Goal: Use online tool/utility: Utilize a website feature to perform a specific function

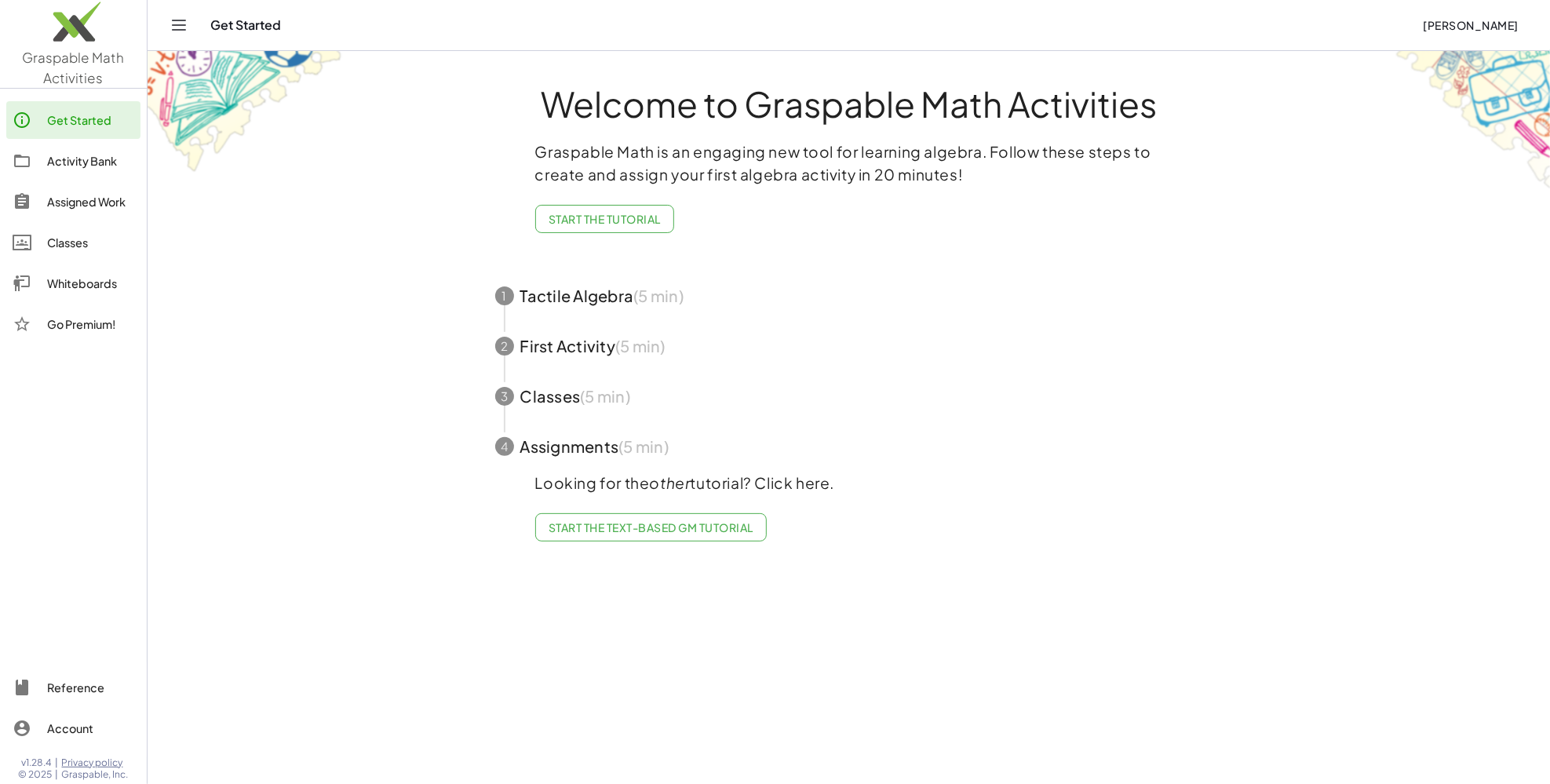
click at [52, 24] on img at bounding box center [73, 25] width 147 height 66
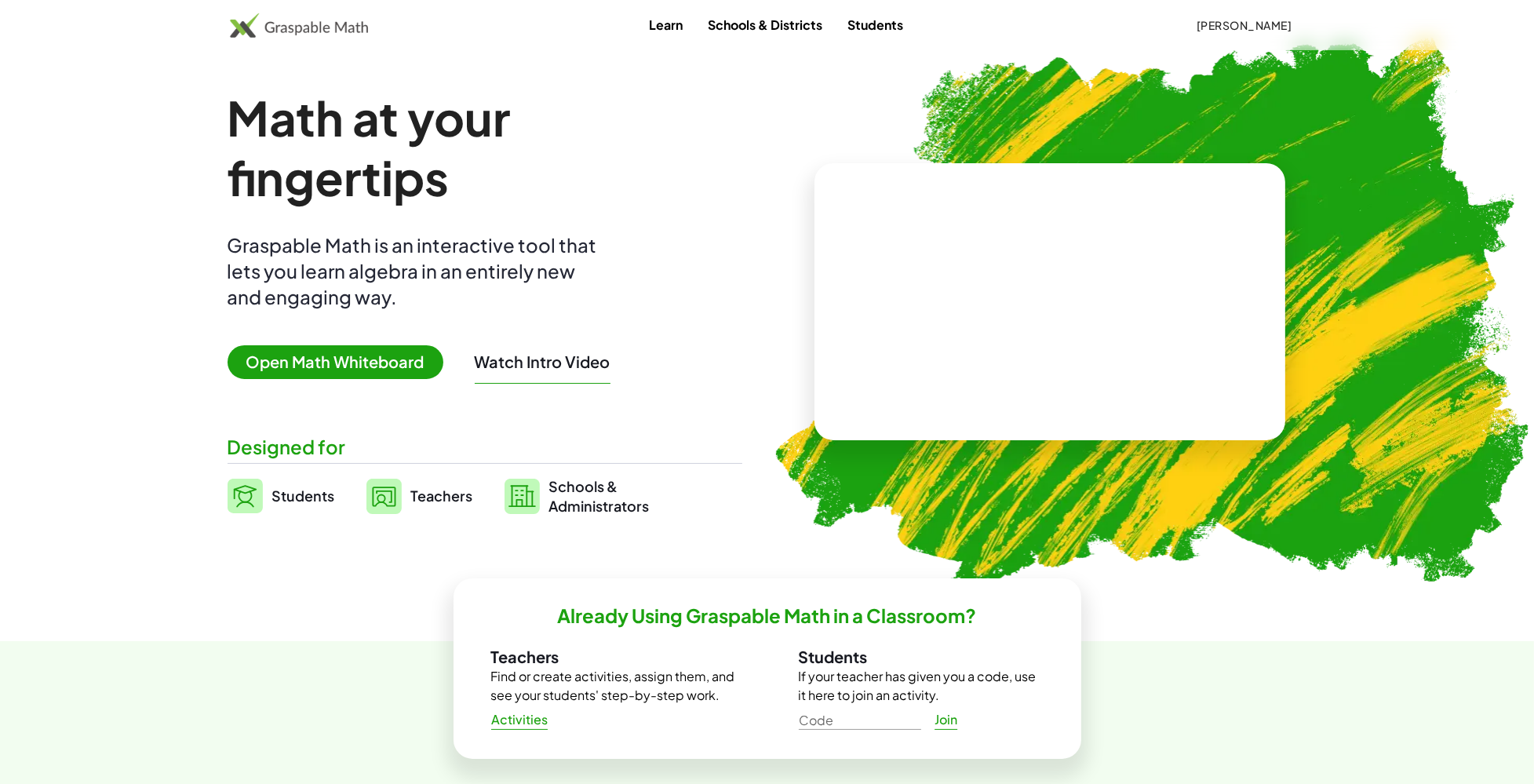
click at [349, 342] on div "Math at your fingertips Graspable Math is an interactive tool that lets you lea…" at bounding box center [485, 301] width 515 height 427
click at [356, 363] on span "Open Math Whiteboard" at bounding box center [335, 362] width 216 height 34
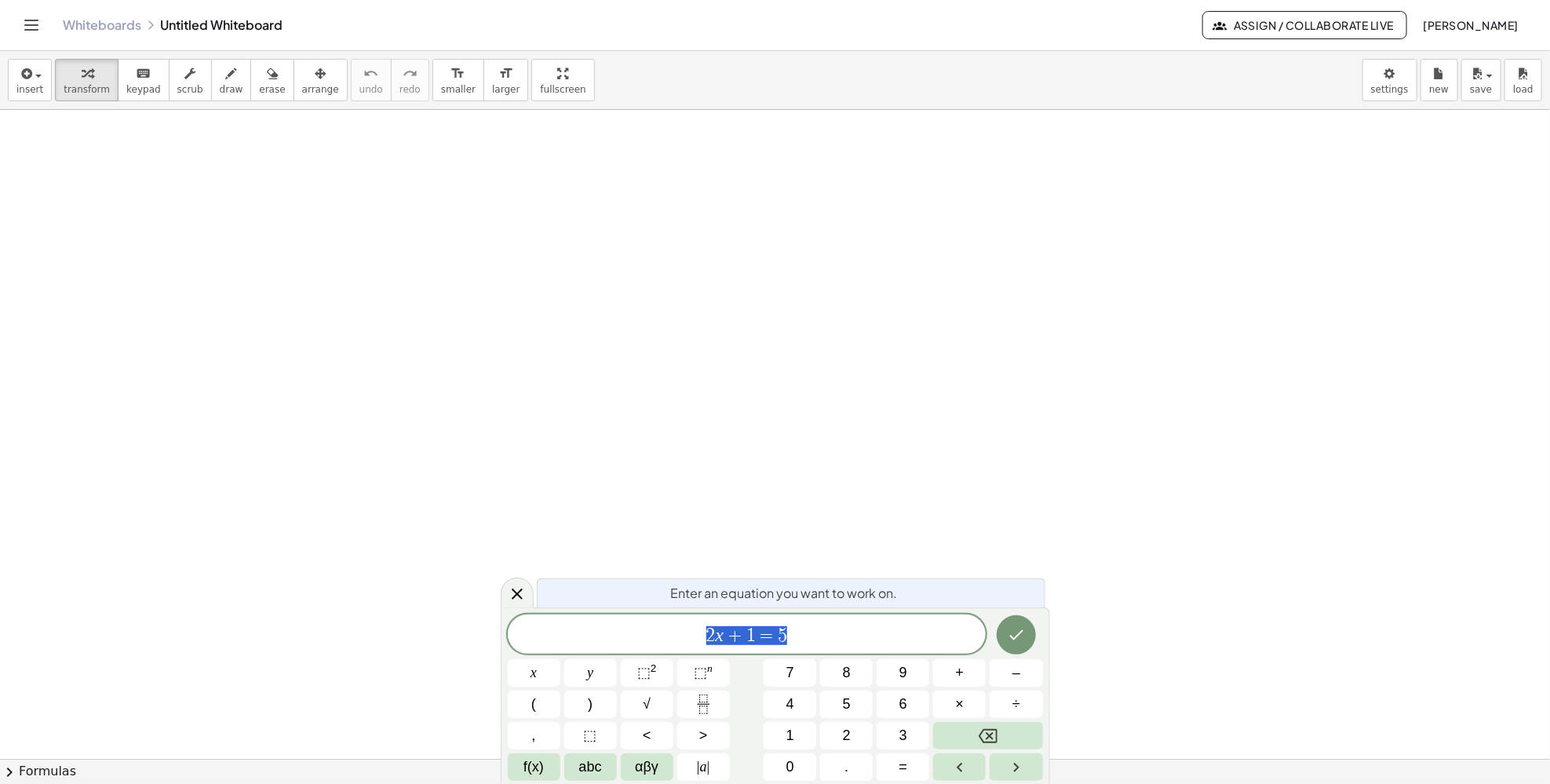
drag, startPoint x: 0, startPoint y: 333, endPoint x: 45, endPoint y: 319, distance: 47.1
click at [0, 333] on div at bounding box center [775, 758] width 1550 height 1297
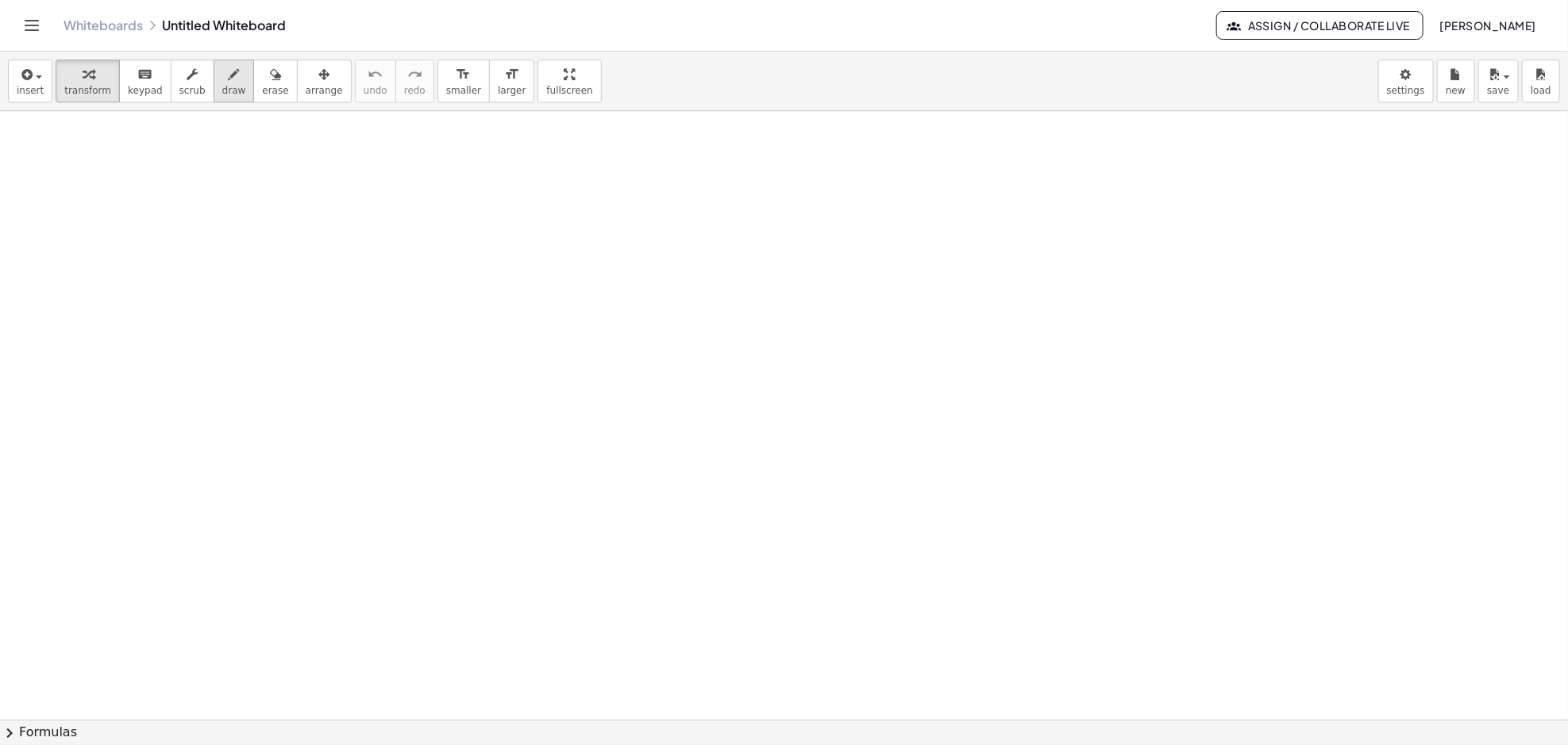
click at [218, 96] on button "draw" at bounding box center [234, 81] width 41 height 43
click at [45, 61] on button "insert" at bounding box center [30, 81] width 45 height 43
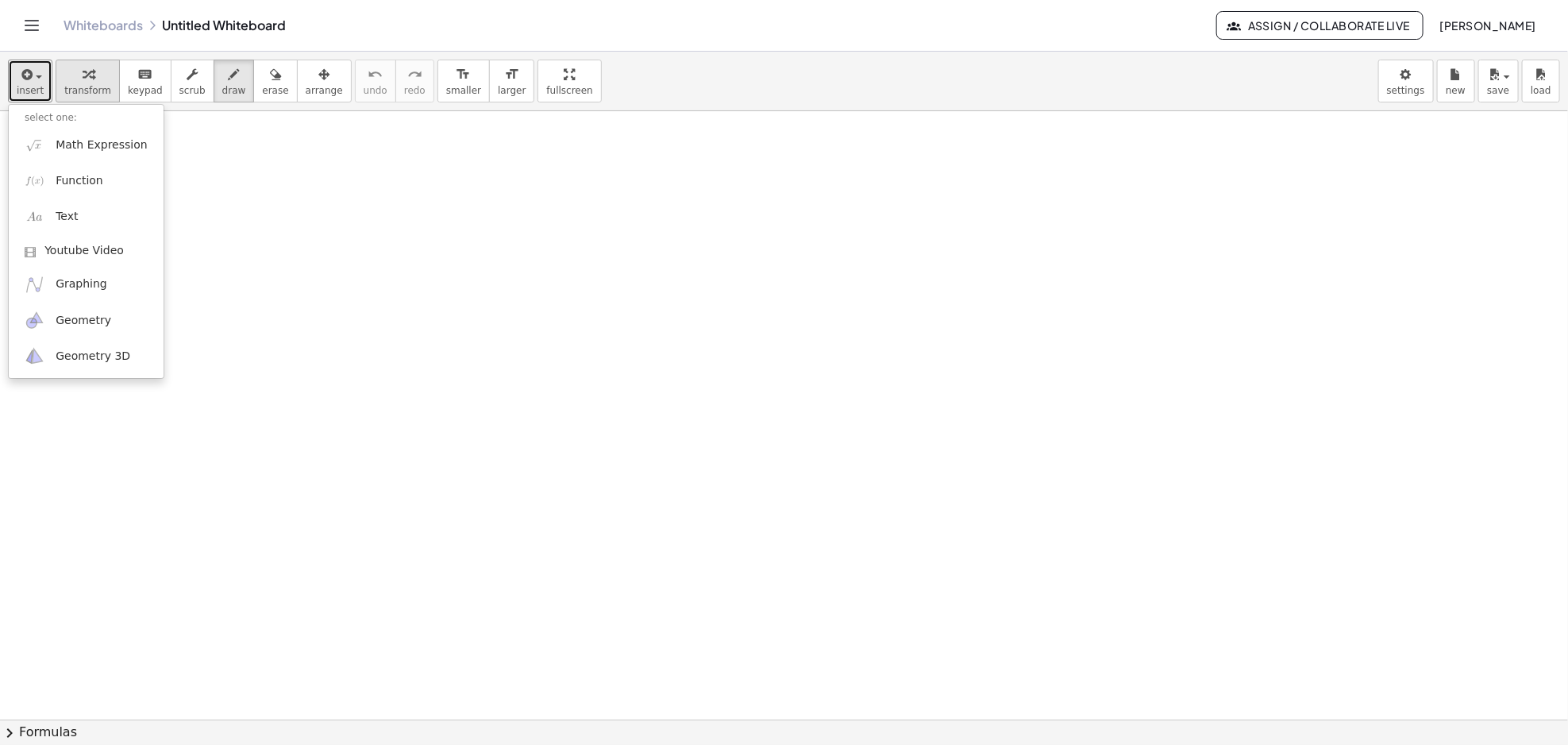
click at [72, 73] on div "button" at bounding box center [88, 73] width 47 height 19
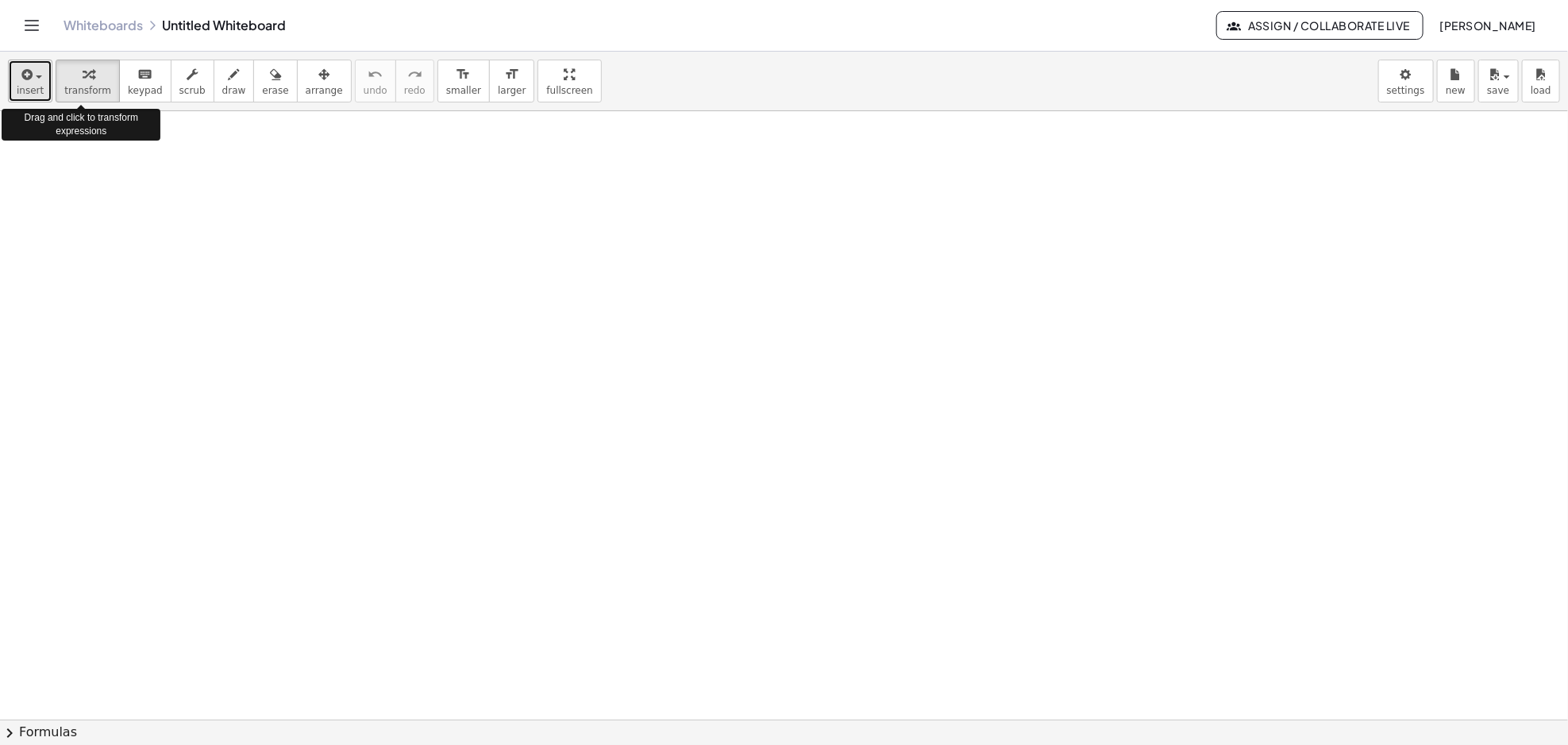
click at [36, 78] on span "button" at bounding box center [39, 77] width 6 height 4
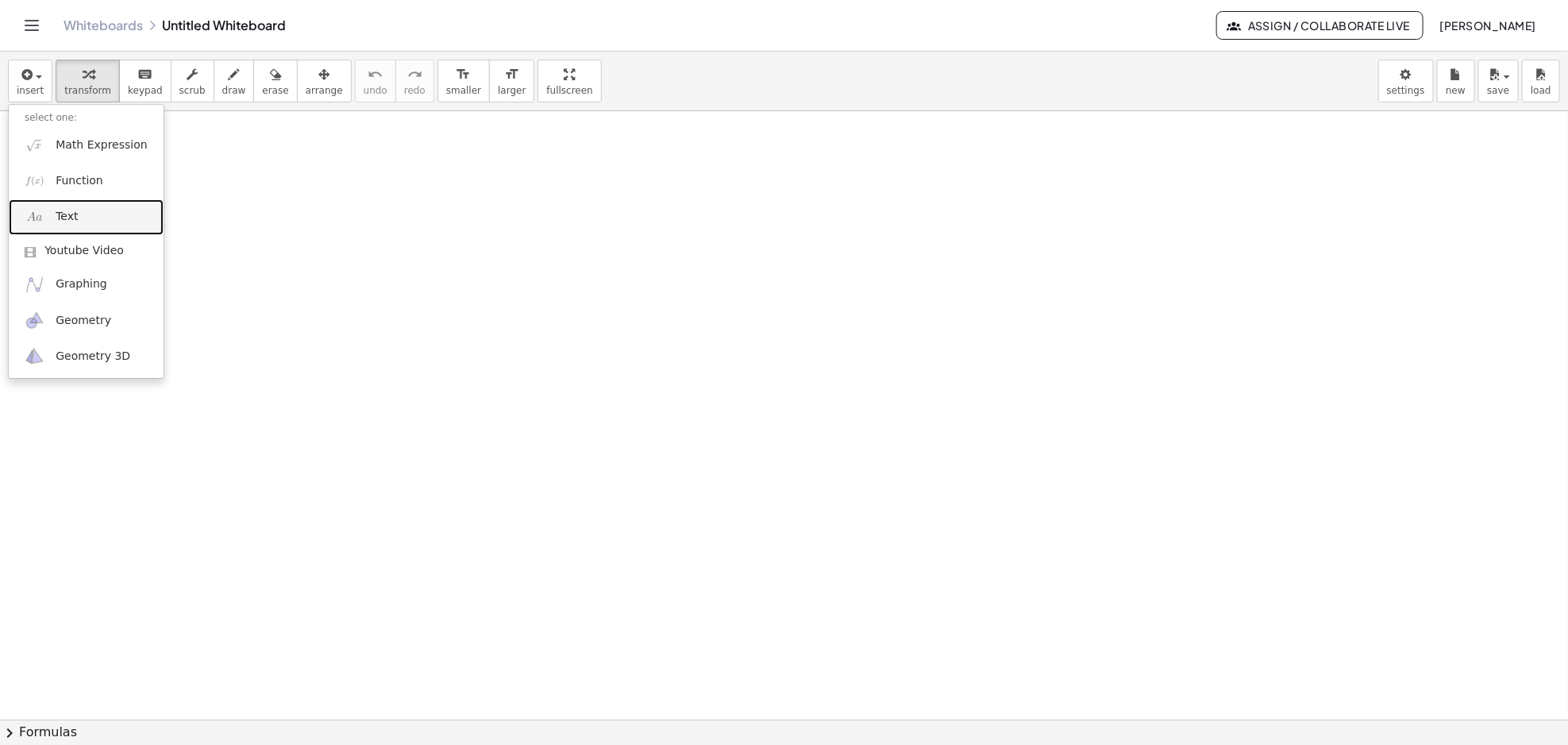
click at [78, 222] on link "Text" at bounding box center [86, 218] width 155 height 36
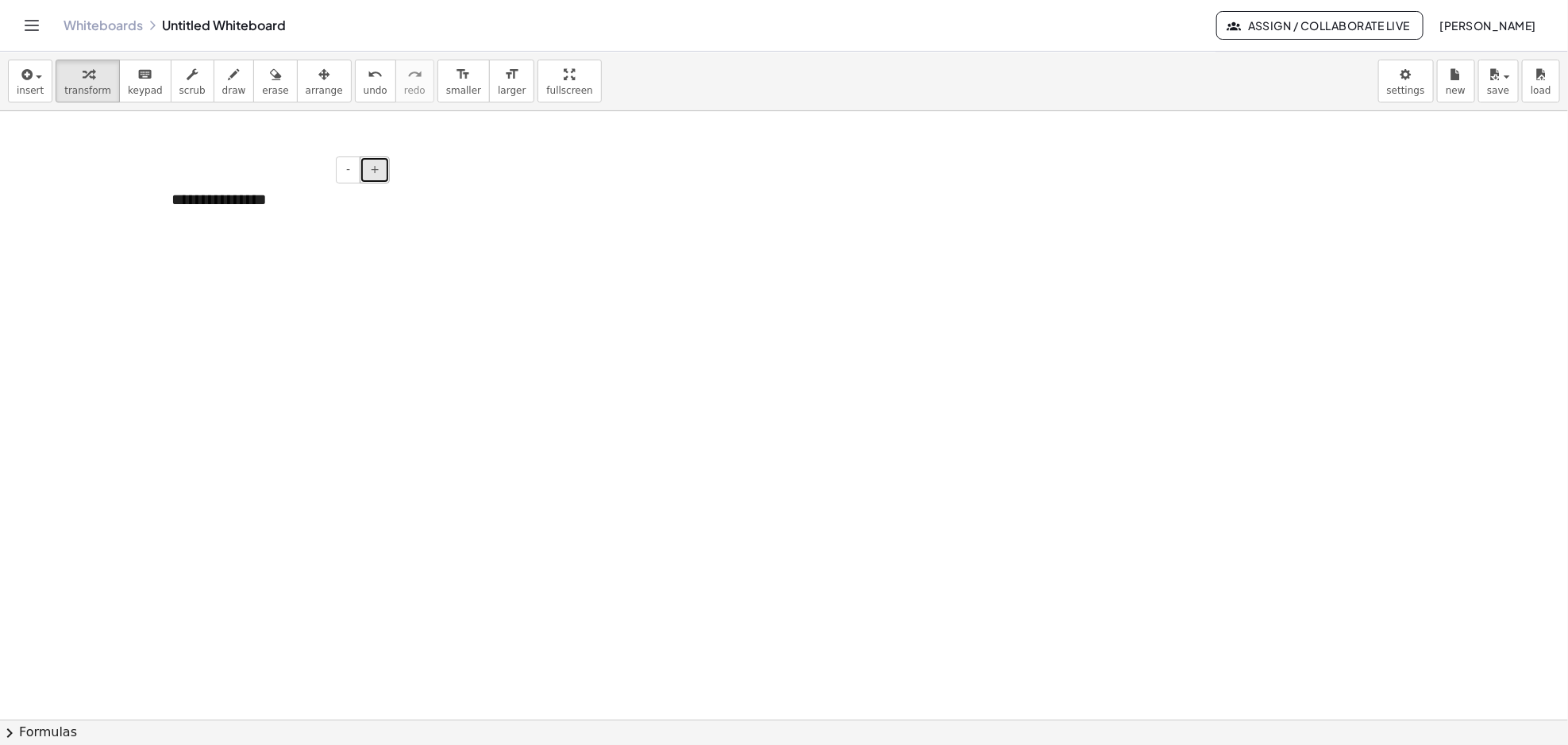
click at [374, 175] on span "+" at bounding box center [374, 169] width 10 height 13
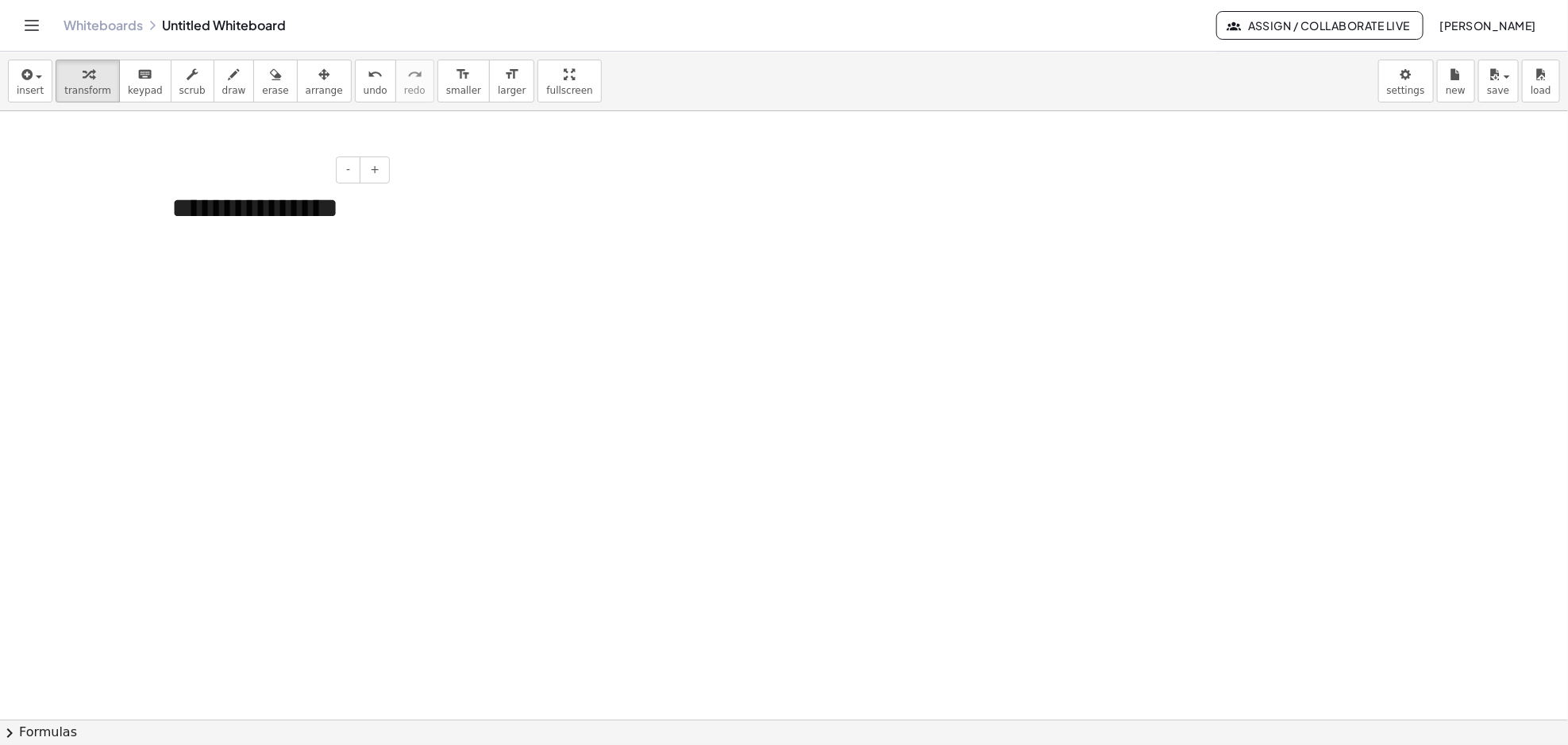
click at [298, 218] on div "**********" at bounding box center [275, 208] width 238 height 73
click at [318, 73] on icon "button" at bounding box center [323, 74] width 11 height 19
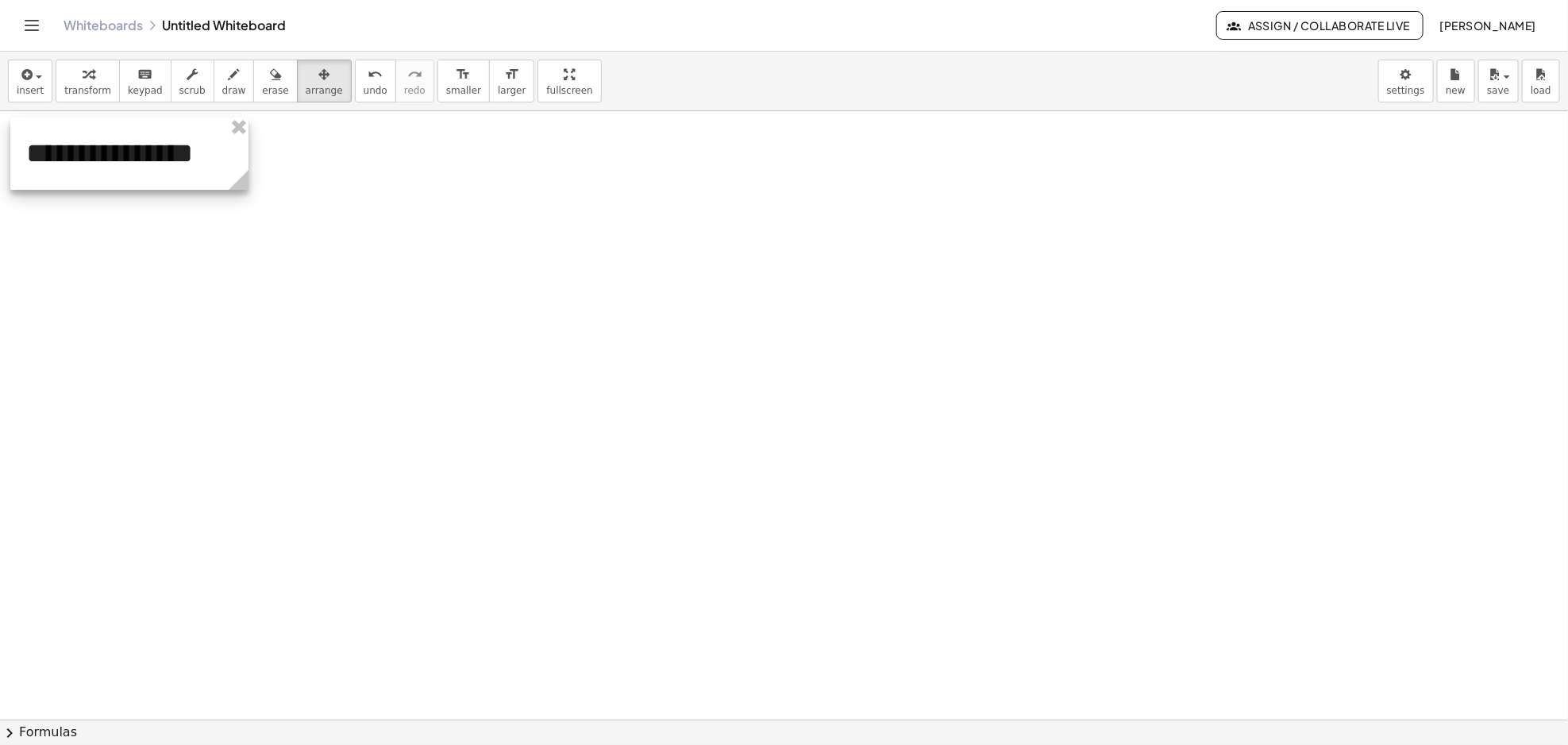
drag, startPoint x: 315, startPoint y: 188, endPoint x: 171, endPoint y: 134, distance: 153.8
click at [171, 134] on div at bounding box center [130, 153] width 238 height 73
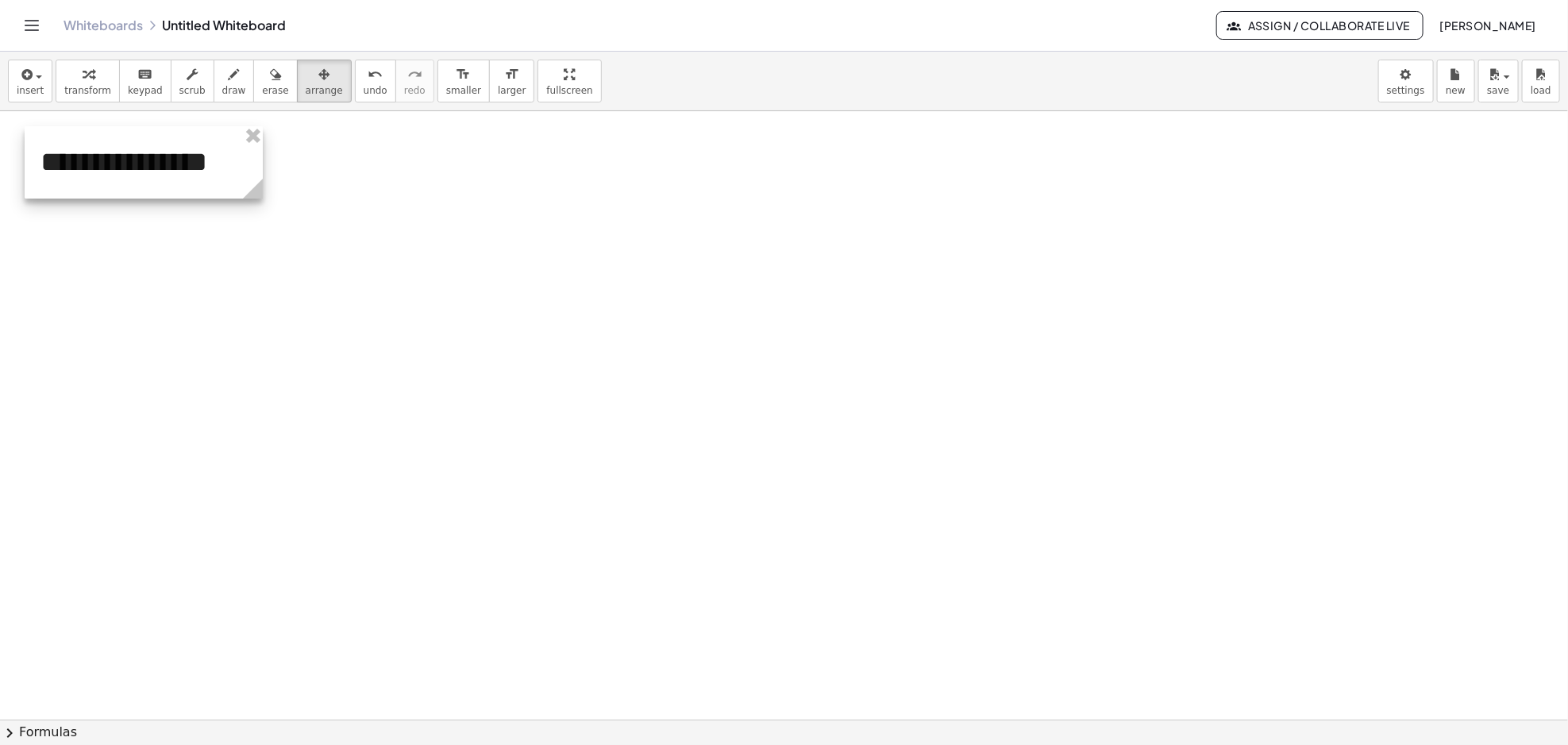
drag, startPoint x: 187, startPoint y: 160, endPoint x: 201, endPoint y: 169, distance: 16.6
click at [201, 169] on div at bounding box center [143, 162] width 238 height 73
click at [201, 183] on div at bounding box center [142, 165] width 238 height 73
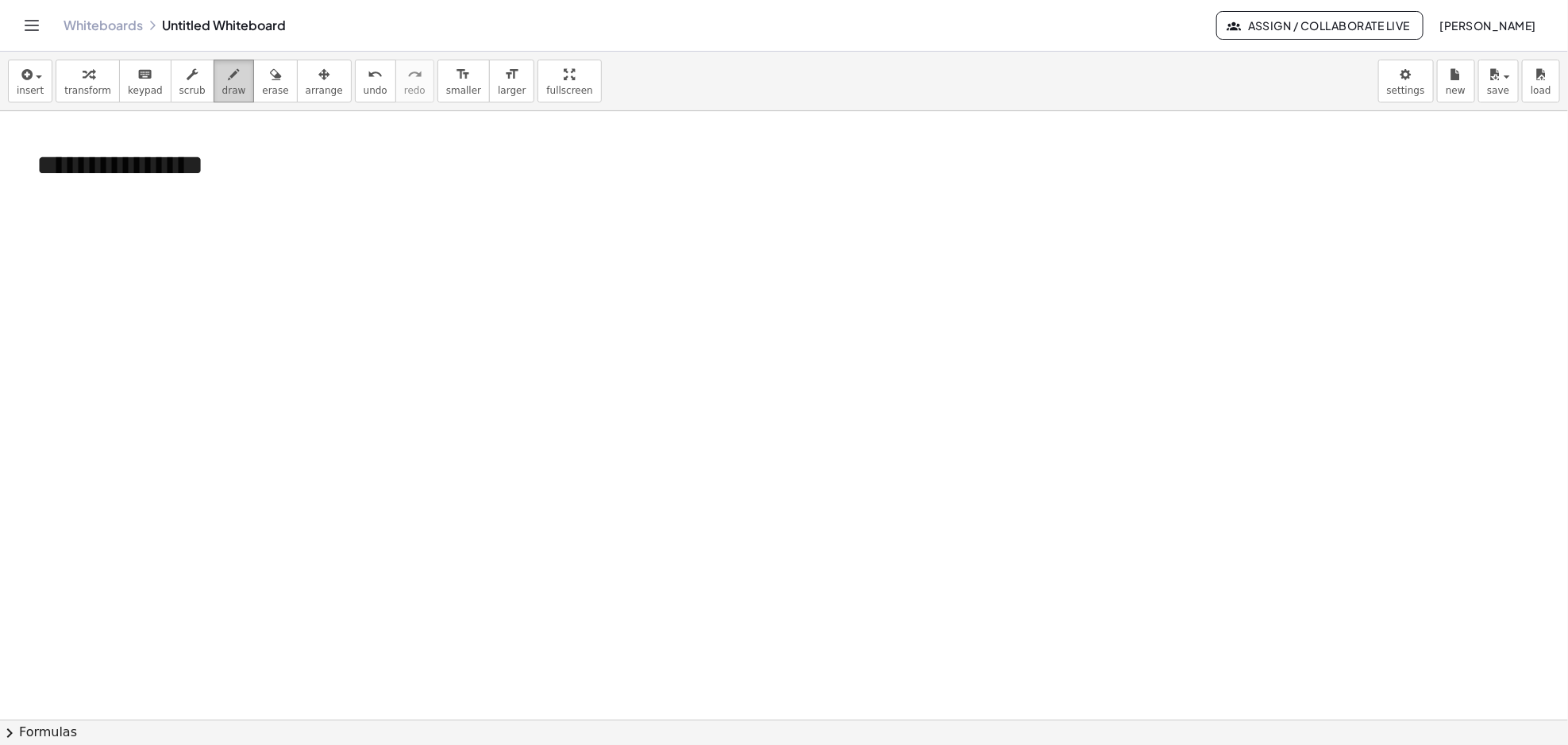
click at [222, 94] on span "draw" at bounding box center [234, 90] width 24 height 11
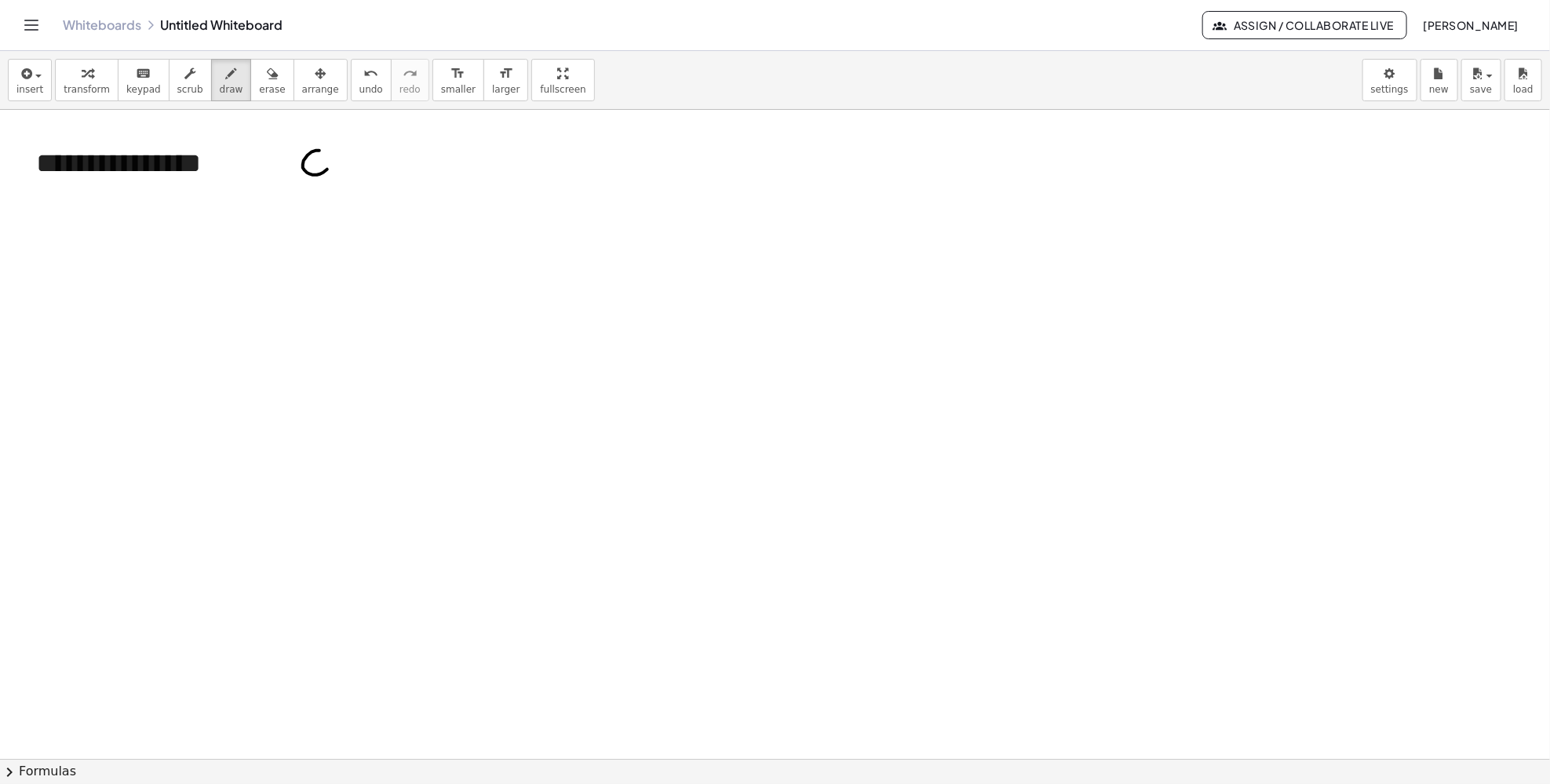
click at [323, 156] on div at bounding box center [775, 758] width 1550 height 1297
click at [318, 176] on div at bounding box center [775, 758] width 1550 height 1297
drag, startPoint x: 348, startPoint y: 174, endPoint x: 364, endPoint y: 198, distance: 28.8
click at [351, 180] on div at bounding box center [775, 758] width 1550 height 1297
drag, startPoint x: 406, startPoint y: 228, endPoint x: 407, endPoint y: 241, distance: 13.0
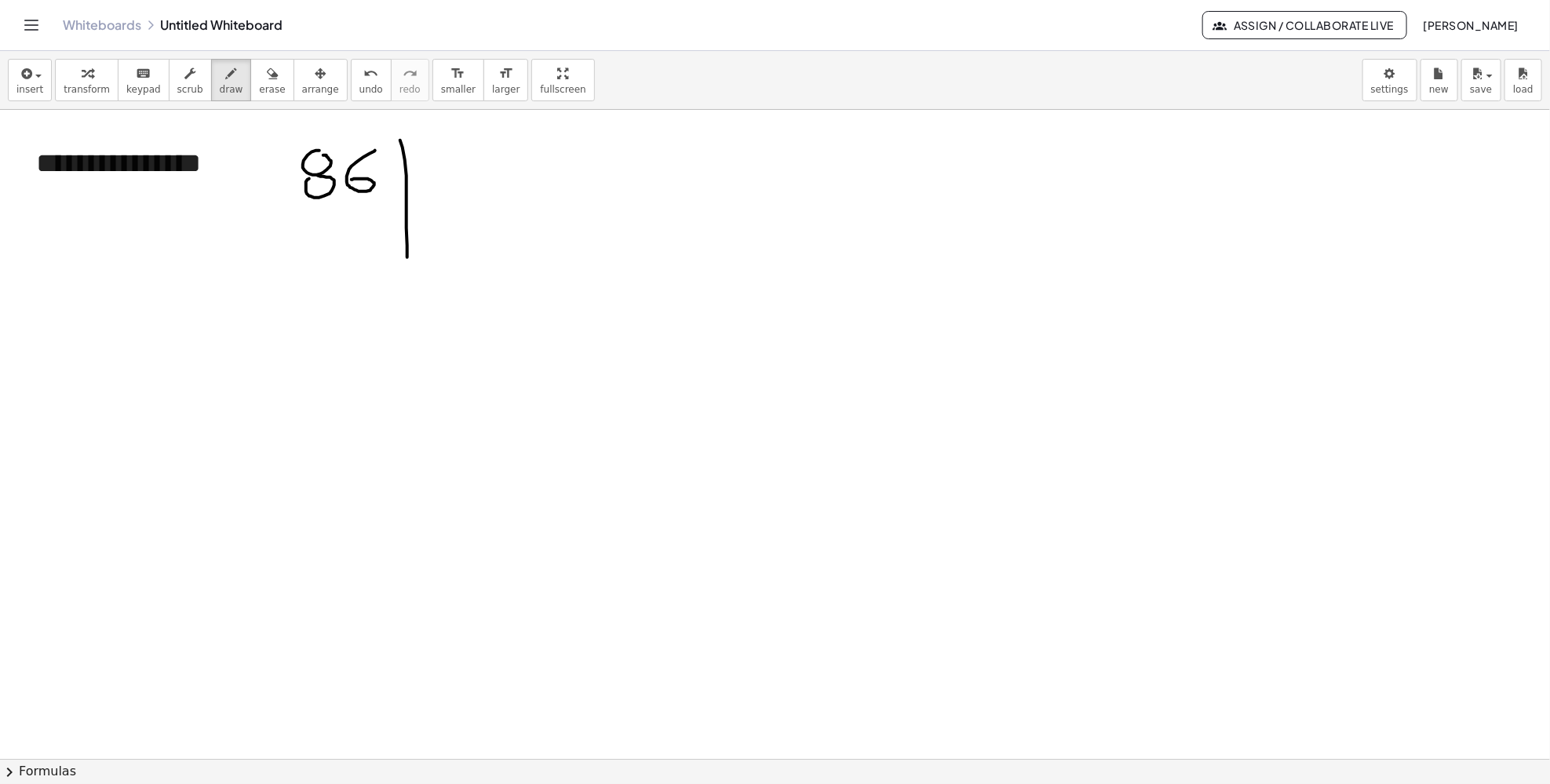
click at [407, 262] on div at bounding box center [775, 758] width 1550 height 1297
drag, startPoint x: 418, startPoint y: 180, endPoint x: 582, endPoint y: 180, distance: 164.0
click at [584, 180] on div at bounding box center [775, 758] width 1550 height 1297
drag, startPoint x: 459, startPoint y: 123, endPoint x: 528, endPoint y: 169, distance: 82.9
click at [528, 169] on div at bounding box center [775, 758] width 1550 height 1297
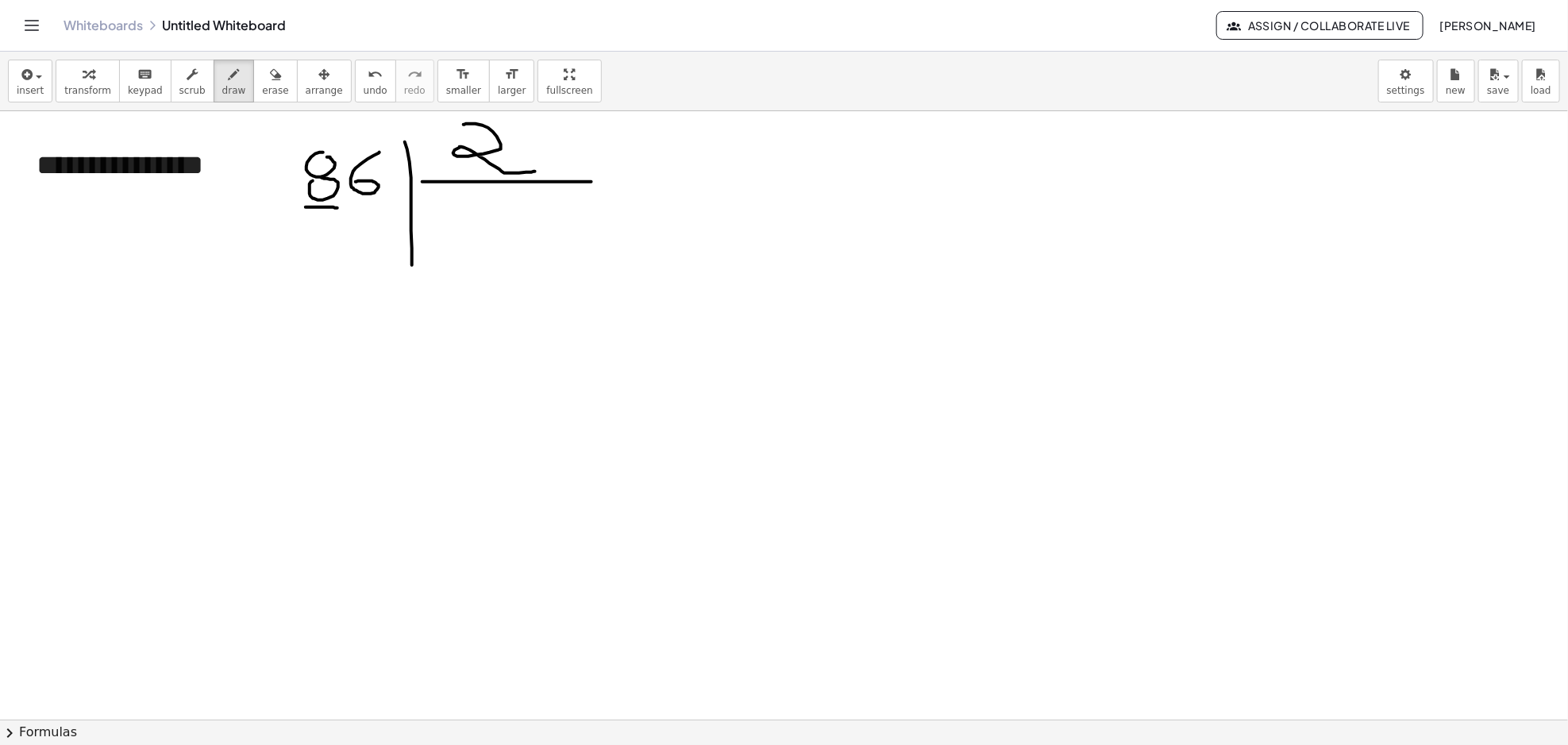
drag, startPoint x: 305, startPoint y: 208, endPoint x: 338, endPoint y: 209, distance: 33.0
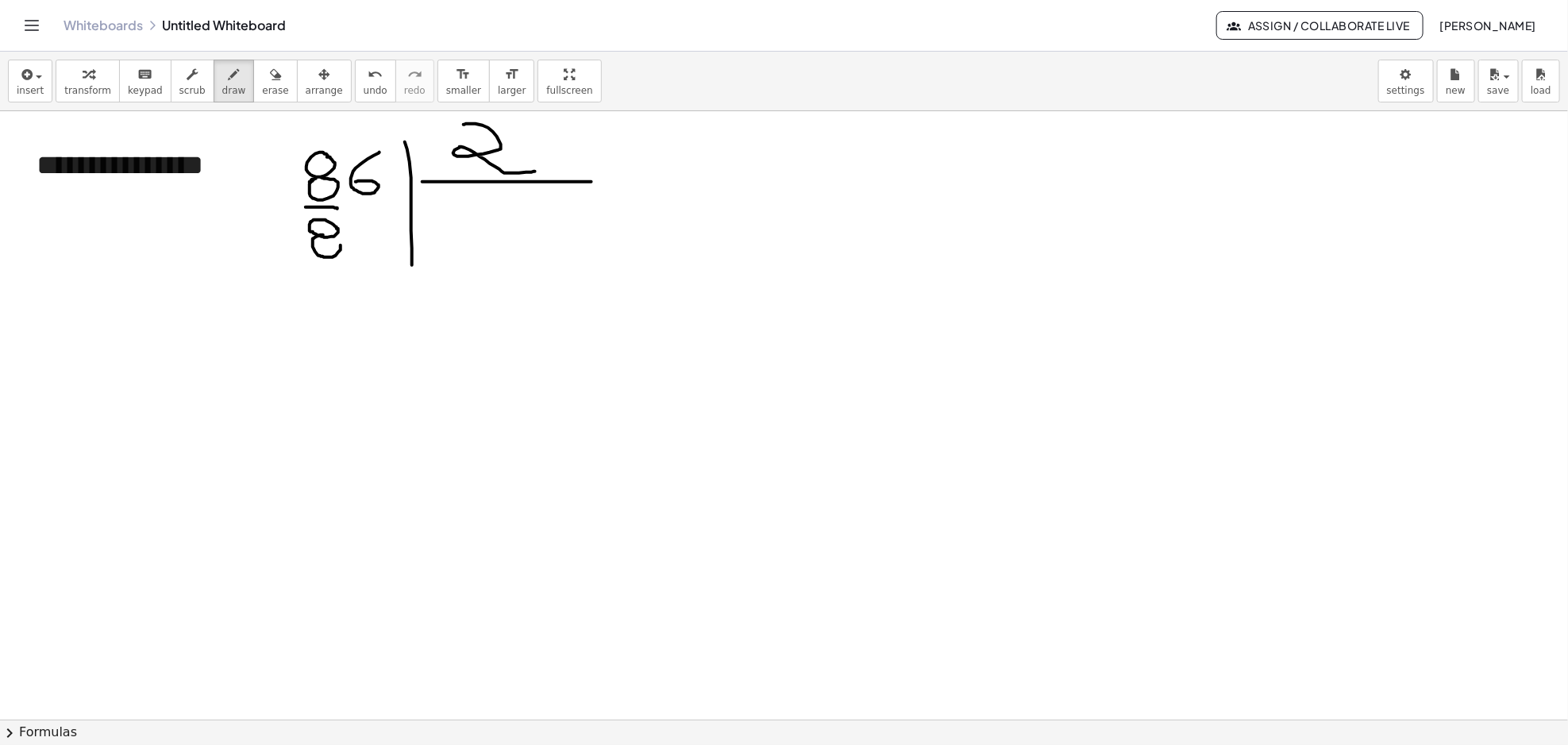
drag, startPoint x: 312, startPoint y: 261, endPoint x: 372, endPoint y: 260, distance: 60.0
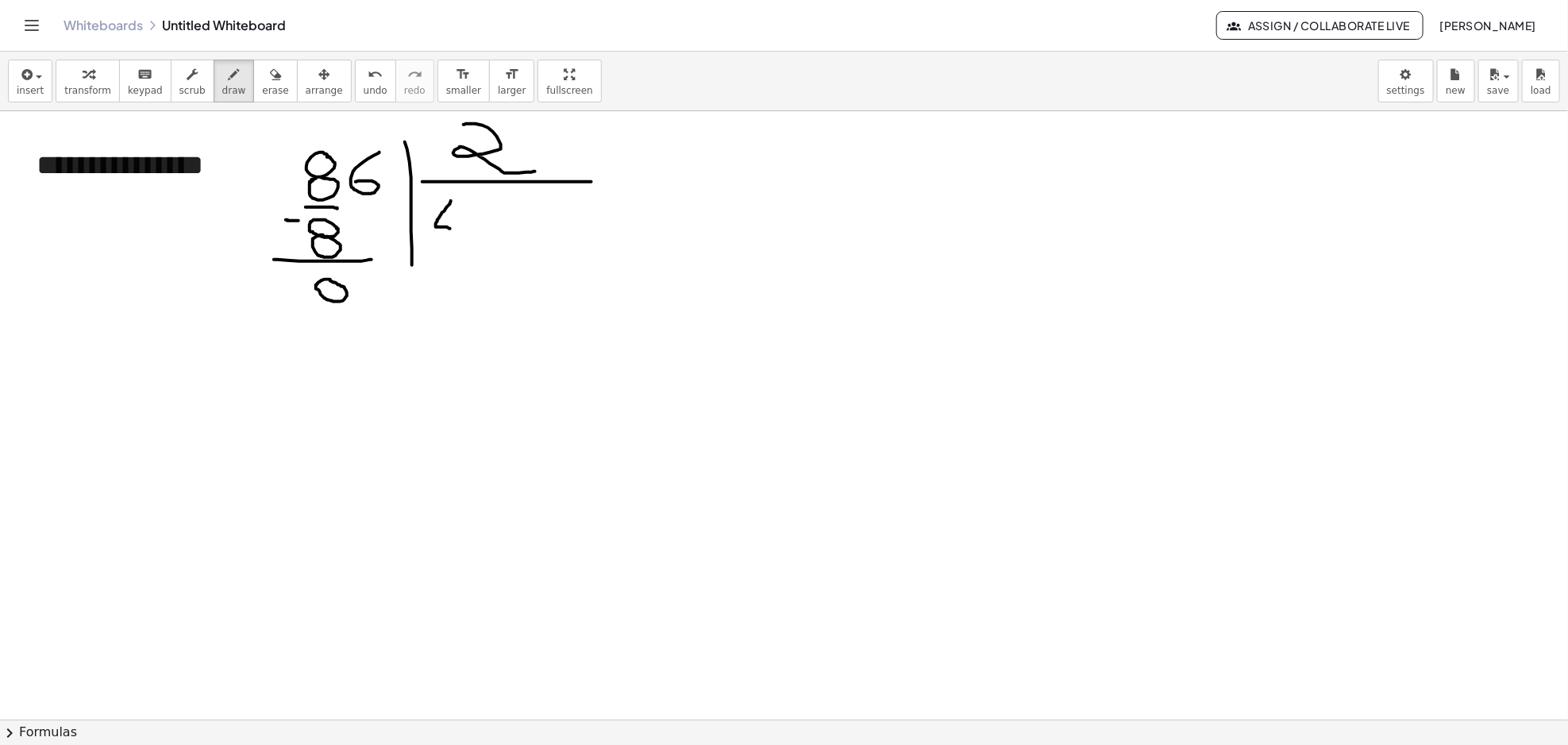
drag, startPoint x: 451, startPoint y: 201, endPoint x: 450, endPoint y: 228, distance: 27.0
drag, startPoint x: 462, startPoint y: 205, endPoint x: 466, endPoint y: 245, distance: 40.2
drag, startPoint x: 446, startPoint y: 227, endPoint x: 472, endPoint y: 229, distance: 26.1
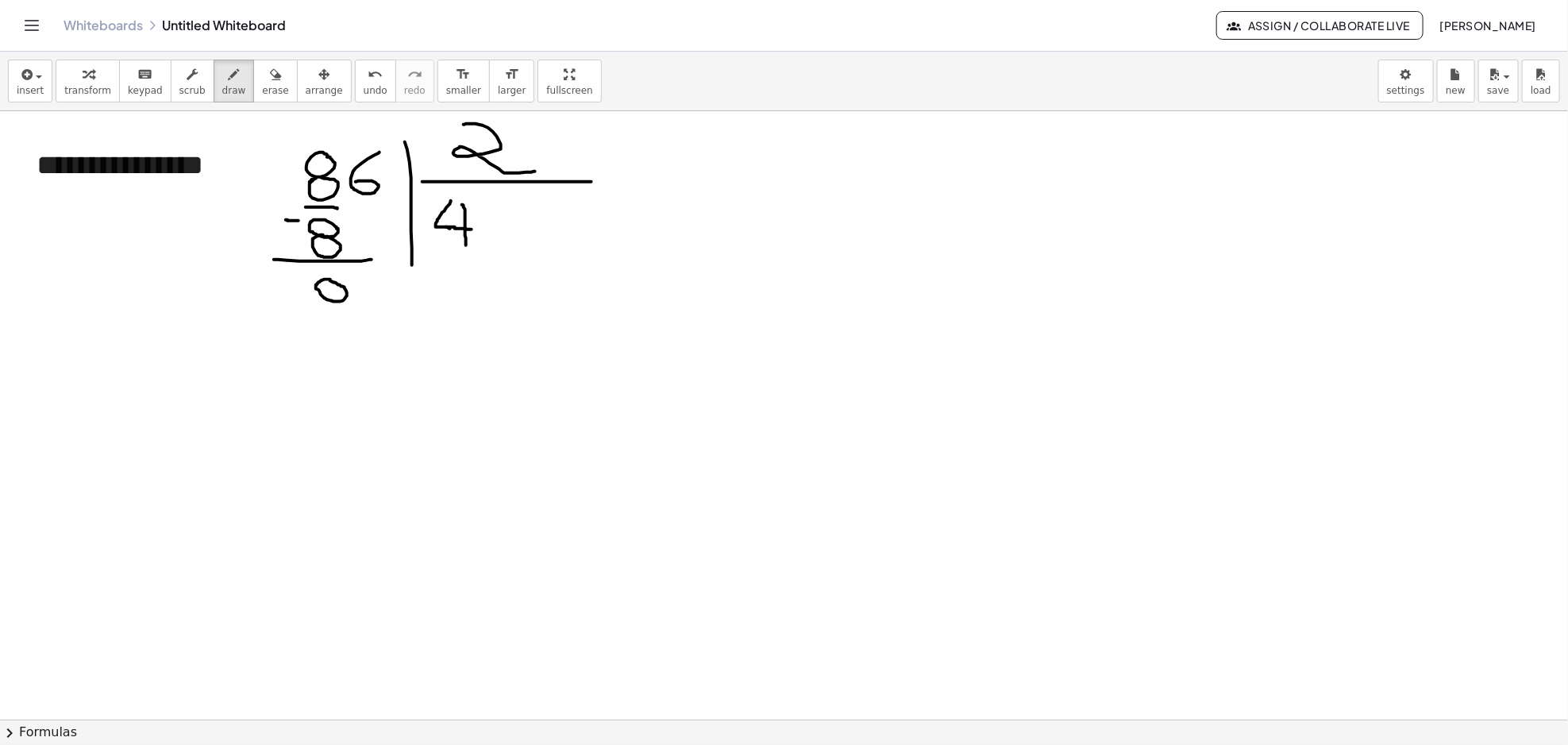
drag, startPoint x: 464, startPoint y: 259, endPoint x: 473, endPoint y: 260, distance: 9.1
drag, startPoint x: 441, startPoint y: 255, endPoint x: 436, endPoint y: 287, distance: 32.4
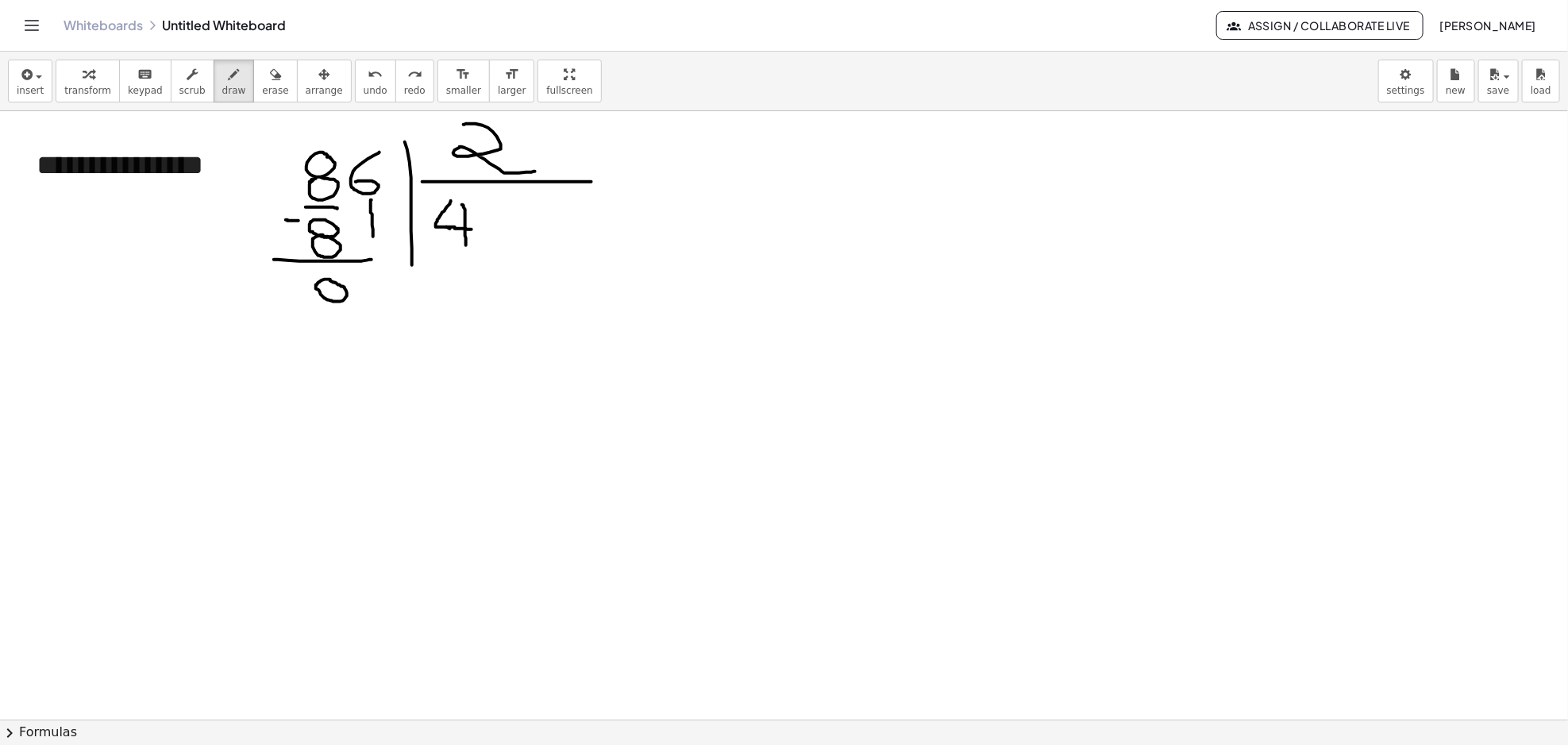
drag, startPoint x: 372, startPoint y: 200, endPoint x: 373, endPoint y: 236, distance: 36.0
drag, startPoint x: 370, startPoint y: 233, endPoint x: 382, endPoint y: 234, distance: 12.0
drag, startPoint x: 370, startPoint y: 268, endPoint x: 366, endPoint y: 286, distance: 18.4
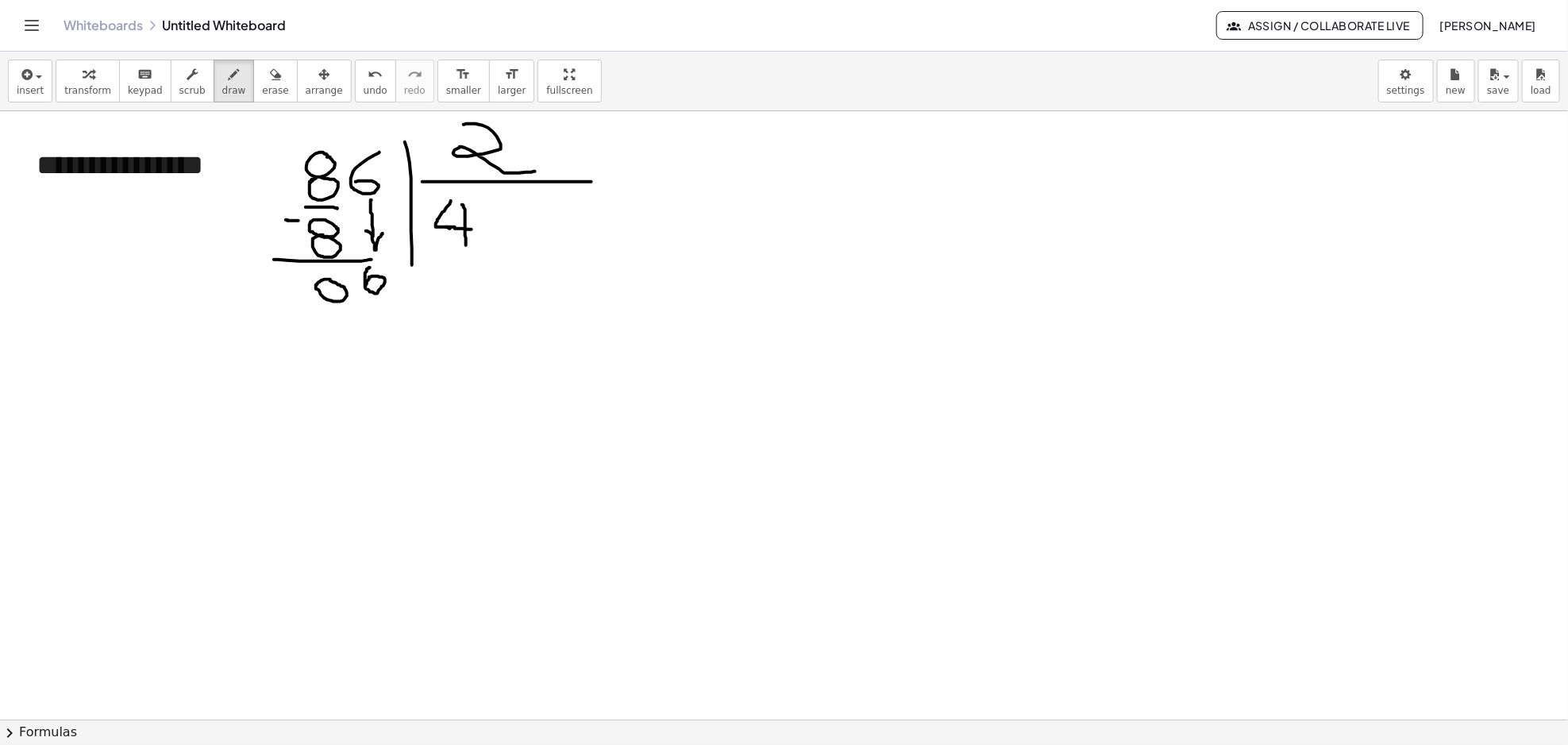
drag, startPoint x: 364, startPoint y: 270, endPoint x: 385, endPoint y: 264, distance: 21.8
drag, startPoint x: 376, startPoint y: 307, endPoint x: 362, endPoint y: 334, distance: 30.4
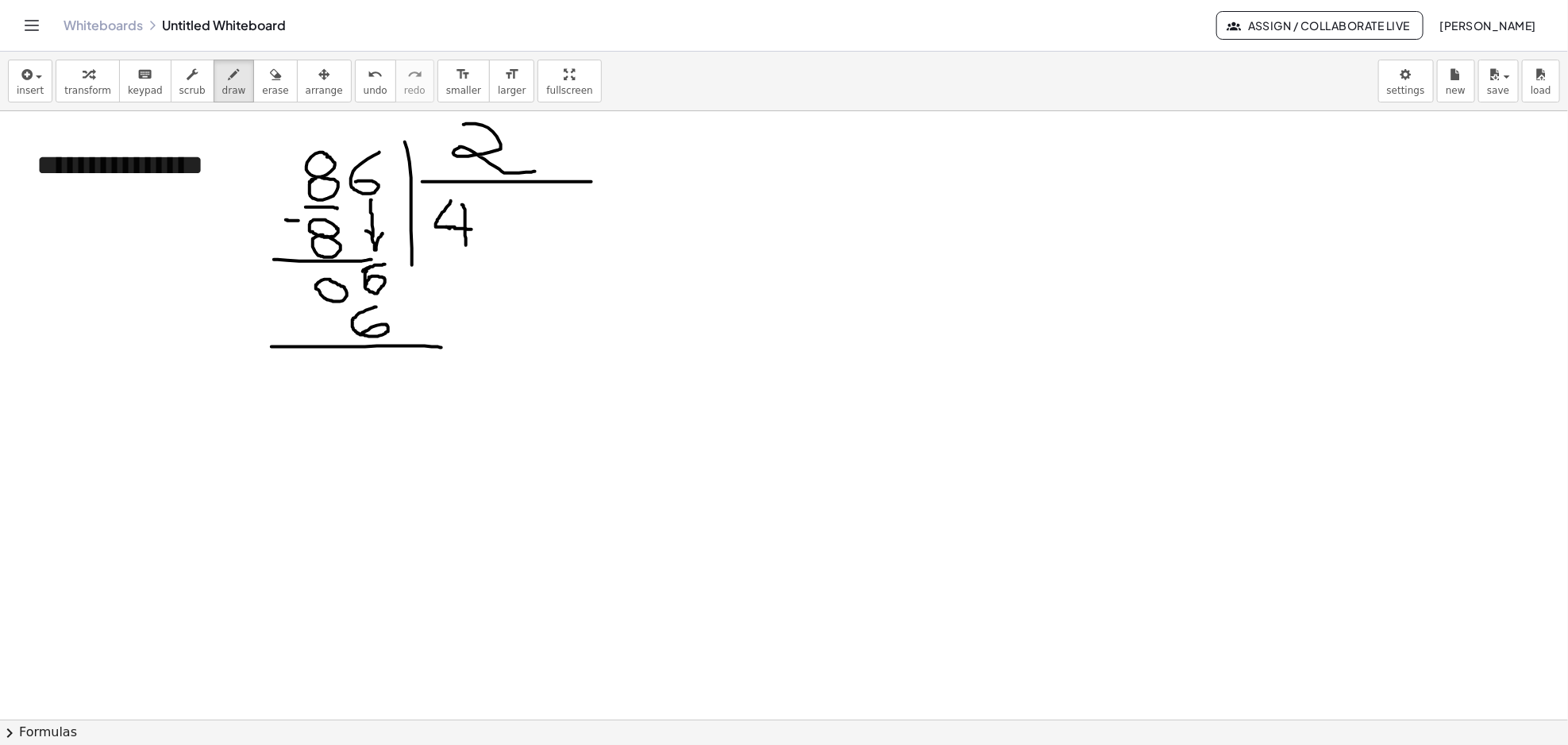
drag, startPoint x: 271, startPoint y: 347, endPoint x: 441, endPoint y: 347, distance: 170.0
drag, startPoint x: 278, startPoint y: 306, endPoint x: 264, endPoint y: 307, distance: 14.0
drag, startPoint x: 497, startPoint y: 213, endPoint x: 511, endPoint y: 235, distance: 26.1
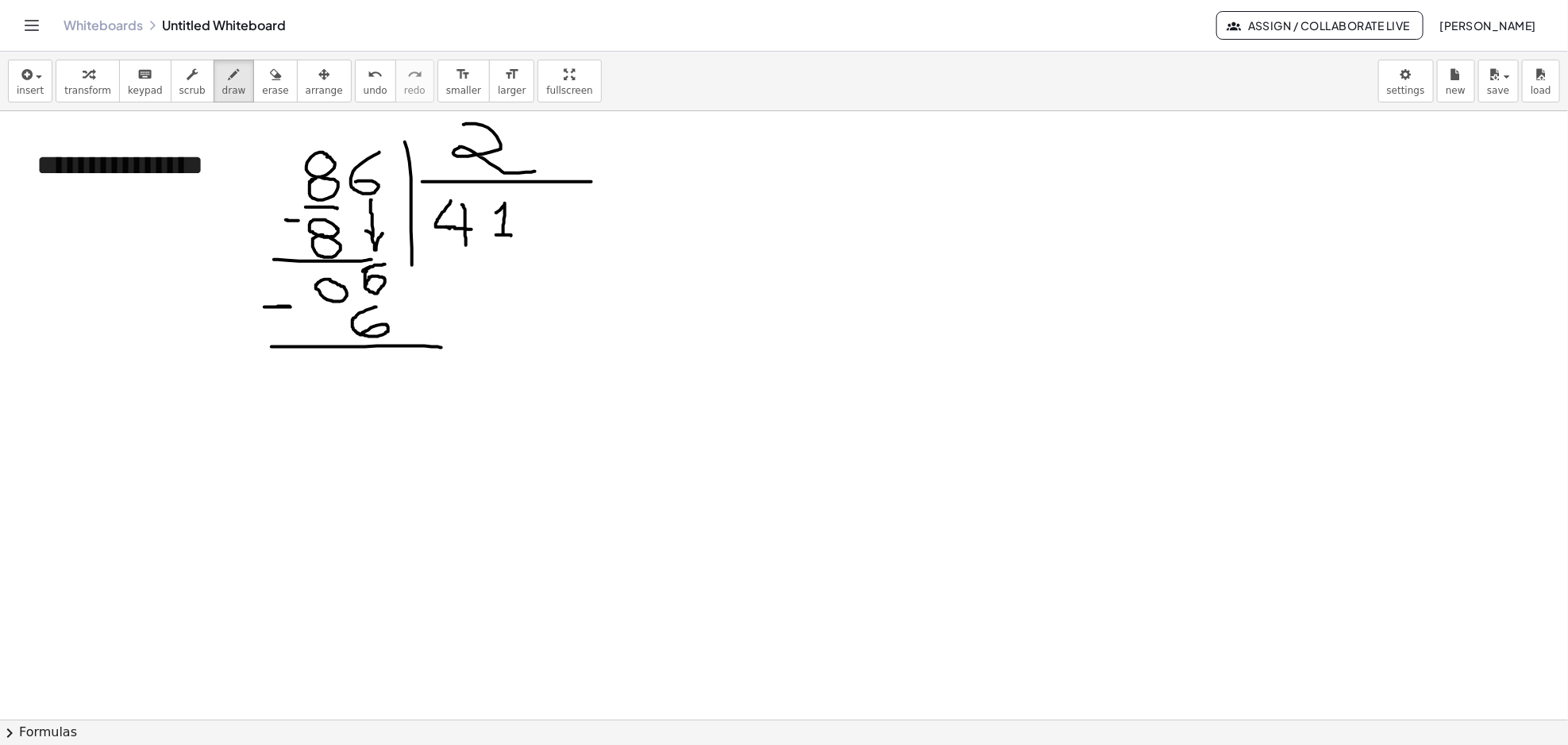
drag, startPoint x: 258, startPoint y: 90, endPoint x: 411, endPoint y: 227, distance: 205.4
click at [262, 90] on span "erase" at bounding box center [275, 90] width 26 height 11
drag, startPoint x: 571, startPoint y: 290, endPoint x: 556, endPoint y: 253, distance: 39.9
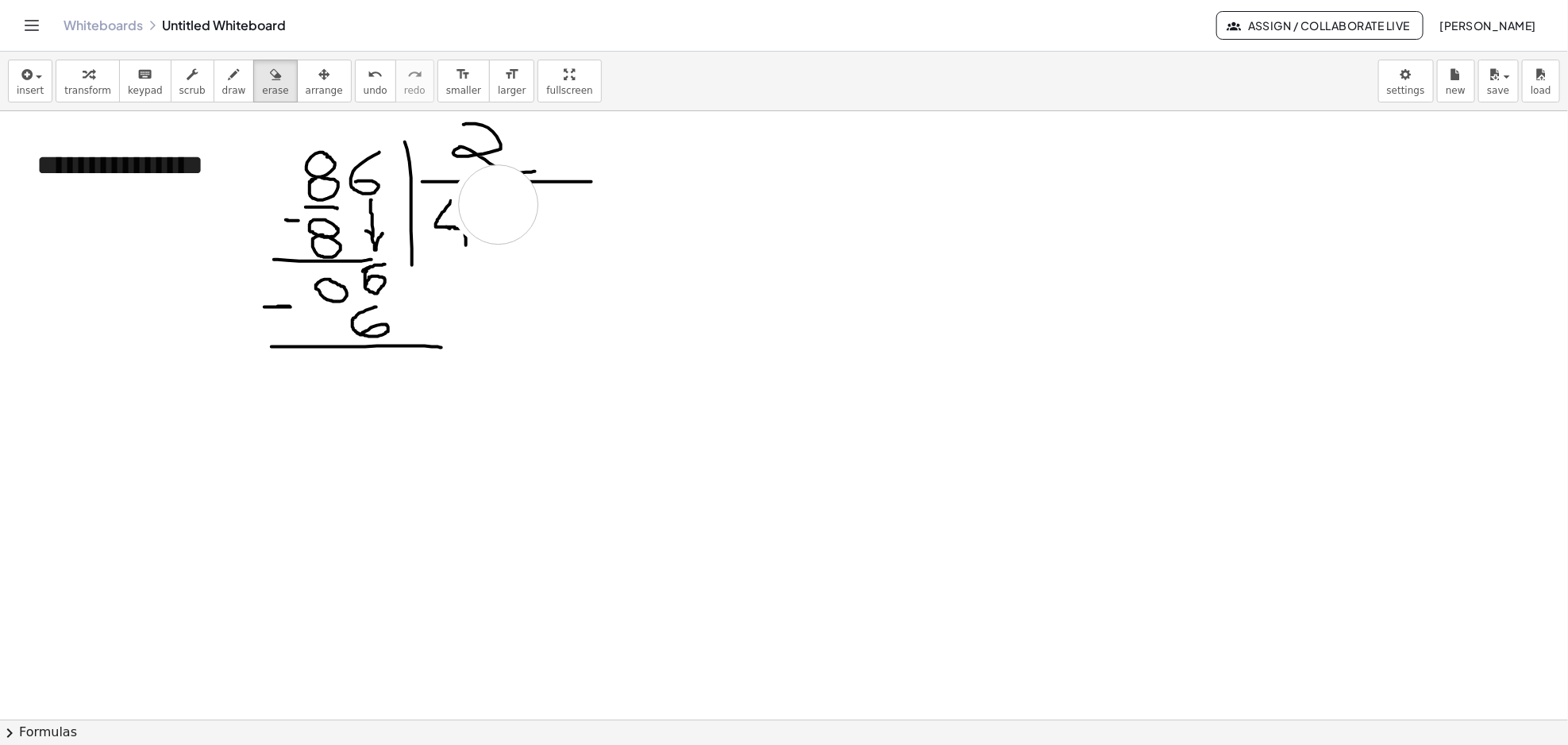
drag, startPoint x: 492, startPoint y: 206, endPoint x: 514, endPoint y: 206, distance: 22.0
click at [231, 85] on button "draw" at bounding box center [234, 81] width 41 height 43
drag, startPoint x: 493, startPoint y: 201, endPoint x: 493, endPoint y: 235, distance: 34.0
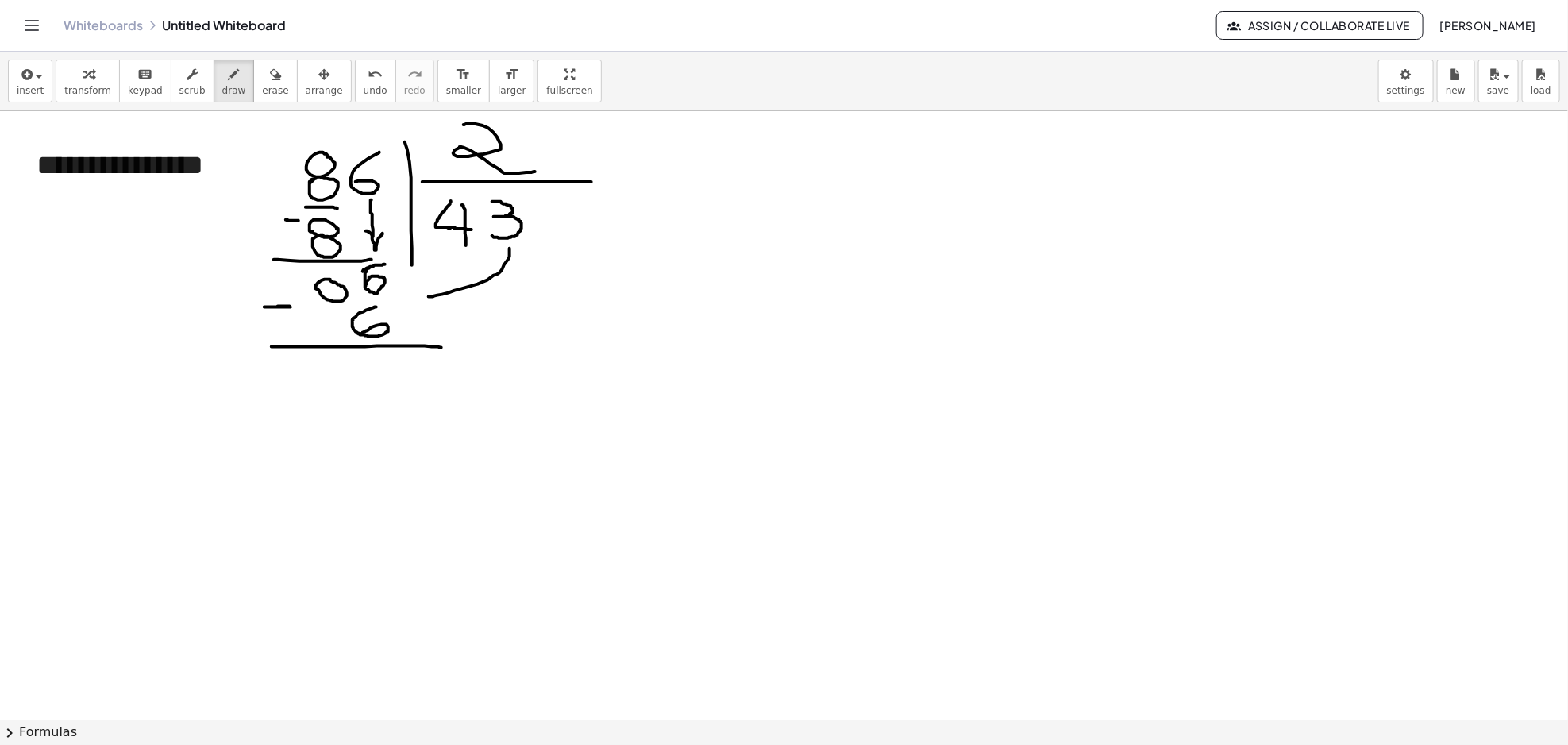
drag, startPoint x: 510, startPoint y: 248, endPoint x: 429, endPoint y: 297, distance: 94.7
drag, startPoint x: 425, startPoint y: 295, endPoint x: 446, endPoint y: 296, distance: 21.0
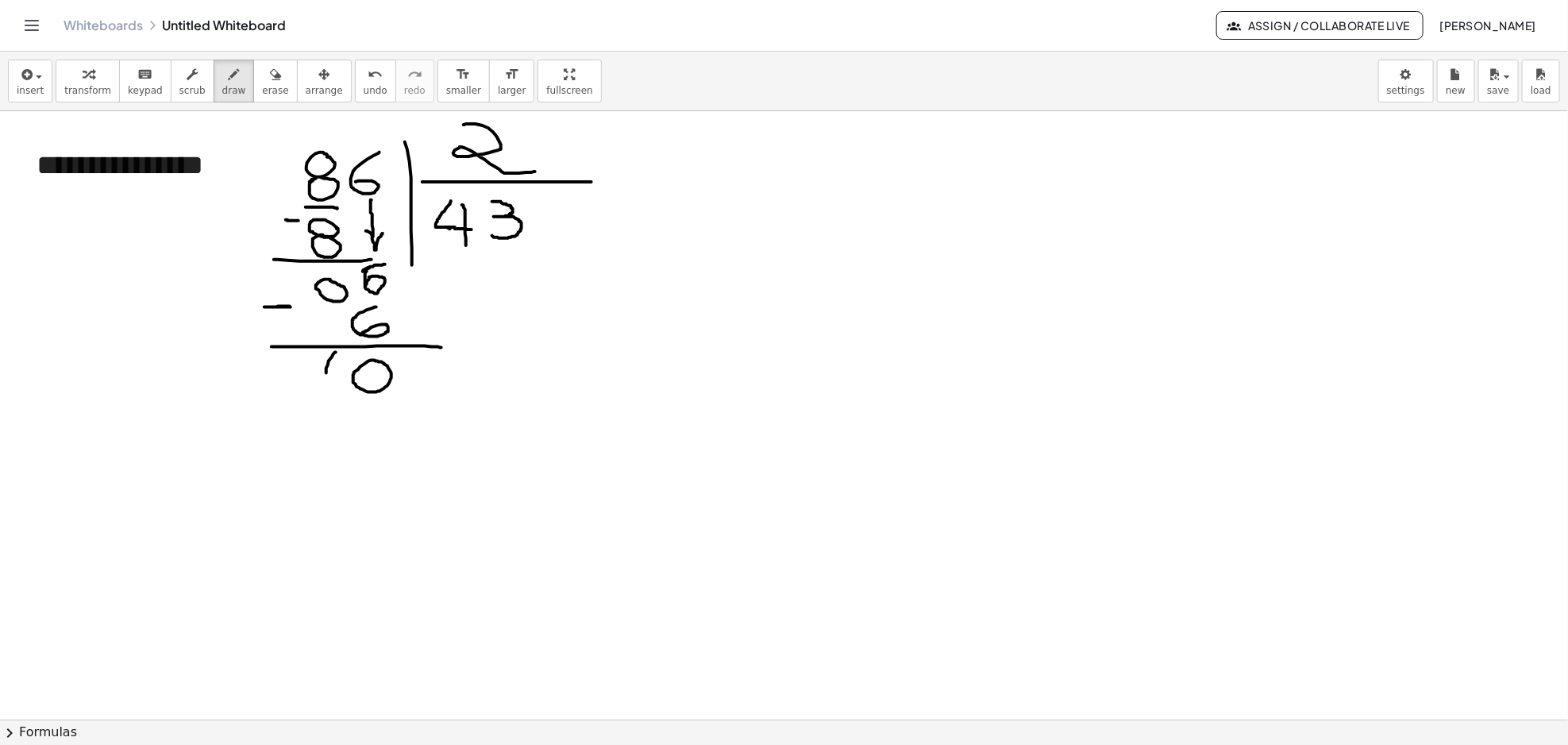
drag, startPoint x: 335, startPoint y: 353, endPoint x: 334, endPoint y: 401, distance: 48.0
drag, startPoint x: 399, startPoint y: 353, endPoint x: 399, endPoint y: 404, distance: 51.0
click at [81, 86] on span "transform" at bounding box center [88, 90] width 47 height 11
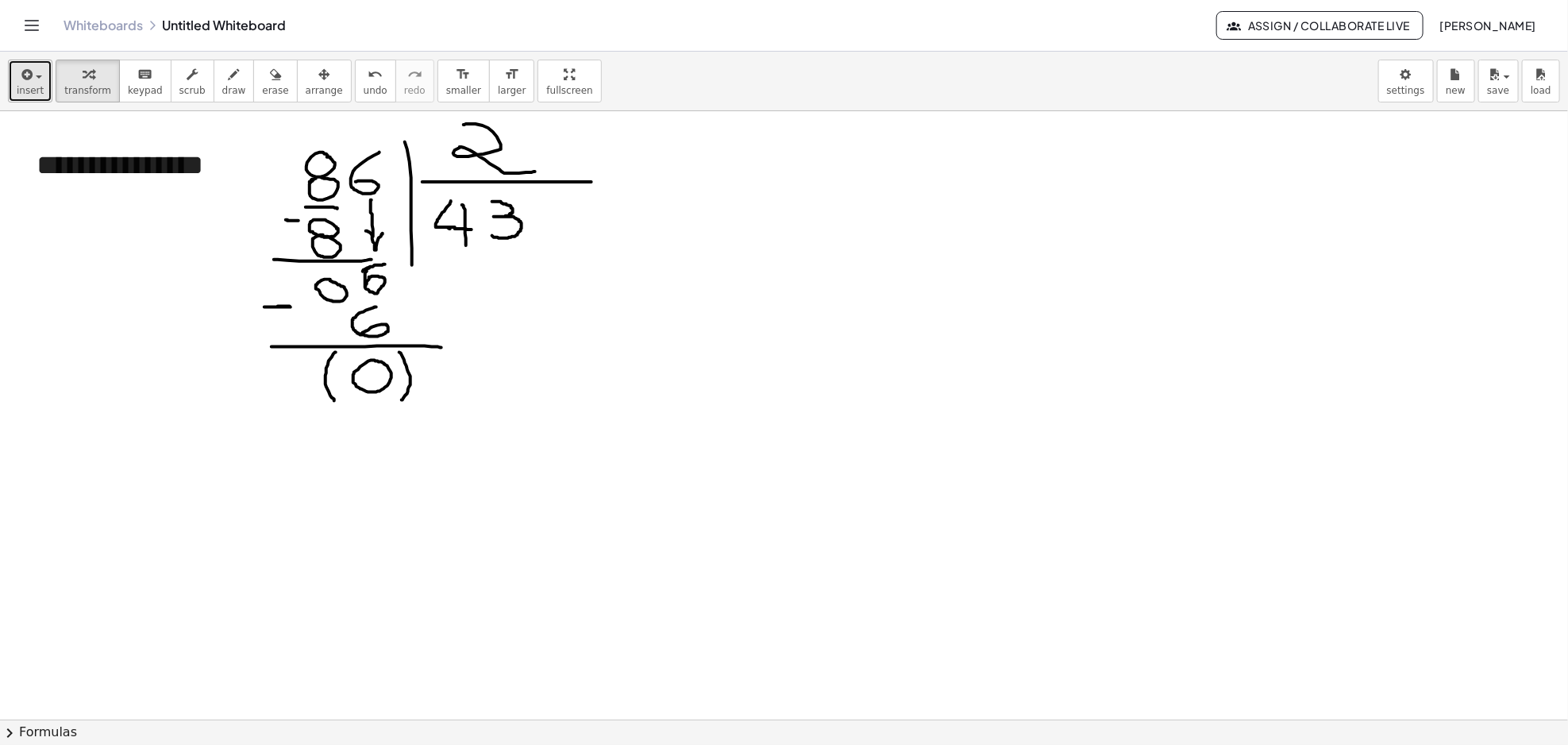
click at [31, 80] on icon "button" at bounding box center [25, 74] width 14 height 19
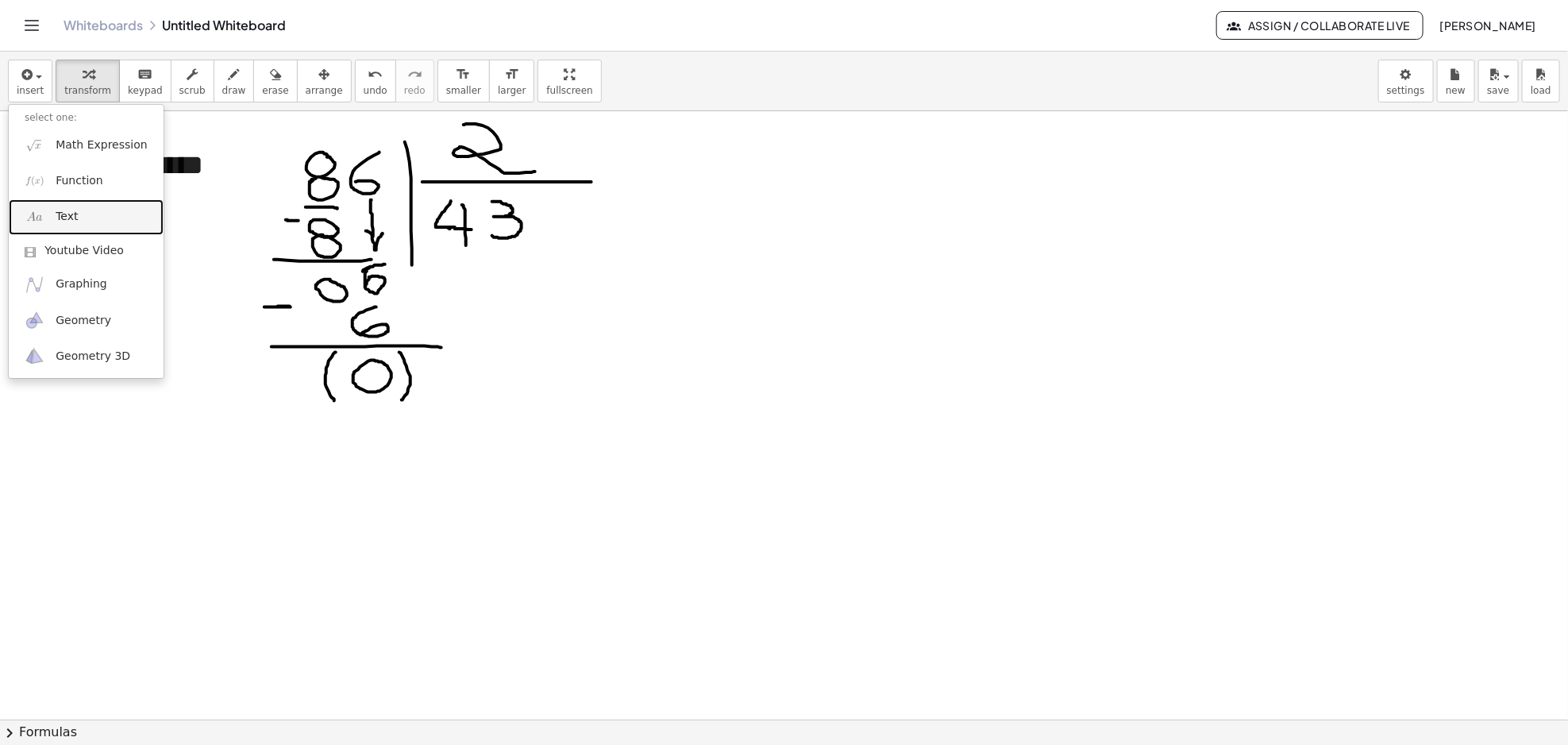
click at [113, 220] on link "Text" at bounding box center [86, 218] width 155 height 36
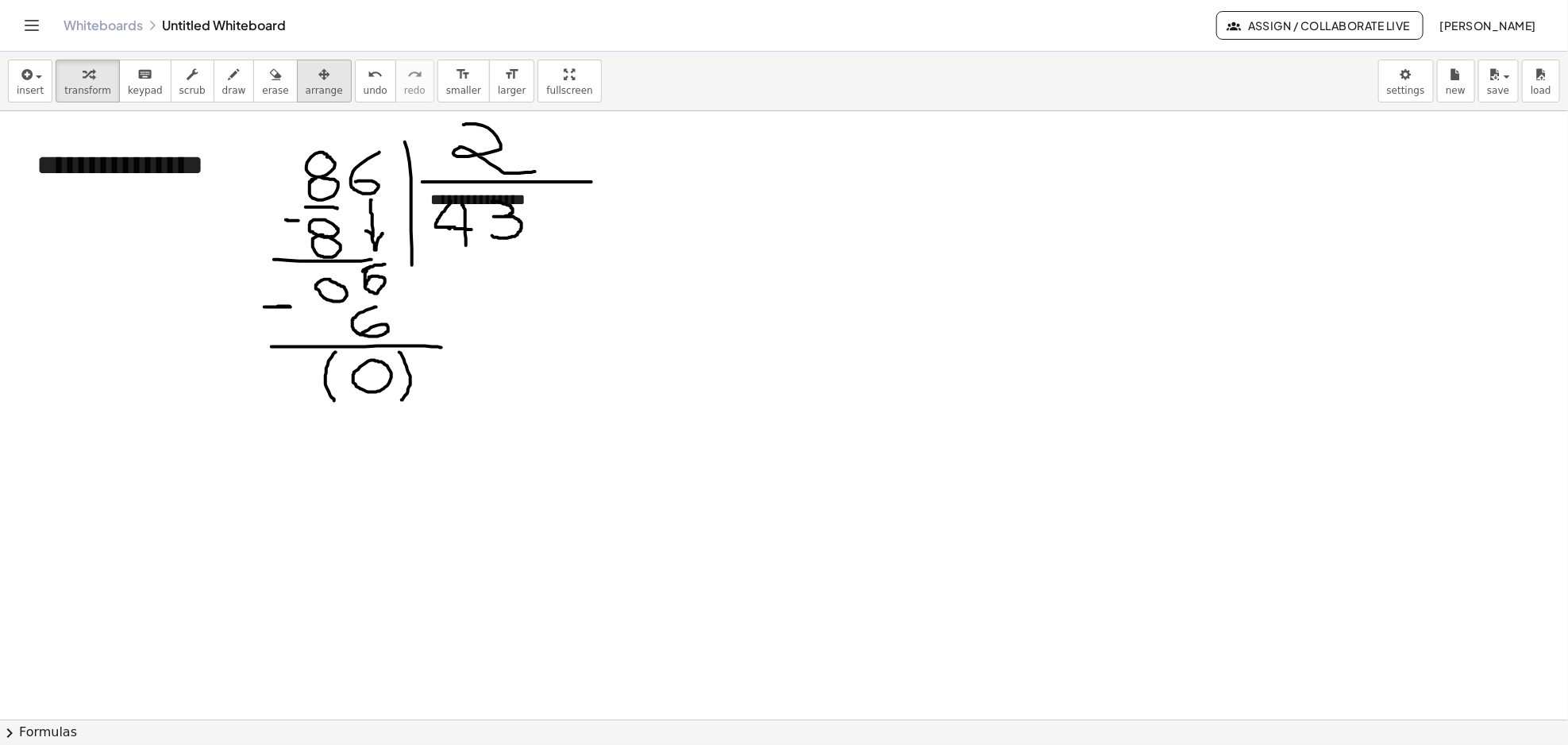
click at [305, 79] on div "button" at bounding box center [324, 73] width 38 height 19
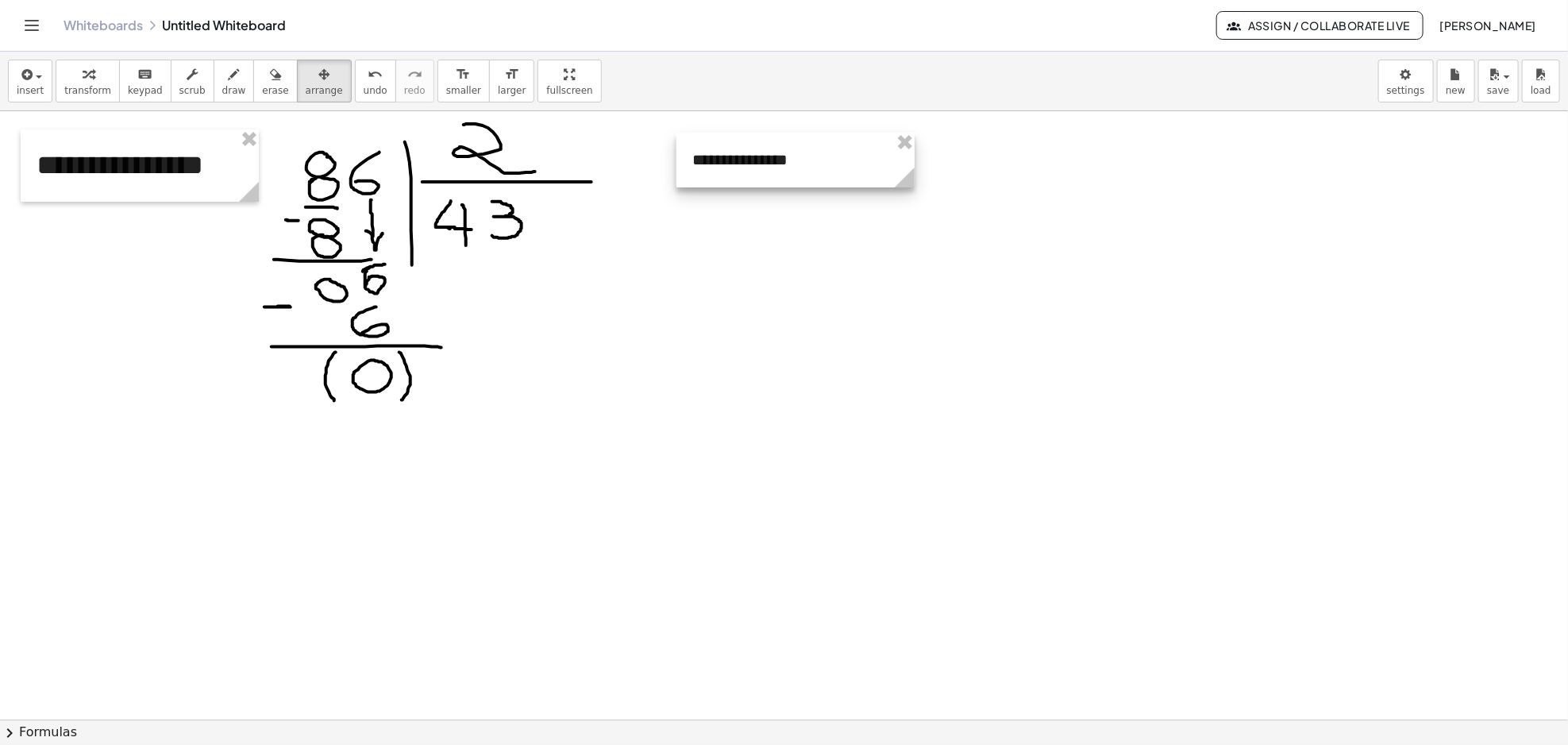
drag, startPoint x: 626, startPoint y: 193, endPoint x: 843, endPoint y: 150, distance: 221.2
click at [843, 150] on div at bounding box center [795, 159] width 238 height 55
click at [758, 147] on div at bounding box center [795, 159] width 238 height 55
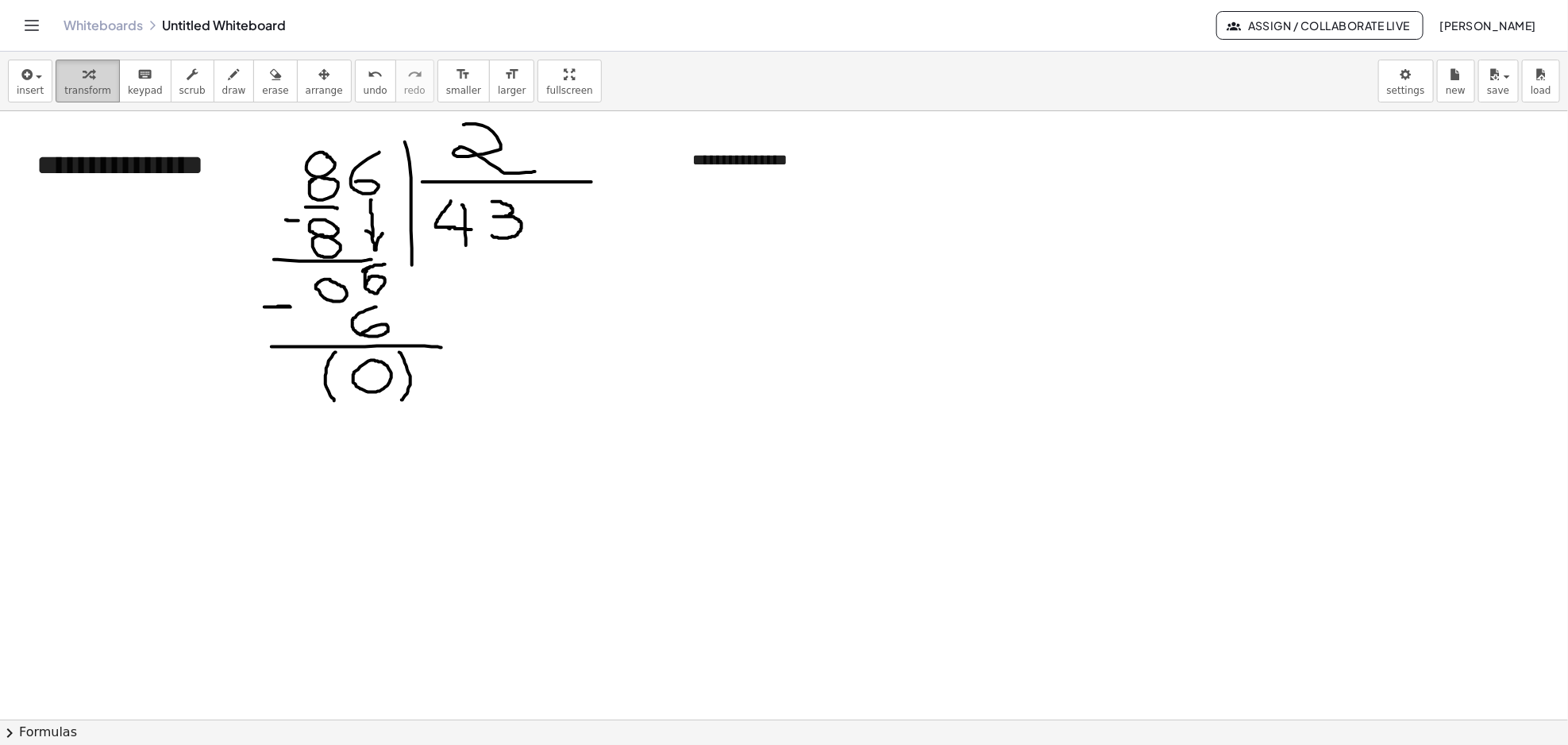
click at [70, 81] on div "button" at bounding box center [88, 73] width 47 height 19
click at [733, 166] on div "**********" at bounding box center [795, 159] width 238 height 55
click at [101, 152] on div "**********" at bounding box center [140, 165] width 238 height 73
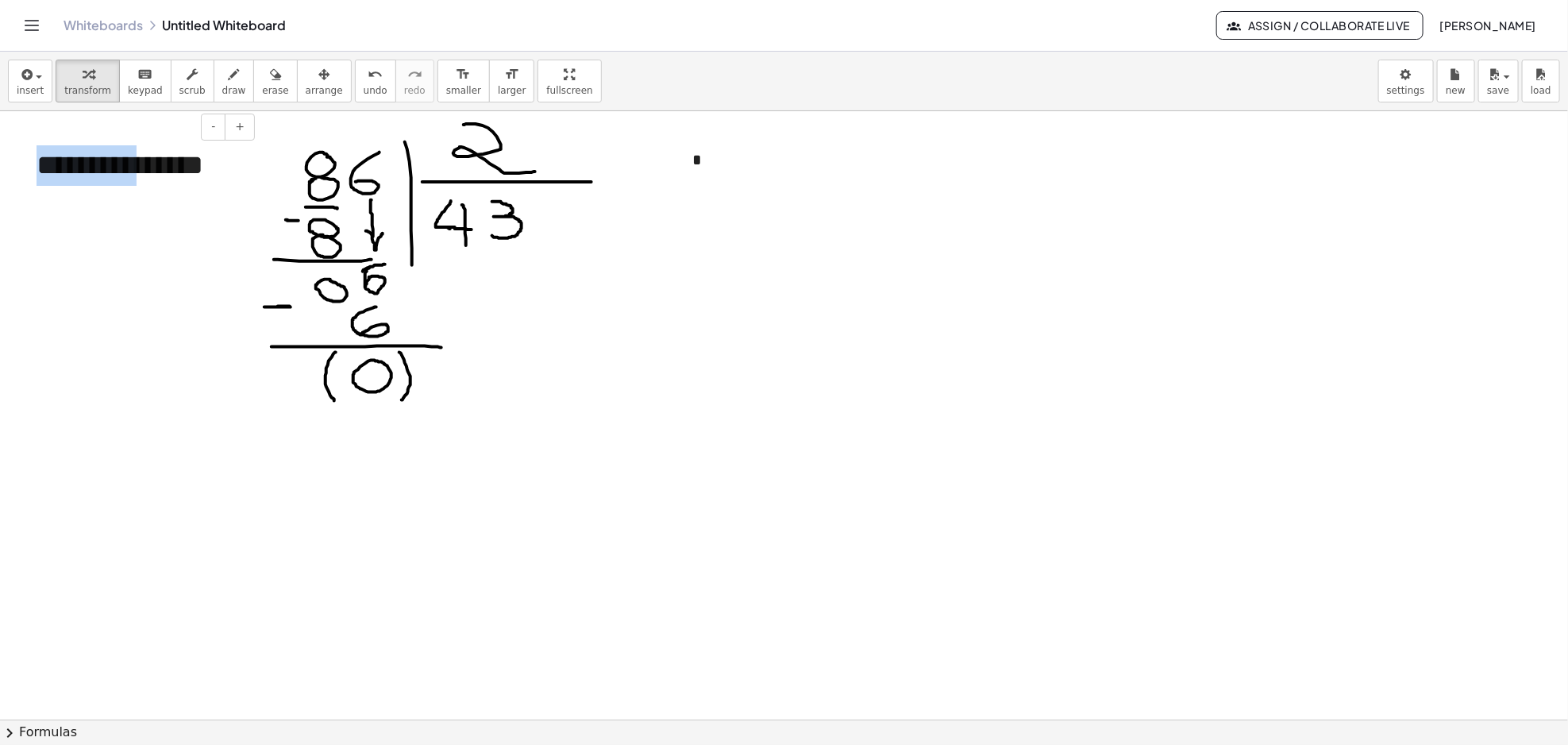
copy div "*********"
click at [149, 149] on div "**********" at bounding box center [140, 165] width 238 height 73
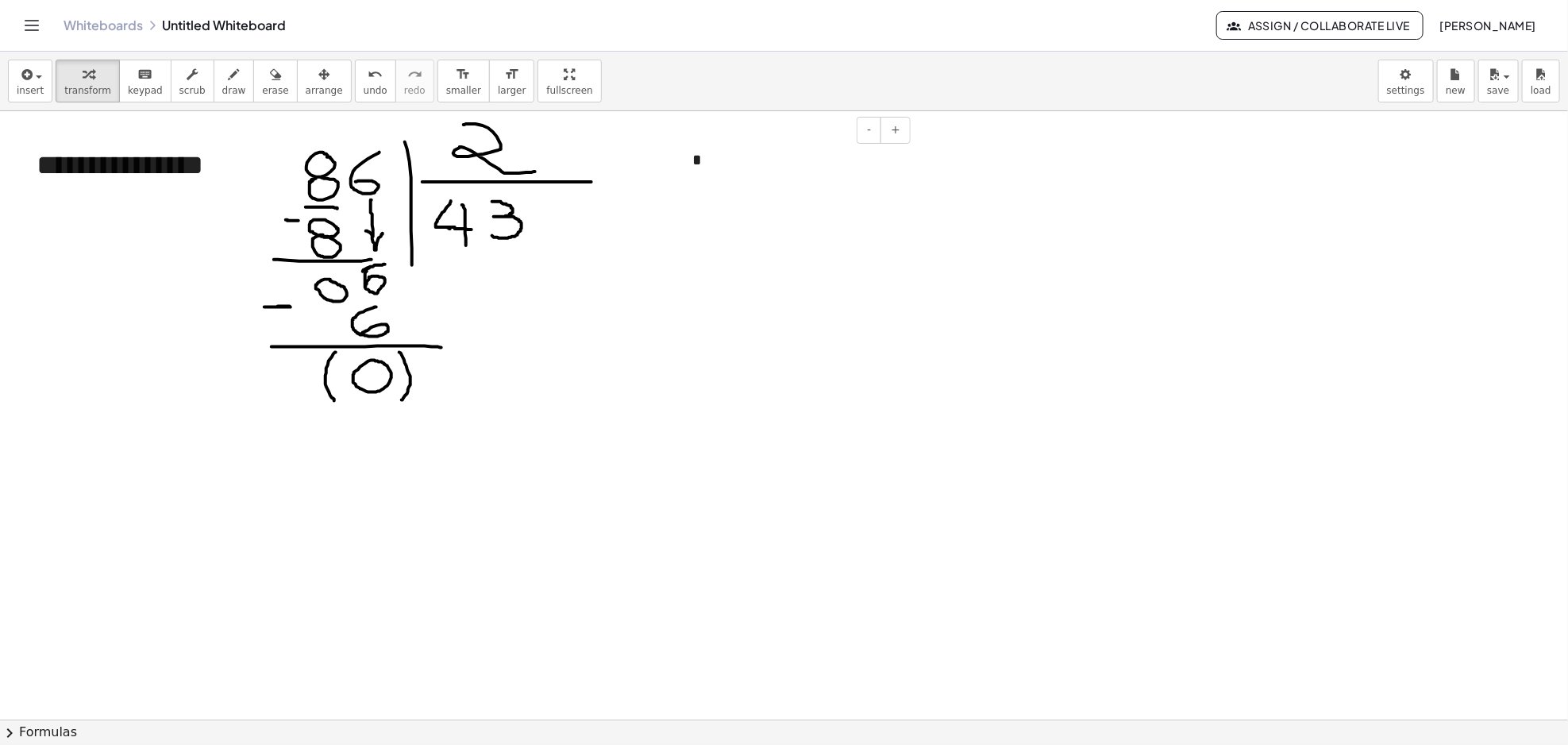
click at [741, 150] on div "*" at bounding box center [795, 159] width 238 height 55
click at [859, 160] on span "**********" at bounding box center [775, 168] width 167 height 29
click at [810, 170] on span "**********" at bounding box center [775, 168] width 167 height 29
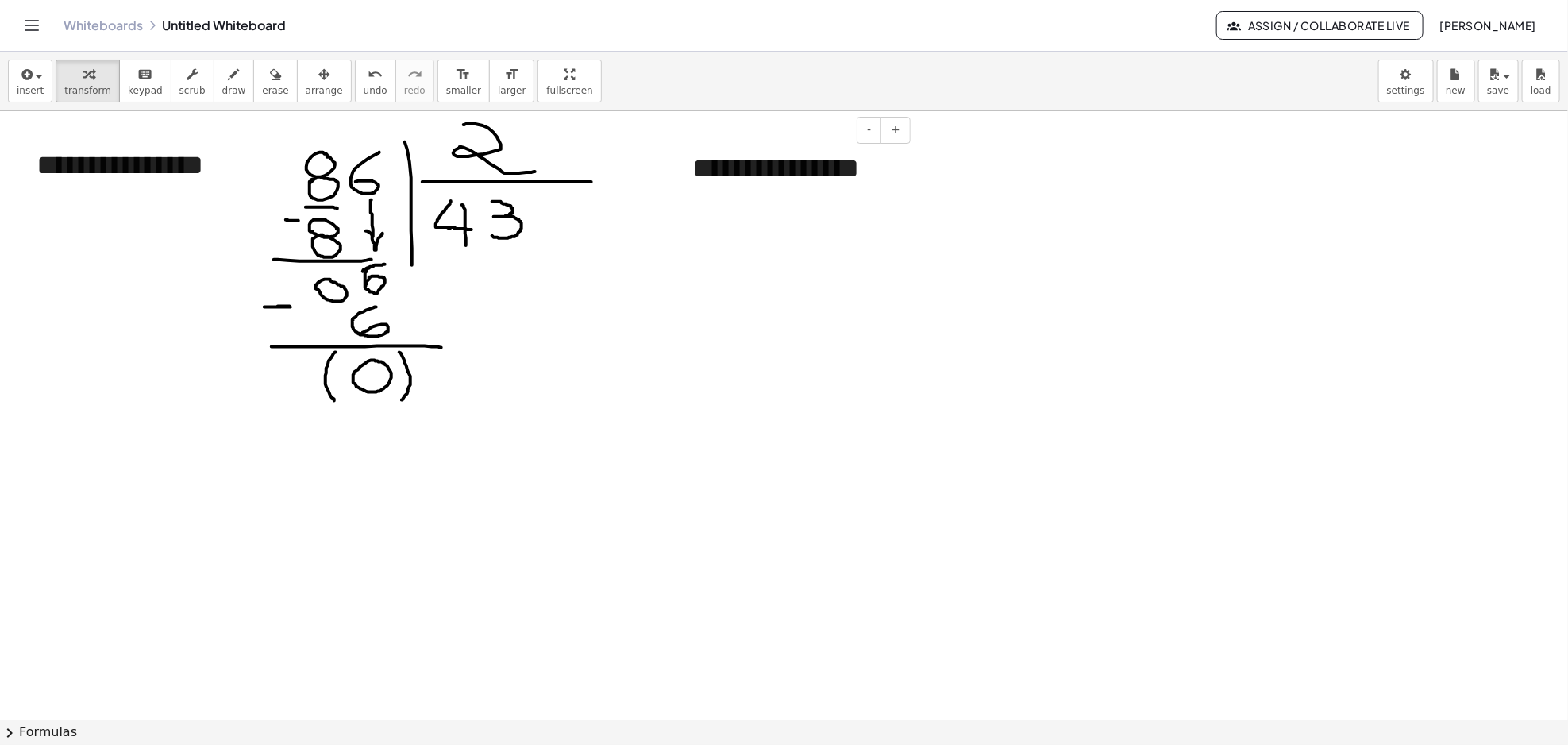
click at [801, 168] on span "**********" at bounding box center [775, 168] width 167 height 29
click at [768, 183] on span "**********" at bounding box center [786, 168] width 189 height 29
click at [767, 164] on span "**********" at bounding box center [786, 168] width 189 height 29
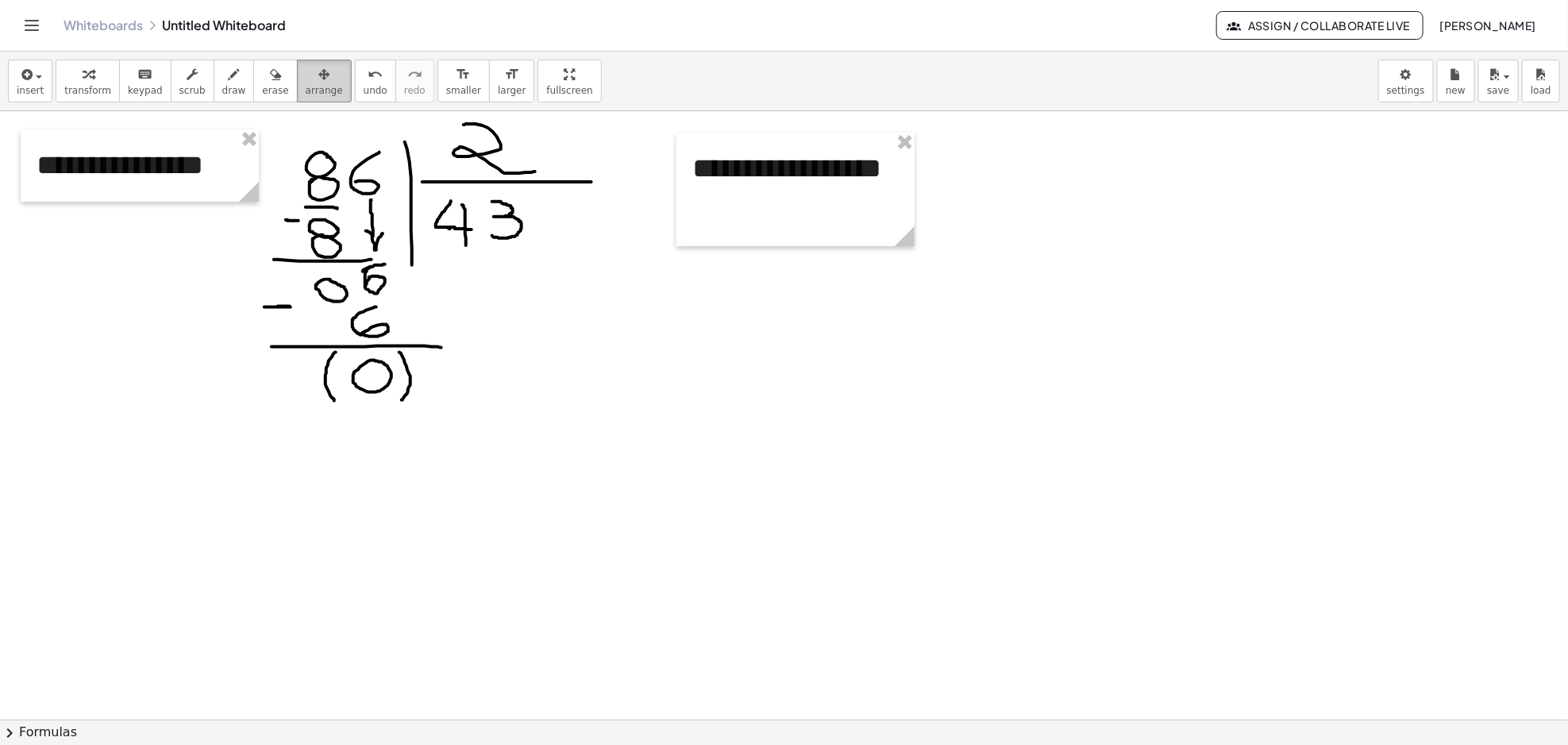
click at [318, 77] on icon "button" at bounding box center [323, 74] width 11 height 19
drag, startPoint x: 913, startPoint y: 245, endPoint x: 971, endPoint y: 235, distance: 58.9
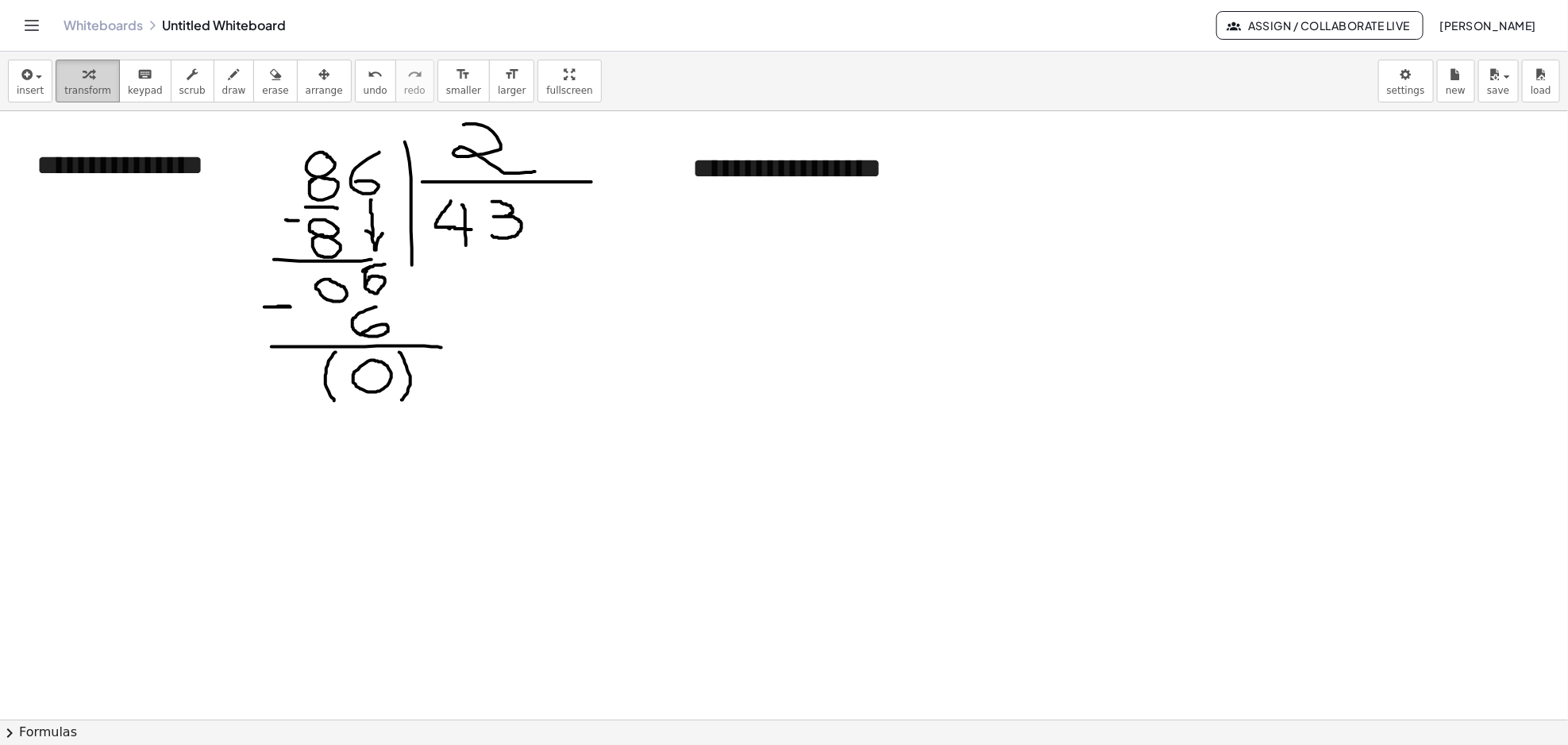
click at [81, 90] on span "transform" at bounding box center [88, 90] width 47 height 11
click at [228, 81] on icon "button" at bounding box center [234, 74] width 11 height 19
click at [262, 81] on div "button" at bounding box center [275, 73] width 26 height 19
click at [222, 86] on span "draw" at bounding box center [234, 90] width 24 height 11
drag, startPoint x: 981, startPoint y: 150, endPoint x: 1015, endPoint y: 180, distance: 45.3
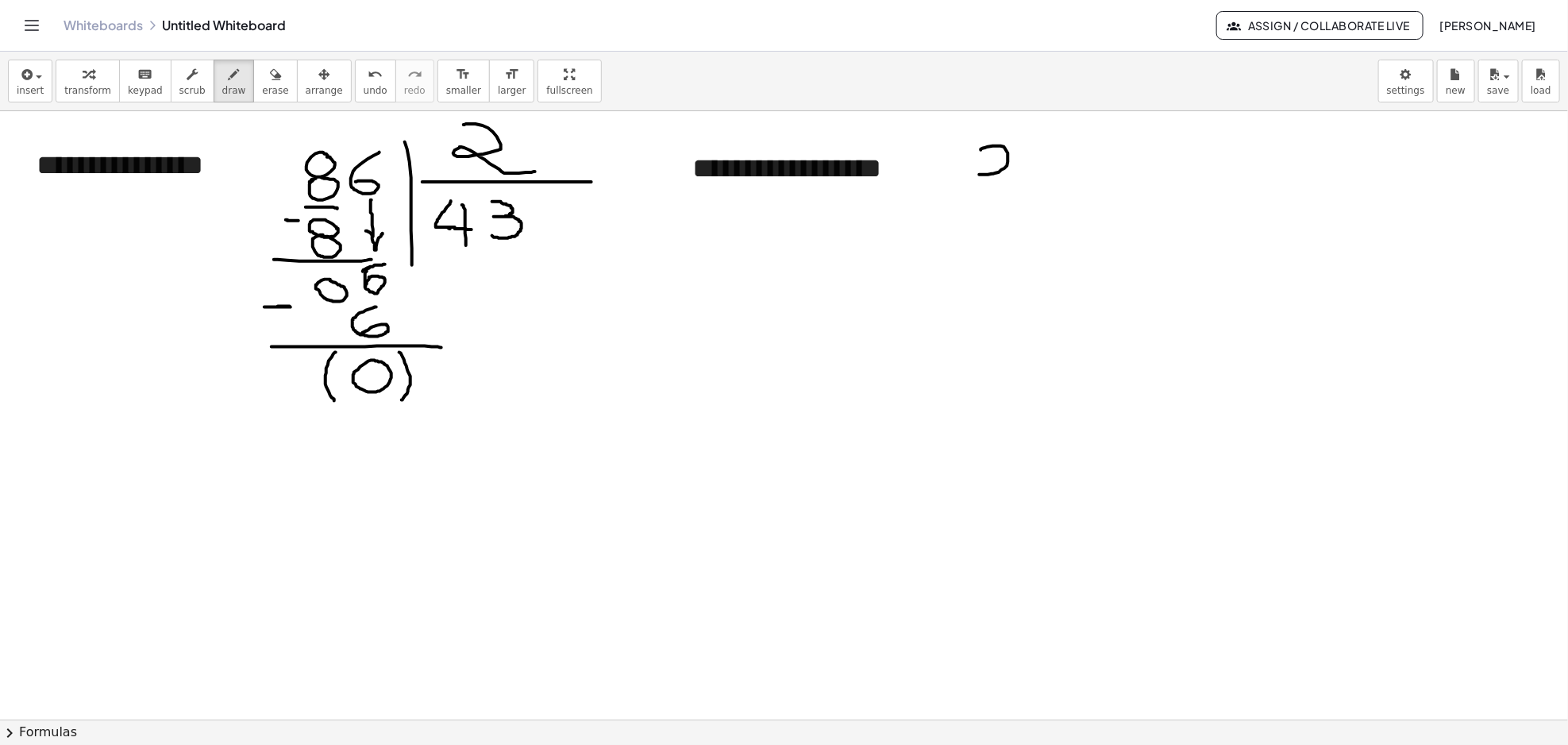
drag, startPoint x: 1032, startPoint y: 143, endPoint x: 1048, endPoint y: 144, distance: 16.0
drag, startPoint x: 1033, startPoint y: 143, endPoint x: 1029, endPoint y: 179, distance: 36.2
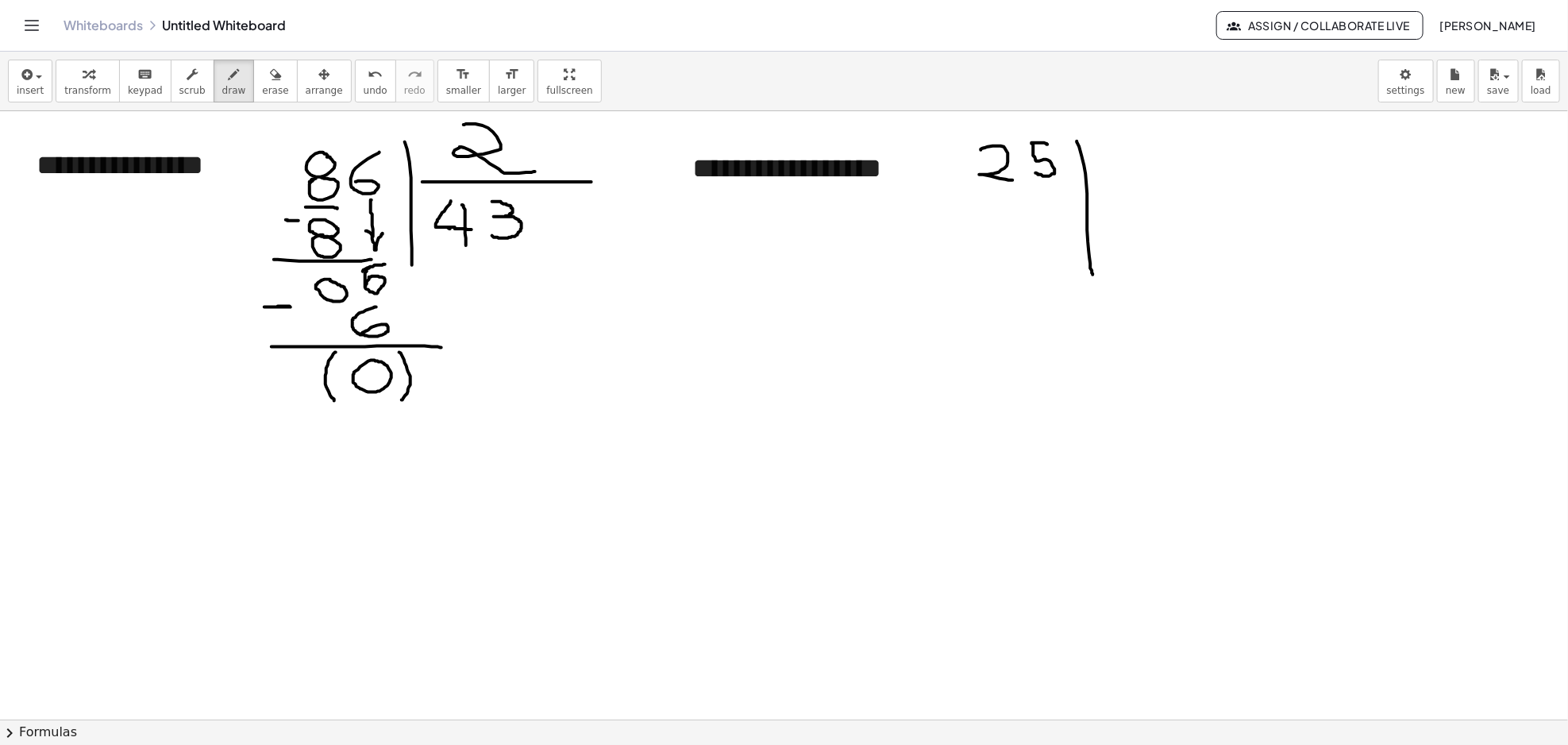
drag, startPoint x: 1082, startPoint y: 156, endPoint x: 1094, endPoint y: 189, distance: 35.1
drag, startPoint x: 1087, startPoint y: 185, endPoint x: 1217, endPoint y: 174, distance: 130.5
drag, startPoint x: 1121, startPoint y: 143, endPoint x: 1126, endPoint y: 173, distance: 30.4
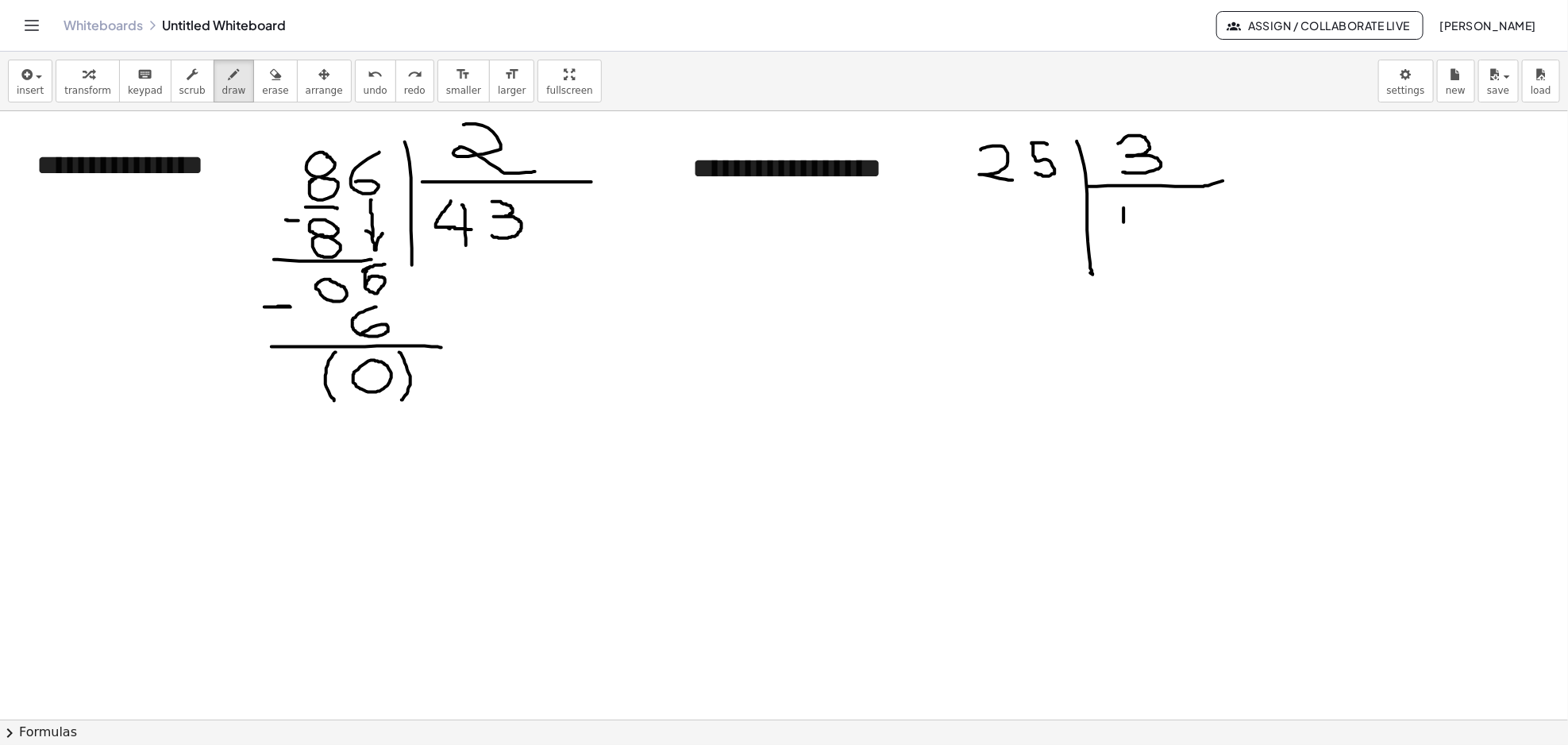
drag, startPoint x: 1124, startPoint y: 216, endPoint x: 1124, endPoint y: 250, distance: 34.0
drag, startPoint x: 1144, startPoint y: 206, endPoint x: 1174, endPoint y: 207, distance: 30.0
drag, startPoint x: 1142, startPoint y: 208, endPoint x: 1137, endPoint y: 256, distance: 48.3
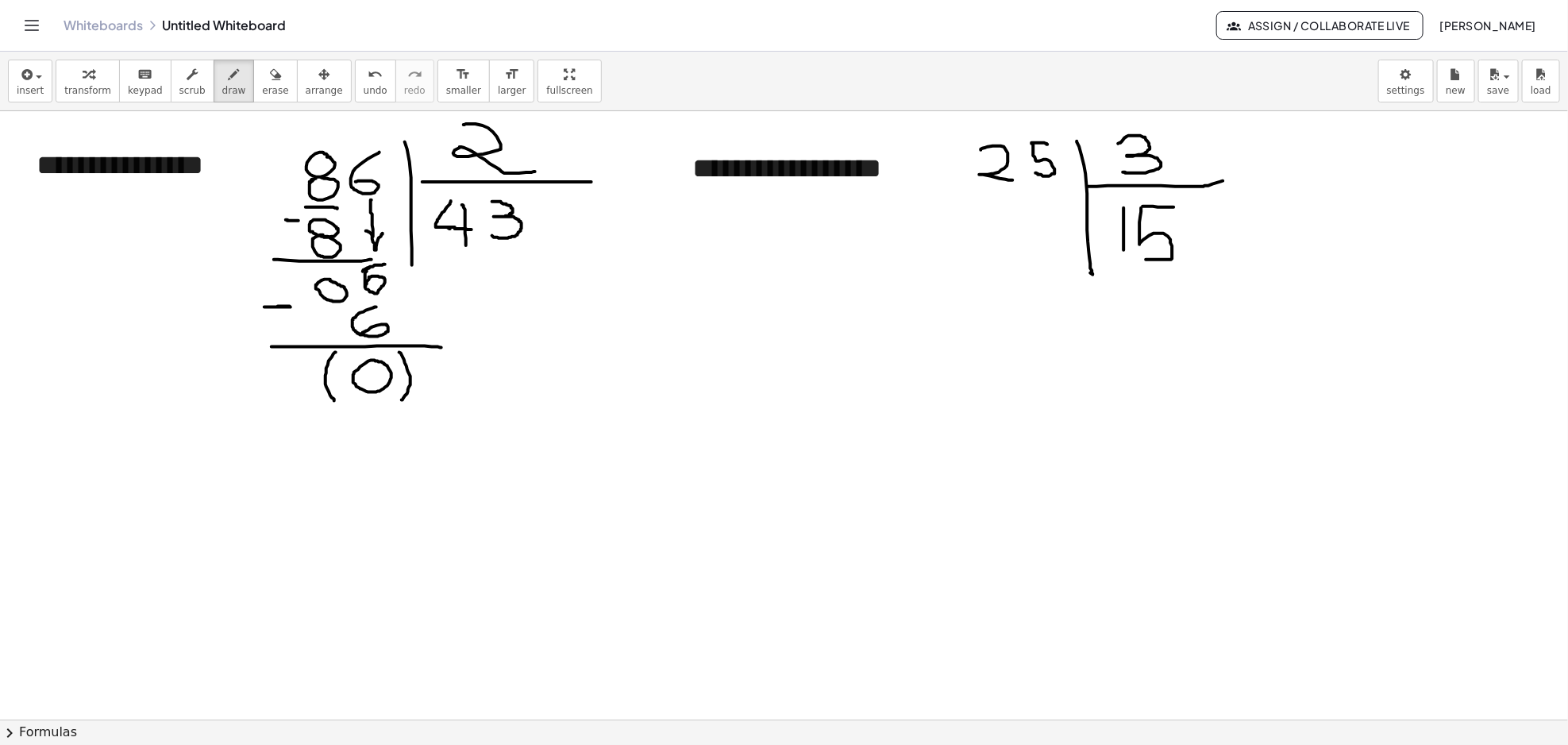
drag, startPoint x: 1115, startPoint y: 262, endPoint x: 1214, endPoint y: 261, distance: 99.0
drag, startPoint x: 1106, startPoint y: 193, endPoint x: 1113, endPoint y: 210, distance: 18.4
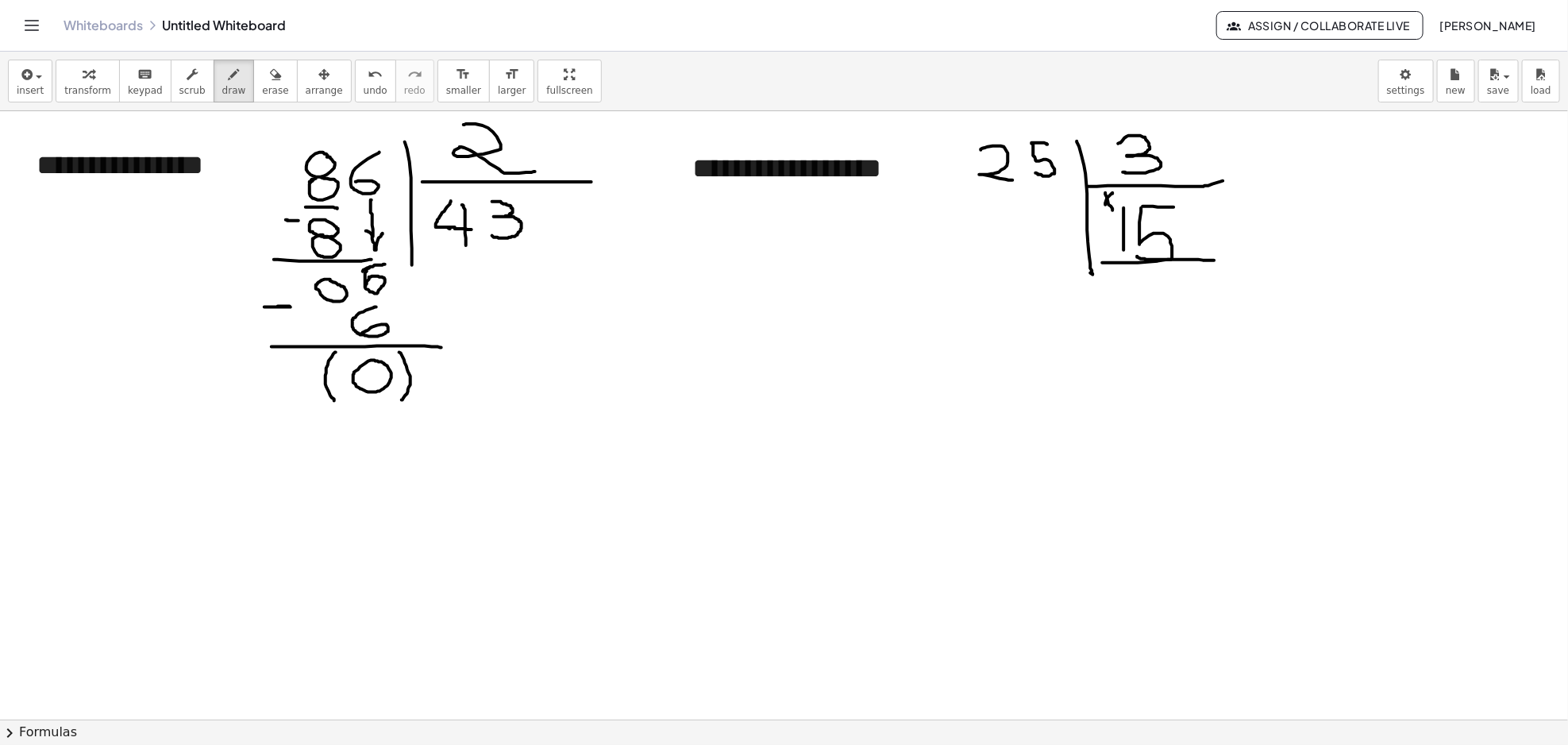
drag, startPoint x: 1106, startPoint y: 205, endPoint x: 1113, endPoint y: 193, distance: 13.9
drag, startPoint x: 1148, startPoint y: 284, endPoint x: 1170, endPoint y: 285, distance: 22.0
drag, startPoint x: 1150, startPoint y: 283, endPoint x: 1156, endPoint y: 320, distance: 37.5
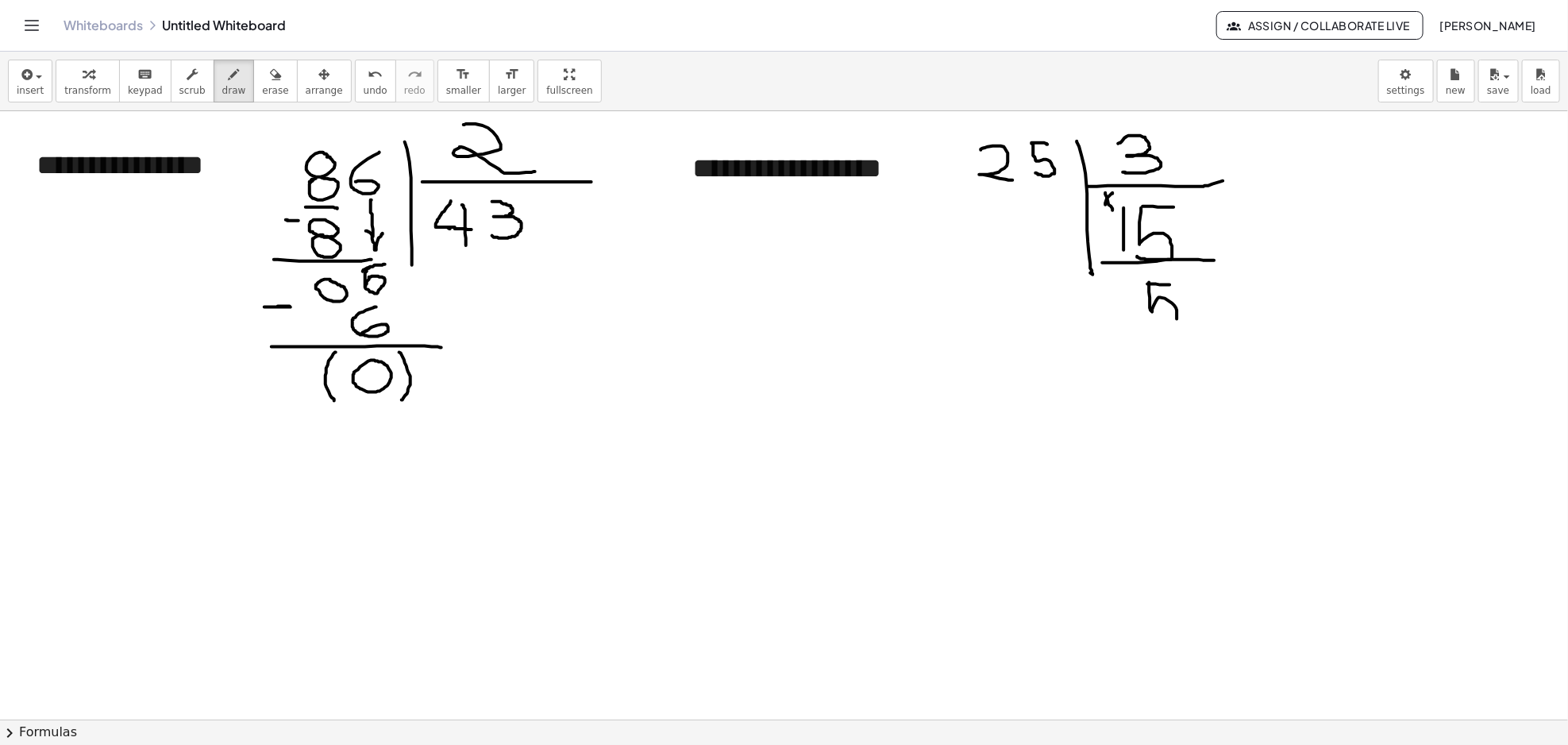
drag, startPoint x: 1115, startPoint y: 283, endPoint x: 1135, endPoint y: 299, distance: 25.6
drag, startPoint x: 1140, startPoint y: 281, endPoint x: 1137, endPoint y: 329, distance: 48.1
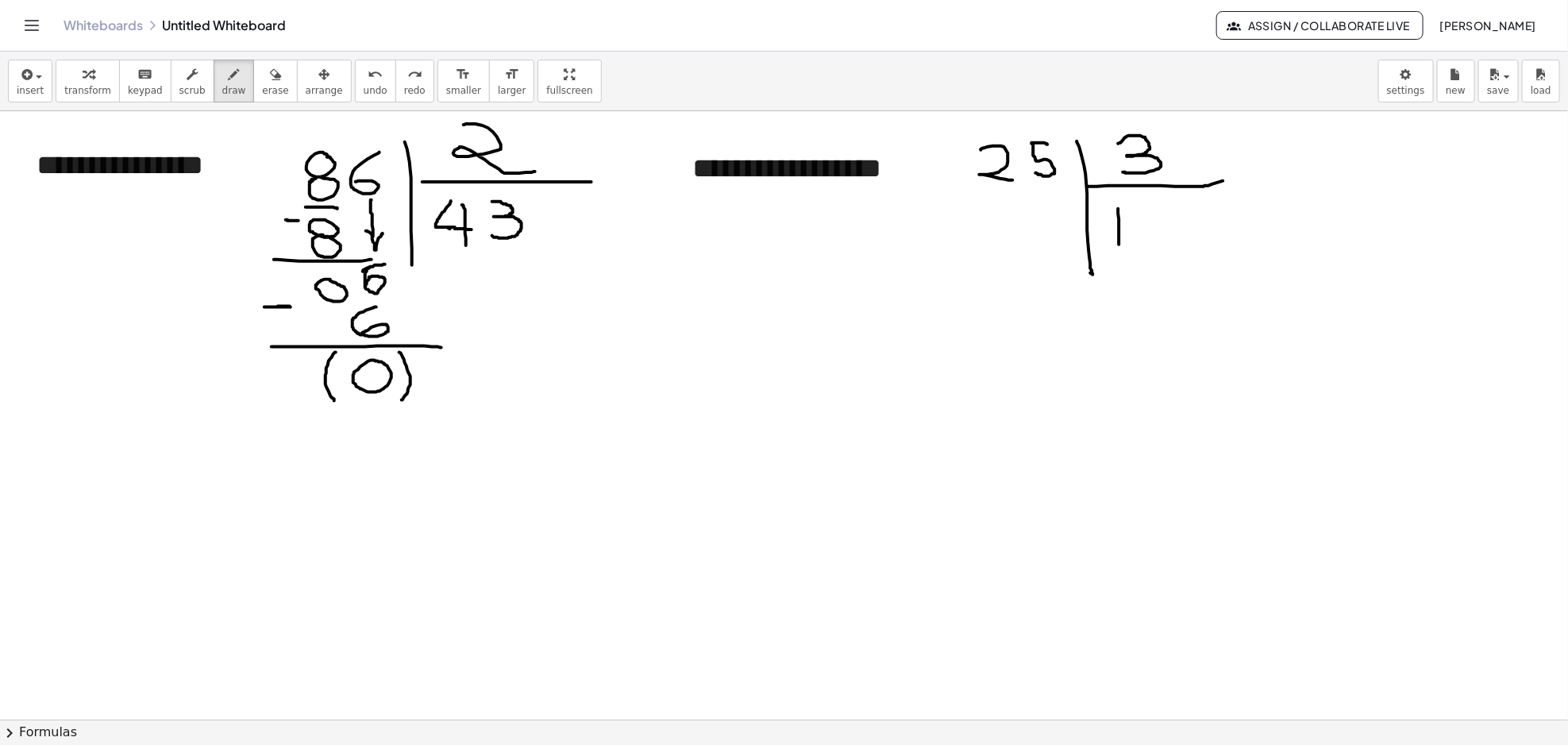
drag, startPoint x: 1118, startPoint y: 209, endPoint x: 1119, endPoint y: 244, distance: 35.0
drag, startPoint x: 1127, startPoint y: 206, endPoint x: 1118, endPoint y: 228, distance: 23.8
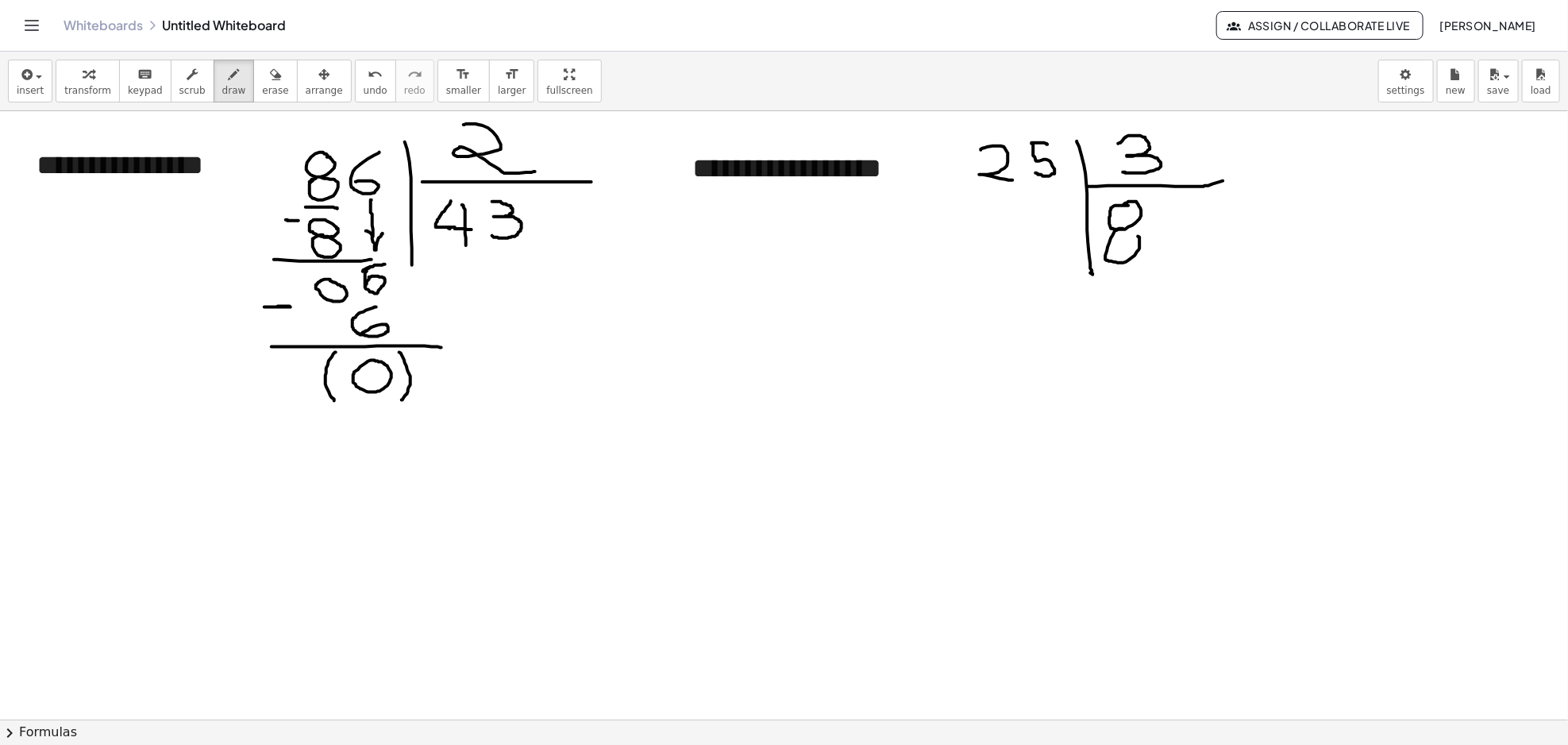
drag, startPoint x: 1120, startPoint y: 228, endPoint x: 1131, endPoint y: 230, distance: 11.2
drag, startPoint x: 998, startPoint y: 206, endPoint x: 1040, endPoint y: 244, distance: 56.6
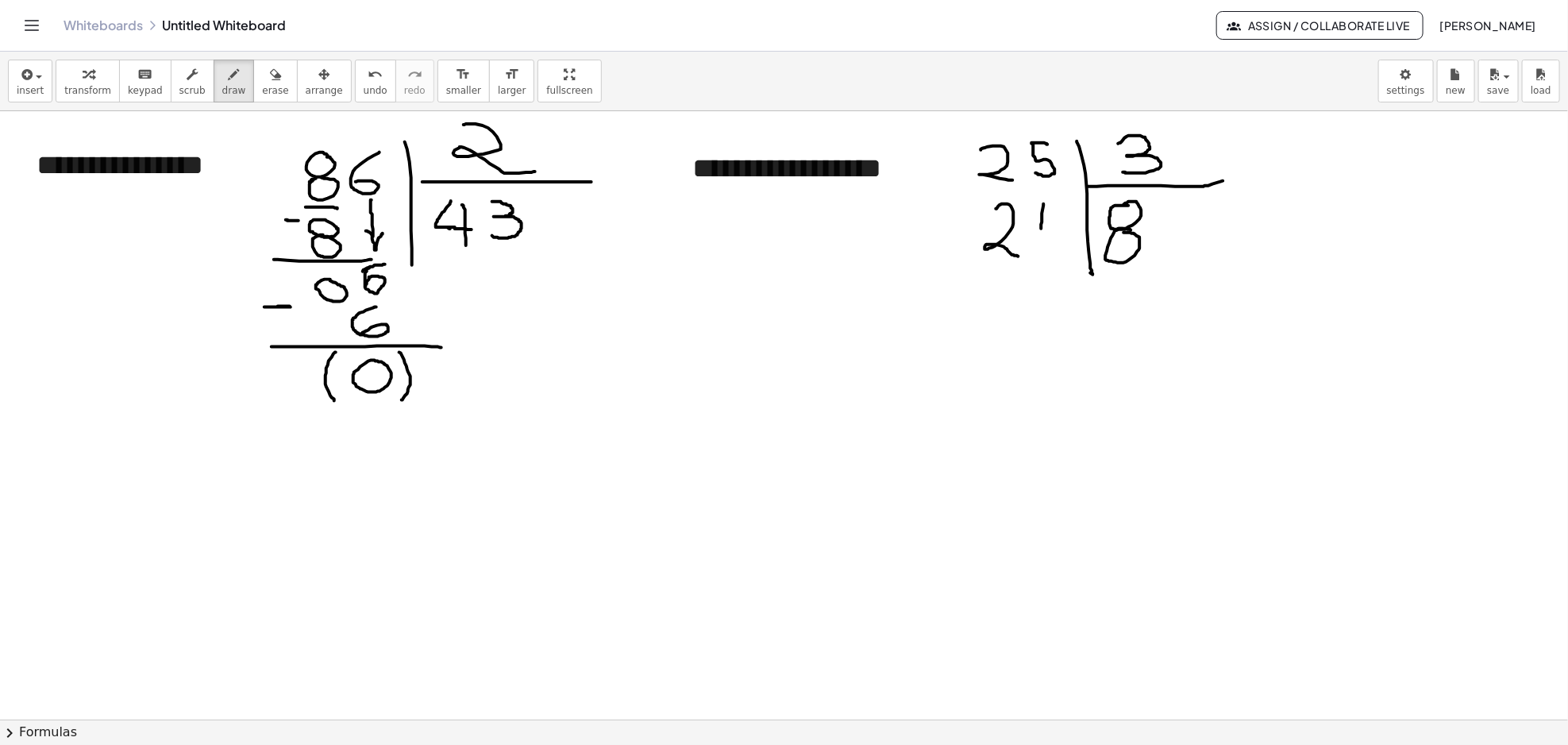
drag, startPoint x: 1042, startPoint y: 213, endPoint x: 1056, endPoint y: 225, distance: 18.4
drag, startPoint x: 1061, startPoint y: 205, endPoint x: 1063, endPoint y: 253, distance: 48.0
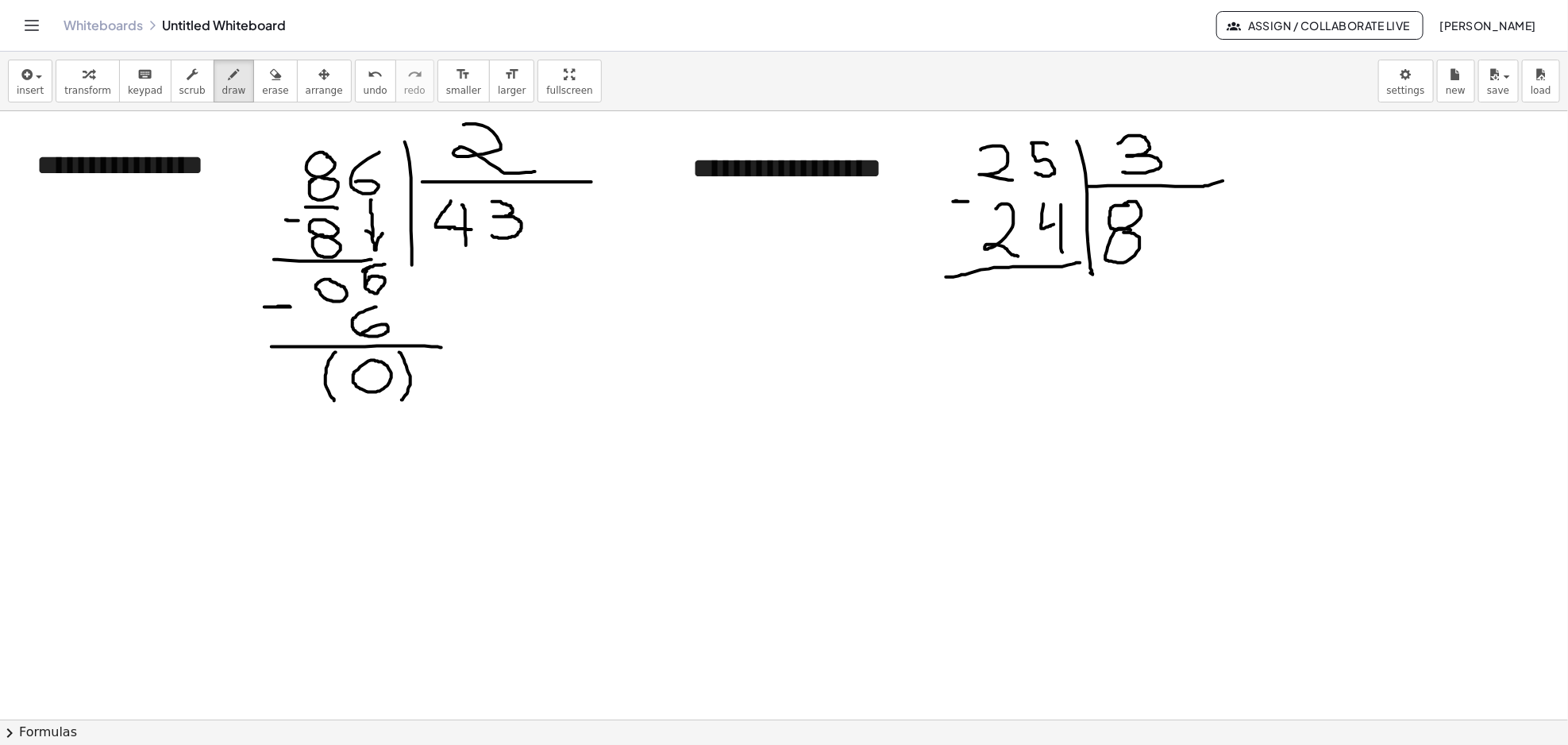
drag, startPoint x: 947, startPoint y: 277, endPoint x: 1081, endPoint y: 262, distance: 134.8
drag, startPoint x: 1038, startPoint y: 289, endPoint x: 1044, endPoint y: 313, distance: 24.7
drag, startPoint x: 1034, startPoint y: 318, endPoint x: 1055, endPoint y: 318, distance: 21.0
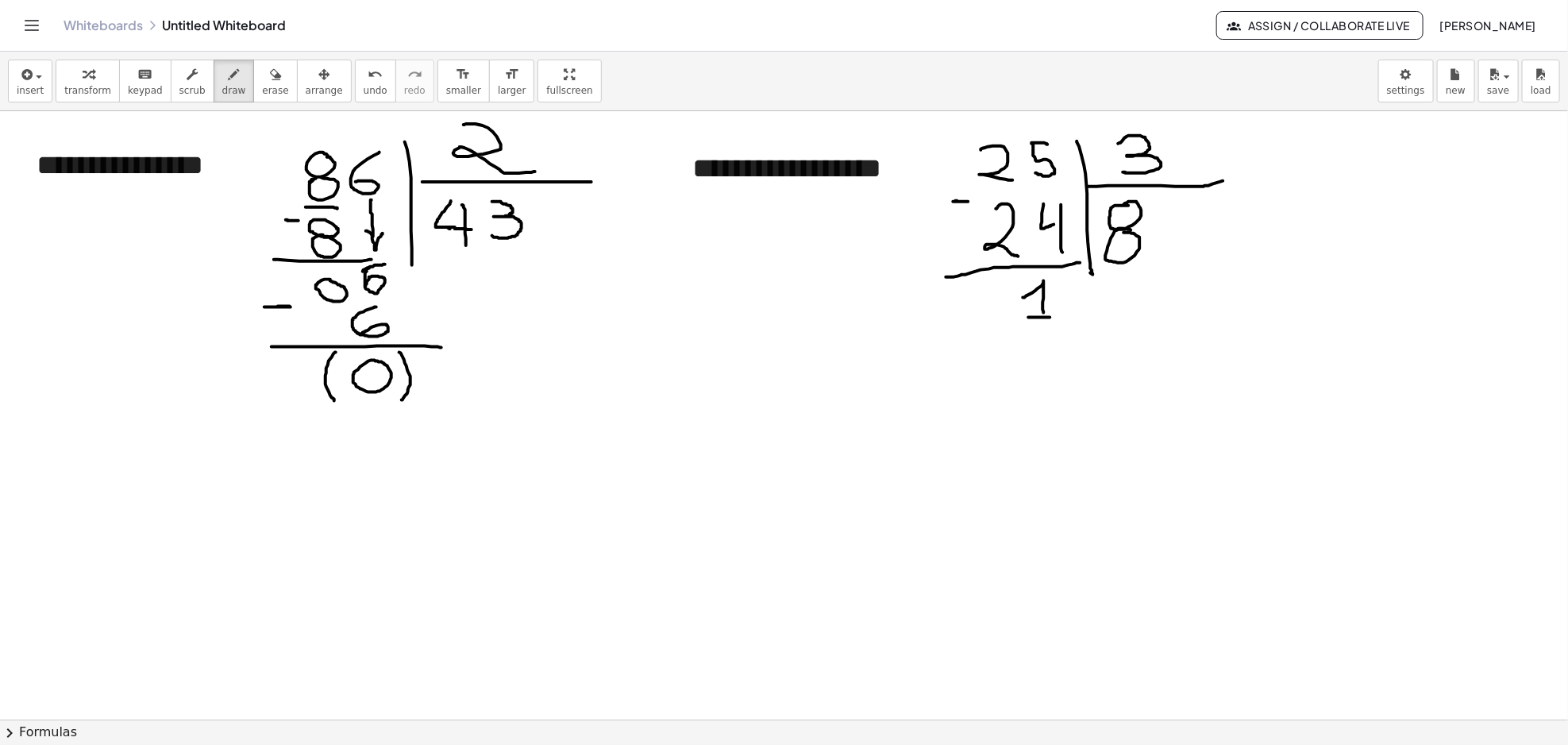
drag, startPoint x: 1007, startPoint y: 287, endPoint x: 1014, endPoint y: 330, distance: 43.6
drag, startPoint x: 1068, startPoint y: 276, endPoint x: 1075, endPoint y: 324, distance: 48.5
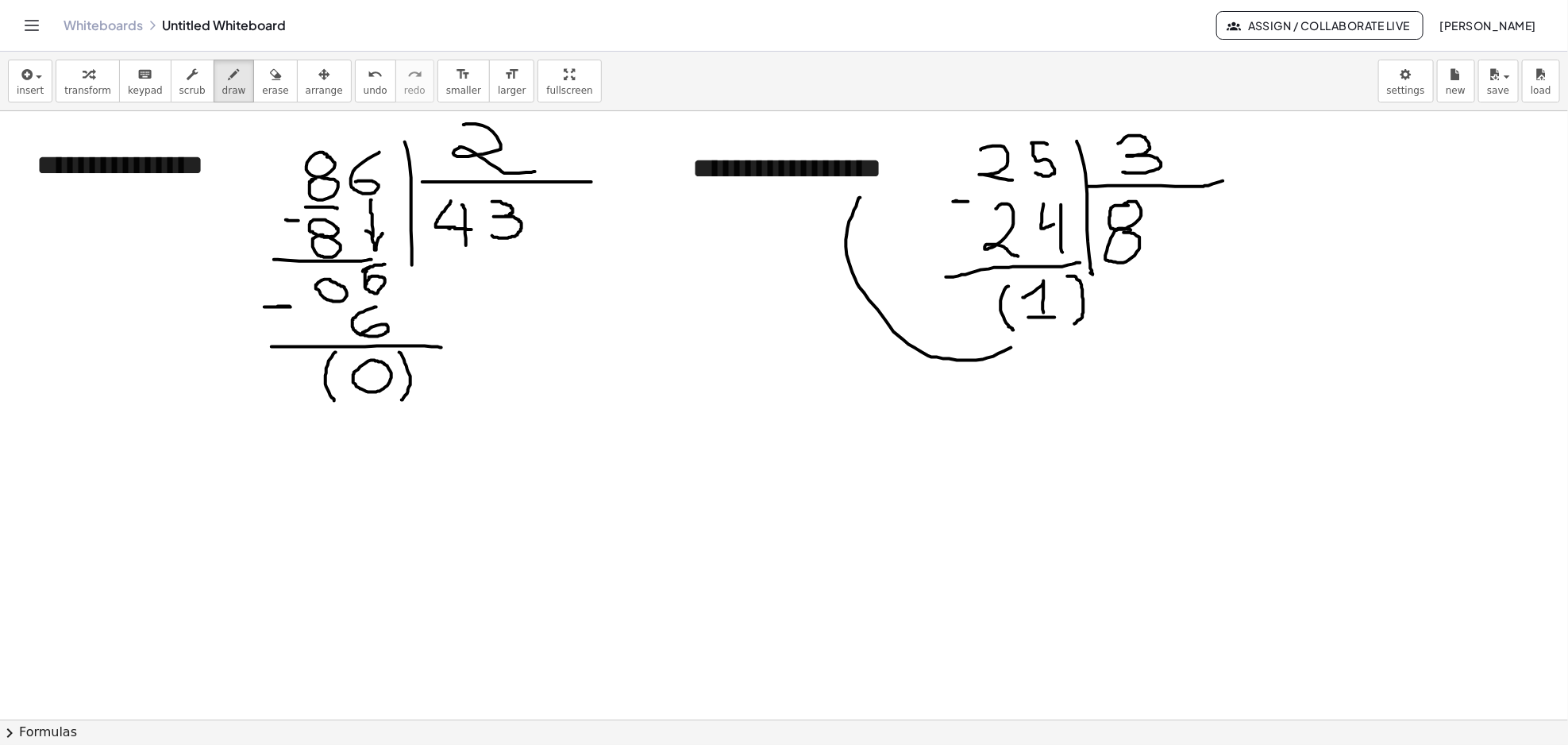
drag, startPoint x: 861, startPoint y: 198, endPoint x: 1032, endPoint y: 335, distance: 219.1
drag, startPoint x: 1015, startPoint y: 331, endPoint x: 1032, endPoint y: 354, distance: 28.6
drag, startPoint x: 997, startPoint y: 367, endPoint x: 1019, endPoint y: 381, distance: 26.1
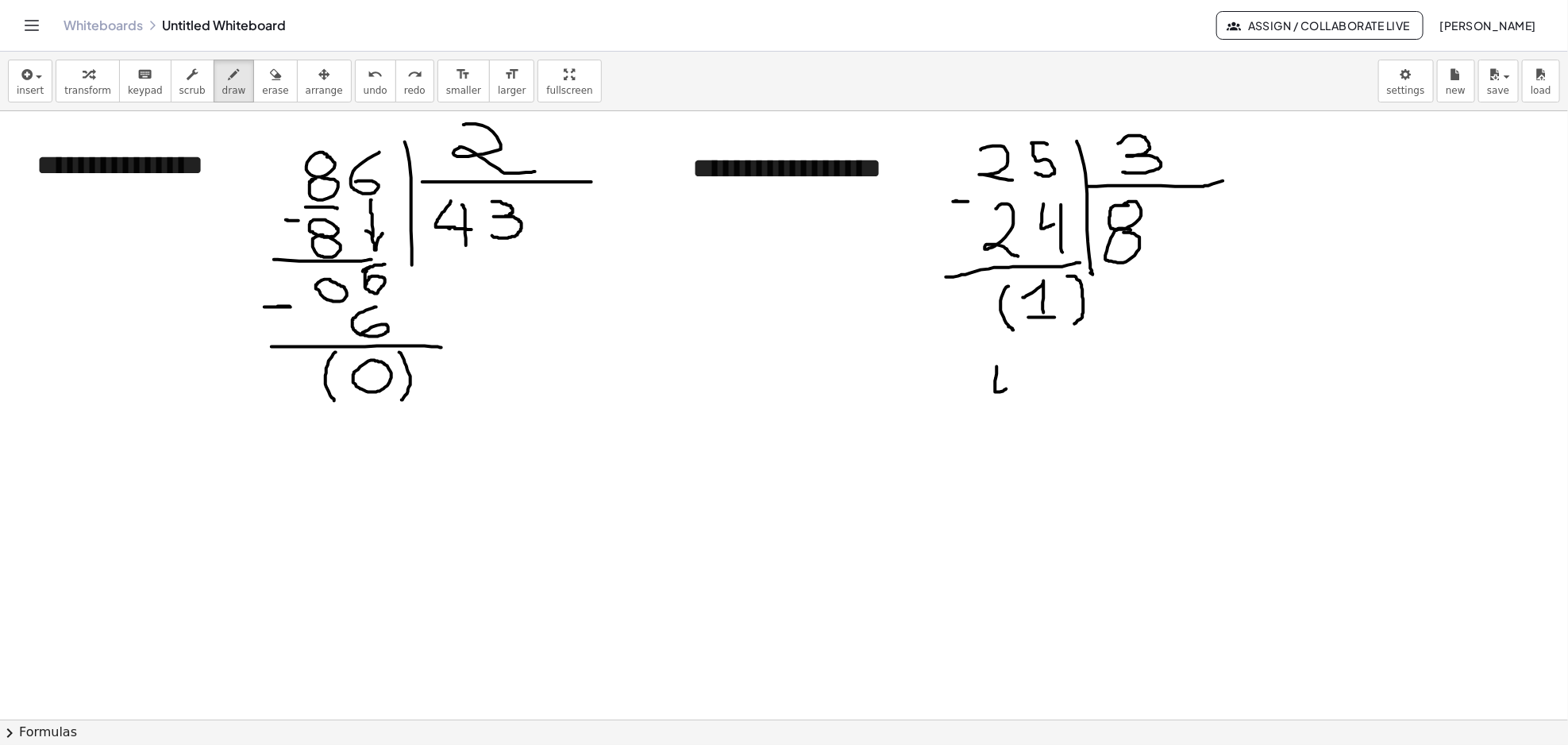
drag, startPoint x: 1017, startPoint y: 369, endPoint x: 1024, endPoint y: 407, distance: 38.6
drag, startPoint x: 1058, startPoint y: 364, endPoint x: 1062, endPoint y: 408, distance: 44.2
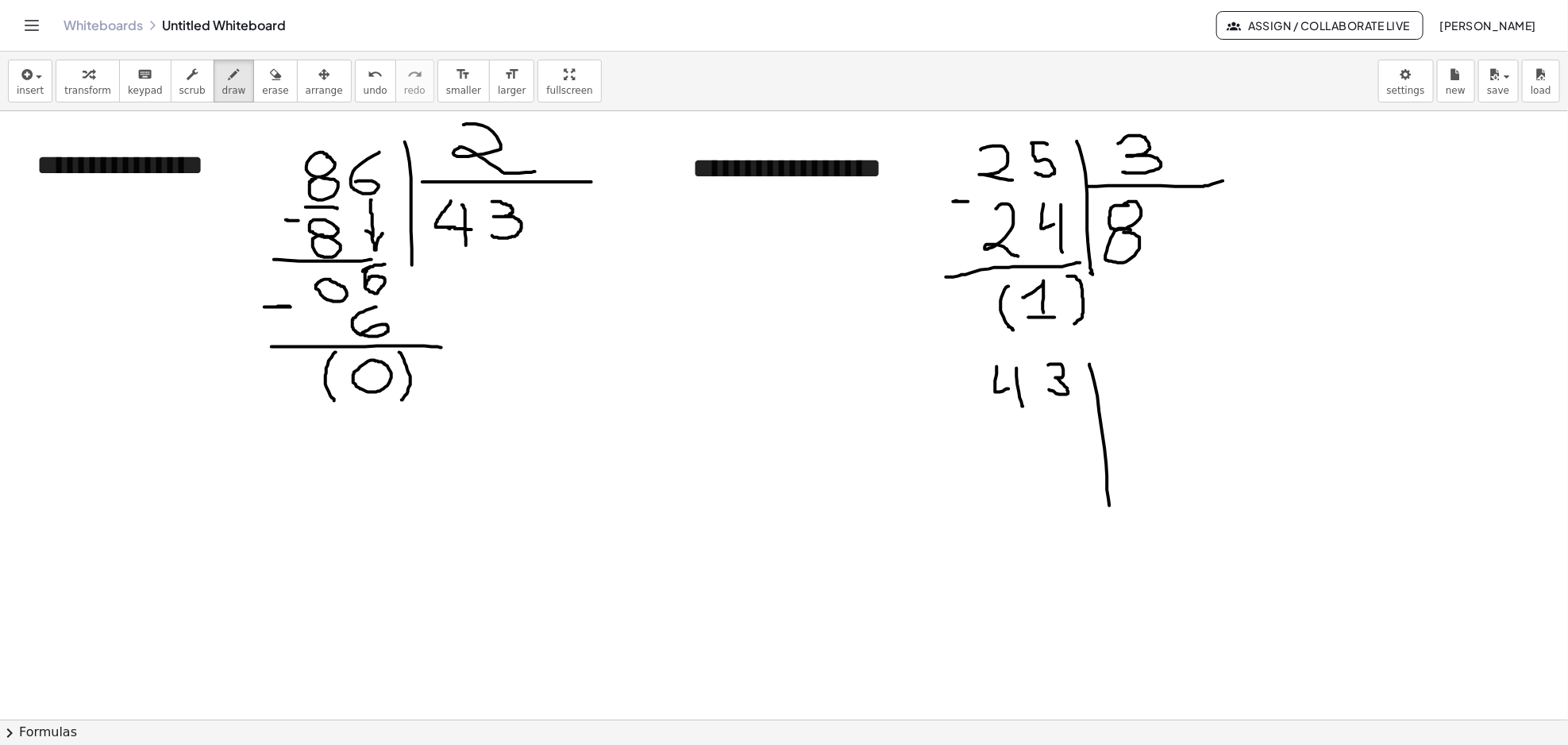
drag, startPoint x: 1090, startPoint y: 364, endPoint x: 1108, endPoint y: 454, distance: 91.8
drag, startPoint x: 1101, startPoint y: 410, endPoint x: 1228, endPoint y: 384, distance: 129.6
drag, startPoint x: 1149, startPoint y: 358, endPoint x: 1170, endPoint y: 358, distance: 21.0
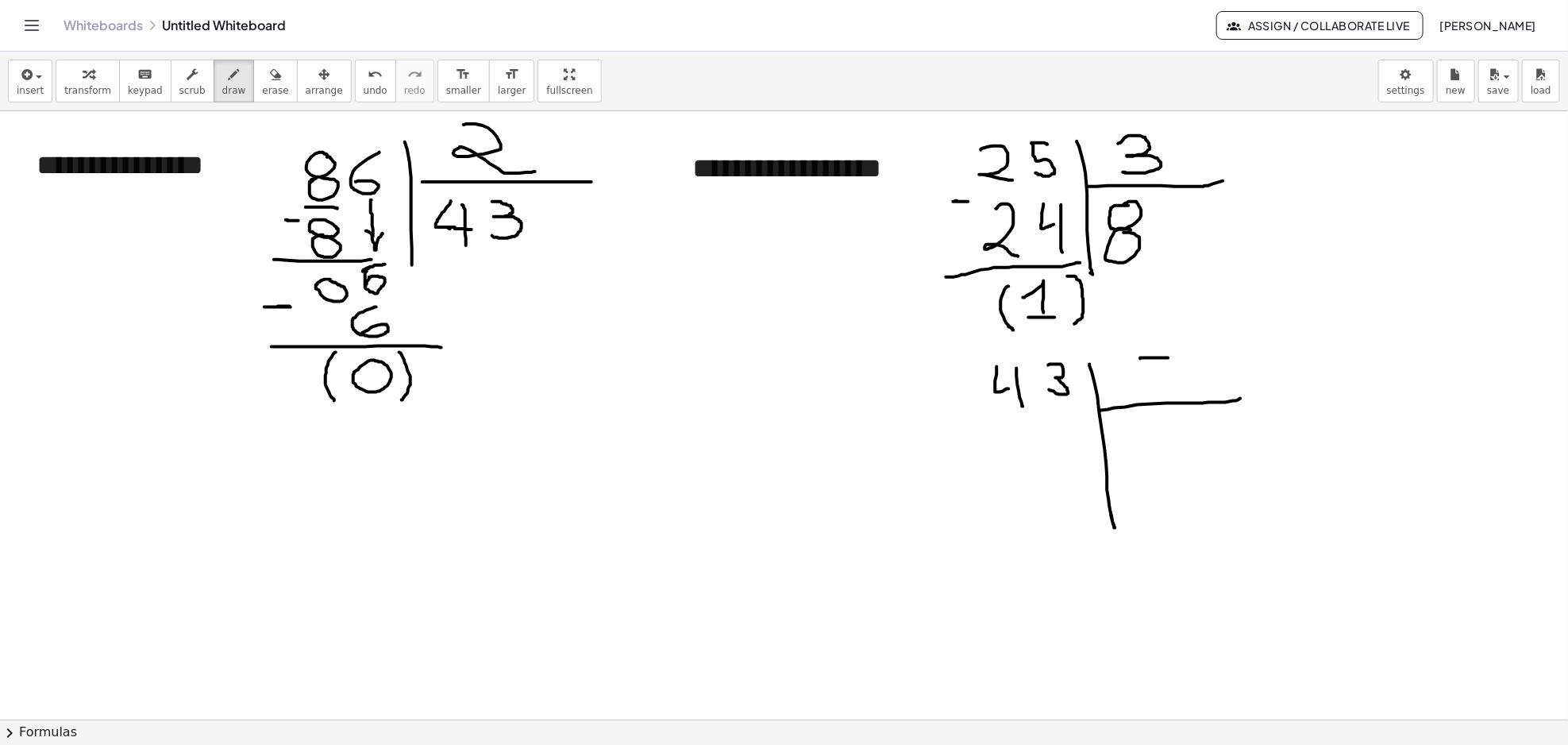
drag, startPoint x: 1142, startPoint y: 357, endPoint x: 1133, endPoint y: 385, distance: 29.4
click at [262, 85] on span "erase" at bounding box center [275, 90] width 26 height 11
drag, startPoint x: 1144, startPoint y: 543, endPoint x: 1101, endPoint y: 509, distance: 54.8
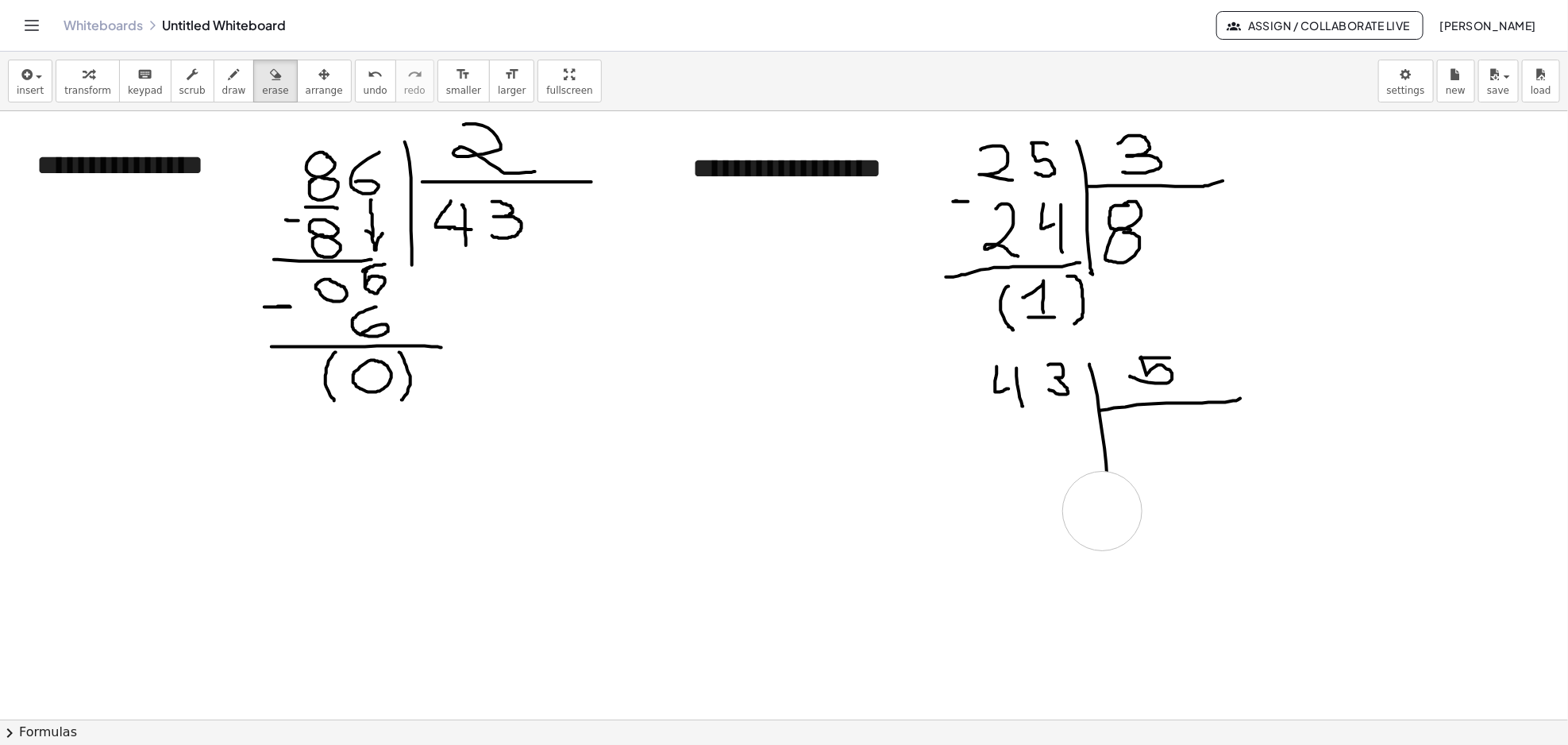
click at [222, 85] on span "draw" at bounding box center [234, 90] width 24 height 11
drag, startPoint x: 243, startPoint y: 433, endPoint x: 530, endPoint y: 422, distance: 287.2
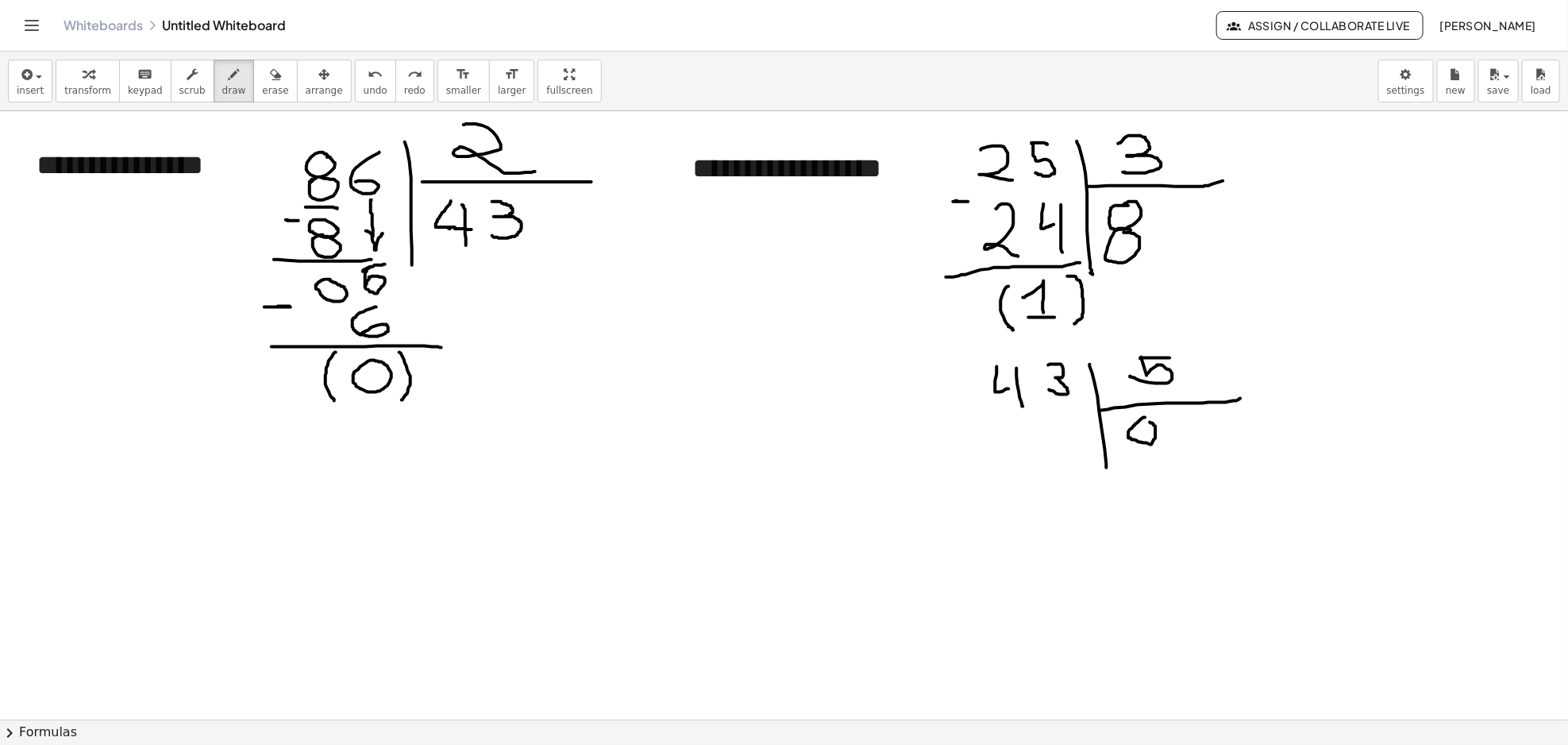
drag, startPoint x: 1119, startPoint y: 452, endPoint x: 1152, endPoint y: 448, distance: 33.2
drag, startPoint x: 1134, startPoint y: 435, endPoint x: 1135, endPoint y: 444, distance: 9.1
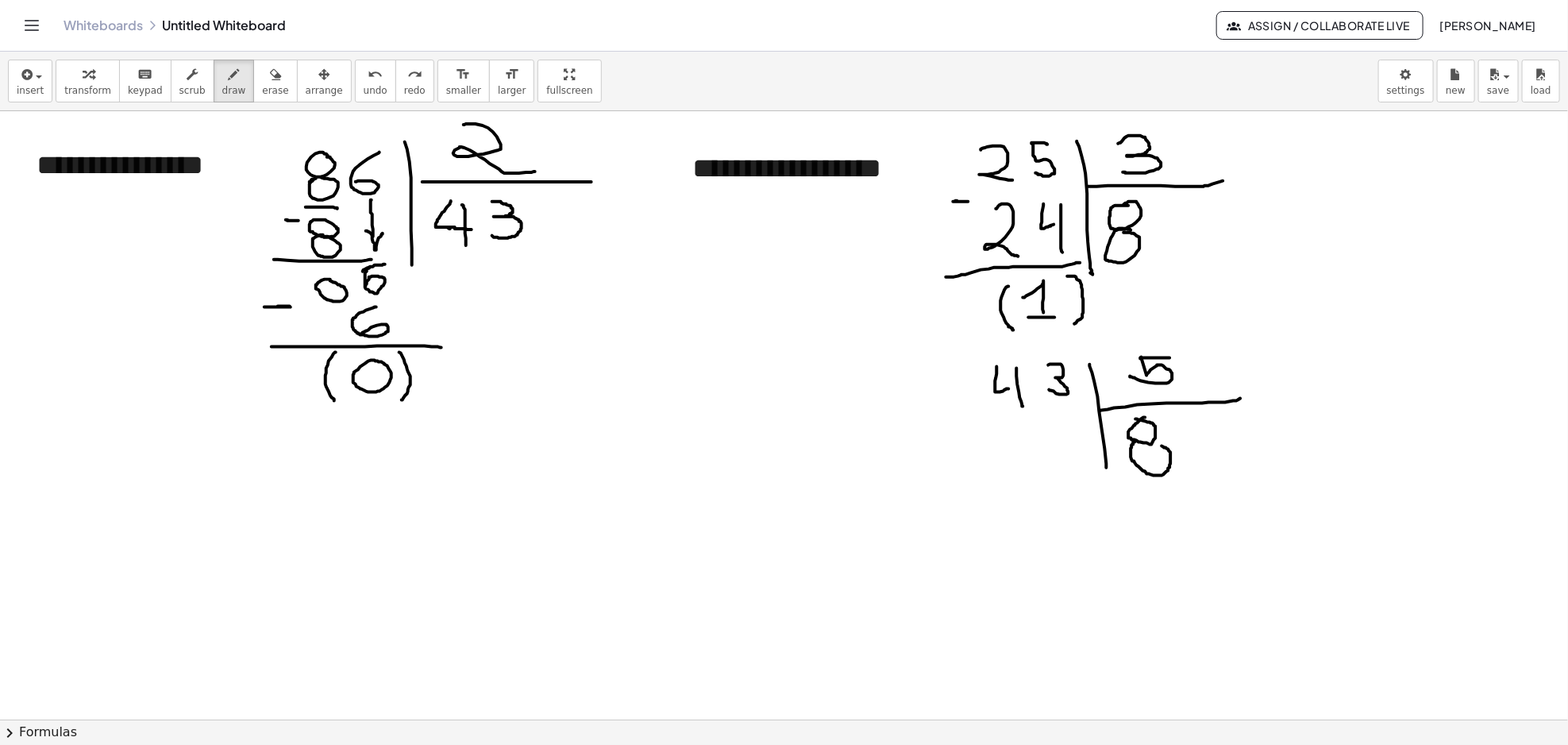
drag, startPoint x: 1135, startPoint y: 442, endPoint x: 1152, endPoint y: 442, distance: 17.0
drag, startPoint x: 1010, startPoint y: 427, endPoint x: 1025, endPoint y: 453, distance: 30.0
drag, startPoint x: 1024, startPoint y: 426, endPoint x: 1036, endPoint y: 477, distance: 52.4
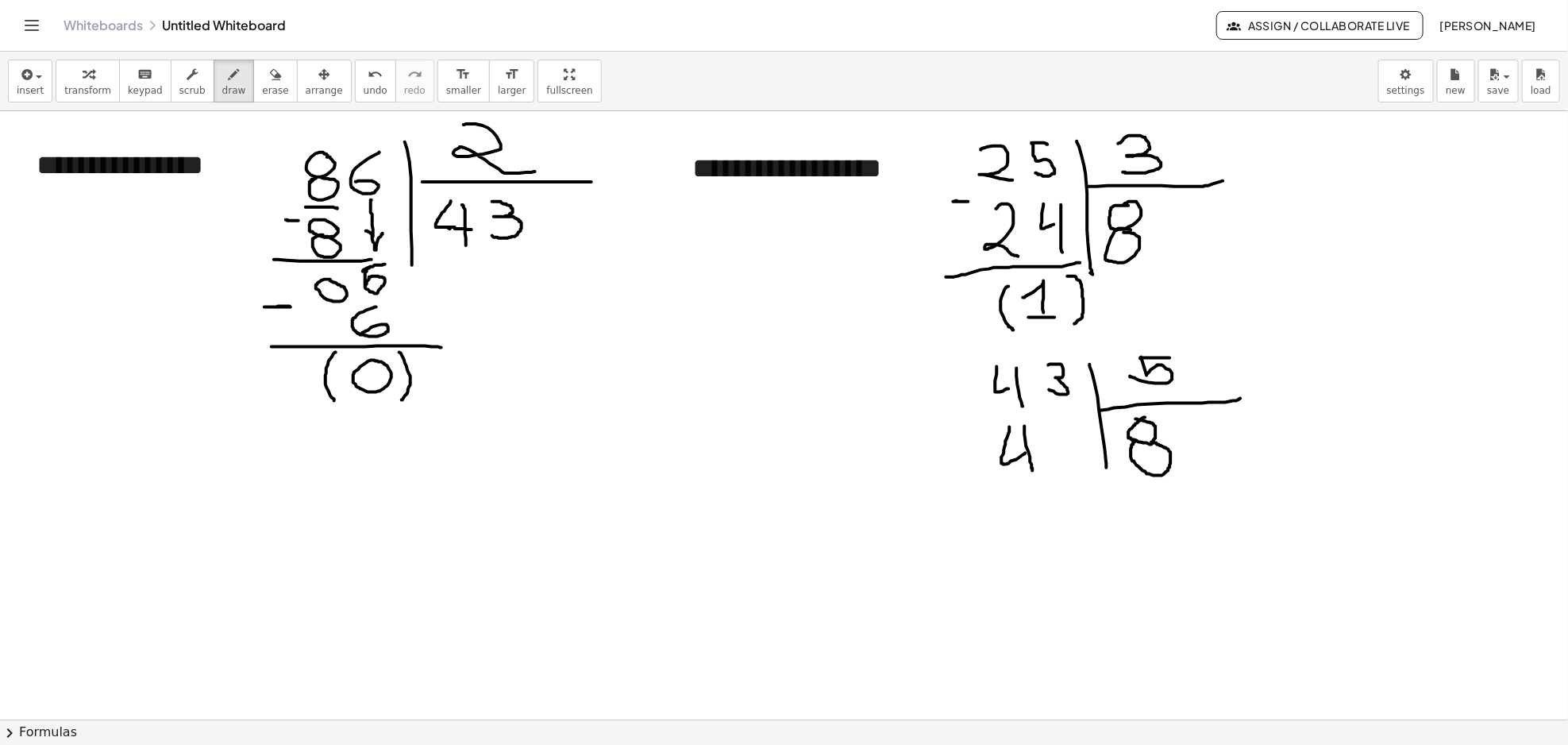
drag, startPoint x: 975, startPoint y: 473, endPoint x: 1109, endPoint y: 487, distance: 134.7
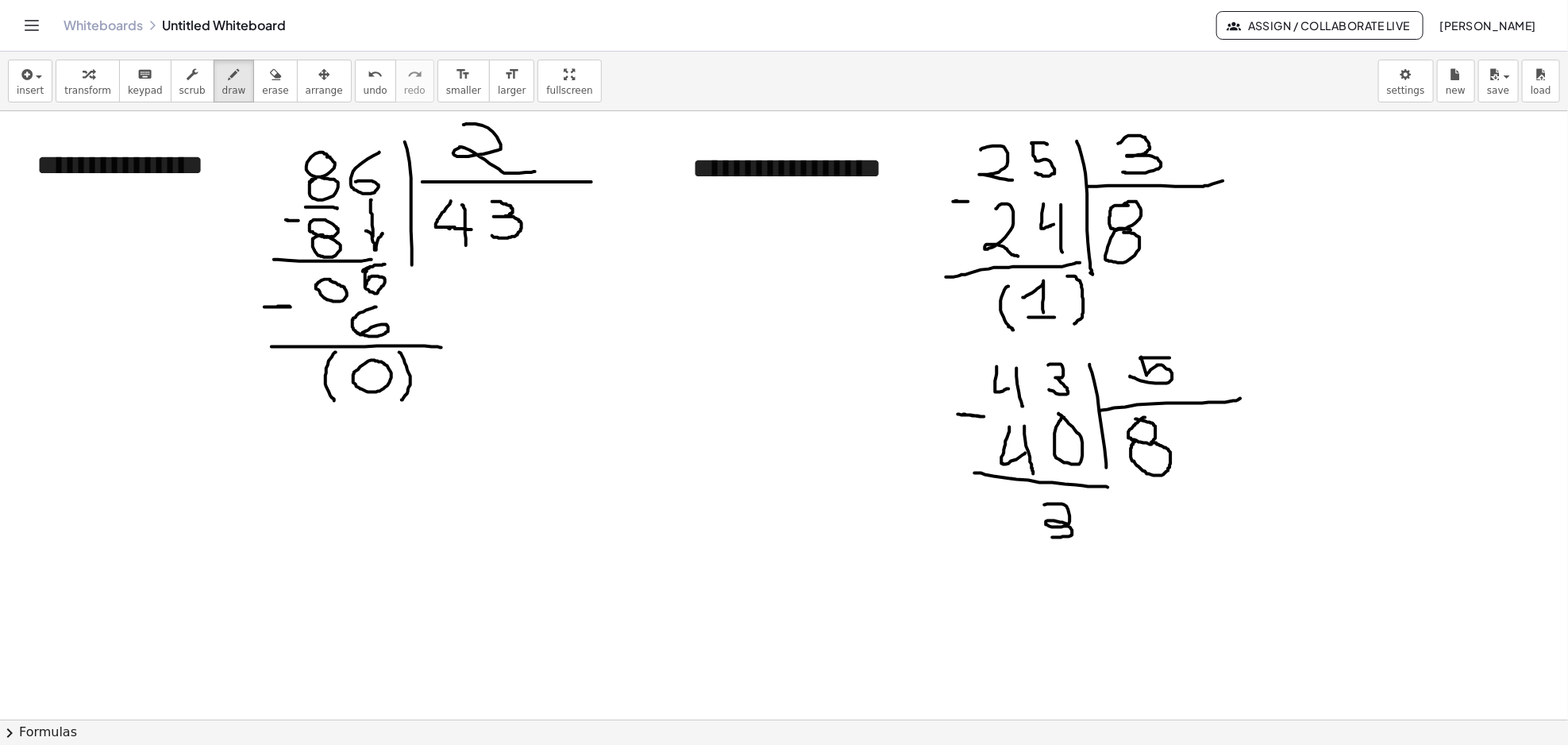
drag, startPoint x: 1045, startPoint y: 505, endPoint x: 1045, endPoint y: 537, distance: 32.0
drag, startPoint x: 1026, startPoint y: 500, endPoint x: 1043, endPoint y: 550, distance: 52.8
drag, startPoint x: 1081, startPoint y: 500, endPoint x: 1101, endPoint y: 550, distance: 53.9
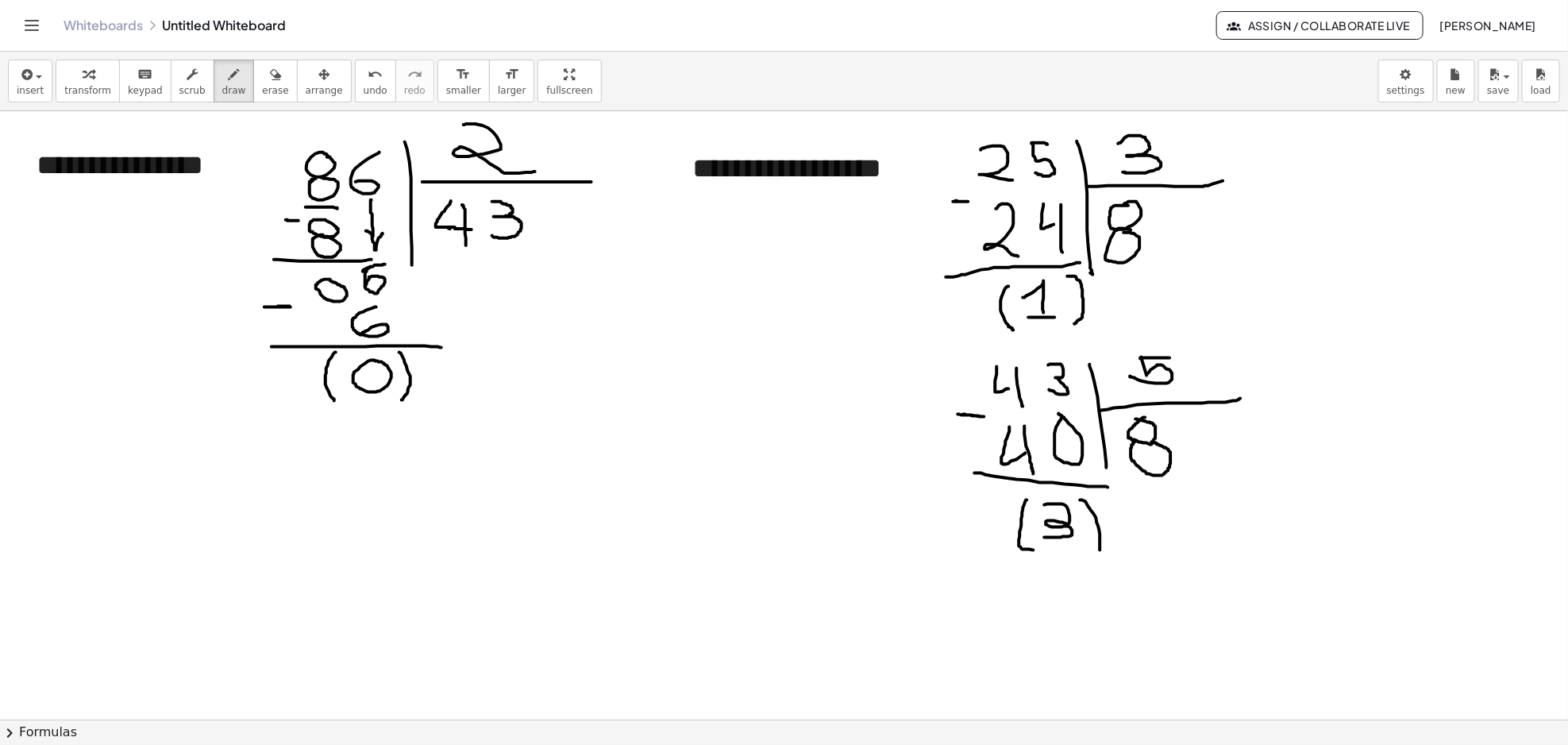
drag, startPoint x: 845, startPoint y: 226, endPoint x: 972, endPoint y: 529, distance: 328.5
drag, startPoint x: 964, startPoint y: 525, endPoint x: 982, endPoint y: 556, distance: 35.8
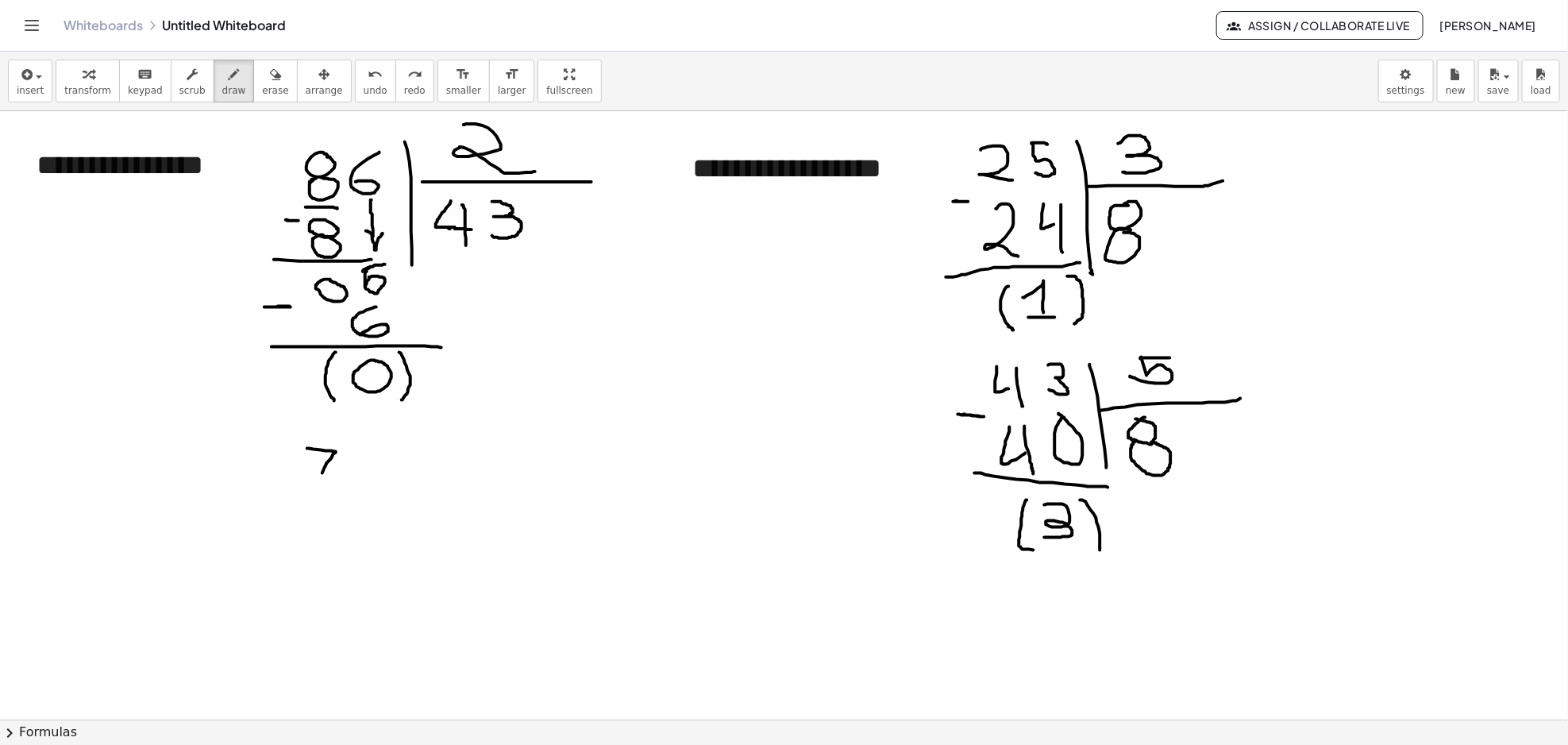
drag, startPoint x: 321, startPoint y: 450, endPoint x: 320, endPoint y: 486, distance: 36.0
drag, startPoint x: 308, startPoint y: 467, endPoint x: 337, endPoint y: 467, distance: 29.0
drag, startPoint x: 353, startPoint y: 446, endPoint x: 368, endPoint y: 476, distance: 33.5
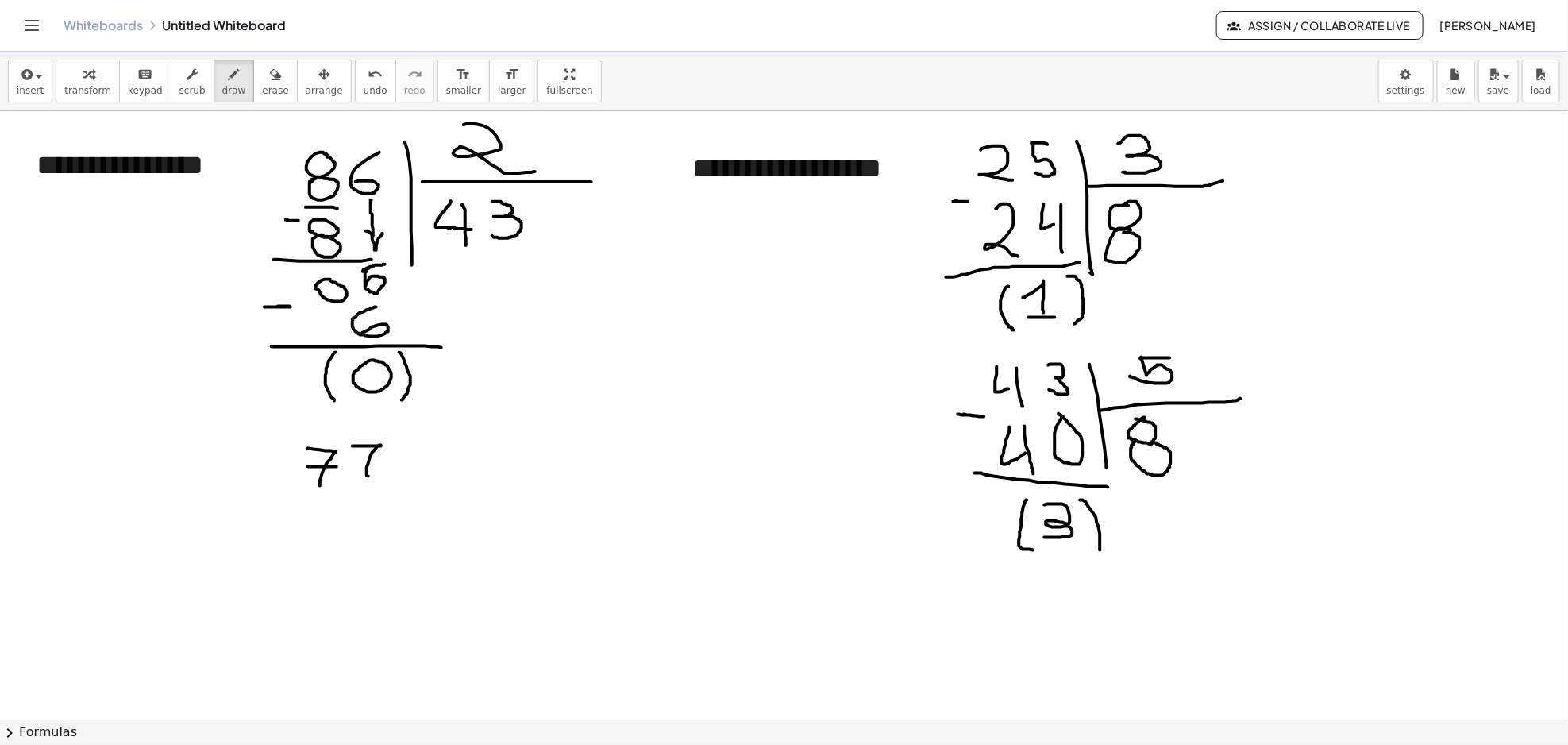
drag, startPoint x: 358, startPoint y: 462, endPoint x: 377, endPoint y: 458, distance: 19.4
drag, startPoint x: 408, startPoint y: 441, endPoint x: 419, endPoint y: 526, distance: 85.7
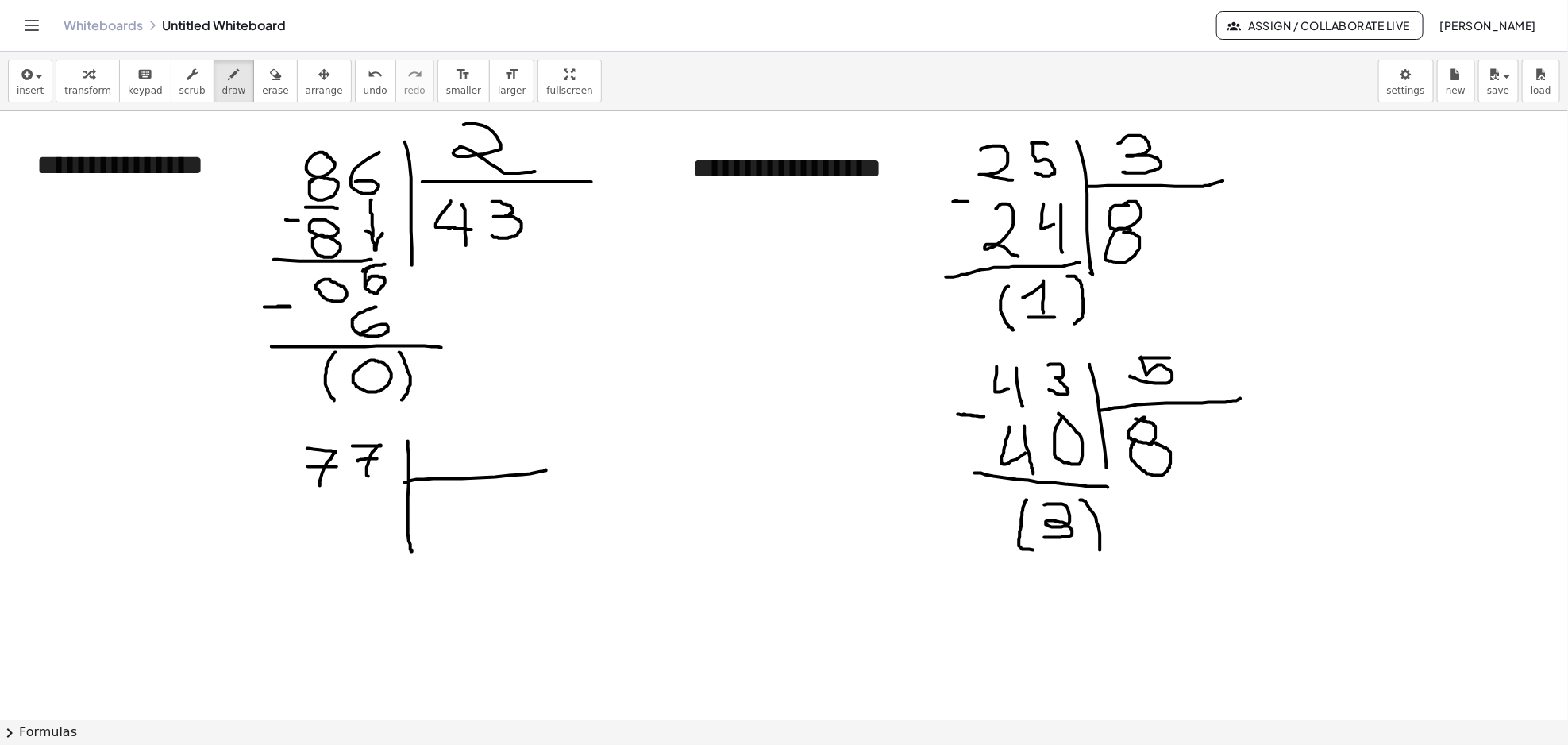
drag, startPoint x: 405, startPoint y: 484, endPoint x: 546, endPoint y: 470, distance: 141.7
drag, startPoint x: 464, startPoint y: 440, endPoint x: 465, endPoint y: 466, distance: 26.0
drag, startPoint x: 452, startPoint y: 454, endPoint x: 471, endPoint y: 454, distance: 19.0
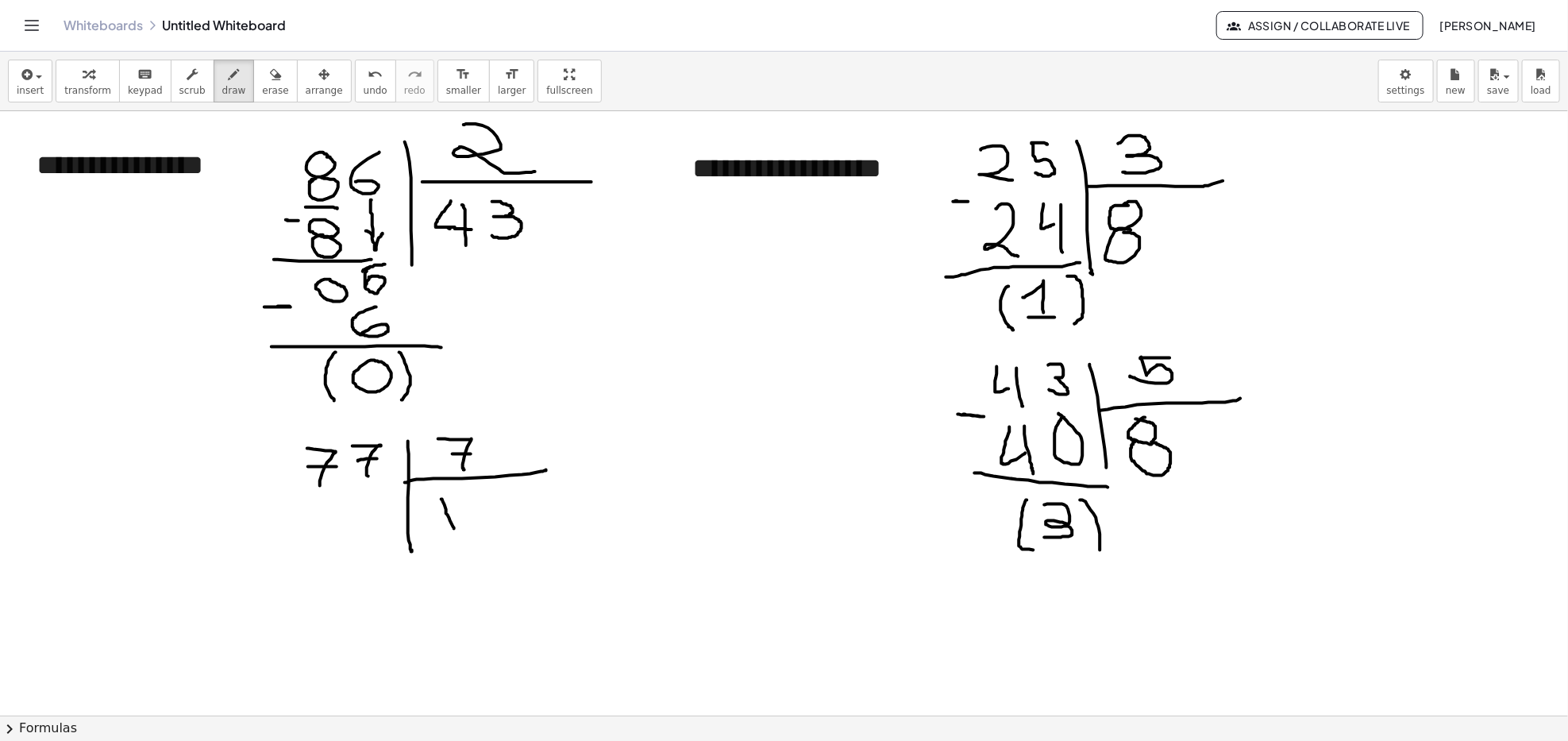
drag, startPoint x: 441, startPoint y: 500, endPoint x: 454, endPoint y: 530, distance: 32.7
drag, startPoint x: 477, startPoint y: 488, endPoint x: 481, endPoint y: 529, distance: 41.2
drag, startPoint x: 298, startPoint y: 492, endPoint x: 338, endPoint y: 496, distance: 40.2
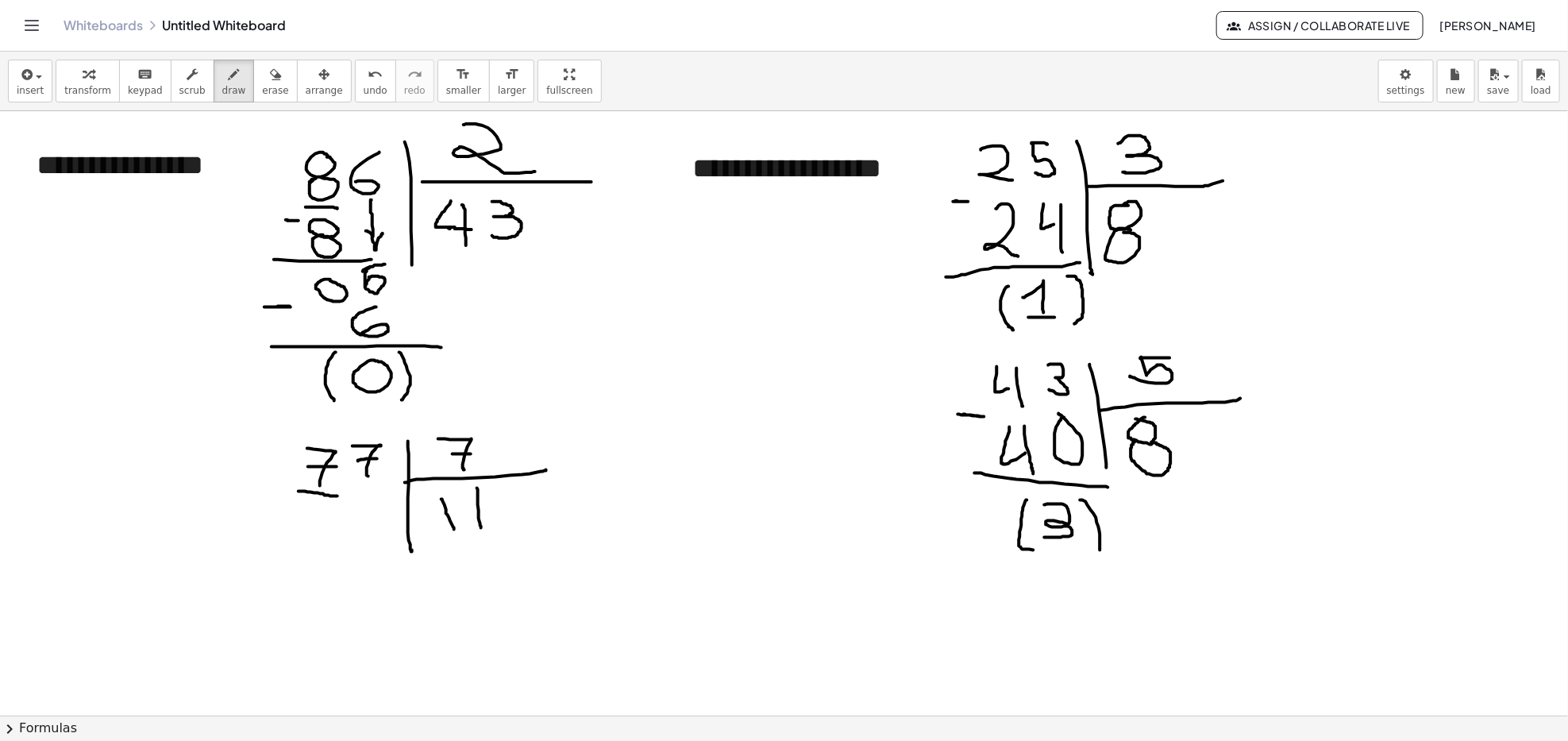
drag, startPoint x: 313, startPoint y: 509, endPoint x: 320, endPoint y: 535, distance: 26.9
drag, startPoint x: 288, startPoint y: 503, endPoint x: 296, endPoint y: 525, distance: 23.4
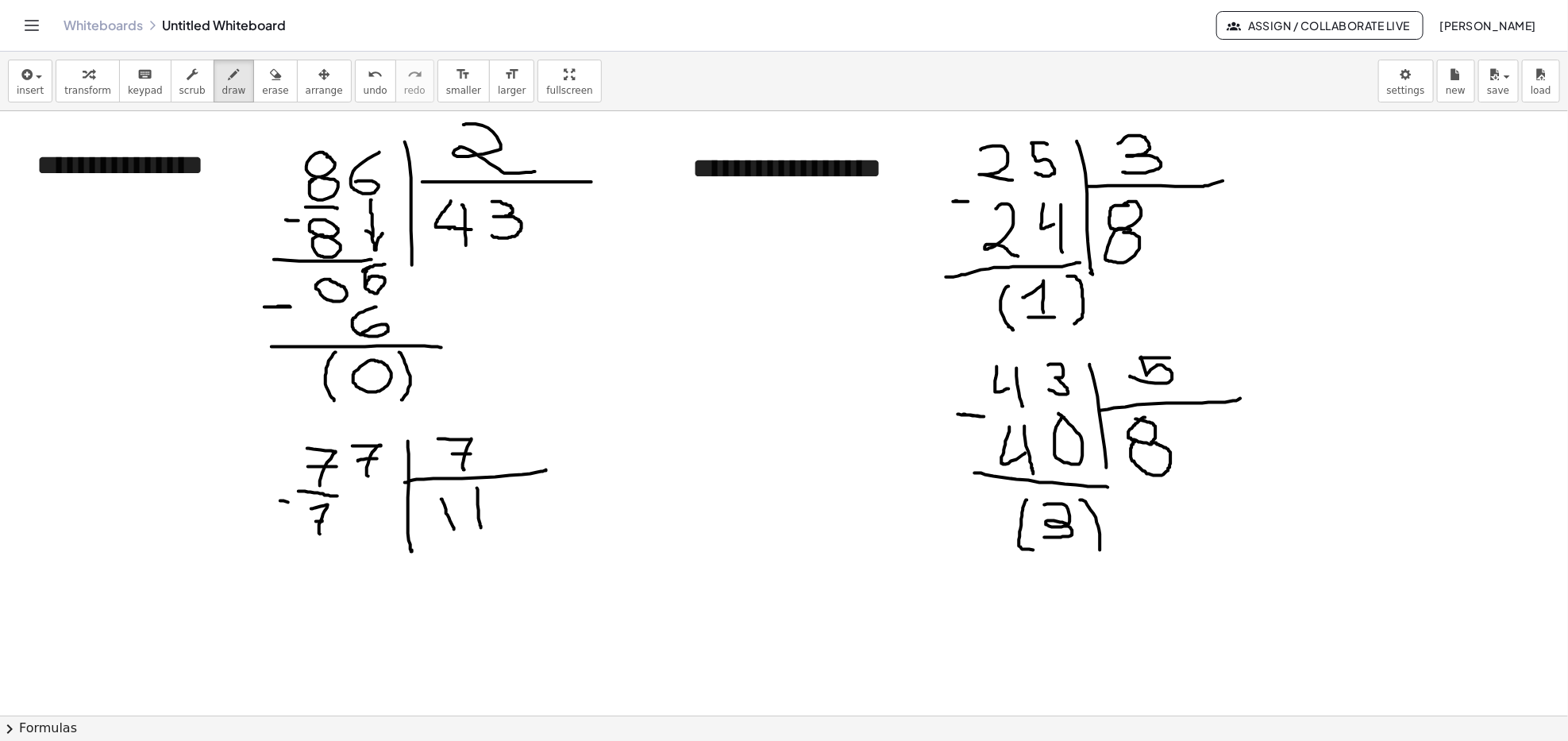
drag, startPoint x: 278, startPoint y: 540, endPoint x: 390, endPoint y: 537, distance: 112.0
drag, startPoint x: 311, startPoint y: 545, endPoint x: 304, endPoint y: 552, distance: 9.9
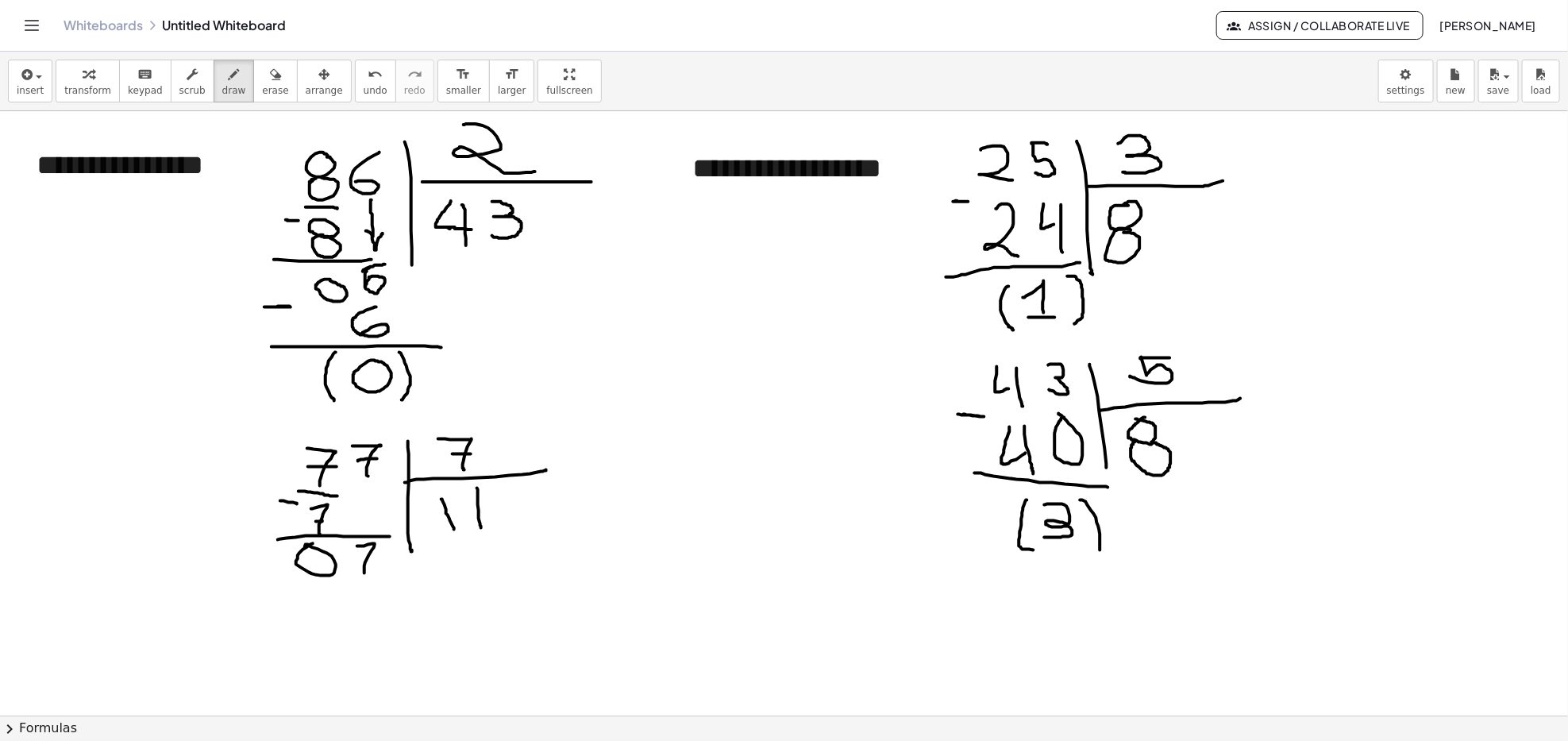
drag, startPoint x: 357, startPoint y: 547, endPoint x: 364, endPoint y: 564, distance: 18.4
drag, startPoint x: 360, startPoint y: 560, endPoint x: 376, endPoint y: 556, distance: 16.5
drag, startPoint x: 366, startPoint y: 585, endPoint x: 376, endPoint y: 607, distance: 24.2
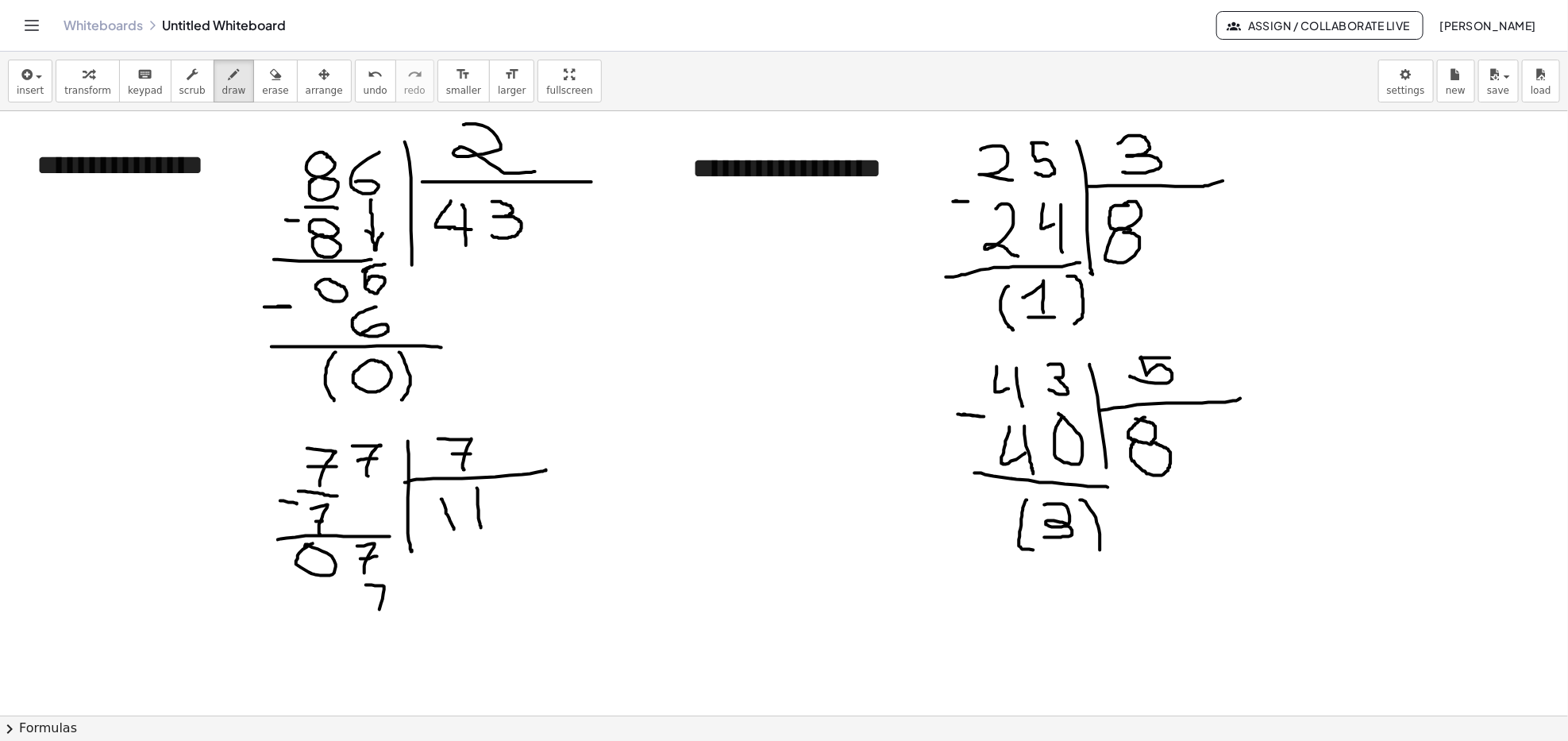
drag, startPoint x: 377, startPoint y: 601, endPoint x: 386, endPoint y: 601, distance: 9.0
drag, startPoint x: 306, startPoint y: 591, endPoint x: 327, endPoint y: 584, distance: 22.1
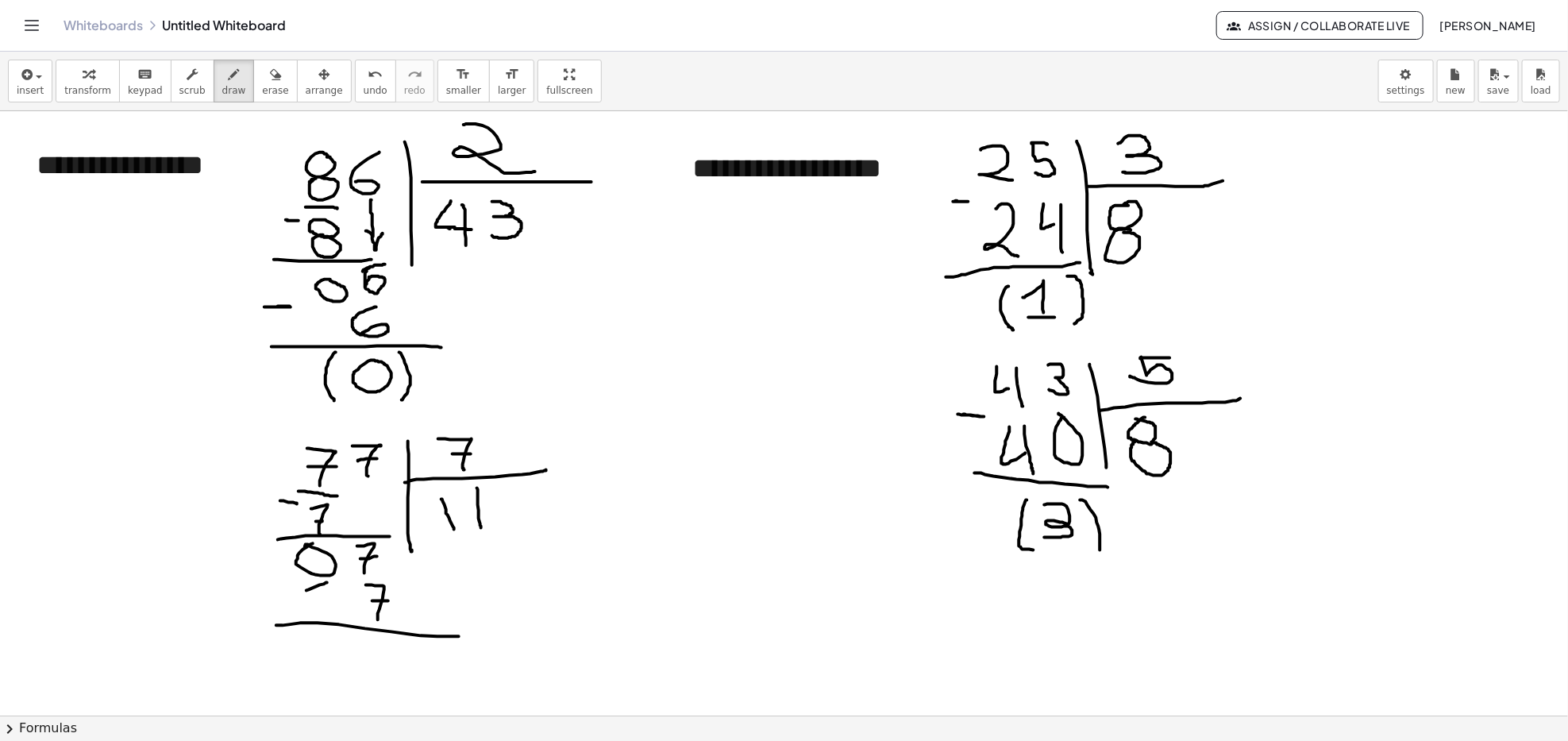
drag, startPoint x: 300, startPoint y: 624, endPoint x: 397, endPoint y: 642, distance: 98.7
drag, startPoint x: 339, startPoint y: 647, endPoint x: 331, endPoint y: 642, distance: 9.4
drag, startPoint x: 381, startPoint y: 645, endPoint x: 352, endPoint y: 655, distance: 30.7
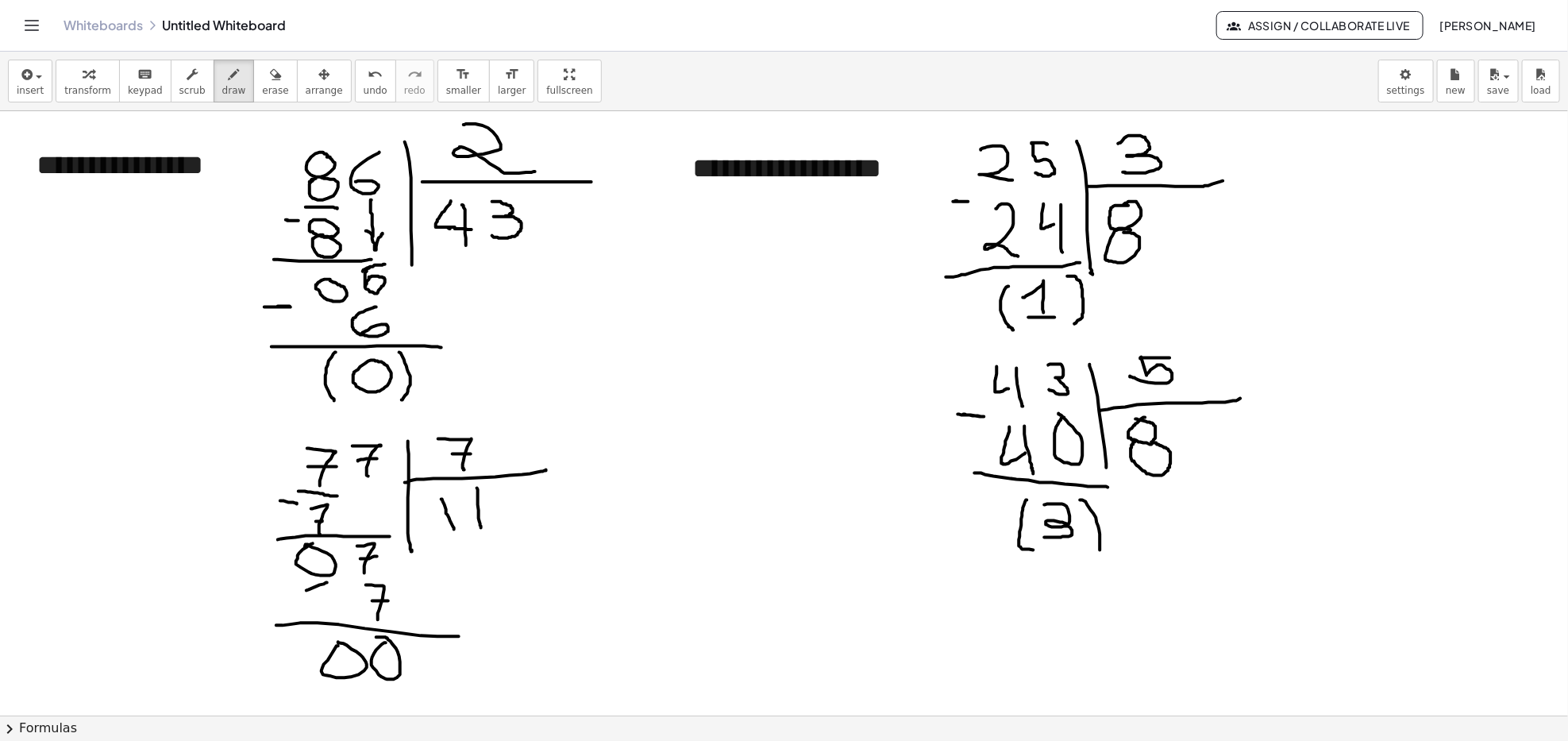
drag, startPoint x: 318, startPoint y: 636, endPoint x: 398, endPoint y: 682, distance: 92.3
drag, startPoint x: 408, startPoint y: 645, endPoint x: 409, endPoint y: 694, distance: 49.0
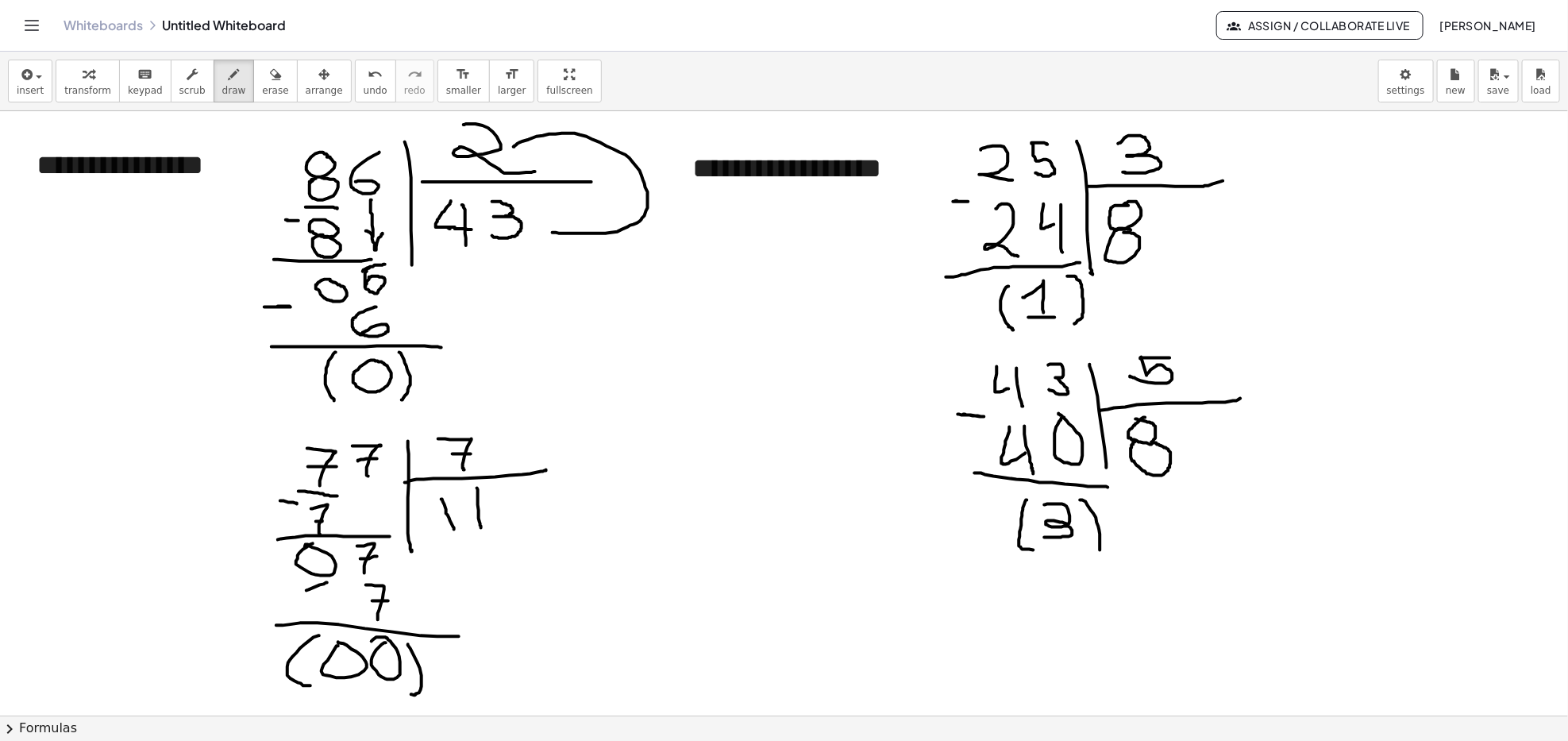
drag, startPoint x: 514, startPoint y: 147, endPoint x: 553, endPoint y: 233, distance: 94.4
drag, startPoint x: 554, startPoint y: 225, endPoint x: 559, endPoint y: 244, distance: 19.6
drag, startPoint x: 707, startPoint y: 277, endPoint x: 719, endPoint y: 289, distance: 17.0
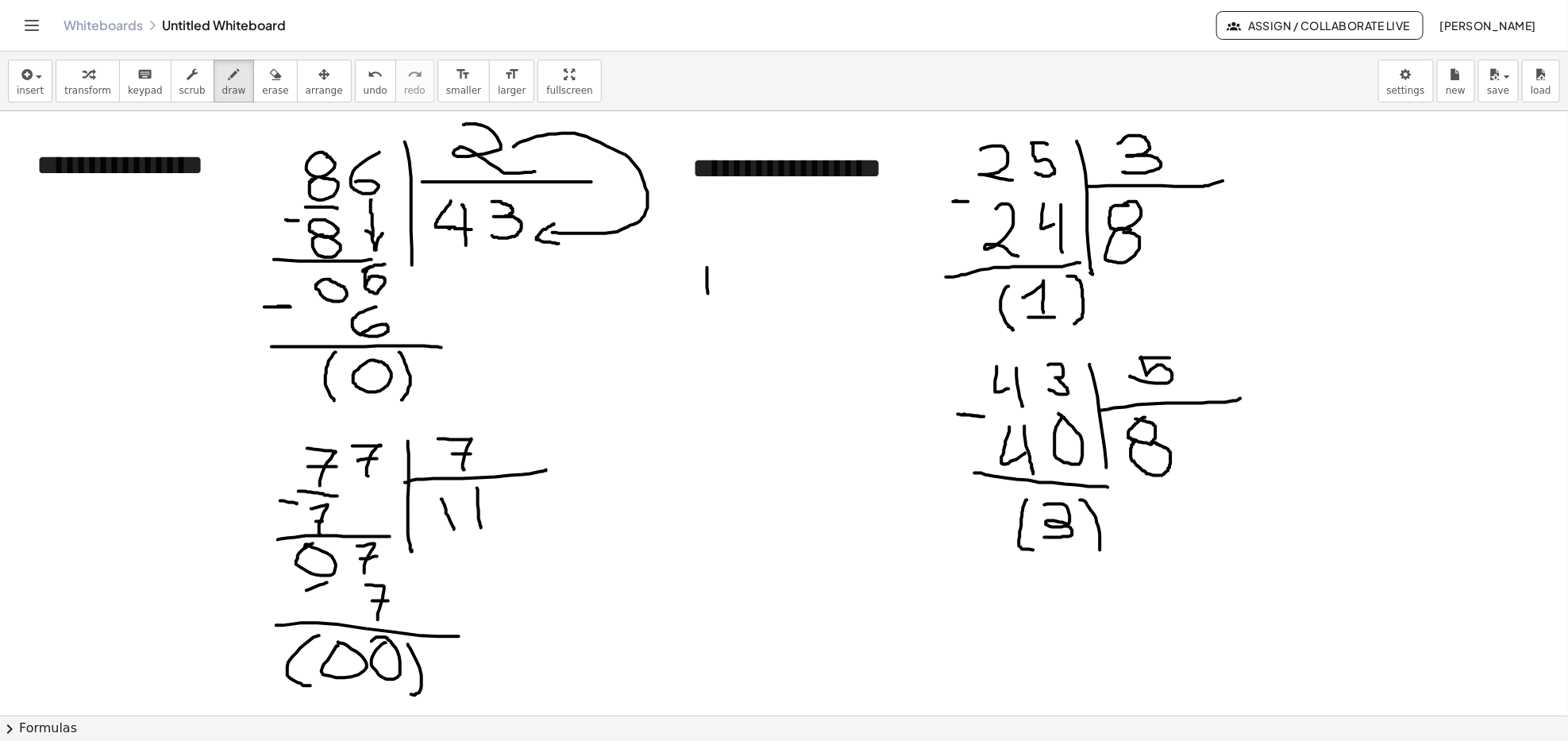
drag, startPoint x: 722, startPoint y: 272, endPoint x: 726, endPoint y: 309, distance: 37.2
drag, startPoint x: 741, startPoint y: 268, endPoint x: 728, endPoint y: 336, distance: 69.2
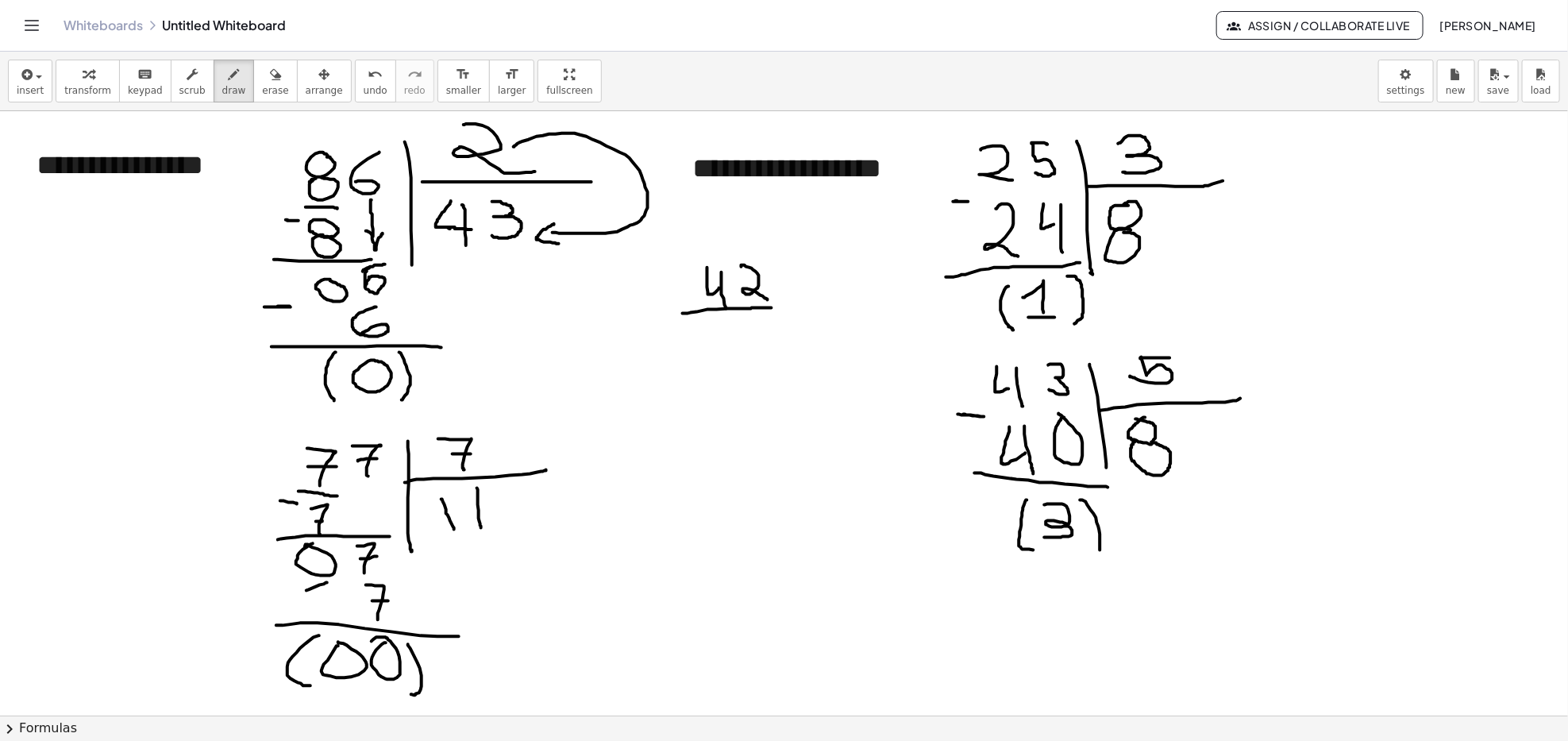
drag, startPoint x: 690, startPoint y: 313, endPoint x: 780, endPoint y: 309, distance: 90.1
drag, startPoint x: 712, startPoint y: 325, endPoint x: 733, endPoint y: 349, distance: 31.9
drag, startPoint x: 719, startPoint y: 344, endPoint x: 734, endPoint y: 331, distance: 19.8
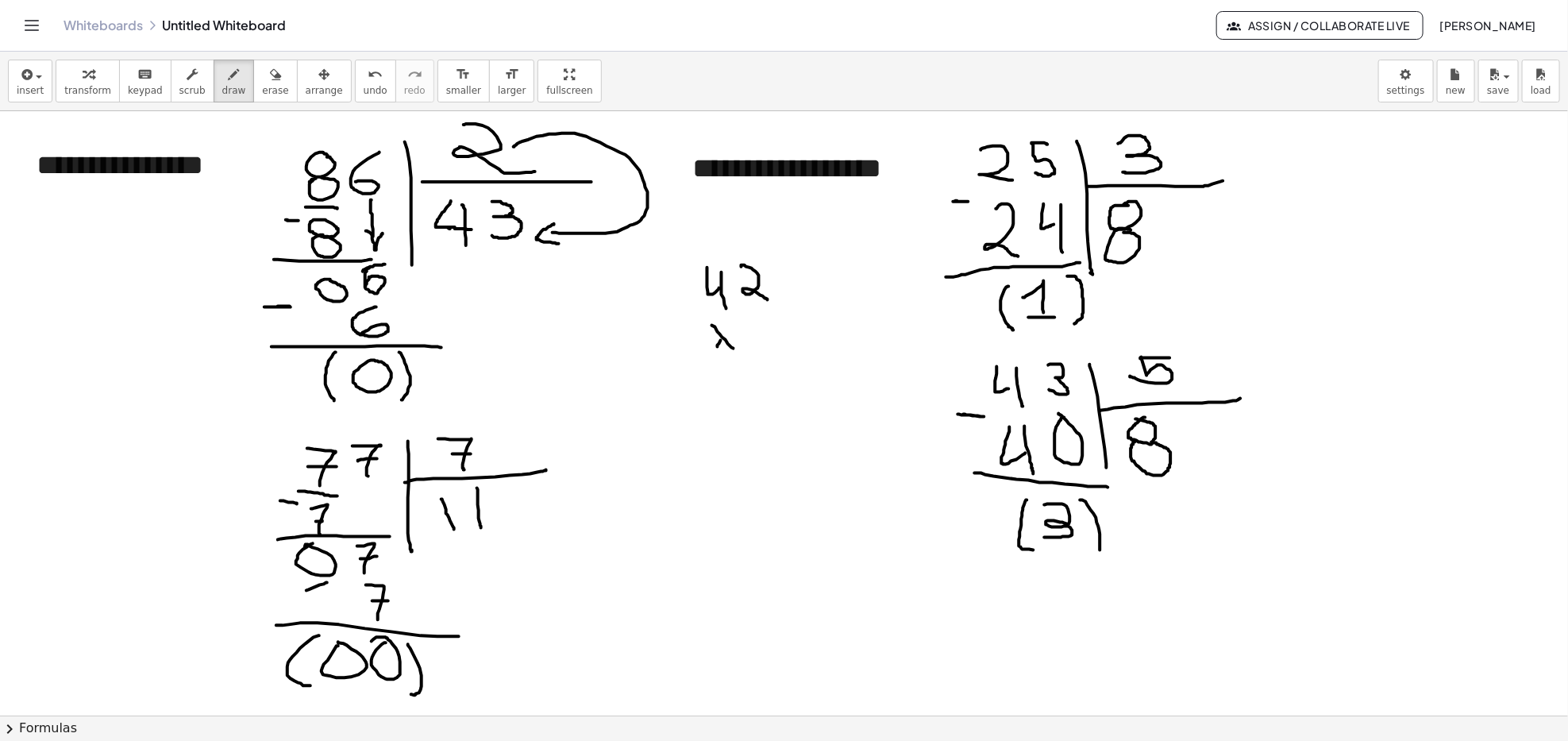
drag, startPoint x: 750, startPoint y: 318, endPoint x: 775, endPoint y: 340, distance: 33.3
drag, startPoint x: 656, startPoint y: 357, endPoint x: 815, endPoint y: 347, distance: 159.3
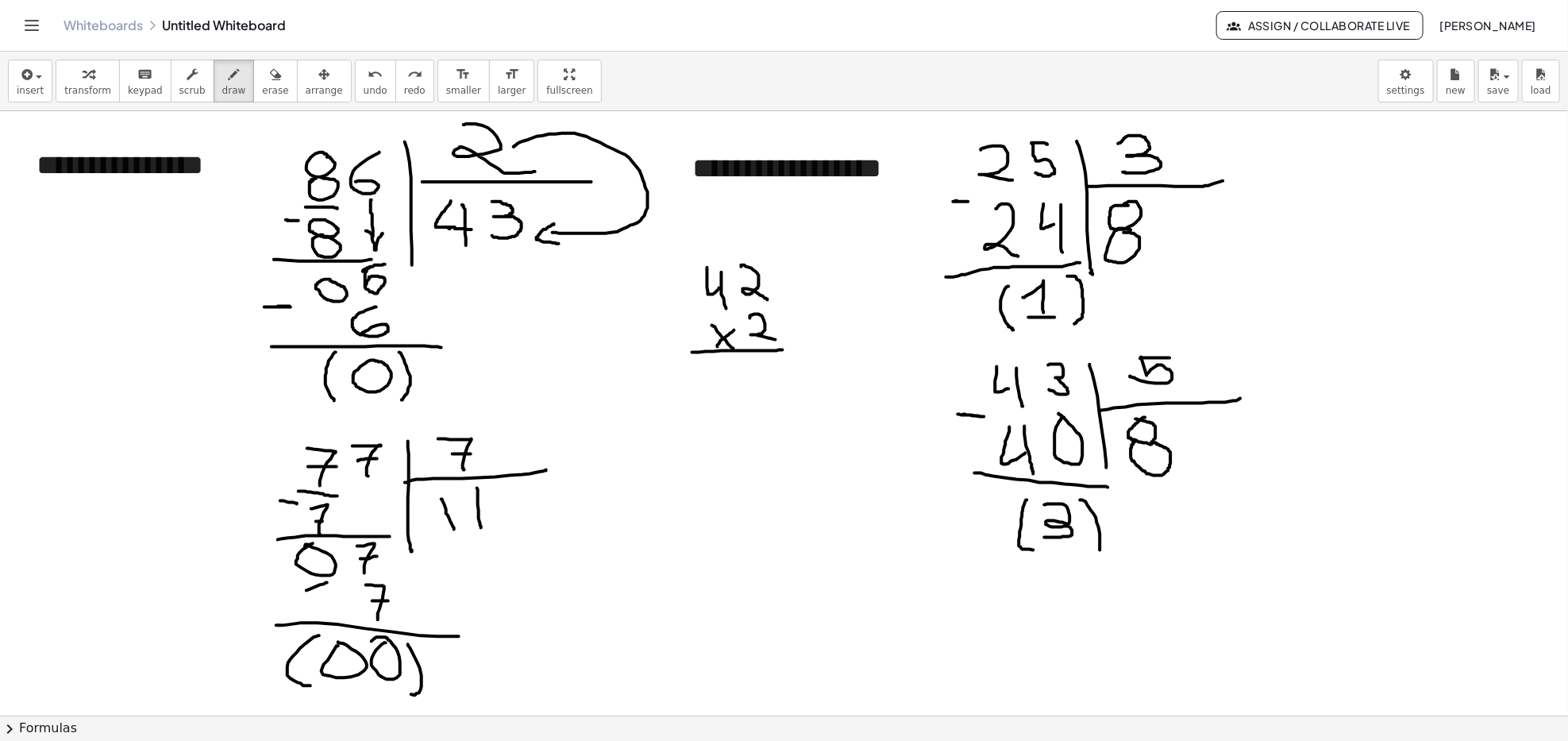
drag, startPoint x: 693, startPoint y: 353, endPoint x: 796, endPoint y: 349, distance: 103.1
drag, startPoint x: 765, startPoint y: 297, endPoint x: 738, endPoint y: 306, distance: 28.5
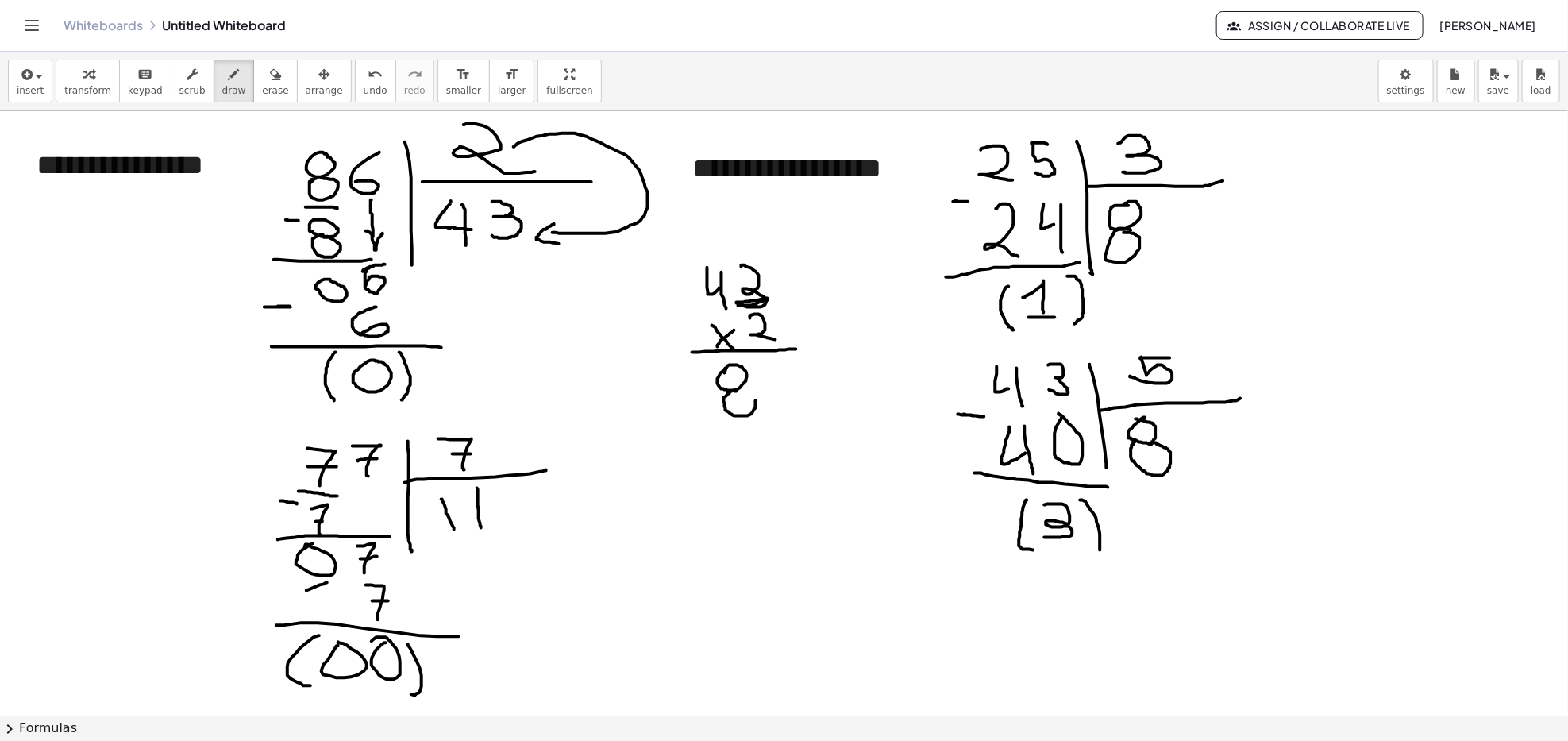
drag, startPoint x: 787, startPoint y: 368, endPoint x: 780, endPoint y: 391, distance: 24.0
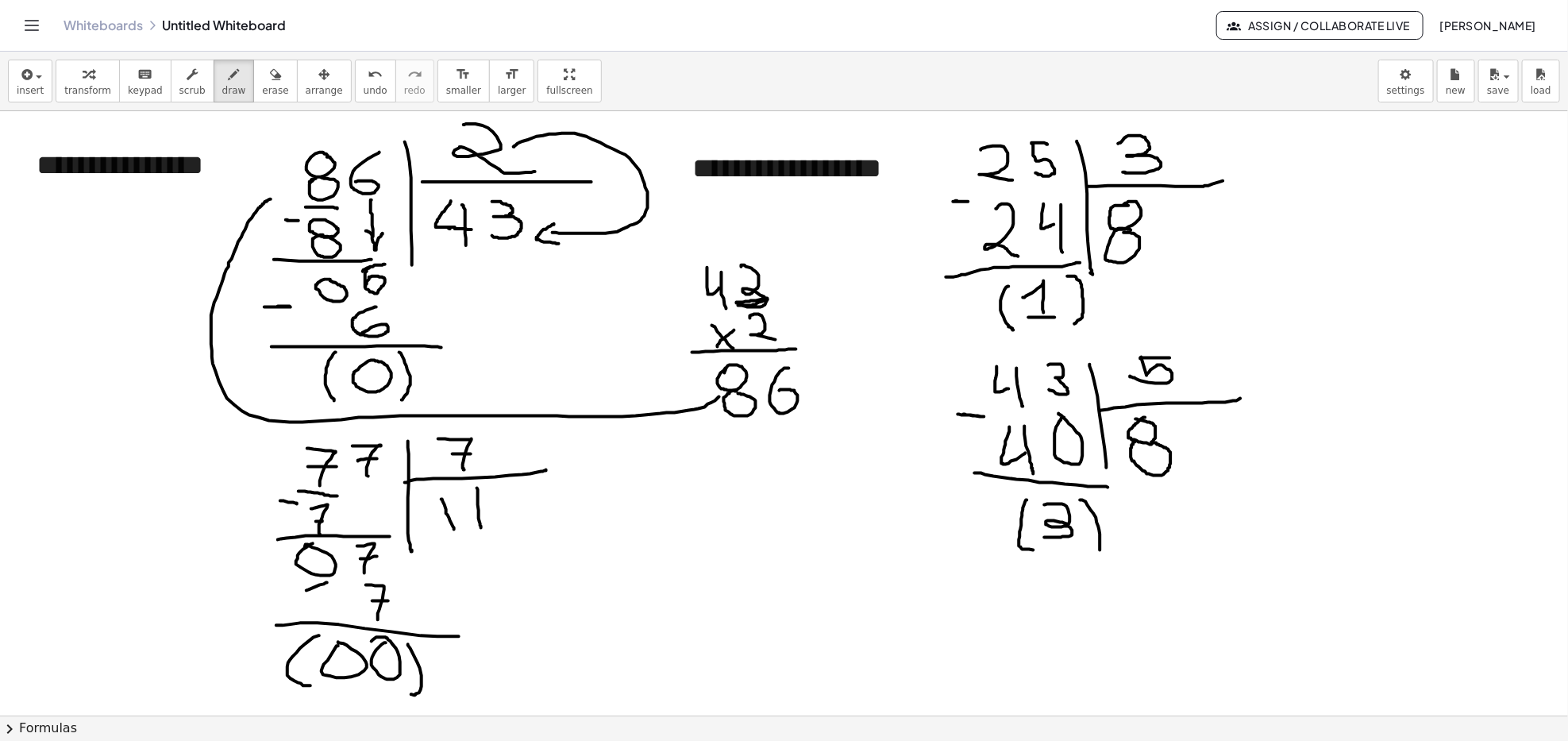
drag, startPoint x: 719, startPoint y: 397, endPoint x: 278, endPoint y: 195, distance: 485.1
drag, startPoint x: 262, startPoint y: 188, endPoint x: 264, endPoint y: 213, distance: 25.1
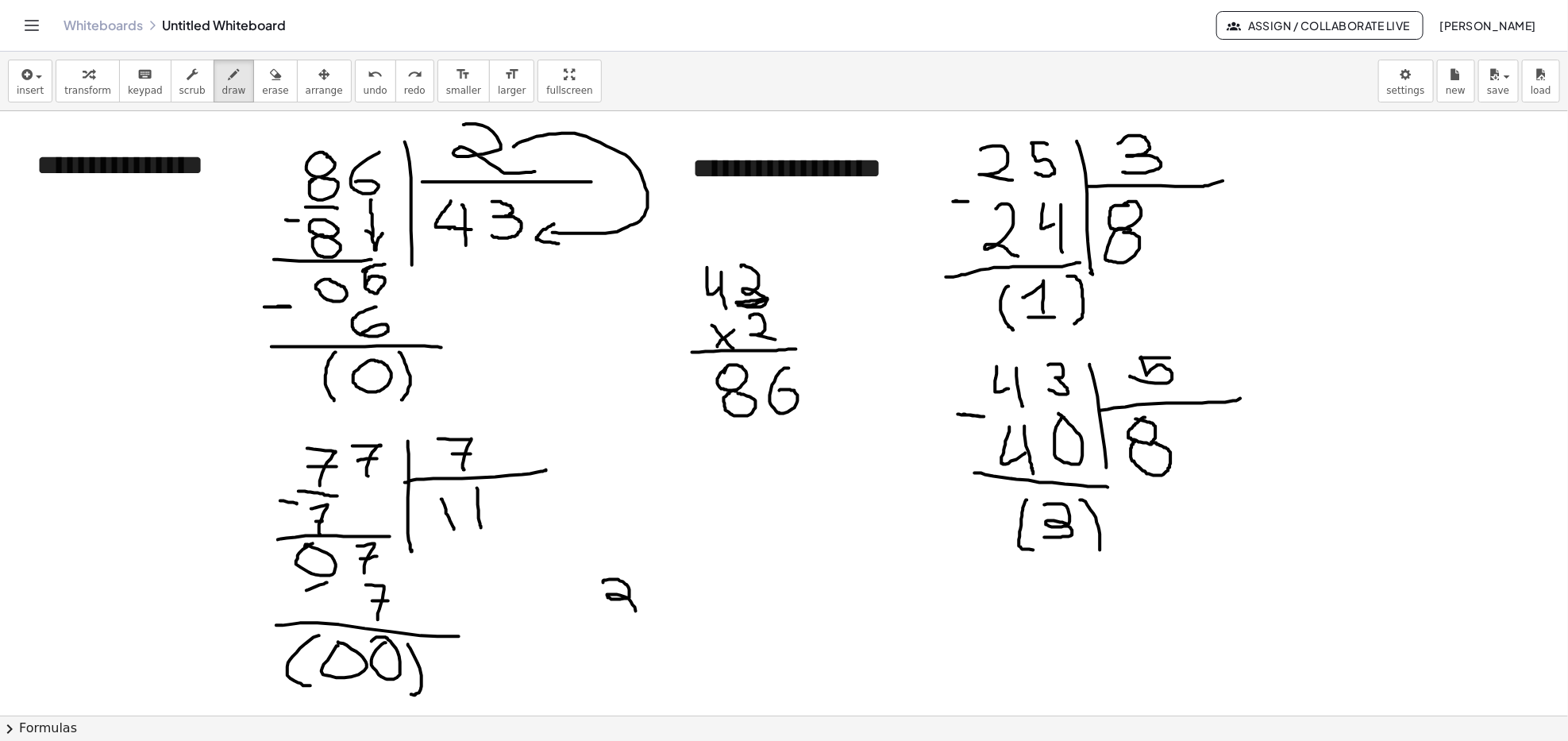
drag, startPoint x: 604, startPoint y: 581, endPoint x: 601, endPoint y: 607, distance: 26.2
drag, startPoint x: 658, startPoint y: 572, endPoint x: 681, endPoint y: 573, distance: 23.0
drag, startPoint x: 661, startPoint y: 573, endPoint x: 722, endPoint y: 606, distance: 69.4
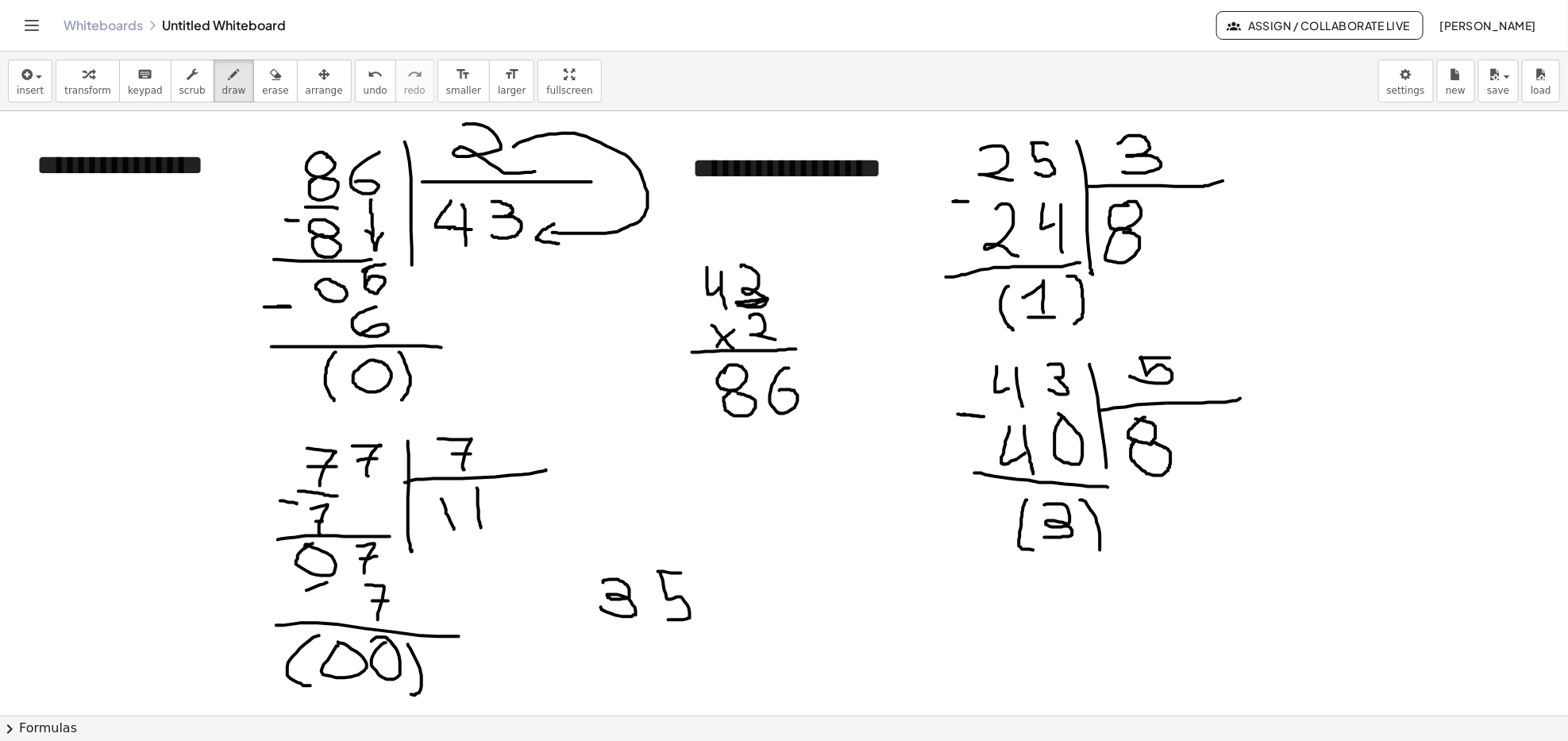
drag, startPoint x: 724, startPoint y: 565, endPoint x: 744, endPoint y: 636, distance: 73.8
drag, startPoint x: 744, startPoint y: 618, endPoint x: 857, endPoint y: 607, distance: 113.5
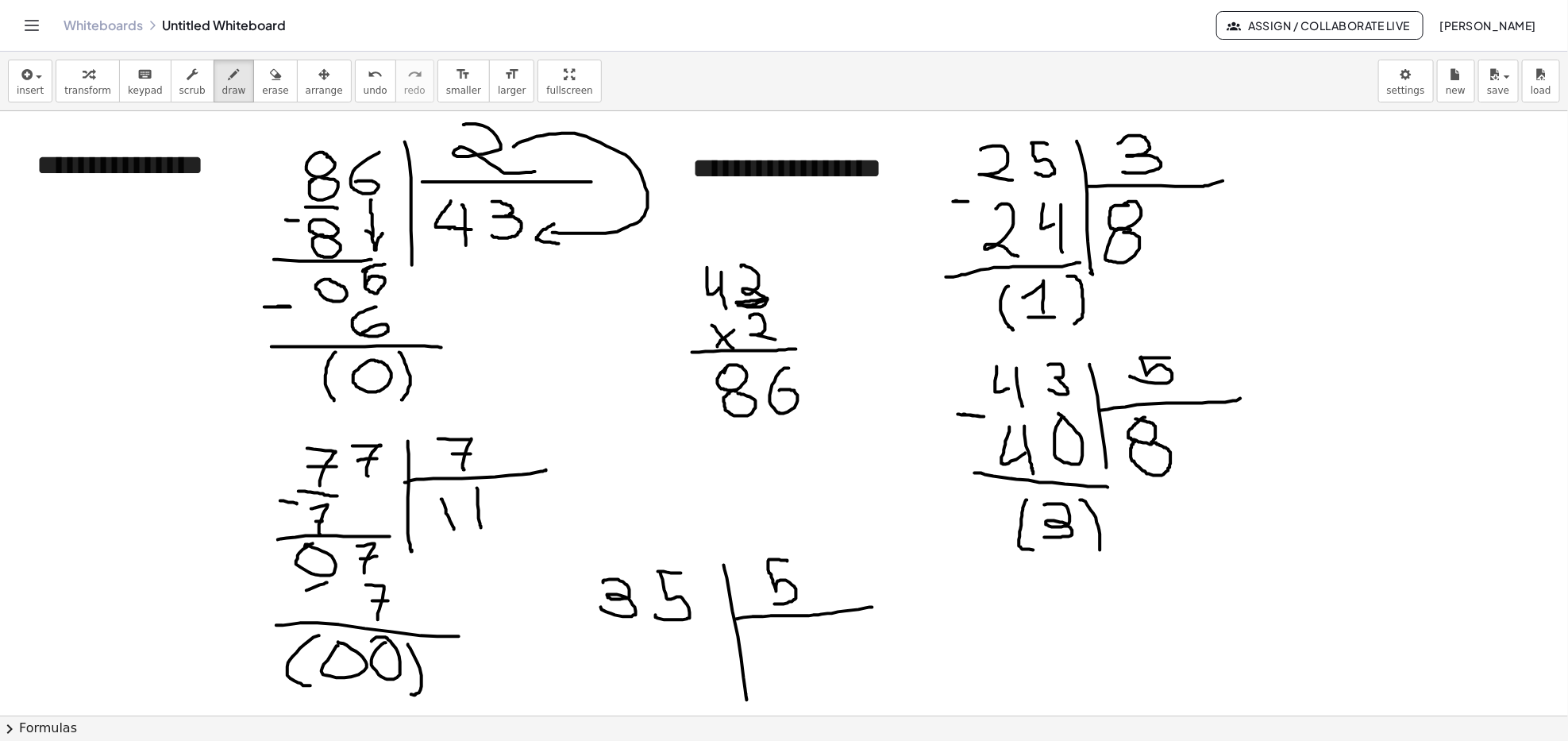
drag, startPoint x: 787, startPoint y: 562, endPoint x: 766, endPoint y: 603, distance: 46.1
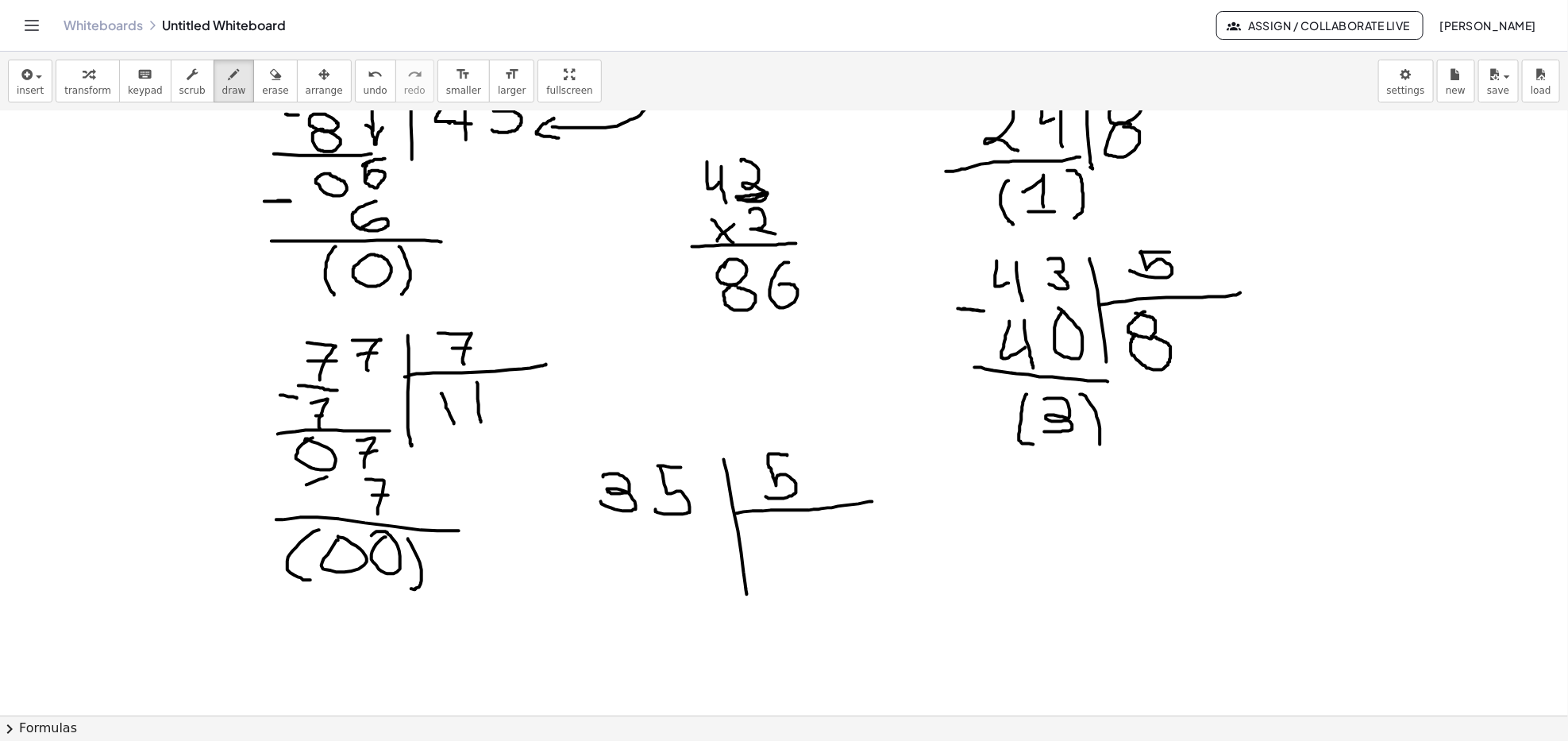
click at [218, 559] on div at bounding box center [784, 662] width 1568 height 1314
drag, startPoint x: 767, startPoint y: 531, endPoint x: 775, endPoint y: 574, distance: 43.7
click at [775, 574] on div at bounding box center [784, 662] width 1568 height 1314
drag, startPoint x: 771, startPoint y: 556, endPoint x: 797, endPoint y: 554, distance: 26.1
click at [793, 555] on div at bounding box center [784, 662] width 1568 height 1314
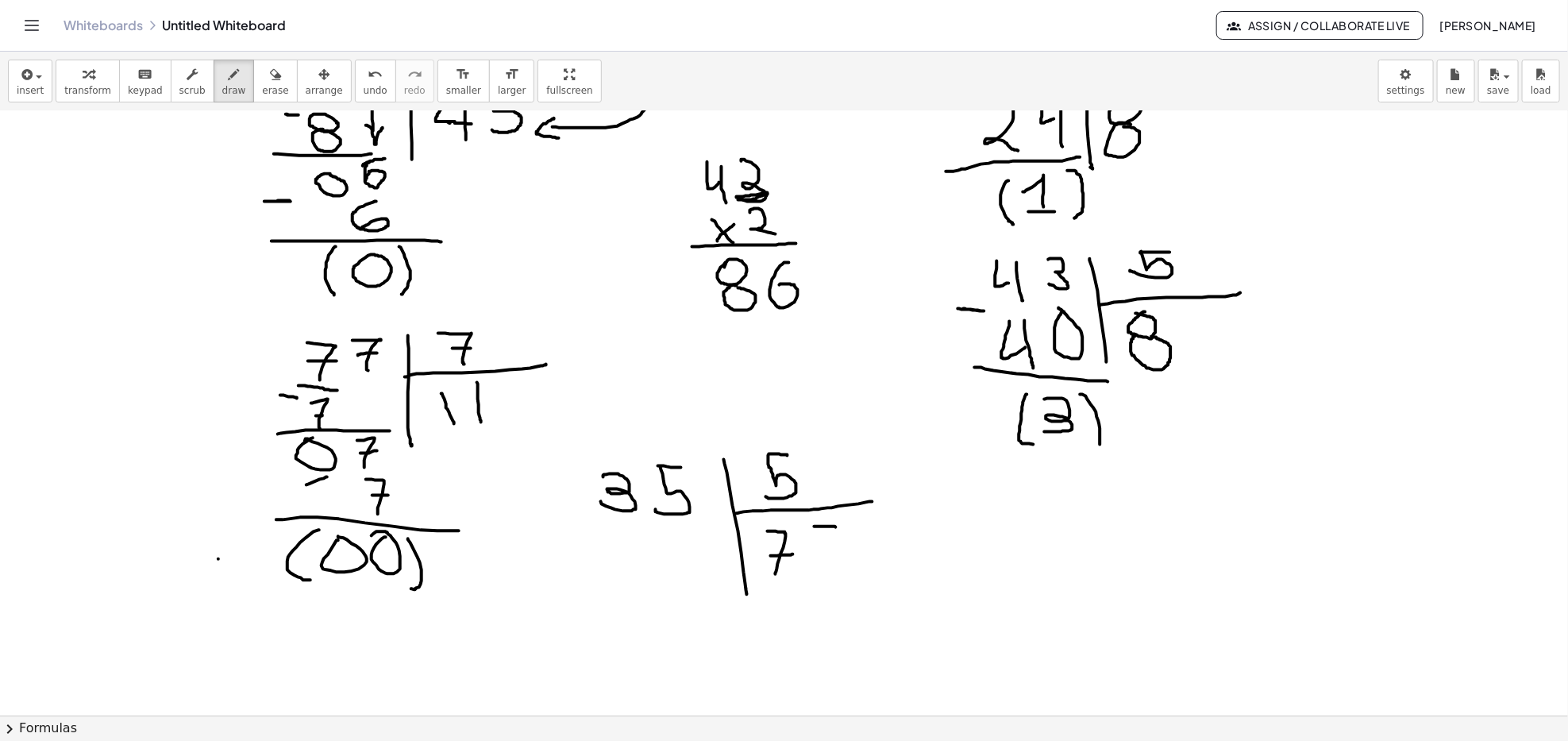
drag, startPoint x: 815, startPoint y: 527, endPoint x: 836, endPoint y: 528, distance: 21.0
click at [836, 528] on div at bounding box center [784, 662] width 1568 height 1314
drag, startPoint x: 814, startPoint y: 536, endPoint x: 814, endPoint y: 547, distance: 11.0
click at [814, 547] on div at bounding box center [784, 662] width 1568 height 1314
drag, startPoint x: 818, startPoint y: 542, endPoint x: 842, endPoint y: 559, distance: 29.4
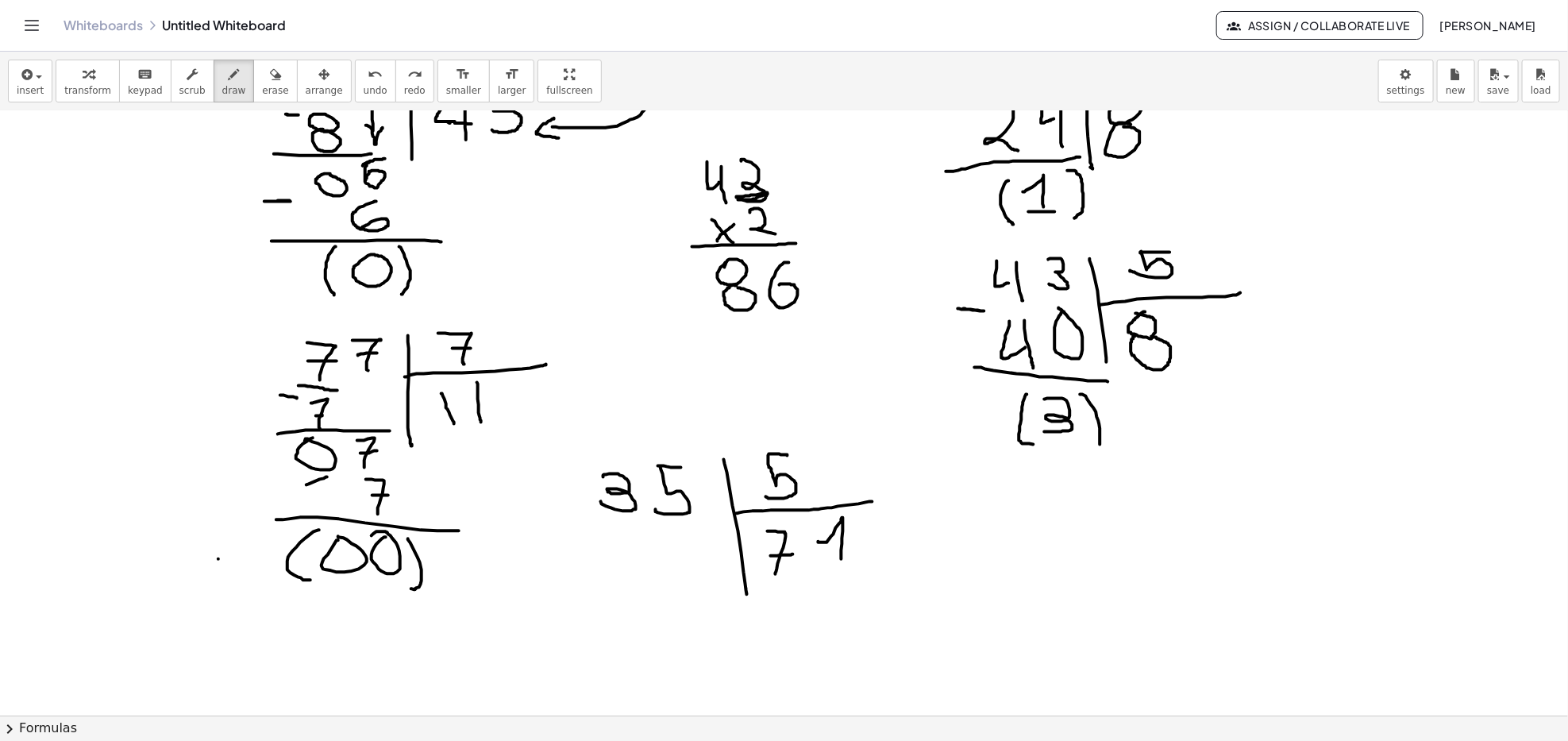
click at [842, 559] on div at bounding box center [784, 662] width 1568 height 1314
drag, startPoint x: 827, startPoint y: 564, endPoint x: 859, endPoint y: 564, distance: 32.0
click at [859, 564] on div at bounding box center [784, 662] width 1568 height 1314
drag, startPoint x: 767, startPoint y: 555, endPoint x: 797, endPoint y: 556, distance: 30.0
click at [797, 556] on div at bounding box center [784, 662] width 1568 height 1314
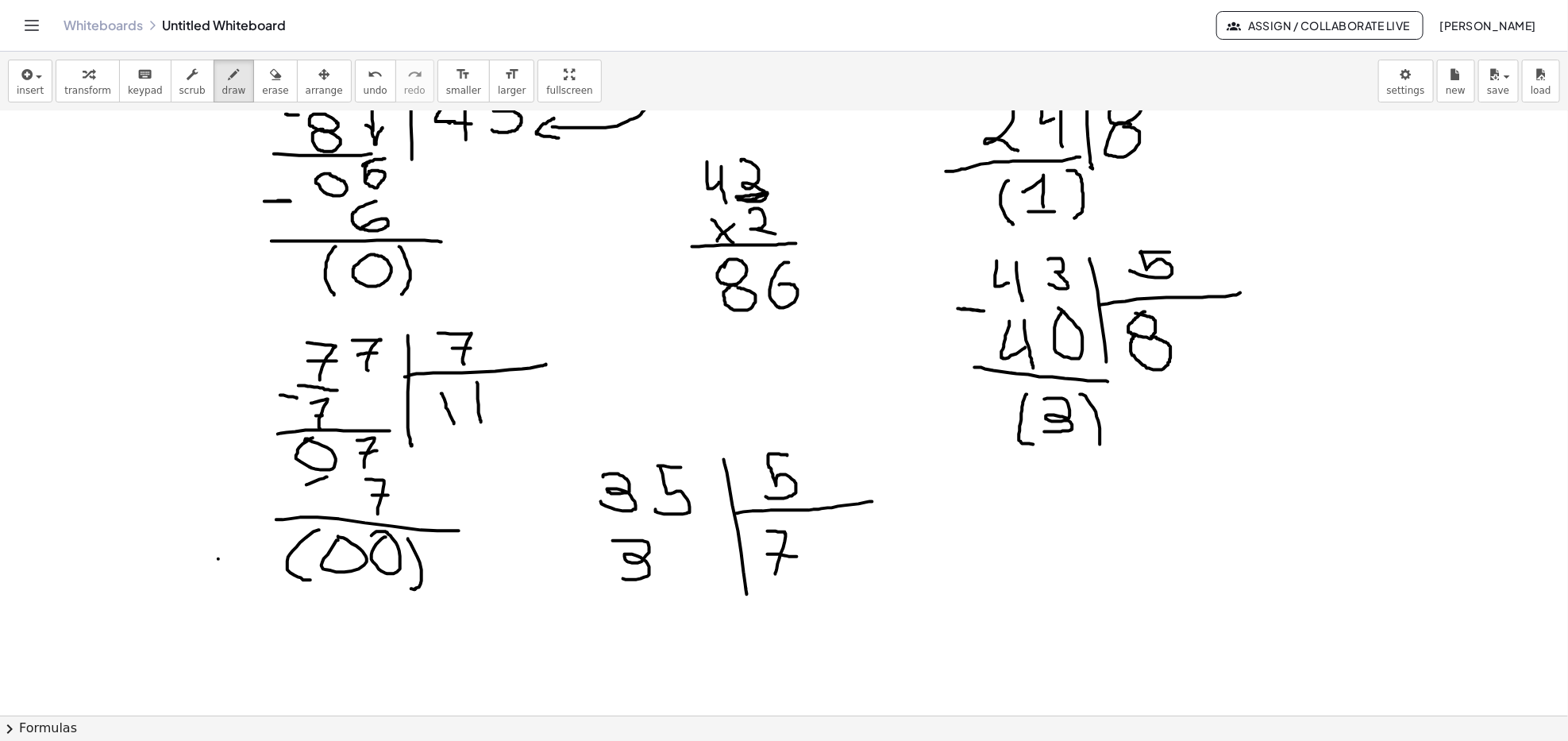
drag, startPoint x: 616, startPoint y: 541, endPoint x: 655, endPoint y: 574, distance: 51.1
click at [618, 578] on div at bounding box center [784, 662] width 1568 height 1314
drag, startPoint x: 672, startPoint y: 540, endPoint x: 692, endPoint y: 540, distance: 20.0
click at [696, 540] on div at bounding box center [784, 662] width 1568 height 1314
drag, startPoint x: 676, startPoint y: 539, endPoint x: 672, endPoint y: 577, distance: 38.2
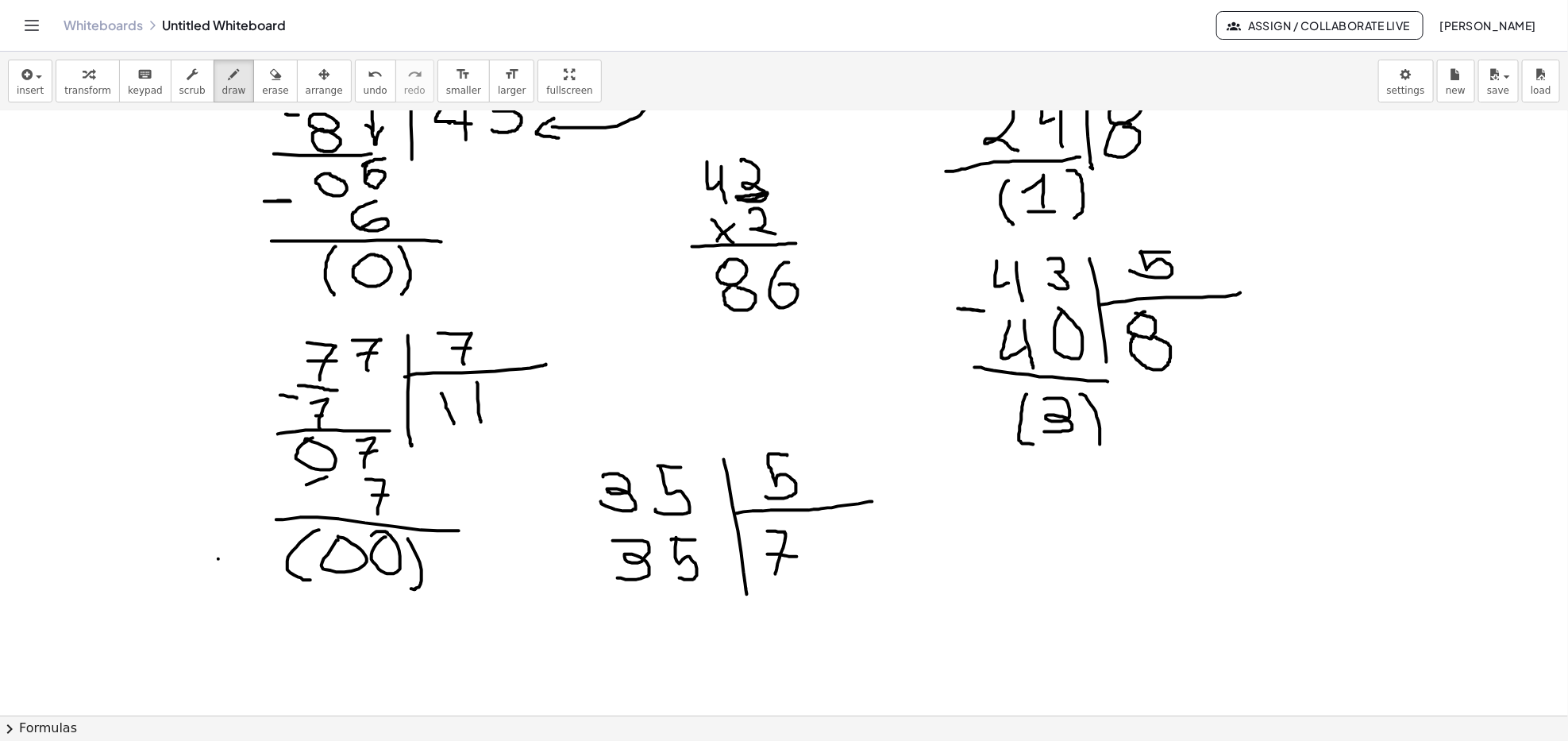
click at [676, 578] on div at bounding box center [784, 662] width 1568 height 1314
drag, startPoint x: 574, startPoint y: 541, endPoint x: 591, endPoint y: 566, distance: 30.2
click at [587, 535] on div at bounding box center [784, 662] width 1568 height 1314
drag, startPoint x: 655, startPoint y: 590, endPoint x: 758, endPoint y: 582, distance: 103.3
click at [758, 582] on div at bounding box center [784, 662] width 1568 height 1314
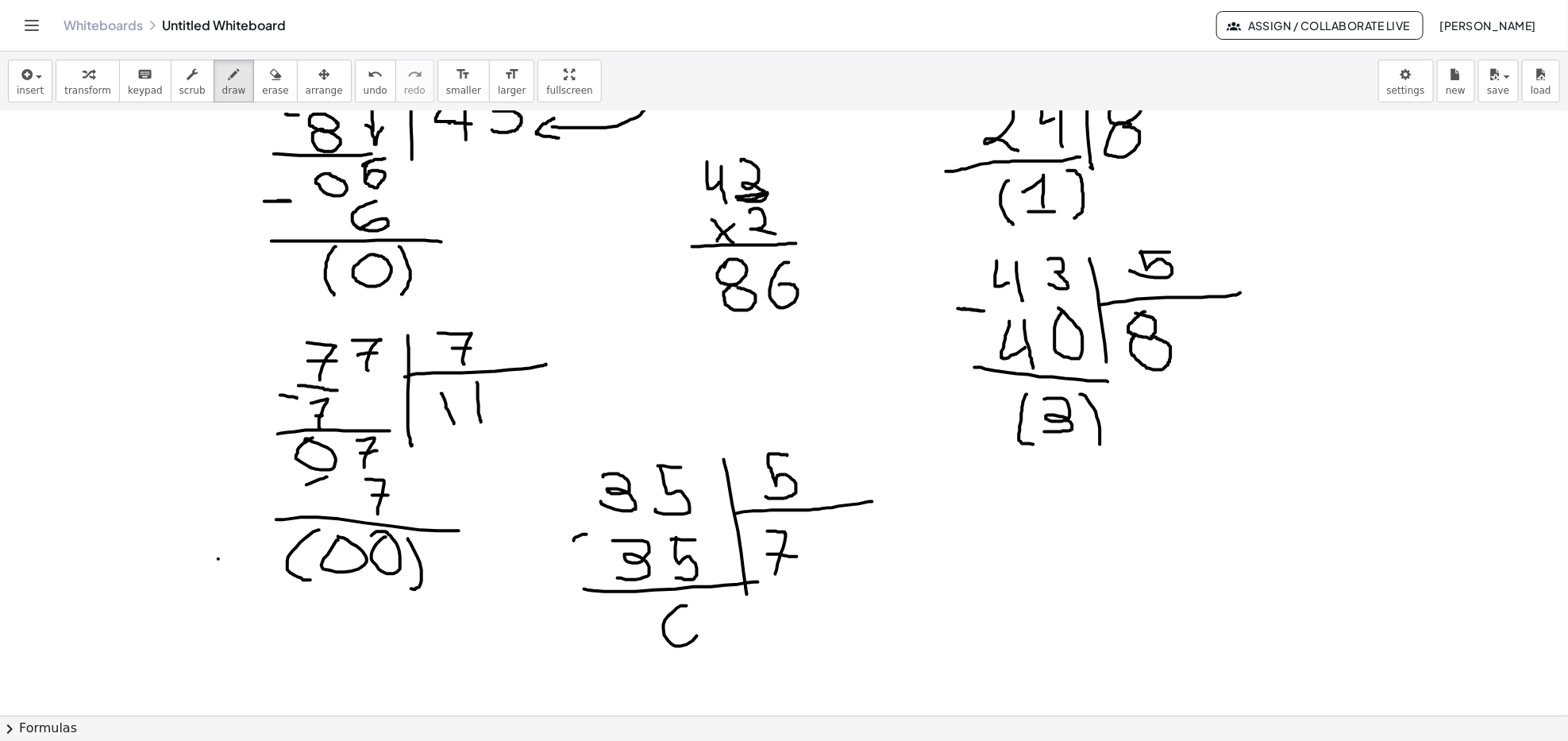
drag, startPoint x: 681, startPoint y: 606, endPoint x: 646, endPoint y: 629, distance: 41.9
click at [686, 604] on div at bounding box center [784, 662] width 1568 height 1314
drag, startPoint x: 626, startPoint y: 617, endPoint x: 612, endPoint y: 659, distance: 44.3
click at [650, 605] on div at bounding box center [784, 662] width 1568 height 1314
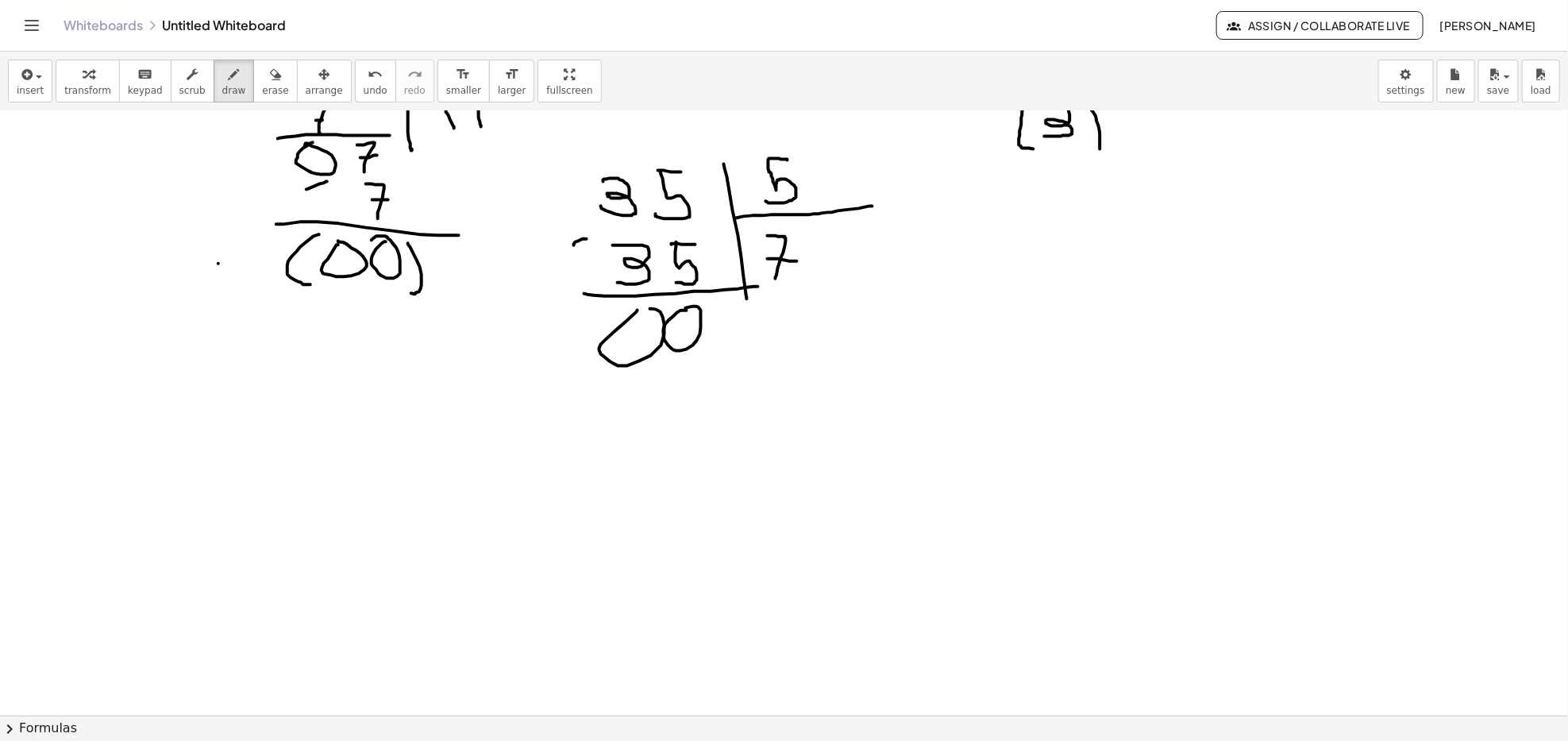
scroll to position [423, 0]
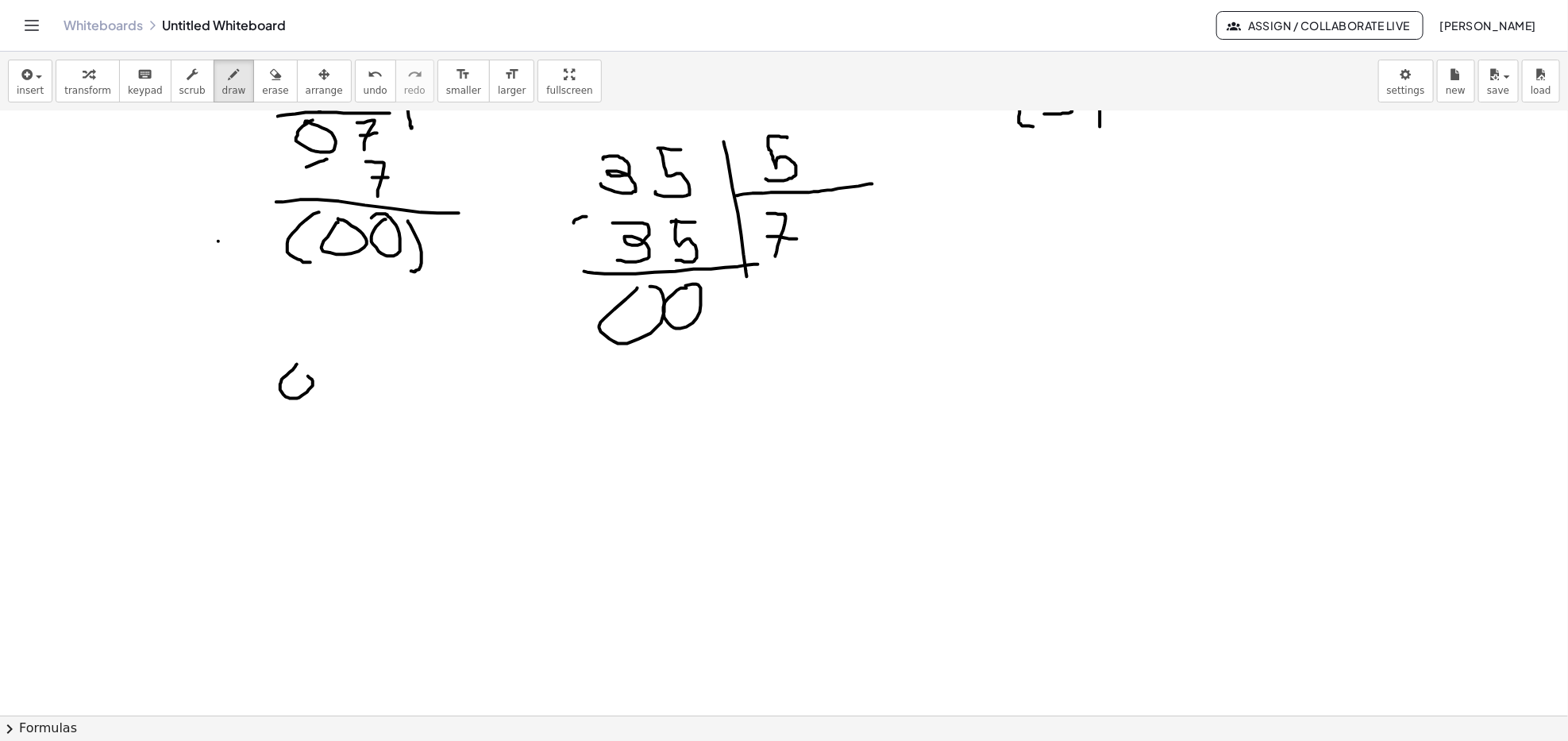
drag, startPoint x: 297, startPoint y: 365, endPoint x: 290, endPoint y: 388, distance: 24.0
click at [296, 367] on div at bounding box center [784, 345] width 1568 height 1314
drag, startPoint x: 304, startPoint y: 401, endPoint x: 313, endPoint y: 398, distance: 9.5
click at [314, 398] on div at bounding box center [784, 345] width 1568 height 1314
drag, startPoint x: 348, startPoint y: 356, endPoint x: 373, endPoint y: 358, distance: 25.1
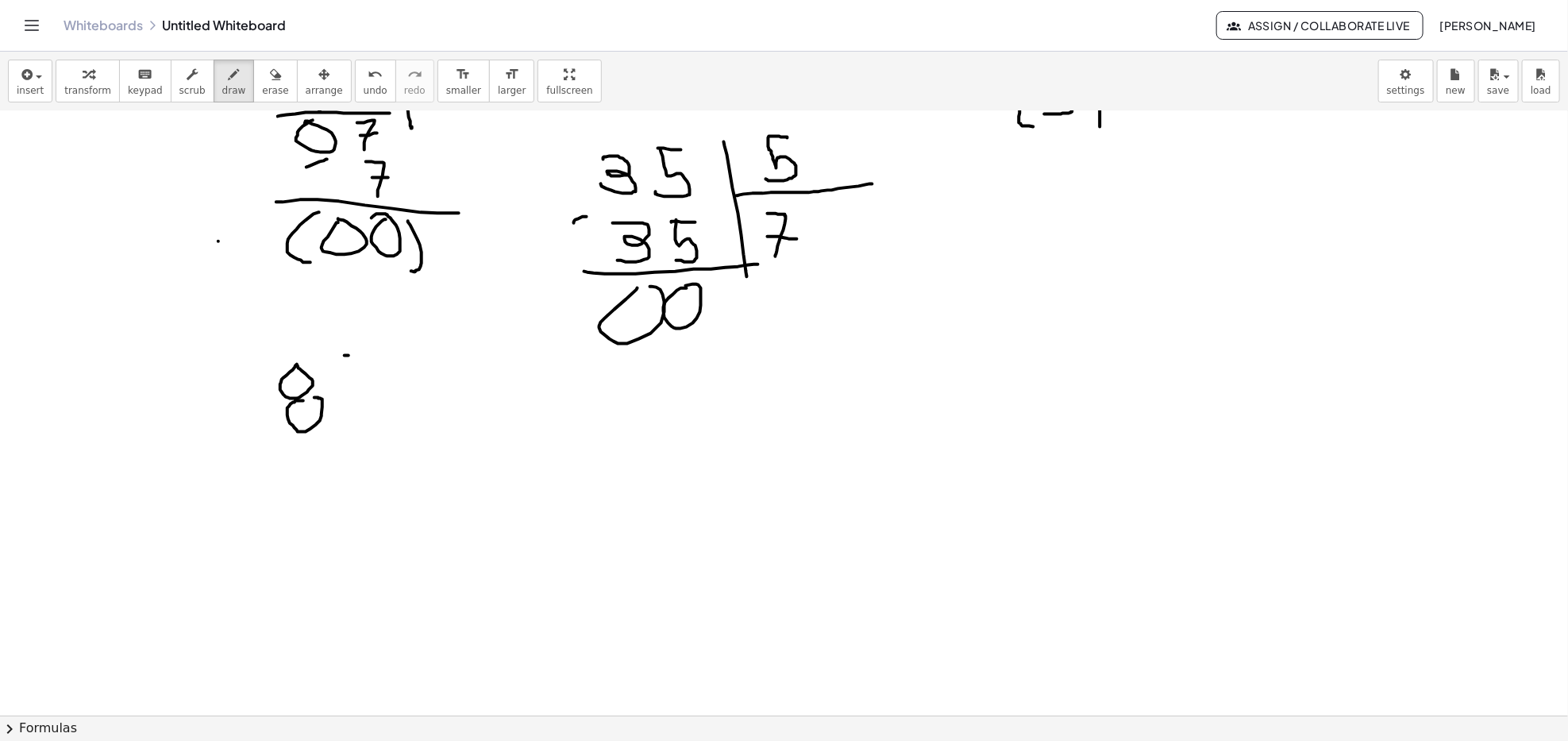
click at [380, 359] on div at bounding box center [784, 345] width 1568 height 1314
drag, startPoint x: 347, startPoint y: 352, endPoint x: 351, endPoint y: 412, distance: 60.1
click at [344, 416] on div at bounding box center [784, 345] width 1568 height 1314
drag, startPoint x: 416, startPoint y: 360, endPoint x: 424, endPoint y: 472, distance: 112.3
click at [424, 474] on div at bounding box center [784, 345] width 1568 height 1314
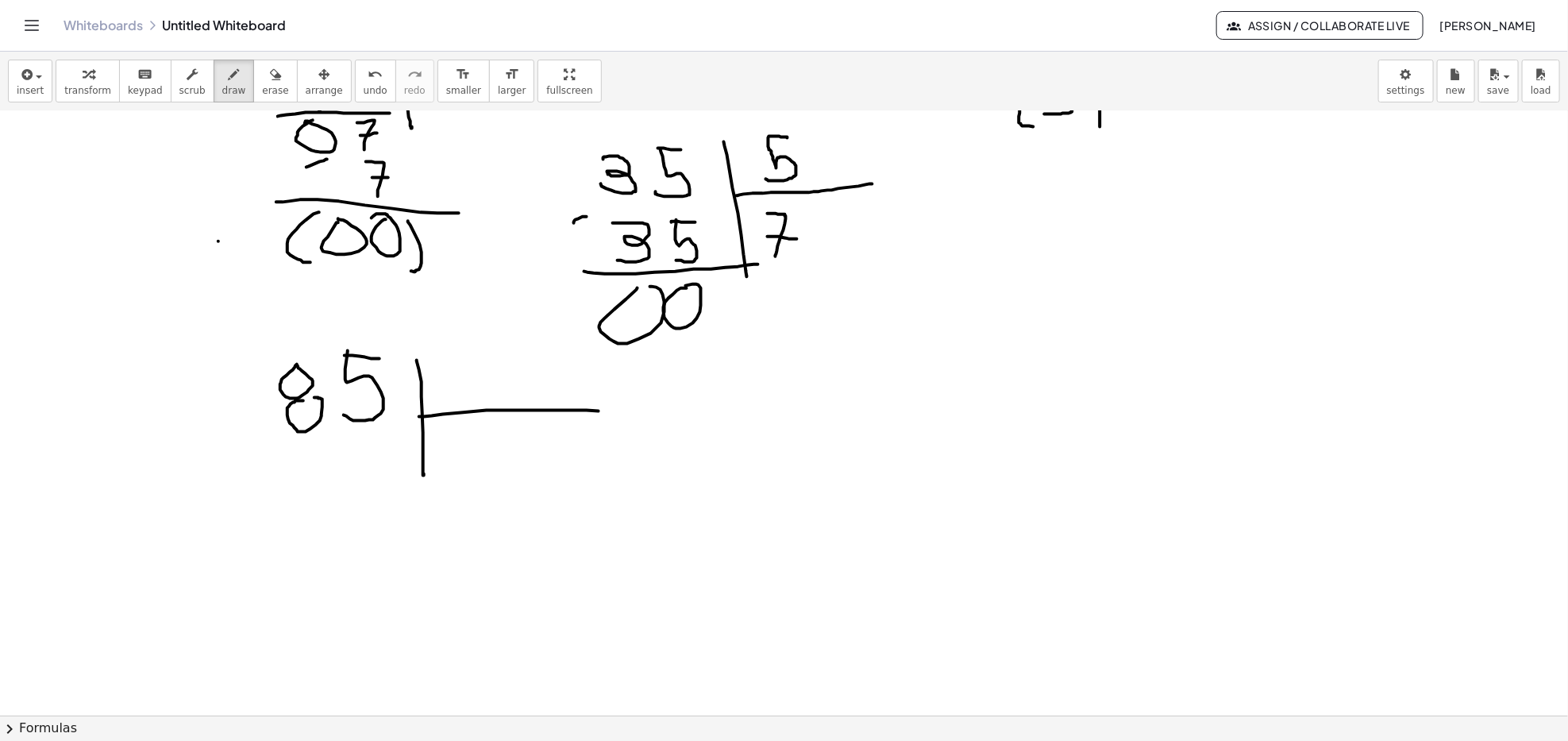
drag, startPoint x: 420, startPoint y: 417, endPoint x: 591, endPoint y: 411, distance: 171.1
click at [602, 411] on div at bounding box center [784, 345] width 1568 height 1314
drag, startPoint x: 453, startPoint y: 348, endPoint x: 487, endPoint y: 354, distance: 34.5
click at [487, 354] on div at bounding box center [784, 345] width 1568 height 1314
drag, startPoint x: 456, startPoint y: 358, endPoint x: 456, endPoint y: 387, distance: 29.0
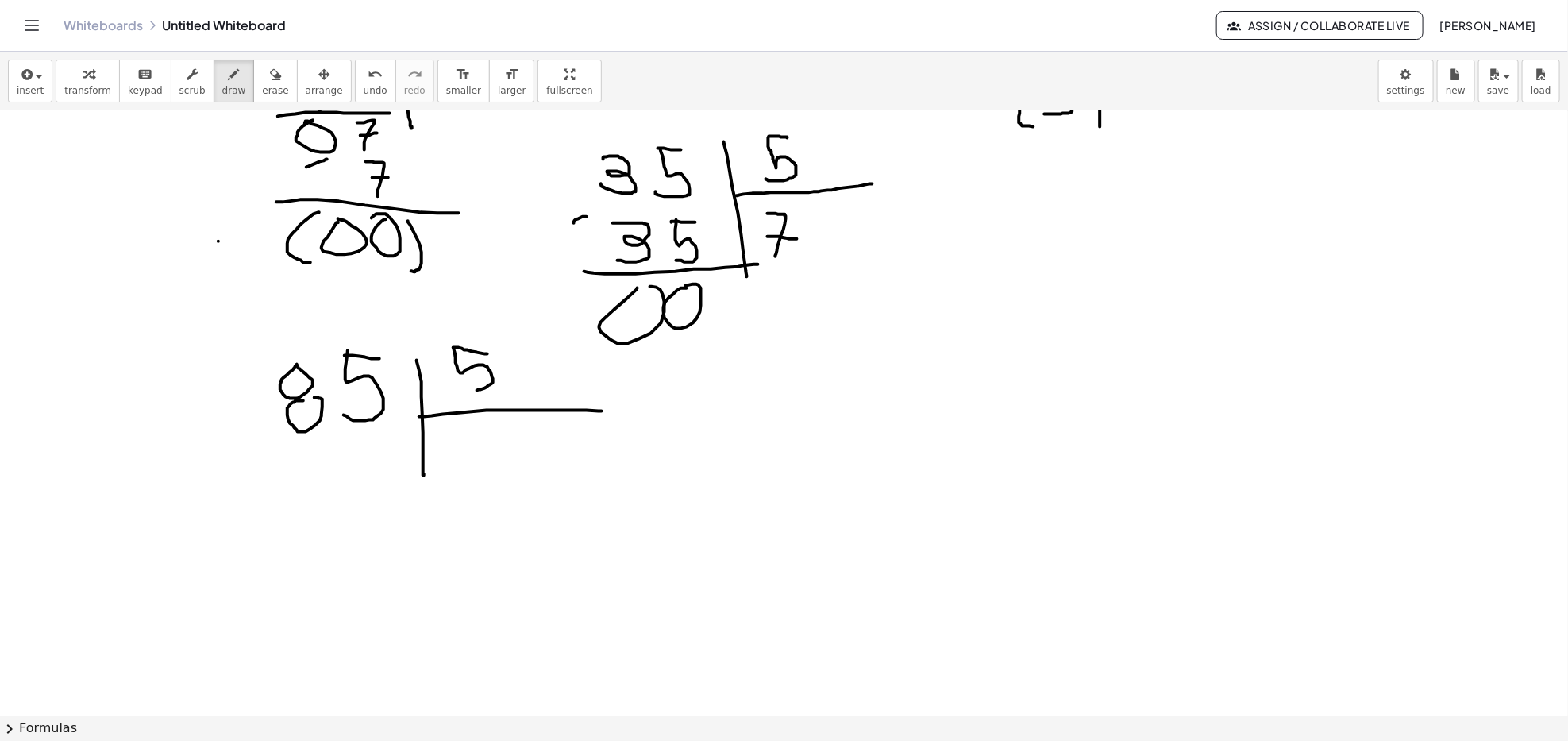
click at [458, 388] on div at bounding box center [784, 345] width 1568 height 1314
click at [294, 447] on div at bounding box center [784, 345] width 1568 height 1314
click at [476, 435] on div at bounding box center [784, 345] width 1568 height 1314
drag, startPoint x: 453, startPoint y: 449, endPoint x: 466, endPoint y: 473, distance: 27.3
click at [466, 471] on div at bounding box center [784, 345] width 1568 height 1314
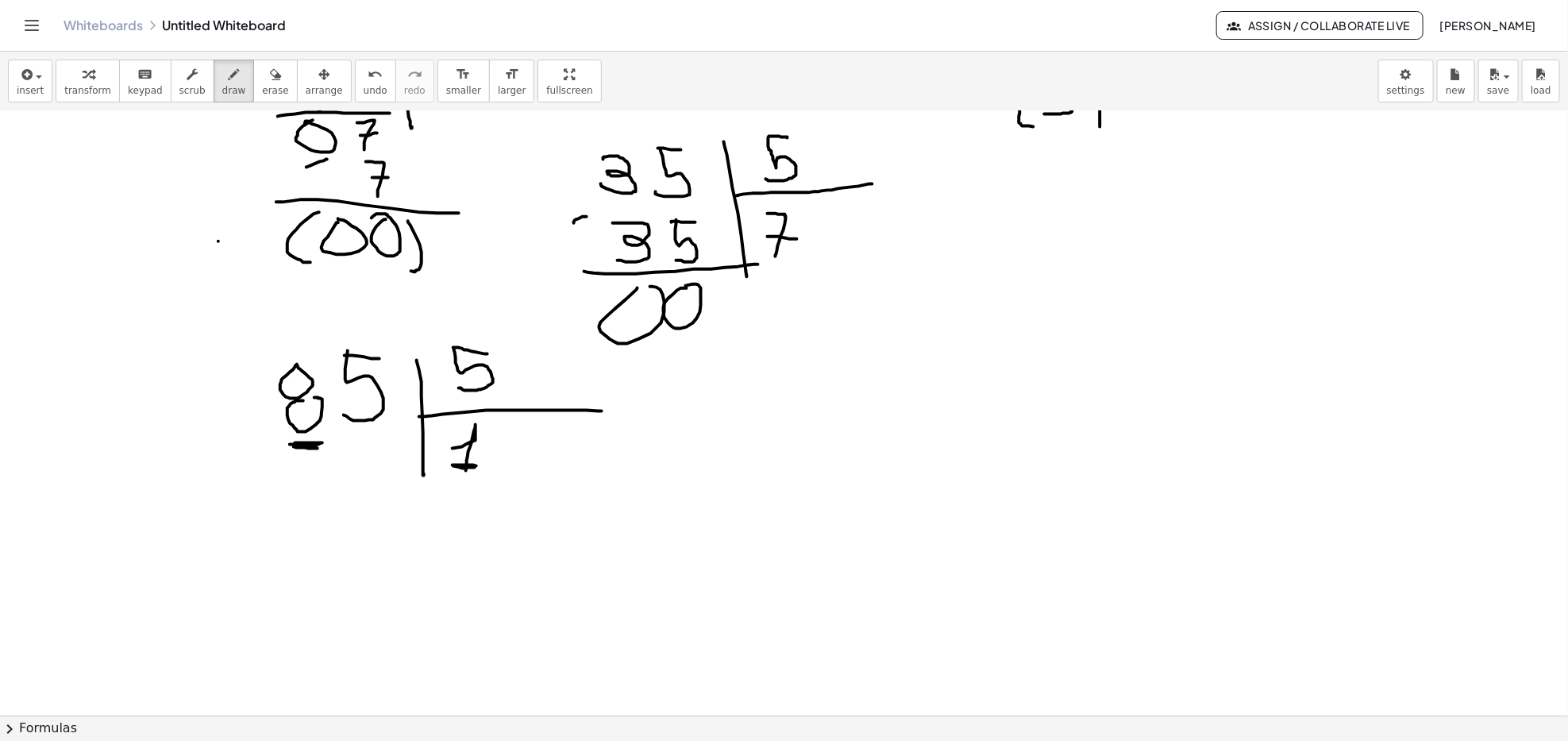
drag, startPoint x: 453, startPoint y: 465, endPoint x: 475, endPoint y: 468, distance: 22.2
click at [475, 468] on div at bounding box center [784, 345] width 1568 height 1314
drag, startPoint x: 296, startPoint y: 461, endPoint x: 318, endPoint y: 461, distance: 22.0
click at [318, 461] on div at bounding box center [784, 345] width 1568 height 1314
drag, startPoint x: 299, startPoint y: 478, endPoint x: 297, endPoint y: 492, distance: 14.1
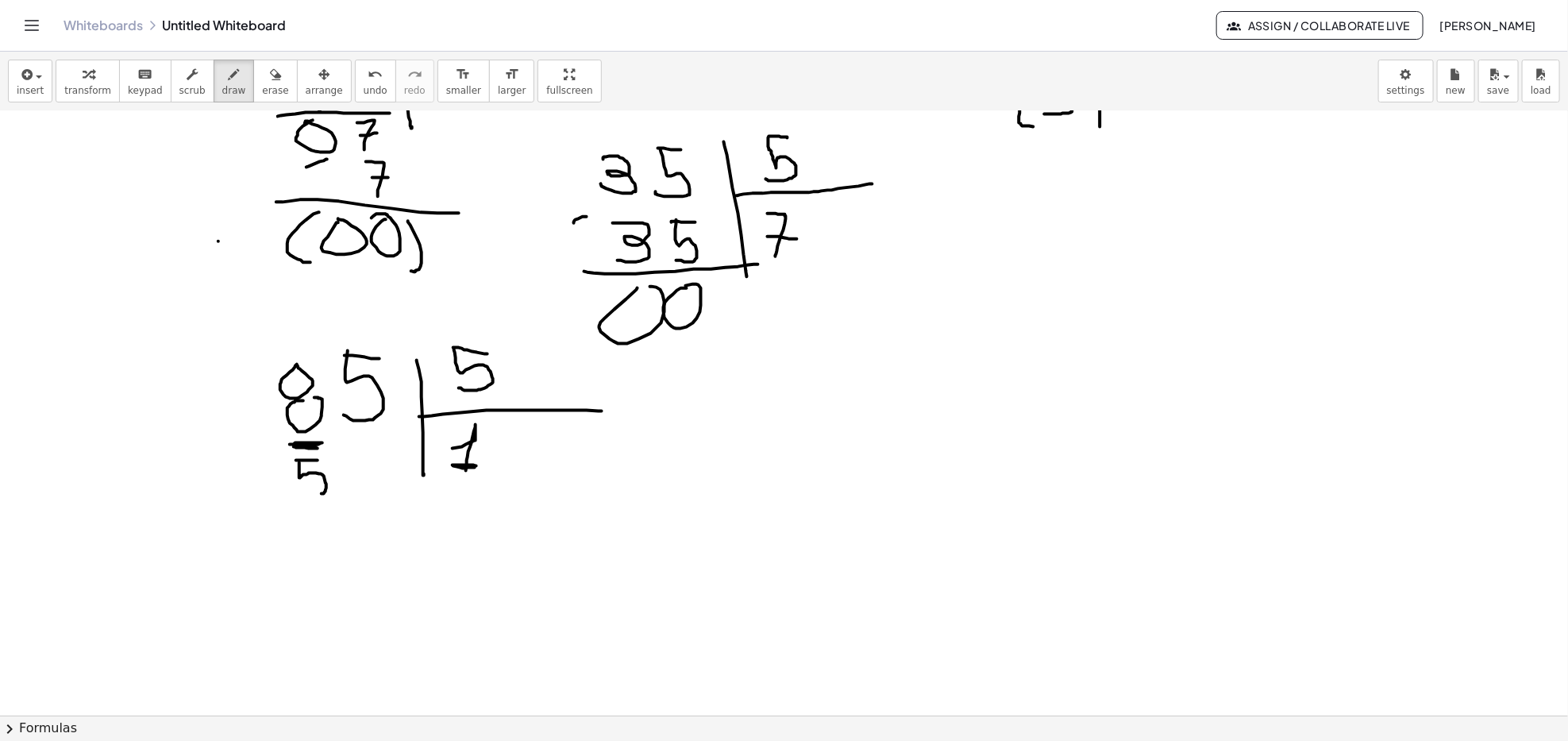
click at [298, 493] on div at bounding box center [784, 345] width 1568 height 1314
click at [260, 445] on div at bounding box center [784, 345] width 1568 height 1314
drag, startPoint x: 251, startPoint y: 499, endPoint x: 352, endPoint y: 494, distance: 101.1
click at [352, 494] on div at bounding box center [784, 345] width 1568 height 1314
drag, startPoint x: 306, startPoint y: 516, endPoint x: 301, endPoint y: 549, distance: 33.4
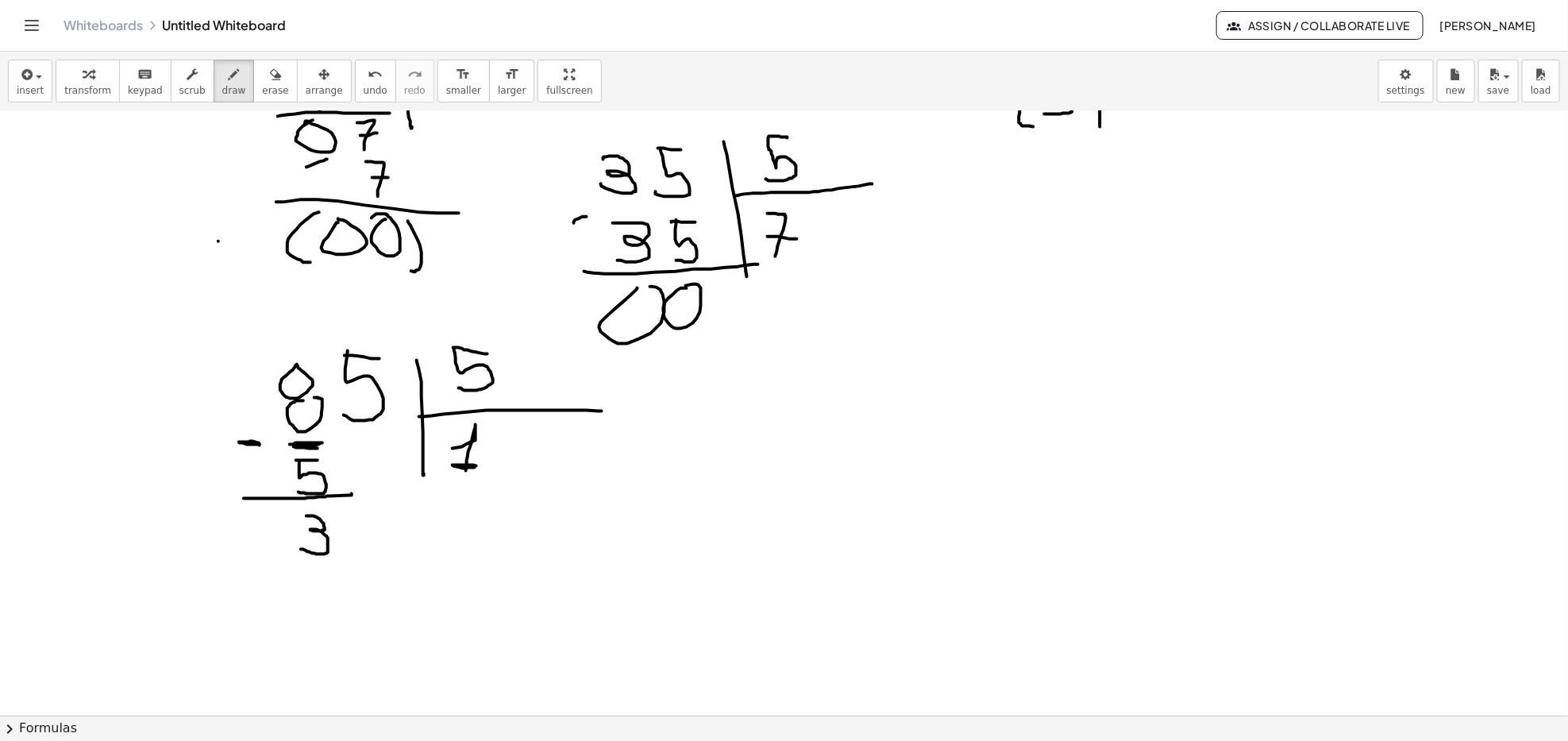
click at [301, 549] on div at bounding box center [784, 345] width 1568 height 1314
drag, startPoint x: 365, startPoint y: 429, endPoint x: 371, endPoint y: 494, distance: 65.3
click at [376, 499] on div at bounding box center [784, 345] width 1568 height 1314
drag, startPoint x: 360, startPoint y: 473, endPoint x: 385, endPoint y: 494, distance: 32.6
click at [388, 477] on div at bounding box center [784, 345] width 1568 height 1314
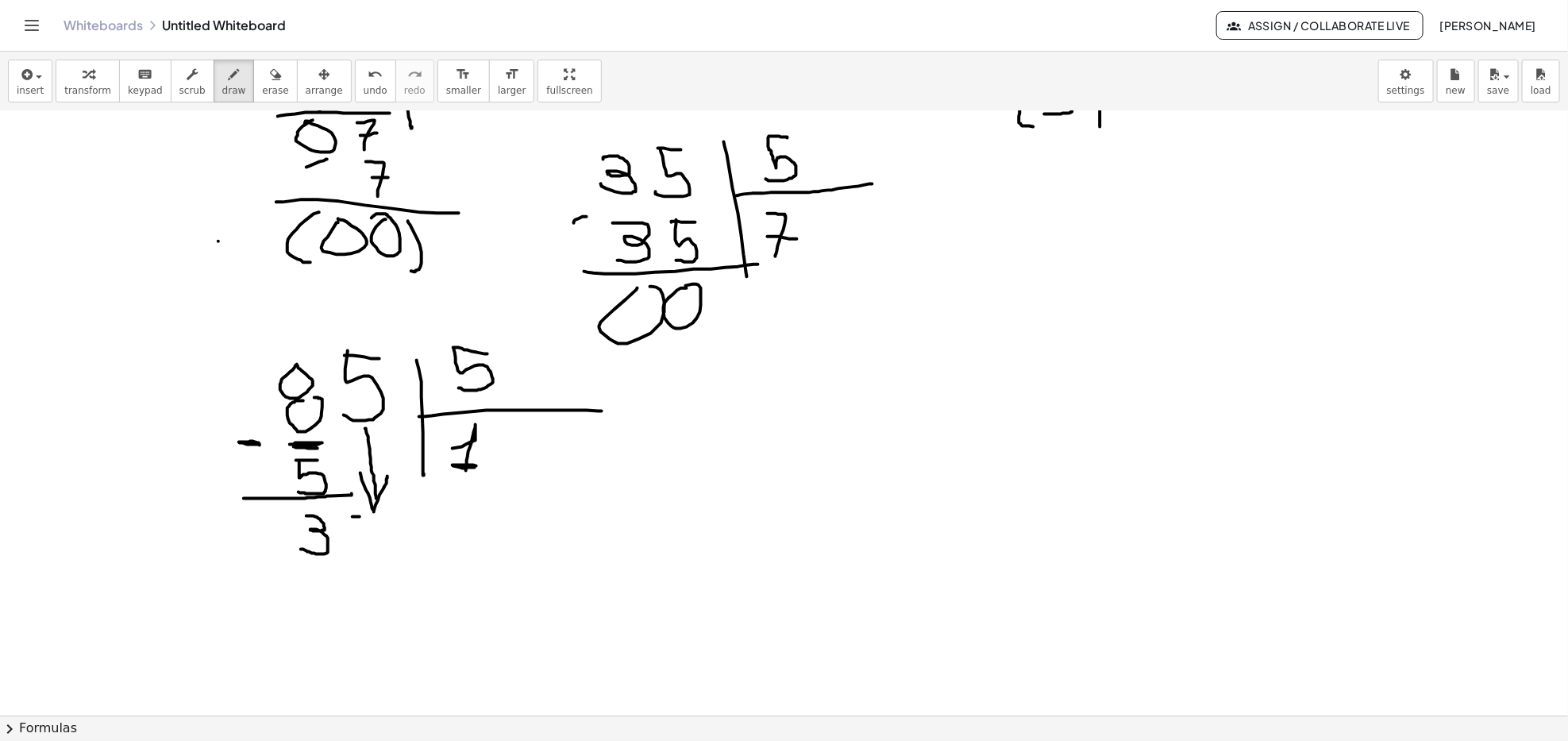
drag, startPoint x: 353, startPoint y: 517, endPoint x: 380, endPoint y: 518, distance: 27.0
click at [380, 518] on div at bounding box center [784, 345] width 1568 height 1314
drag, startPoint x: 358, startPoint y: 514, endPoint x: 356, endPoint y: 556, distance: 42.0
click at [356, 556] on div at bounding box center [784, 345] width 1568 height 1314
click at [513, 427] on div at bounding box center [784, 345] width 1568 height 1314
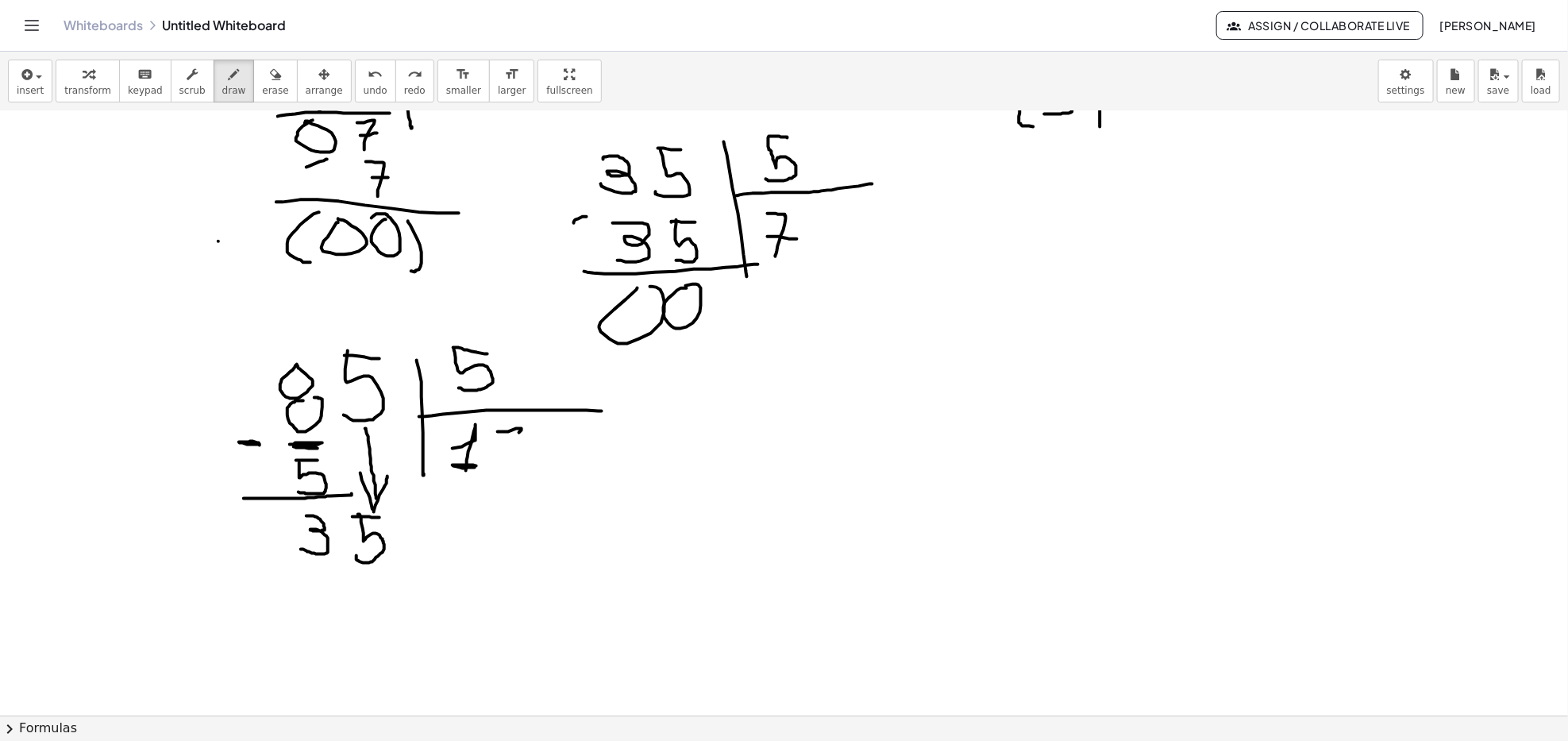
drag, startPoint x: 500, startPoint y: 432, endPoint x: 524, endPoint y: 434, distance: 24.1
click at [517, 437] on div at bounding box center [784, 345] width 1568 height 1314
drag, startPoint x: 521, startPoint y: 423, endPoint x: 513, endPoint y: 472, distance: 49.6
click at [513, 472] on div at bounding box center [784, 345] width 1568 height 1314
drag, startPoint x: 499, startPoint y: 458, endPoint x: 535, endPoint y: 454, distance: 36.2
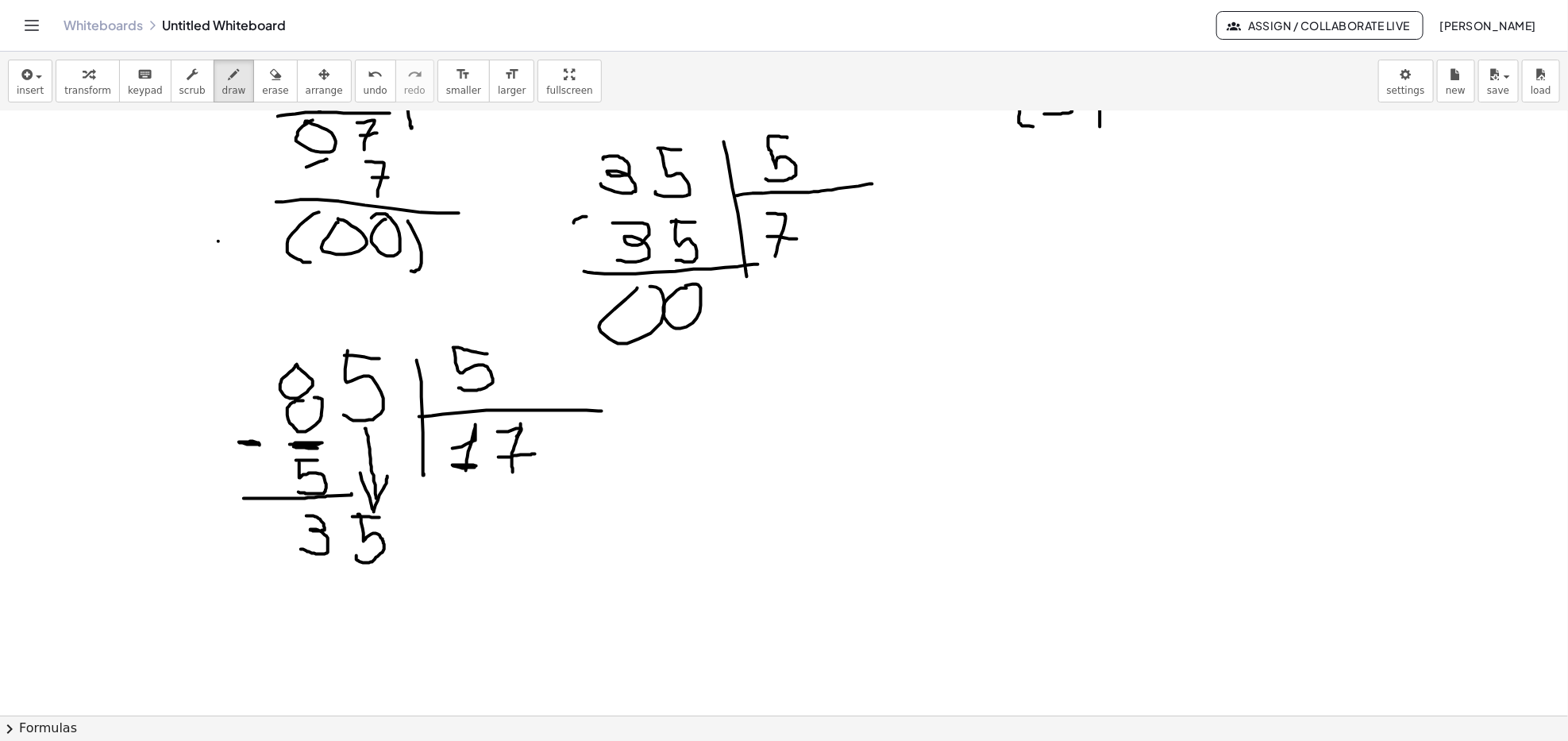
click at [535, 454] on div at bounding box center [784, 345] width 1568 height 1314
drag, startPoint x: 313, startPoint y: 577, endPoint x: 313, endPoint y: 599, distance: 22.0
click at [313, 599] on div at bounding box center [784, 345] width 1568 height 1314
drag, startPoint x: 366, startPoint y: 575, endPoint x: 381, endPoint y: 575, distance: 15.0
click at [381, 575] on div at bounding box center [784, 345] width 1568 height 1314
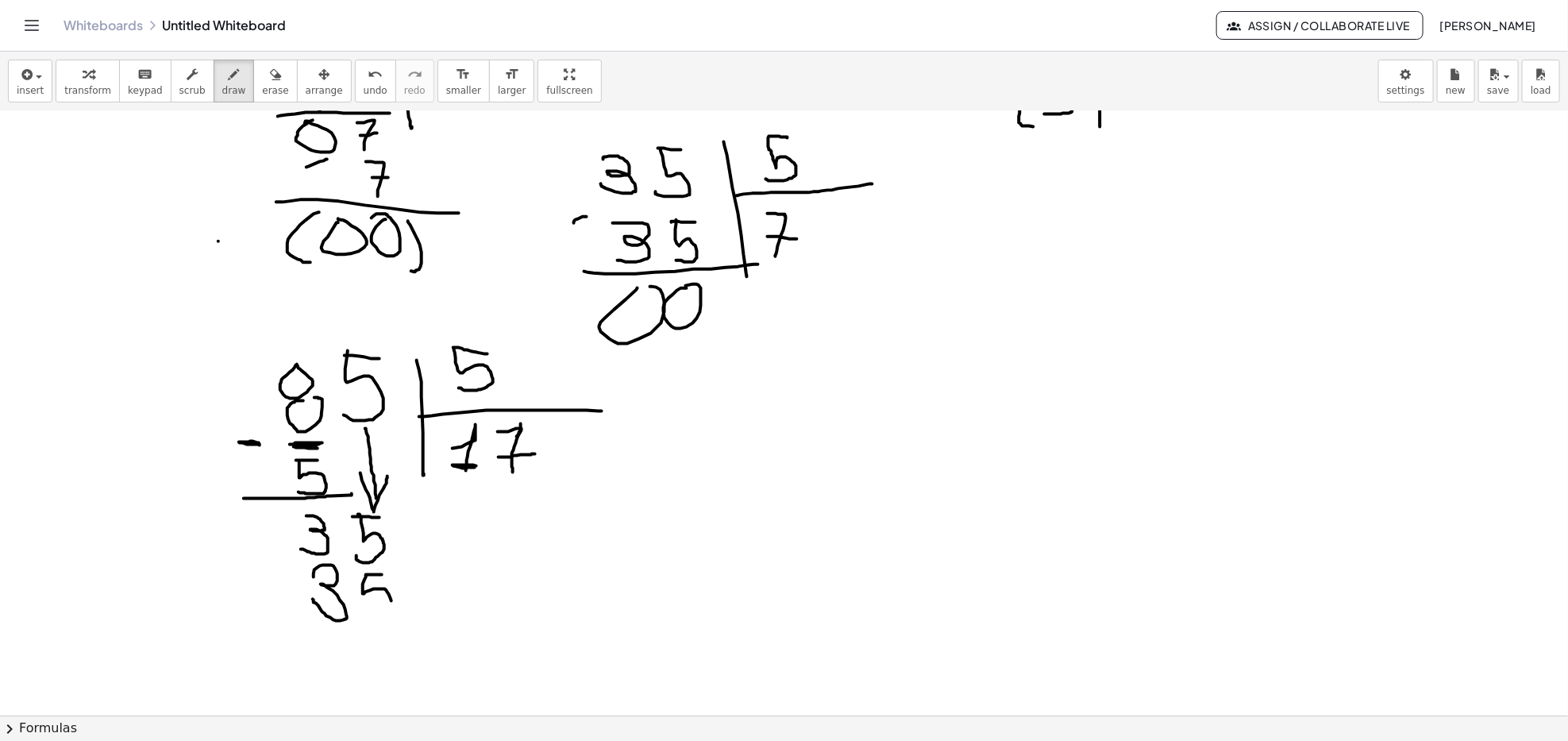
drag, startPoint x: 363, startPoint y: 593, endPoint x: 358, endPoint y: 606, distance: 13.9
click at [360, 606] on div at bounding box center [784, 345] width 1568 height 1314
click at [283, 564] on div at bounding box center [784, 345] width 1568 height 1314
drag, startPoint x: 273, startPoint y: 626, endPoint x: 408, endPoint y: 591, distance: 139.5
click at [433, 625] on div at bounding box center [784, 345] width 1568 height 1314
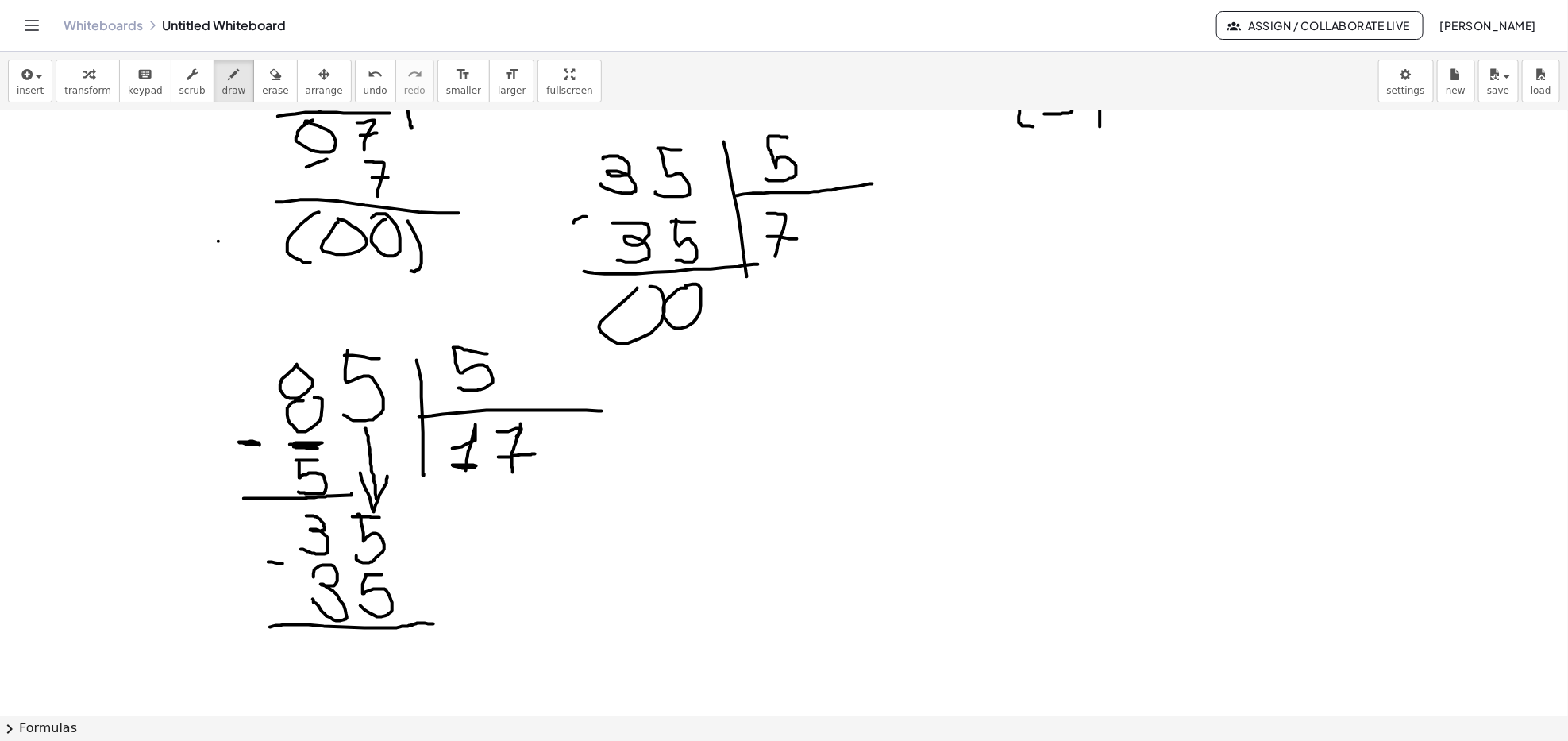
scroll to position [529, 0]
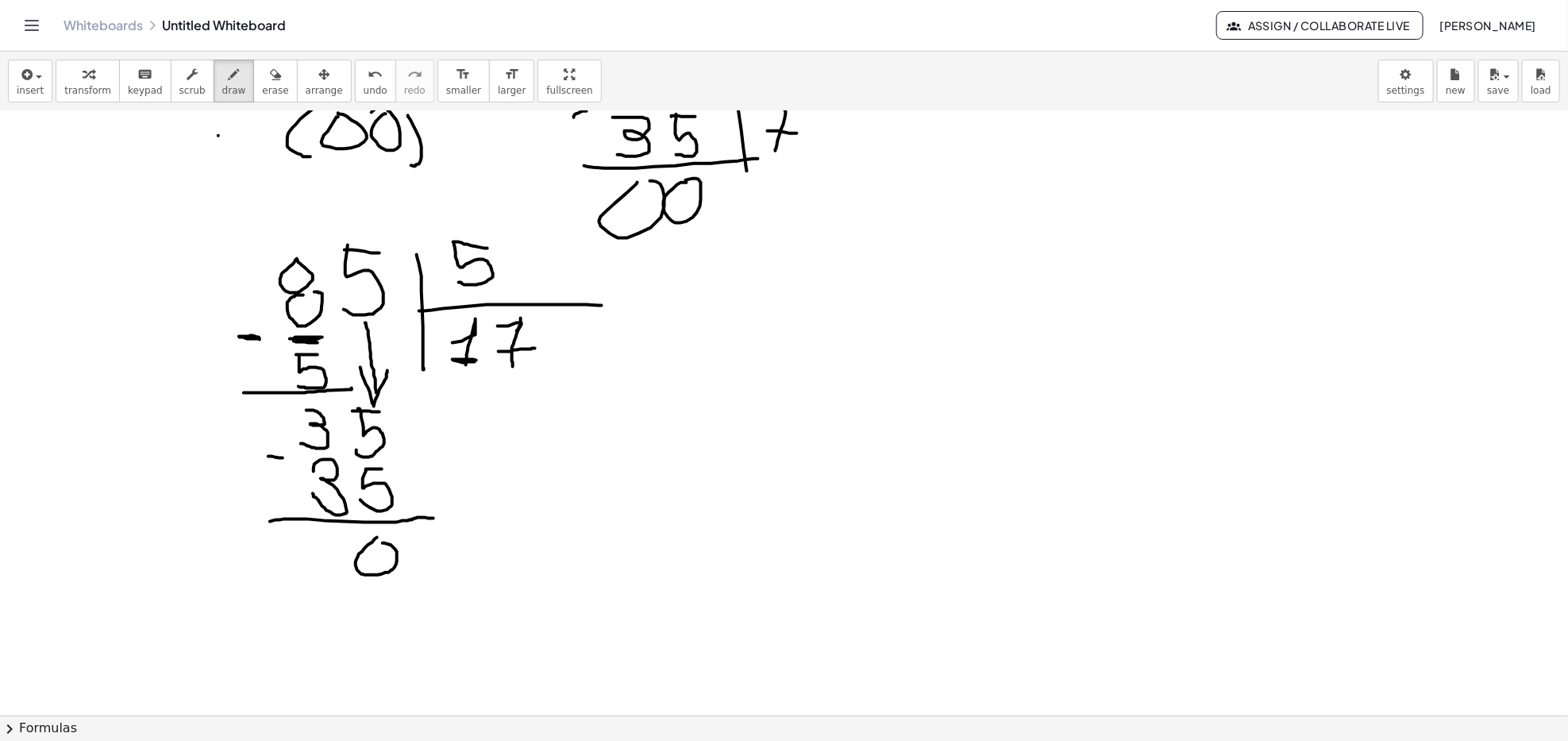
click at [376, 542] on div at bounding box center [784, 239] width 1568 height 1314
drag, startPoint x: 330, startPoint y: 538, endPoint x: 301, endPoint y: 557, distance: 34.7
click at [330, 536] on div at bounding box center [784, 239] width 1568 height 1314
drag, startPoint x: 310, startPoint y: 530, endPoint x: 364, endPoint y: 601, distance: 89.2
click at [318, 591] on div at bounding box center [784, 239] width 1568 height 1314
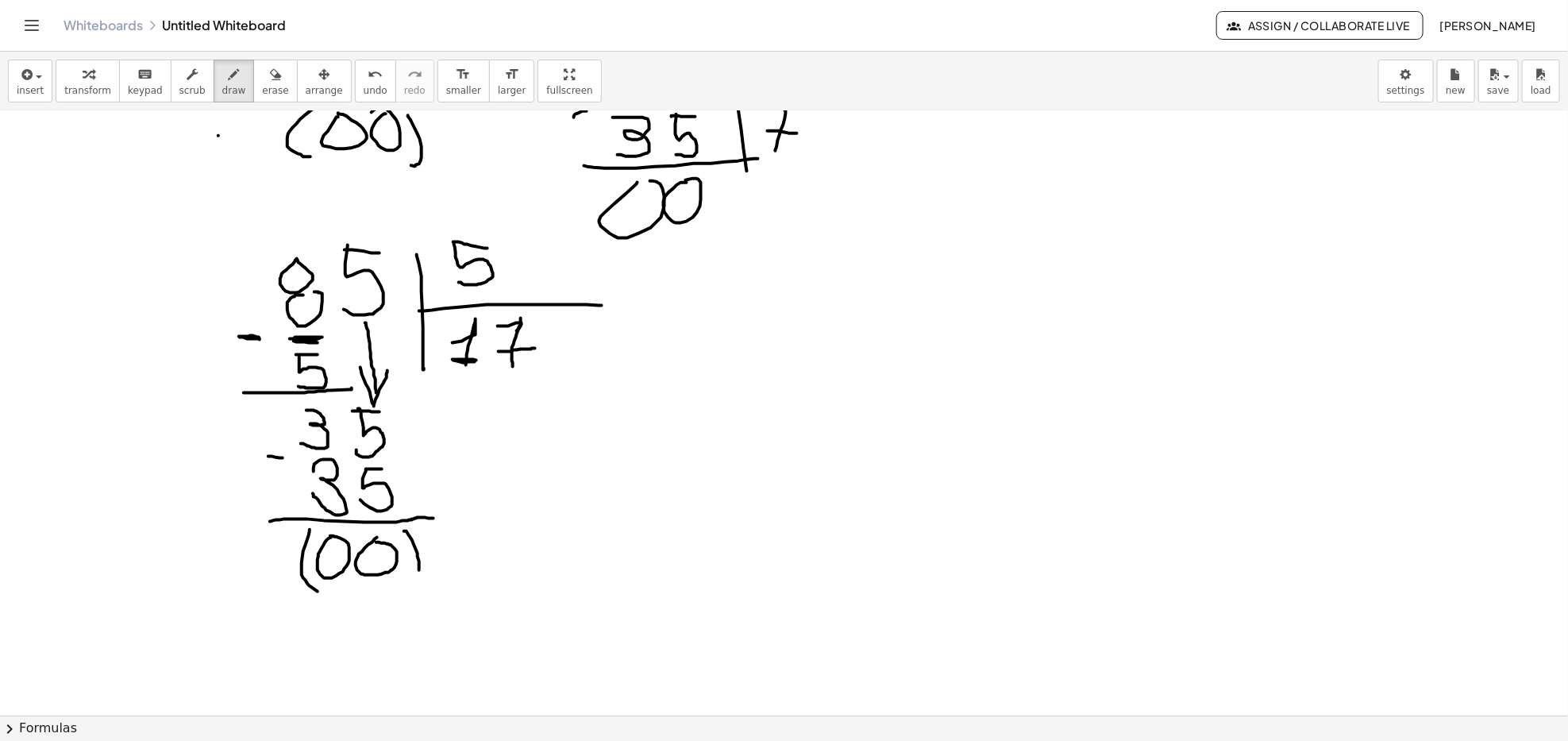
drag, startPoint x: 404, startPoint y: 531, endPoint x: 407, endPoint y: 603, distance: 72.1
click at [409, 591] on div at bounding box center [784, 239] width 1568 height 1314
drag, startPoint x: 692, startPoint y: 362, endPoint x: 696, endPoint y: 399, distance: 37.2
click at [696, 399] on div at bounding box center [784, 239] width 1568 height 1314
drag, startPoint x: 706, startPoint y: 362, endPoint x: 724, endPoint y: 387, distance: 30.8
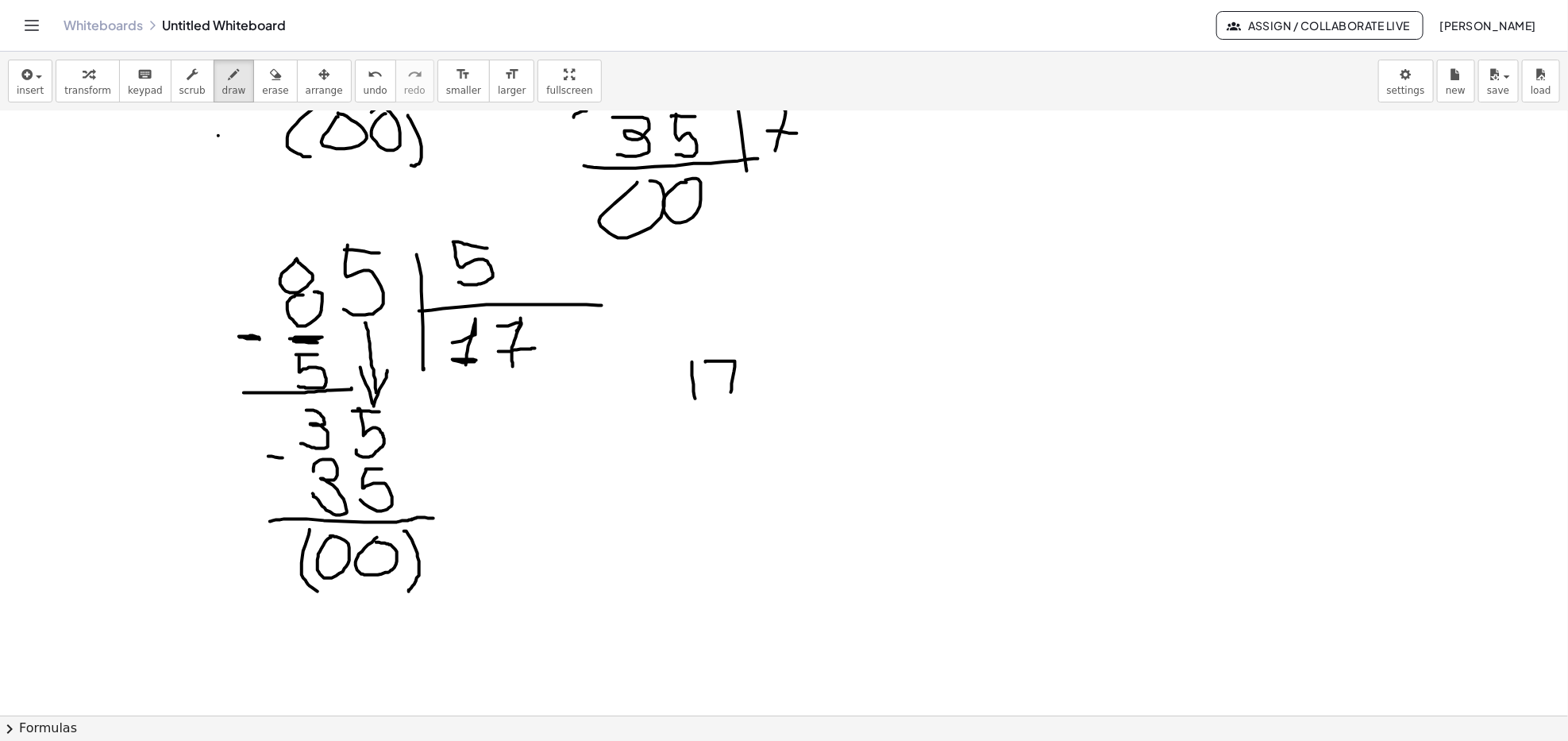
click at [730, 394] on div at bounding box center [784, 239] width 1568 height 1314
drag, startPoint x: 721, startPoint y: 382, endPoint x: 745, endPoint y: 382, distance: 24.0
click at [745, 382] on div at bounding box center [784, 239] width 1568 height 1314
drag, startPoint x: 683, startPoint y: 423, endPoint x: 688, endPoint y: 434, distance: 12.1
click at [691, 435] on div at bounding box center [784, 239] width 1568 height 1314
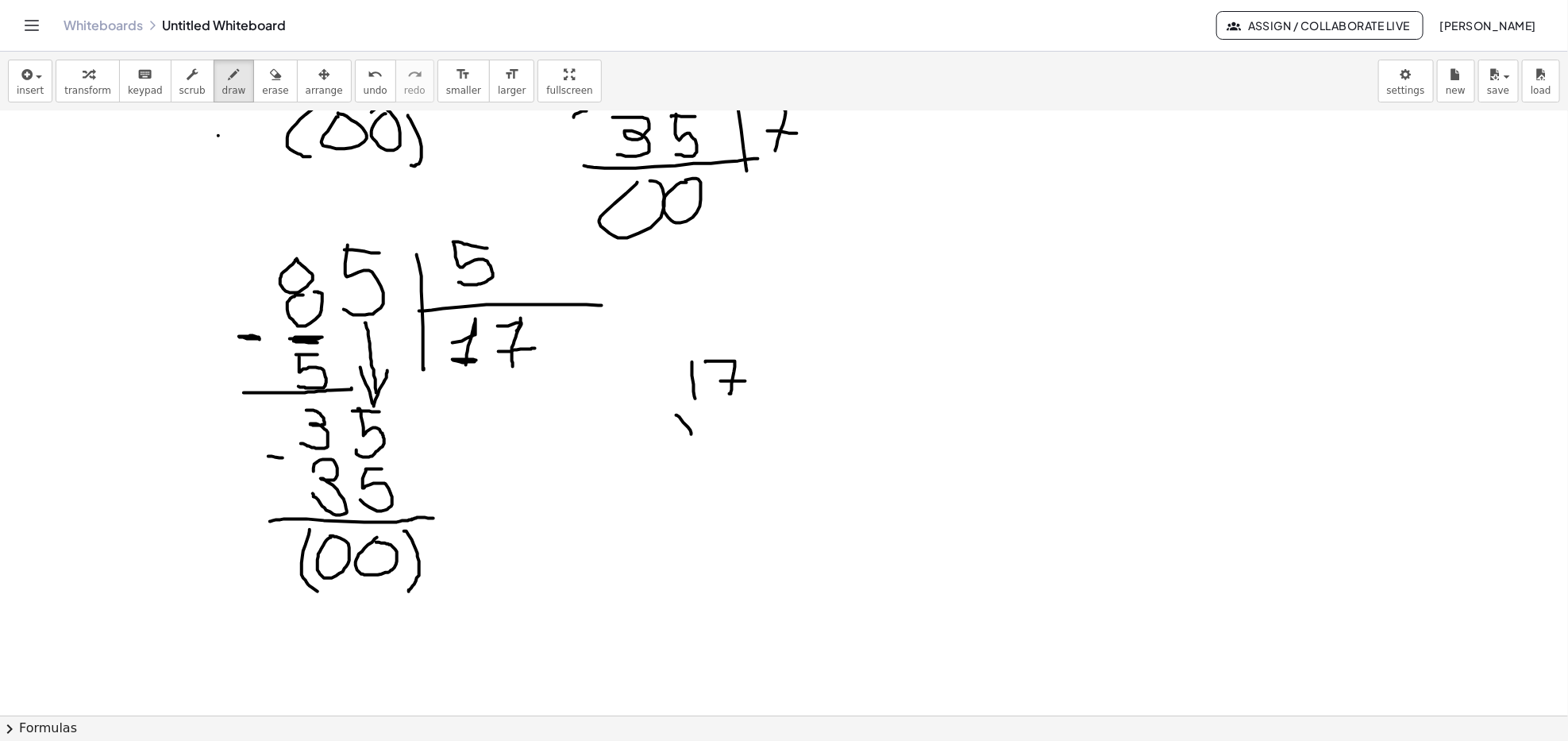
click at [689, 423] on div at bounding box center [784, 239] width 1568 height 1314
drag, startPoint x: 723, startPoint y: 409, endPoint x: 739, endPoint y: 409, distance: 16.0
click at [742, 409] on div at bounding box center [784, 239] width 1568 height 1314
drag, startPoint x: 722, startPoint y: 411, endPoint x: 707, endPoint y: 448, distance: 39.9
click at [722, 442] on div at bounding box center [784, 239] width 1568 height 1314
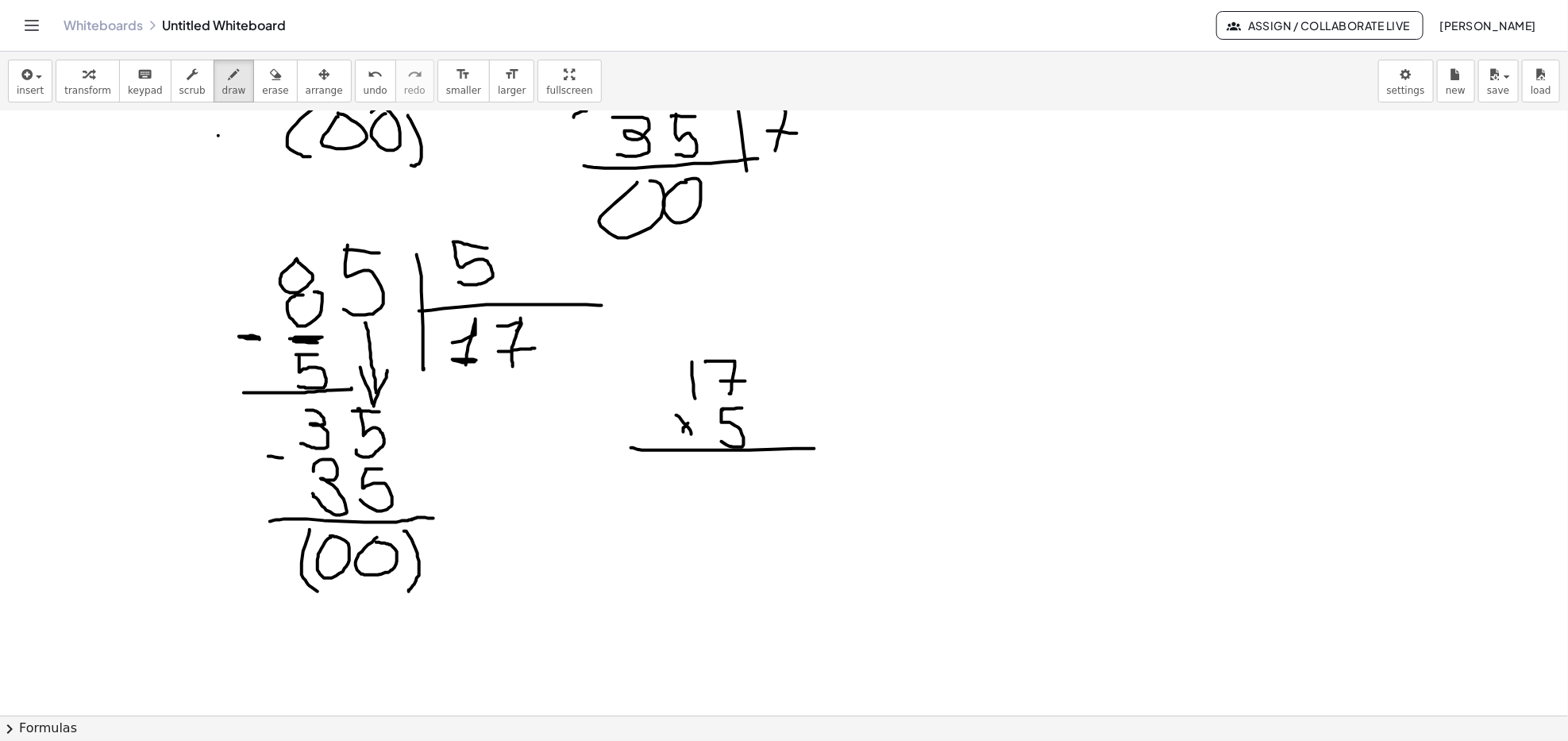
drag, startPoint x: 632, startPoint y: 448, endPoint x: 815, endPoint y: 449, distance: 183.0
click at [815, 449] on div at bounding box center [784, 239] width 1568 height 1314
click at [265, 90] on button "erase" at bounding box center [275, 81] width 44 height 43
click at [801, 434] on div at bounding box center [784, 239] width 1568 height 1314
drag, startPoint x: 588, startPoint y: 472, endPoint x: 635, endPoint y: 451, distance: 51.5
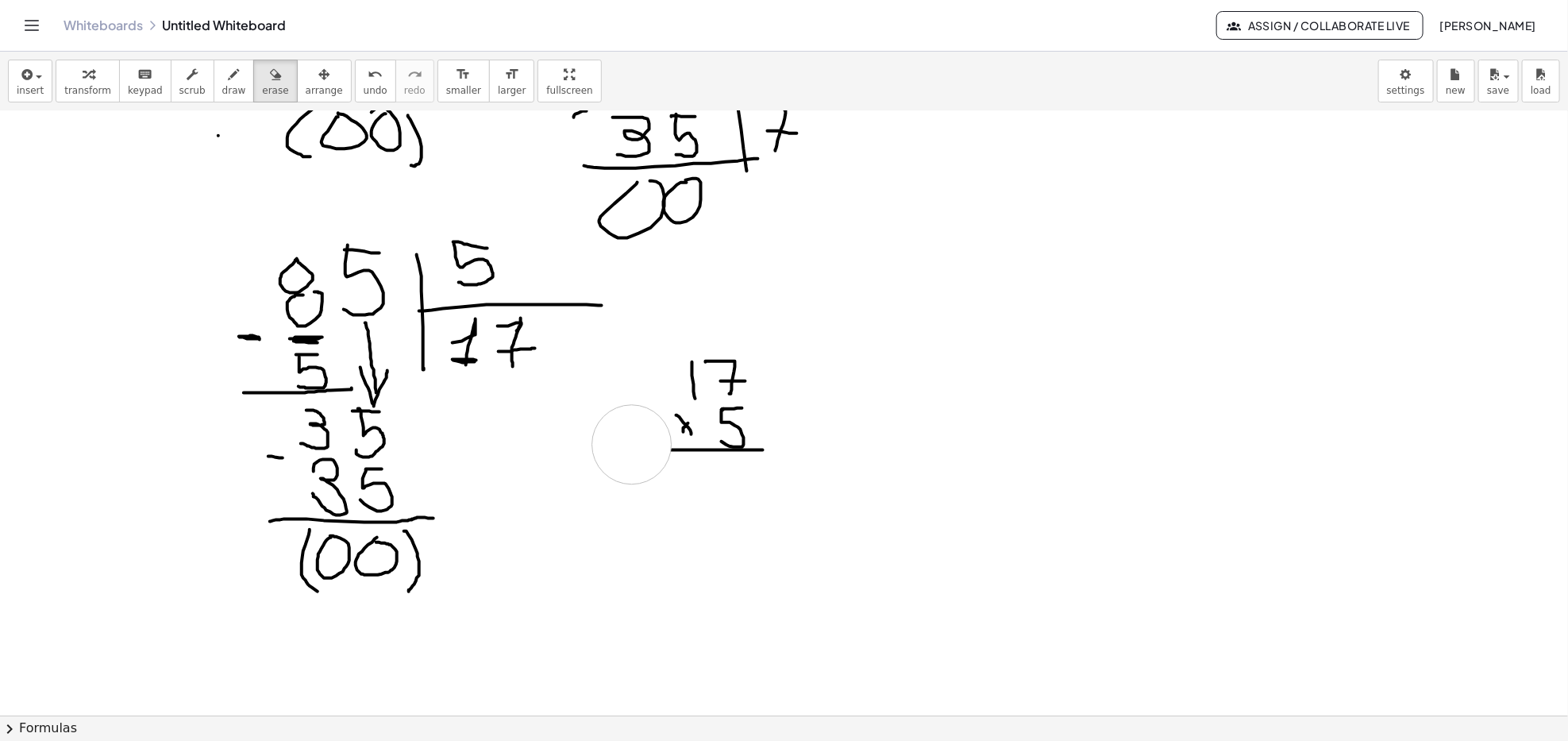
click at [635, 451] on div at bounding box center [784, 239] width 1568 height 1314
click at [223, 91] on span "draw" at bounding box center [234, 90] width 24 height 11
click at [695, 464] on div at bounding box center [784, 239] width 1568 height 1314
click at [708, 489] on div at bounding box center [784, 239] width 1568 height 1314
drag, startPoint x: 737, startPoint y: 466, endPoint x: 759, endPoint y: 466, distance: 22.0
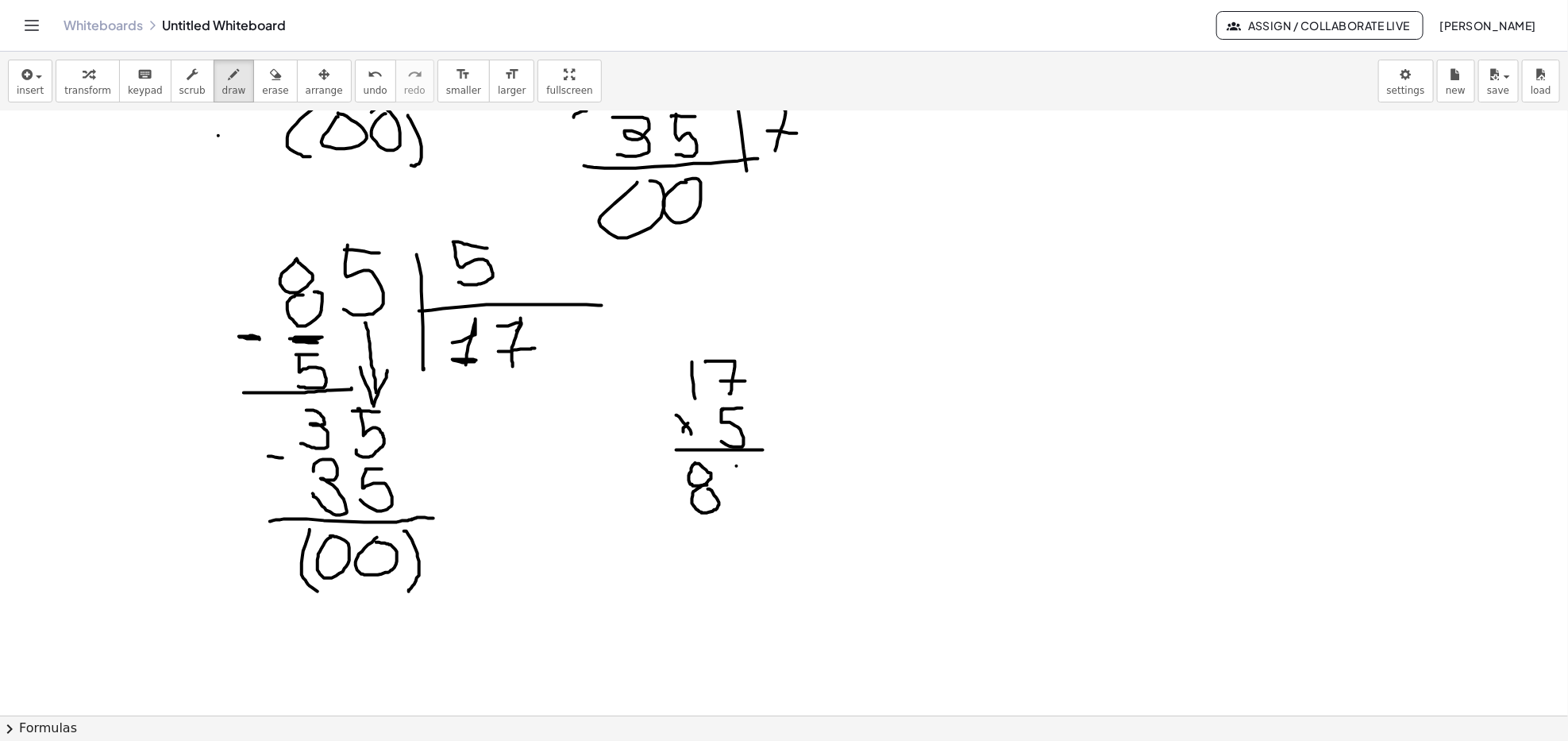
click at [759, 466] on div at bounding box center [784, 239] width 1568 height 1314
drag, startPoint x: 738, startPoint y: 466, endPoint x: 733, endPoint y: 498, distance: 32.4
click at [735, 502] on div at bounding box center [784, 239] width 1568 height 1314
drag, startPoint x: 625, startPoint y: 530, endPoint x: 864, endPoint y: 535, distance: 239.1
click at [864, 535] on div at bounding box center [784, 239] width 1568 height 1314
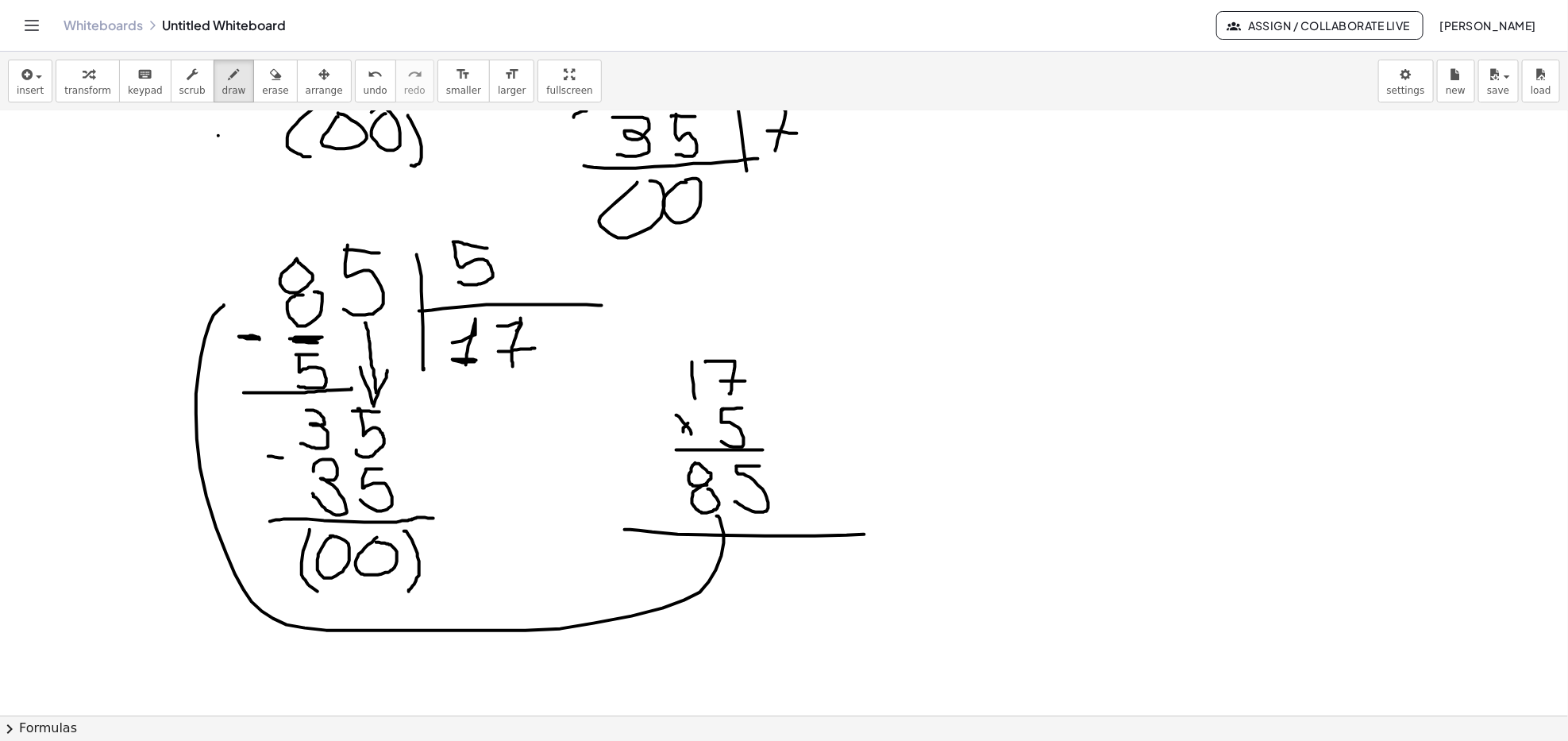
drag, startPoint x: 720, startPoint y: 519, endPoint x: 224, endPoint y: 305, distance: 540.2
click at [224, 305] on div at bounding box center [784, 239] width 1568 height 1314
drag, startPoint x: 213, startPoint y: 301, endPoint x: 229, endPoint y: 309, distance: 17.9
click at [229, 309] on div at bounding box center [784, 239] width 1568 height 1314
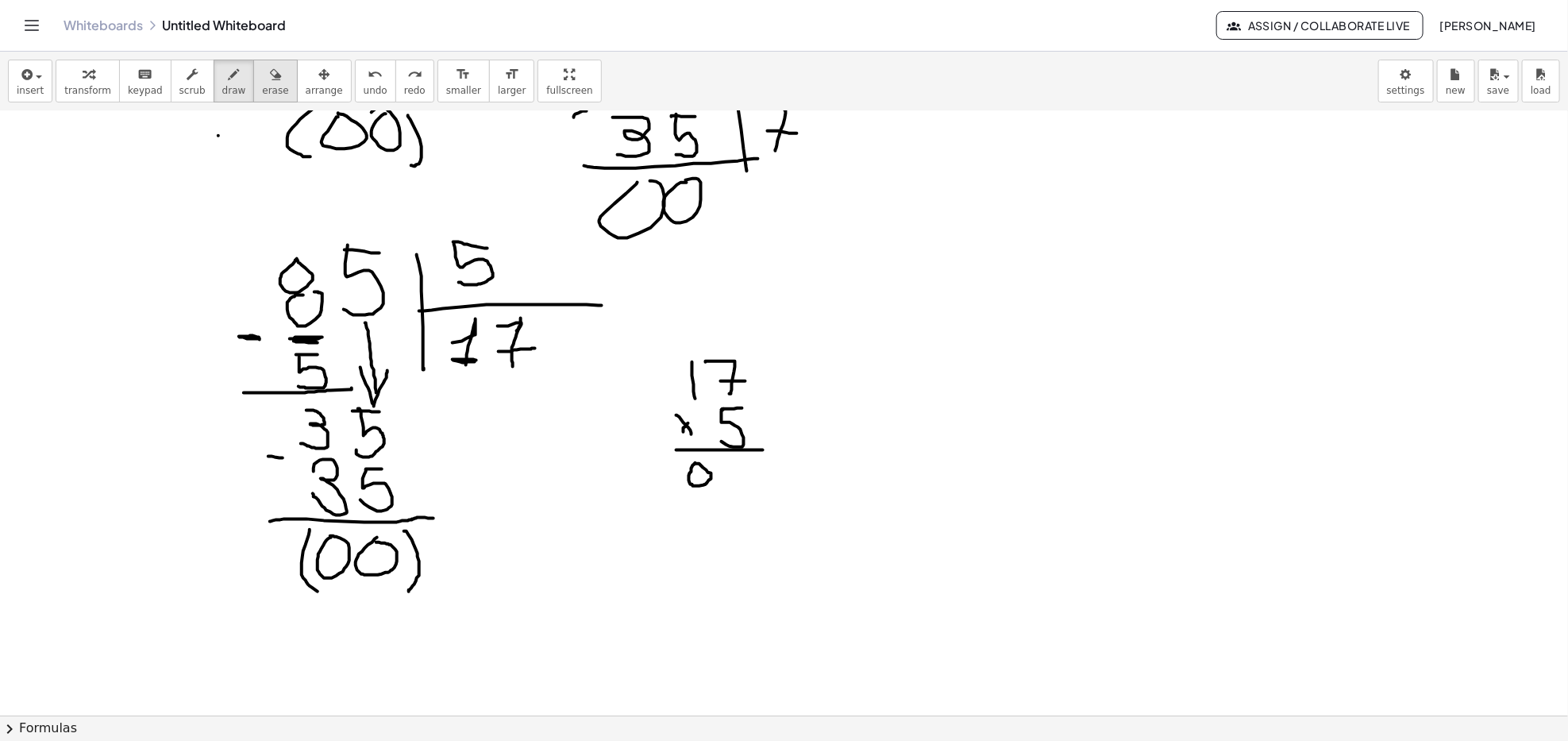
click at [270, 76] on icon "button" at bounding box center [275, 74] width 11 height 19
drag, startPoint x: 758, startPoint y: 417, endPoint x: 818, endPoint y: 392, distance: 65.0
click at [731, 378] on div at bounding box center [784, 239] width 1568 height 1314
drag, startPoint x: 707, startPoint y: 341, endPoint x: 648, endPoint y: 358, distance: 61.4
click at [618, 329] on div at bounding box center [784, 239] width 1568 height 1314
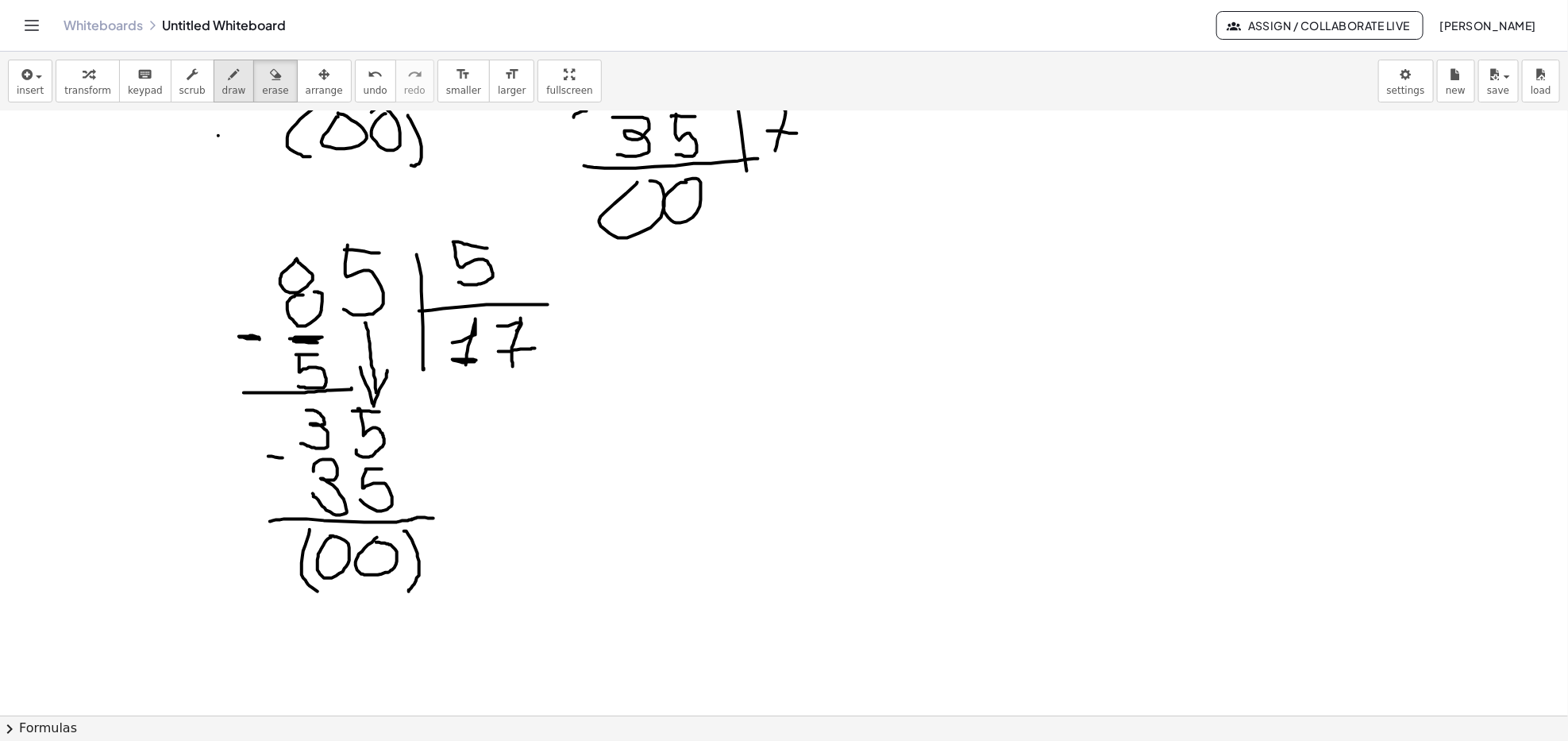
click at [230, 99] on button "draw" at bounding box center [234, 81] width 41 height 43
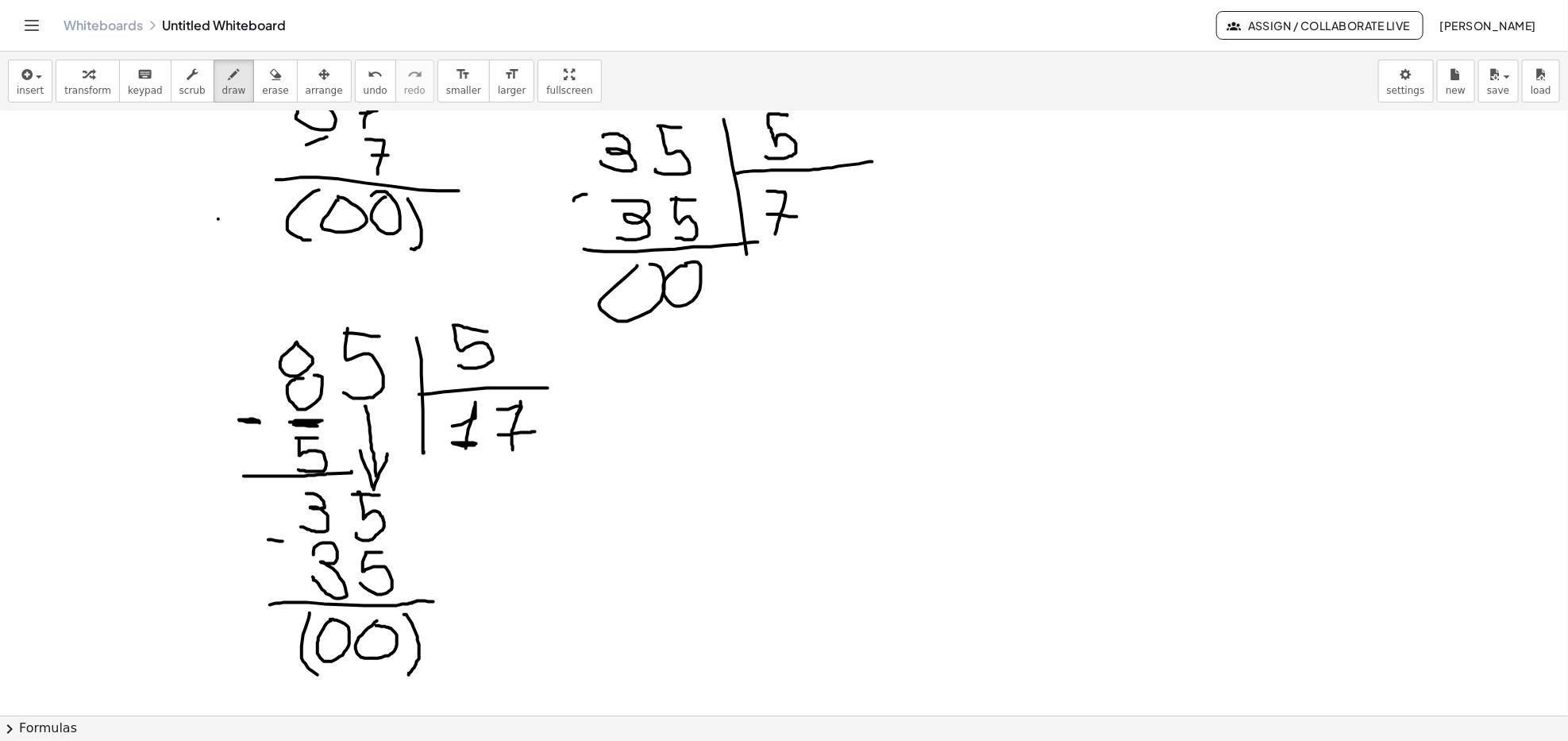
scroll to position [423, 0]
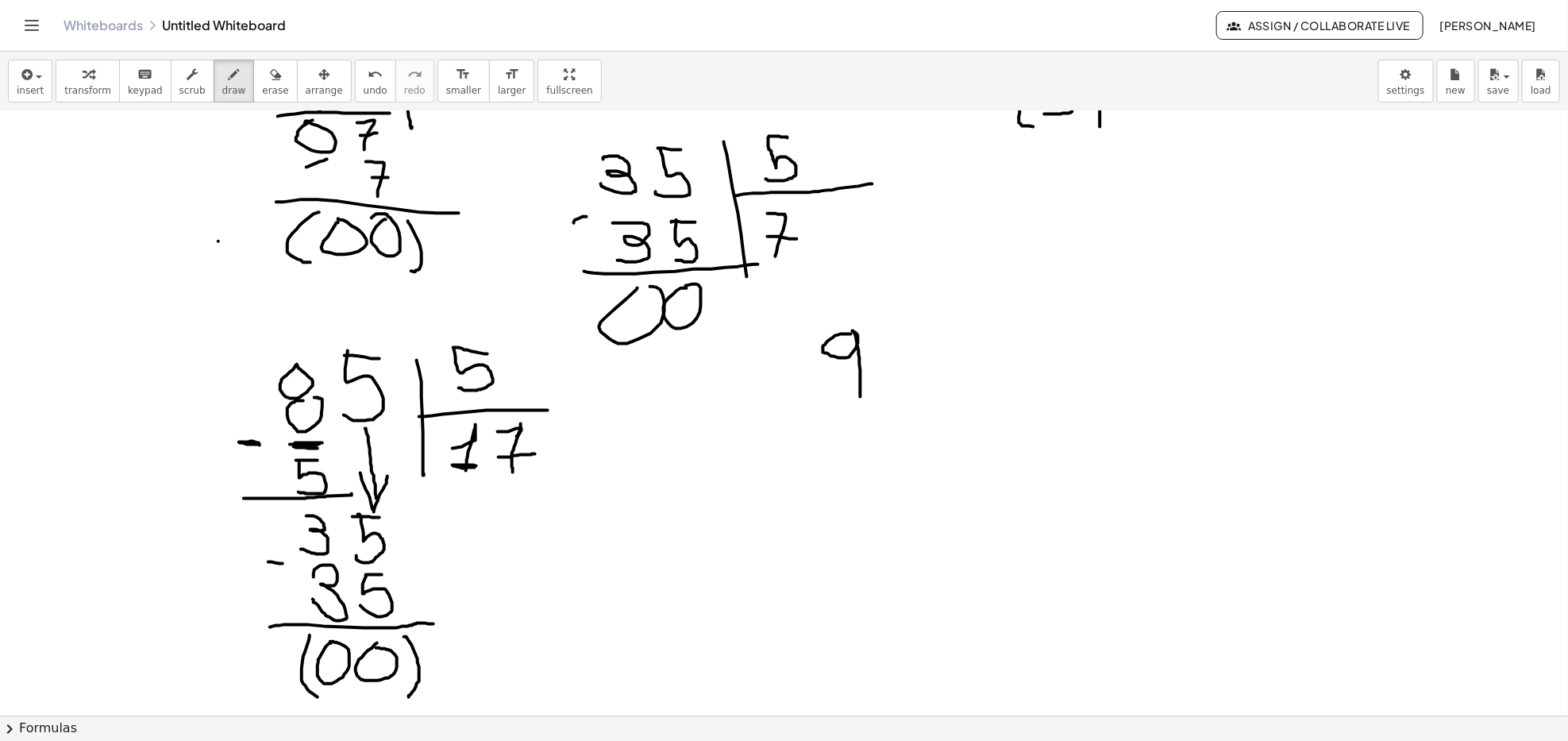
drag, startPoint x: 848, startPoint y: 334, endPoint x: 862, endPoint y: 399, distance: 66.5
click at [861, 398] on div at bounding box center [784, 345] width 1568 height 1314
drag, startPoint x: 895, startPoint y: 334, endPoint x: 909, endPoint y: 407, distance: 74.3
click at [887, 391] on div at bounding box center [784, 345] width 1568 height 1314
drag, startPoint x: 948, startPoint y: 324, endPoint x: 943, endPoint y: 421, distance: 97.1
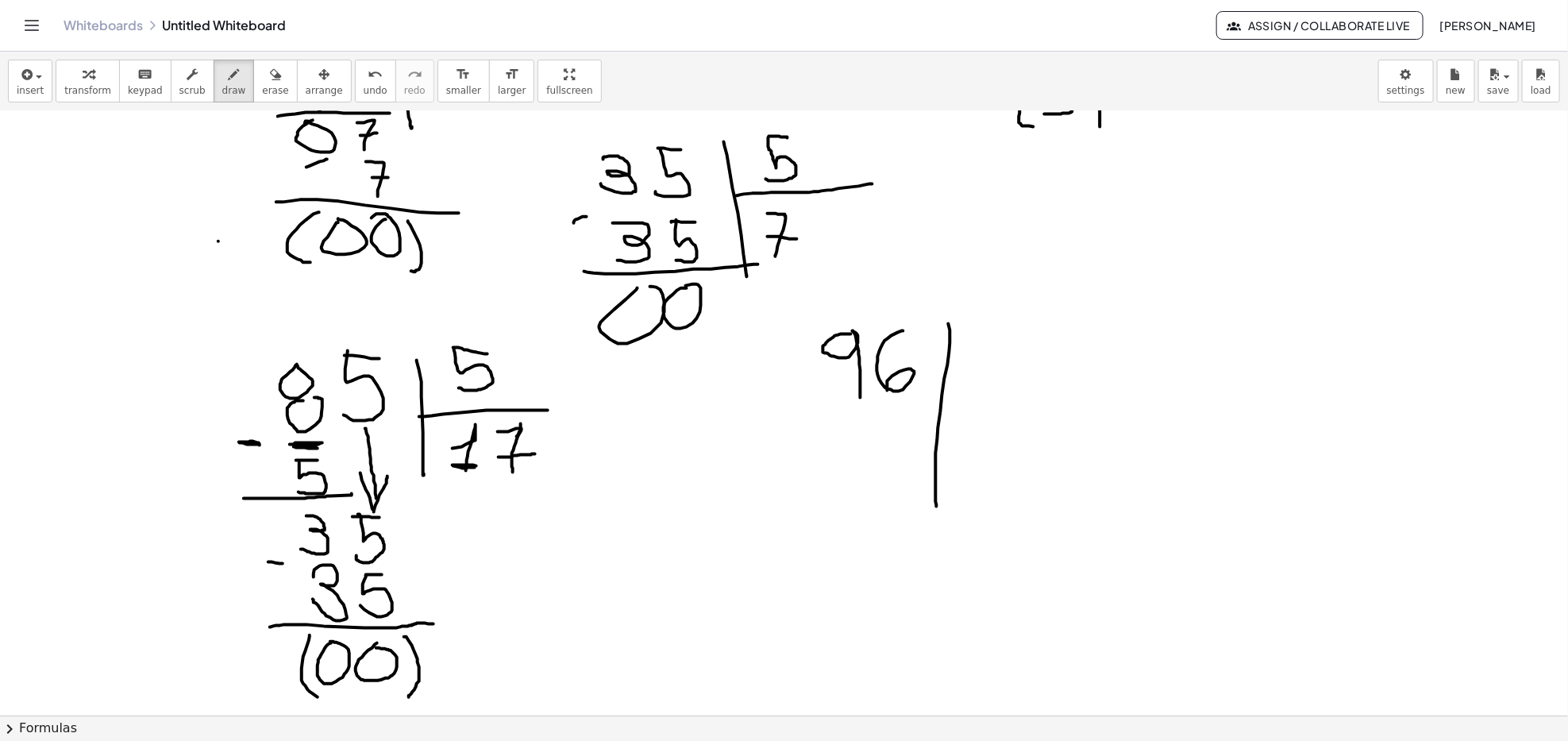
click at [935, 504] on div at bounding box center [784, 345] width 1568 height 1314
drag, startPoint x: 945, startPoint y: 392, endPoint x: 1063, endPoint y: 386, distance: 118.2
click at [1064, 388] on div at bounding box center [784, 345] width 1568 height 1314
drag, startPoint x: 982, startPoint y: 338, endPoint x: 981, endPoint y: 375, distance: 37.0
click at [981, 375] on div at bounding box center [784, 345] width 1568 height 1314
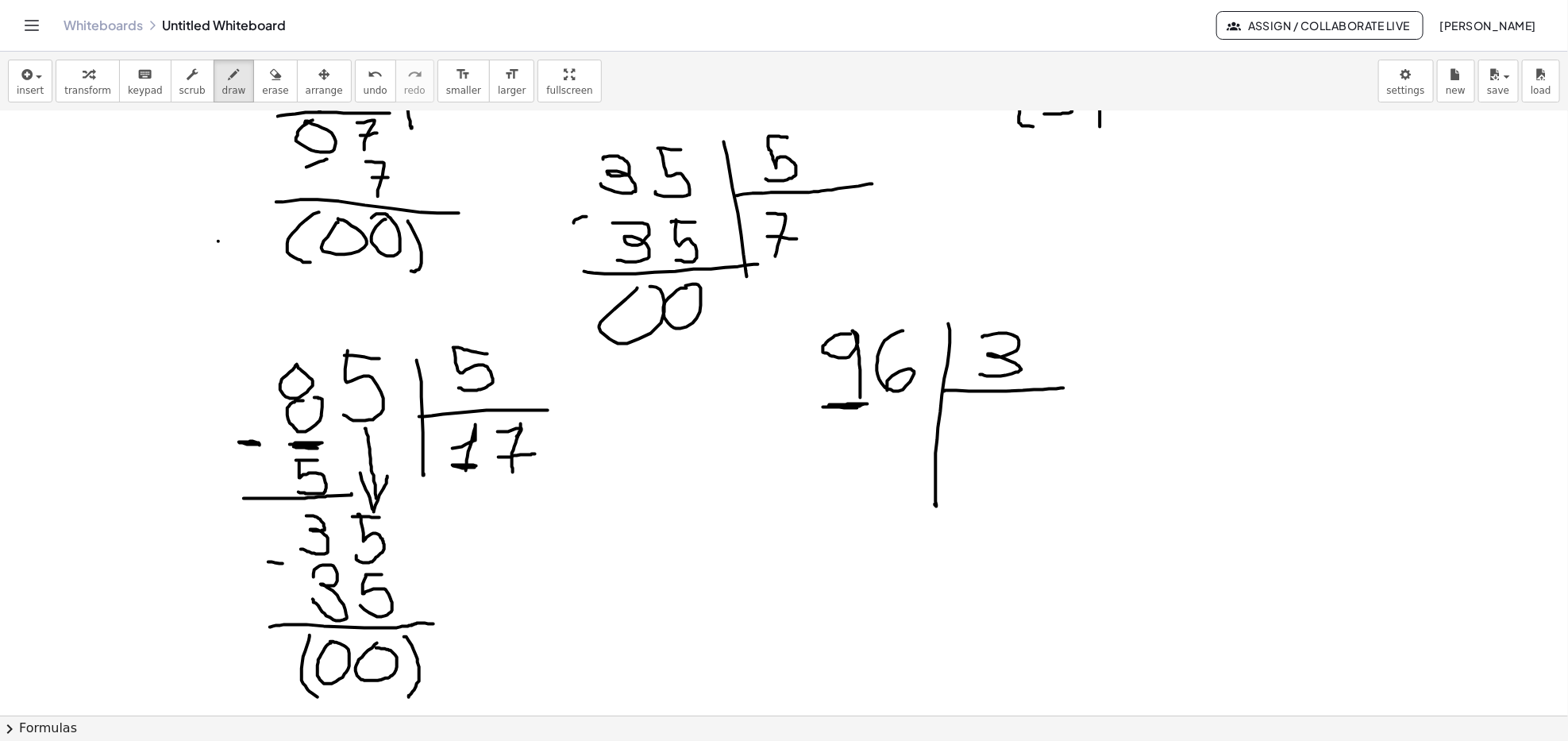
drag, startPoint x: 828, startPoint y: 408, endPoint x: 914, endPoint y: 417, distance: 86.5
click at [857, 409] on div at bounding box center [784, 345] width 1568 height 1314
drag, startPoint x: 967, startPoint y: 418, endPoint x: 955, endPoint y: 446, distance: 30.5
click at [955, 446] on div at bounding box center [784, 345] width 1568 height 1314
drag, startPoint x: 847, startPoint y: 421, endPoint x: 853, endPoint y: 468, distance: 47.4
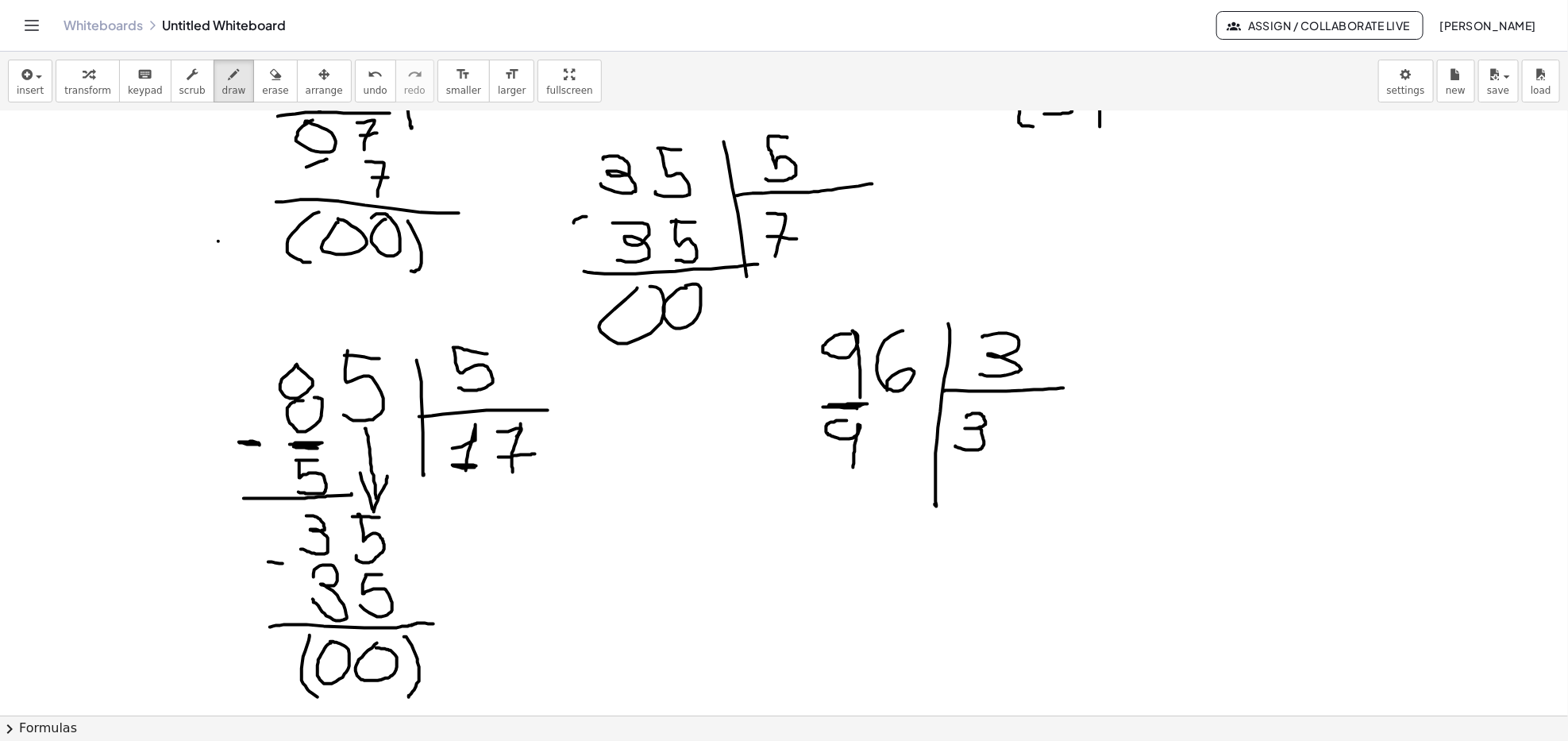
click at [853, 468] on div at bounding box center [784, 345] width 1568 height 1314
drag, startPoint x: 847, startPoint y: 421, endPoint x: 860, endPoint y: 424, distance: 13.3
click at [860, 424] on div at bounding box center [784, 345] width 1568 height 1314
drag, startPoint x: 796, startPoint y: 402, endPoint x: 815, endPoint y: 442, distance: 44.3
click at [807, 409] on div at bounding box center [784, 345] width 1568 height 1314
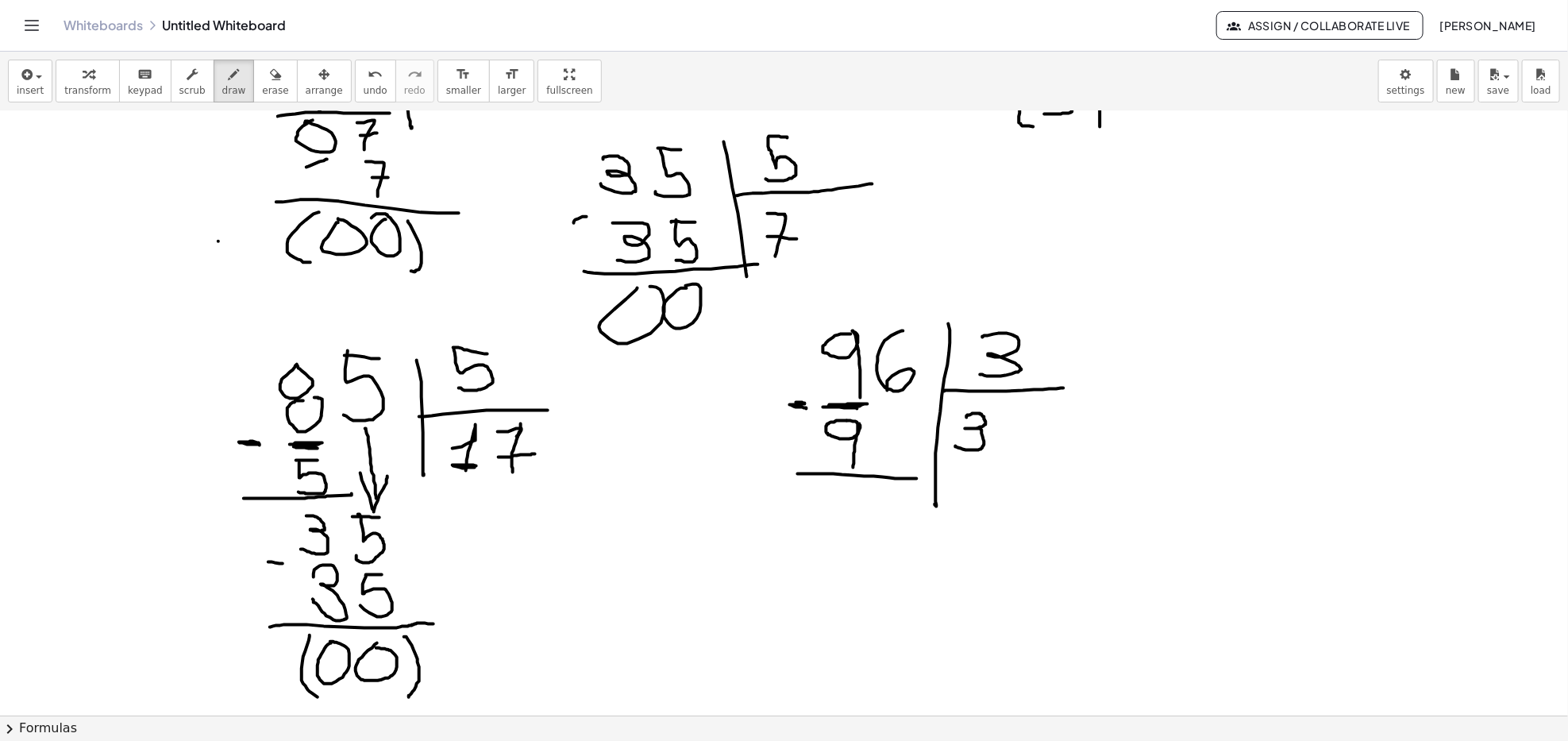
drag, startPoint x: 798, startPoint y: 474, endPoint x: 921, endPoint y: 486, distance: 123.6
click at [921, 484] on div at bounding box center [784, 345] width 1568 height 1314
drag, startPoint x: 831, startPoint y: 468, endPoint x: 866, endPoint y: 467, distance: 35.0
click at [866, 467] on div at bounding box center [784, 345] width 1568 height 1314
click at [834, 480] on div at bounding box center [784, 345] width 1568 height 1314
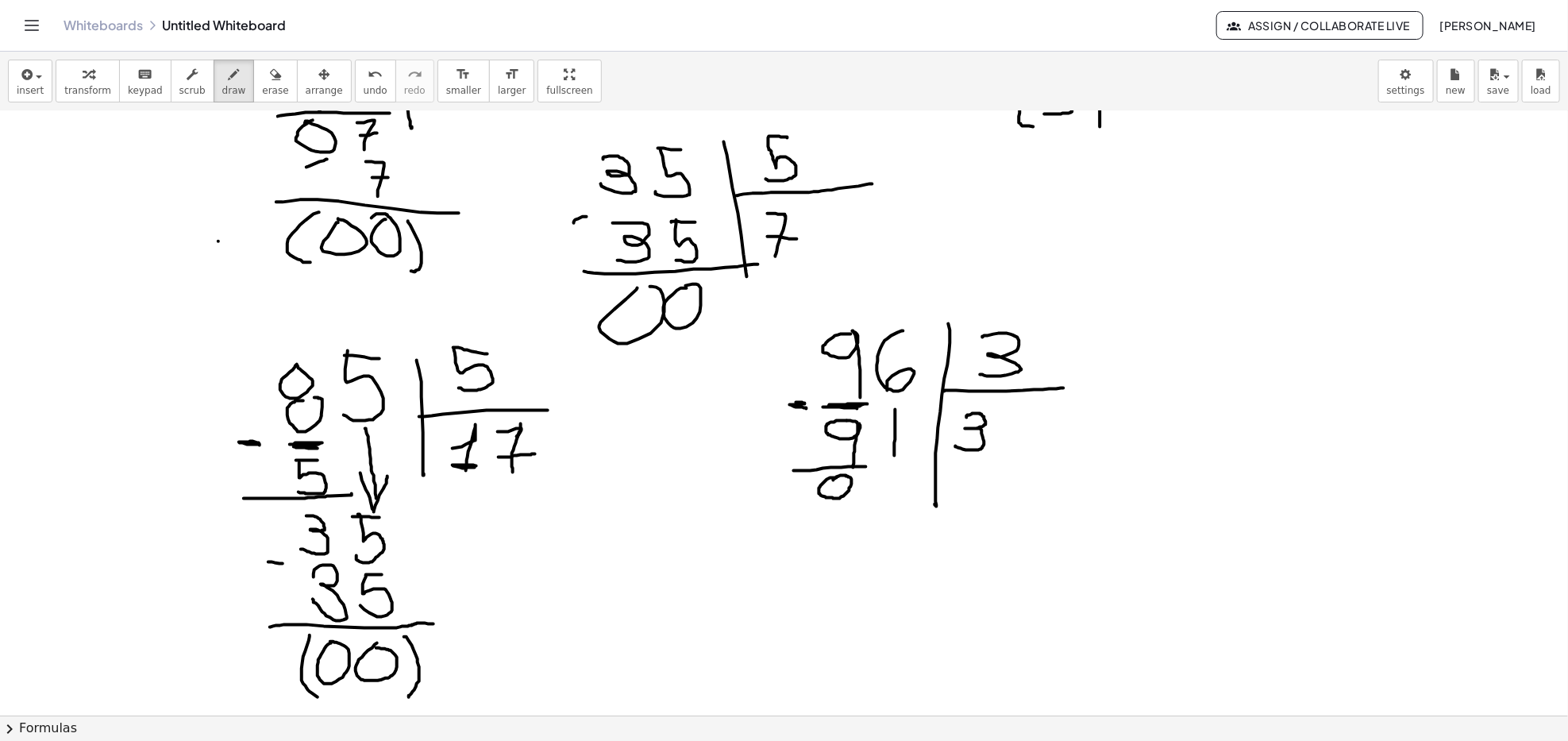
drag, startPoint x: 895, startPoint y: 409, endPoint x: 894, endPoint y: 463, distance: 54.0
click at [895, 463] on div at bounding box center [784, 345] width 1568 height 1314
drag, startPoint x: 890, startPoint y: 463, endPoint x: 904, endPoint y: 459, distance: 14.6
click at [904, 459] on div at bounding box center [784, 345] width 1568 height 1314
drag, startPoint x: 889, startPoint y: 479, endPoint x: 862, endPoint y: 514, distance: 44.2
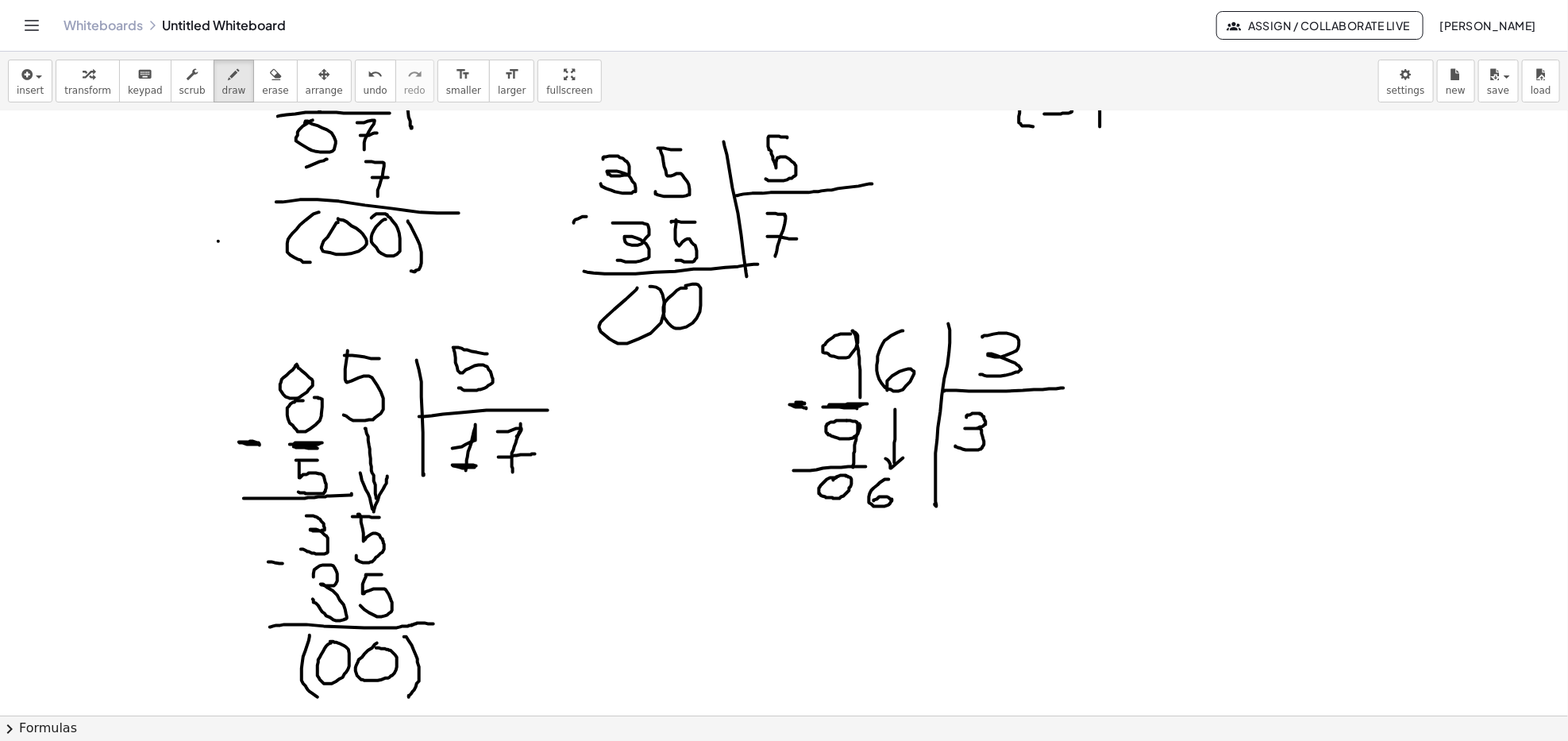
click at [873, 502] on div at bounding box center [784, 345] width 1568 height 1314
drag, startPoint x: 1009, startPoint y: 420, endPoint x: 1048, endPoint y: 452, distance: 50.4
click at [1048, 452] on div at bounding box center [784, 345] width 1568 height 1314
drag, startPoint x: 884, startPoint y: 519, endPoint x: 878, endPoint y: 538, distance: 19.9
click at [878, 538] on div at bounding box center [784, 345] width 1568 height 1314
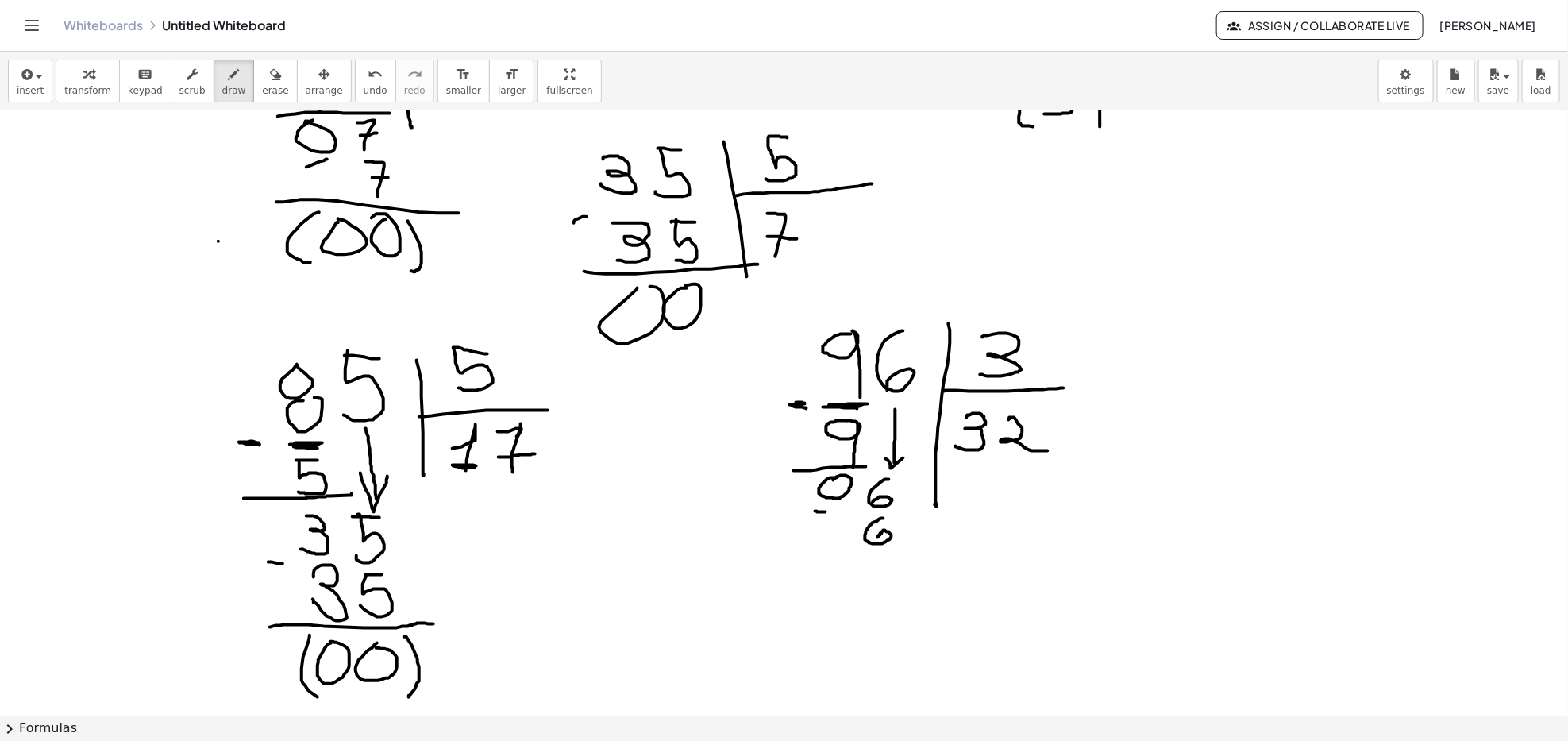
drag, startPoint x: 815, startPoint y: 512, endPoint x: 811, endPoint y: 538, distance: 26.3
click at [814, 513] on div at bounding box center [784, 345] width 1568 height 1314
drag, startPoint x: 807, startPoint y: 549, endPoint x: 936, endPoint y: 549, distance: 129.0
click at [936, 549] on div at bounding box center [784, 345] width 1568 height 1314
click at [878, 555] on div at bounding box center [784, 345] width 1568 height 1314
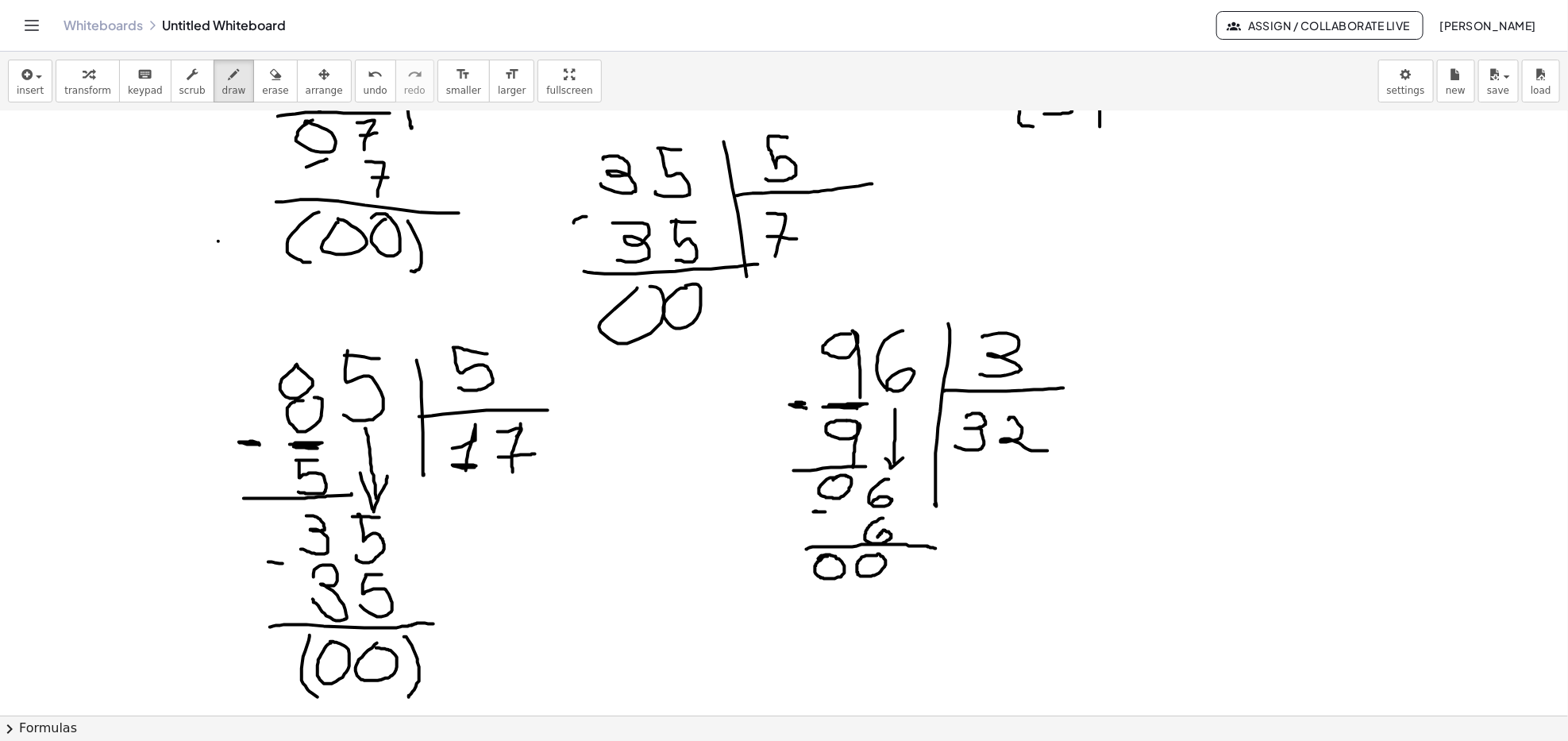
drag, startPoint x: 828, startPoint y: 556, endPoint x: 818, endPoint y: 559, distance: 10.4
click at [818, 559] on div at bounding box center [784, 345] width 1568 height 1314
drag, startPoint x: 799, startPoint y: 560, endPoint x: 823, endPoint y: 603, distance: 49.2
click at [810, 599] on div at bounding box center [784, 345] width 1568 height 1314
drag, startPoint x: 892, startPoint y: 551, endPoint x: 886, endPoint y: 585, distance: 34.5
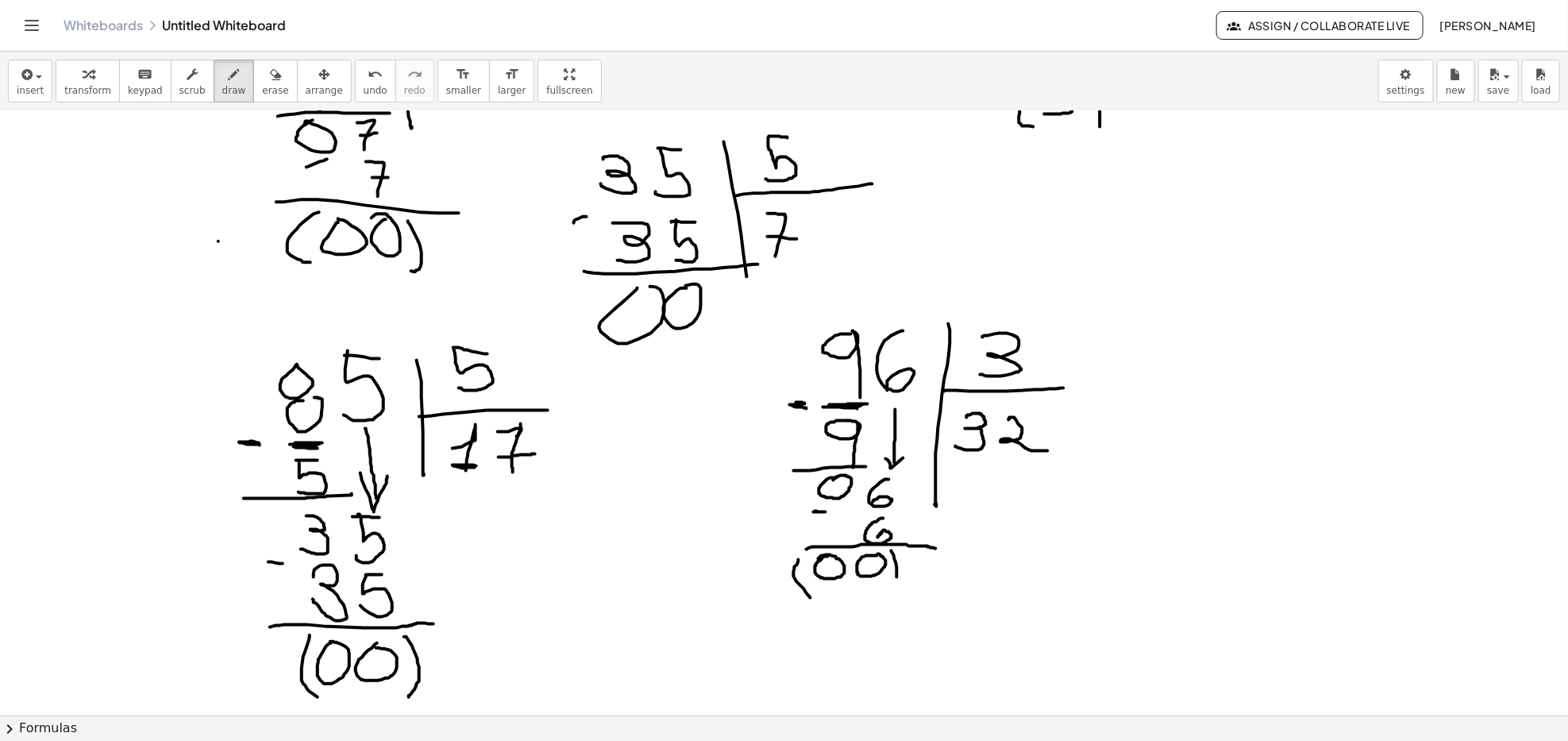
click at [889, 583] on div at bounding box center [784, 345] width 1568 height 1314
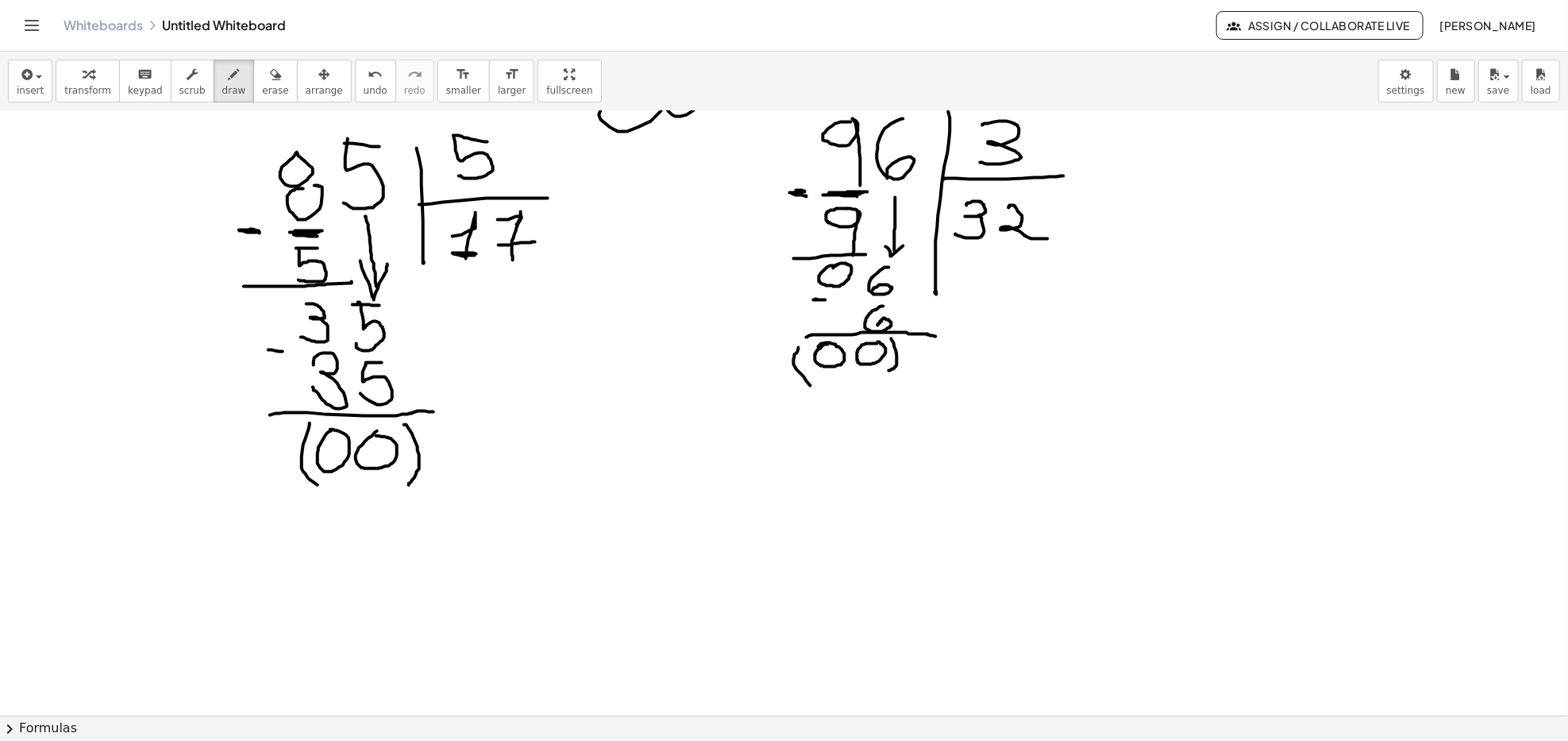
scroll to position [710, 0]
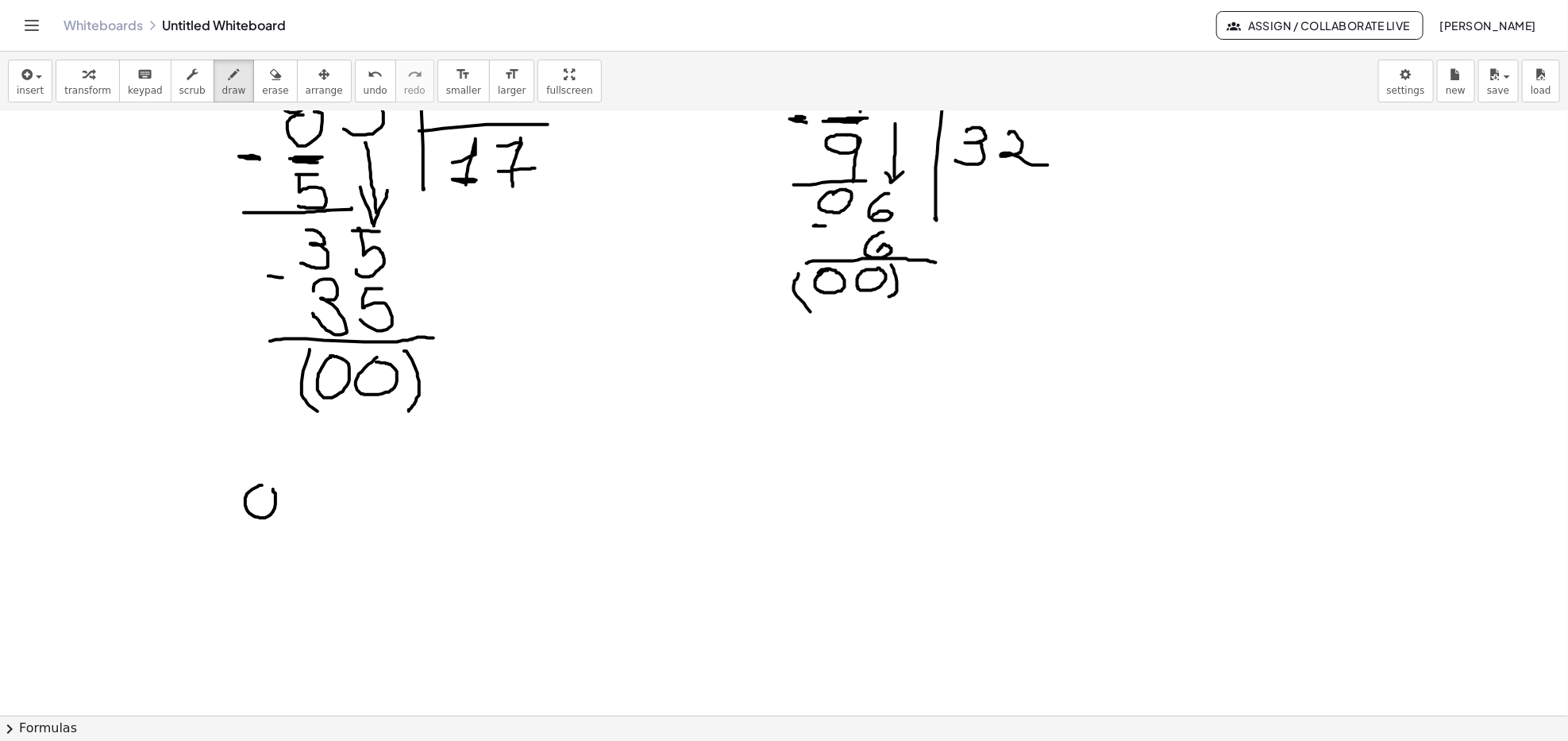
drag, startPoint x: 262, startPoint y: 486, endPoint x: 240, endPoint y: 514, distance: 35.6
click at [254, 487] on div at bounding box center [784, 308] width 1568 height 1814
click at [246, 518] on div at bounding box center [784, 308] width 1568 height 1814
drag, startPoint x: 283, startPoint y: 502, endPoint x: 295, endPoint y: 514, distance: 17.0
click at [295, 514] on div at bounding box center [784, 308] width 1568 height 1814
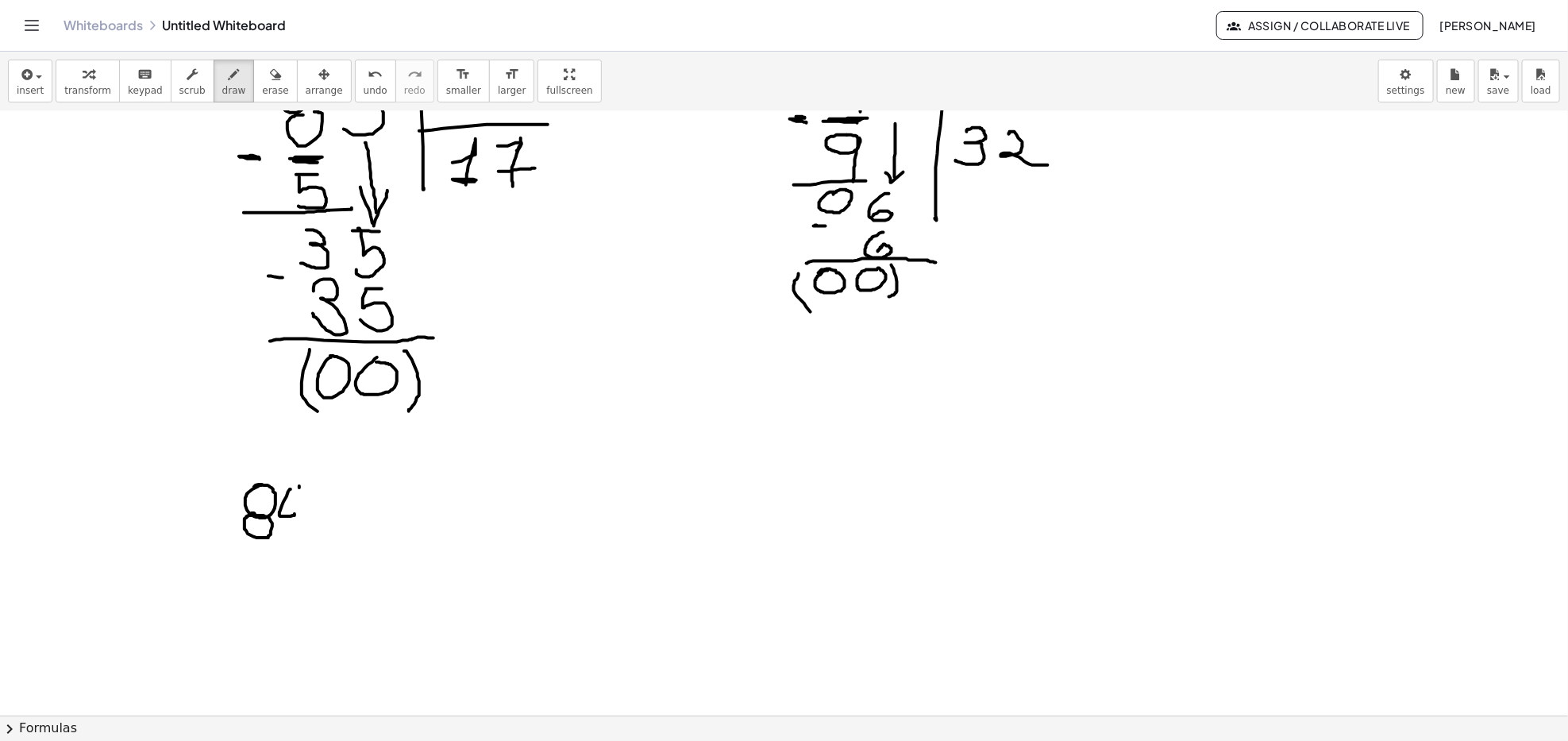
drag, startPoint x: 299, startPoint y: 487, endPoint x: 292, endPoint y: 527, distance: 40.6
click at [292, 525] on div at bounding box center [784, 308] width 1568 height 1814
drag, startPoint x: 328, startPoint y: 500, endPoint x: 323, endPoint y: 577, distance: 77.2
click at [323, 578] on div at bounding box center [784, 308] width 1568 height 1814
drag, startPoint x: 334, startPoint y: 539, endPoint x: 395, endPoint y: 517, distance: 64.8
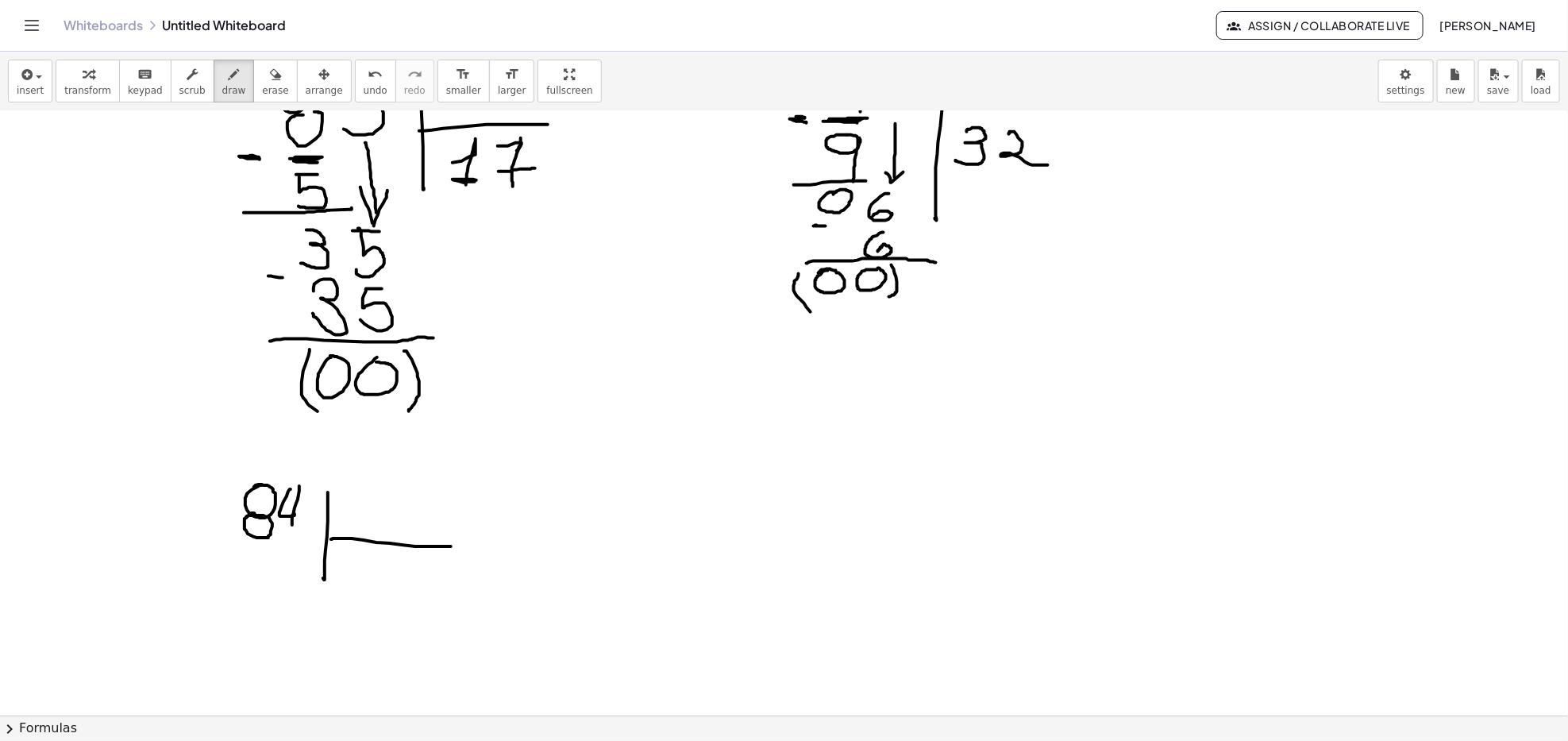
click at [465, 545] on div at bounding box center [784, 308] width 1568 height 1814
drag, startPoint x: 382, startPoint y: 490, endPoint x: 374, endPoint y: 521, distance: 32.0
click at [374, 521] on div at bounding box center [784, 308] width 1568 height 1814
drag, startPoint x: 369, startPoint y: 507, endPoint x: 387, endPoint y: 507, distance: 18.0
click at [387, 507] on div at bounding box center [784, 308] width 1568 height 1814
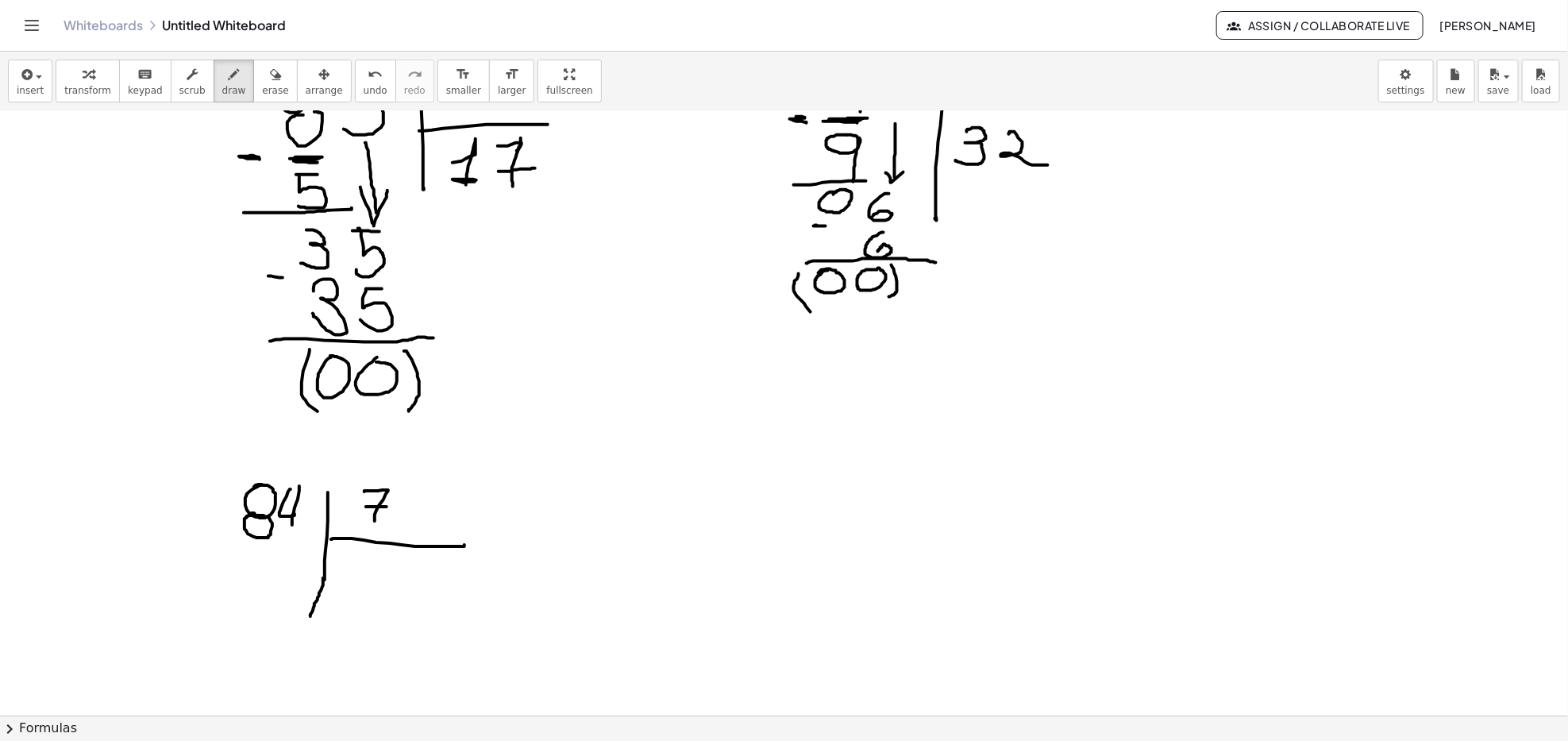
drag, startPoint x: 323, startPoint y: 578, endPoint x: 309, endPoint y: 623, distance: 47.1
click at [309, 623] on div at bounding box center [784, 308] width 1568 height 1814
drag, startPoint x: 384, startPoint y: 567, endPoint x: 376, endPoint y: 579, distance: 14.4
click at [383, 567] on div at bounding box center [784, 308] width 1568 height 1814
drag, startPoint x: 347, startPoint y: 565, endPoint x: 388, endPoint y: 593, distance: 49.6
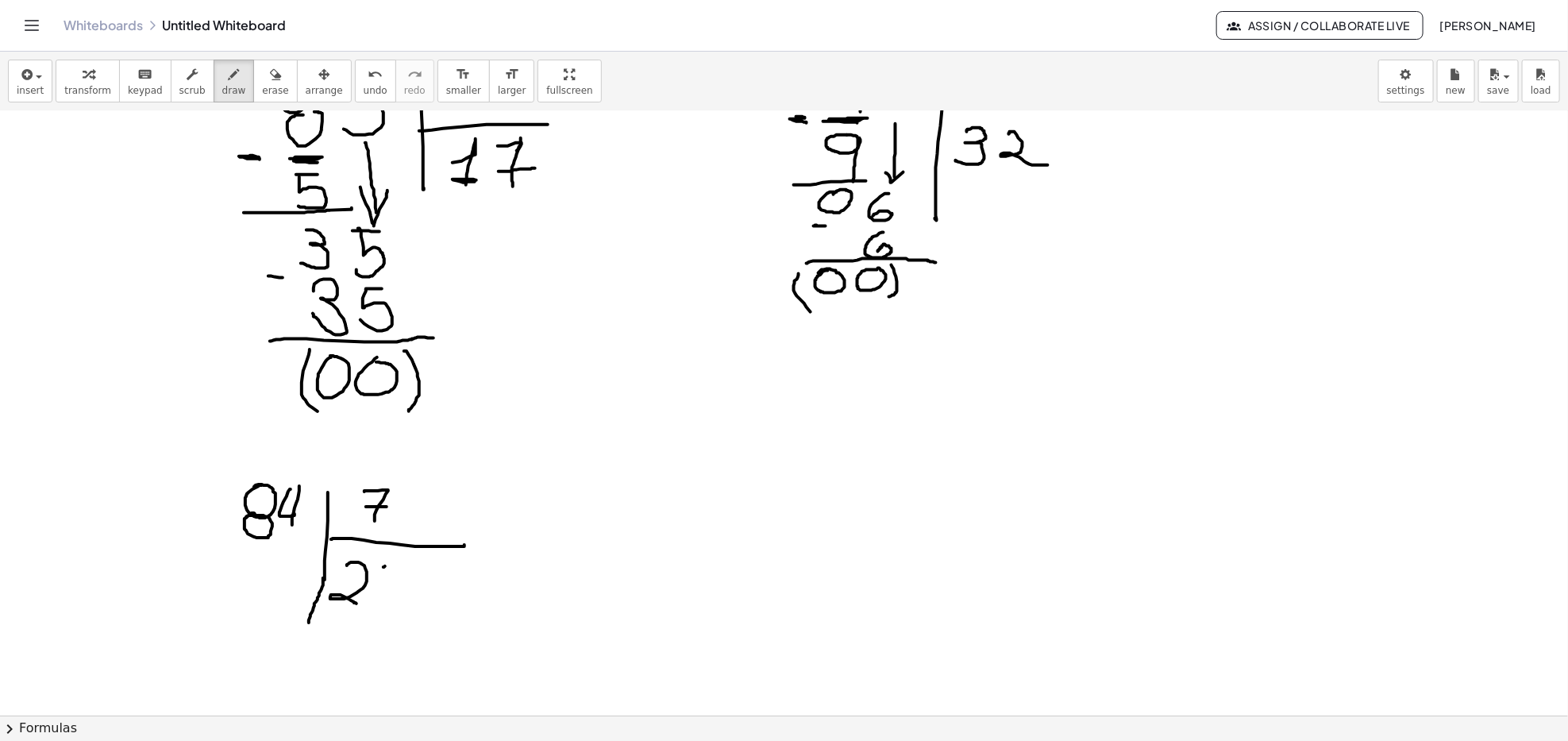
click at [357, 606] on div at bounding box center [784, 308] width 1568 height 1814
drag, startPoint x: 391, startPoint y: 572, endPoint x: 398, endPoint y: 615, distance: 43.6
click at [402, 594] on div at bounding box center [784, 308] width 1568 height 1814
drag, startPoint x: 389, startPoint y: 599, endPoint x: 415, endPoint y: 598, distance: 26.0
click at [415, 598] on div at bounding box center [784, 308] width 1568 height 1814
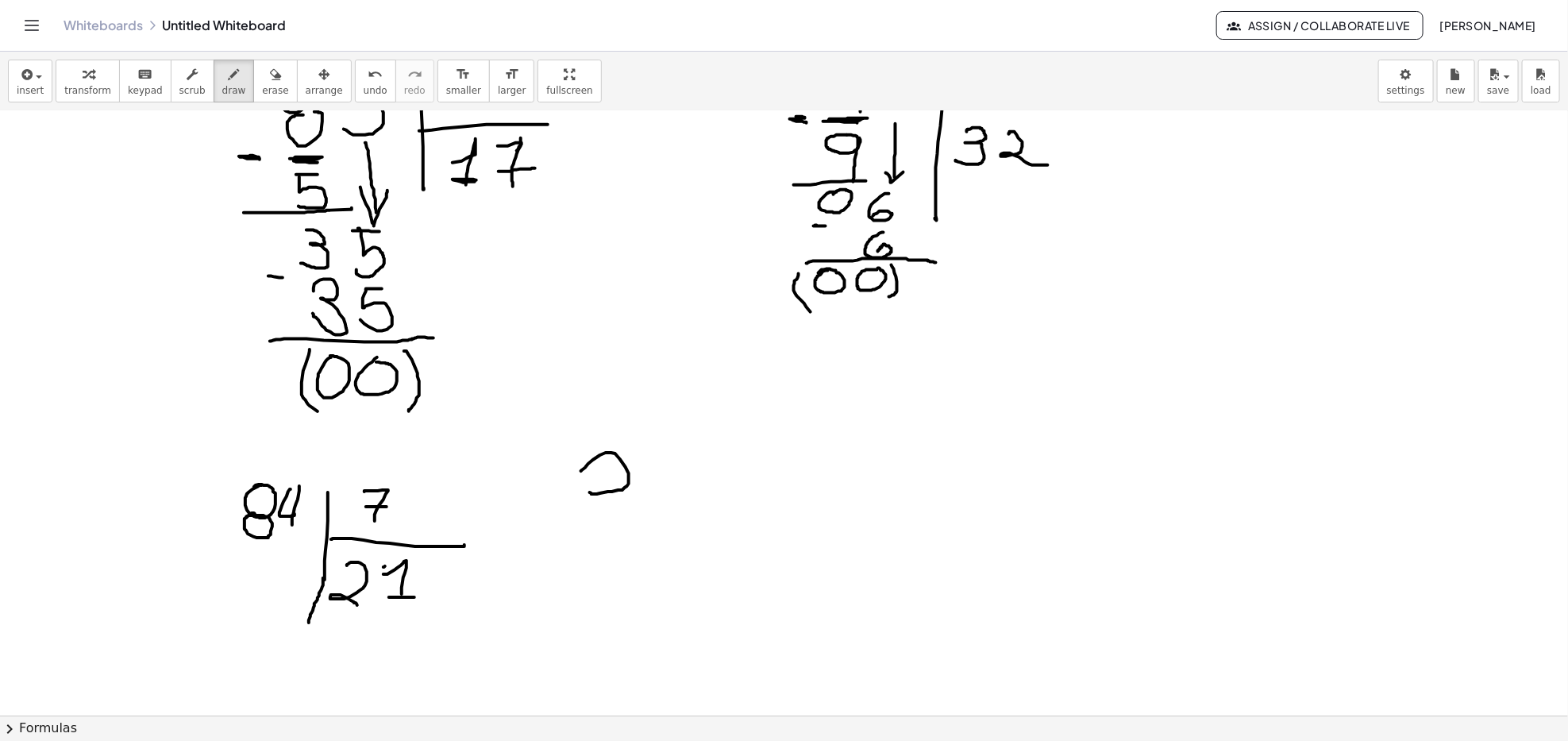
drag, startPoint x: 581, startPoint y: 471, endPoint x: 613, endPoint y: 504, distance: 46.0
click at [613, 504] on div at bounding box center [784, 308] width 1568 height 1814
drag, startPoint x: 647, startPoint y: 452, endPoint x: 659, endPoint y: 506, distance: 55.3
click at [659, 506] on div at bounding box center [784, 308] width 1568 height 1814
drag, startPoint x: 653, startPoint y: 492, endPoint x: 696, endPoint y: 489, distance: 43.1
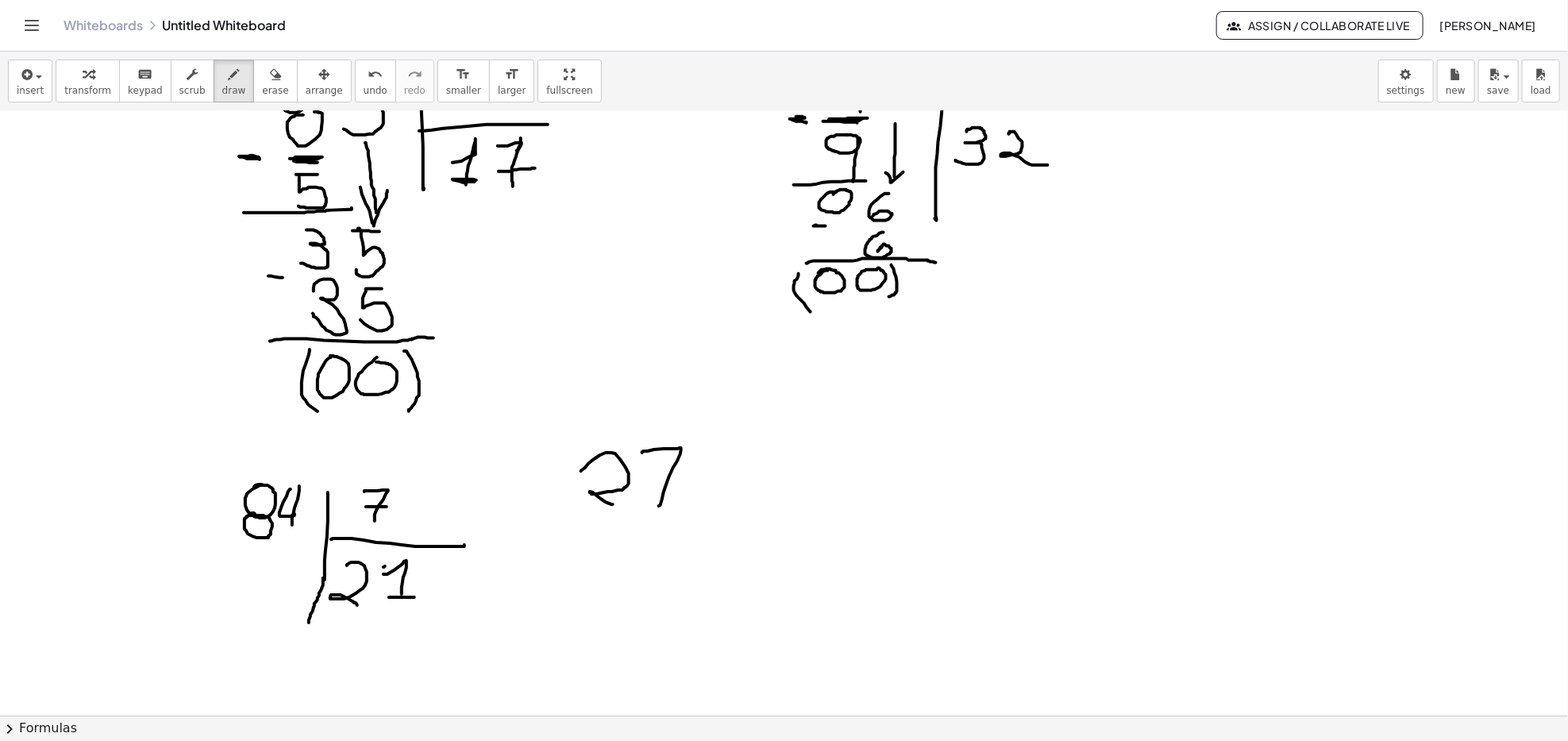
click at [696, 489] on div at bounding box center [784, 308] width 1568 height 1814
click at [451, 471] on div at bounding box center [784, 308] width 1568 height 1814
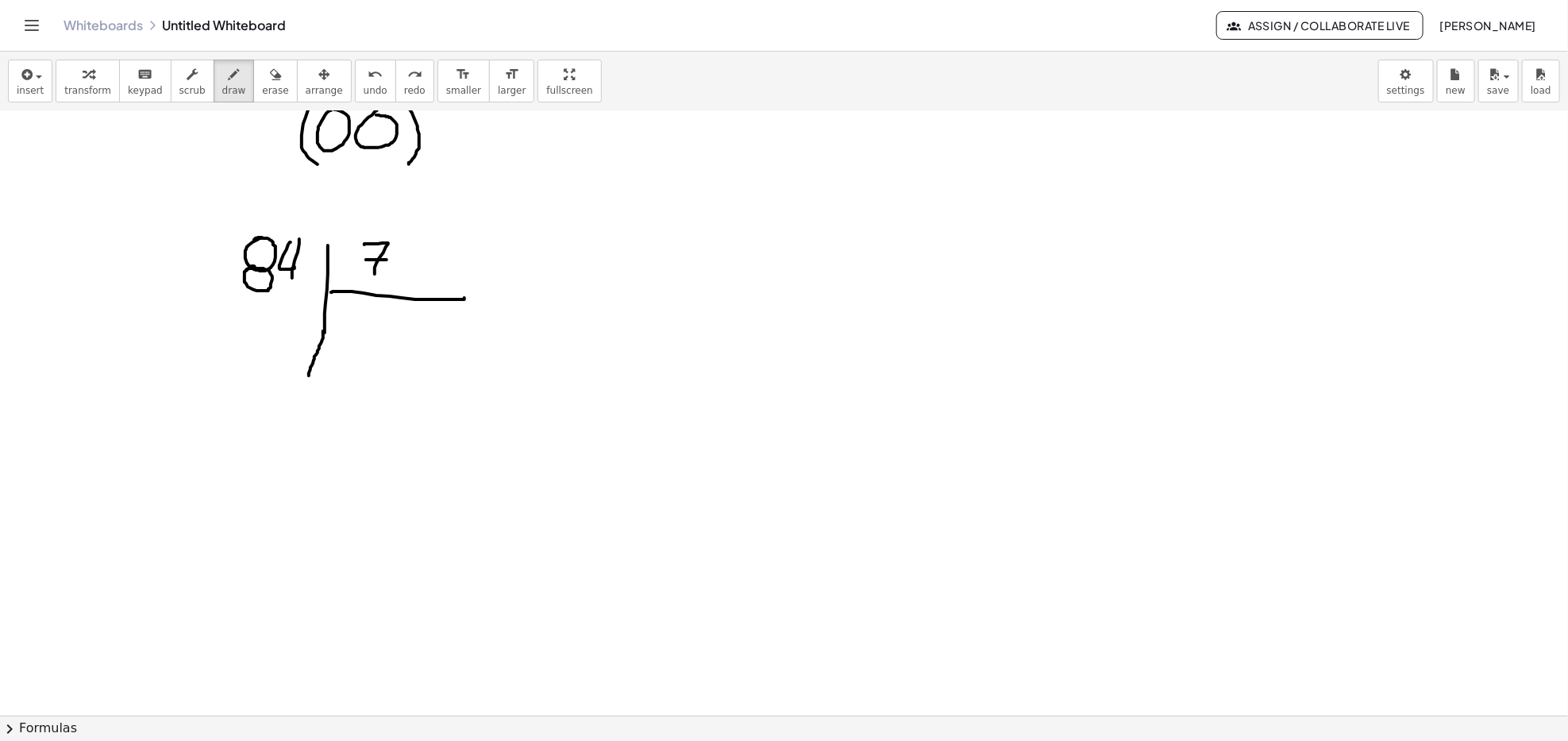
scroll to position [921, 0]
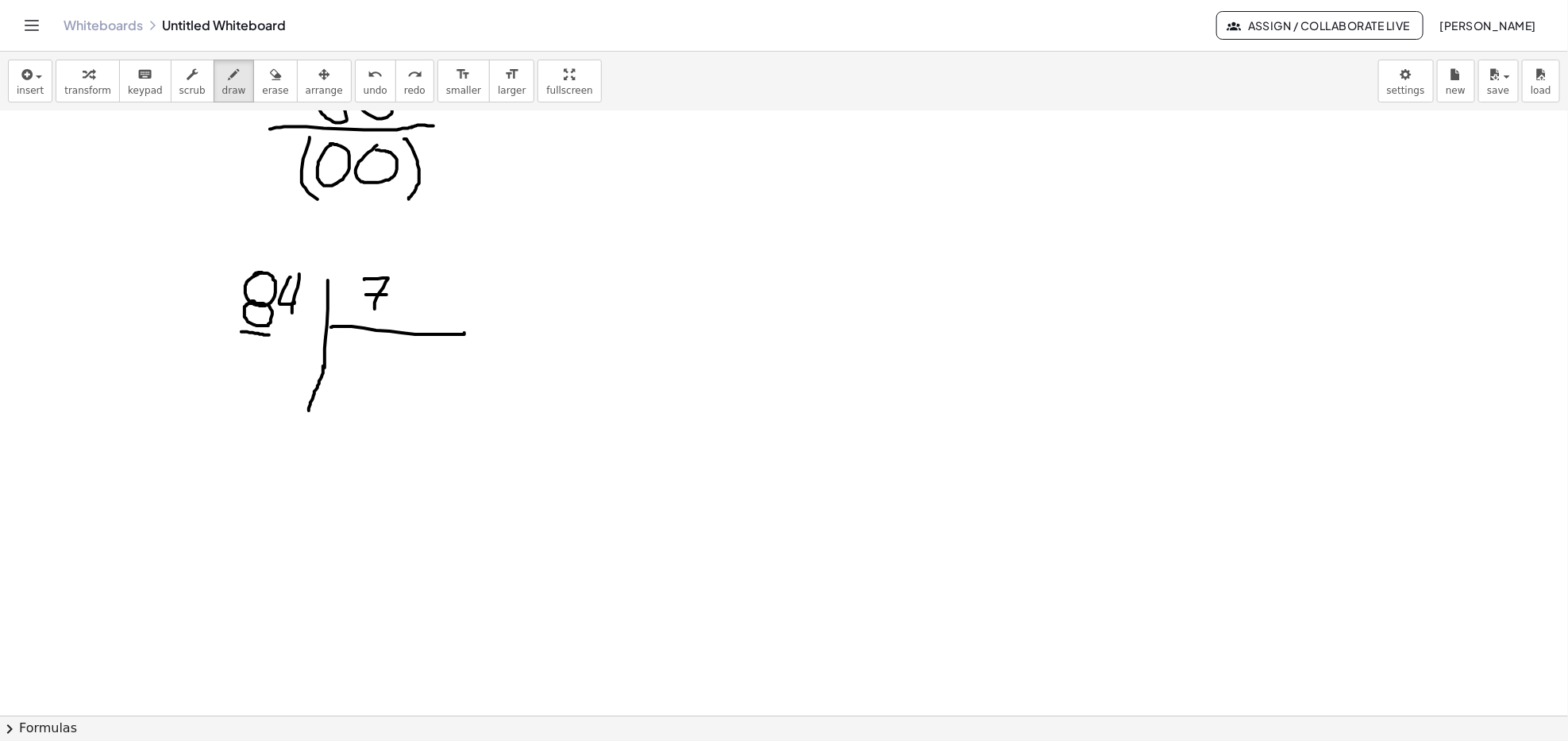
drag, startPoint x: 241, startPoint y: 332, endPoint x: 295, endPoint y: 367, distance: 64.4
click at [273, 337] on div at bounding box center [784, 97] width 1568 height 1814
click at [354, 346] on div at bounding box center [784, 97] width 1568 height 1814
drag, startPoint x: 364, startPoint y: 338, endPoint x: 351, endPoint y: 353, distance: 19.8
click at [363, 338] on div at bounding box center [784, 97] width 1568 height 1814
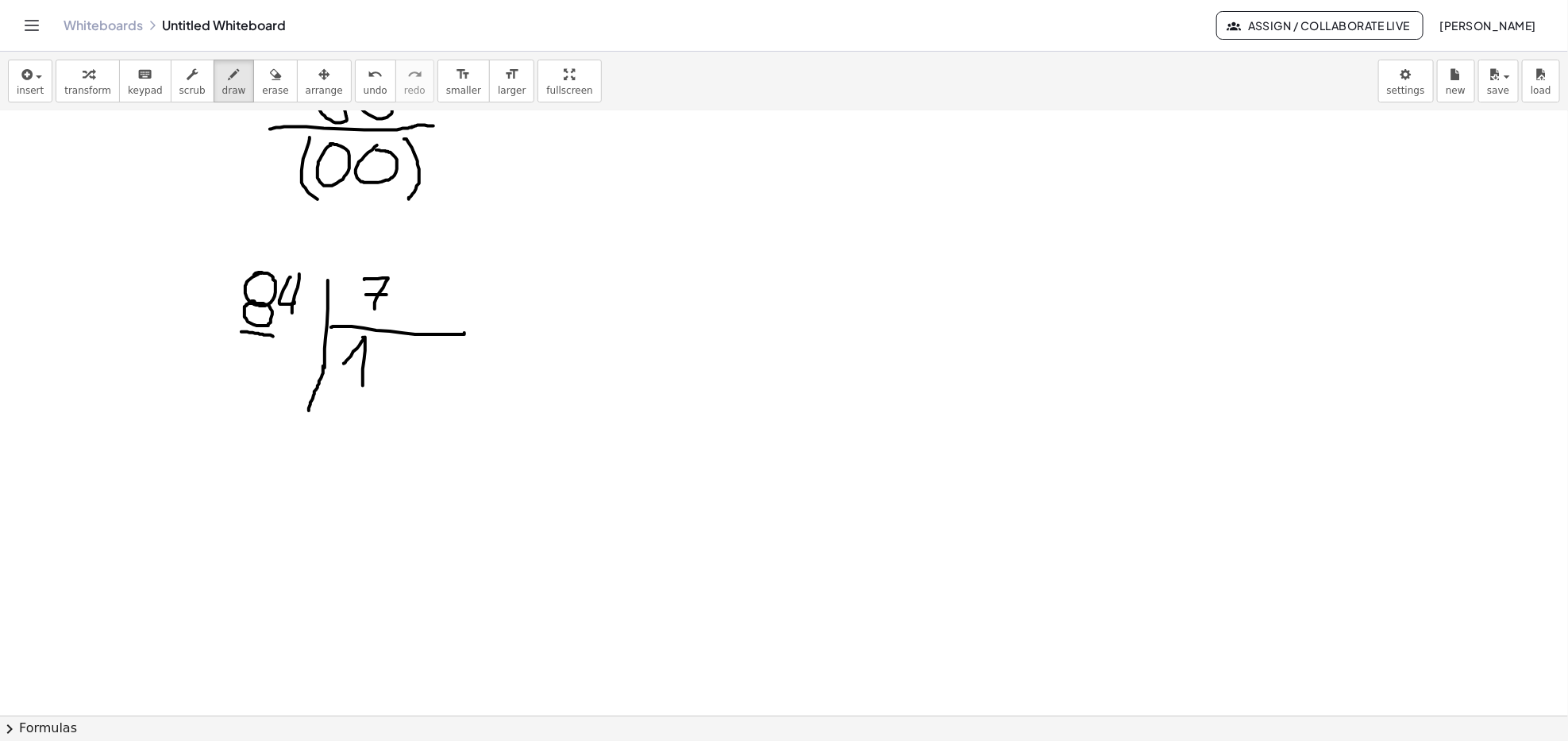
drag, startPoint x: 344, startPoint y: 364, endPoint x: 363, endPoint y: 387, distance: 29.8
click at [363, 387] on div at bounding box center [784, 97] width 1568 height 1814
drag, startPoint x: 350, startPoint y: 397, endPoint x: 371, endPoint y: 396, distance: 21.0
click at [371, 396] on div at bounding box center [784, 97] width 1568 height 1814
click at [364, 392] on div at bounding box center [784, 97] width 1568 height 1814
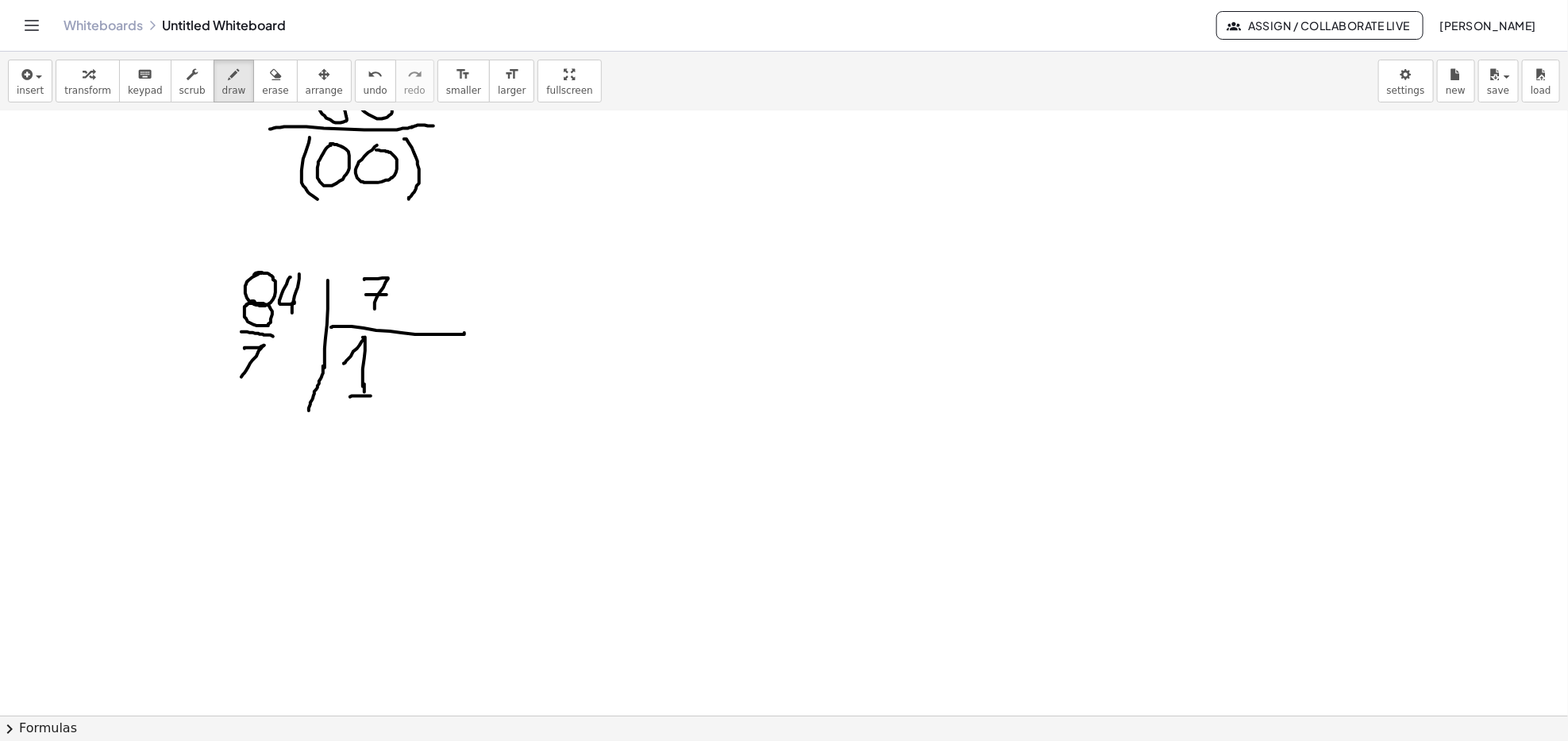
drag, startPoint x: 244, startPoint y: 349, endPoint x: 240, endPoint y: 379, distance: 30.3
click at [240, 379] on div at bounding box center [784, 97] width 1568 height 1814
drag, startPoint x: 238, startPoint y: 363, endPoint x: 269, endPoint y: 366, distance: 31.1
click at [257, 364] on div at bounding box center [784, 97] width 1568 height 1814
drag, startPoint x: 222, startPoint y: 382, endPoint x: 285, endPoint y: 385, distance: 63.1
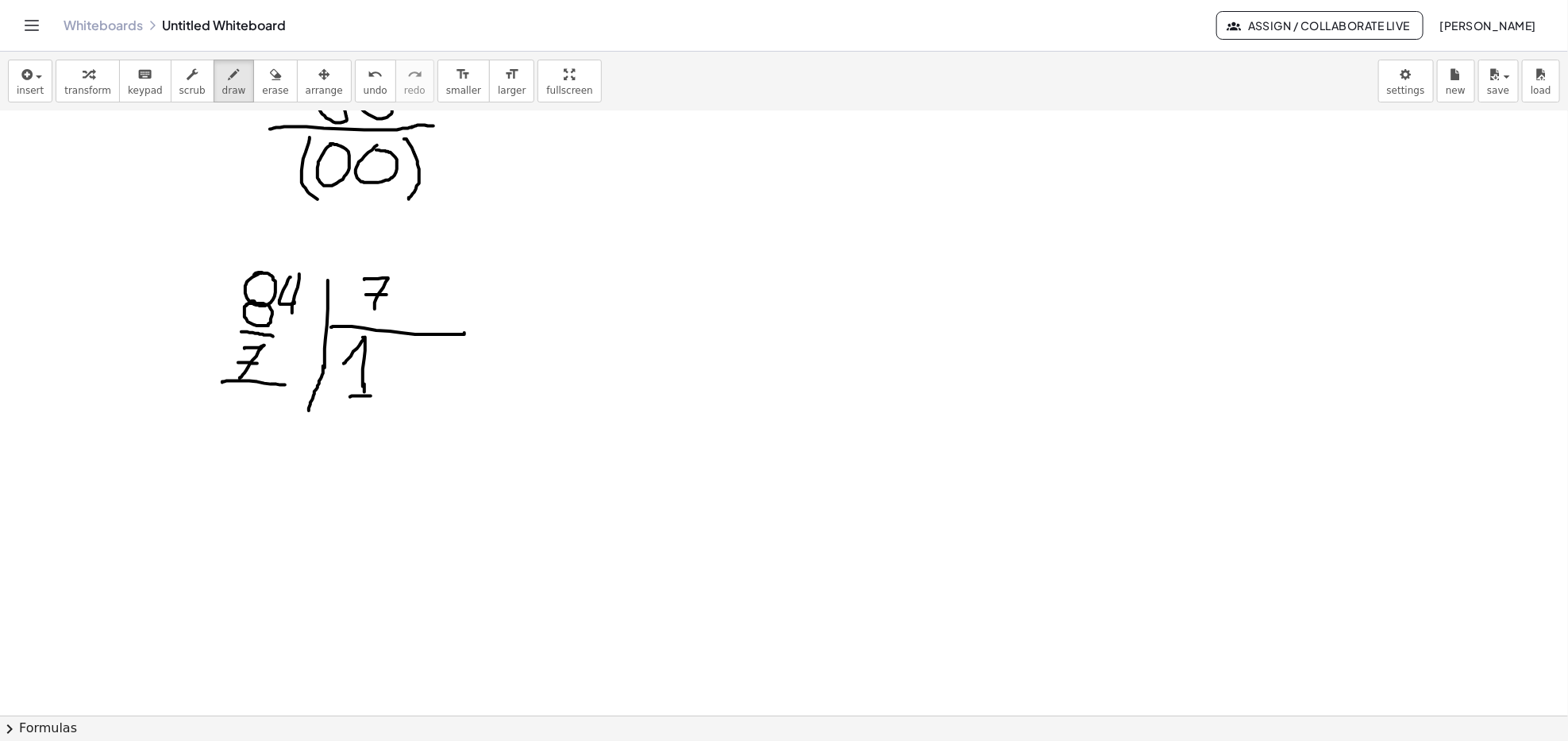
click at [285, 385] on div at bounding box center [784, 97] width 1568 height 1814
click at [225, 332] on div at bounding box center [784, 97] width 1568 height 1814
drag, startPoint x: 242, startPoint y: 402, endPoint x: 253, endPoint y: 428, distance: 28.2
click at [253, 428] on div at bounding box center [784, 97] width 1568 height 1814
drag, startPoint x: 239, startPoint y: 428, endPoint x: 258, endPoint y: 428, distance: 19.0
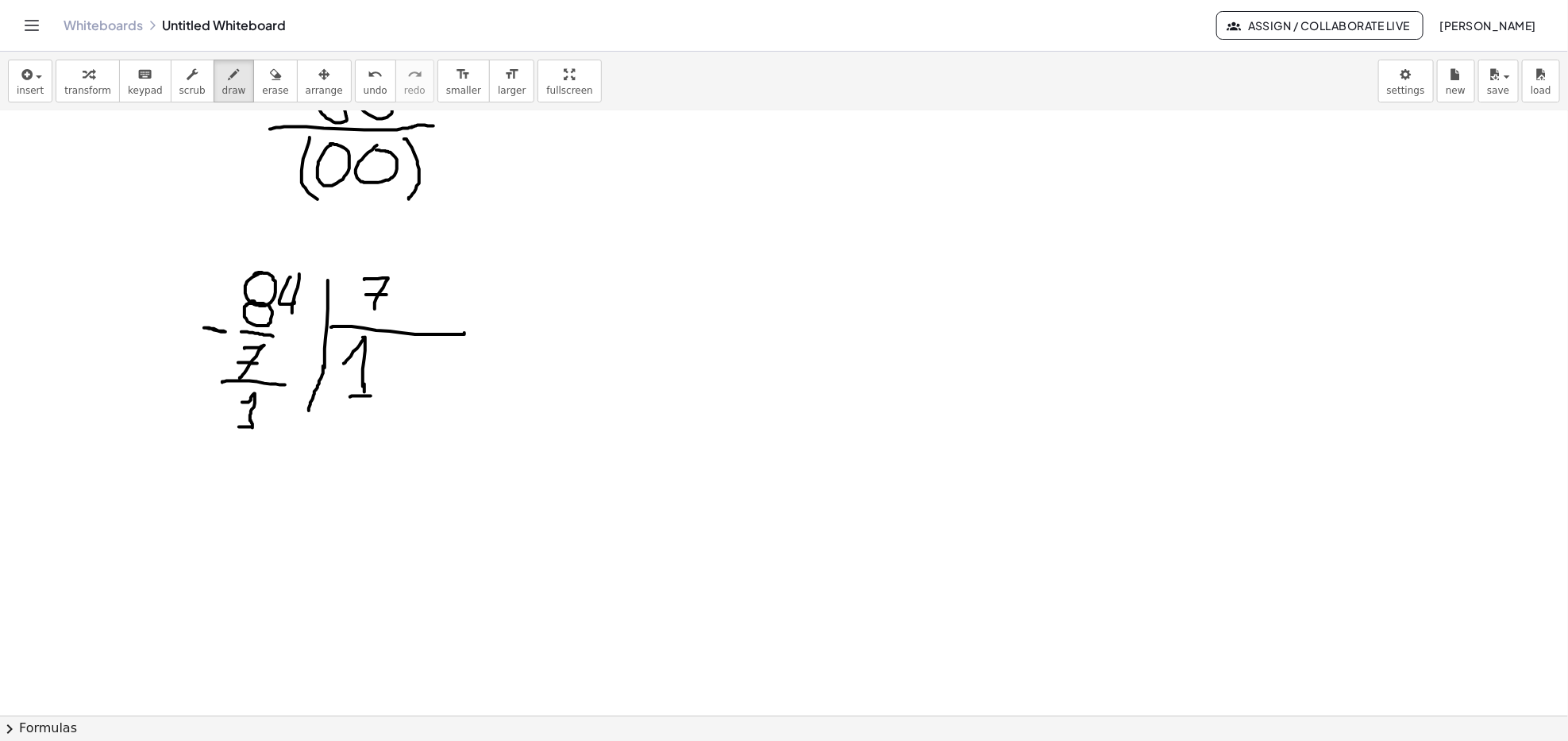
click at [258, 428] on div at bounding box center [784, 97] width 1568 height 1814
drag, startPoint x: 289, startPoint y: 324, endPoint x: 290, endPoint y: 364, distance: 40.0
click at [290, 364] on div at bounding box center [784, 97] width 1568 height 1814
drag, startPoint x: 281, startPoint y: 357, endPoint x: 296, endPoint y: 357, distance: 15.0
click at [296, 357] on div at bounding box center [784, 97] width 1568 height 1814
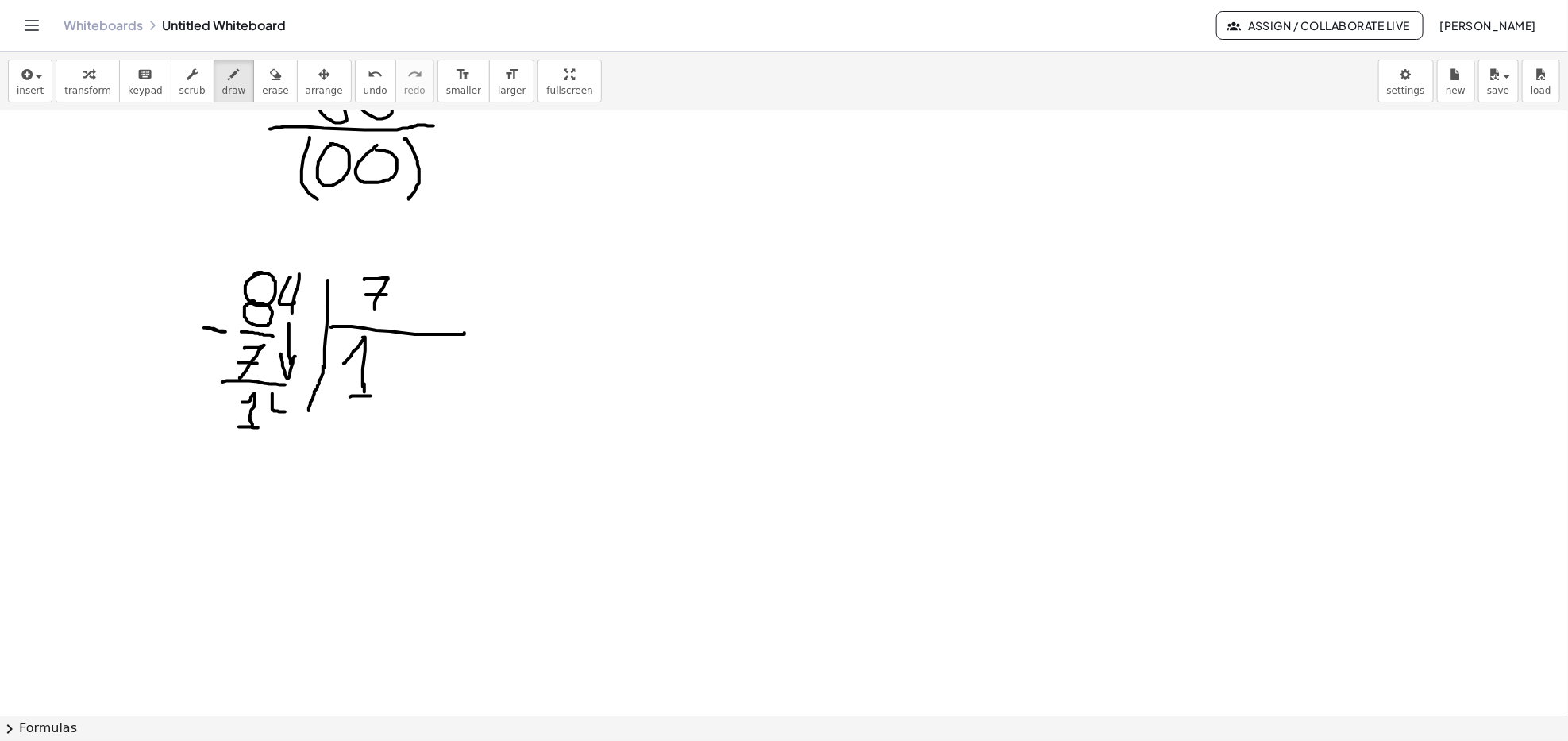
drag, startPoint x: 272, startPoint y: 395, endPoint x: 285, endPoint y: 408, distance: 18.4
click at [285, 410] on div at bounding box center [784, 97] width 1568 height 1814
drag, startPoint x: 288, startPoint y: 392, endPoint x: 287, endPoint y: 424, distance: 32.0
click at [287, 424] on div at bounding box center [784, 97] width 1568 height 1814
drag, startPoint x: 392, startPoint y: 360, endPoint x: 416, endPoint y: 397, distance: 44.1
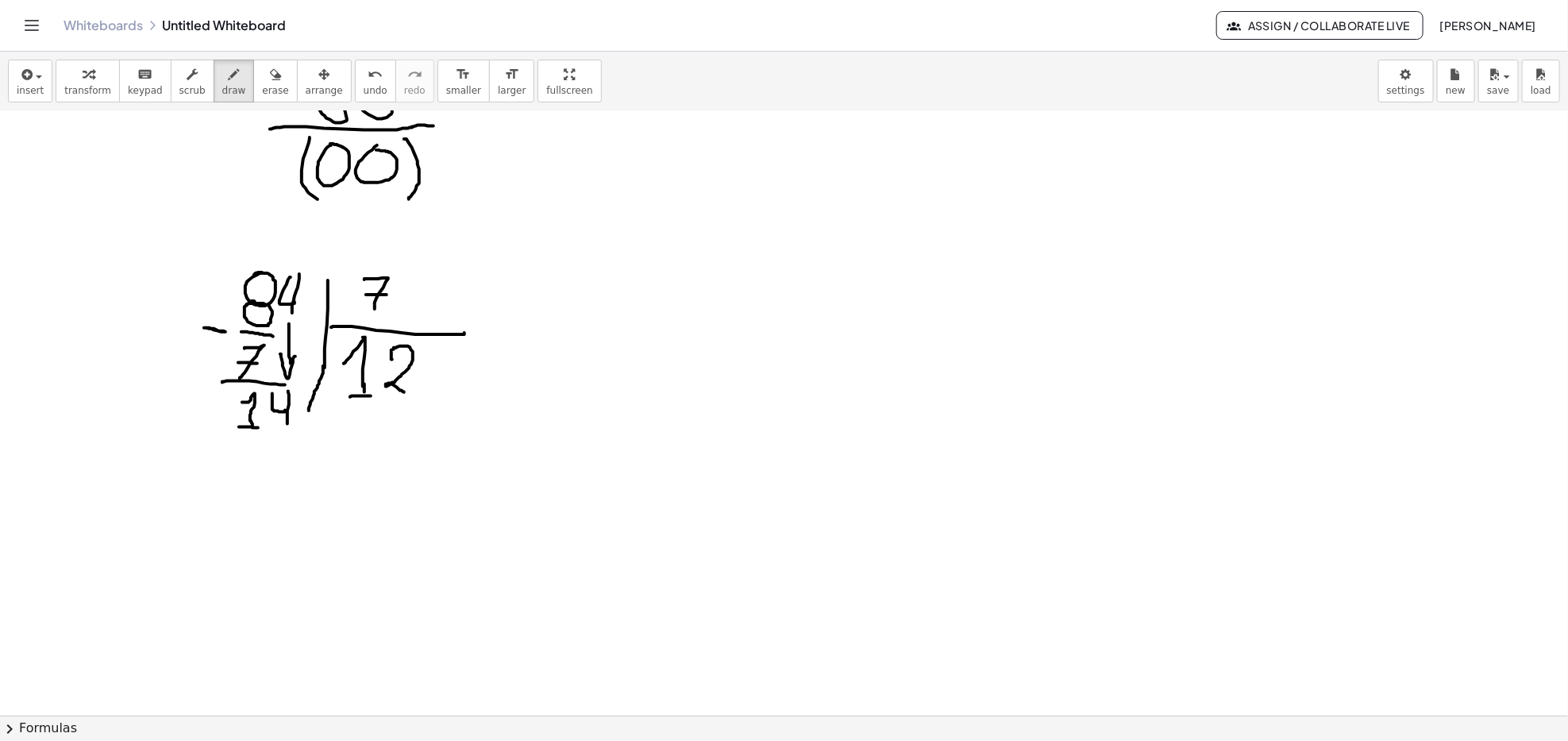
click at [416, 395] on div at bounding box center [784, 97] width 1568 height 1814
drag, startPoint x: 249, startPoint y: 452, endPoint x: 245, endPoint y: 478, distance: 26.3
click at [245, 478] on div at bounding box center [784, 97] width 1568 height 1814
click at [271, 464] on div at bounding box center [784, 97] width 1568 height 1814
click at [282, 472] on div at bounding box center [784, 97] width 1568 height 1814
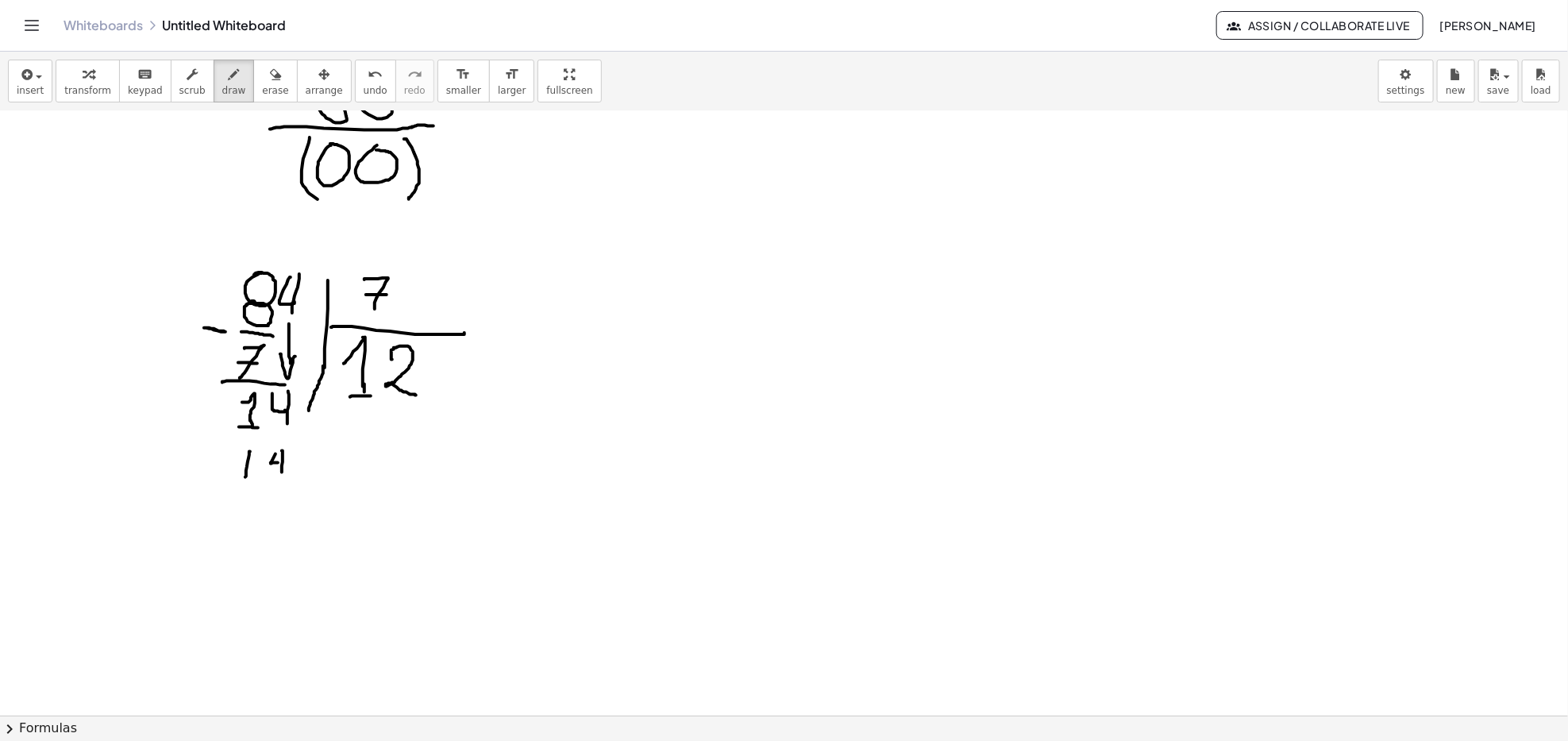
drag, startPoint x: 270, startPoint y: 463, endPoint x: 282, endPoint y: 463, distance: 12.0
click at [282, 463] on div at bounding box center [784, 97] width 1568 height 1814
drag, startPoint x: 194, startPoint y: 444, endPoint x: 220, endPoint y: 444, distance: 26.0
click at [220, 444] on div at bounding box center [784, 97] width 1568 height 1814
drag, startPoint x: 193, startPoint y: 487, endPoint x: 371, endPoint y: 494, distance: 178.1
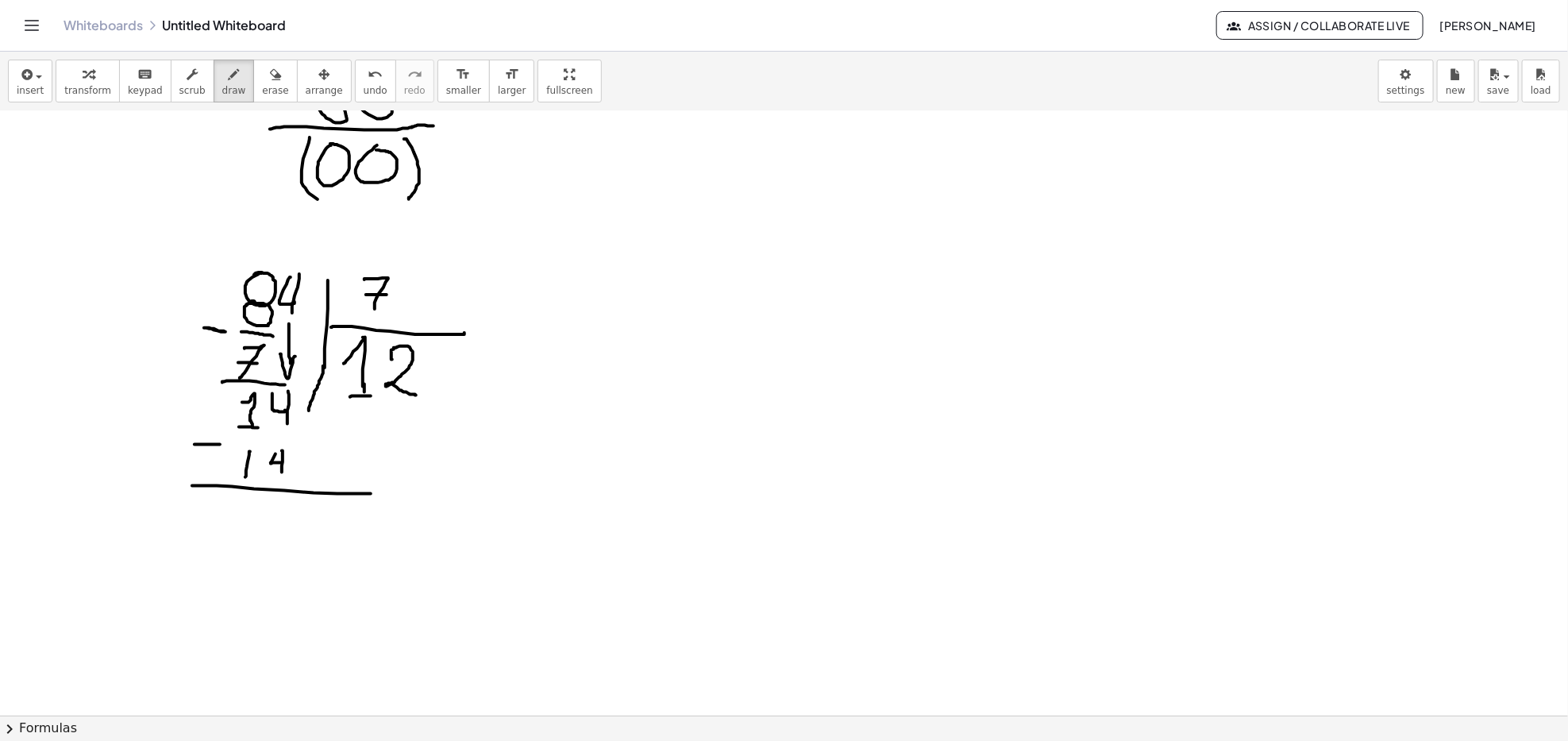
click at [371, 494] on div at bounding box center [784, 97] width 1568 height 1814
click at [262, 86] on span "erase" at bounding box center [275, 90] width 26 height 11
drag, startPoint x: 371, startPoint y: 472, endPoint x: 338, endPoint y: 487, distance: 36.2
click at [333, 480] on div at bounding box center [784, 97] width 1568 height 1814
click at [223, 92] on span "draw" at bounding box center [234, 90] width 24 height 11
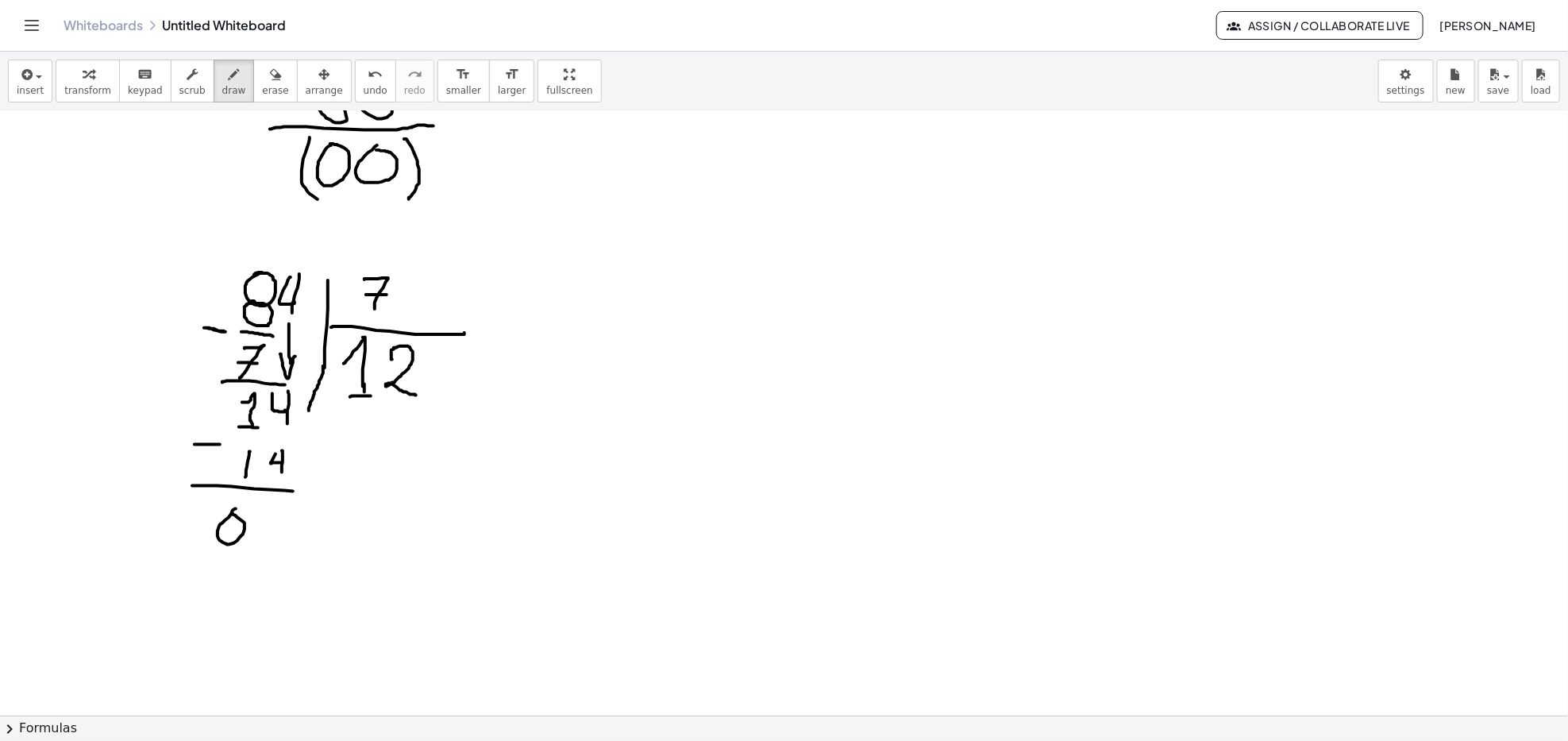
drag, startPoint x: 233, startPoint y: 511, endPoint x: 220, endPoint y: 523, distance: 17.7
click at [231, 514] on div at bounding box center [784, 97] width 1568 height 1814
drag, startPoint x: 265, startPoint y: 513, endPoint x: 248, endPoint y: 513, distance: 17.0
click at [264, 508] on div at bounding box center [784, 97] width 1568 height 1814
drag, startPoint x: 216, startPoint y: 504, endPoint x: 233, endPoint y: 563, distance: 61.4
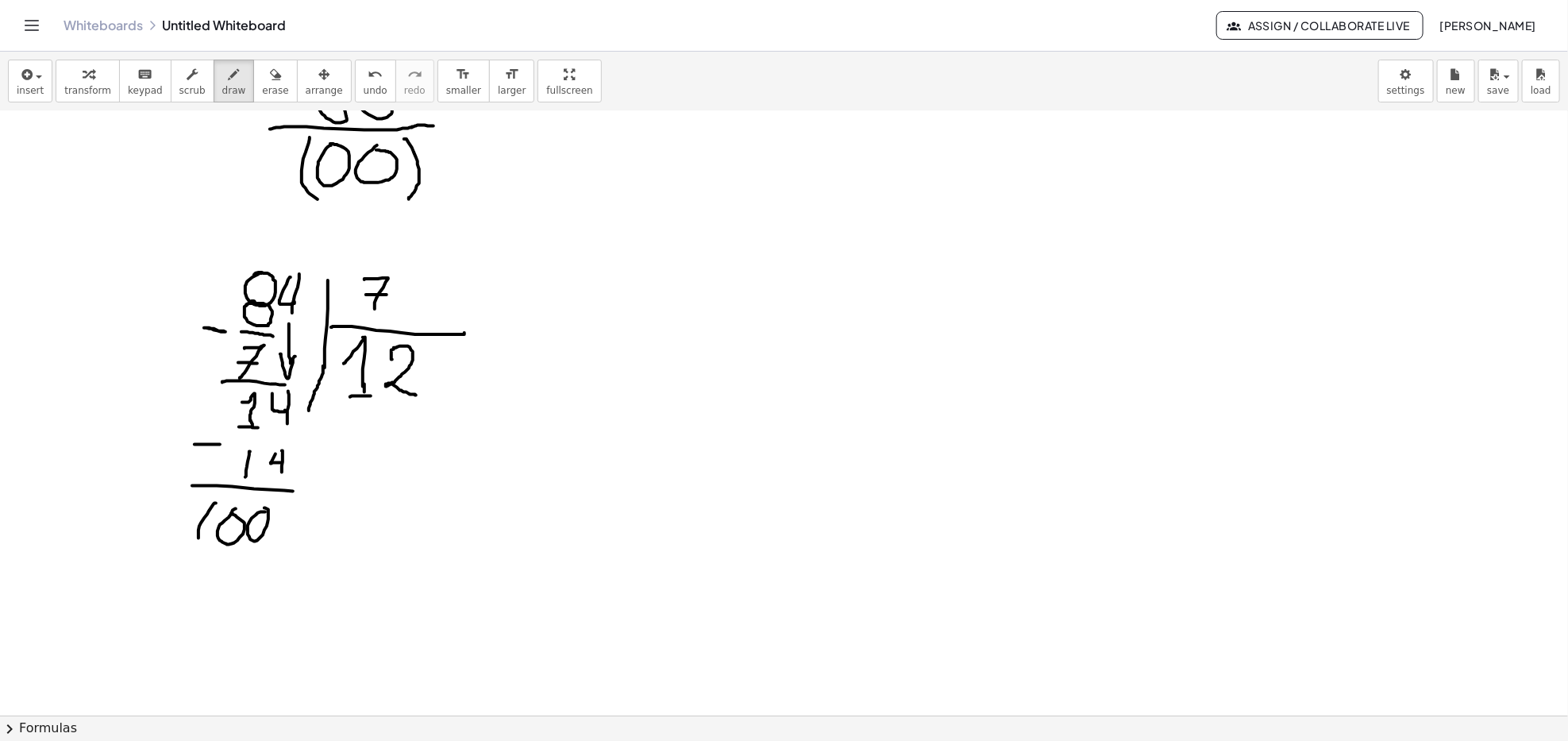
click at [226, 559] on div at bounding box center [784, 97] width 1568 height 1814
drag, startPoint x: 282, startPoint y: 504, endPoint x: 280, endPoint y: 549, distance: 45.0
click at [280, 549] on div at bounding box center [784, 97] width 1568 height 1814
drag, startPoint x: 556, startPoint y: 298, endPoint x: 576, endPoint y: 320, distance: 29.7
click at [577, 323] on div at bounding box center [784, 97] width 1568 height 1814
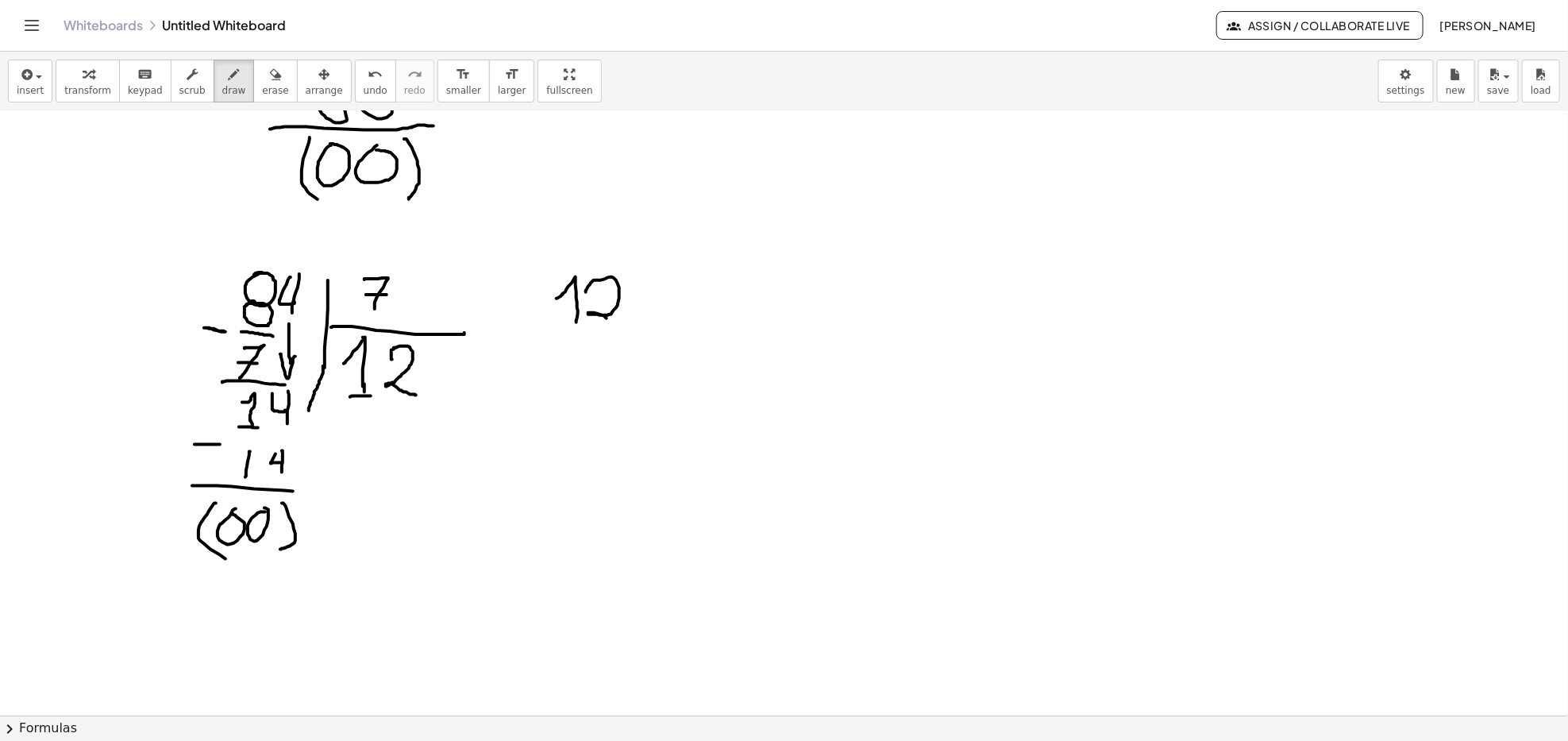
drag, startPoint x: 587, startPoint y: 289, endPoint x: 611, endPoint y: 329, distance: 46.6
click at [615, 321] on div at bounding box center [784, 97] width 1568 height 1814
drag, startPoint x: 572, startPoint y: 363, endPoint x: 565, endPoint y: 369, distance: 9.2
click at [572, 366] on div at bounding box center [784, 97] width 1568 height 1814
drag, startPoint x: 559, startPoint y: 366, endPoint x: 575, endPoint y: 348, distance: 24.1
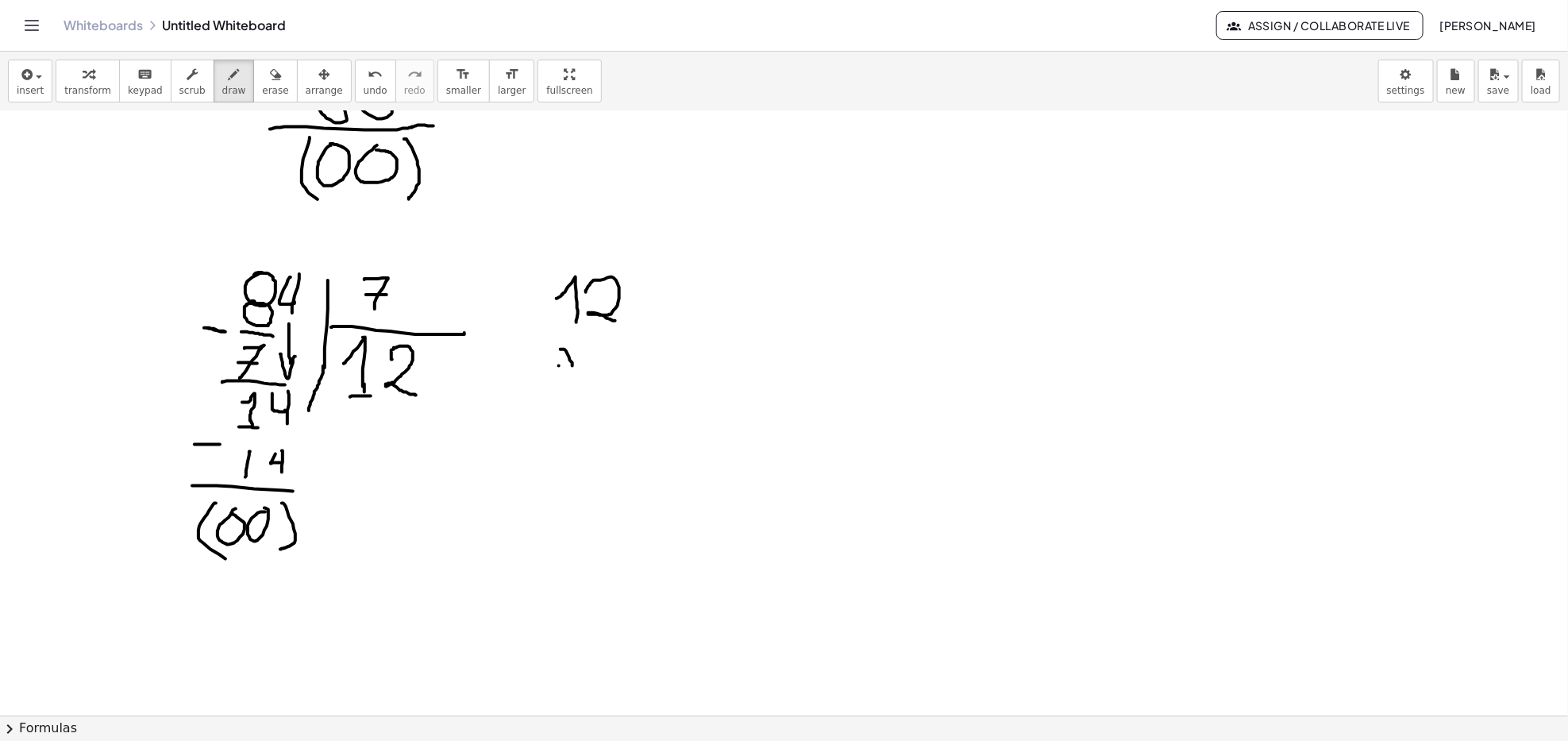
click at [575, 348] on div at bounding box center [784, 97] width 1568 height 1814
drag, startPoint x: 605, startPoint y: 343, endPoint x: 597, endPoint y: 382, distance: 39.8
click at [597, 382] on div at bounding box center [784, 97] width 1568 height 1814
drag, startPoint x: 594, startPoint y: 368, endPoint x: 616, endPoint y: 371, distance: 22.2
click at [615, 369] on div at bounding box center [784, 97] width 1568 height 1814
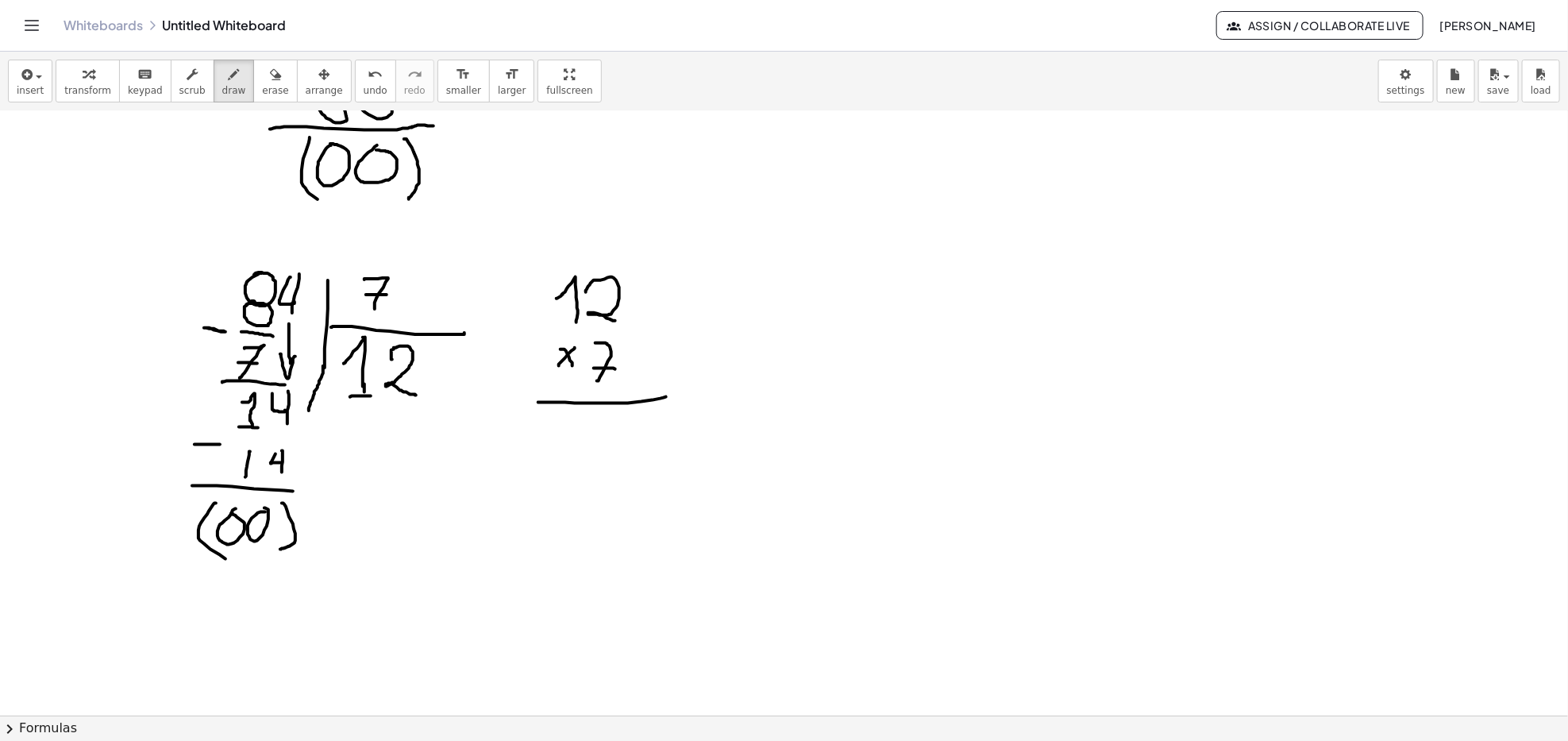
drag, startPoint x: 538, startPoint y: 402, endPoint x: 668, endPoint y: 395, distance: 130.2
click at [668, 395] on div at bounding box center [784, 97] width 1568 height 1814
drag, startPoint x: 600, startPoint y: 416, endPoint x: 613, endPoint y: 427, distance: 17.0
click at [613, 427] on div at bounding box center [784, 97] width 1568 height 1814
drag, startPoint x: 612, startPoint y: 417, endPoint x: 613, endPoint y: 456, distance: 39.0
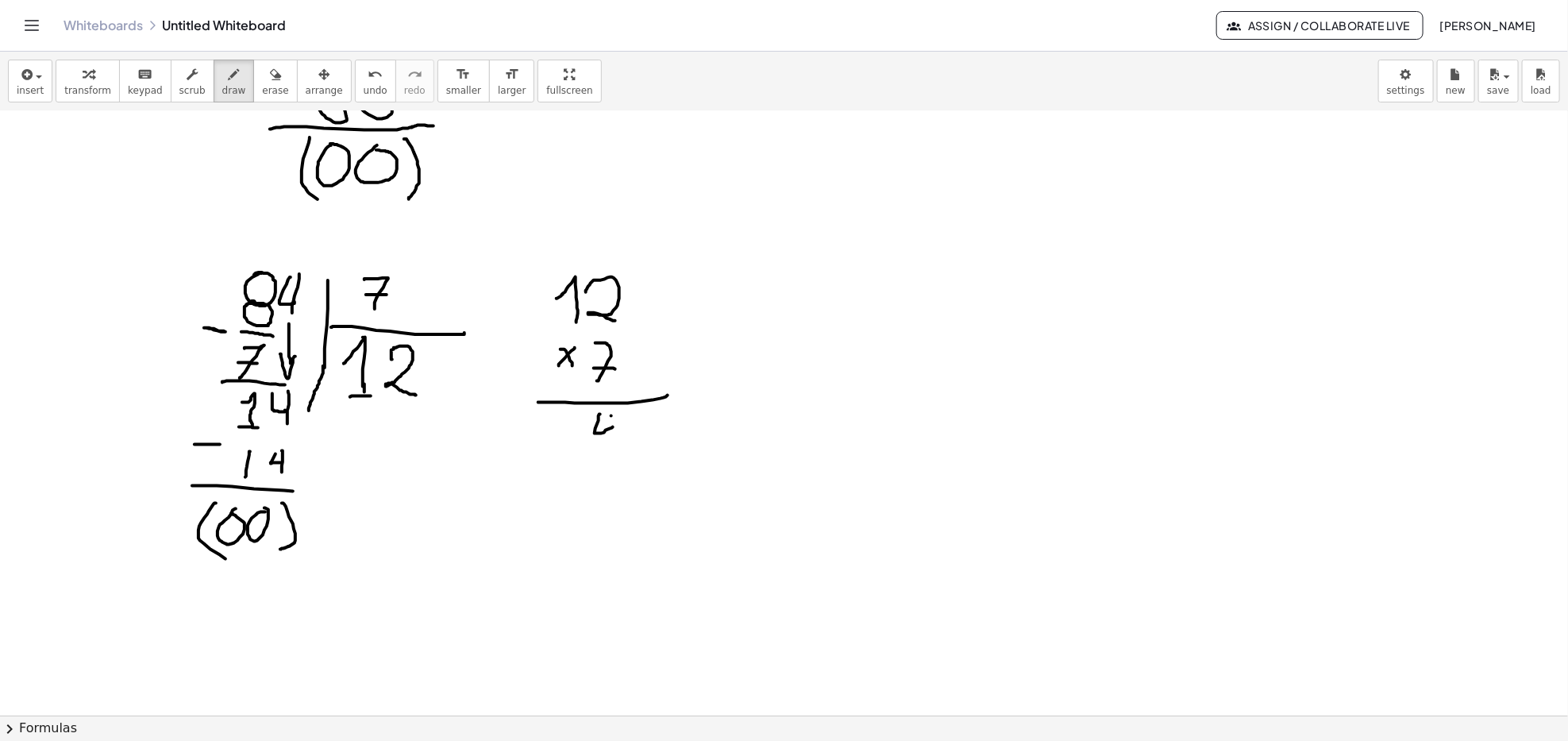
click at [613, 456] on div at bounding box center [784, 97] width 1568 height 1814
drag, startPoint x: 571, startPoint y: 417, endPoint x: 560, endPoint y: 415, distance: 11.2
click at [563, 411] on div at bounding box center [784, 97] width 1568 height 1814
drag, startPoint x: 563, startPoint y: 433, endPoint x: 577, endPoint y: 437, distance: 14.6
click at [577, 437] on div at bounding box center [784, 97] width 1568 height 1814
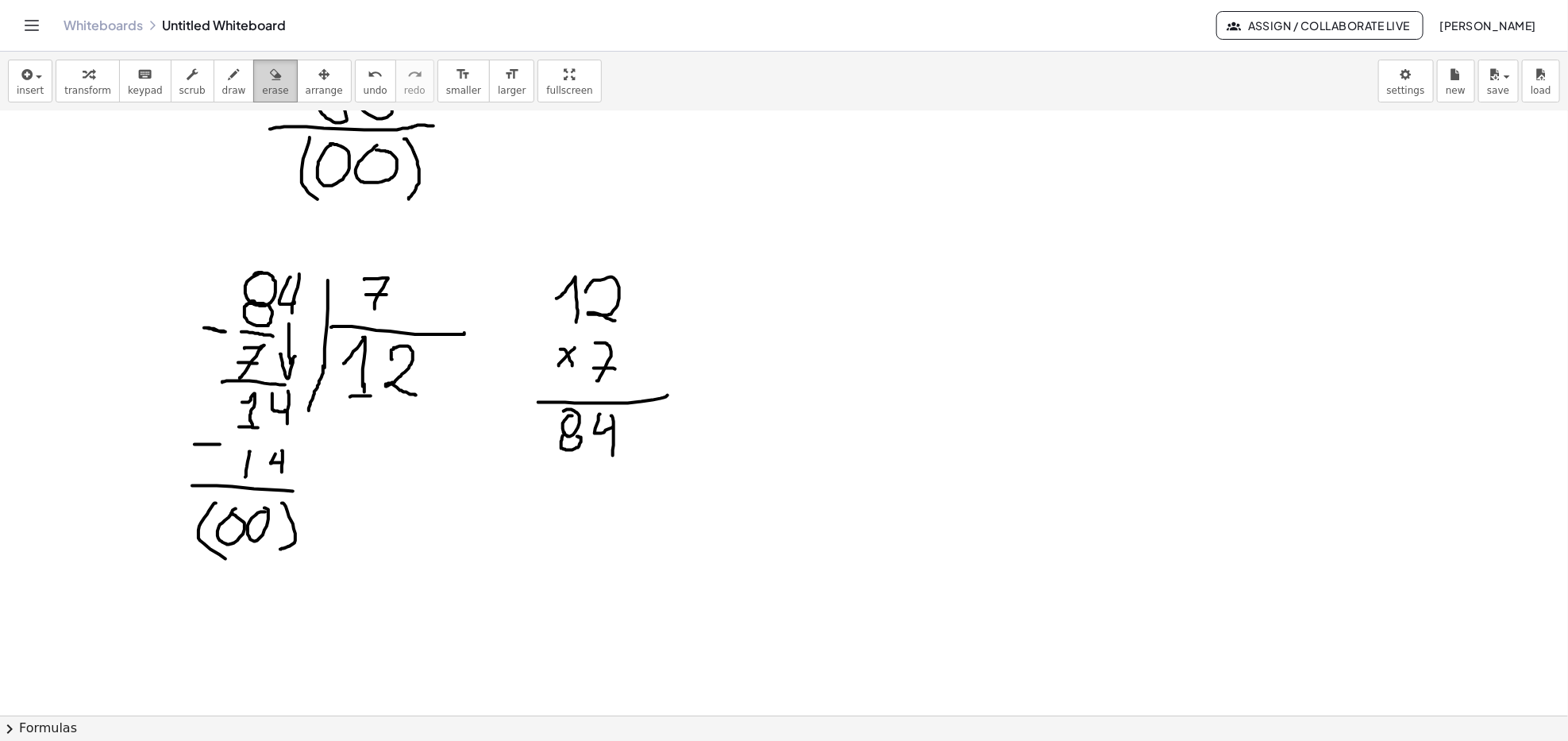
click at [262, 73] on div "button" at bounding box center [275, 73] width 26 height 19
drag, startPoint x: 682, startPoint y: 427, endPoint x: 613, endPoint y: 394, distance: 76.5
click at [576, 360] on div at bounding box center [784, 97] width 1568 height 1814
drag, startPoint x: 674, startPoint y: 269, endPoint x: 695, endPoint y: 281, distance: 24.2
click at [695, 281] on div at bounding box center [784, 97] width 1568 height 1814
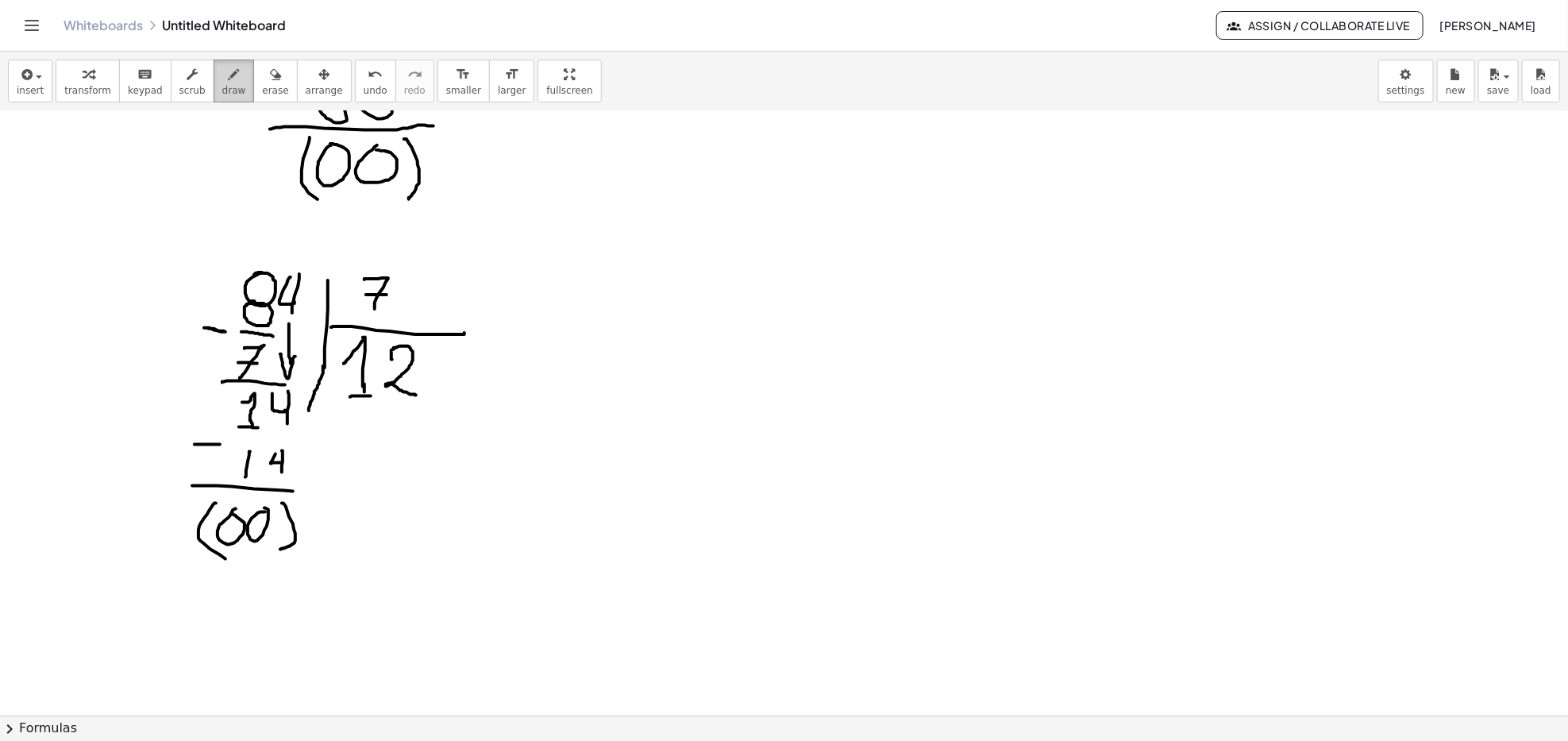
click at [228, 72] on icon "button" at bounding box center [234, 74] width 11 height 19
drag, startPoint x: 648, startPoint y: 250, endPoint x: 656, endPoint y: 296, distance: 46.7
click at [656, 296] on div at bounding box center [784, 97] width 1568 height 1814
drag, startPoint x: 657, startPoint y: 273, endPoint x: 698, endPoint y: 274, distance: 41.0
click at [696, 274] on div at bounding box center [784, 97] width 1568 height 1814
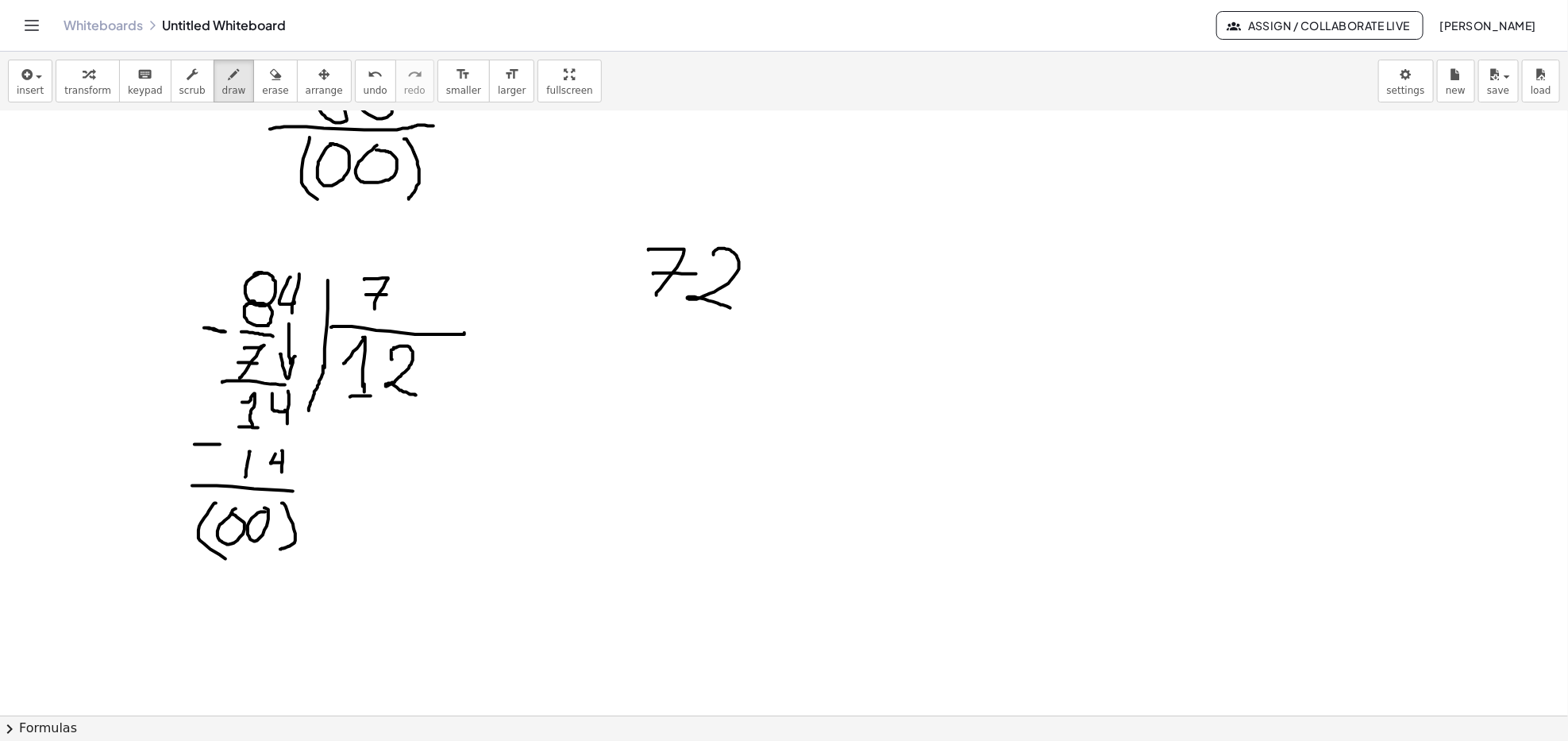
drag, startPoint x: 714, startPoint y: 253, endPoint x: 744, endPoint y: 315, distance: 68.9
click at [741, 314] on div at bounding box center [784, 97] width 1568 height 1814
drag, startPoint x: 768, startPoint y: 246, endPoint x: 771, endPoint y: 391, distance: 145.0
click at [771, 391] on div at bounding box center [784, 97] width 1568 height 1814
drag, startPoint x: 772, startPoint y: 301, endPoint x: 921, endPoint y: 304, distance: 149.0
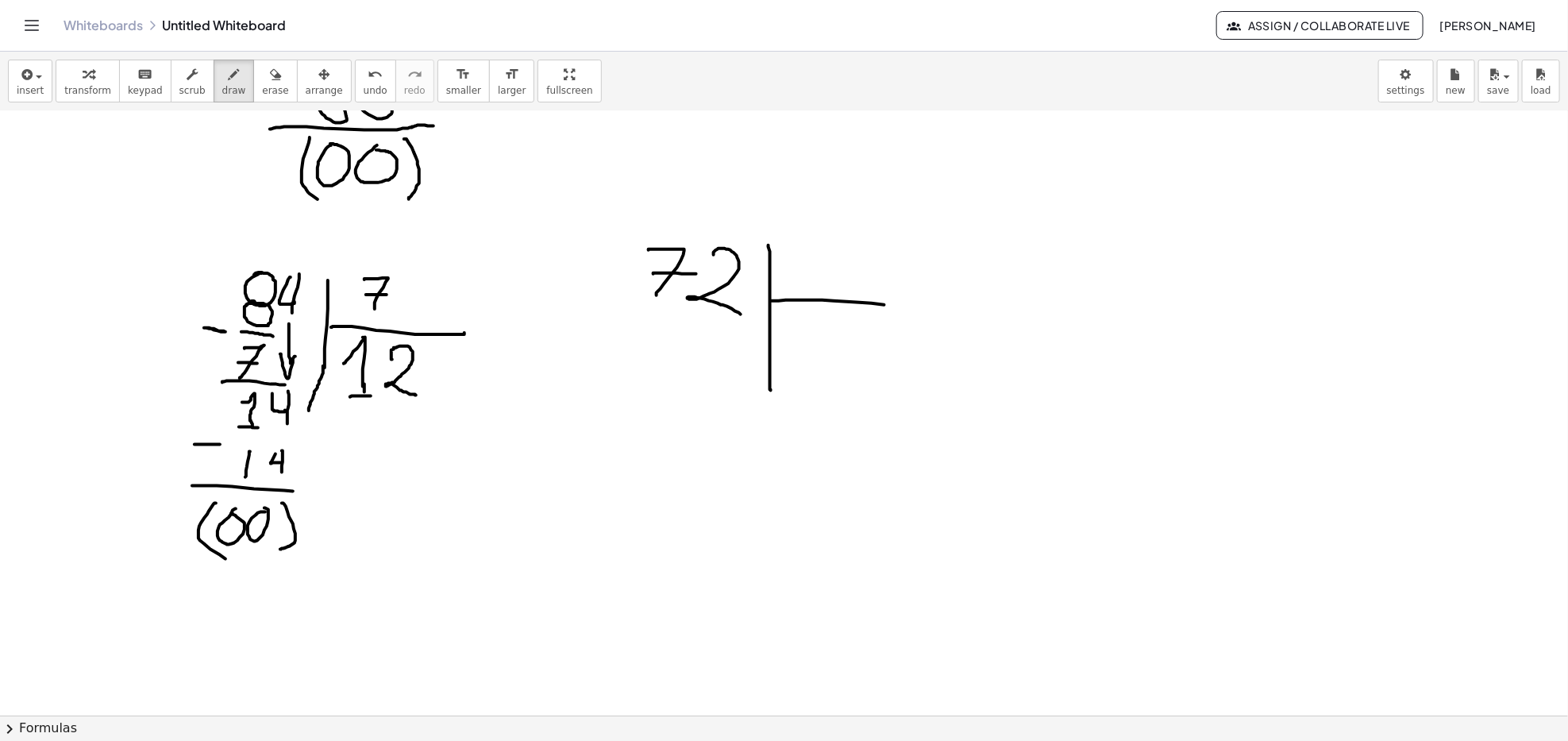
click at [921, 304] on div at bounding box center [784, 97] width 1568 height 1814
drag, startPoint x: 824, startPoint y: 232, endPoint x: 813, endPoint y: 267, distance: 36.7
click at [813, 267] on div at bounding box center [784, 97] width 1568 height 1814
drag, startPoint x: 823, startPoint y: 240, endPoint x: 795, endPoint y: 275, distance: 44.8
click at [795, 270] on div at bounding box center [784, 97] width 1568 height 1814
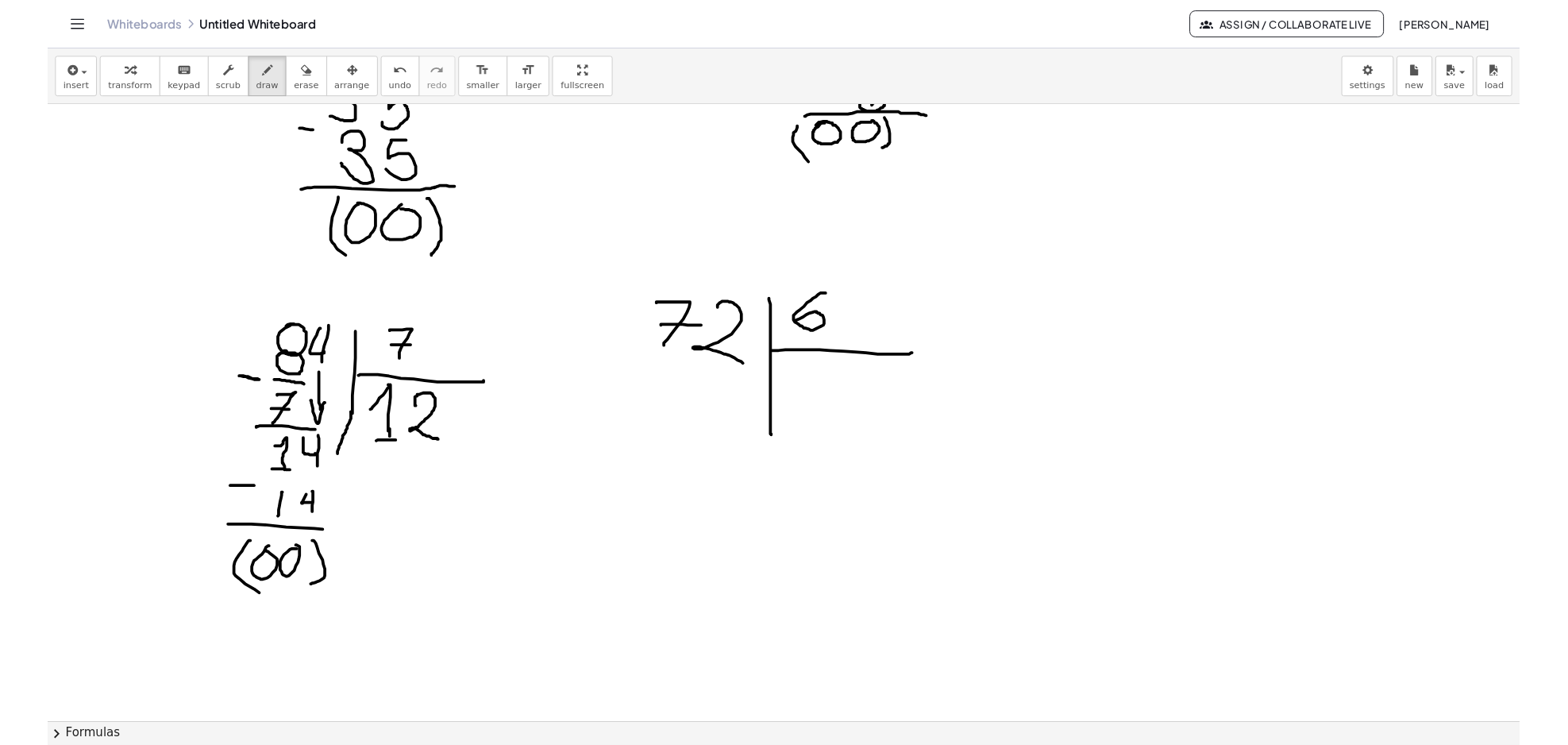
scroll to position [815, 0]
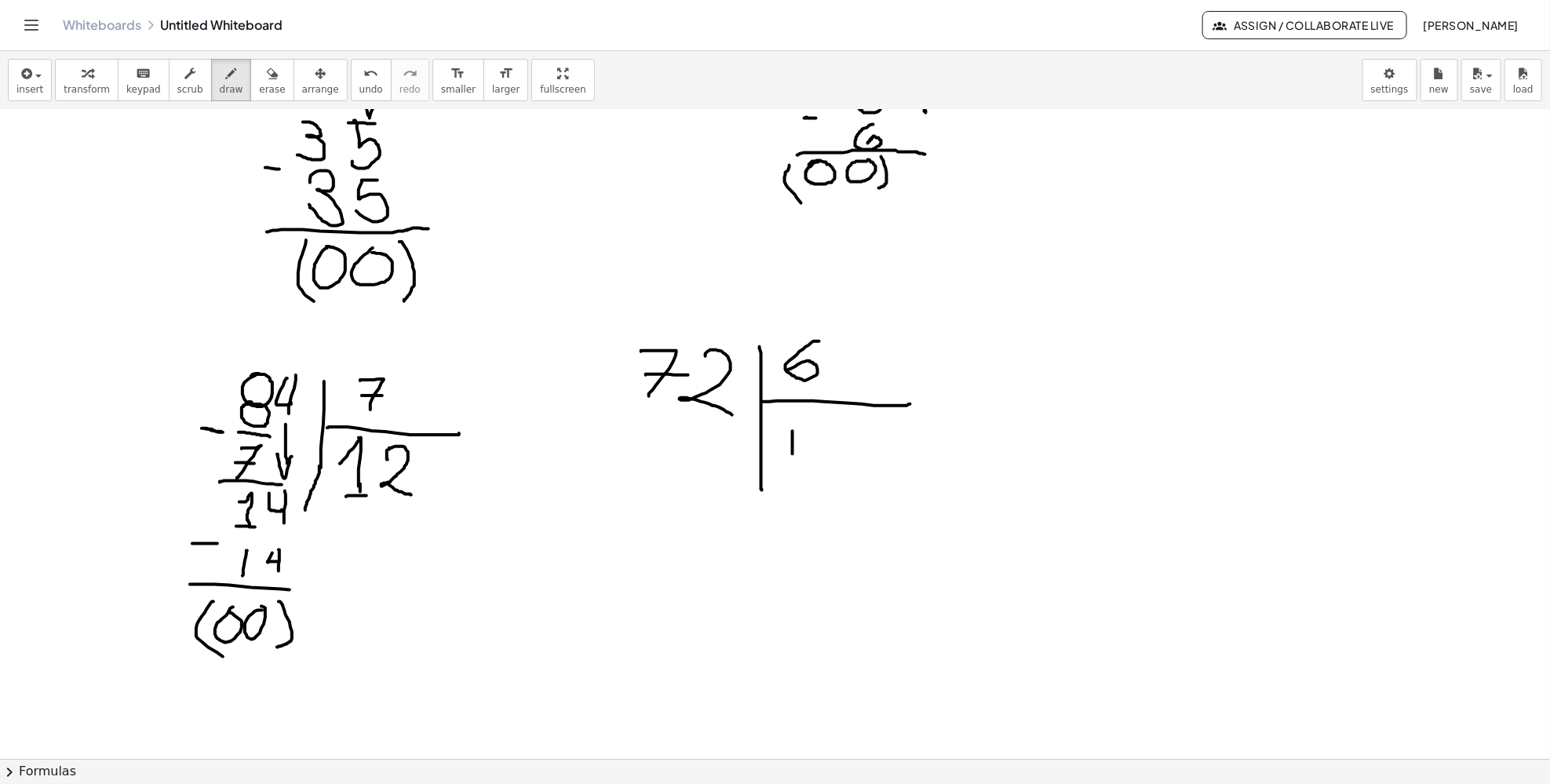
drag, startPoint x: 792, startPoint y: 432, endPoint x: 792, endPoint y: 459, distance: 27.0
click at [792, 459] on div at bounding box center [775, 200] width 1550 height 1791
drag, startPoint x: 811, startPoint y: 436, endPoint x: 832, endPoint y: 461, distance: 32.6
click at [832, 461] on div at bounding box center [775, 200] width 1550 height 1791
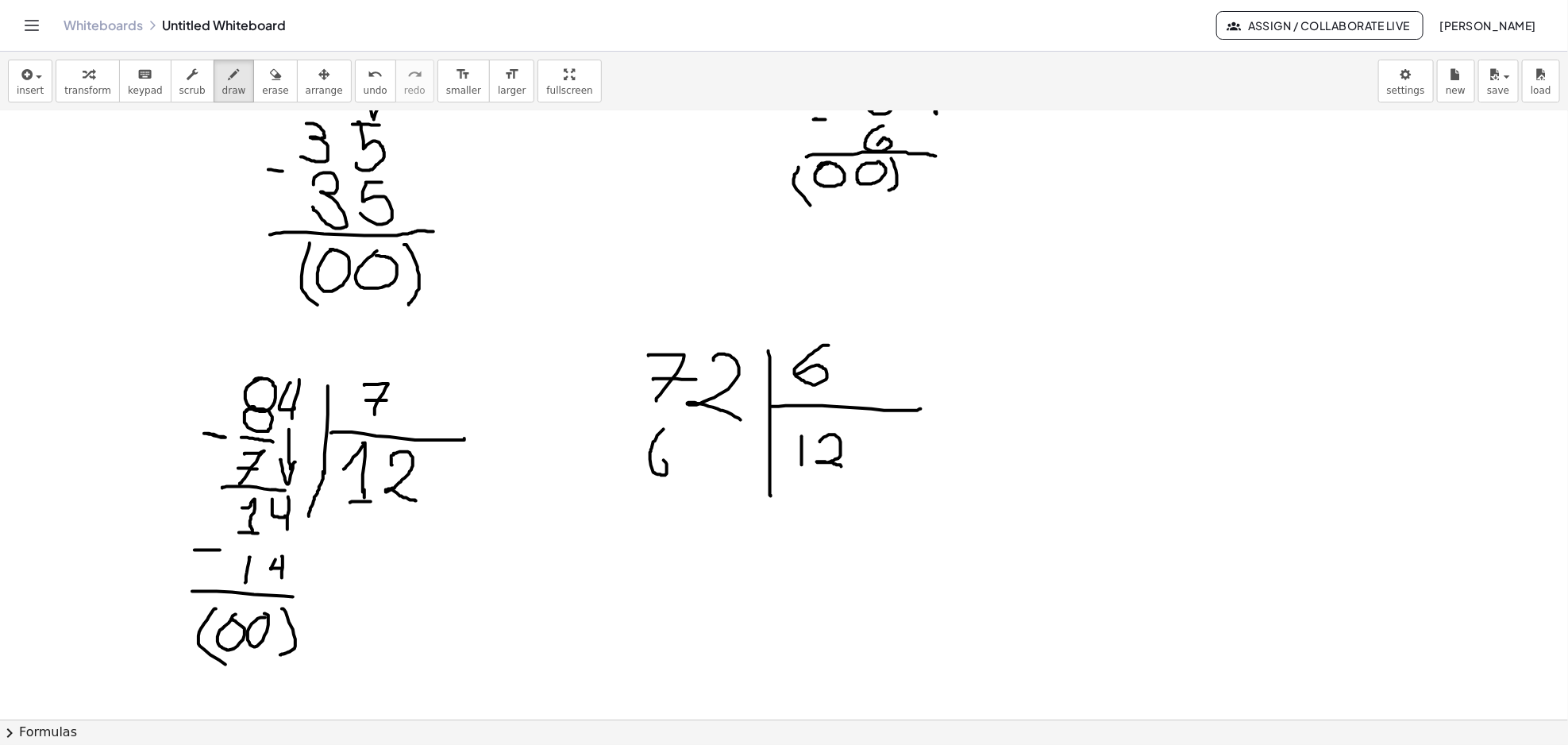
drag, startPoint x: 664, startPoint y: 430, endPoint x: 655, endPoint y: 461, distance: 32.3
click at [655, 460] on div at bounding box center [784, 202] width 1568 height 1812
drag, startPoint x: 654, startPoint y: 492, endPoint x: 678, endPoint y: 490, distance: 24.1
click at [678, 490] on div at bounding box center [784, 202] width 1568 height 1812
drag, startPoint x: 654, startPoint y: 514, endPoint x: 663, endPoint y: 529, distance: 17.5
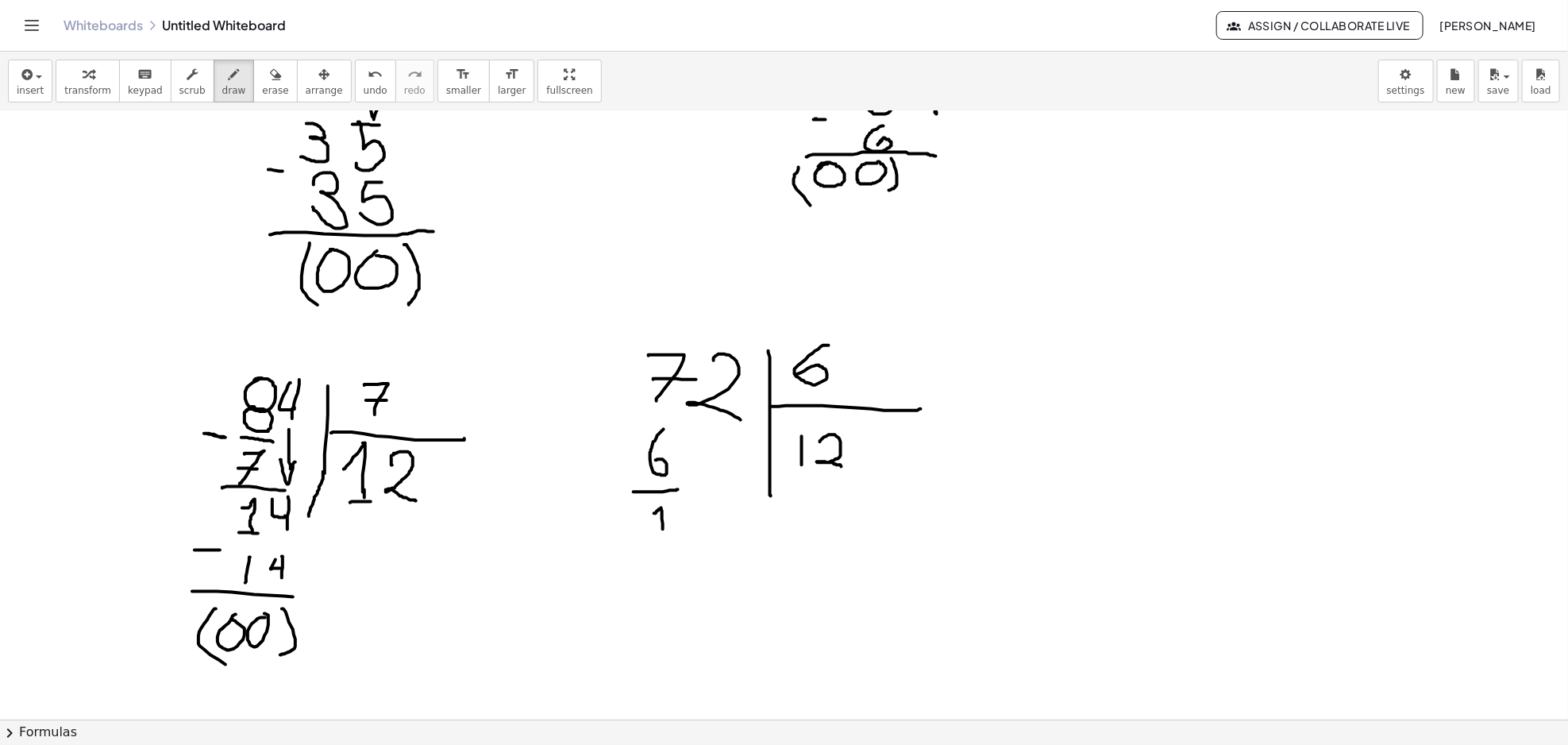
click at [663, 529] on div at bounding box center [784, 202] width 1568 height 1812
drag, startPoint x: 681, startPoint y: 508, endPoint x: 703, endPoint y: 528, distance: 29.7
click at [703, 528] on div at bounding box center [784, 202] width 1568 height 1812
drag, startPoint x: 665, startPoint y: 549, endPoint x: 690, endPoint y: 560, distance: 27.3
click at [664, 579] on div at bounding box center [784, 202] width 1568 height 1812
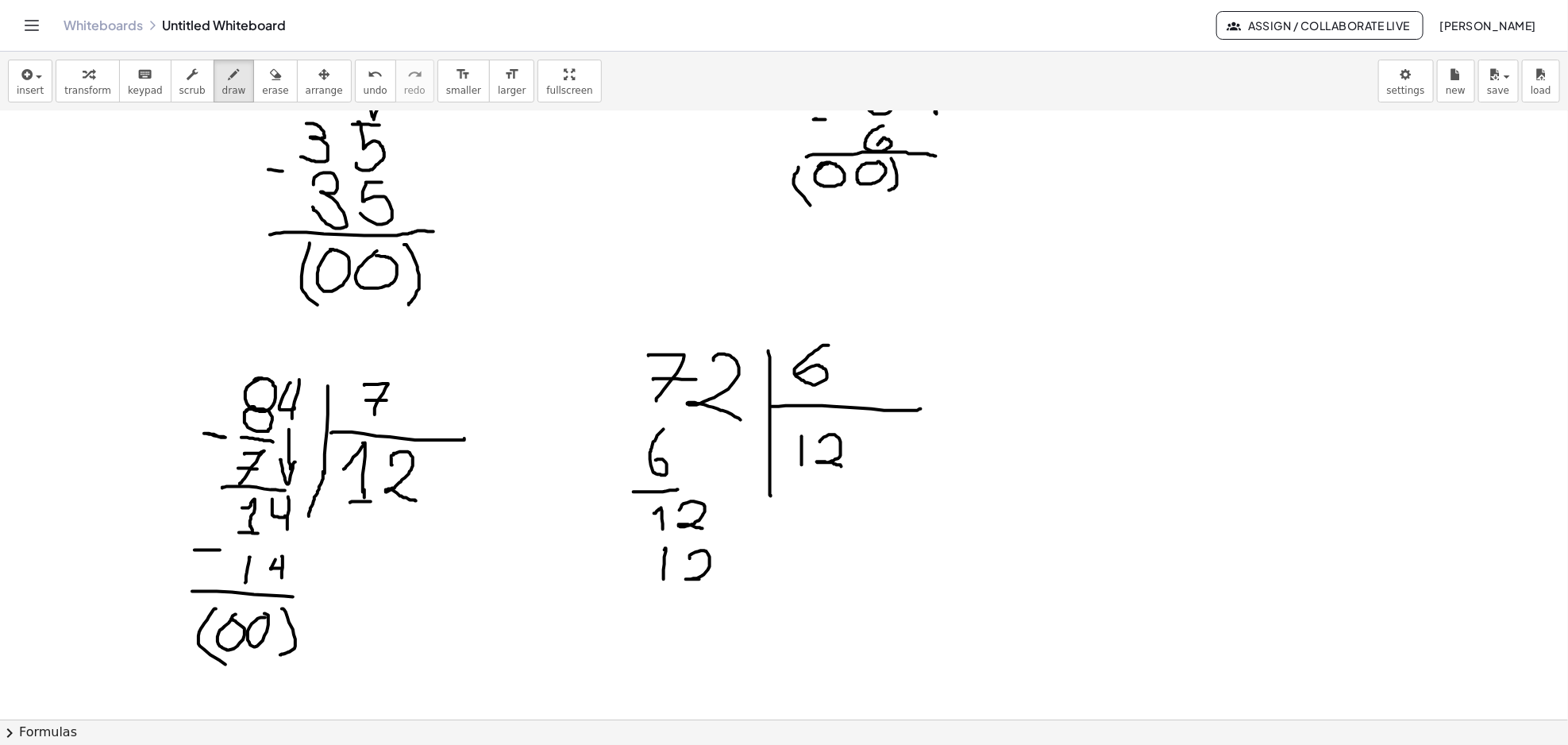
drag, startPoint x: 690, startPoint y: 560, endPoint x: 696, endPoint y: 581, distance: 21.8
click at [702, 579] on div at bounding box center [784, 202] width 1568 height 1812
click at [638, 542] on div at bounding box center [784, 202] width 1568 height 1812
drag, startPoint x: 604, startPoint y: 597, endPoint x: 789, endPoint y: 598, distance: 185.0
click at [789, 598] on div at bounding box center [784, 202] width 1568 height 1812
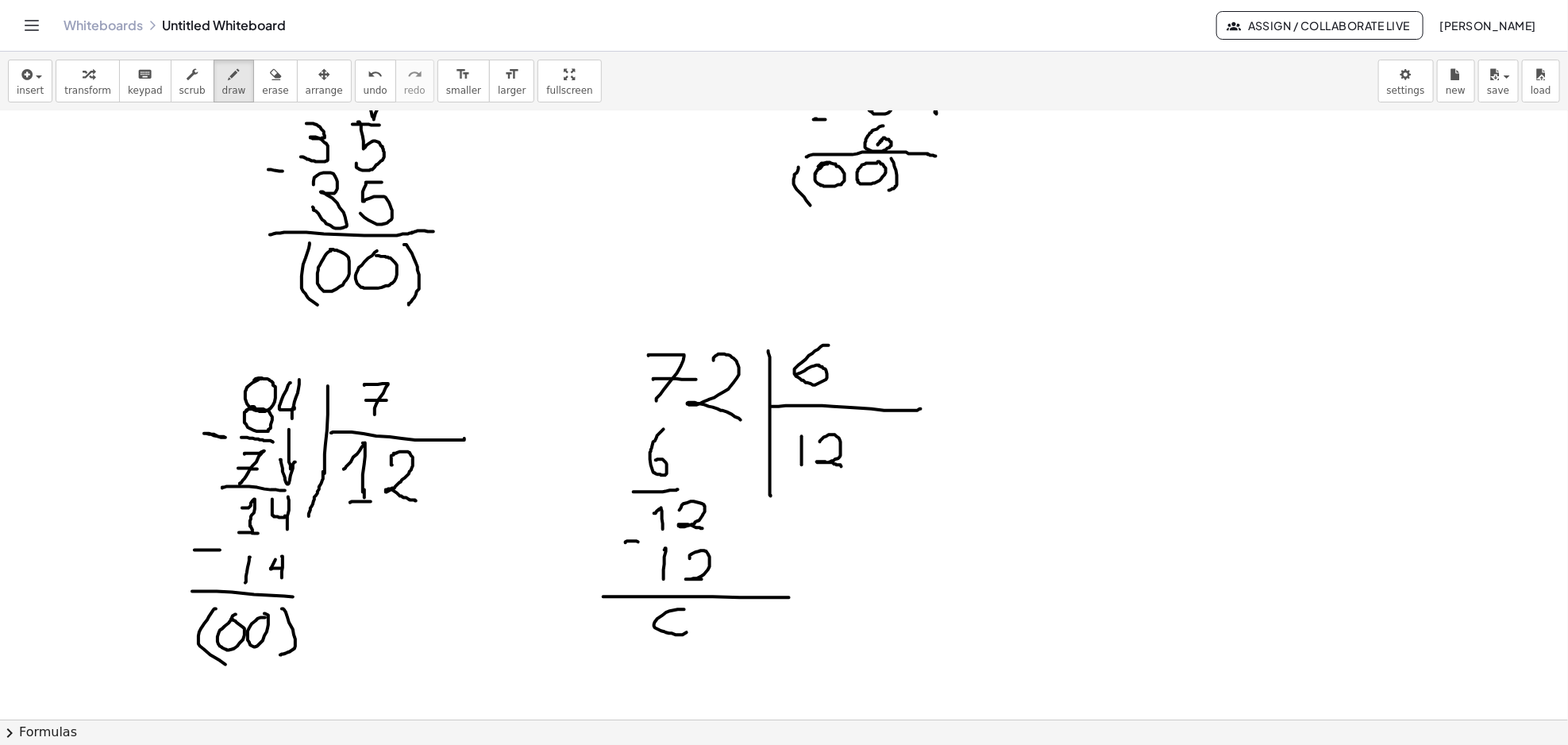
click at [675, 612] on div at bounding box center [784, 202] width 1568 height 1812
click at [707, 603] on div at bounding box center [784, 202] width 1568 height 1812
drag, startPoint x: 654, startPoint y: 606, endPoint x: 662, endPoint y: 645, distance: 39.8
click at [648, 645] on div at bounding box center [784, 202] width 1568 height 1812
drag, startPoint x: 743, startPoint y: 627, endPoint x: 730, endPoint y: 642, distance: 19.8
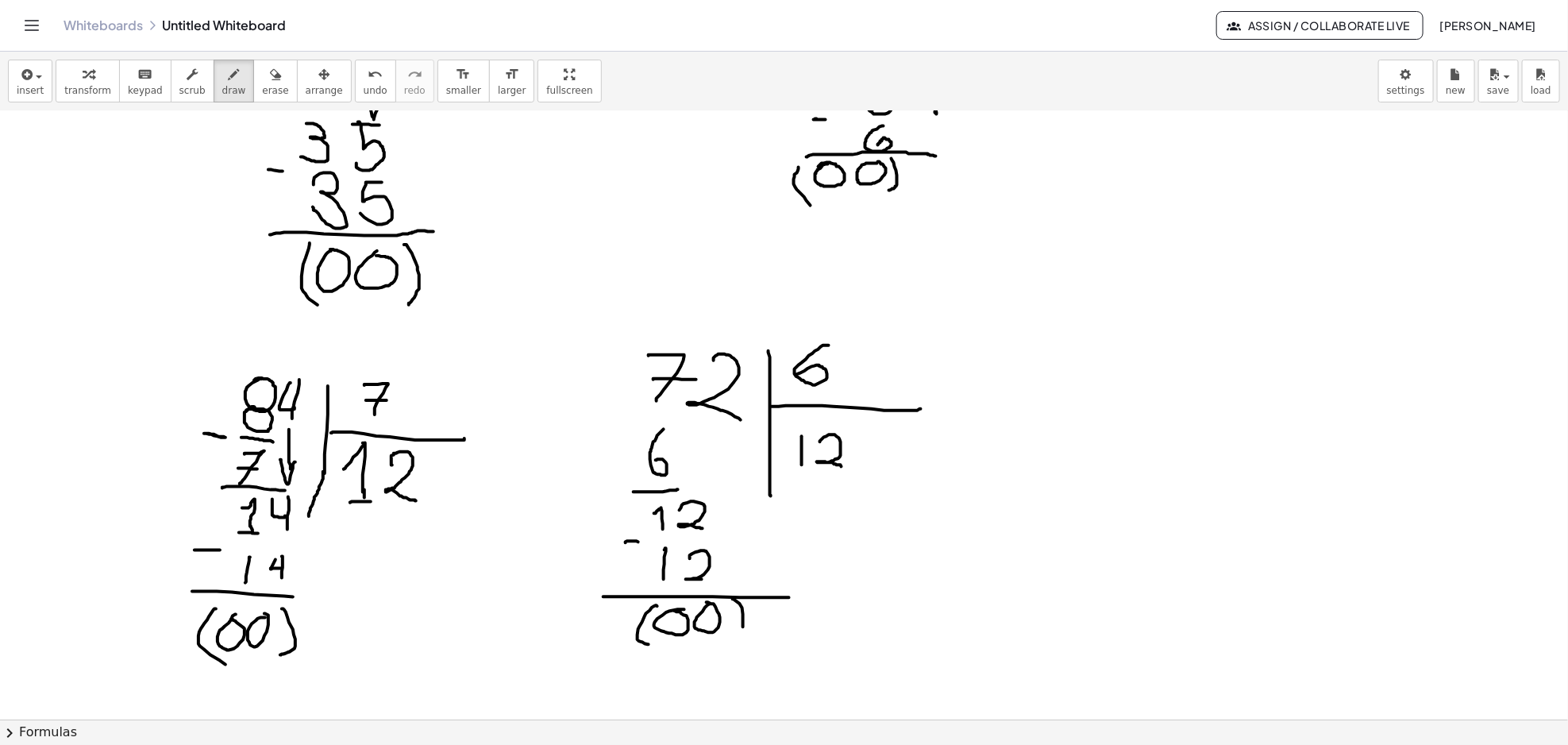
click at [730, 642] on div at bounding box center [784, 202] width 1568 height 1812
click at [969, 401] on div at bounding box center [784, 202] width 1568 height 1812
drag, startPoint x: 1108, startPoint y: 356, endPoint x: 1151, endPoint y: 388, distance: 53.6
click at [1141, 390] on div at bounding box center [784, 202] width 1568 height 1812
drag, startPoint x: 1158, startPoint y: 363, endPoint x: 1204, endPoint y: 372, distance: 46.9
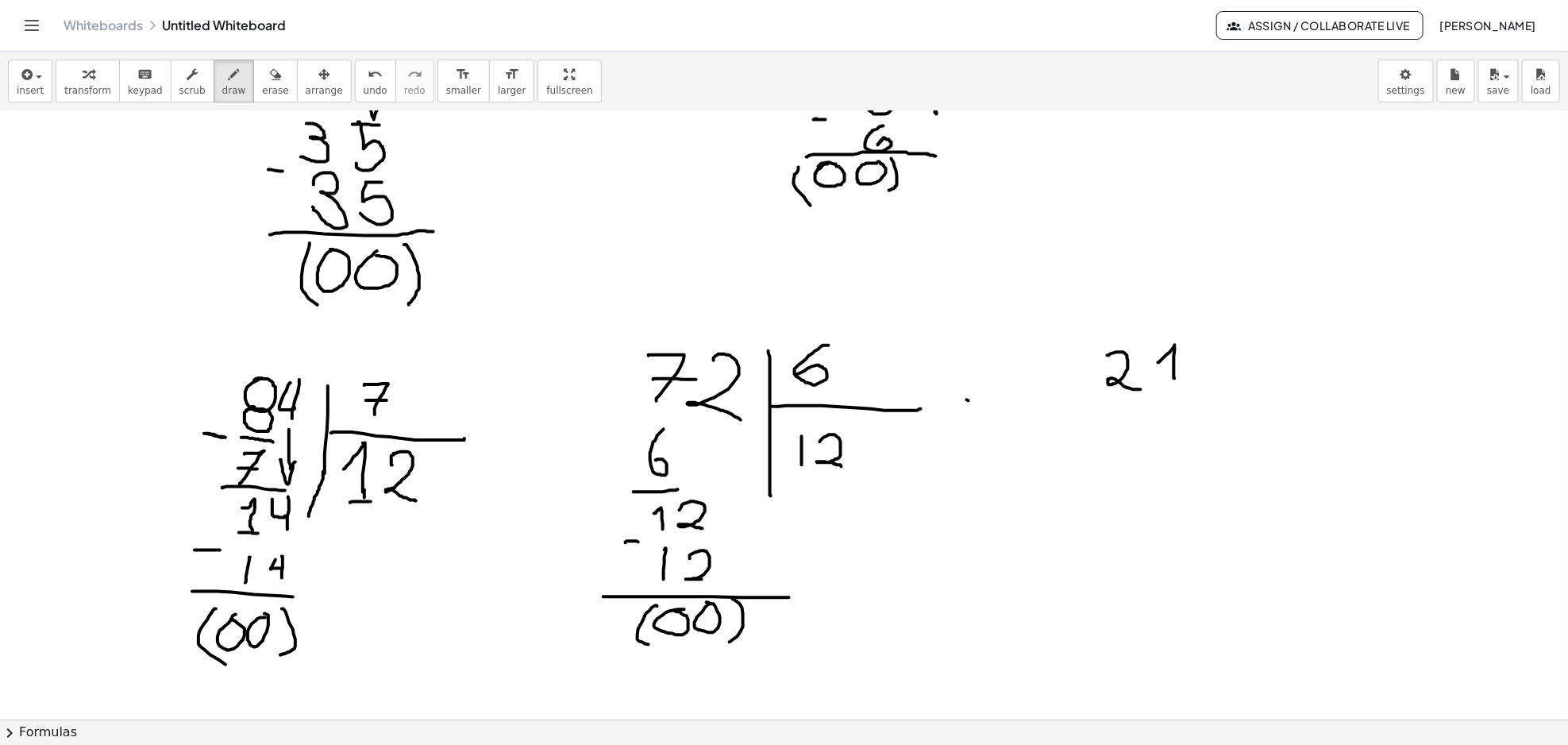
click at [1175, 380] on div at bounding box center [784, 202] width 1568 height 1812
click at [1205, 345] on div at bounding box center [784, 202] width 1568 height 1812
click at [1196, 365] on div at bounding box center [784, 202] width 1568 height 1812
drag, startPoint x: 1241, startPoint y: 343, endPoint x: 1229, endPoint y: 526, distance: 183.4
click at [1229, 528] on div at bounding box center [784, 202] width 1568 height 1812
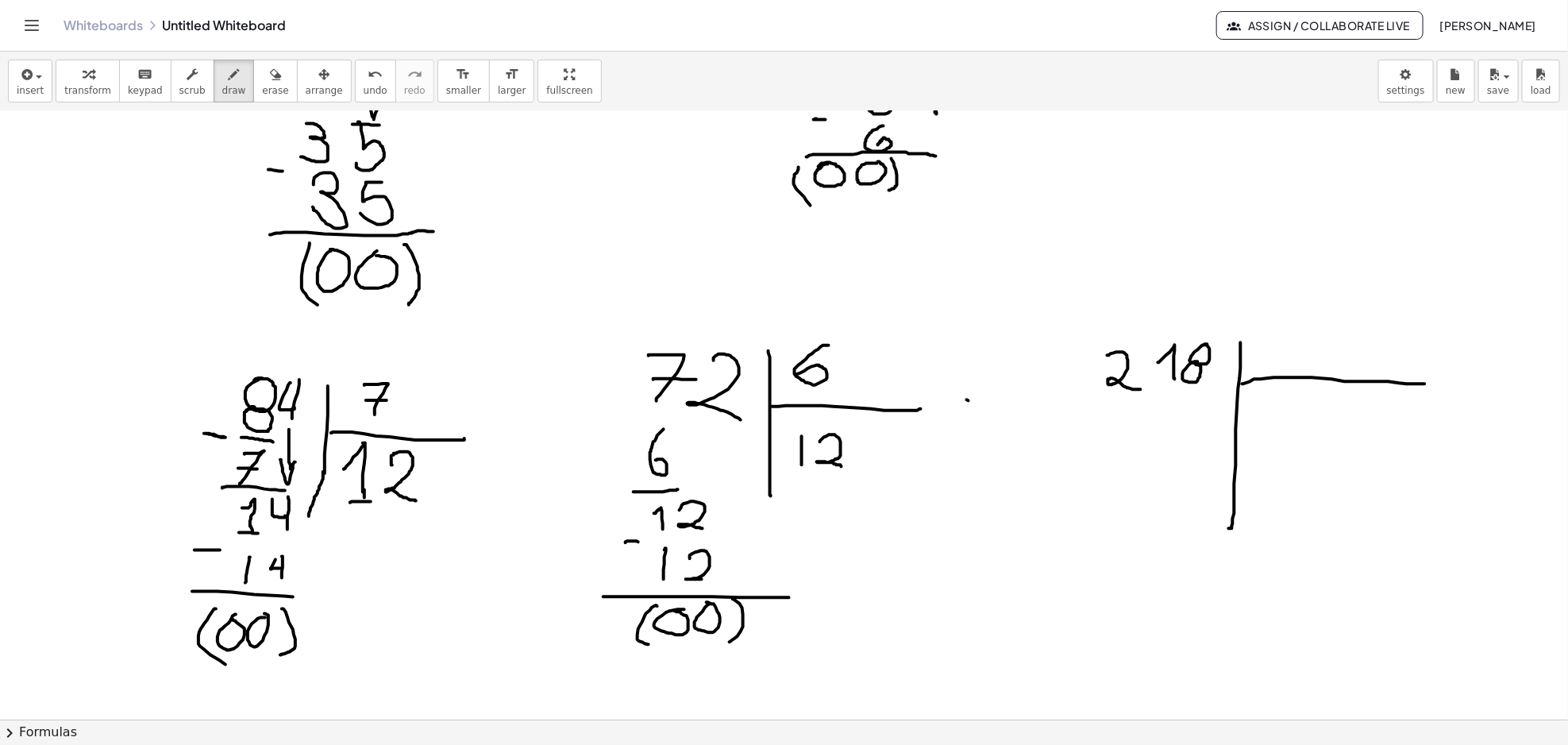
drag, startPoint x: 1242, startPoint y: 384, endPoint x: 1425, endPoint y: 384, distance: 183.0
click at [1425, 384] on div at bounding box center [784, 202] width 1568 height 1812
drag, startPoint x: 1305, startPoint y: 338, endPoint x: 1326, endPoint y: 362, distance: 31.9
click at [1325, 362] on div at bounding box center [784, 202] width 1568 height 1812
click at [297, 68] on button "arrange" at bounding box center [324, 81] width 55 height 43
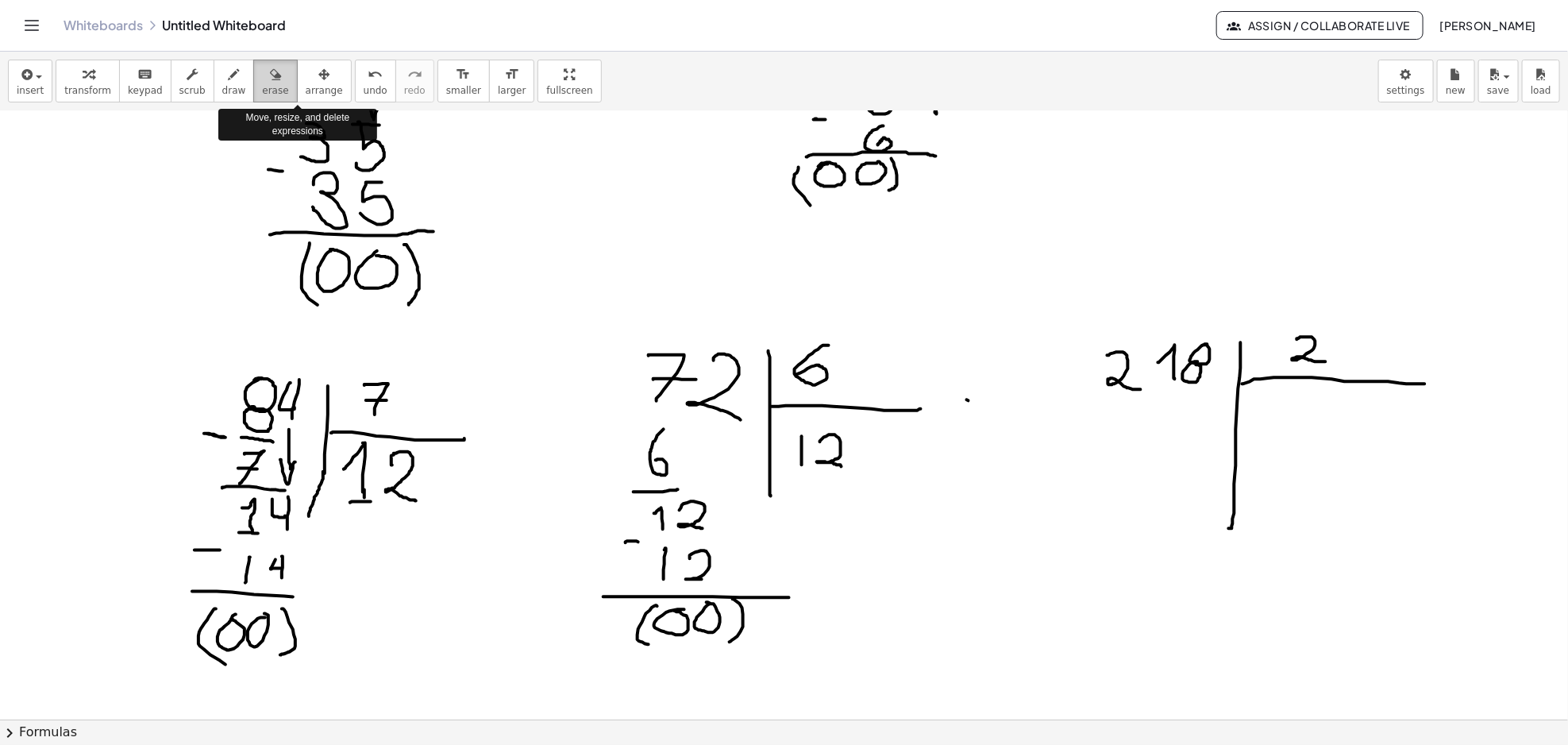
click at [262, 76] on div "button" at bounding box center [275, 73] width 26 height 19
drag, startPoint x: 1225, startPoint y: 535, endPoint x: 1247, endPoint y: 477, distance: 62.0
click at [1247, 477] on div at bounding box center [784, 202] width 1568 height 1812
drag, startPoint x: 1106, startPoint y: 401, endPoint x: 1137, endPoint y: 398, distance: 31.1
click at [1137, 398] on div at bounding box center [784, 202] width 1568 height 1812
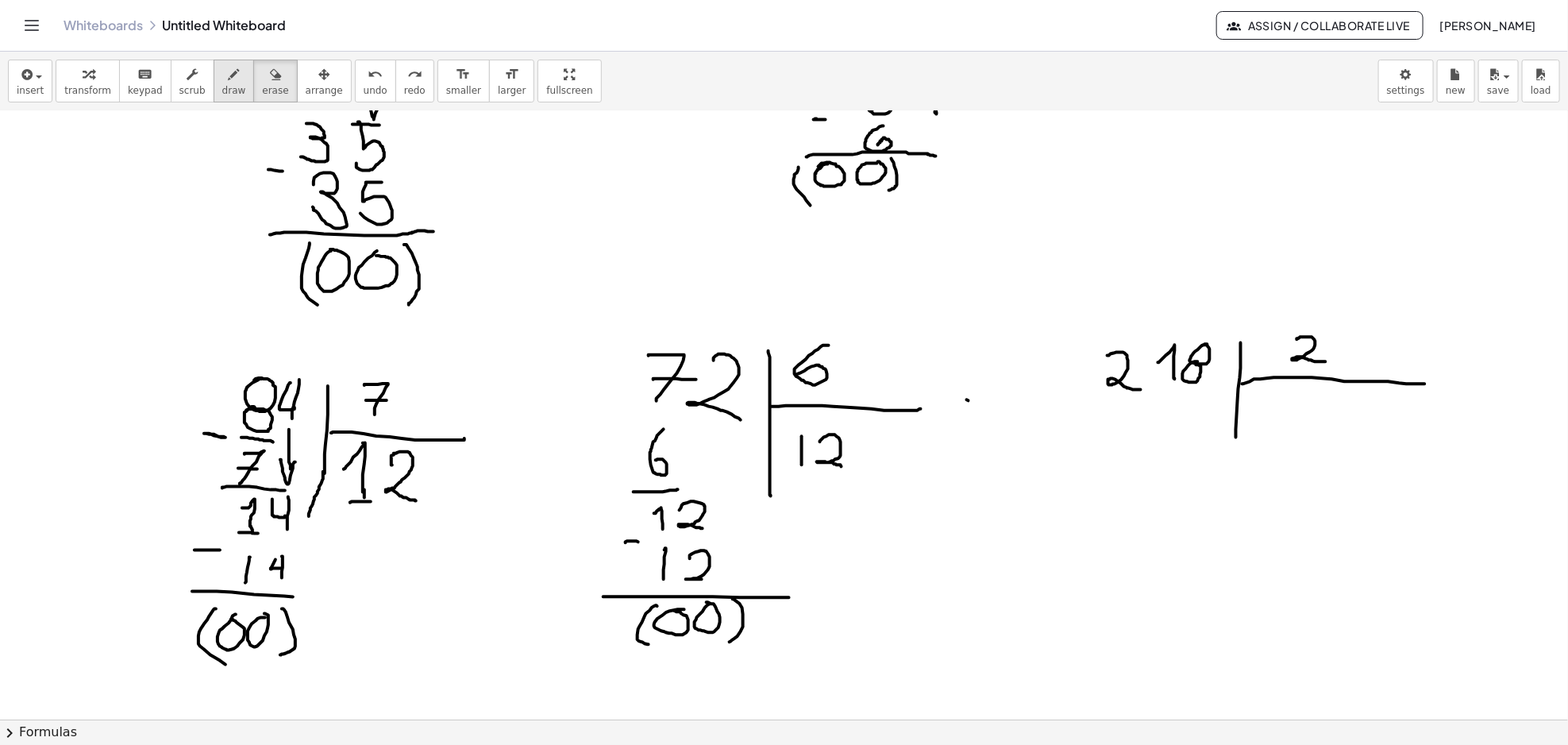
click at [253, 73] on button "erase" at bounding box center [275, 81] width 44 height 43
drag, startPoint x: 1101, startPoint y: 403, endPoint x: 1137, endPoint y: 403, distance: 36.0
click at [1137, 403] on div at bounding box center [784, 202] width 1568 height 1812
click at [222, 85] on span "draw" at bounding box center [234, 90] width 24 height 11
drag, startPoint x: 1106, startPoint y: 397, endPoint x: 1137, endPoint y: 397, distance: 31.0
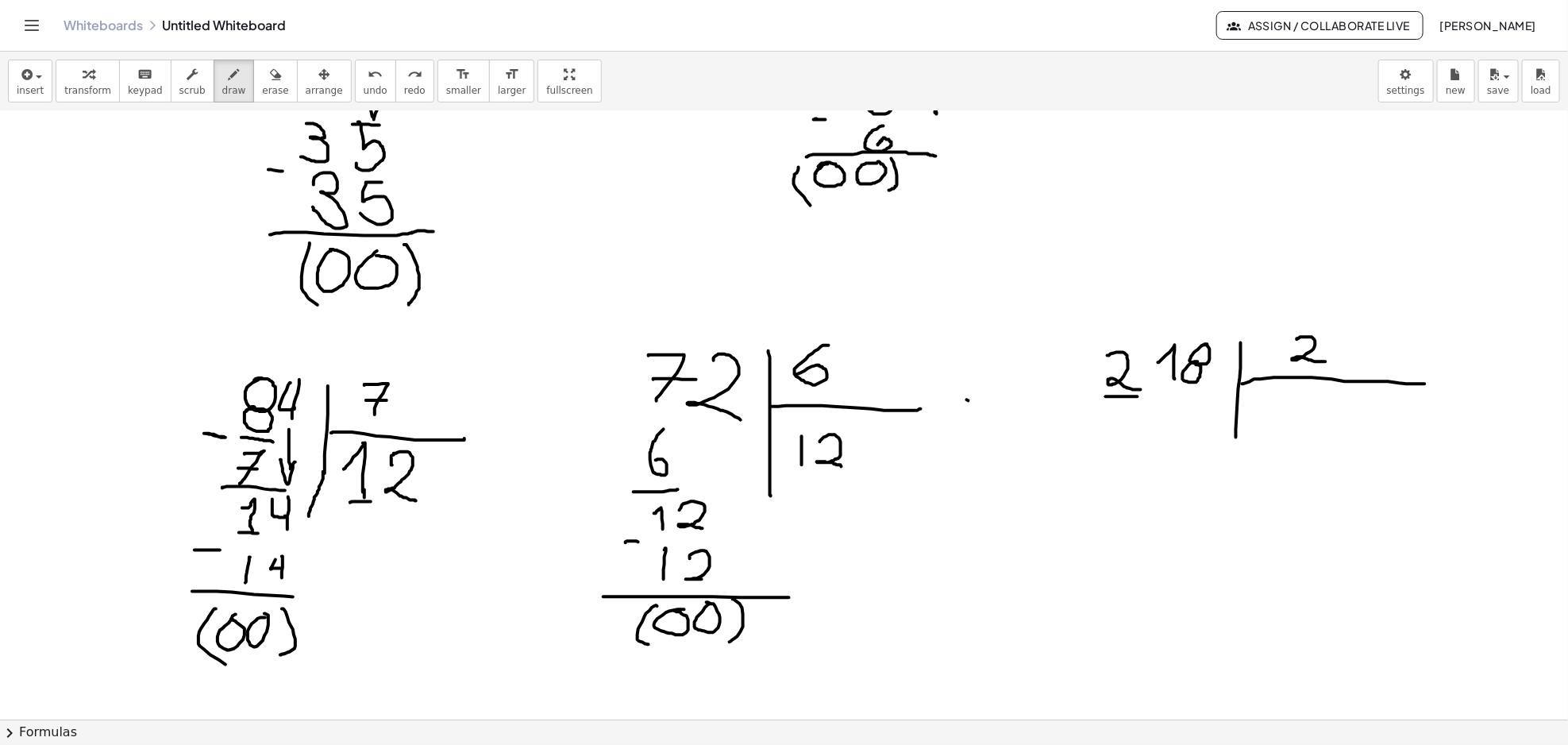
click at [1137, 397] on div at bounding box center [784, 202] width 1568 height 1812
drag, startPoint x: 1266, startPoint y: 409, endPoint x: 1283, endPoint y: 429, distance: 26.2
click at [1283, 428] on div at bounding box center [784, 202] width 1568 height 1812
drag, startPoint x: 1273, startPoint y: 427, endPoint x: 1294, endPoint y: 400, distance: 34.2
click at [1294, 426] on div at bounding box center [784, 202] width 1568 height 1812
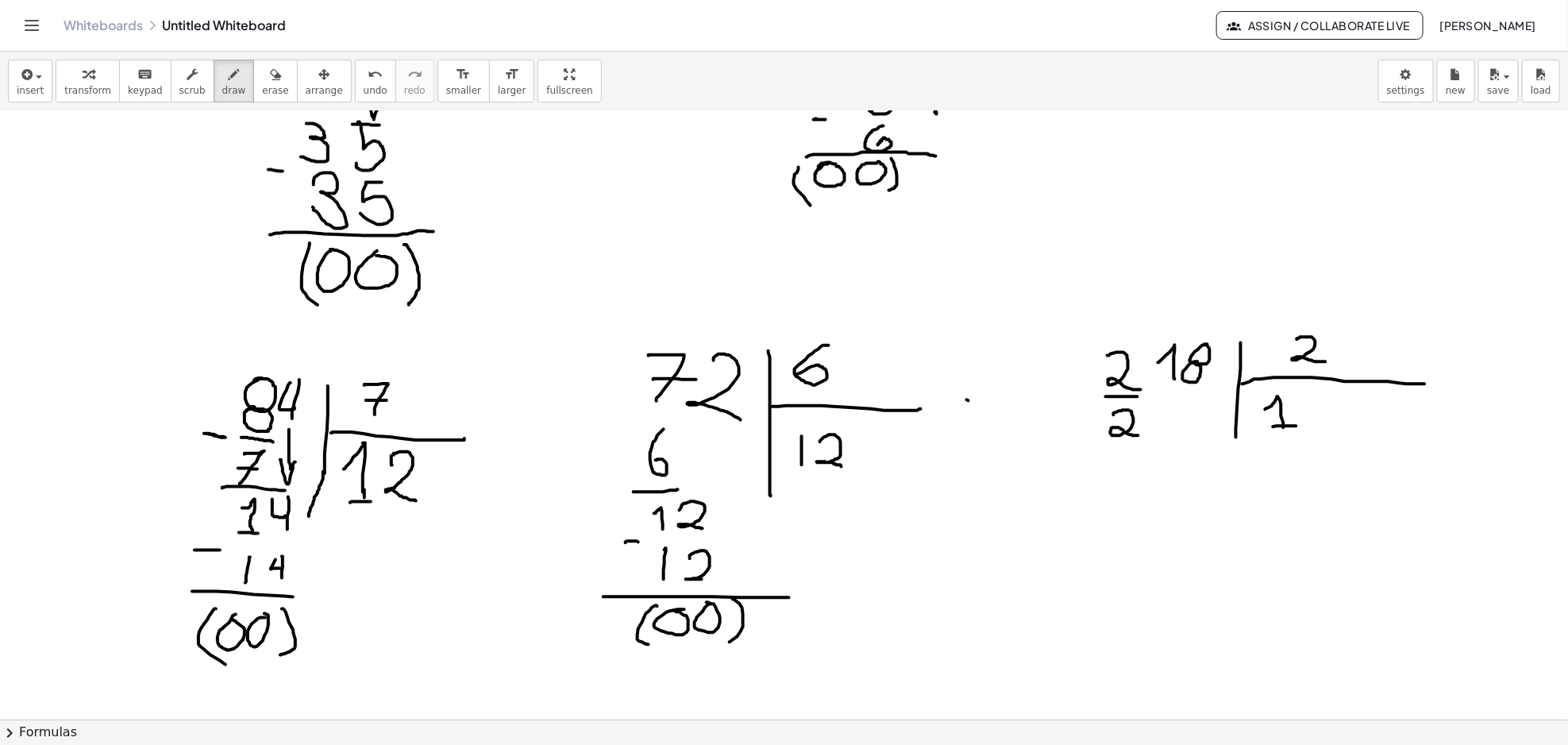
drag, startPoint x: 1114, startPoint y: 415, endPoint x: 1138, endPoint y: 436, distance: 31.9
click at [1138, 436] on div at bounding box center [784, 202] width 1568 height 1812
drag, startPoint x: 1066, startPoint y: 398, endPoint x: 1078, endPoint y: 398, distance: 12.0
click at [1078, 398] on div at bounding box center [784, 202] width 1568 height 1812
drag, startPoint x: 1078, startPoint y: 441, endPoint x: 1144, endPoint y: 446, distance: 66.2
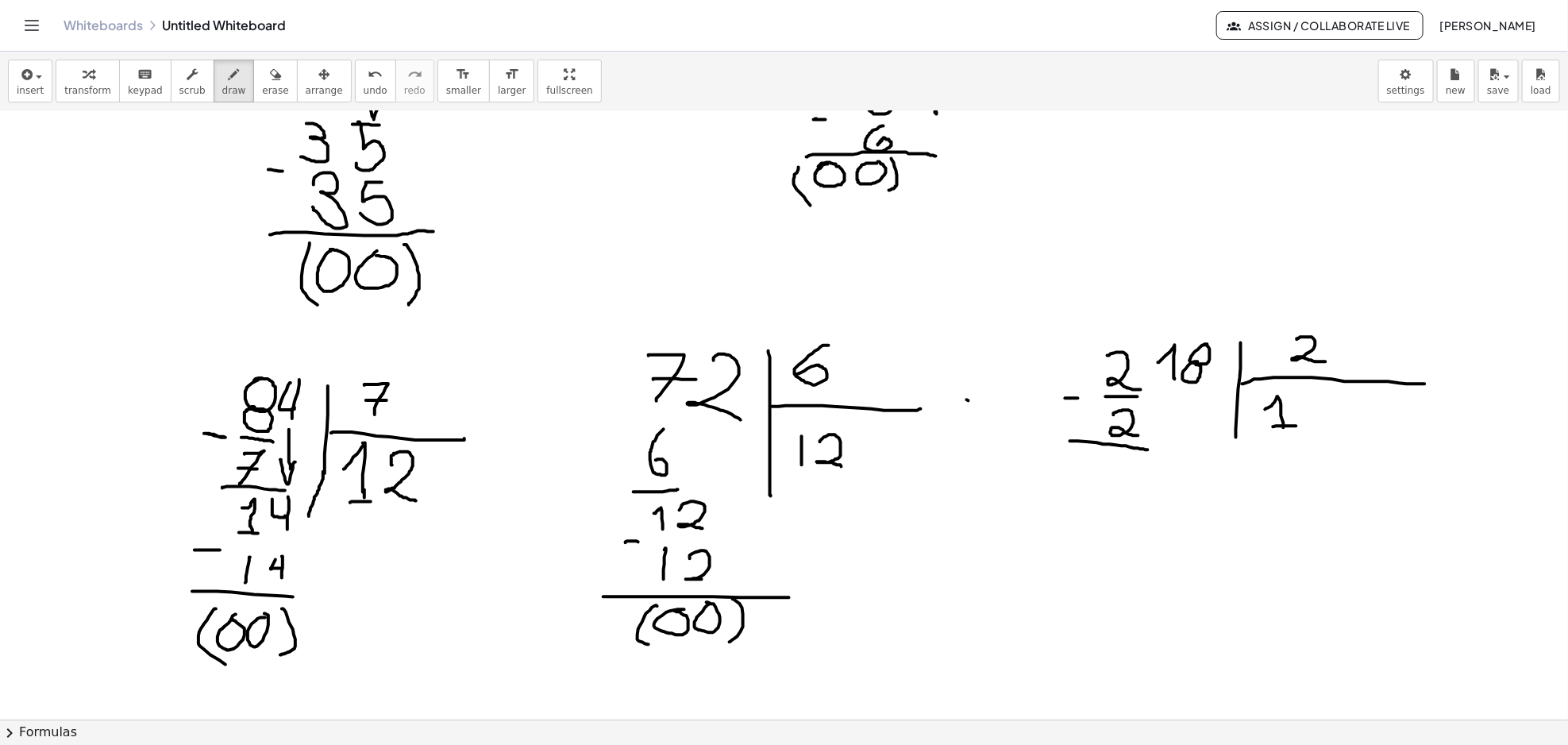
click at [1154, 450] on div at bounding box center [784, 202] width 1568 height 1812
drag, startPoint x: 1118, startPoint y: 452, endPoint x: 1112, endPoint y: 461, distance: 10.8
click at [1121, 456] on div at bounding box center [784, 202] width 1568 height 1812
drag, startPoint x: 1173, startPoint y: 392, endPoint x: 1173, endPoint y: 423, distance: 31.0
click at [1174, 423] on div at bounding box center [784, 202] width 1568 height 1812
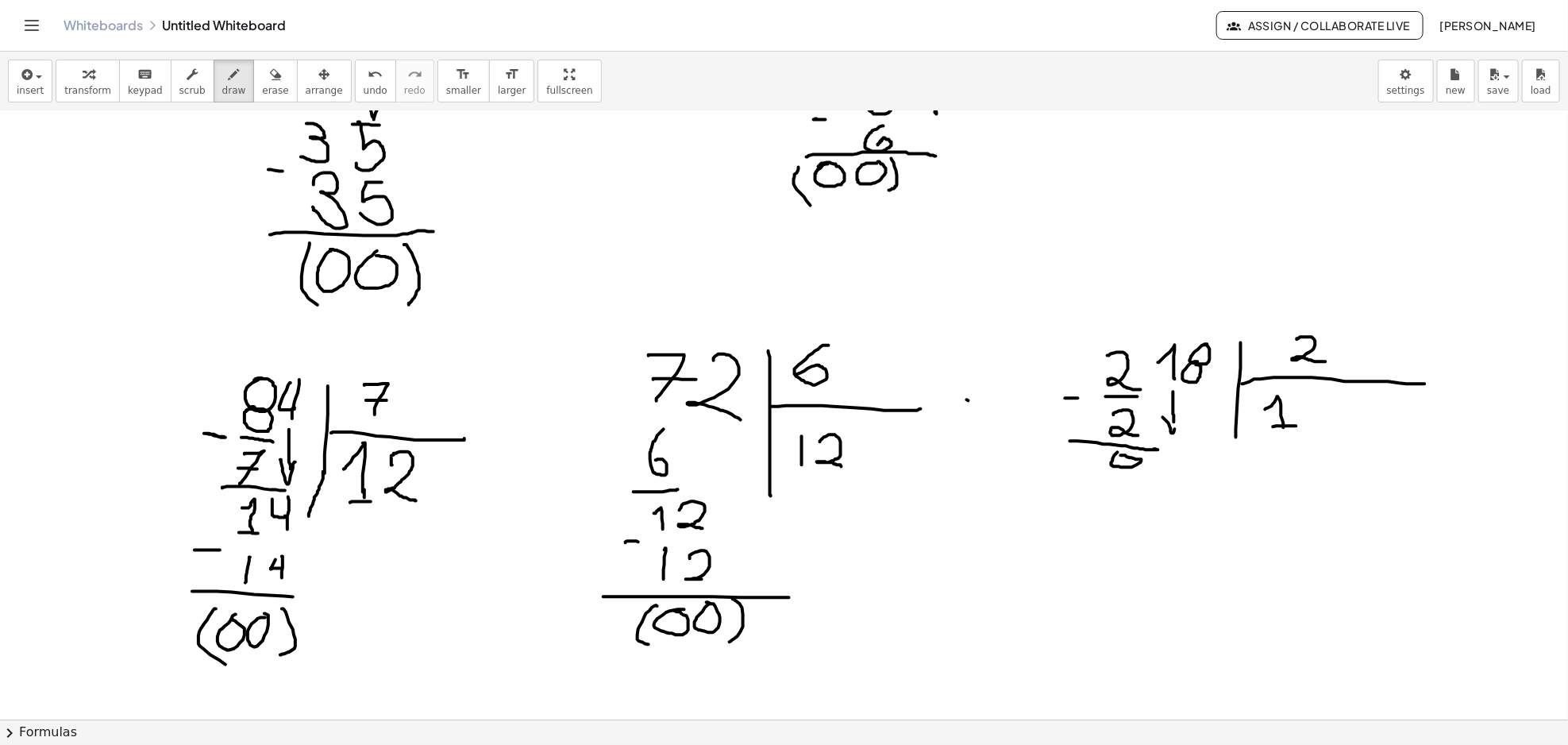
drag, startPoint x: 1163, startPoint y: 417, endPoint x: 1182, endPoint y: 416, distance: 19.0
click at [1182, 416] on div at bounding box center [784, 202] width 1568 height 1812
drag, startPoint x: 1161, startPoint y: 465, endPoint x: 1173, endPoint y: 477, distance: 17.0
click at [1173, 477] on div at bounding box center [784, 202] width 1568 height 1812
drag, startPoint x: 1170, startPoint y: 472, endPoint x: 1178, endPoint y: 475, distance: 8.5
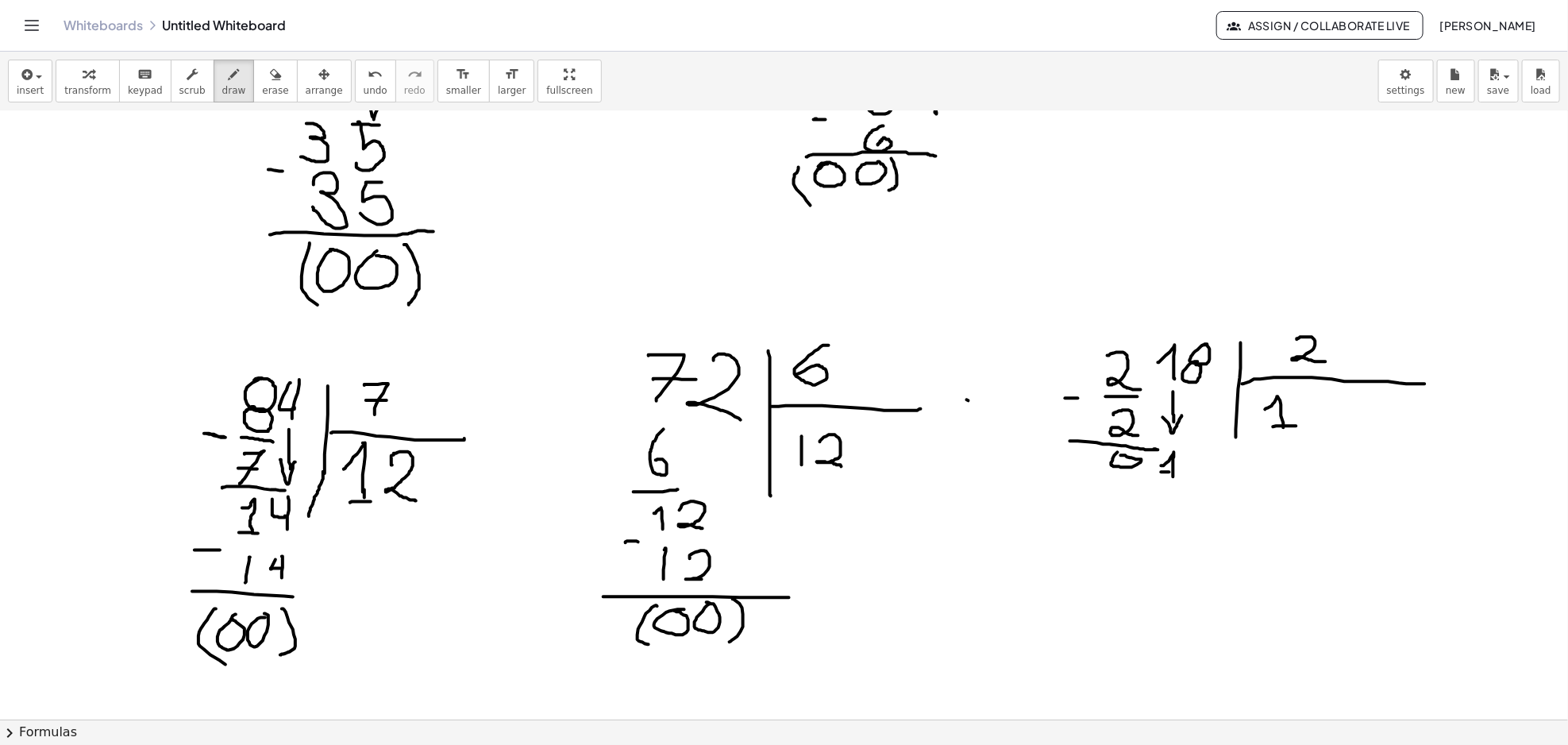
click at [1181, 475] on div at bounding box center [784, 202] width 1568 height 1812
drag, startPoint x: 1324, startPoint y: 392, endPoint x: 1305, endPoint y: 409, distance: 25.5
click at [1310, 400] on div at bounding box center [784, 202] width 1568 height 1812
click at [1169, 492] on div at bounding box center [784, 202] width 1568 height 1812
click at [1132, 484] on div at bounding box center [784, 202] width 1568 height 1812
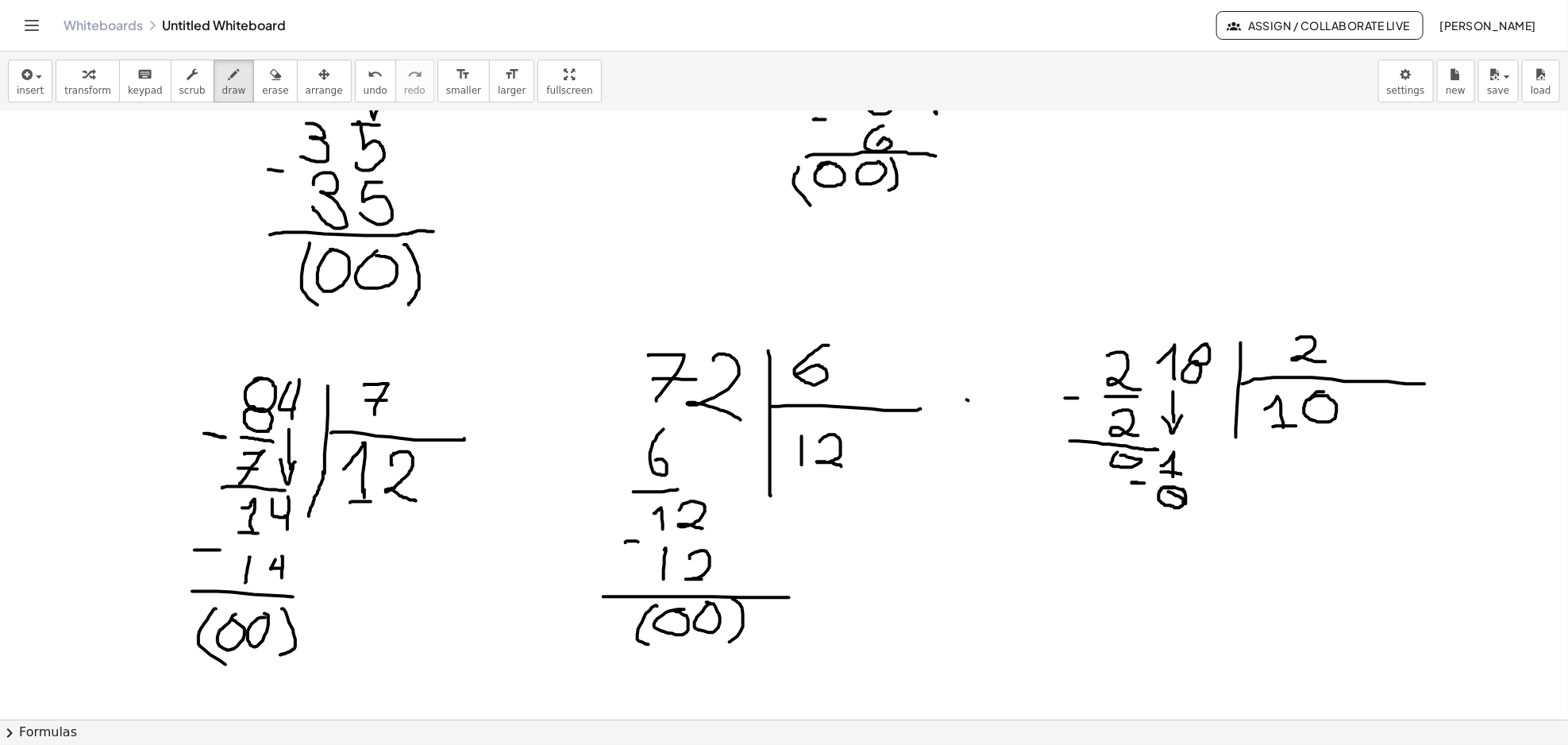
drag, startPoint x: 1171, startPoint y: 487, endPoint x: 1186, endPoint y: 504, distance: 22.7
click at [1186, 504] on div at bounding box center [784, 202] width 1568 height 1812
click at [1172, 488] on div at bounding box center [784, 202] width 1568 height 1812
drag, startPoint x: 1144, startPoint y: 521, endPoint x: 1203, endPoint y: 525, distance: 59.1
click at [1204, 525] on div at bounding box center [784, 202] width 1568 height 1812
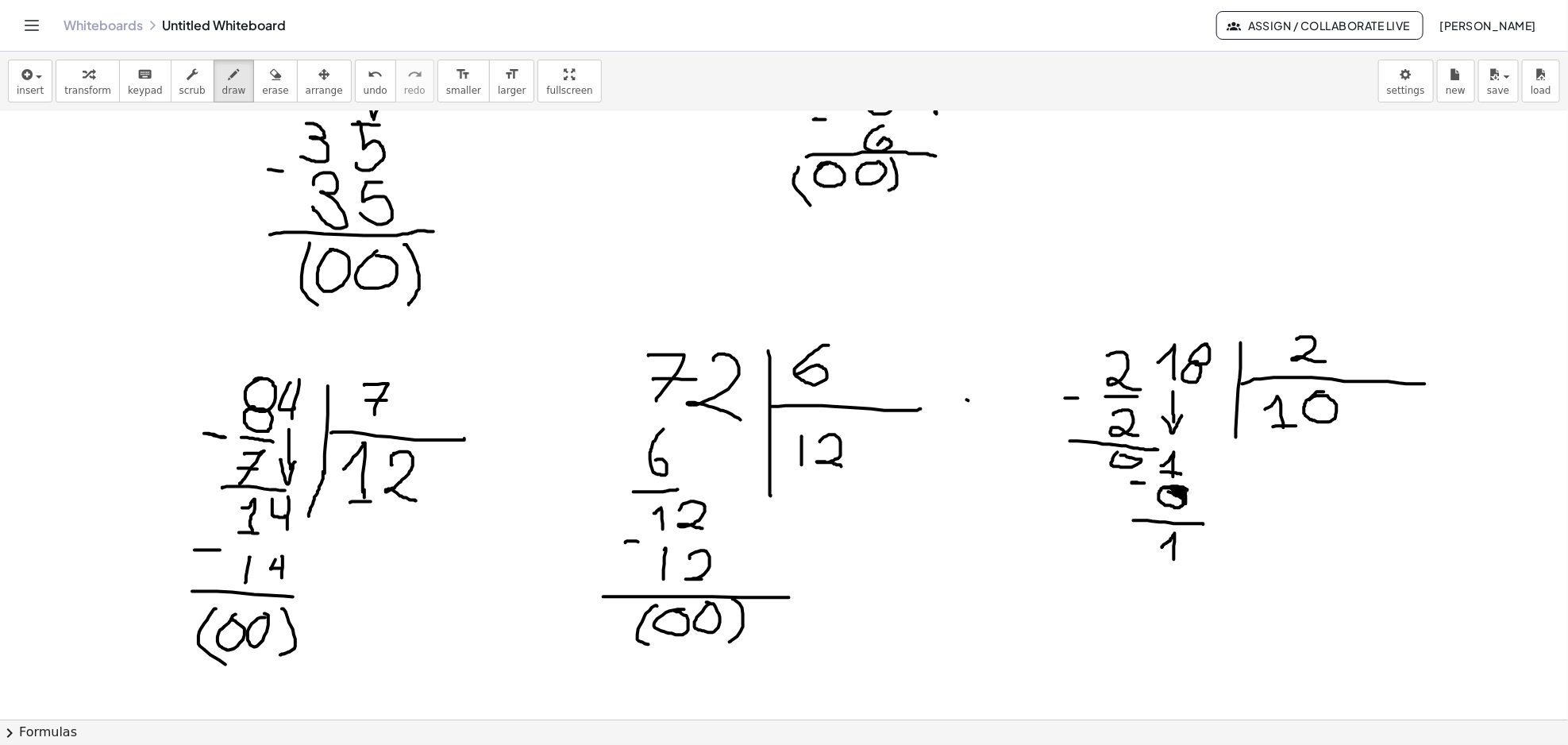
drag, startPoint x: 1164, startPoint y: 544, endPoint x: 1174, endPoint y: 560, distance: 18.9
click at [1174, 560] on div at bounding box center [784, 202] width 1568 height 1812
drag, startPoint x: 1161, startPoint y: 563, endPoint x: 1188, endPoint y: 505, distance: 64.0
click at [1185, 563] on div at bounding box center [784, 202] width 1568 height 1812
drag, startPoint x: 1206, startPoint y: 391, endPoint x: 1227, endPoint y: 495, distance: 106.1
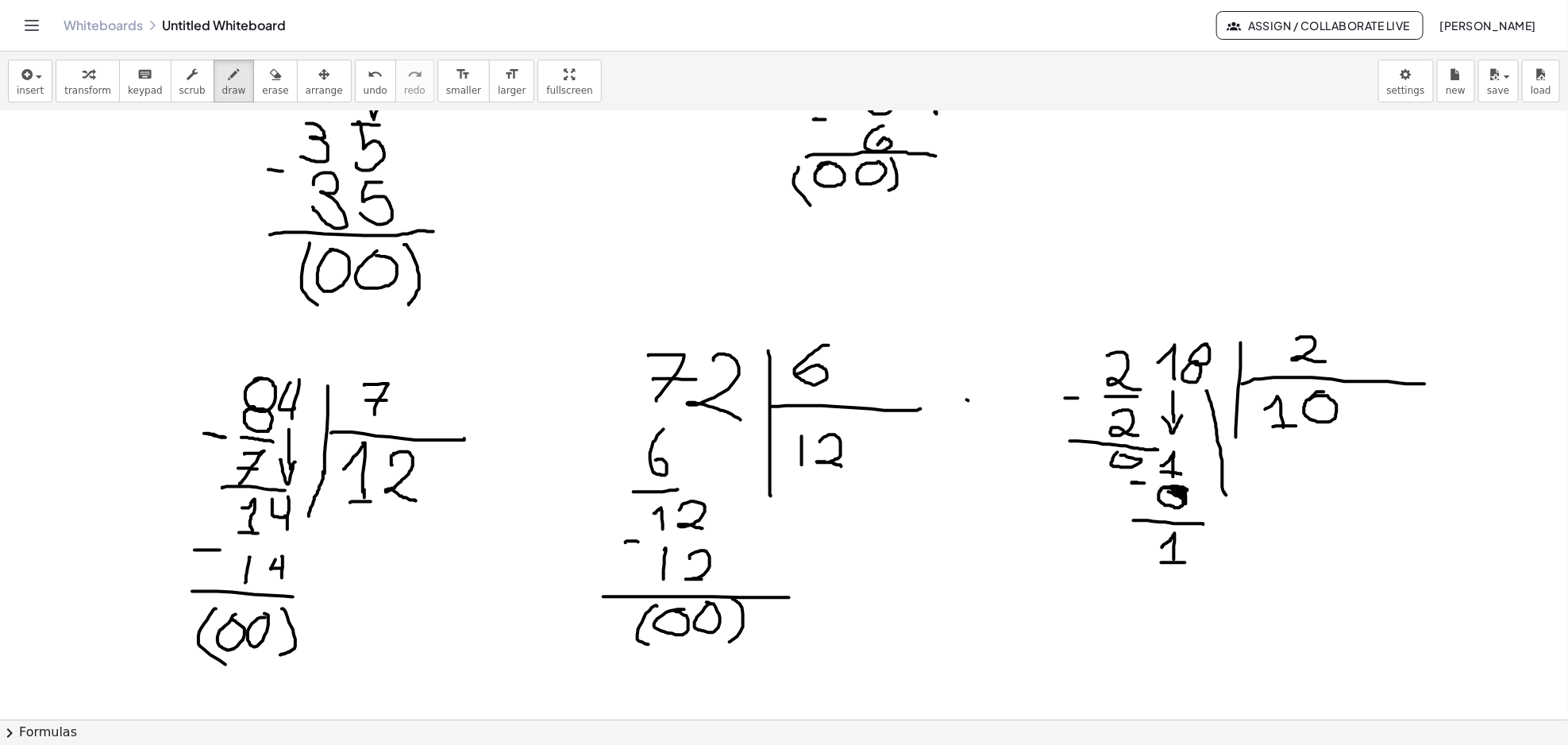
click at [1227, 495] on div at bounding box center [784, 202] width 1568 height 1812
drag, startPoint x: 1216, startPoint y: 485, endPoint x: 1237, endPoint y: 489, distance: 21.4
click at [1237, 489] on div at bounding box center [784, 202] width 1568 height 1812
drag, startPoint x: 1221, startPoint y: 535, endPoint x: 1212, endPoint y: 552, distance: 19.2
click at [1216, 530] on div at bounding box center [784, 202] width 1568 height 1812
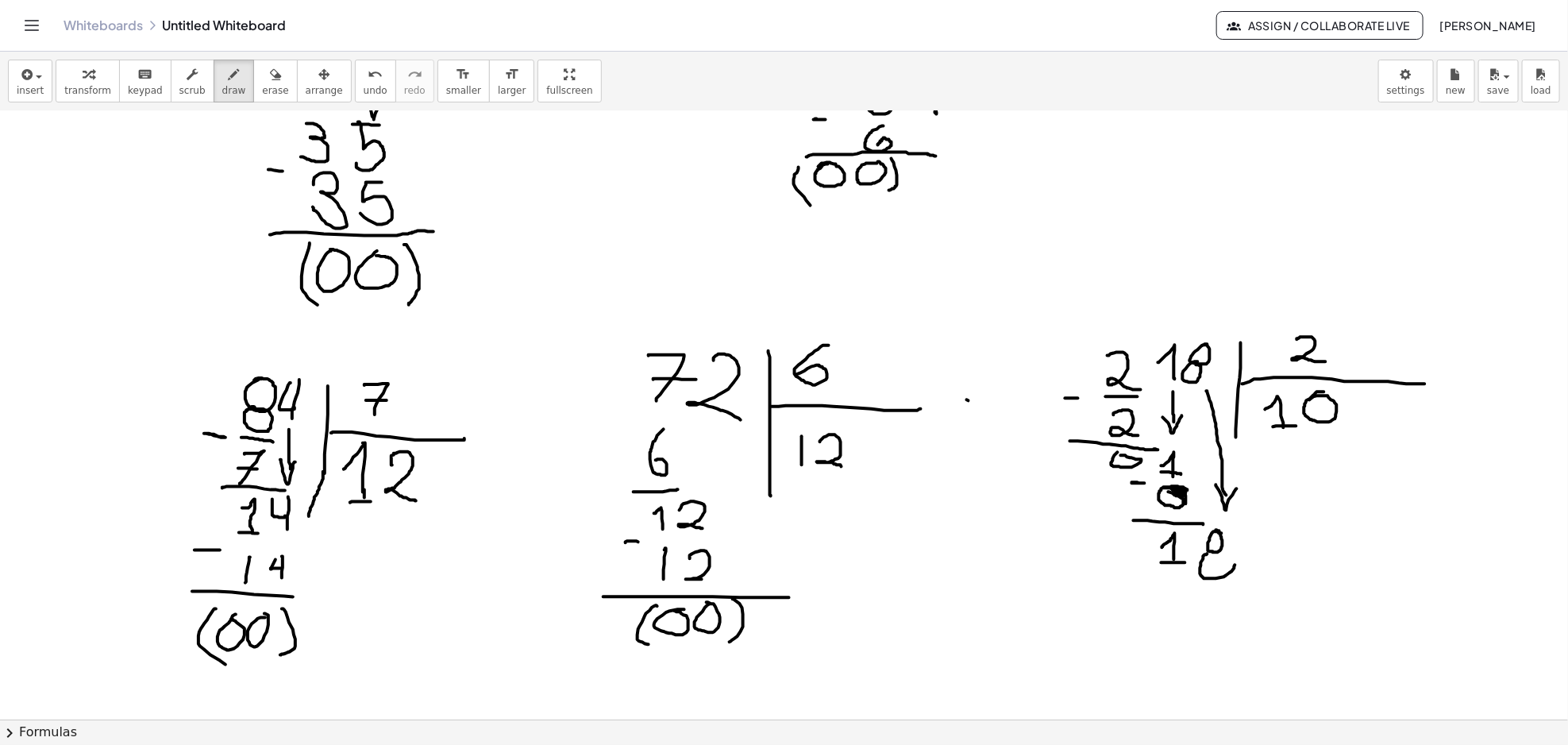
drag, startPoint x: 1204, startPoint y: 556, endPoint x: 1222, endPoint y: 553, distance: 18.2
click at [1228, 552] on div at bounding box center [784, 202] width 1568 height 1812
click at [1212, 552] on div at bounding box center [784, 202] width 1568 height 1812
click at [1363, 390] on div at bounding box center [784, 202] width 1568 height 1812
drag, startPoint x: 1365, startPoint y: 395, endPoint x: 1378, endPoint y: 425, distance: 32.7
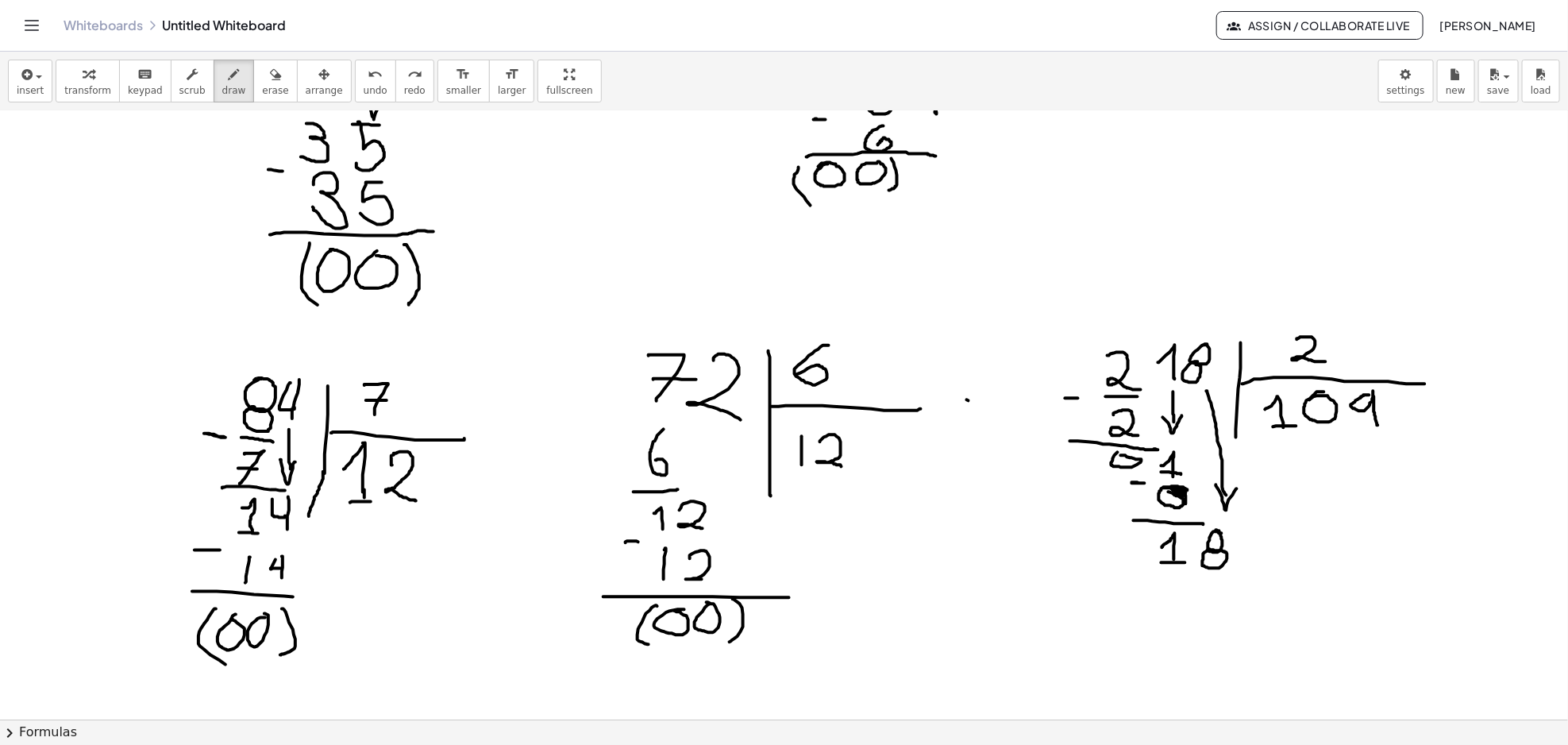
click at [1378, 425] on div at bounding box center [784, 202] width 1568 height 1812
drag, startPoint x: 1164, startPoint y: 591, endPoint x: 1183, endPoint y: 606, distance: 24.2
click at [1183, 606] on div at bounding box center [784, 202] width 1568 height 1812
click at [1217, 582] on div at bounding box center [784, 202] width 1568 height 1812
click at [1210, 591] on div at bounding box center [784, 202] width 1568 height 1812
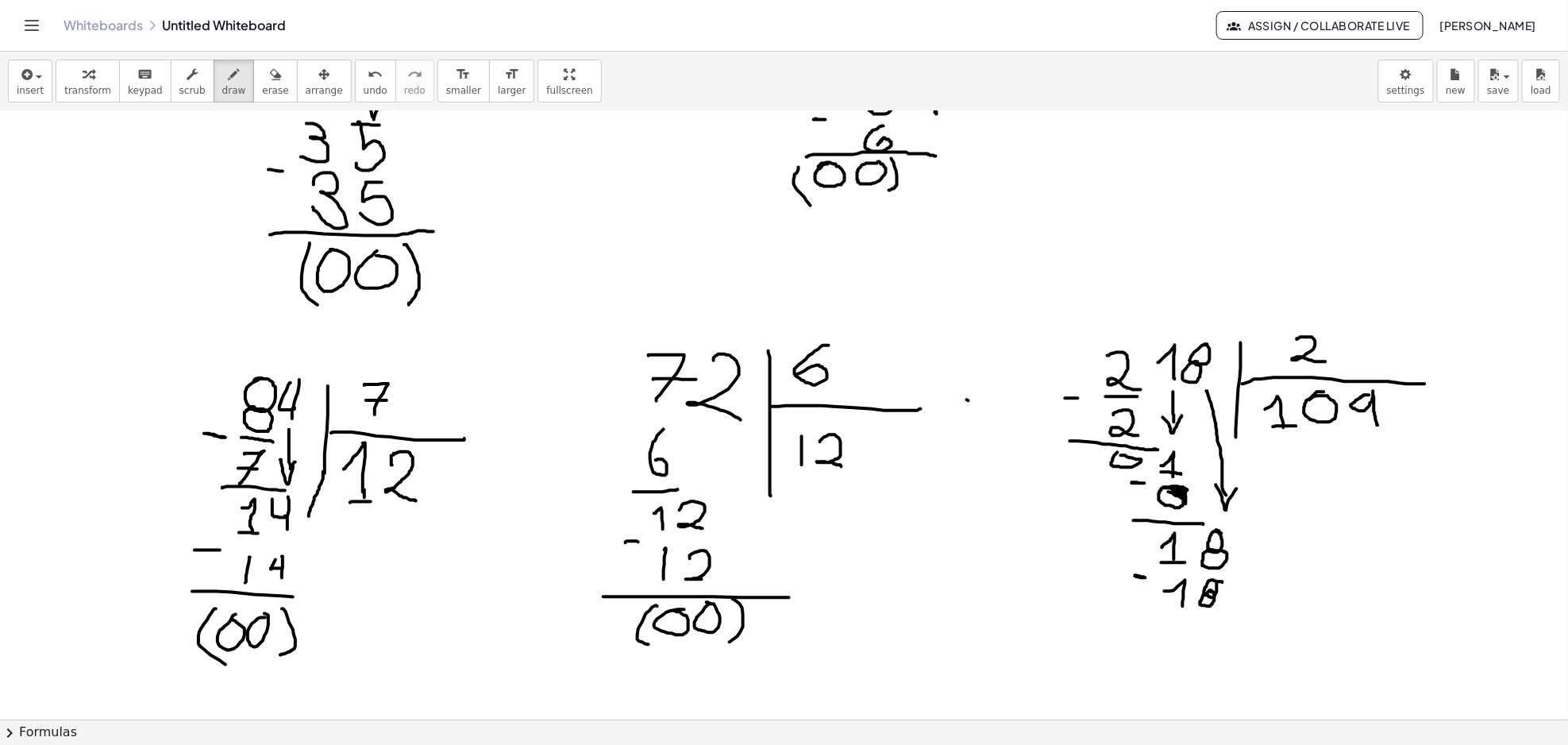
drag, startPoint x: 1144, startPoint y: 577, endPoint x: 1135, endPoint y: 577, distance: 9.0
click at [1135, 577] on div at bounding box center [784, 202] width 1568 height 1812
drag, startPoint x: 1128, startPoint y: 612, endPoint x: 1247, endPoint y: 623, distance: 119.5
click at [1247, 624] on div at bounding box center [784, 202] width 1568 height 1812
click at [1165, 640] on div at bounding box center [784, 202] width 1568 height 1812
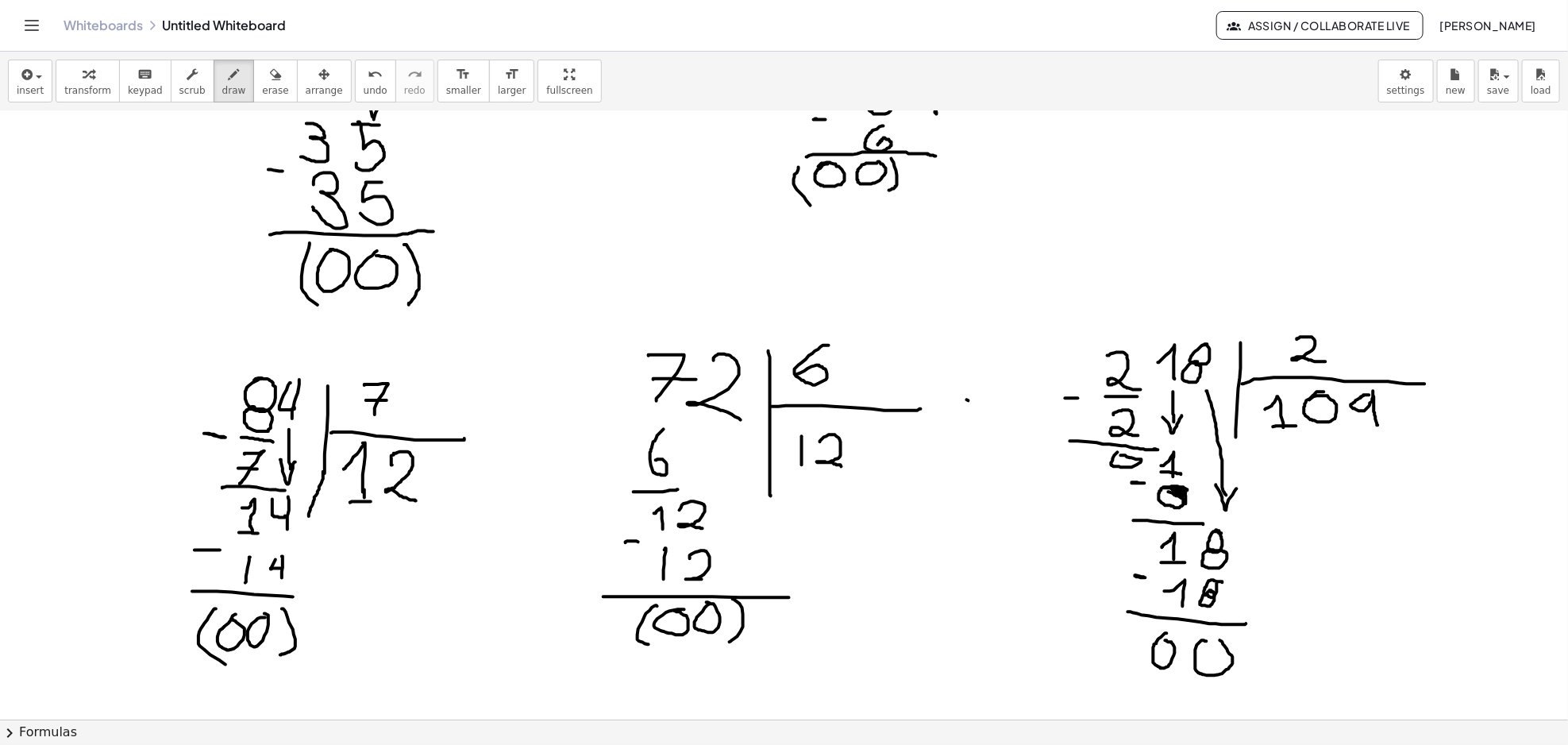
drag, startPoint x: 1204, startPoint y: 640, endPoint x: 1194, endPoint y: 647, distance: 12.2
click at [1204, 639] on div at bounding box center [784, 202] width 1568 height 1812
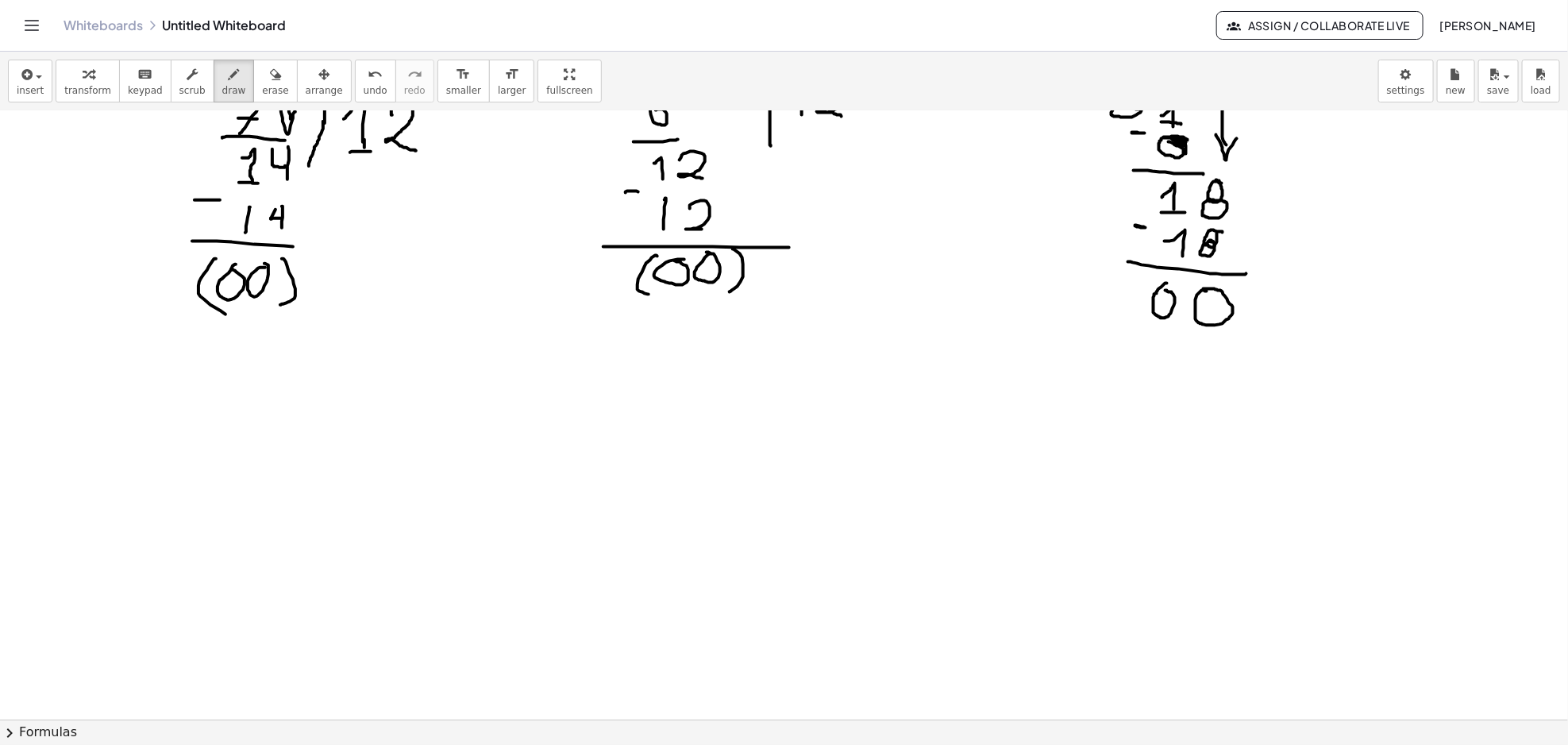
scroll to position [1203, 0]
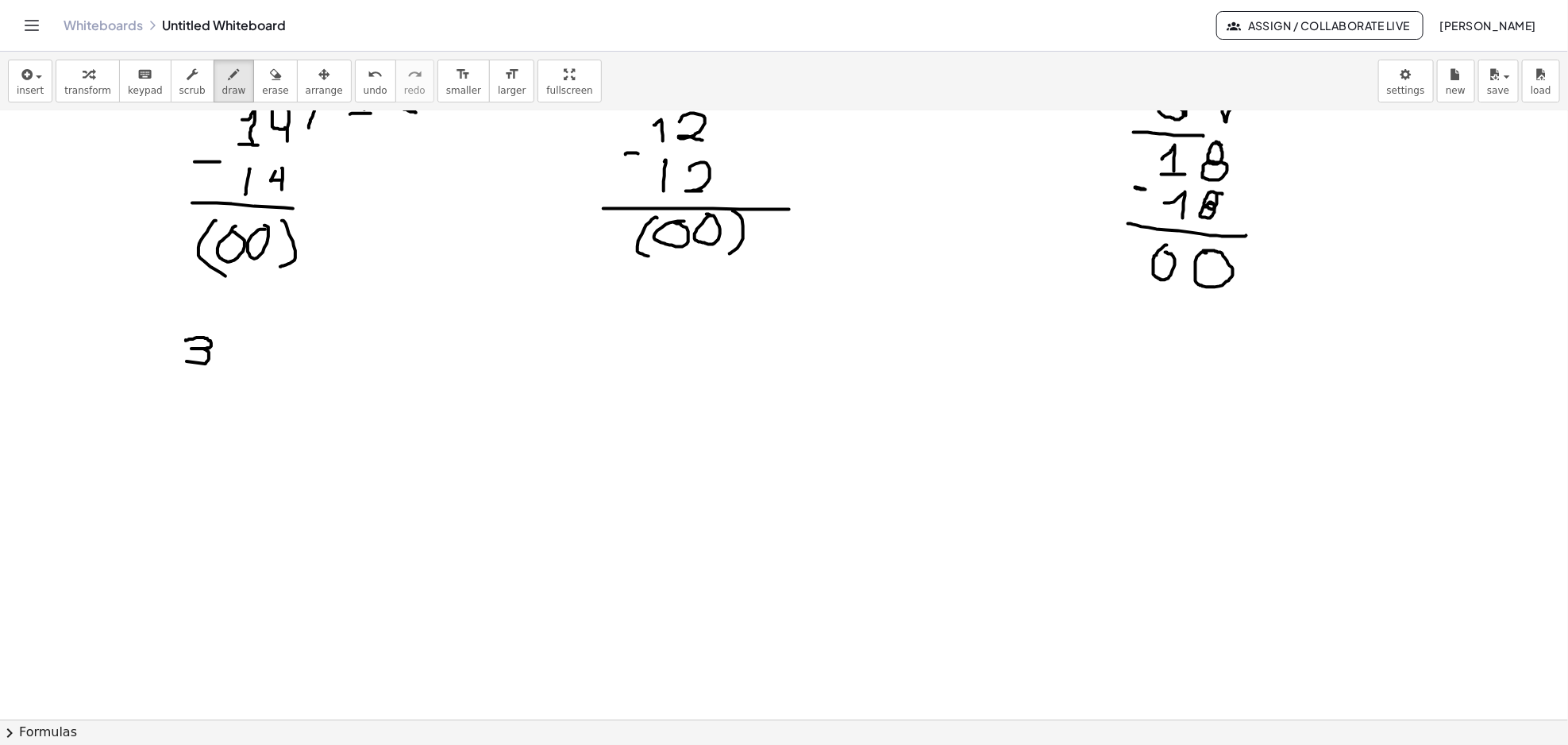
drag, startPoint x: 188, startPoint y: 339, endPoint x: 184, endPoint y: 360, distance: 21.4
click at [184, 360] on div at bounding box center [784, 124] width 1568 height 2434
drag, startPoint x: 233, startPoint y: 332, endPoint x: 227, endPoint y: 352, distance: 20.9
click at [227, 352] on div at bounding box center [784, 124] width 1568 height 2434
drag, startPoint x: 263, startPoint y: 330, endPoint x: 264, endPoint y: 360, distance: 30.0
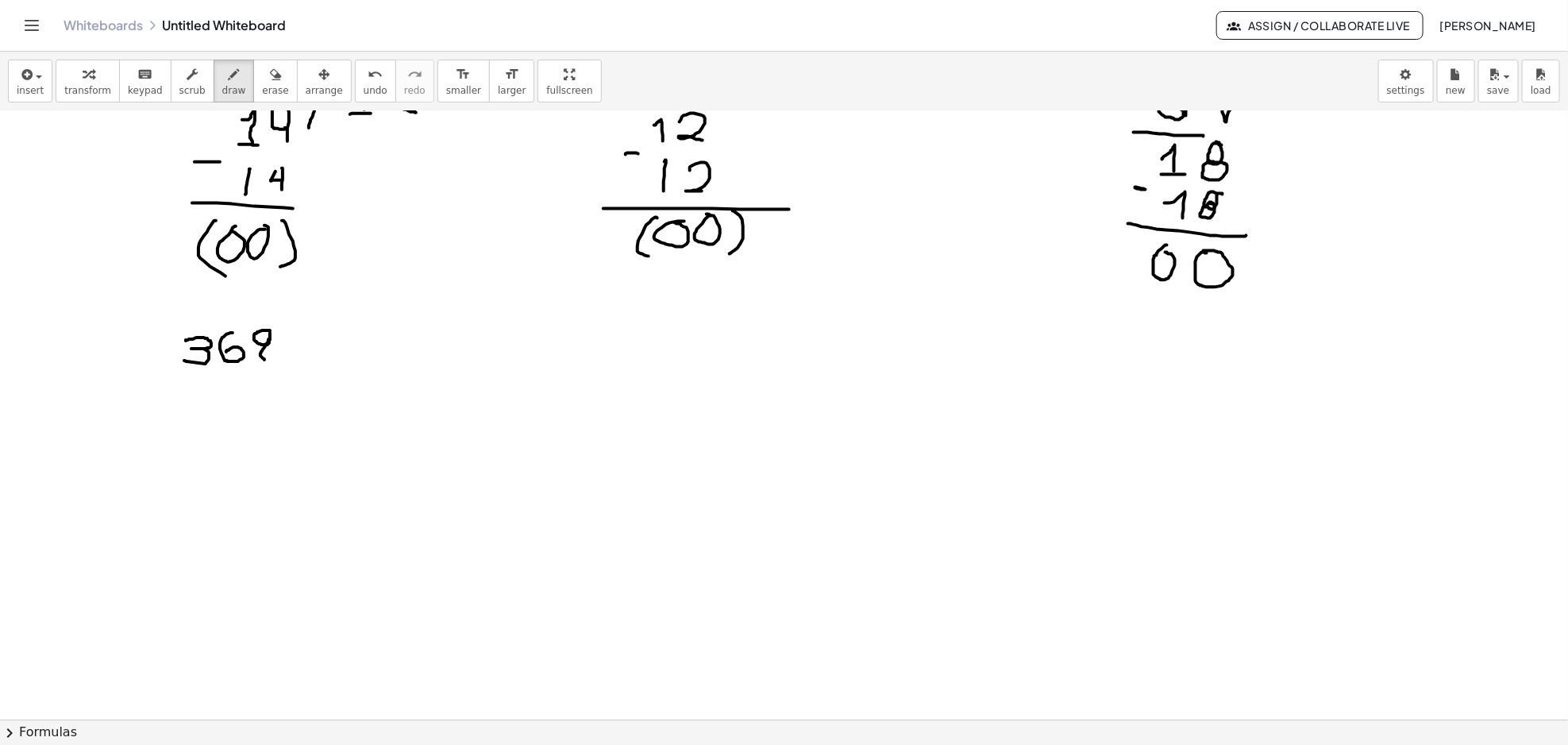
click at [264, 360] on div at bounding box center [784, 124] width 1568 height 2434
drag, startPoint x: 294, startPoint y: 330, endPoint x: 299, endPoint y: 399, distance: 69.2
click at [298, 415] on div at bounding box center [784, 124] width 1568 height 2434
drag, startPoint x: 294, startPoint y: 362, endPoint x: 408, endPoint y: 367, distance: 114.1
click at [408, 367] on div at bounding box center [784, 124] width 1568 height 2434
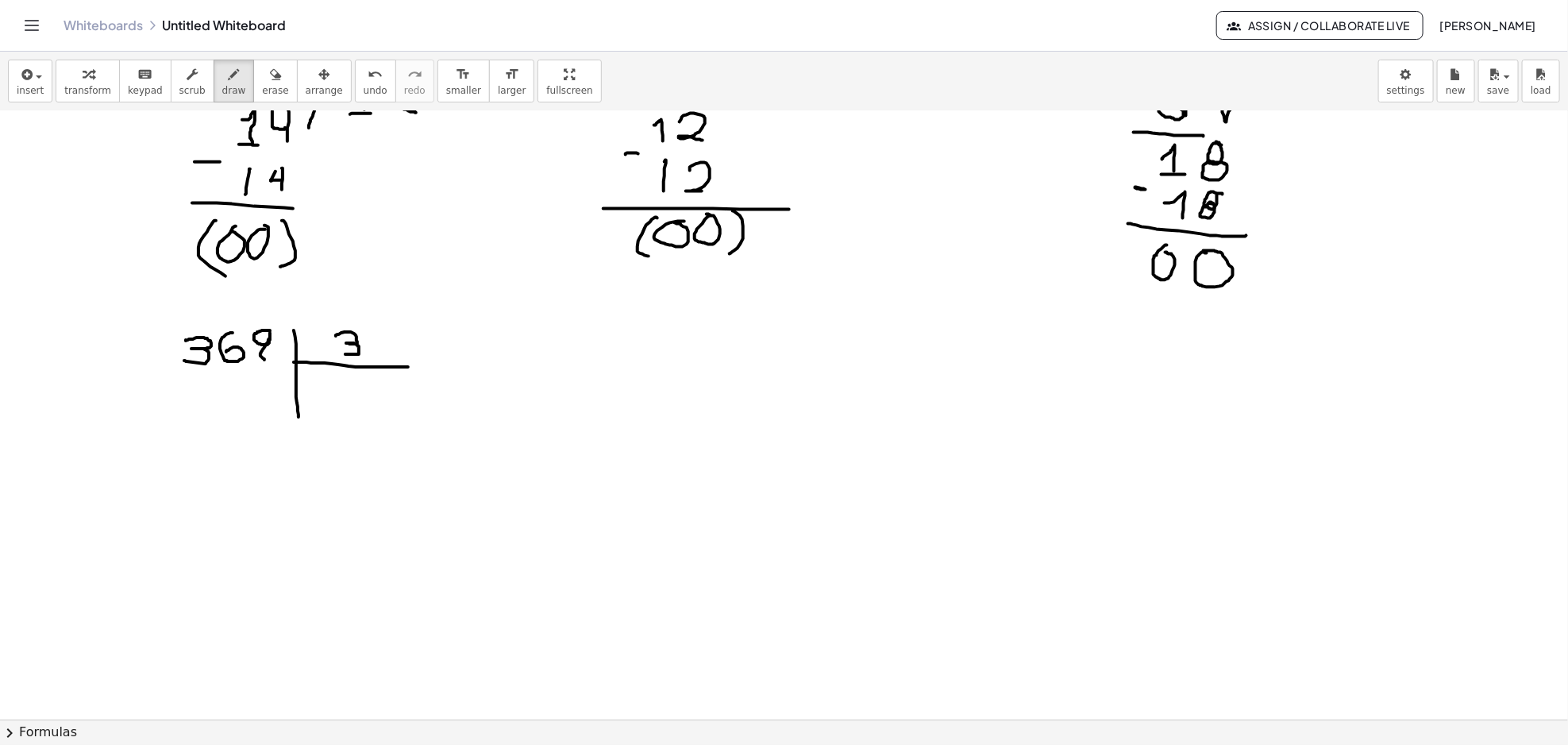
drag, startPoint x: 336, startPoint y: 336, endPoint x: 336, endPoint y: 352, distance: 16.0
click at [336, 352] on div at bounding box center [784, 124] width 1568 height 2434
drag, startPoint x: 321, startPoint y: 379, endPoint x: 316, endPoint y: 412, distance: 33.4
click at [316, 412] on div at bounding box center [784, 124] width 1568 height 2434
drag, startPoint x: 336, startPoint y: 390, endPoint x: 383, endPoint y: 400, distance: 48.1
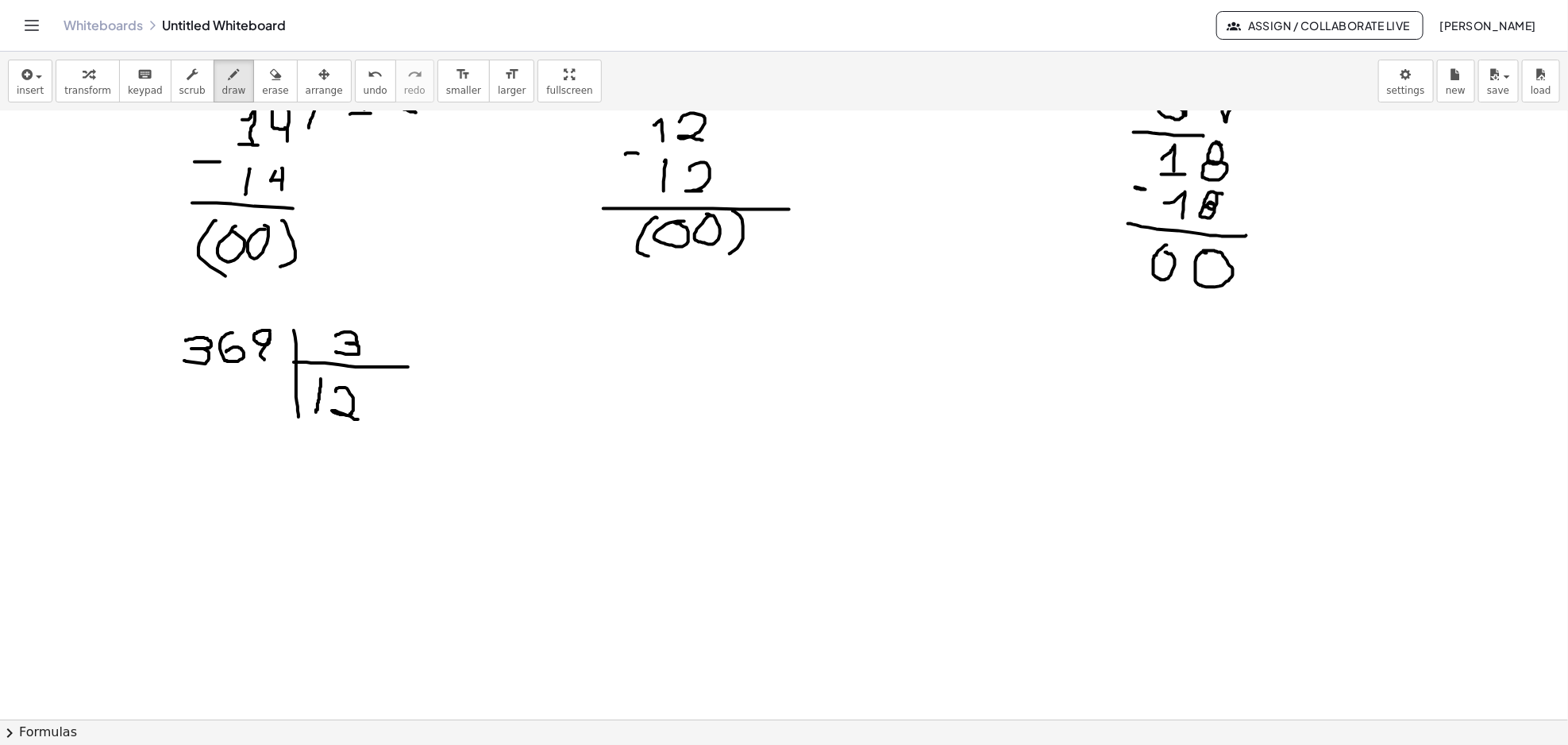
click at [360, 419] on div at bounding box center [784, 124] width 1568 height 2434
drag, startPoint x: 374, startPoint y: 389, endPoint x: 373, endPoint y: 434, distance: 45.0
click at [373, 413] on div at bounding box center [784, 124] width 1568 height 2434
click at [361, 336] on div at bounding box center [784, 124] width 1568 height 2434
drag, startPoint x: 208, startPoint y: 382, endPoint x: 184, endPoint y: 411, distance: 37.6
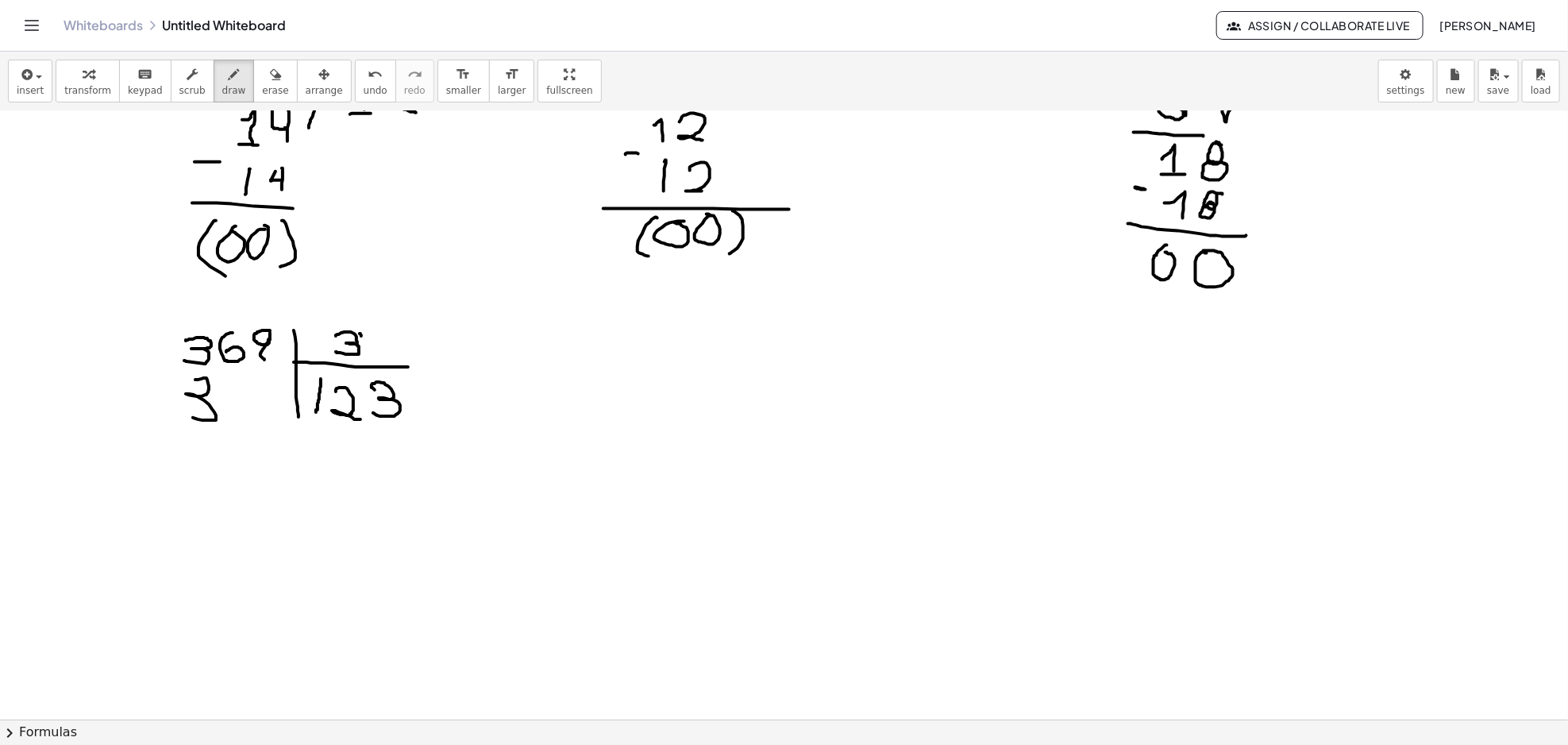
click at [184, 411] on div at bounding box center [784, 124] width 1568 height 2434
drag, startPoint x: 163, startPoint y: 430, endPoint x: 224, endPoint y: 430, distance: 61.0
click at [224, 430] on div at bounding box center [784, 124] width 1568 height 2434
click at [199, 441] on div at bounding box center [784, 124] width 1568 height 2434
drag, startPoint x: 166, startPoint y: 367, endPoint x: 178, endPoint y: 372, distance: 13.0
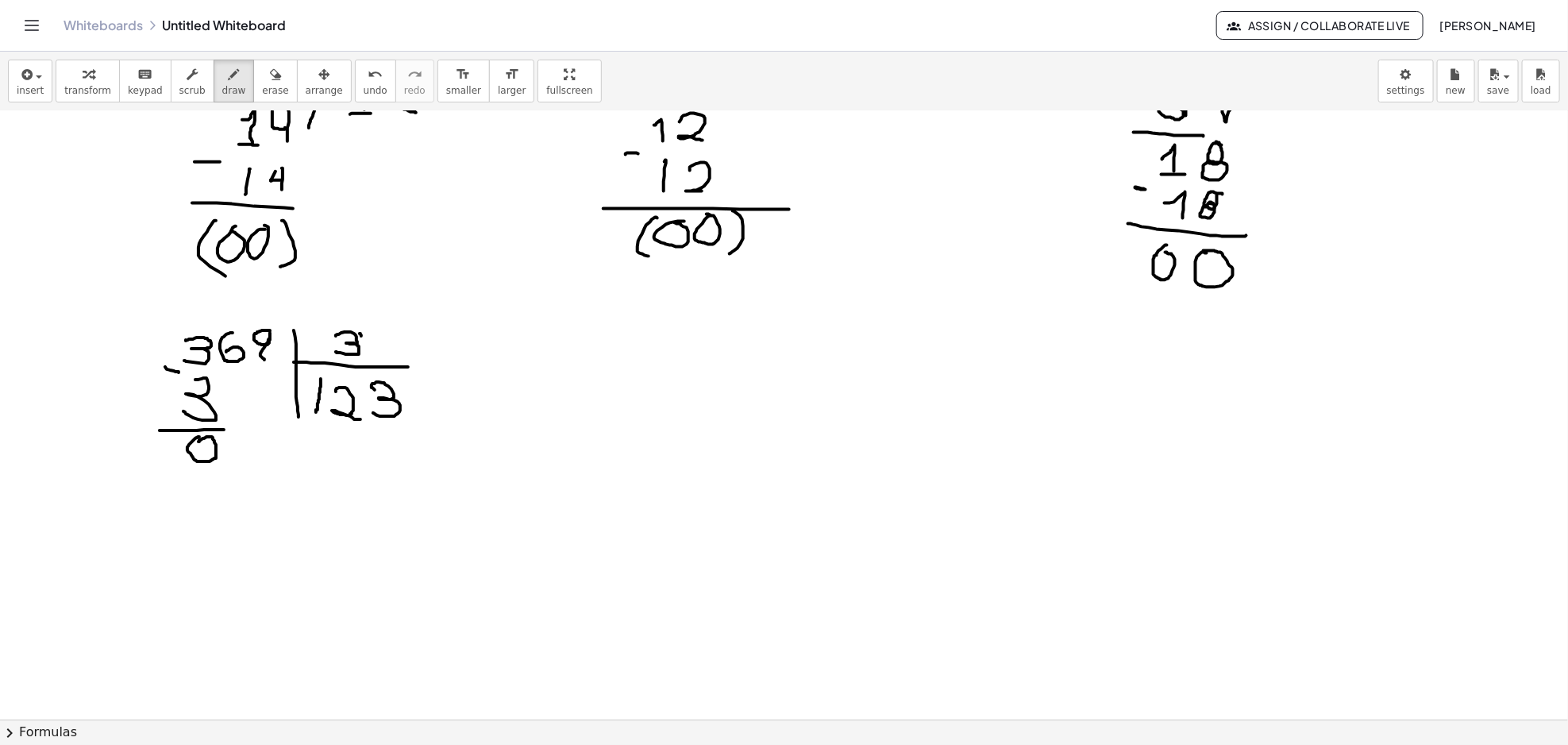
click at [178, 372] on div at bounding box center [784, 124] width 1568 height 2434
drag, startPoint x: 245, startPoint y: 432, endPoint x: 244, endPoint y: 452, distance: 20.0
click at [244, 452] on div at bounding box center [784, 124] width 1568 height 2434
drag, startPoint x: 248, startPoint y: 477, endPoint x: 253, endPoint y: 503, distance: 26.5
click at [250, 500] on div at bounding box center [784, 124] width 1568 height 2434
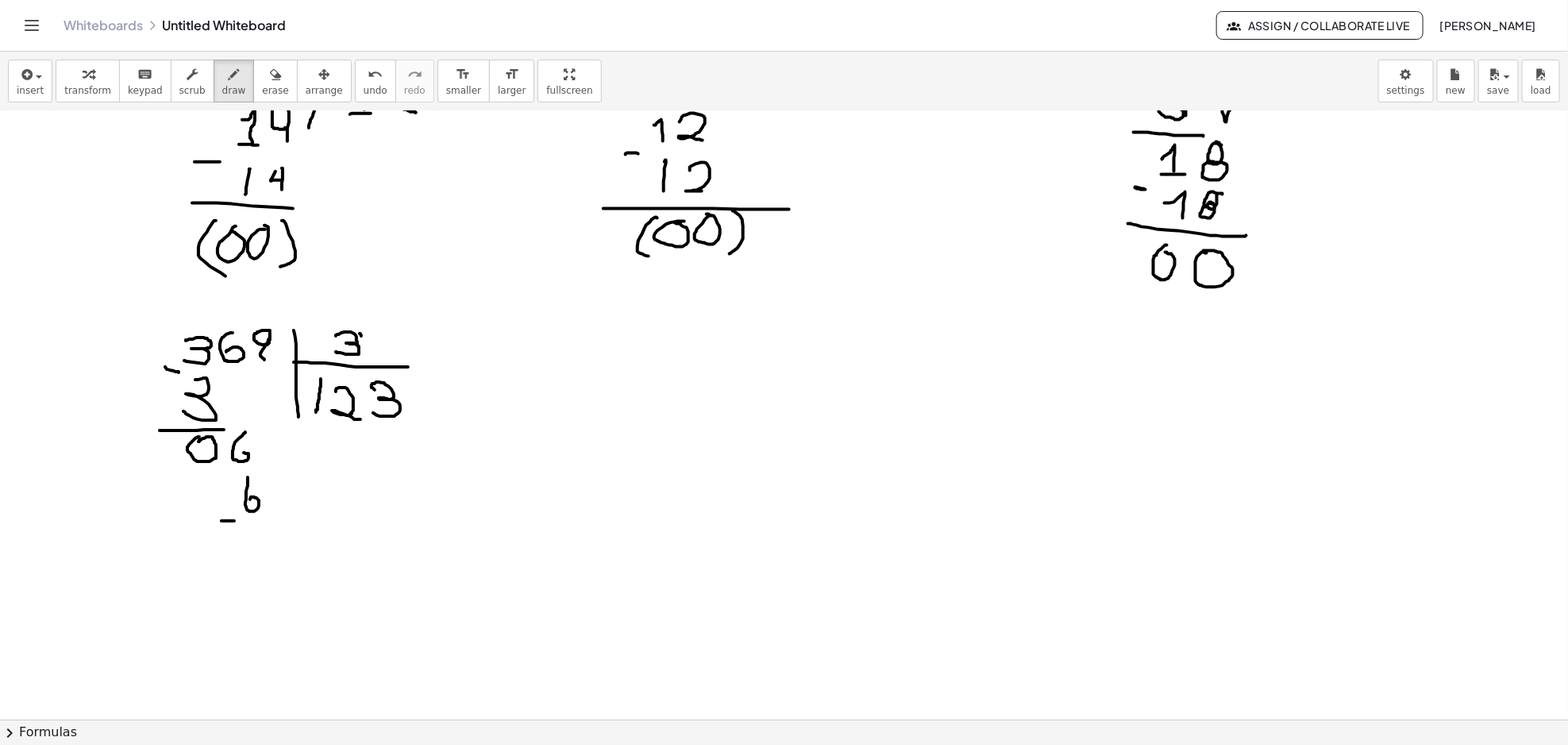
drag, startPoint x: 221, startPoint y: 521, endPoint x: 272, endPoint y: 519, distance: 51.0
click at [276, 518] on div at bounding box center [784, 124] width 1568 height 2434
click at [248, 530] on div at bounding box center [784, 124] width 1568 height 2434
drag, startPoint x: 288, startPoint y: 524, endPoint x: 328, endPoint y: 507, distance: 43.5
click at [307, 551] on div at bounding box center [784, 124] width 1568 height 2434
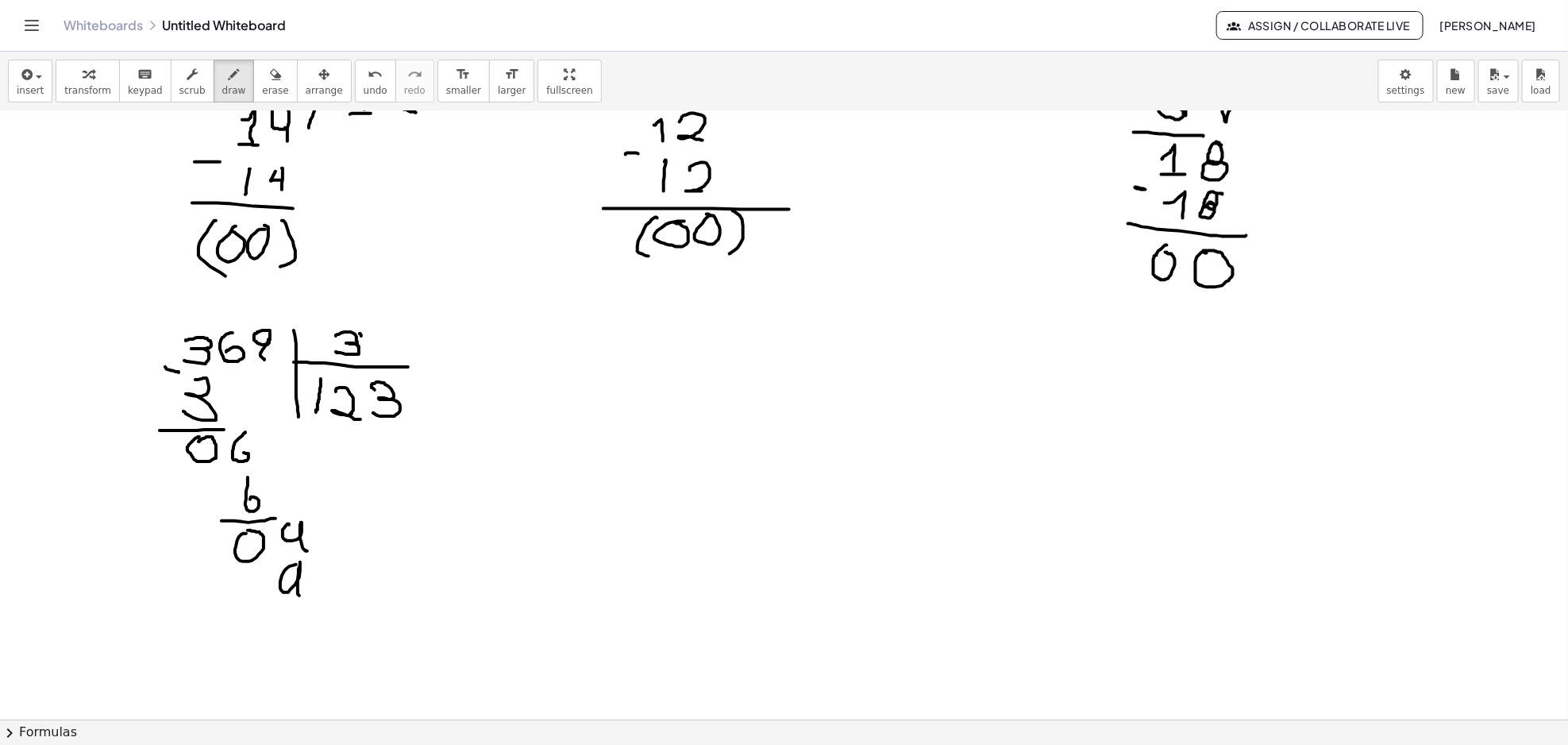
drag, startPoint x: 296, startPoint y: 564, endPoint x: 315, endPoint y: 647, distance: 85.1
click at [299, 598] on div at bounding box center [784, 124] width 1568 height 2434
drag, startPoint x: 236, startPoint y: 623, endPoint x: 348, endPoint y: 619, distance: 112.1
click at [348, 619] on div at bounding box center [784, 124] width 1568 height 2434
drag, startPoint x: 213, startPoint y: 568, endPoint x: 222, endPoint y: 569, distance: 9.1
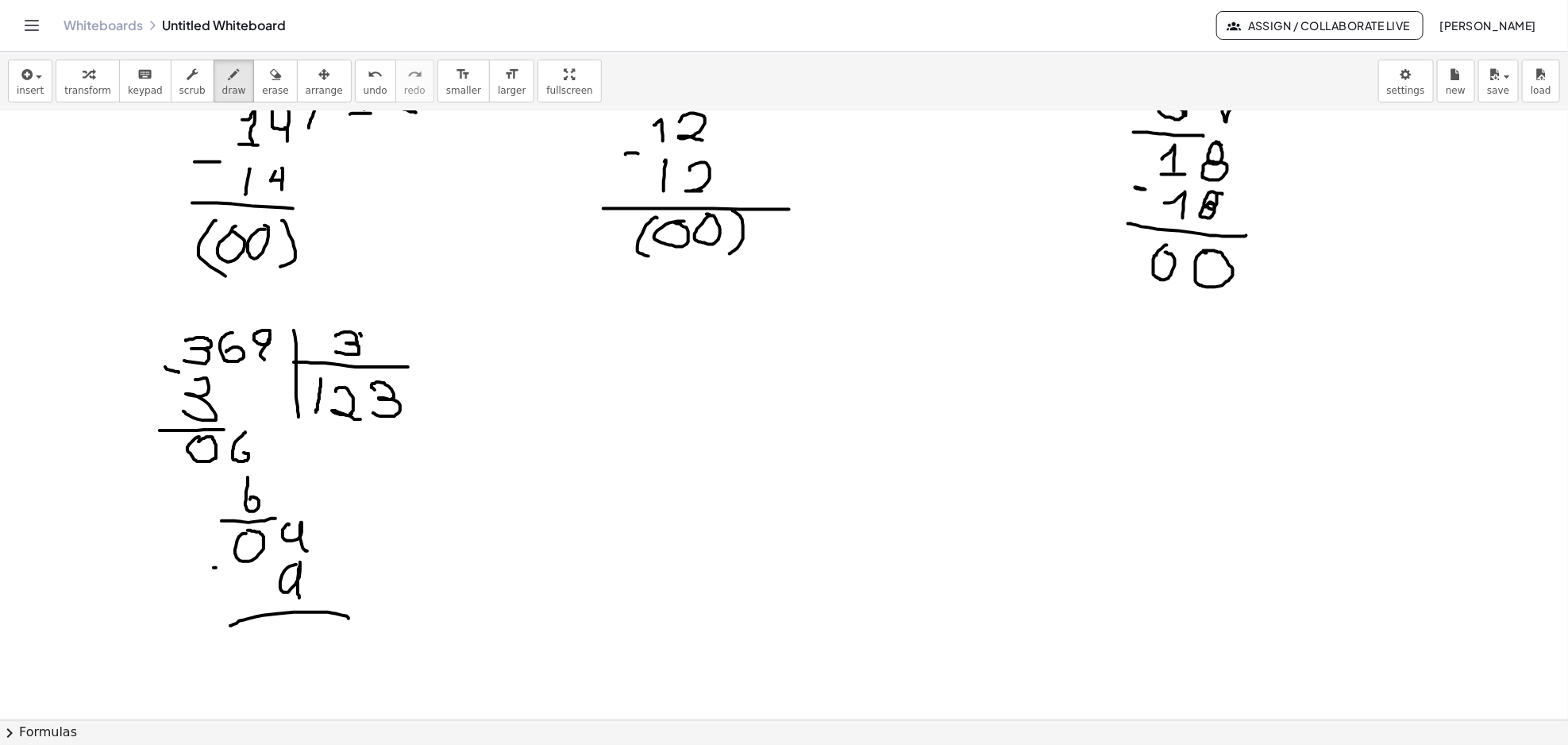
click at [218, 568] on div at bounding box center [784, 124] width 1568 height 2434
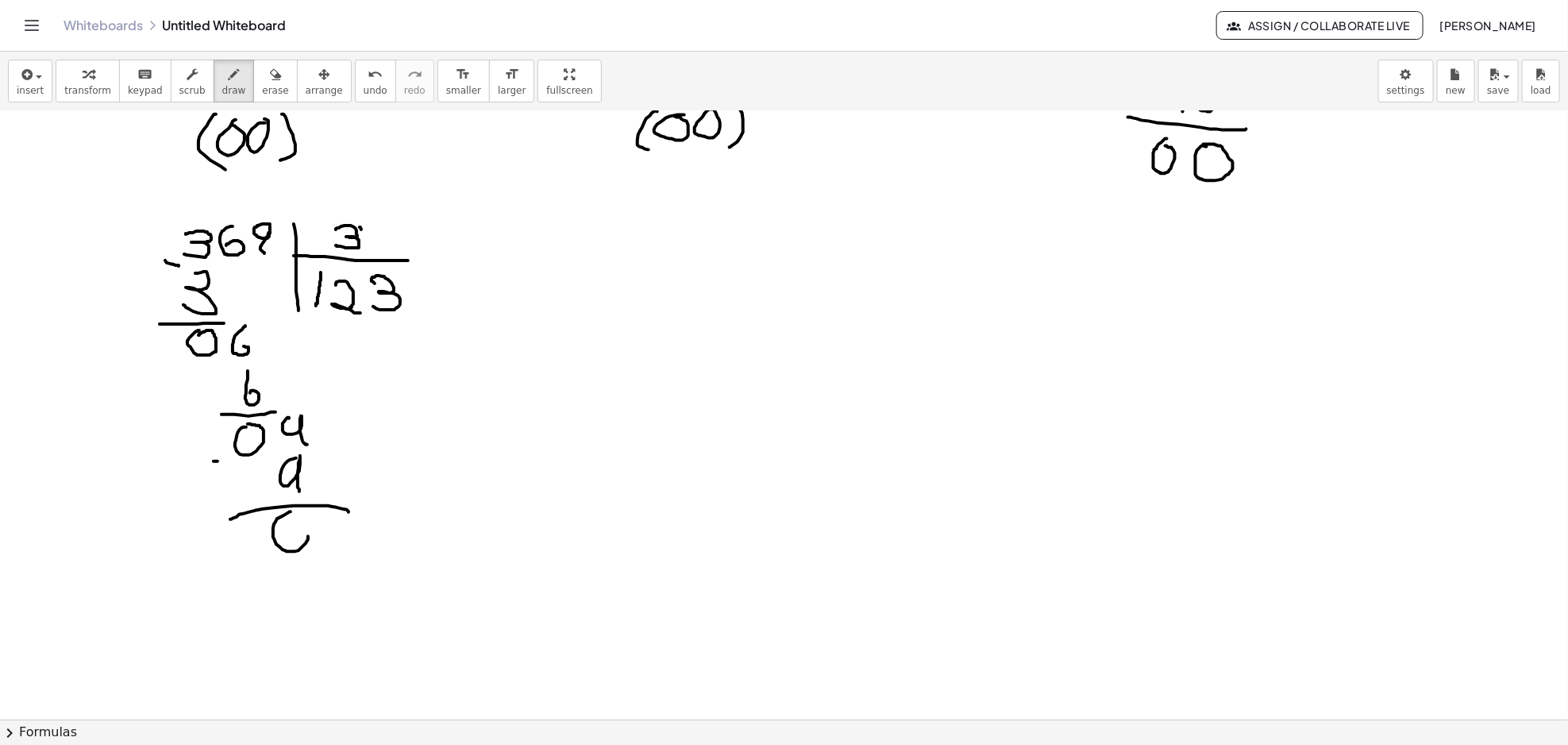
click at [290, 515] on div at bounding box center [784, 18] width 1568 height 2434
click at [270, 517] on div at bounding box center [784, 18] width 1568 height 2434
drag, startPoint x: 426, startPoint y: 330, endPoint x: 450, endPoint y: 239, distance: 94.1
click at [446, 252] on div at bounding box center [784, 18] width 1568 height 2434
click at [476, 220] on div at bounding box center [784, 18] width 1568 height 2434
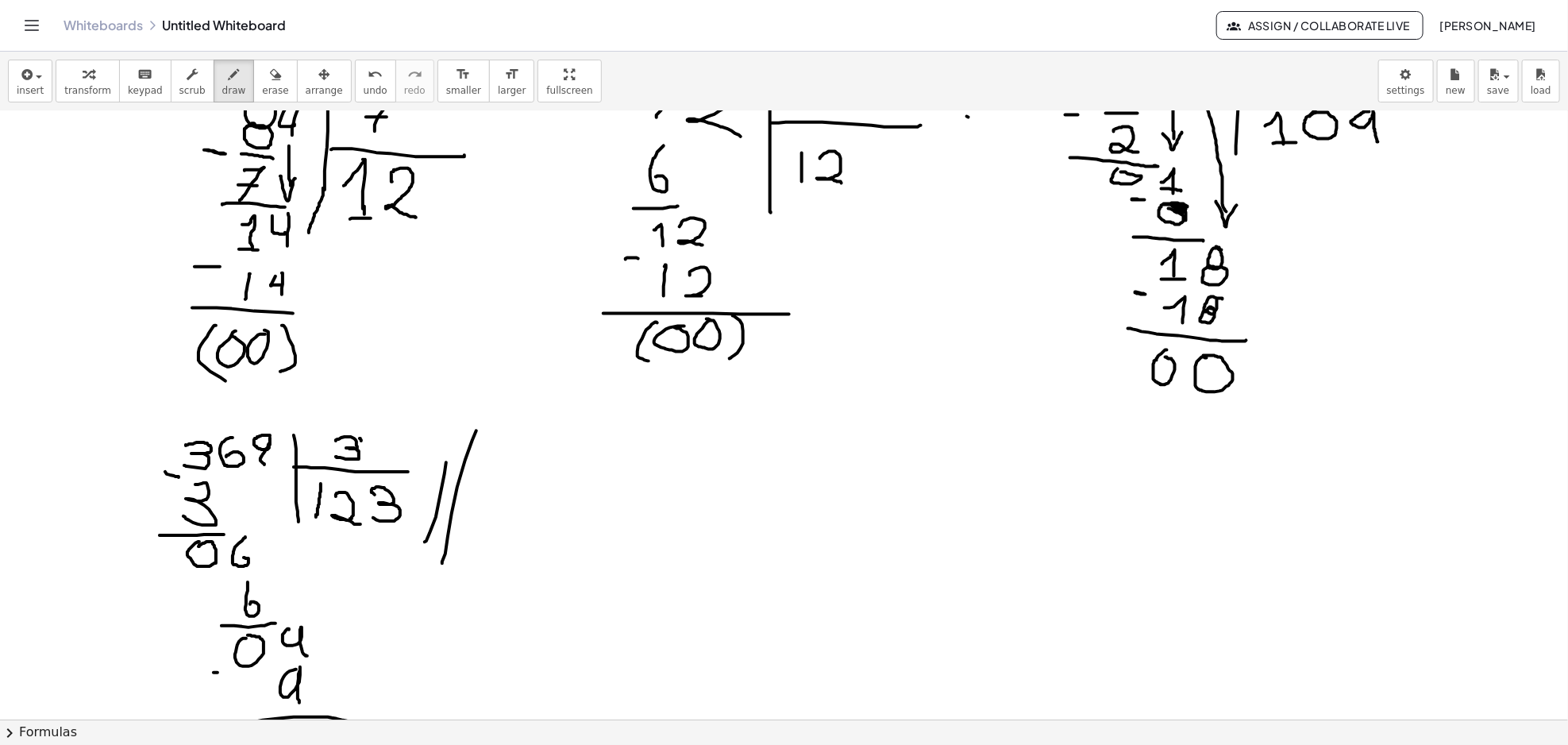
scroll to position [1098, 0]
drag, startPoint x: 605, startPoint y: 428, endPoint x: 629, endPoint y: 429, distance: 24.0
click at [625, 447] on div at bounding box center [784, 230] width 1568 height 2434
drag, startPoint x: 627, startPoint y: 442, endPoint x: 627, endPoint y: 474, distance: 32.0
click at [627, 474] on div at bounding box center [784, 230] width 1568 height 2434
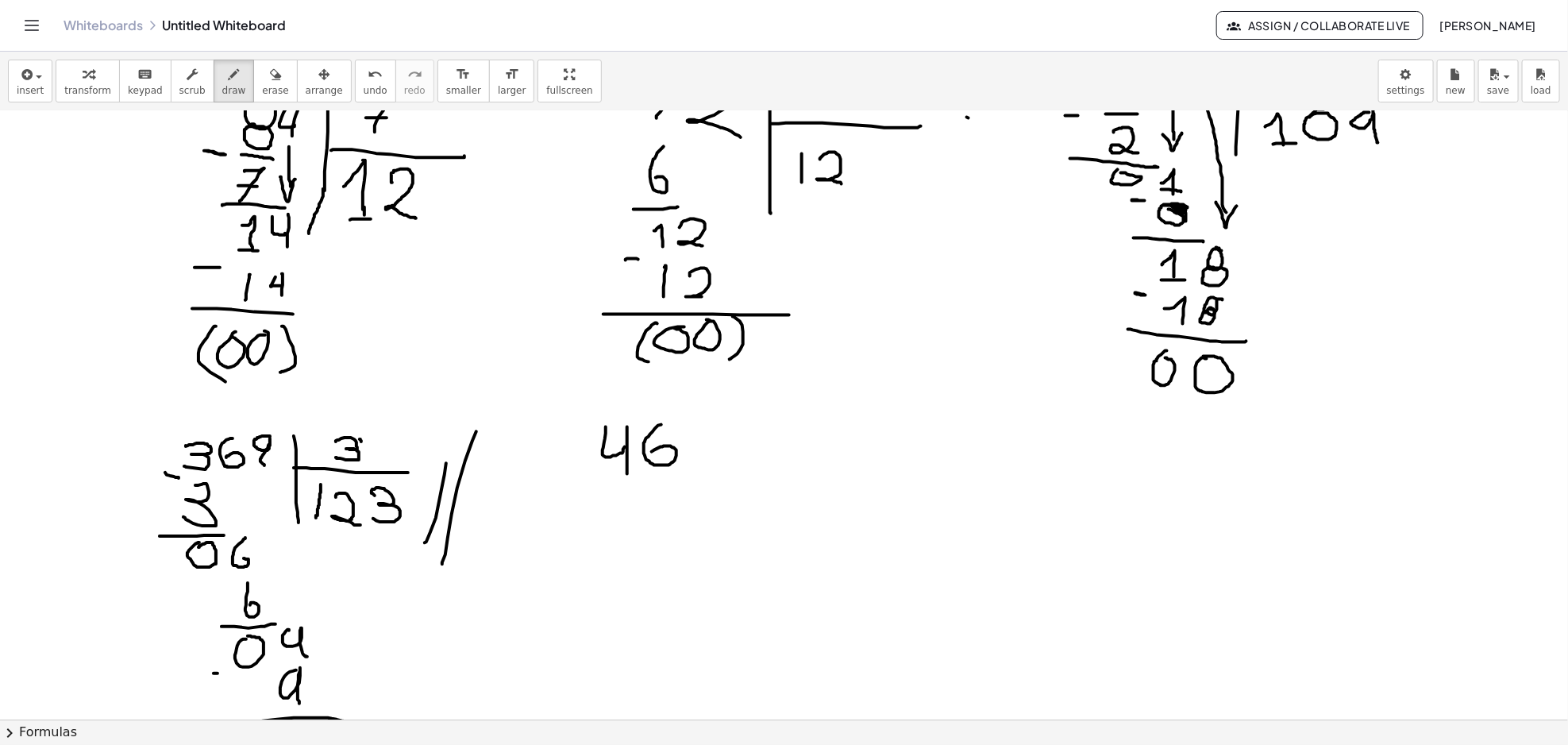
drag, startPoint x: 661, startPoint y: 424, endPoint x: 652, endPoint y: 458, distance: 35.2
click at [650, 454] on div at bounding box center [784, 230] width 1568 height 2434
drag, startPoint x: 704, startPoint y: 419, endPoint x: 696, endPoint y: 446, distance: 28.2
click at [699, 421] on div at bounding box center [784, 230] width 1568 height 2434
click at [702, 442] on div at bounding box center [784, 230] width 1568 height 2434
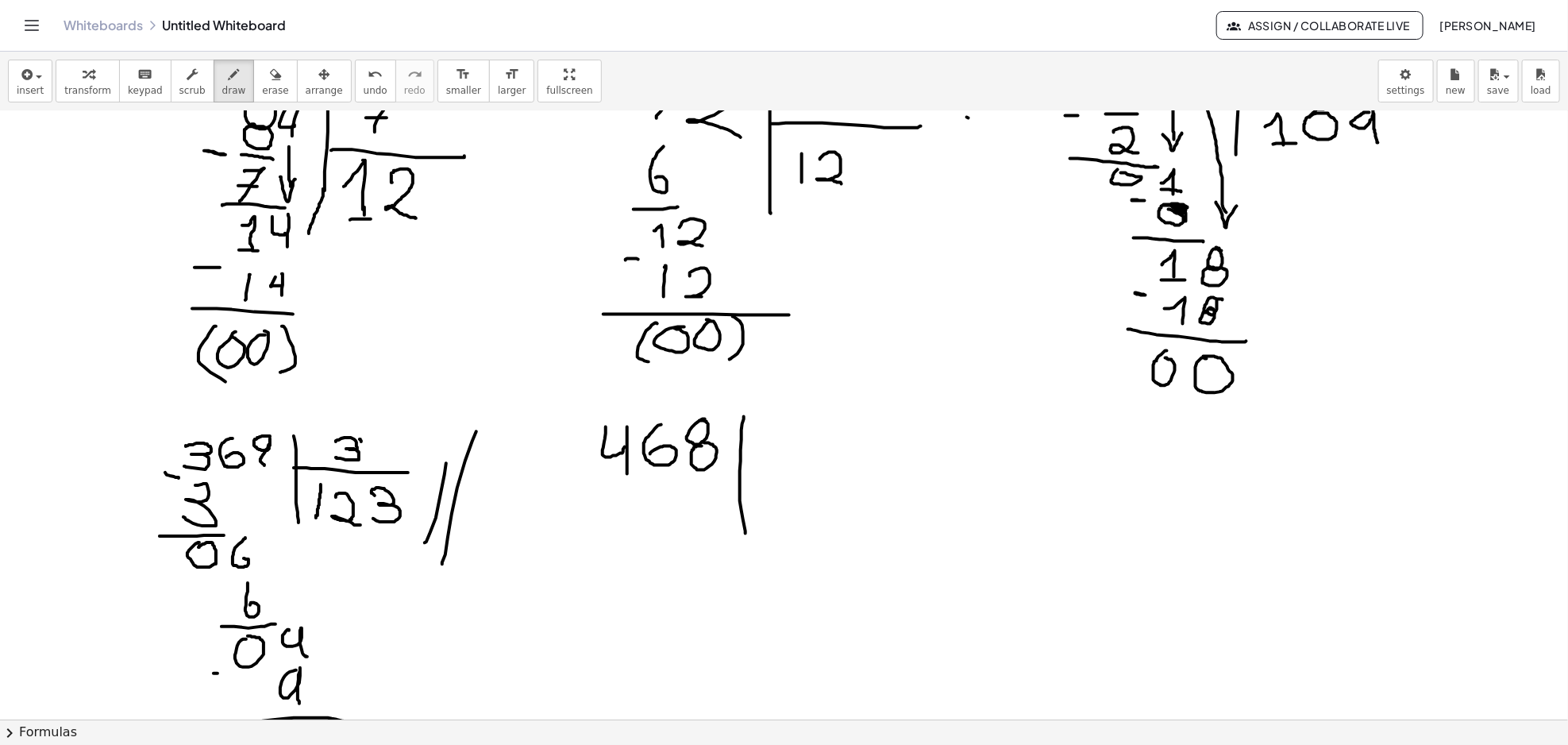
drag, startPoint x: 744, startPoint y: 416, endPoint x: 748, endPoint y: 535, distance: 119.1
click at [748, 535] on div at bounding box center [784, 230] width 1568 height 2434
drag, startPoint x: 738, startPoint y: 475, endPoint x: 870, endPoint y: 475, distance: 132.0
click at [870, 475] on div at bounding box center [784, 230] width 1568 height 2434
drag, startPoint x: 773, startPoint y: 423, endPoint x: 832, endPoint y: 449, distance: 64.5
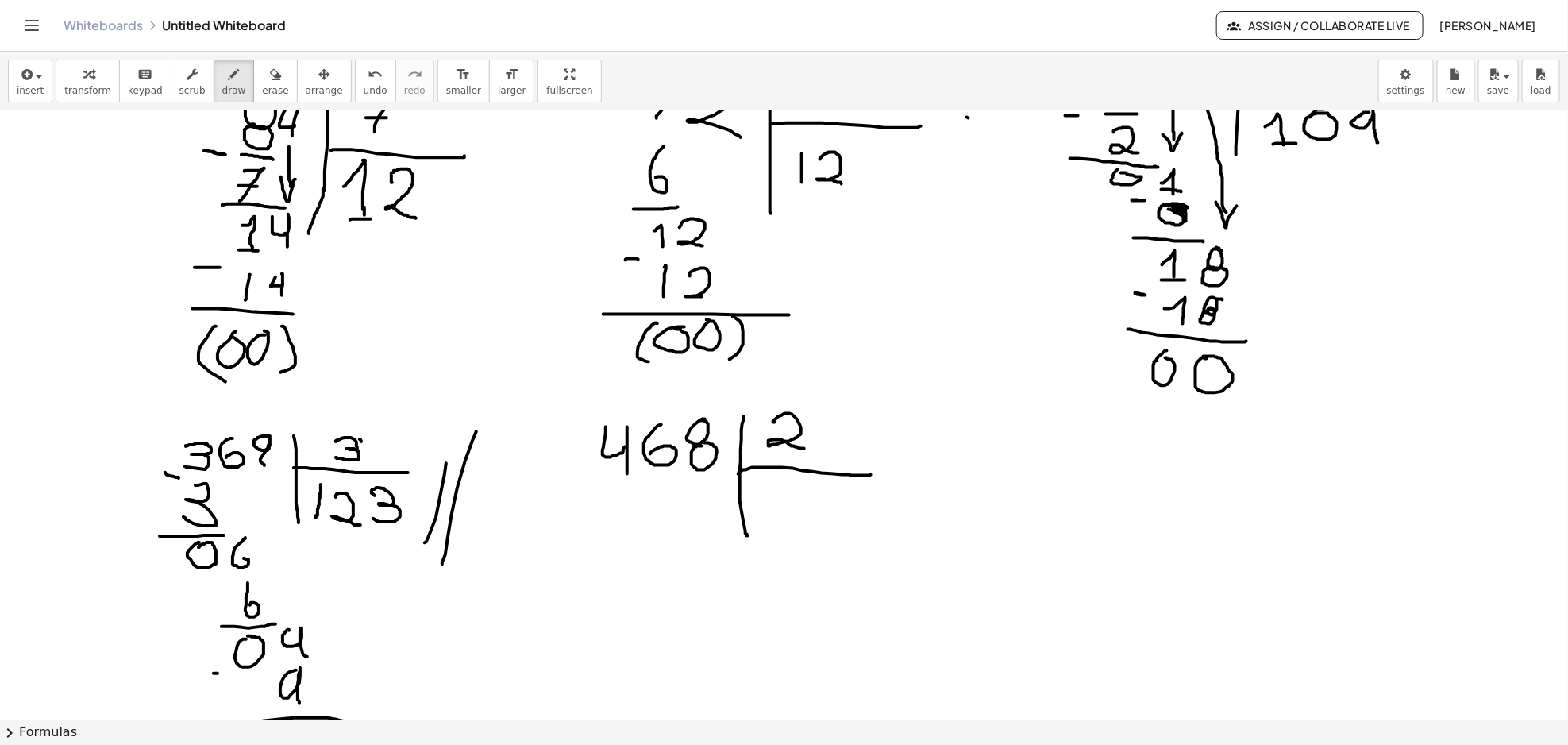
click at [808, 449] on div at bounding box center [784, 230] width 1568 height 2434
drag, startPoint x: 779, startPoint y: 501, endPoint x: 804, endPoint y: 519, distance: 30.8
click at [797, 522] on div at bounding box center [784, 230] width 1568 height 2434
drag, startPoint x: 810, startPoint y: 486, endPoint x: 801, endPoint y: 514, distance: 29.4
click at [801, 514] on div at bounding box center [784, 230] width 1568 height 2434
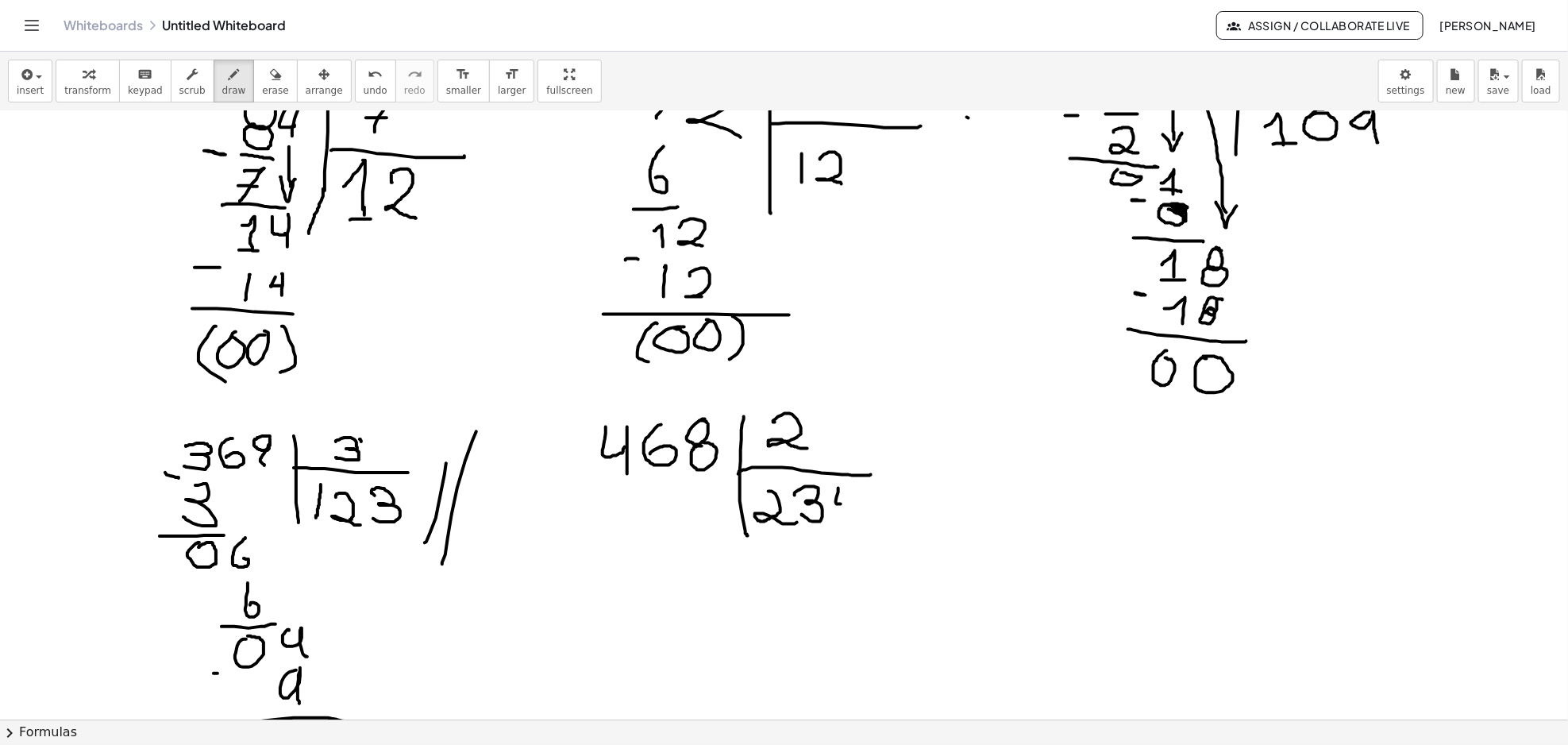
drag, startPoint x: 838, startPoint y: 489, endPoint x: 855, endPoint y: 501, distance: 20.8
click at [854, 501] on div at bounding box center [784, 230] width 1568 height 2434
drag, startPoint x: 858, startPoint y: 499, endPoint x: 858, endPoint y: 521, distance: 22.0
click at [858, 521] on div at bounding box center [784, 230] width 1568 height 2434
drag, startPoint x: 604, startPoint y: 516, endPoint x: 633, endPoint y: 501, distance: 32.6
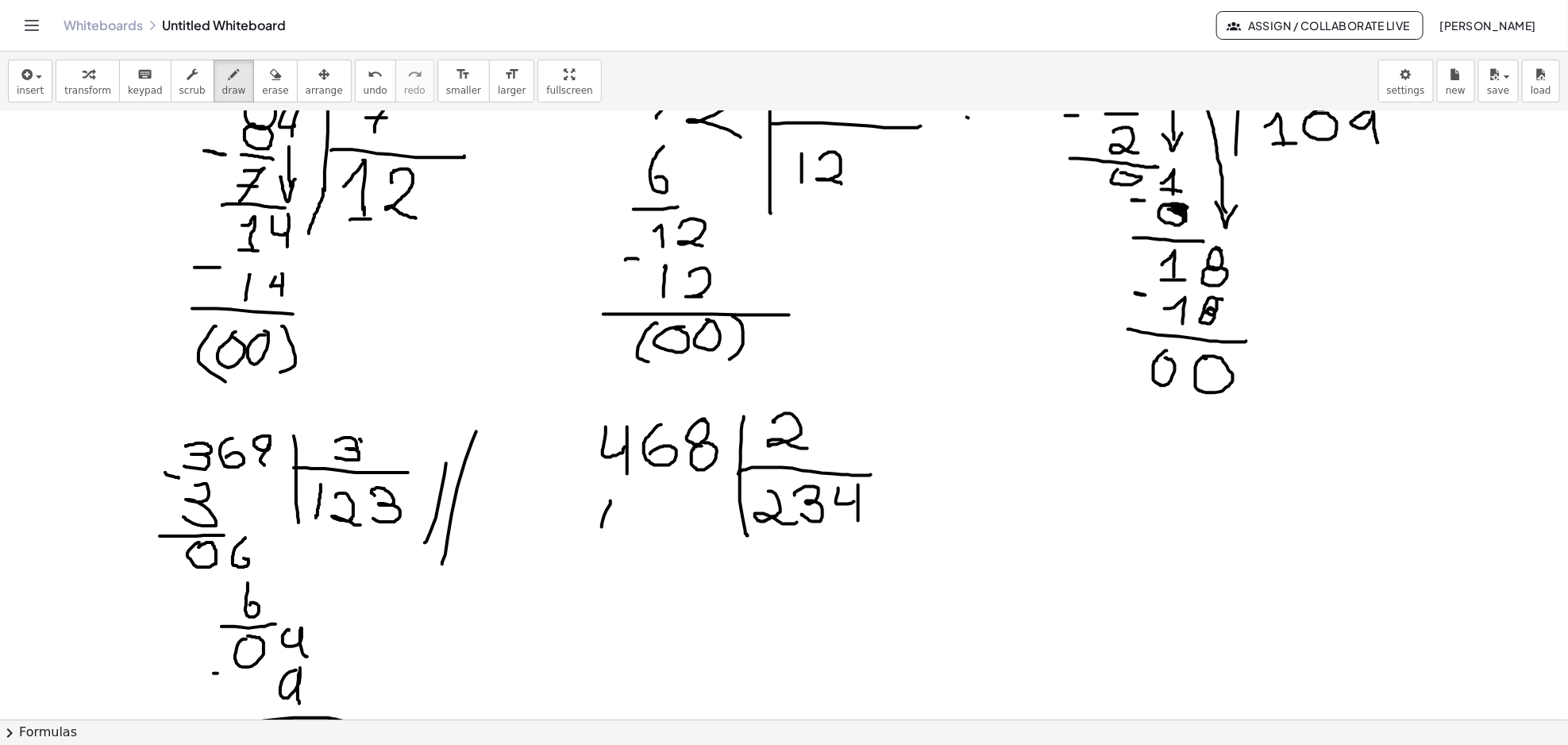
click at [633, 503] on div at bounding box center [784, 230] width 1568 height 2434
drag, startPoint x: 631, startPoint y: 493, endPoint x: 637, endPoint y: 537, distance: 44.4
click at [637, 537] on div at bounding box center [784, 230] width 1568 height 2434
drag, startPoint x: 605, startPoint y: 560, endPoint x: 591, endPoint y: 561, distance: 14.0
click at [614, 556] on div at bounding box center [784, 230] width 1568 height 2434
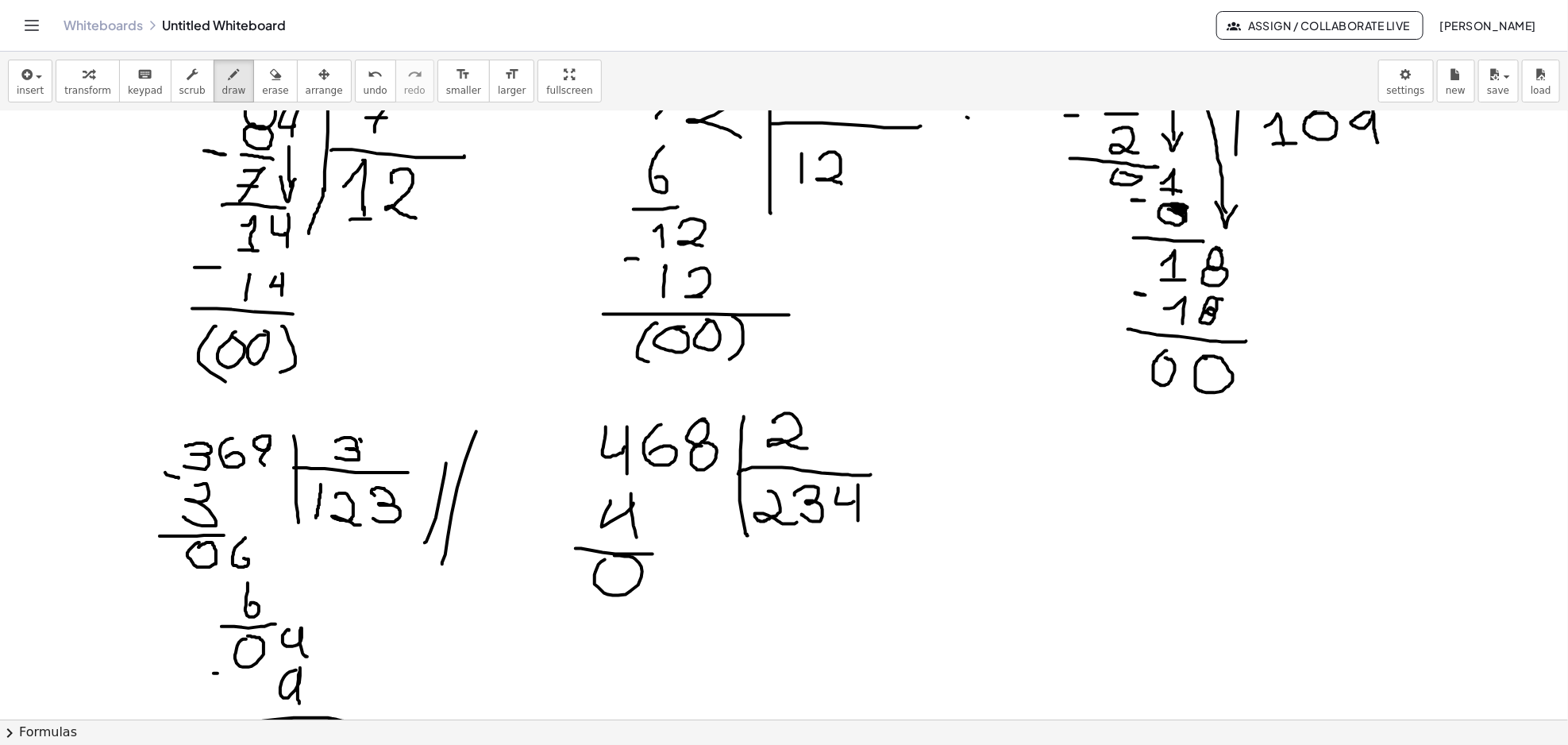
drag, startPoint x: 577, startPoint y: 549, endPoint x: 664, endPoint y: 552, distance: 87.1
click at [665, 554] on div at bounding box center [784, 230] width 1568 height 2434
drag, startPoint x: 661, startPoint y: 563, endPoint x: 668, endPoint y: 590, distance: 27.9
click at [668, 574] on div at bounding box center [784, 230] width 1568 height 2434
drag, startPoint x: 667, startPoint y: 595, endPoint x: 658, endPoint y: 638, distance: 43.9
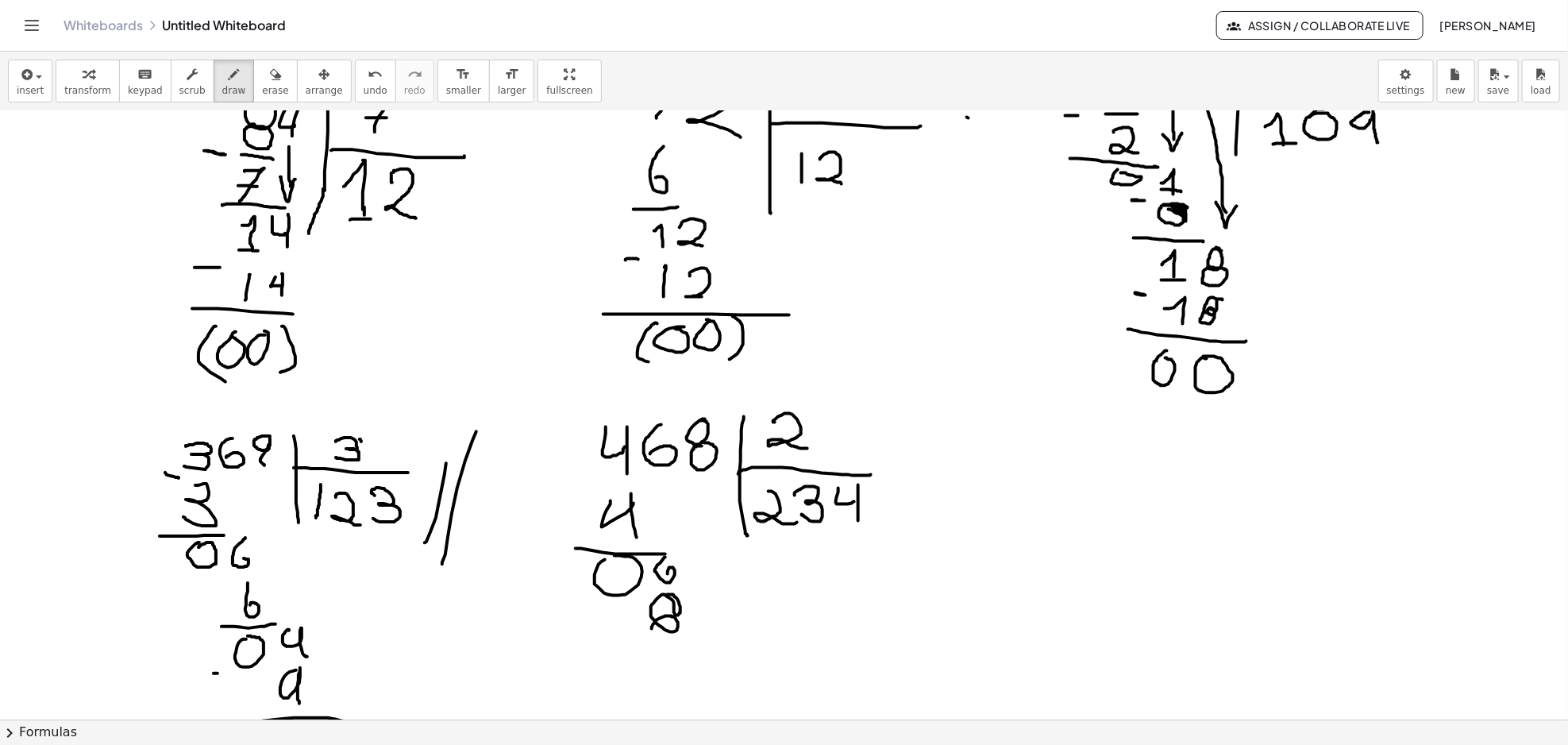
click at [652, 629] on div at bounding box center [784, 230] width 1568 height 2434
drag, startPoint x: 583, startPoint y: 643, endPoint x: 691, endPoint y: 649, distance: 108.2
click at [691, 649] on div at bounding box center [784, 230] width 1568 height 2434
drag, startPoint x: 673, startPoint y: 669, endPoint x: 686, endPoint y: 663, distance: 14.3
click at [664, 663] on div at bounding box center [784, 230] width 1568 height 2434
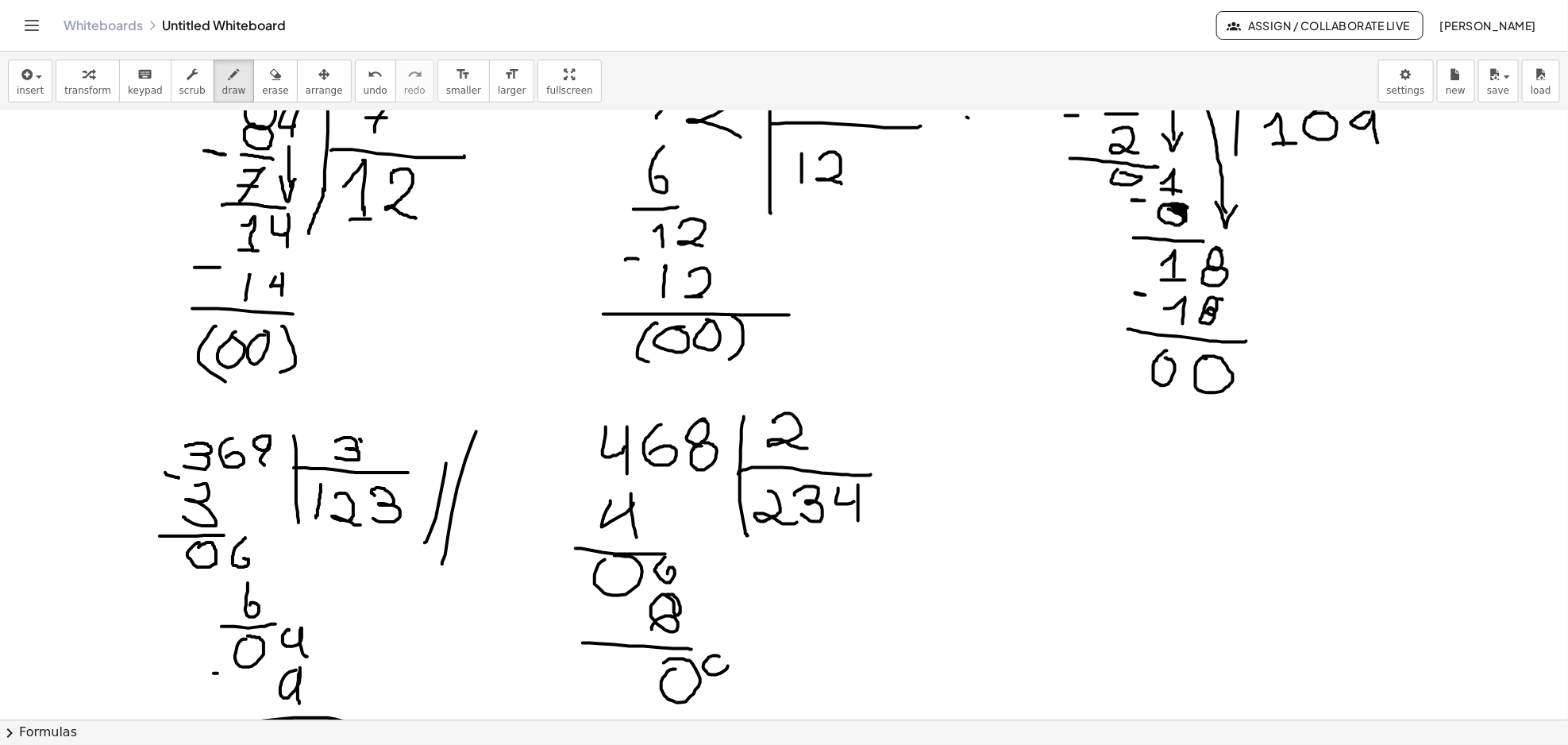
drag, startPoint x: 717, startPoint y: 655, endPoint x: 713, endPoint y: 689, distance: 34.2
click at [722, 655] on div at bounding box center [784, 230] width 1568 height 2434
click at [722, 668] on div at bounding box center [784, 230] width 1568 height 2434
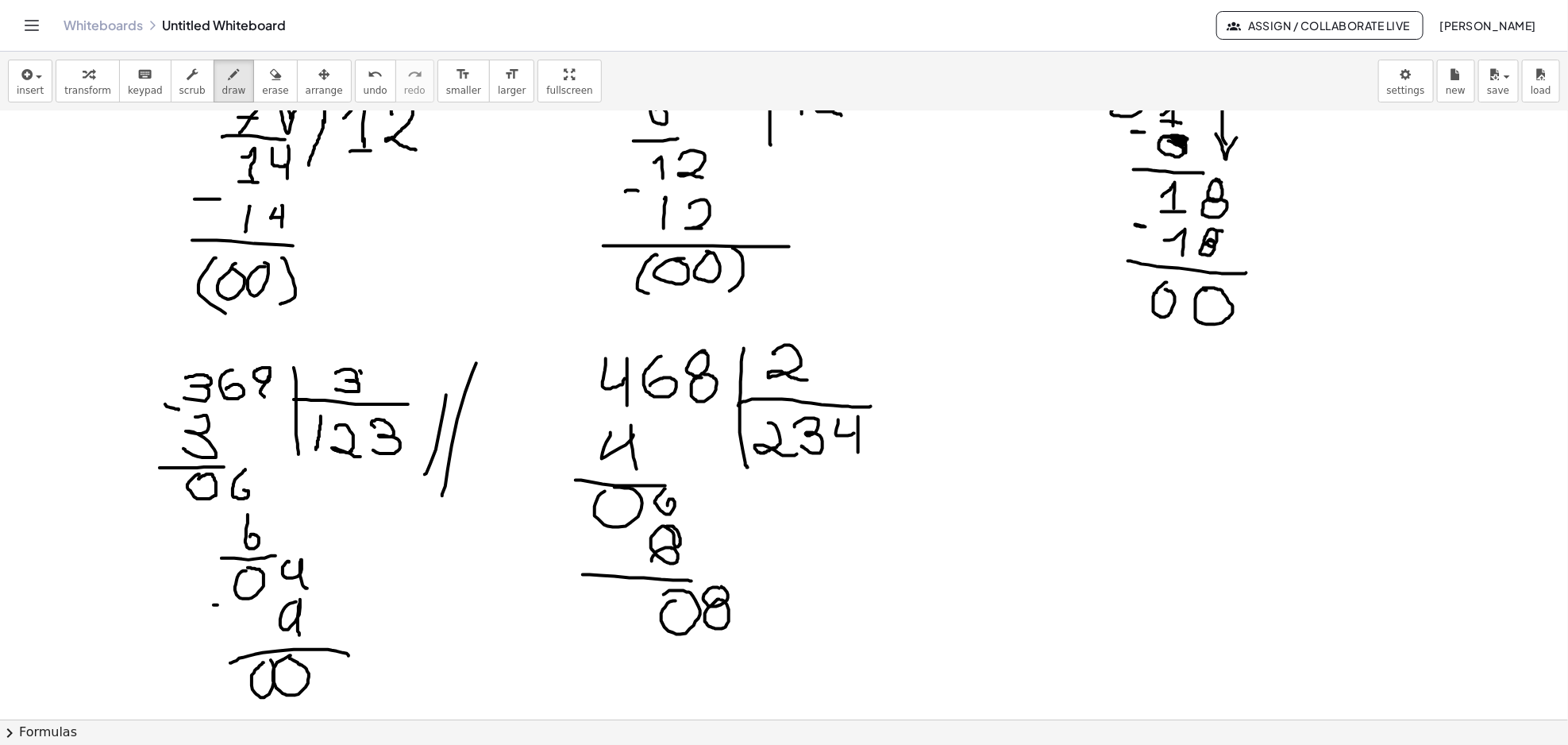
scroll to position [1203, 0]
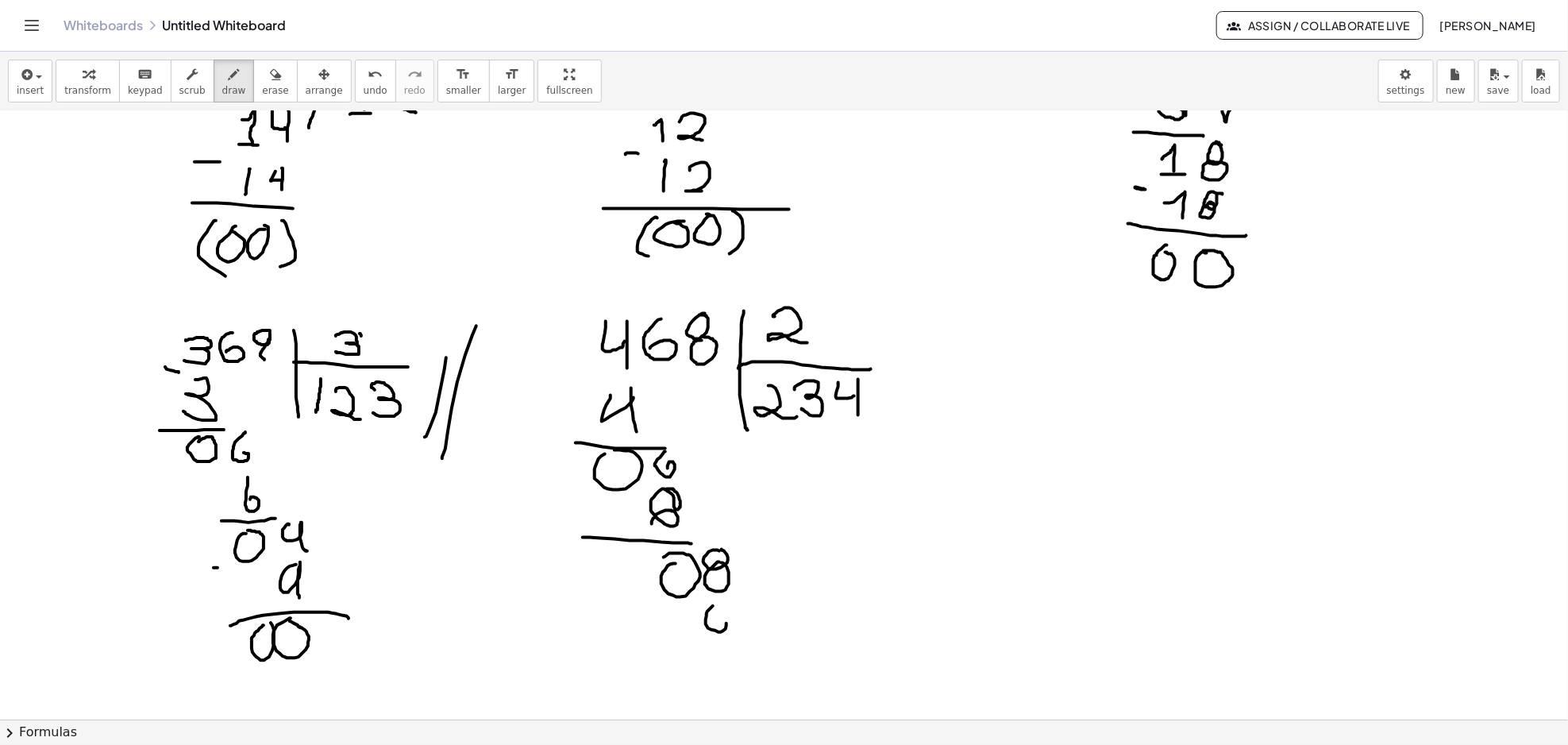
drag, startPoint x: 713, startPoint y: 605, endPoint x: 720, endPoint y: 610, distance: 8.6
click at [723, 605] on div at bounding box center [784, 124] width 1568 height 2434
drag, startPoint x: 716, startPoint y: 635, endPoint x: 725, endPoint y: 635, distance: 9.0
click at [725, 635] on div at bounding box center [784, 124] width 1568 height 2434
drag, startPoint x: 655, startPoint y: 665, endPoint x: 764, endPoint y: 656, distance: 109.4
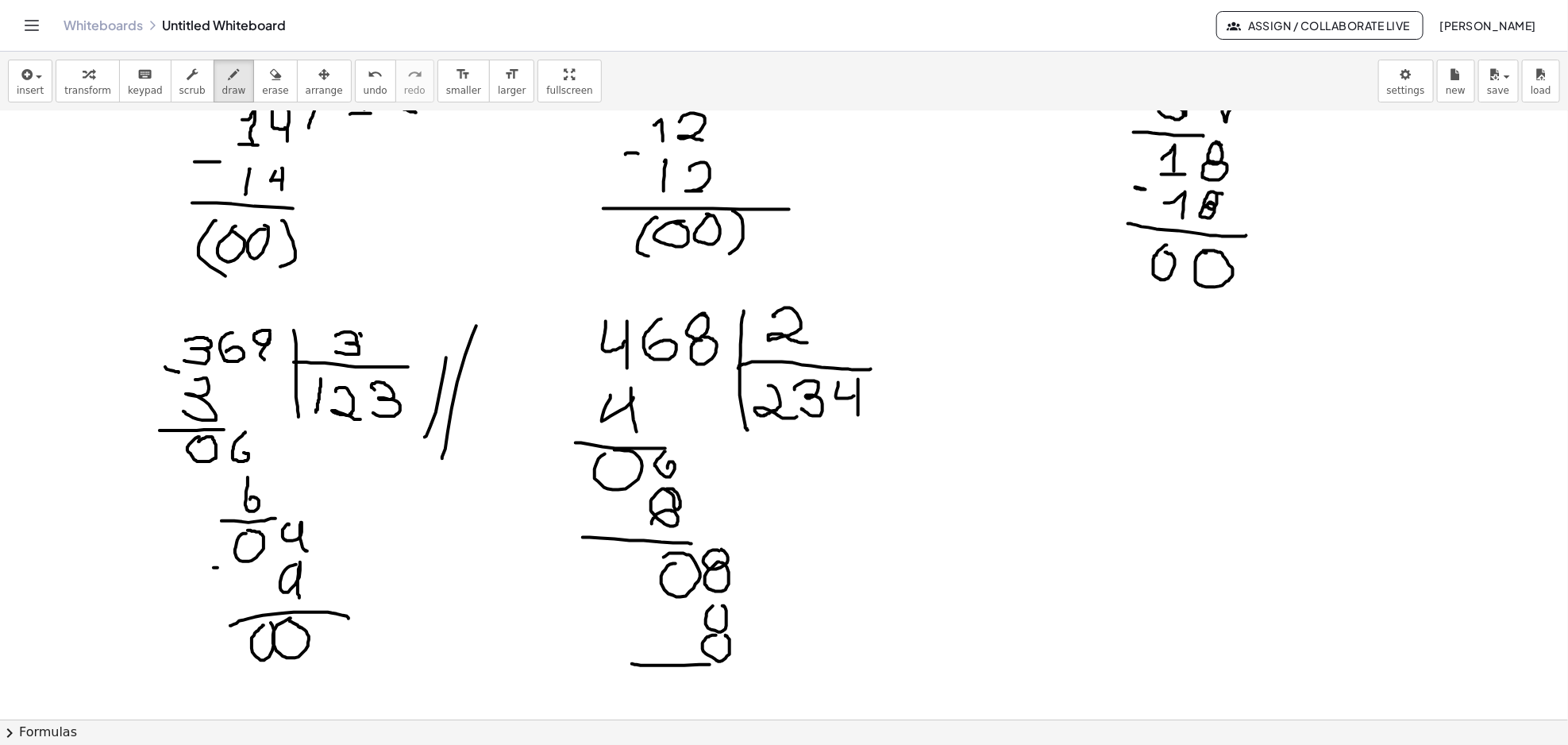
click at [764, 656] on div at bounding box center [784, 124] width 1568 height 2434
drag, startPoint x: 642, startPoint y: 603, endPoint x: 678, endPoint y: 626, distance: 42.7
click at [650, 604] on div at bounding box center [784, 124] width 1568 height 2434
drag, startPoint x: 674, startPoint y: 688, endPoint x: 681, endPoint y: 670, distance: 19.3
click at [681, 670] on div at bounding box center [784, 124] width 1568 height 2434
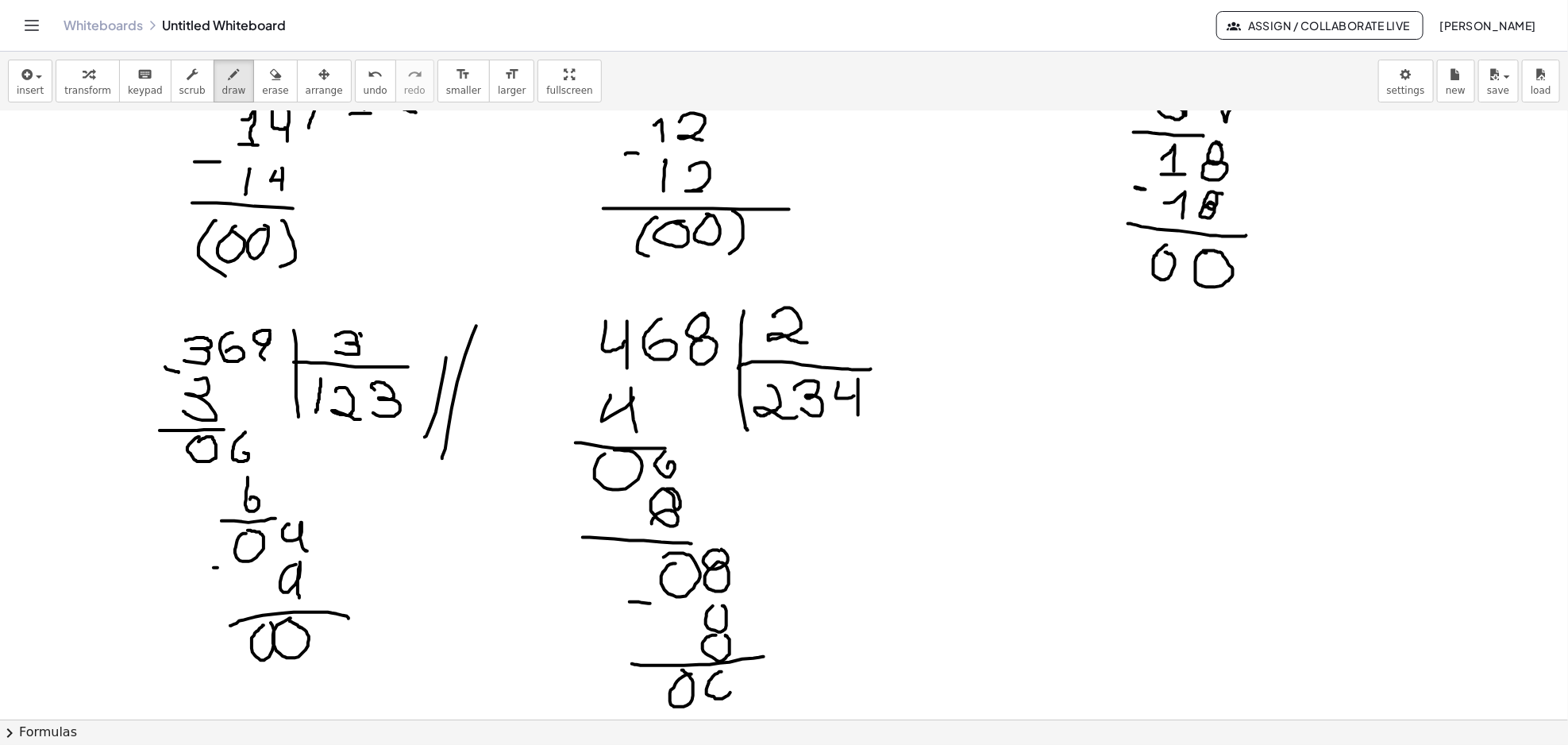
click at [725, 675] on div at bounding box center [784, 124] width 1568 height 2434
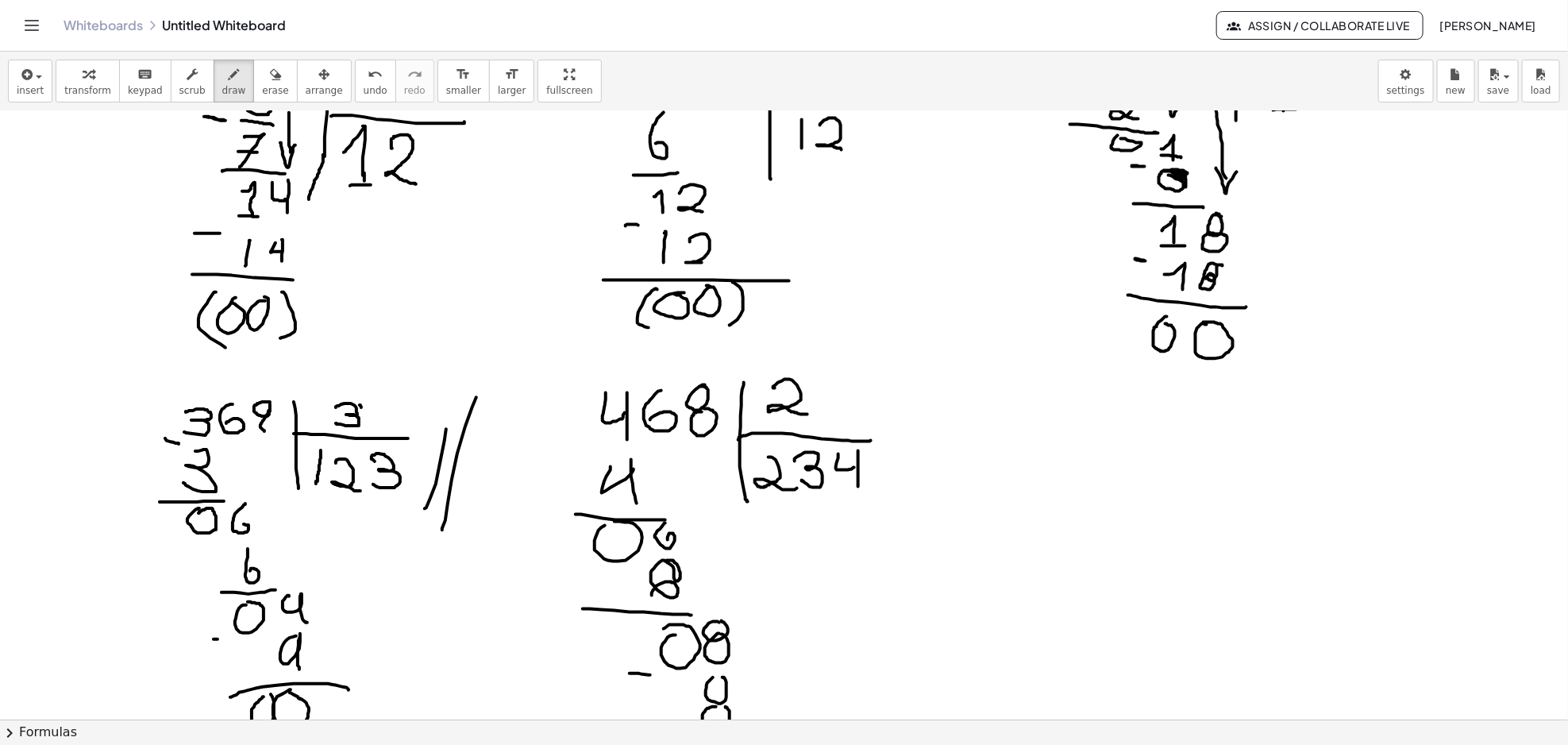
scroll to position [1098, 0]
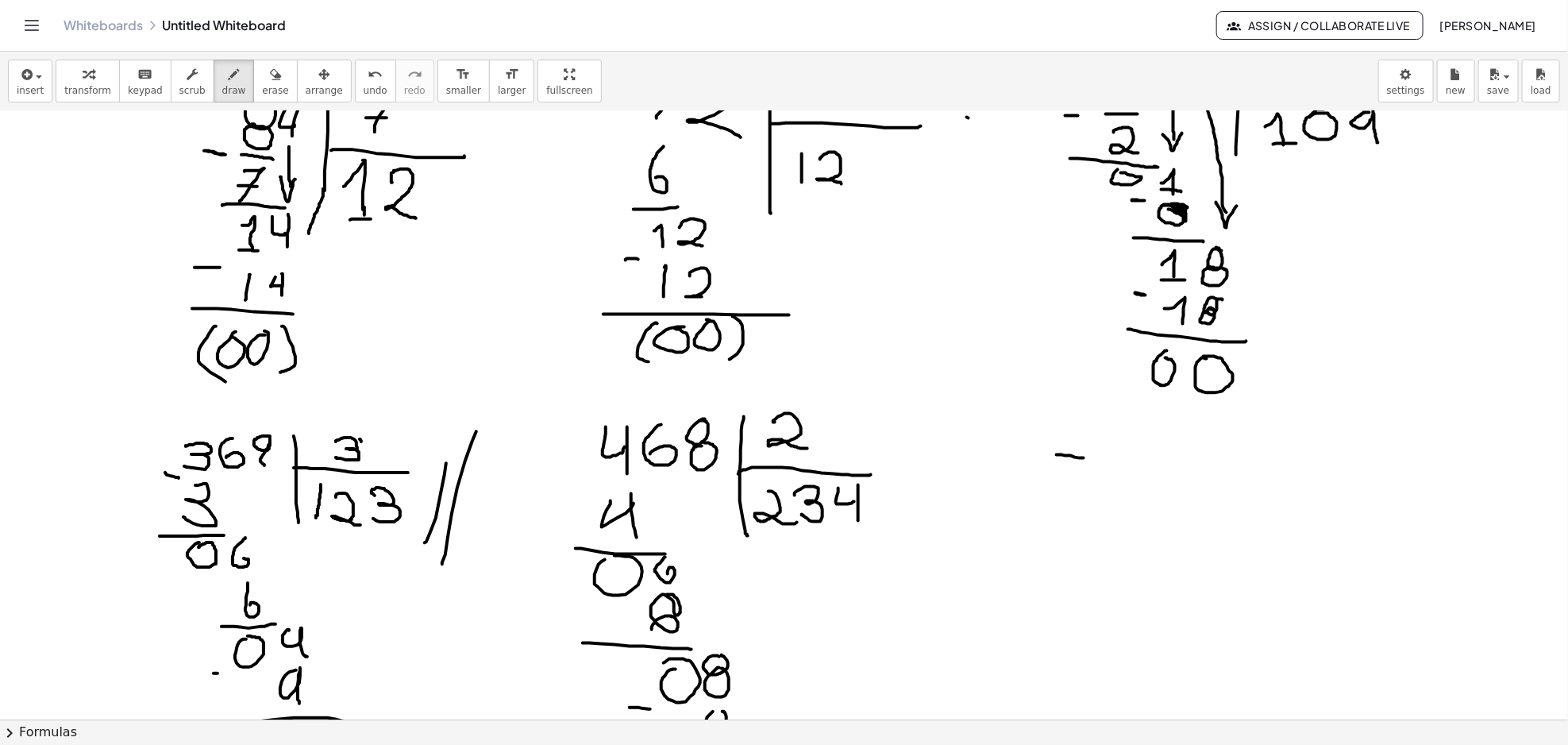
drag, startPoint x: 1059, startPoint y: 455, endPoint x: 1084, endPoint y: 458, distance: 25.2
click at [1084, 458] on div at bounding box center [784, 230] width 1568 height 2434
drag, startPoint x: 1059, startPoint y: 453, endPoint x: 1077, endPoint y: 493, distance: 43.9
click at [1048, 491] on div at bounding box center [784, 230] width 1568 height 2434
drag, startPoint x: 1107, startPoint y: 458, endPoint x: 1103, endPoint y: 489, distance: 31.3
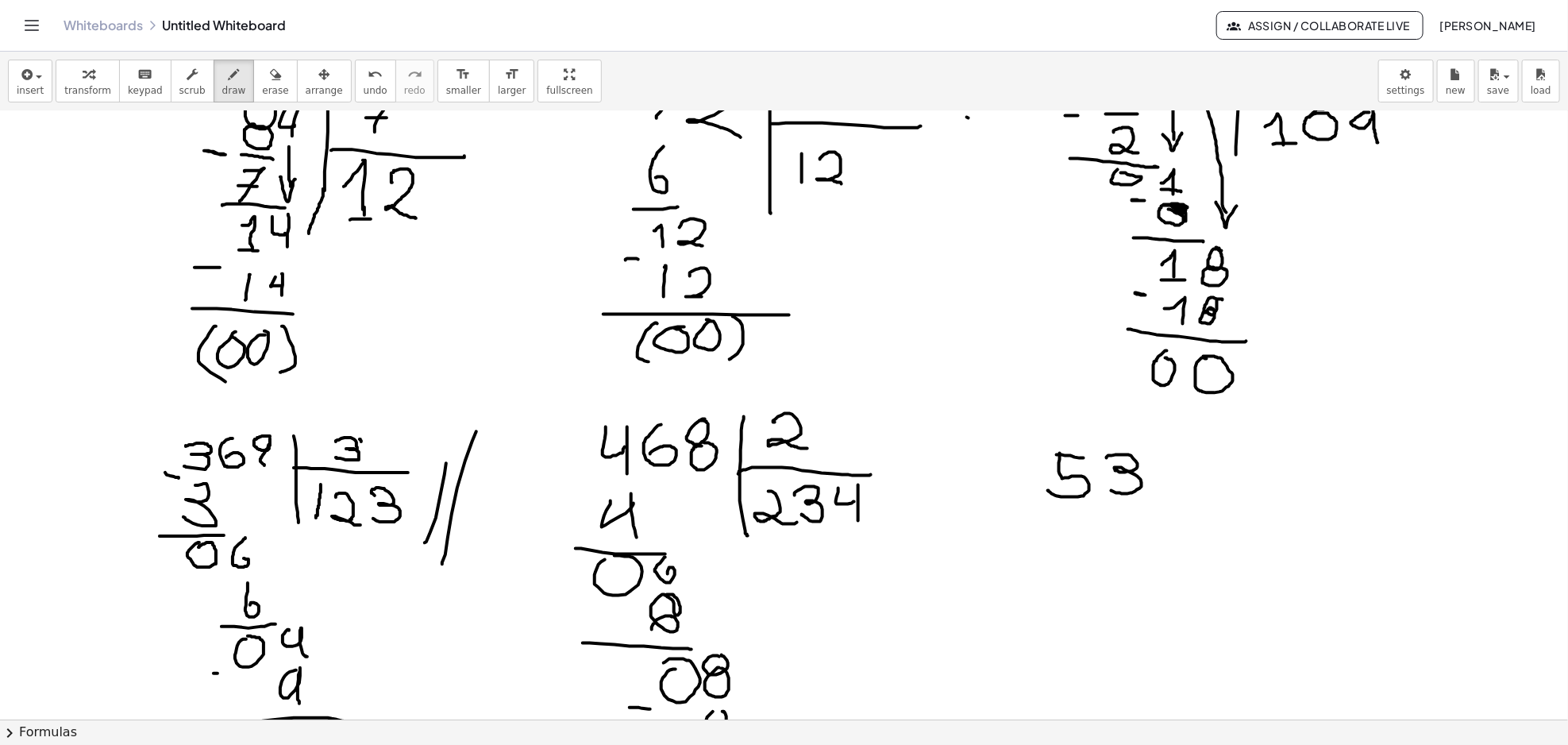
click at [1108, 489] on div at bounding box center [784, 230] width 1568 height 2434
click at [1171, 455] on div at bounding box center [784, 230] width 1568 height 2434
drag, startPoint x: 1157, startPoint y: 475, endPoint x: 1138, endPoint y: 495, distance: 27.6
click at [1157, 474] on div at bounding box center [784, 230] width 1568 height 2434
drag, startPoint x: 1207, startPoint y: 455, endPoint x: 1220, endPoint y: 582, distance: 127.7
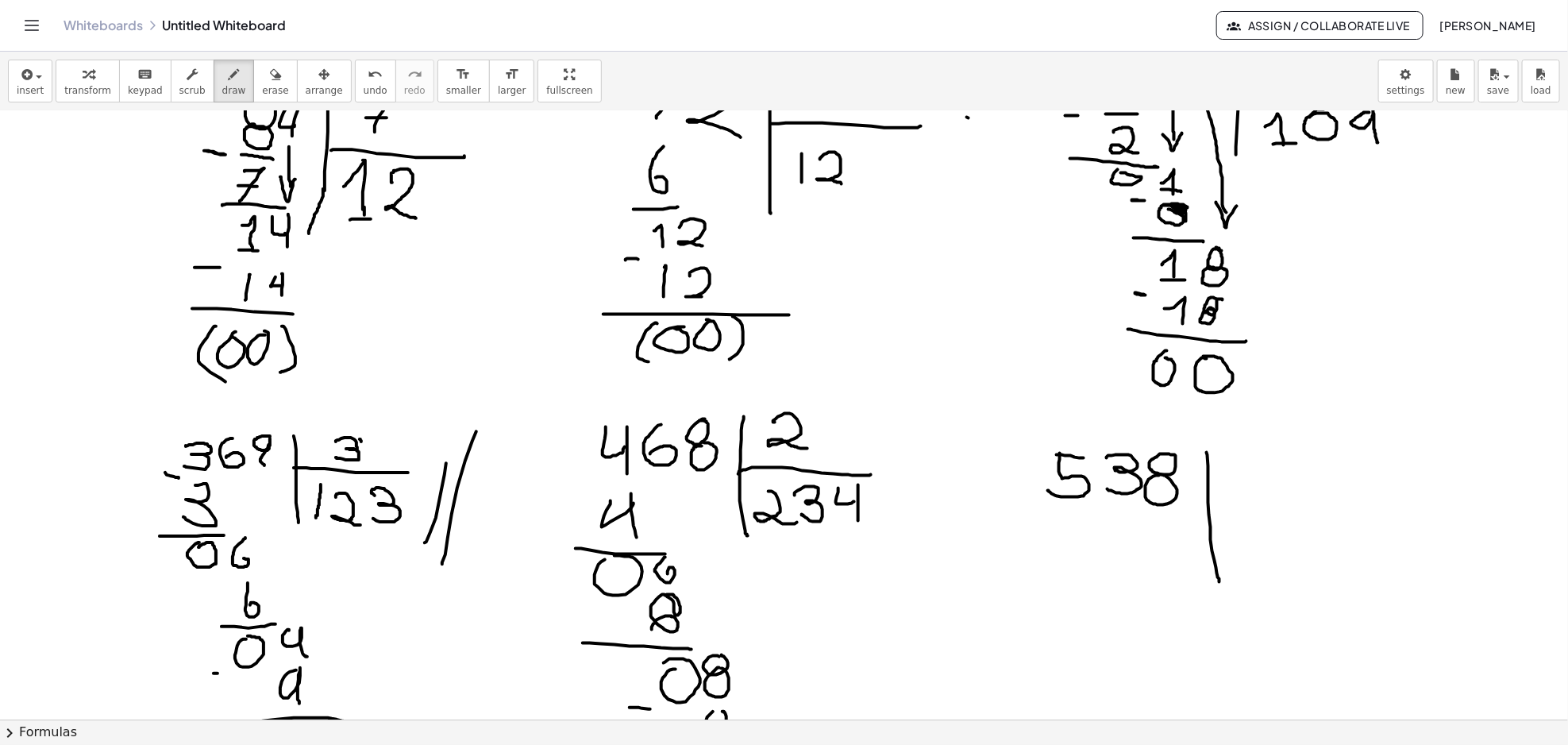
click at [1220, 582] on div at bounding box center [784, 230] width 1568 height 2434
drag, startPoint x: 1210, startPoint y: 498, endPoint x: 1341, endPoint y: 495, distance: 131.0
click at [1341, 495] on div at bounding box center [784, 230] width 1568 height 2434
drag, startPoint x: 1249, startPoint y: 462, endPoint x: 1311, endPoint y: 505, distance: 75.5
click at [1302, 503] on div at bounding box center [784, 230] width 1568 height 2434
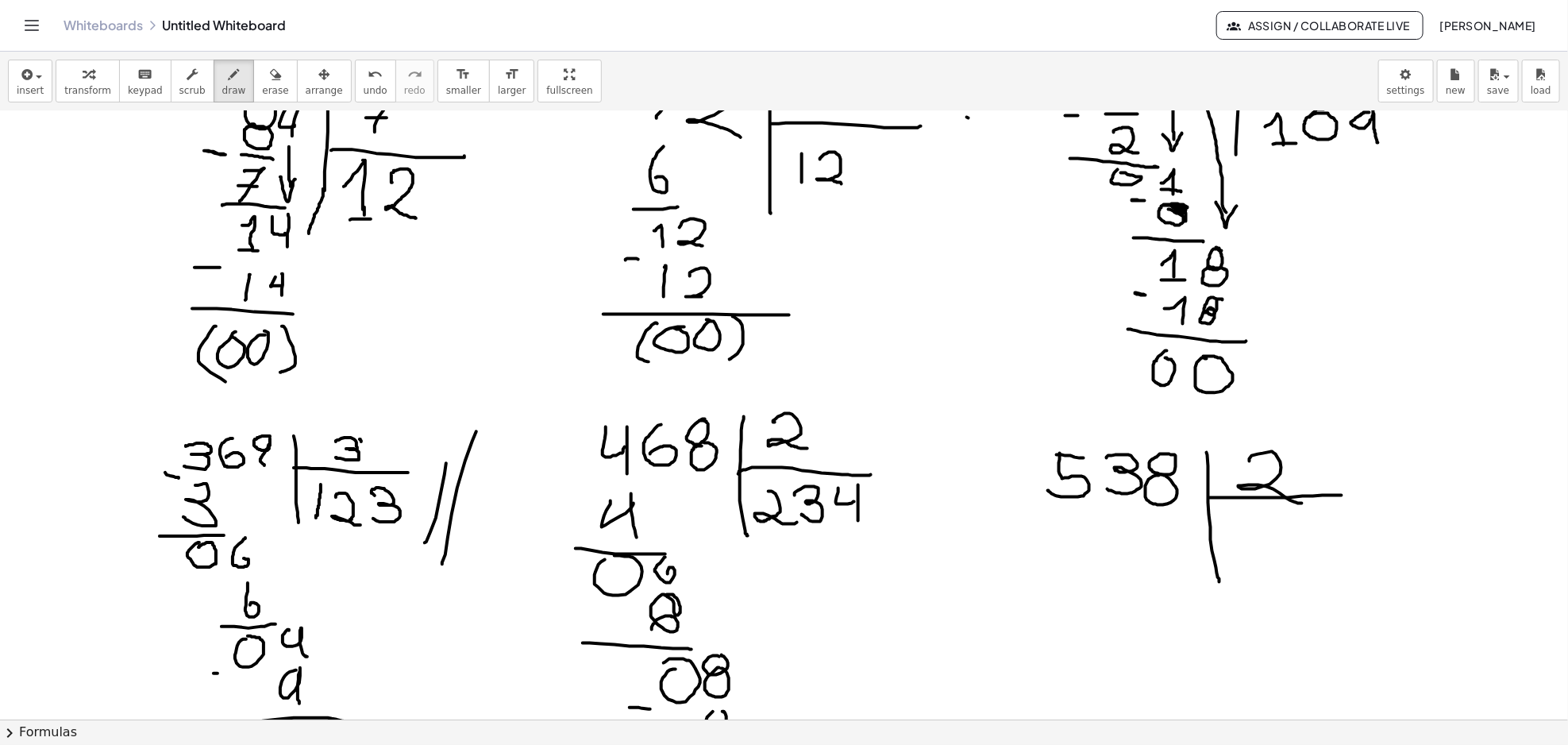
click at [1402, 513] on div at bounding box center [784, 230] width 1568 height 2434
drag, startPoint x: 1248, startPoint y: 517, endPoint x: 1266, endPoint y: 518, distance: 18.0
click at [1266, 518] on div at bounding box center [784, 230] width 1568 height 2434
drag, startPoint x: 1250, startPoint y: 517, endPoint x: 1238, endPoint y: 544, distance: 29.5
click at [1236, 544] on div at bounding box center [784, 230] width 1568 height 2434
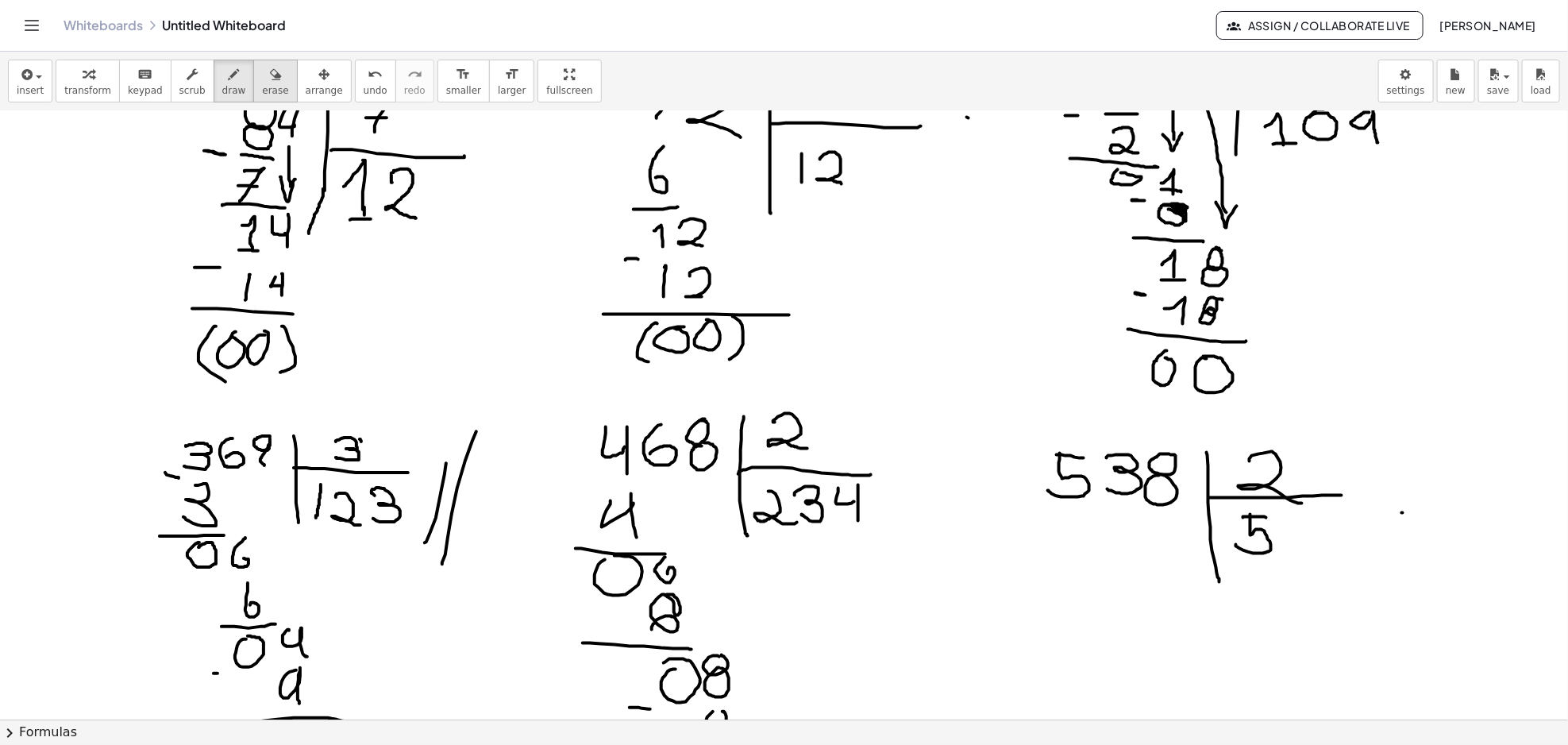
click at [262, 81] on div "button" at bounding box center [275, 73] width 26 height 19
drag, startPoint x: 1283, startPoint y: 544, endPoint x: 1269, endPoint y: 542, distance: 14.1
click at [1269, 542] on div at bounding box center [784, 230] width 1568 height 2434
click at [224, 90] on span "draw" at bounding box center [234, 90] width 24 height 11
drag, startPoint x: 1237, startPoint y: 513, endPoint x: 1249, endPoint y: 532, distance: 22.5
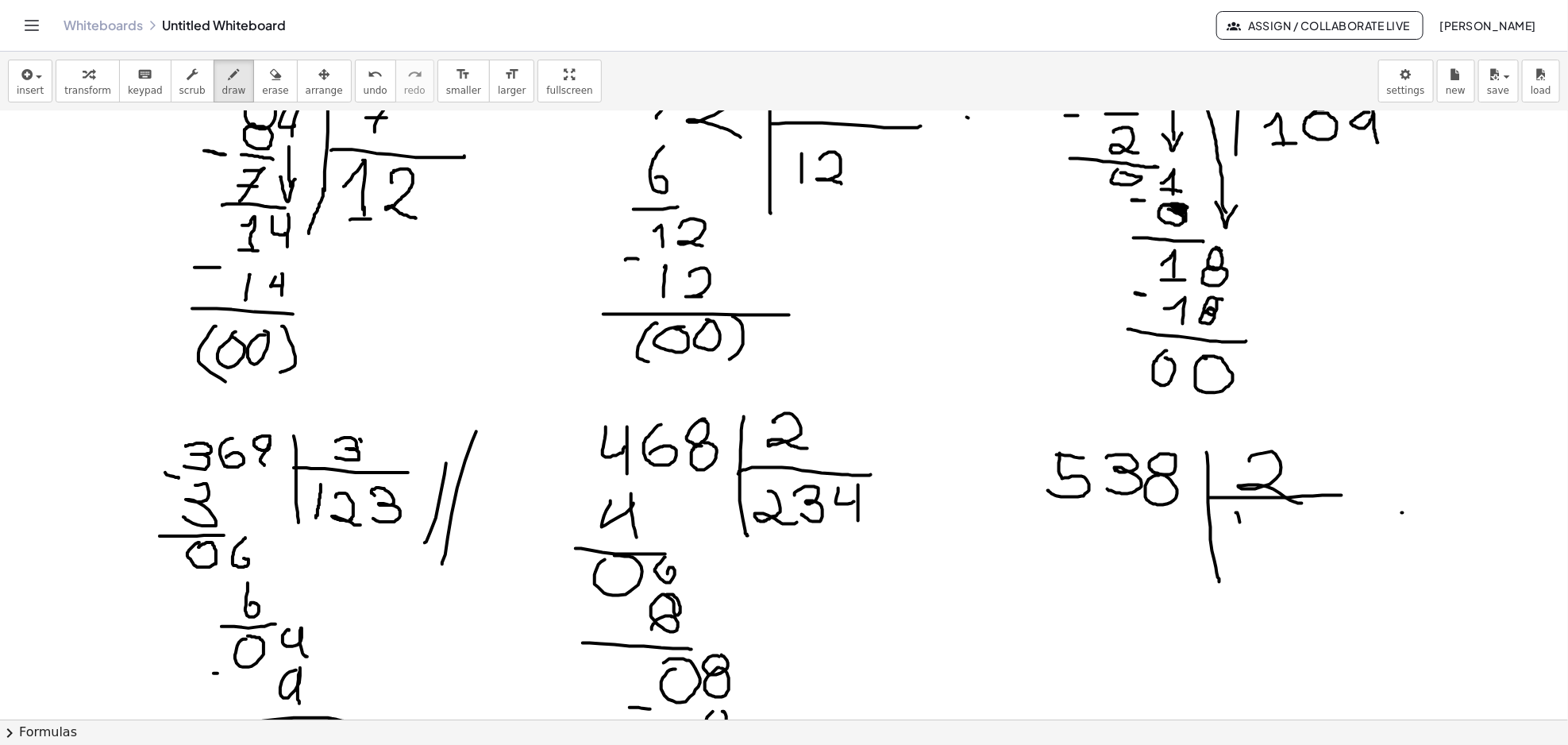
click at [1248, 532] on div at bounding box center [784, 230] width 1568 height 2434
drag, startPoint x: 1257, startPoint y: 511, endPoint x: 1267, endPoint y: 563, distance: 53.0
click at [1264, 569] on div at bounding box center [784, 230] width 1568 height 2434
drag, startPoint x: 1048, startPoint y: 501, endPoint x: 1055, endPoint y: 511, distance: 12.2
click at [1055, 511] on div at bounding box center [784, 230] width 1568 height 2434
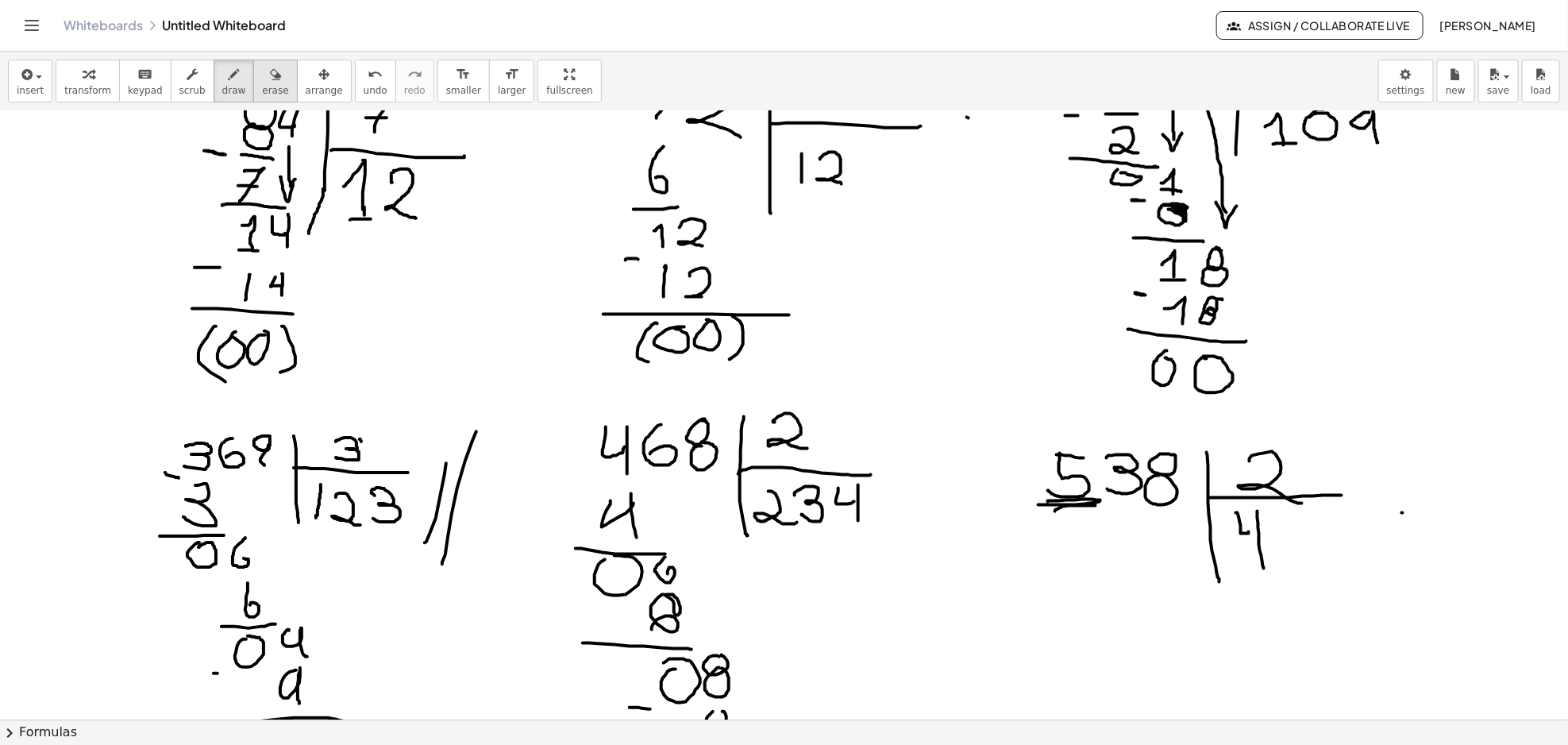
click at [270, 78] on icon "button" at bounding box center [275, 74] width 11 height 19
drag, startPoint x: 1305, startPoint y: 574, endPoint x: 1260, endPoint y: 542, distance: 55.2
click at [1260, 542] on div at bounding box center [784, 230] width 1568 height 2434
drag, startPoint x: 1250, startPoint y: 521, endPoint x: 1255, endPoint y: 552, distance: 31.4
click at [1255, 551] on div at bounding box center [784, 230] width 1568 height 2434
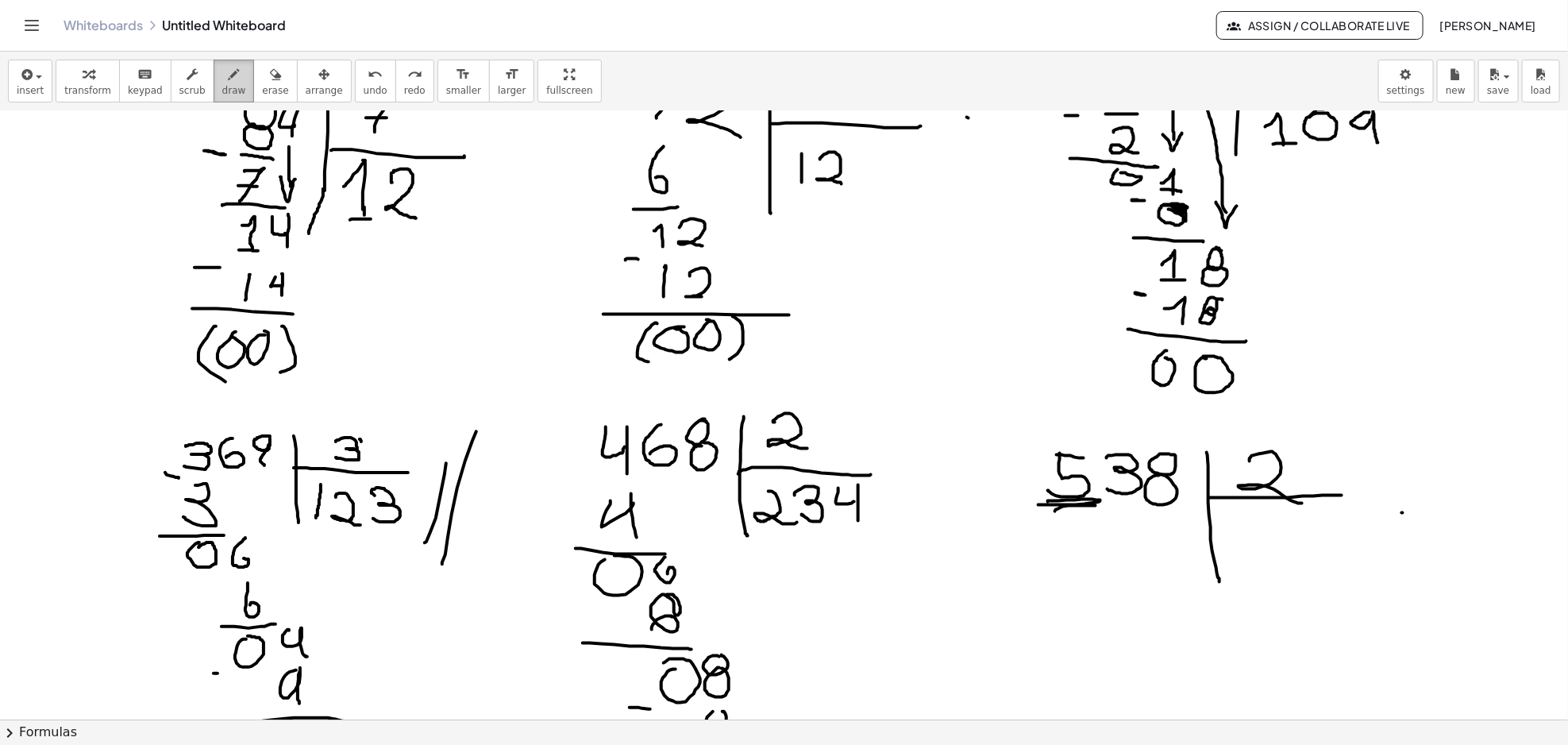
click at [230, 77] on button "draw" at bounding box center [234, 81] width 41 height 43
drag, startPoint x: 1240, startPoint y: 528, endPoint x: 1268, endPoint y: 559, distance: 41.8
click at [1267, 559] on div at bounding box center [784, 230] width 1568 height 2434
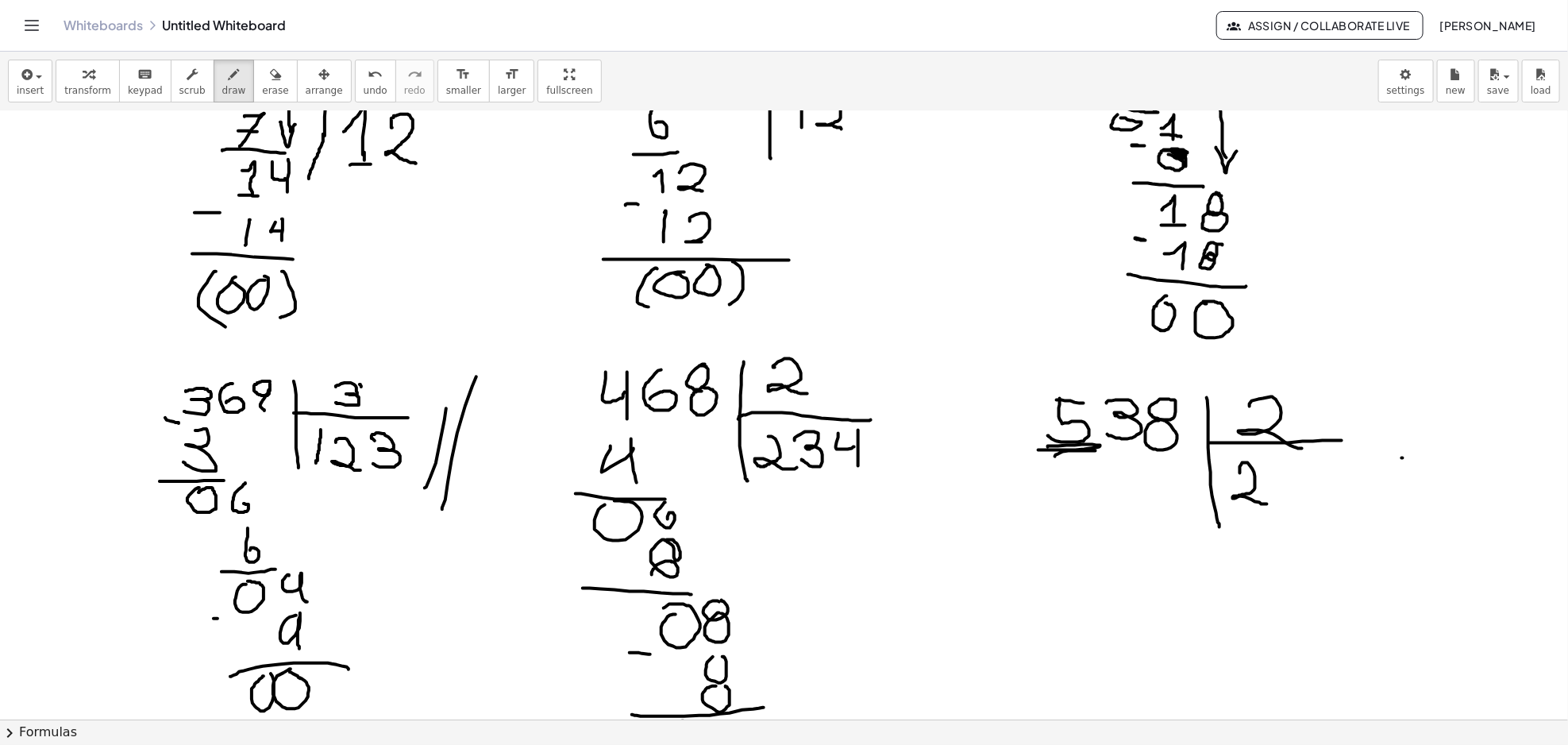
scroll to position [1203, 0]
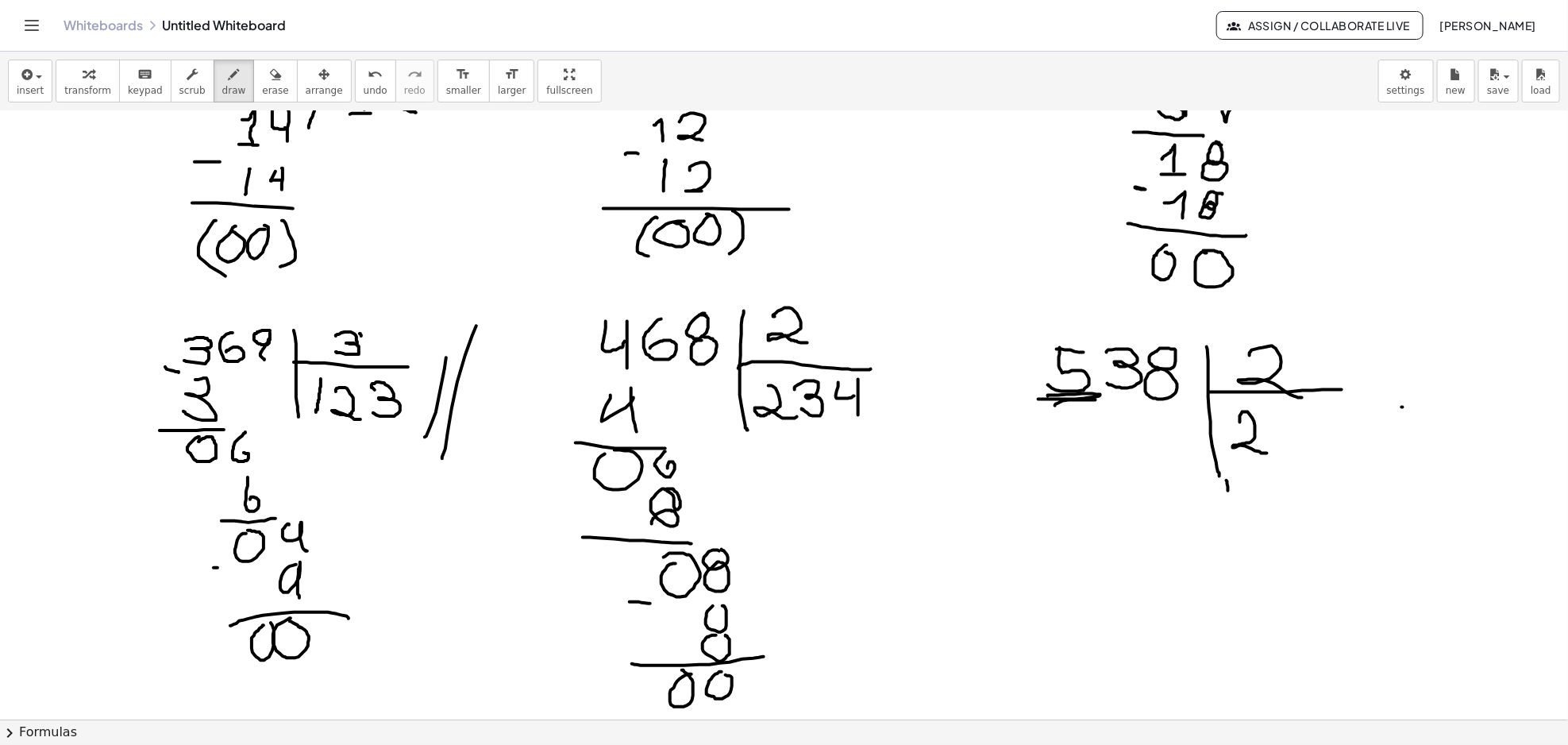
drag, startPoint x: 1228, startPoint y: 481, endPoint x: 1240, endPoint y: 503, distance: 25.1
click at [1240, 503] on div at bounding box center [784, 124] width 1568 height 2434
click at [1248, 510] on div at bounding box center [784, 124] width 1568 height 2434
drag, startPoint x: 1264, startPoint y: 484, endPoint x: 1267, endPoint y: 508, distance: 24.2
click at [1267, 508] on div at bounding box center [784, 124] width 1568 height 2434
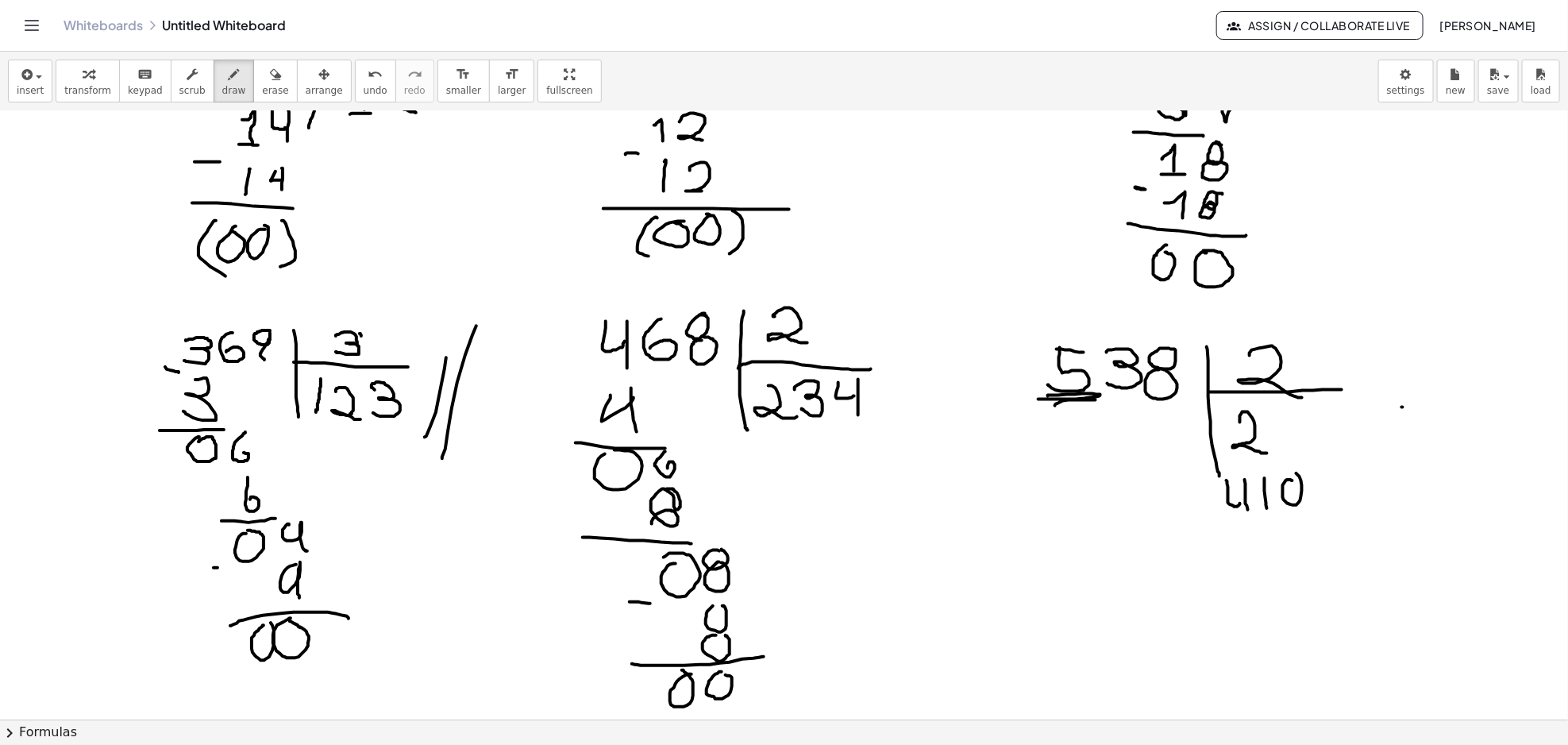
click at [1294, 472] on div at bounding box center [784, 124] width 1568 height 2434
drag, startPoint x: 1283, startPoint y: 472, endPoint x: 1294, endPoint y: 492, distance: 22.8
click at [1288, 493] on div at bounding box center [784, 124] width 1568 height 2434
drag, startPoint x: 1296, startPoint y: 479, endPoint x: 1292, endPoint y: 513, distance: 34.2
click at [1292, 513] on div at bounding box center [784, 124] width 1568 height 2434
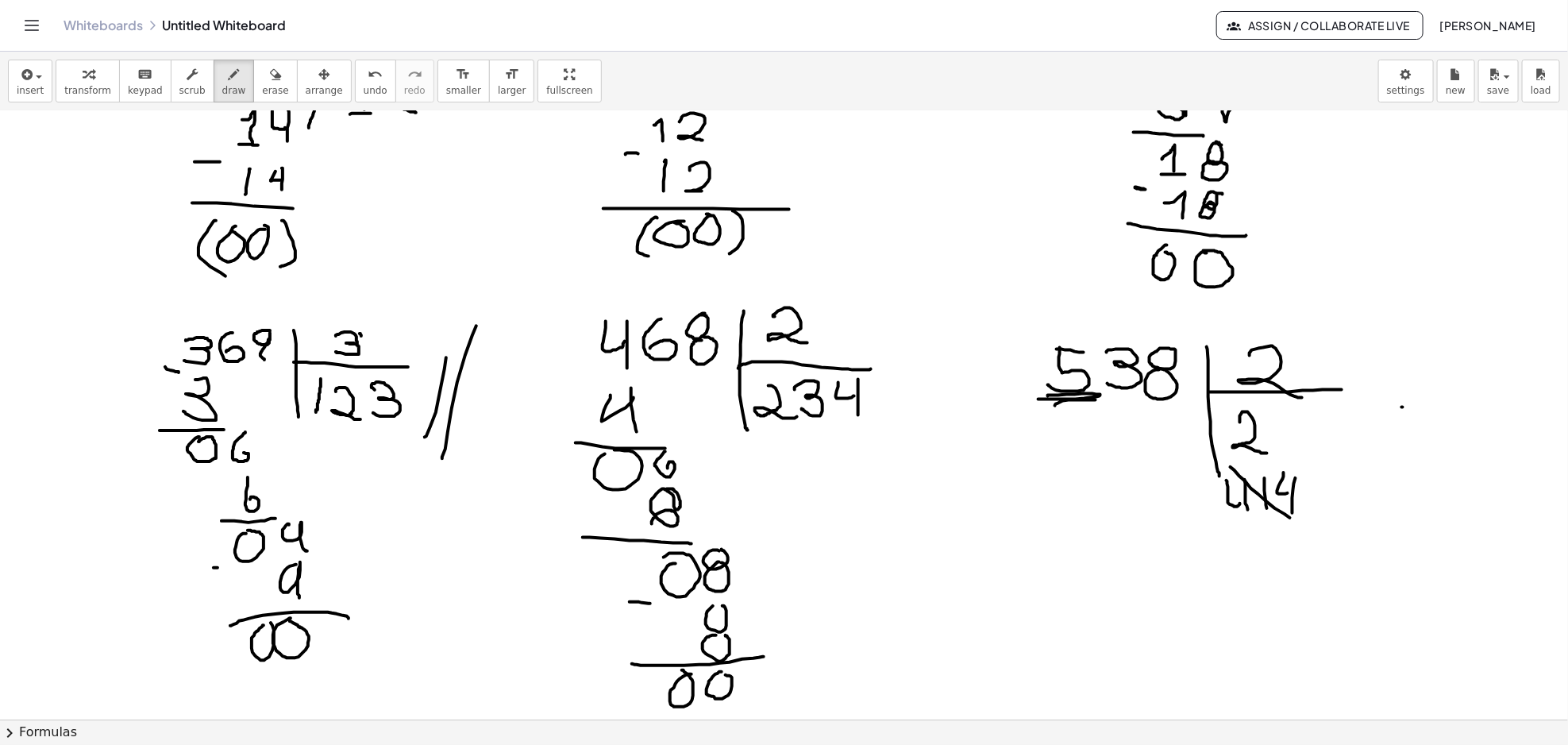
drag, startPoint x: 1246, startPoint y: 481, endPoint x: 1297, endPoint y: 521, distance: 64.8
click at [1297, 521] on div at bounding box center [784, 124] width 1568 height 2434
drag, startPoint x: 1226, startPoint y: 514, endPoint x: 1337, endPoint y: 455, distance: 125.7
click at [1337, 455] on div at bounding box center [784, 124] width 1568 height 2434
drag, startPoint x: 1069, startPoint y: 415, endPoint x: 1084, endPoint y: 429, distance: 20.5
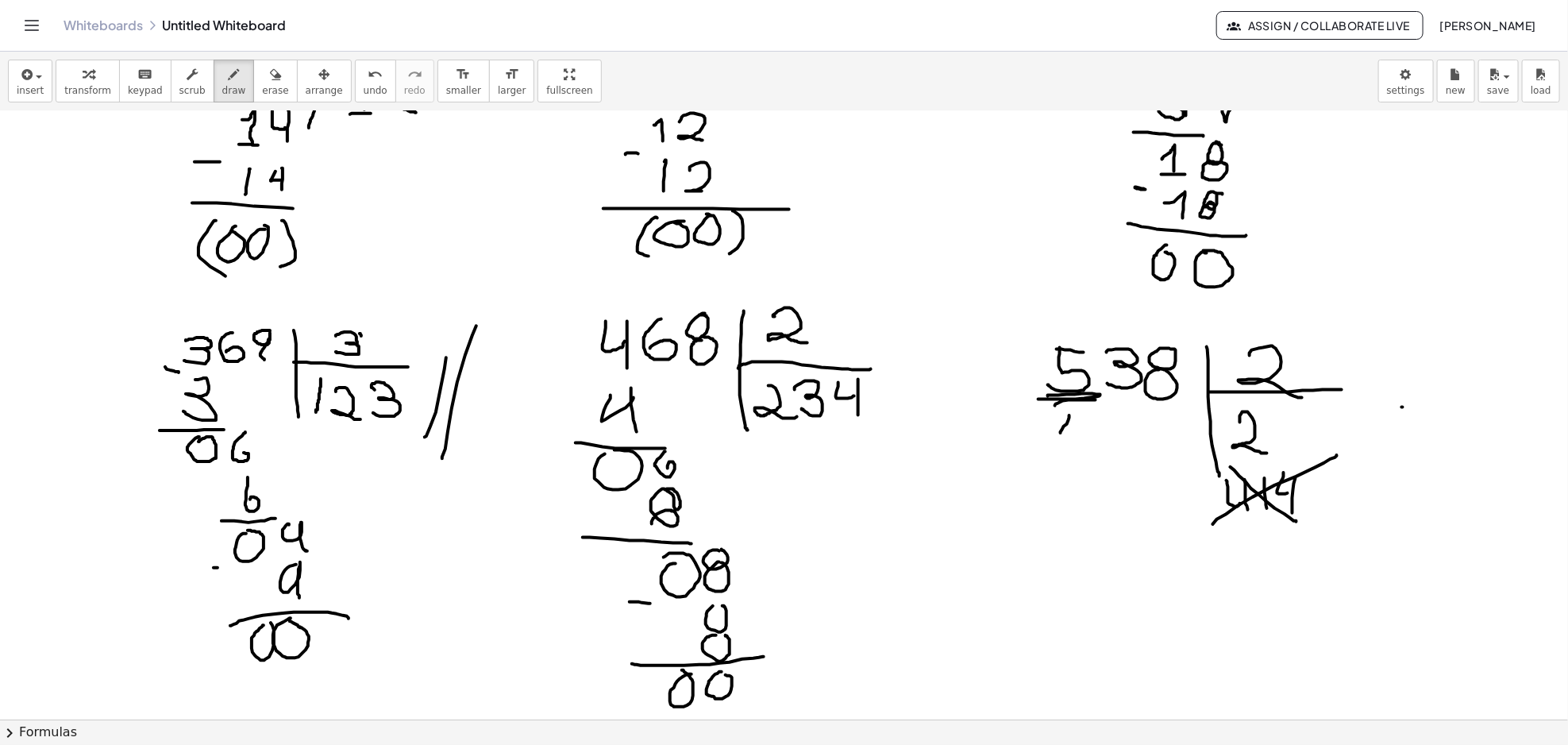
click at [1084, 429] on div at bounding box center [784, 124] width 1568 height 2434
drag, startPoint x: 1084, startPoint y: 415, endPoint x: 1083, endPoint y: 449, distance: 34.0
click at [1083, 449] on div at bounding box center [784, 124] width 1568 height 2434
drag, startPoint x: 1046, startPoint y: 459, endPoint x: 1106, endPoint y: 452, distance: 60.4
click at [1108, 451] on div at bounding box center [784, 124] width 1568 height 2434
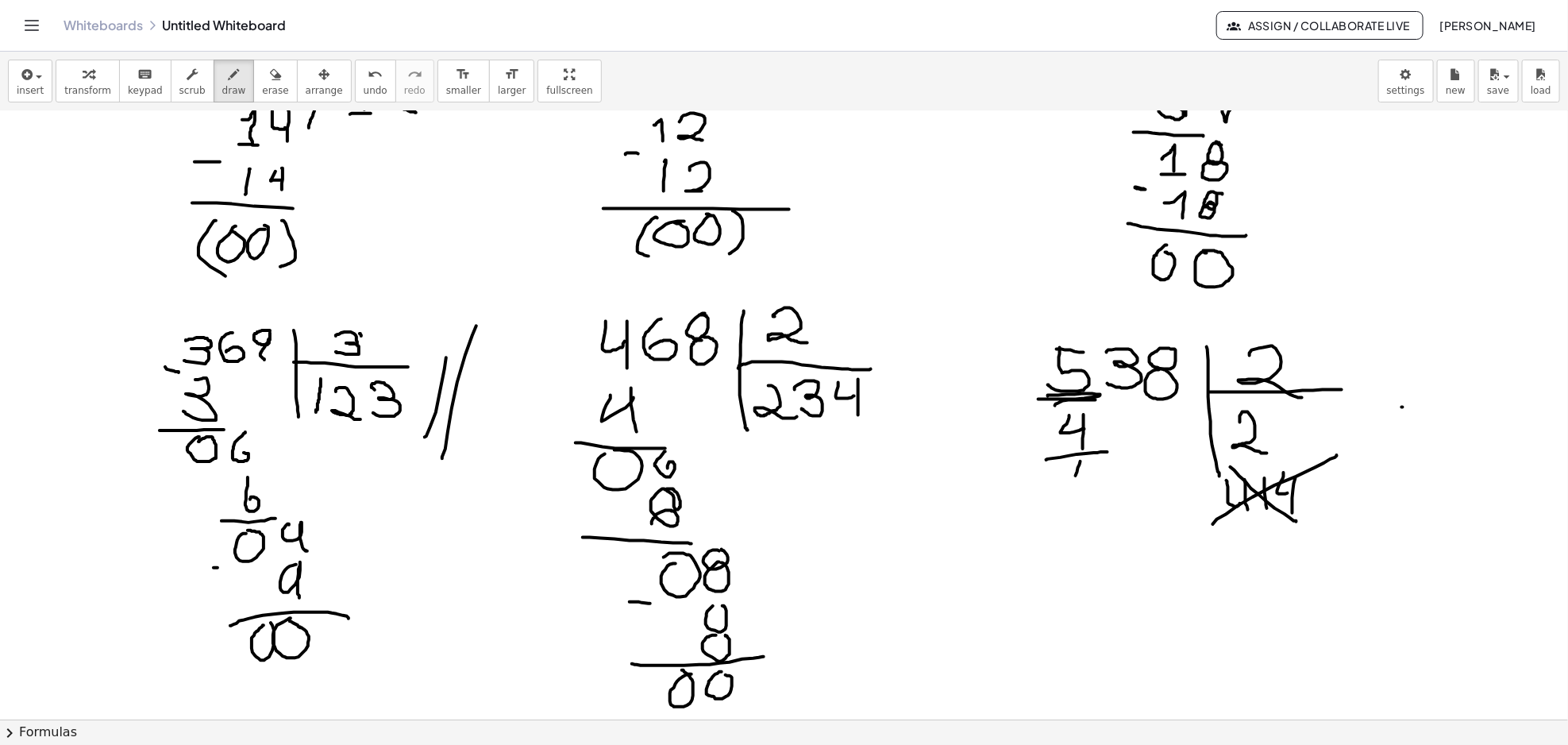
drag, startPoint x: 1078, startPoint y: 467, endPoint x: 1076, endPoint y: 484, distance: 17.1
click at [1075, 484] on div at bounding box center [784, 124] width 1568 height 2434
drag, startPoint x: 1128, startPoint y: 410, endPoint x: 1128, endPoint y: 435, distance: 25.0
click at [1128, 435] on div at bounding box center [784, 124] width 1568 height 2434
drag, startPoint x: 1118, startPoint y: 429, endPoint x: 1138, endPoint y: 427, distance: 20.1
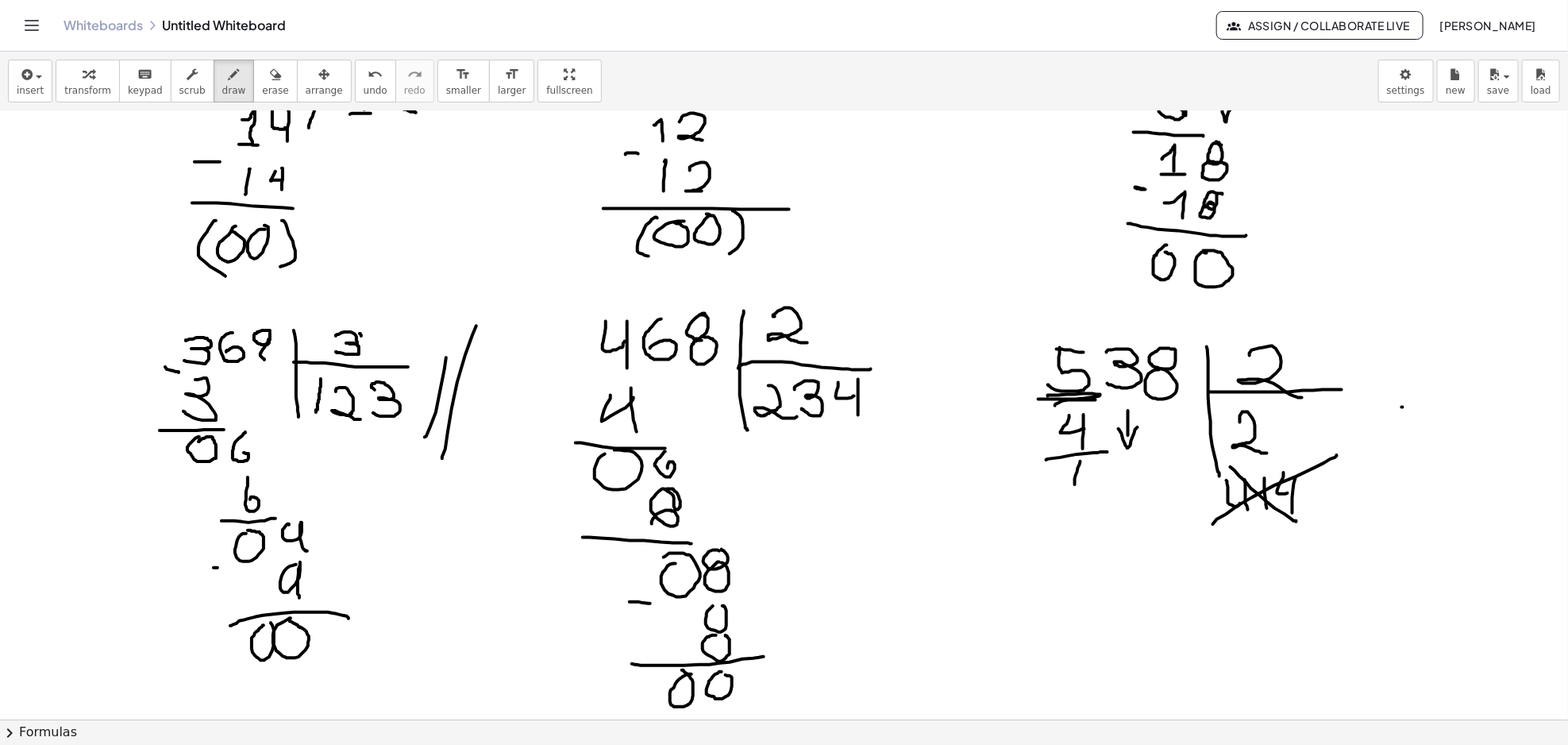
click at [1138, 427] on div at bounding box center [784, 124] width 1568 height 2434
drag, startPoint x: 1121, startPoint y: 460, endPoint x: 1109, endPoint y: 488, distance: 30.5
click at [1109, 488] on div at bounding box center [784, 124] width 1568 height 2434
drag, startPoint x: 1274, startPoint y: 417, endPoint x: 1284, endPoint y: 441, distance: 26.0
click at [1284, 441] on div at bounding box center [784, 124] width 1568 height 2434
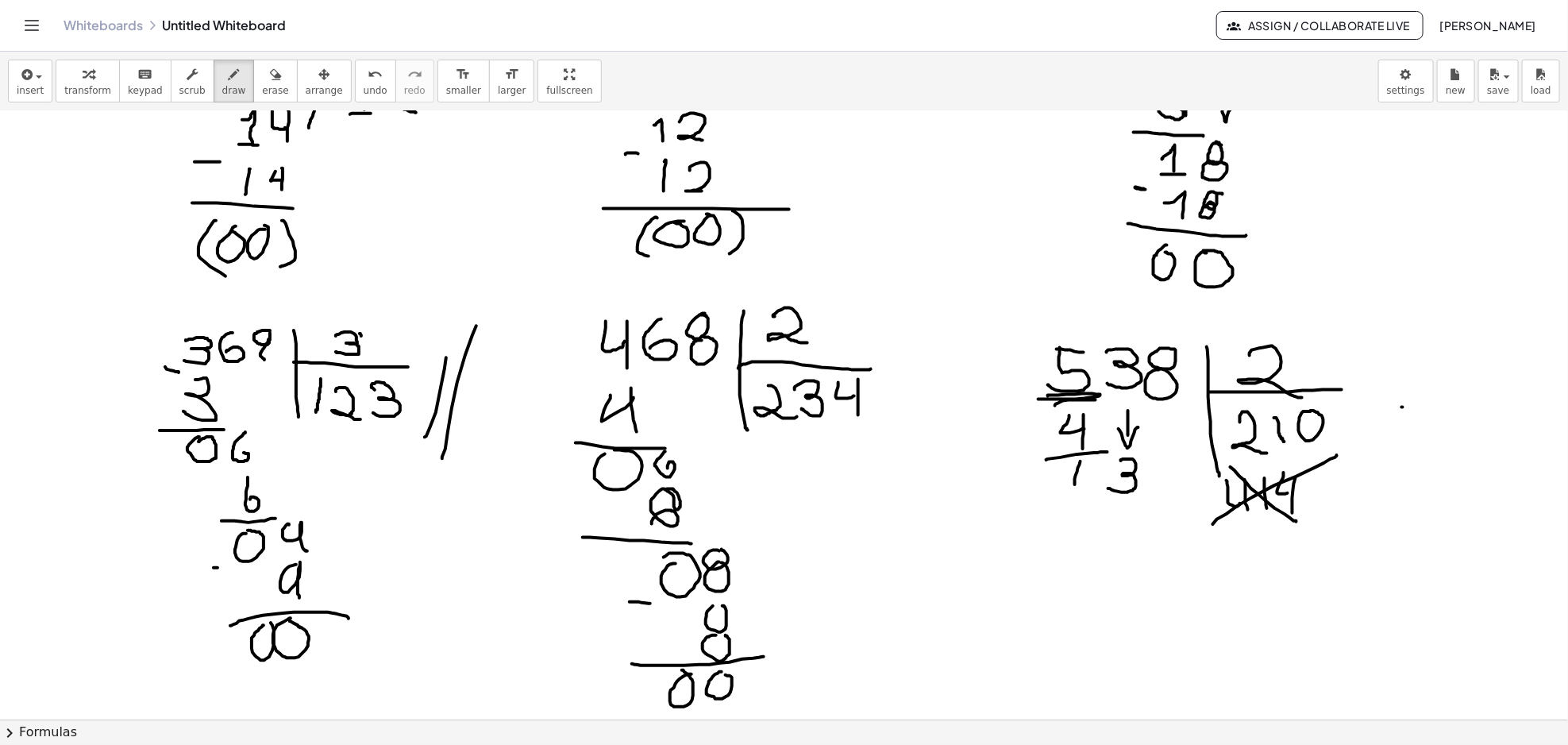
click at [1308, 410] on div at bounding box center [784, 124] width 1568 height 2434
click at [270, 81] on icon "button" at bounding box center [275, 74] width 11 height 19
drag, startPoint x: 1306, startPoint y: 511, endPoint x: 638, endPoint y: 337, distance: 690.3
click at [1232, 536] on div at bounding box center [784, 124] width 1568 height 2434
drag, startPoint x: 1223, startPoint y: 524, endPoint x: 1221, endPoint y: 568, distance: 44.0
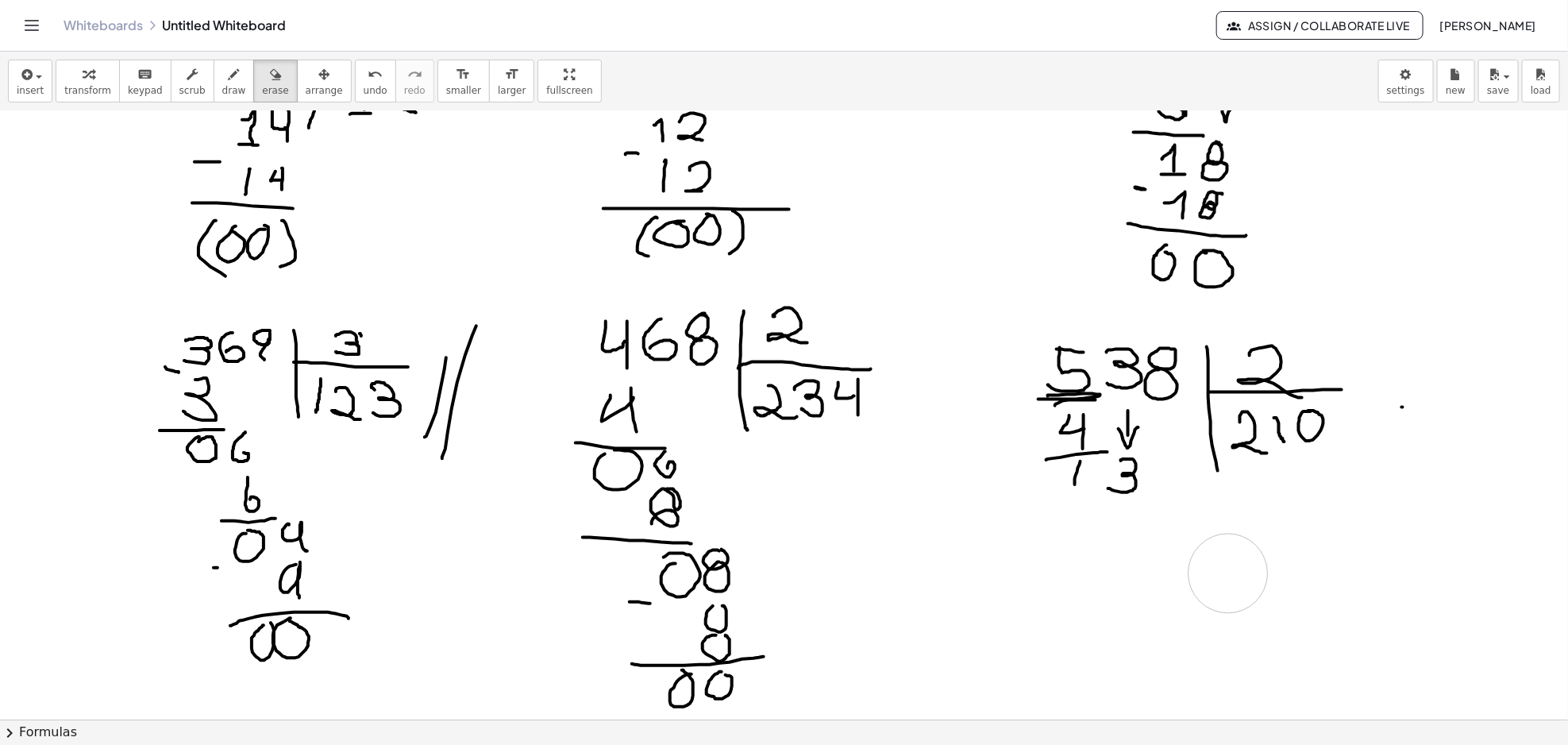
click at [1227, 574] on div at bounding box center [784, 124] width 1568 height 2434
drag, startPoint x: 217, startPoint y: 91, endPoint x: 264, endPoint y: 121, distance: 55.8
click at [222, 92] on span "draw" at bounding box center [234, 90] width 24 height 11
drag, startPoint x: 1193, startPoint y: 565, endPoint x: 1238, endPoint y: 587, distance: 50.1
click at [1233, 598] on div at bounding box center [784, 124] width 1568 height 2434
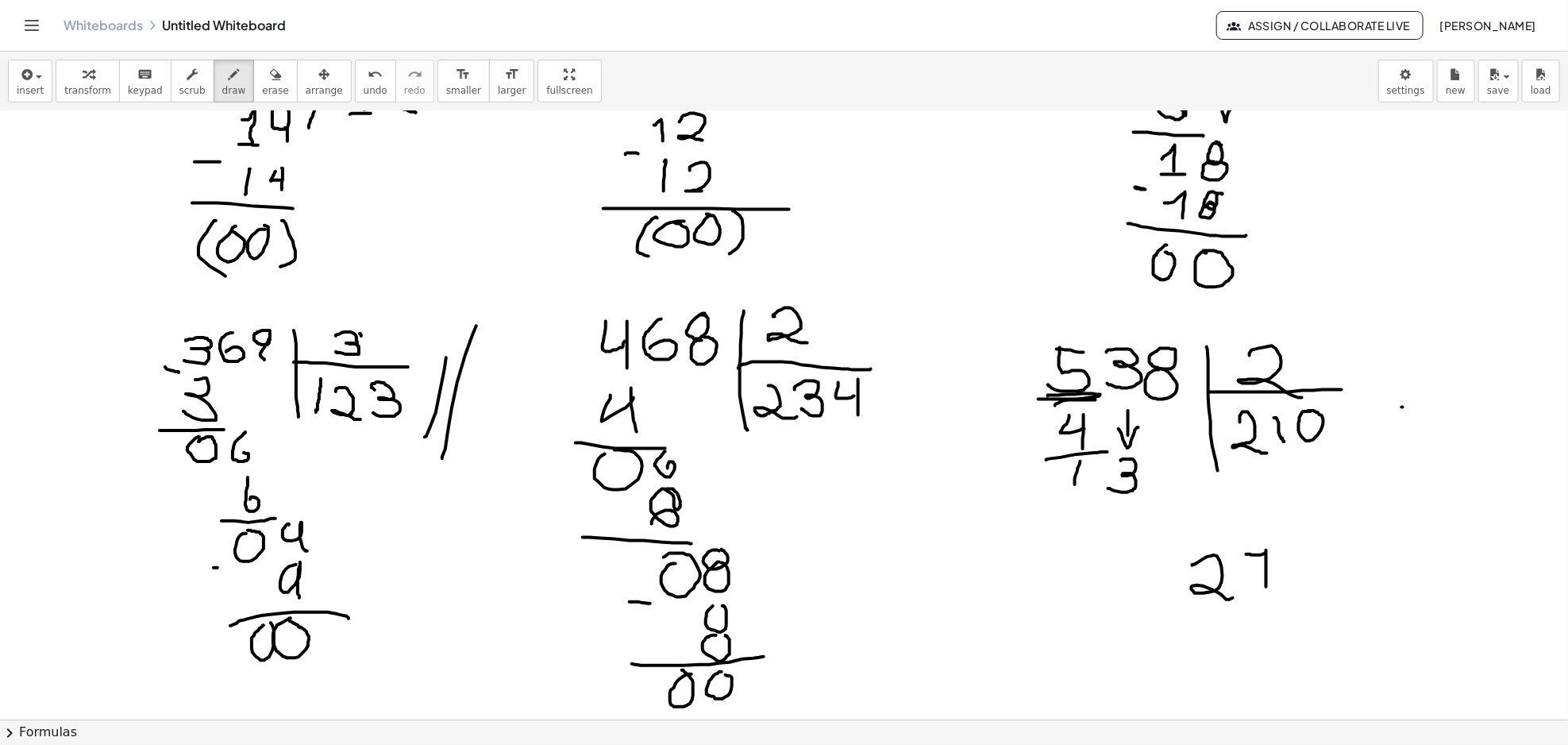
drag, startPoint x: 1250, startPoint y: 554, endPoint x: 1281, endPoint y: 591, distance: 48.3
click at [1276, 591] on div at bounding box center [784, 124] width 1568 height 2434
drag, startPoint x: 1303, startPoint y: 549, endPoint x: 1303, endPoint y: 535, distance: 14.0
click at [1306, 534] on div at bounding box center [784, 124] width 1568 height 2434
drag, startPoint x: 1158, startPoint y: 614, endPoint x: 1177, endPoint y: 642, distance: 33.8
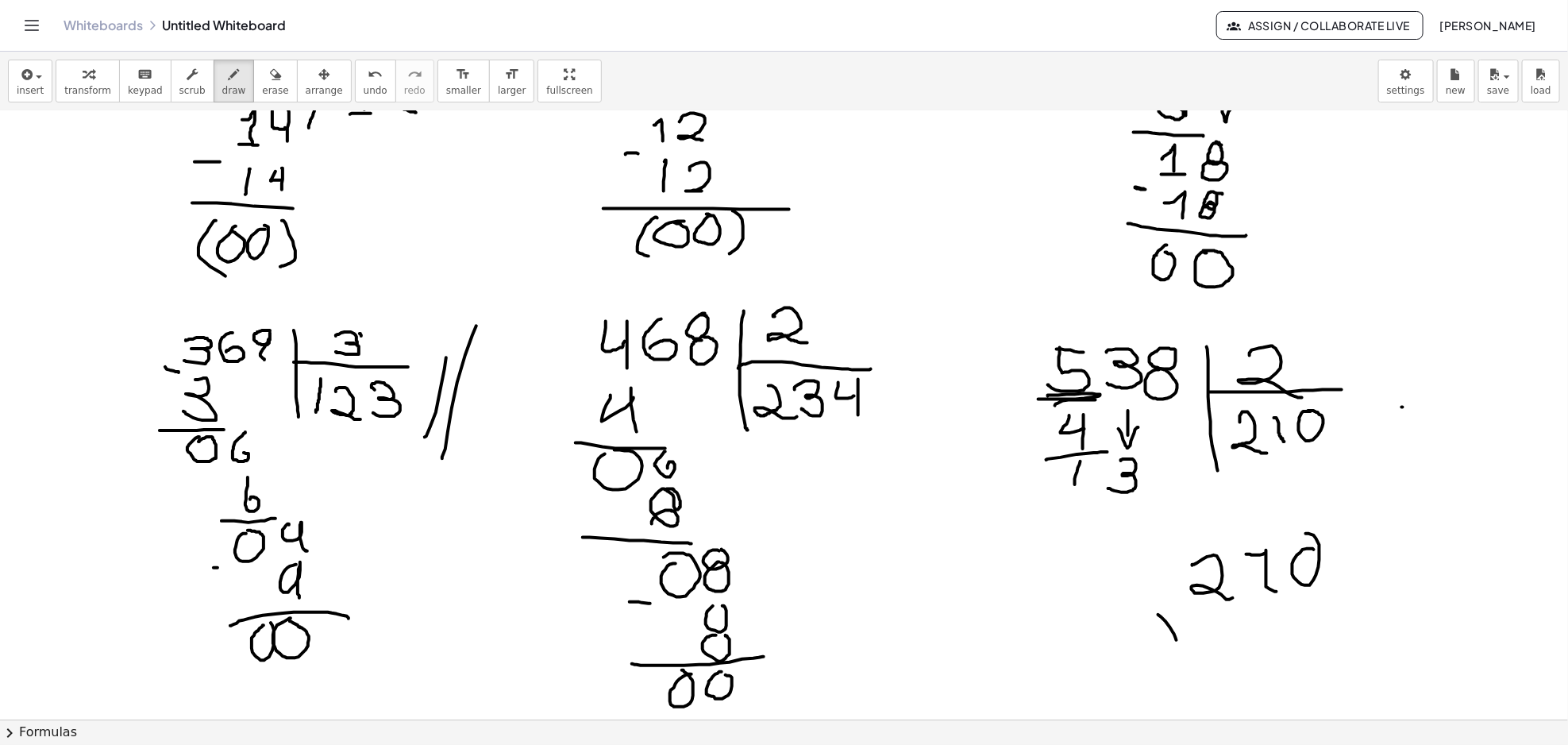
click at [1177, 641] on div at bounding box center [784, 124] width 1568 height 2434
drag, startPoint x: 1152, startPoint y: 640, endPoint x: 1181, endPoint y: 622, distance: 34.1
click at [1179, 622] on div at bounding box center [784, 124] width 1568 height 2434
drag, startPoint x: 1305, startPoint y: 611, endPoint x: 1309, endPoint y: 647, distance: 36.2
click at [1309, 647] on div at bounding box center [784, 124] width 1568 height 2434
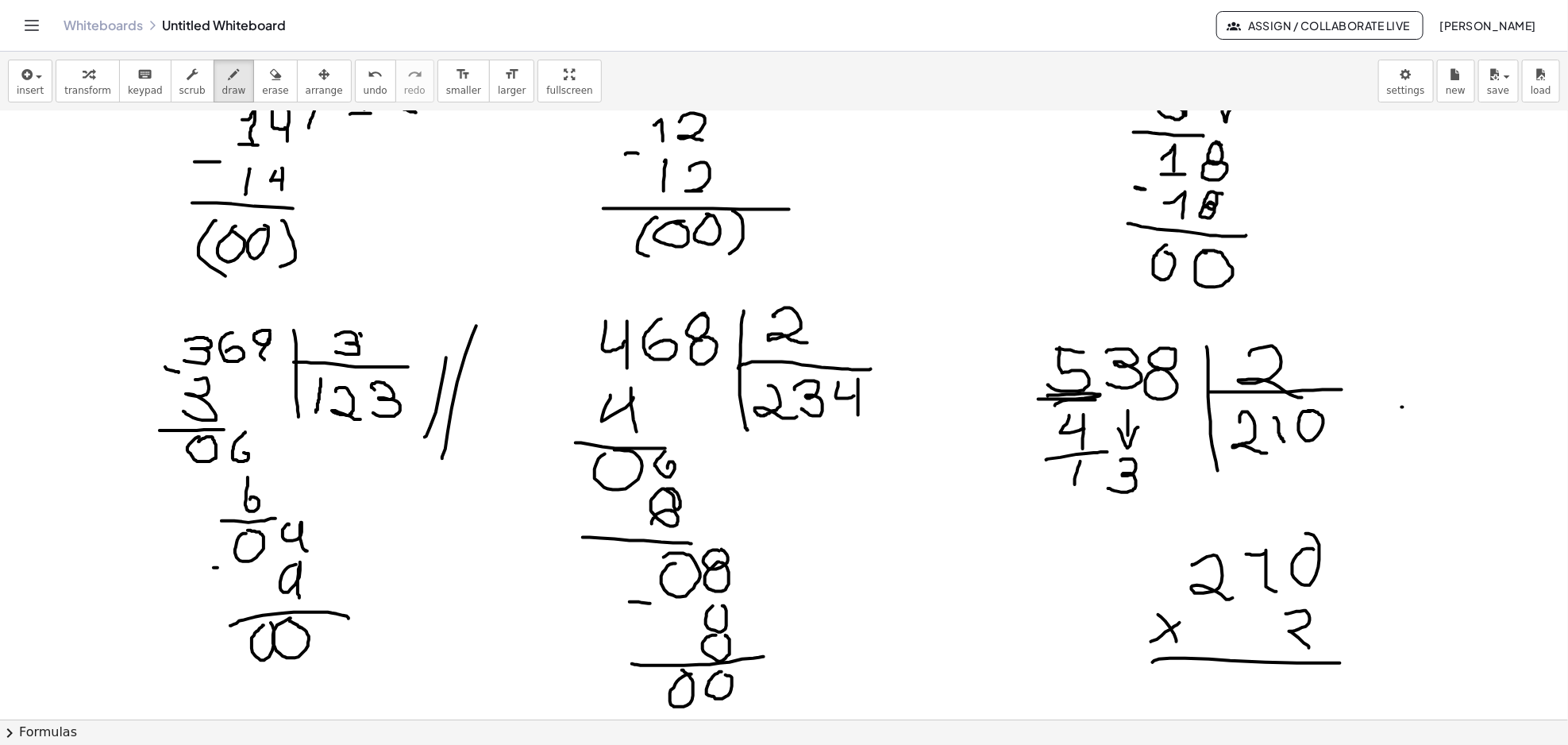
drag, startPoint x: 1230, startPoint y: 661, endPoint x: 1356, endPoint y: 578, distance: 150.9
click at [1354, 654] on div at bounding box center [784, 124] width 1568 height 2434
drag, startPoint x: 1312, startPoint y: 535, endPoint x: 1317, endPoint y: 554, distance: 19.6
click at [1316, 550] on div at bounding box center [784, 124] width 1568 height 2434
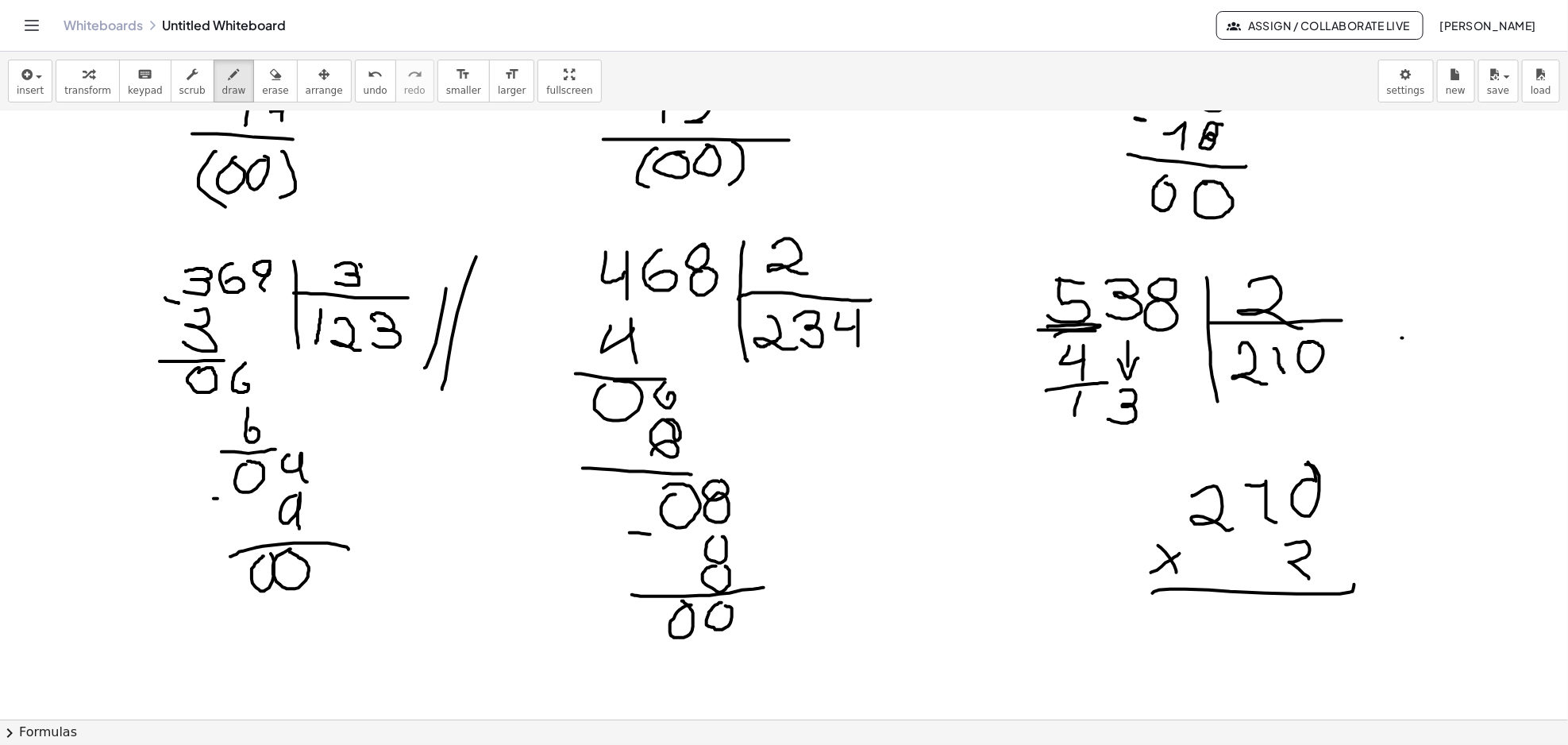
scroll to position [1310, 0]
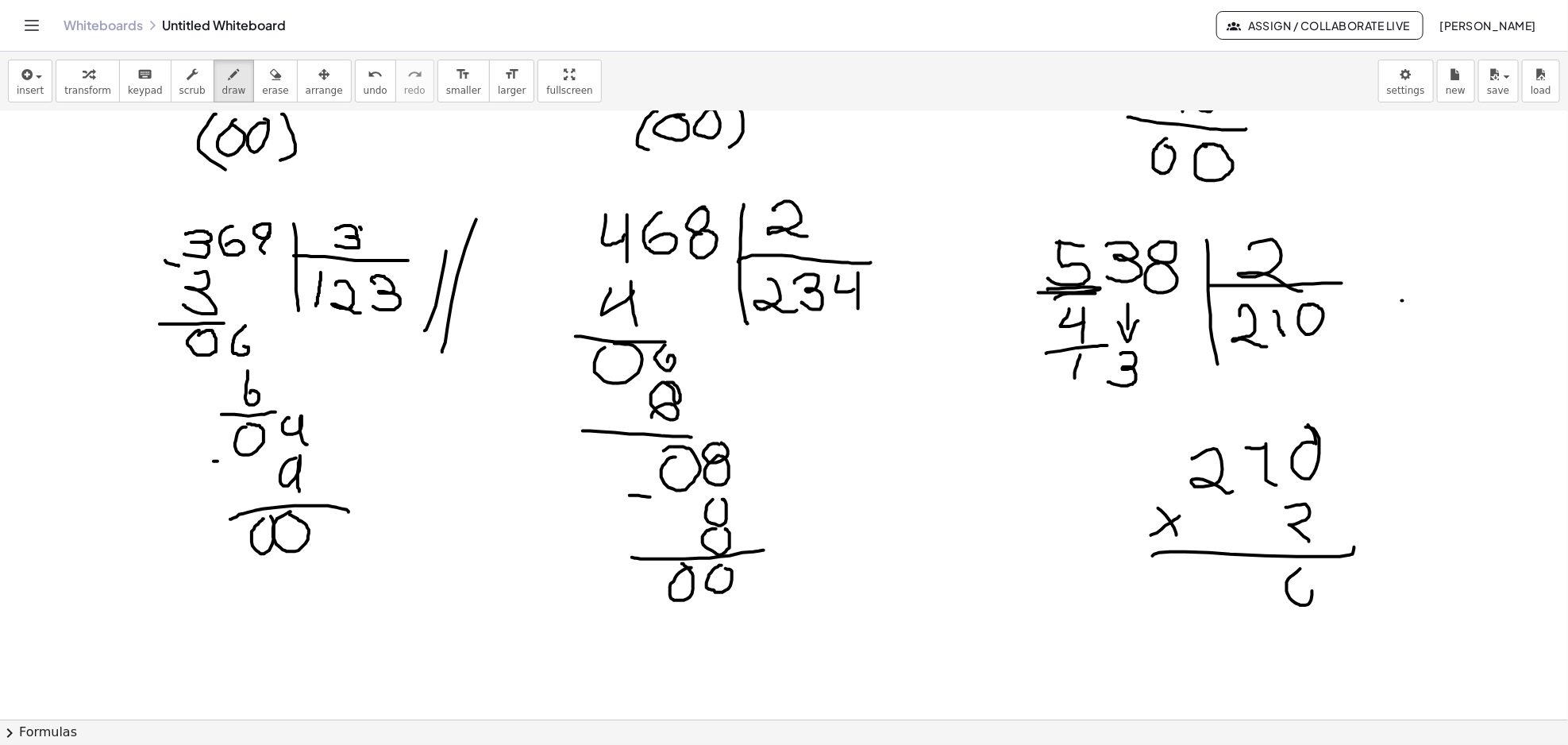
drag, startPoint x: 1289, startPoint y: 579, endPoint x: 1298, endPoint y: 573, distance: 10.8
click at [1298, 573] on div at bounding box center [784, 18] width 1568 height 2434
drag, startPoint x: 1249, startPoint y: 569, endPoint x: 1276, endPoint y: 598, distance: 39.6
click at [1270, 606] on div at bounding box center [784, 18] width 1568 height 2434
drag, startPoint x: 1200, startPoint y: 565, endPoint x: 1212, endPoint y: 564, distance: 12.0
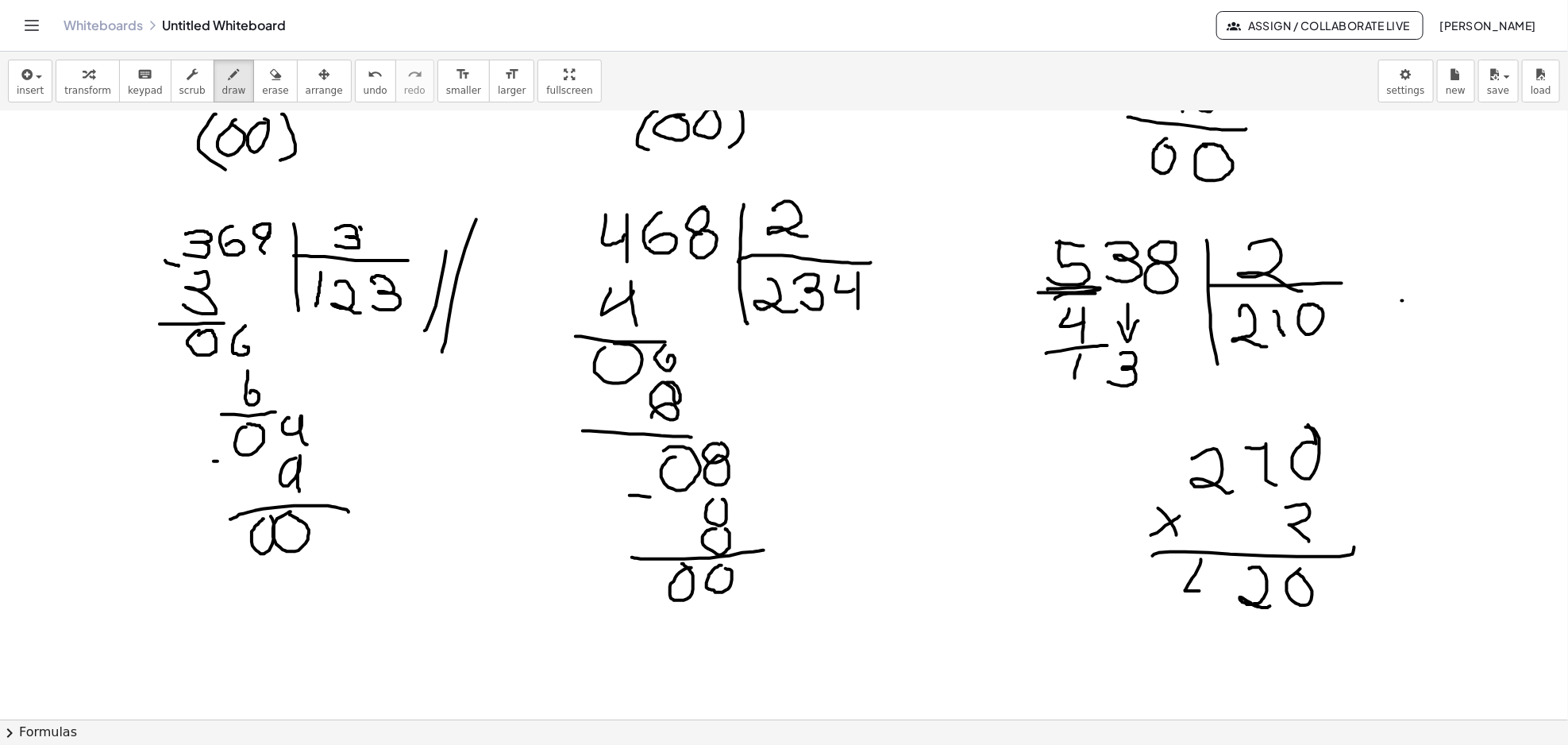
click at [1209, 587] on div at bounding box center [784, 18] width 1568 height 2434
drag, startPoint x: 1212, startPoint y: 564, endPoint x: 1204, endPoint y: 628, distance: 64.5
click at [1204, 627] on div at bounding box center [784, 18] width 1568 height 2434
drag, startPoint x: 1167, startPoint y: 600, endPoint x: 1001, endPoint y: 283, distance: 357.8
click at [1001, 283] on div at bounding box center [784, 18] width 1568 height 2434
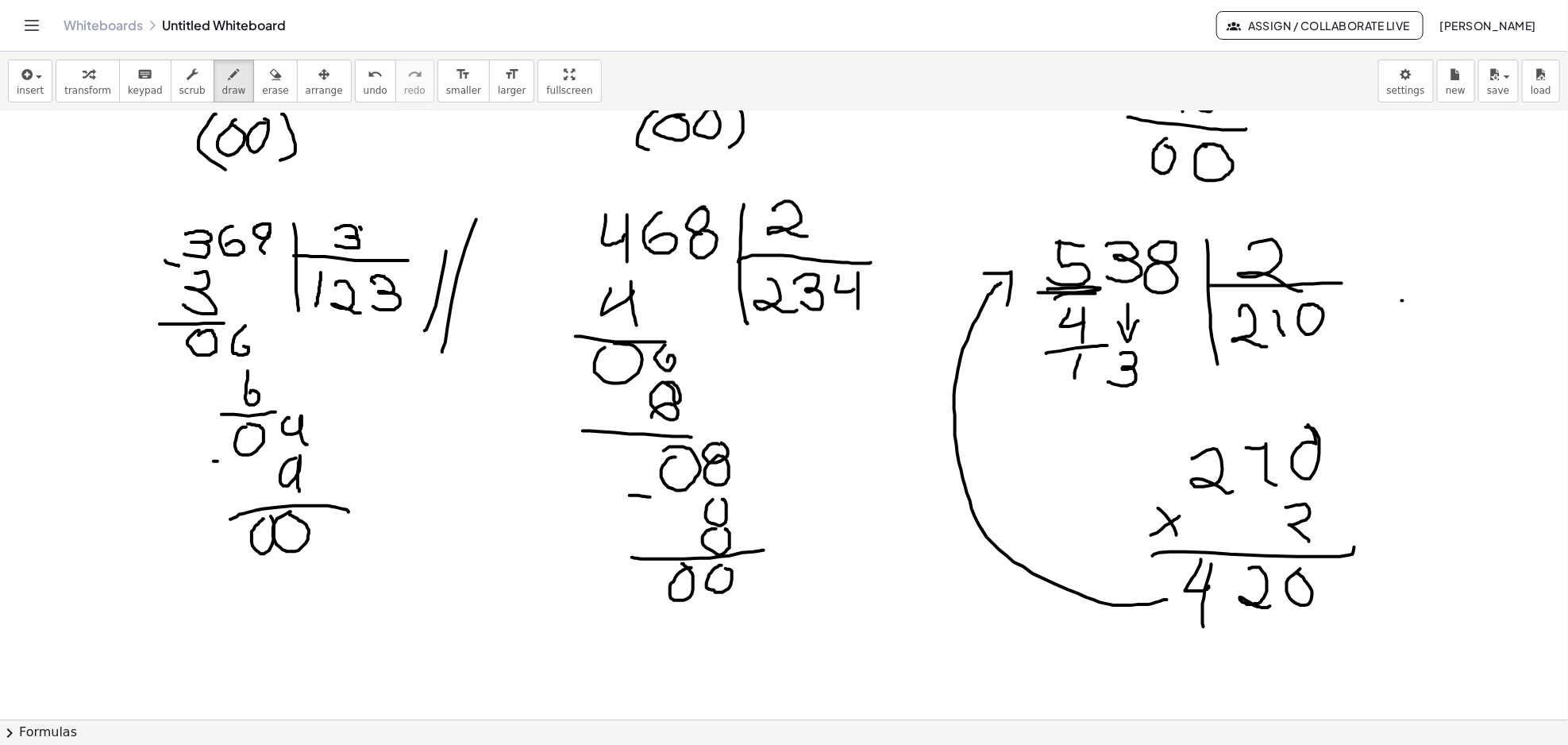
drag, startPoint x: 984, startPoint y: 274, endPoint x: 1010, endPoint y: 313, distance: 46.9
click at [1006, 314] on div at bounding box center [784, 18] width 1568 height 2434
drag, startPoint x: 1000, startPoint y: 414, endPoint x: 1081, endPoint y: 510, distance: 125.6
click at [1081, 510] on div at bounding box center [784, 18] width 1568 height 2434
drag, startPoint x: 1005, startPoint y: 519, endPoint x: 1087, endPoint y: 432, distance: 119.6
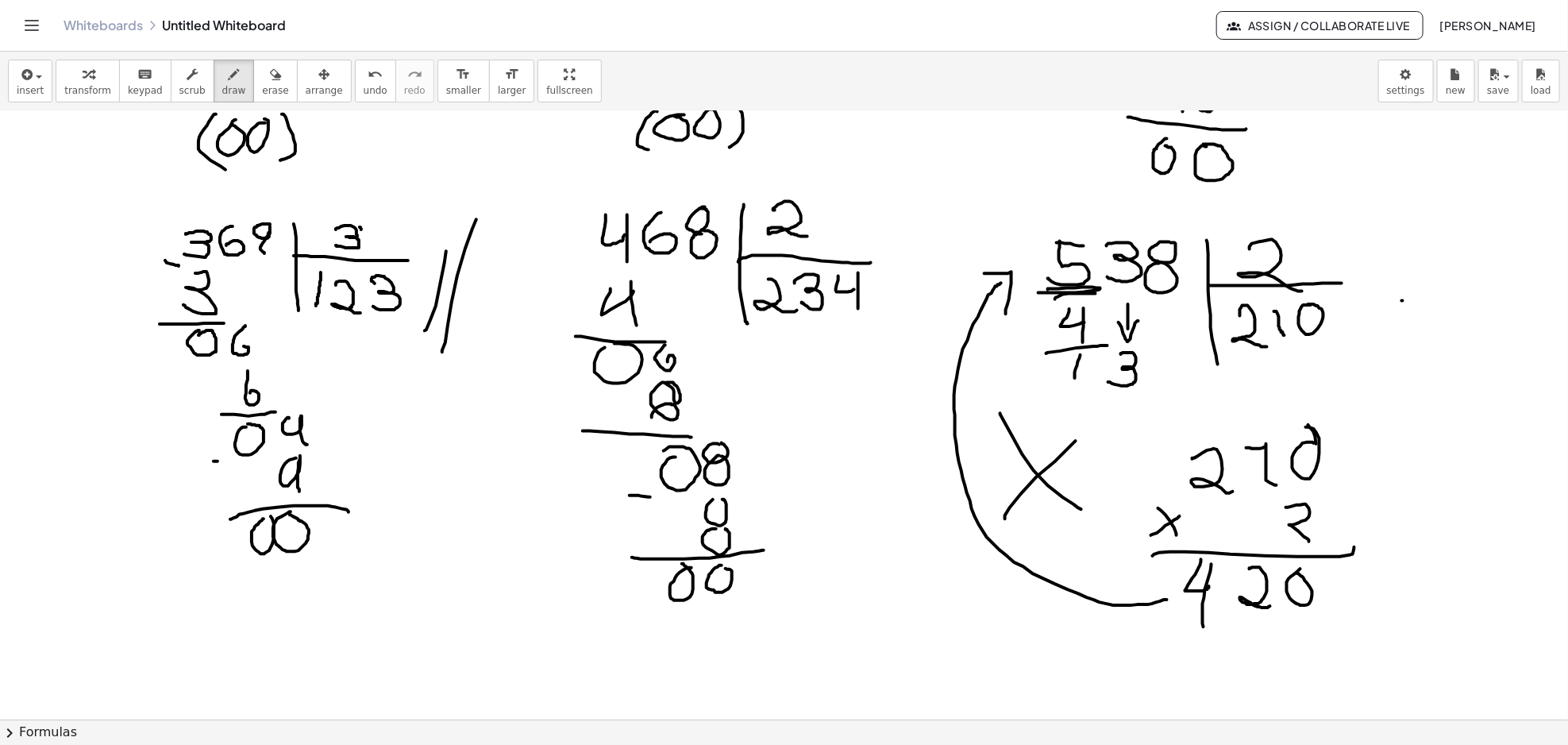
click at [1087, 432] on div at bounding box center [784, 18] width 1568 height 2434
click at [820, 424] on div at bounding box center [784, 18] width 1568 height 2434
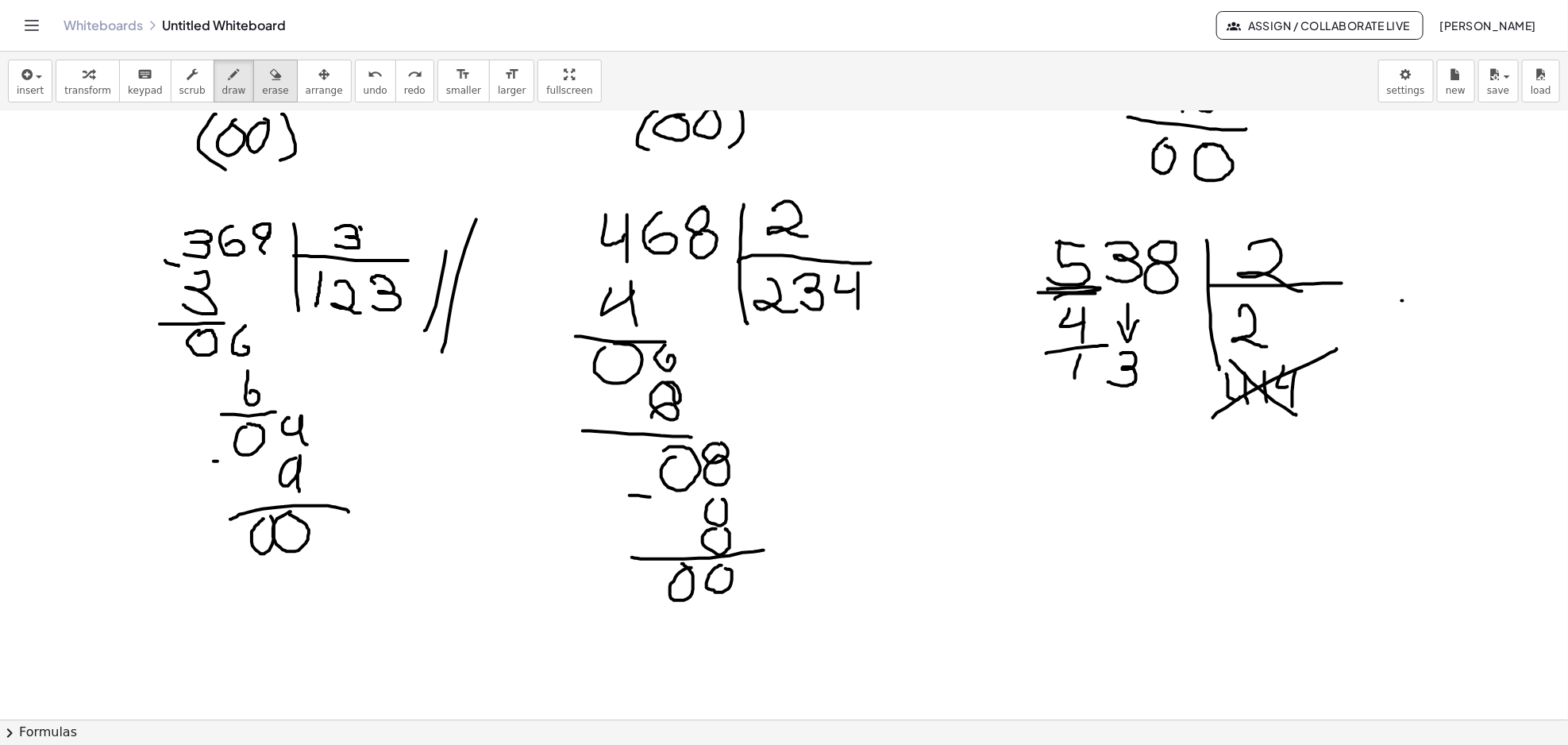
click at [270, 83] on icon "button" at bounding box center [275, 74] width 11 height 19
drag, startPoint x: 1413, startPoint y: 365, endPoint x: 1065, endPoint y: 429, distance: 353.8
click at [1337, 379] on div at bounding box center [784, 18] width 1568 height 2434
click at [228, 81] on icon "button" at bounding box center [234, 74] width 11 height 19
click at [1034, 306] on div at bounding box center [784, 18] width 1568 height 2434
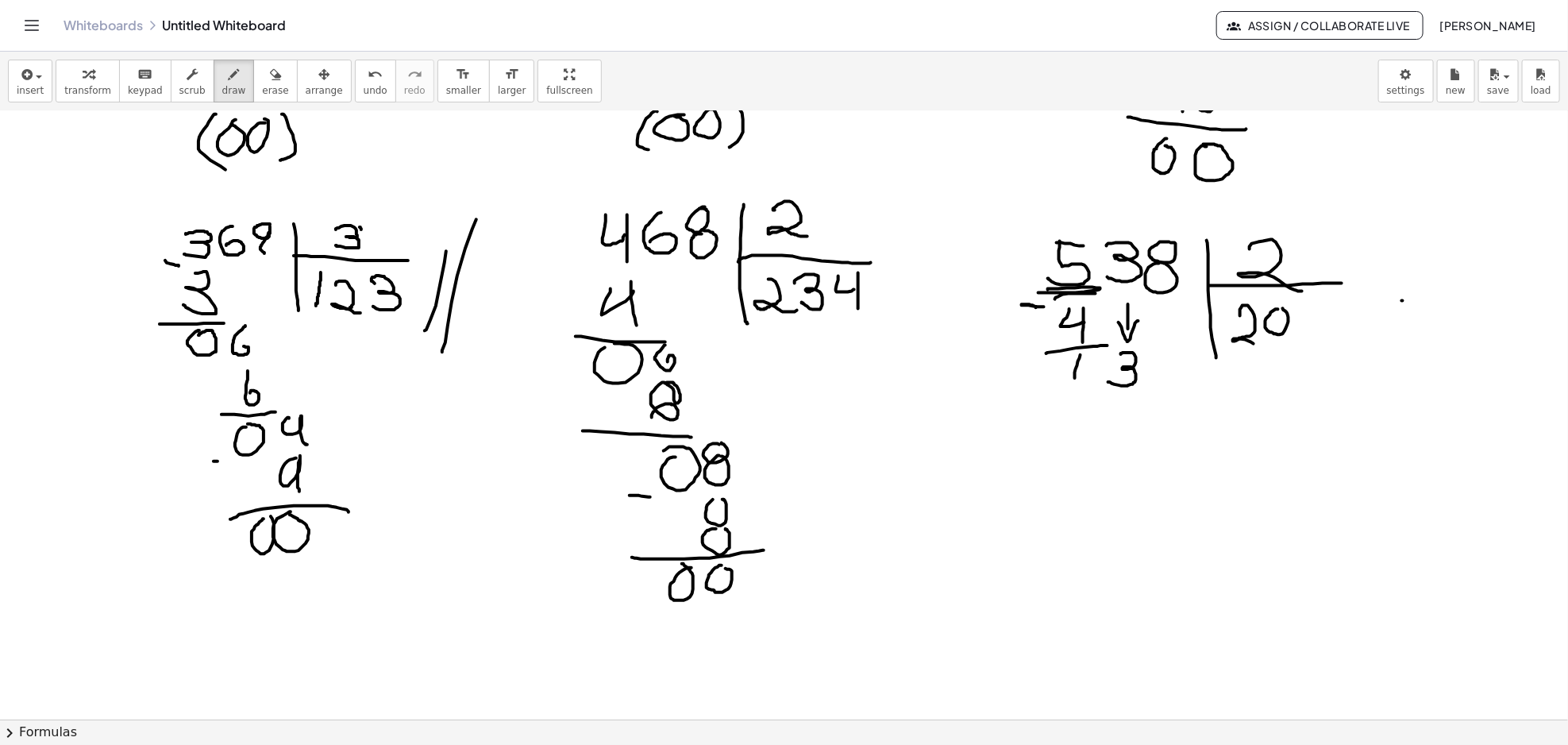
click at [1281, 309] on div at bounding box center [784, 18] width 1568 height 2434
drag, startPoint x: 1056, startPoint y: 403, endPoint x: 1144, endPoint y: 404, distance: 88.0
click at [1144, 404] on div at bounding box center [784, 18] width 1568 height 2434
drag, startPoint x: 1284, startPoint y: 302, endPoint x: 1271, endPoint y: 325, distance: 26.4
click at [1271, 325] on div at bounding box center [784, 18] width 1568 height 2434
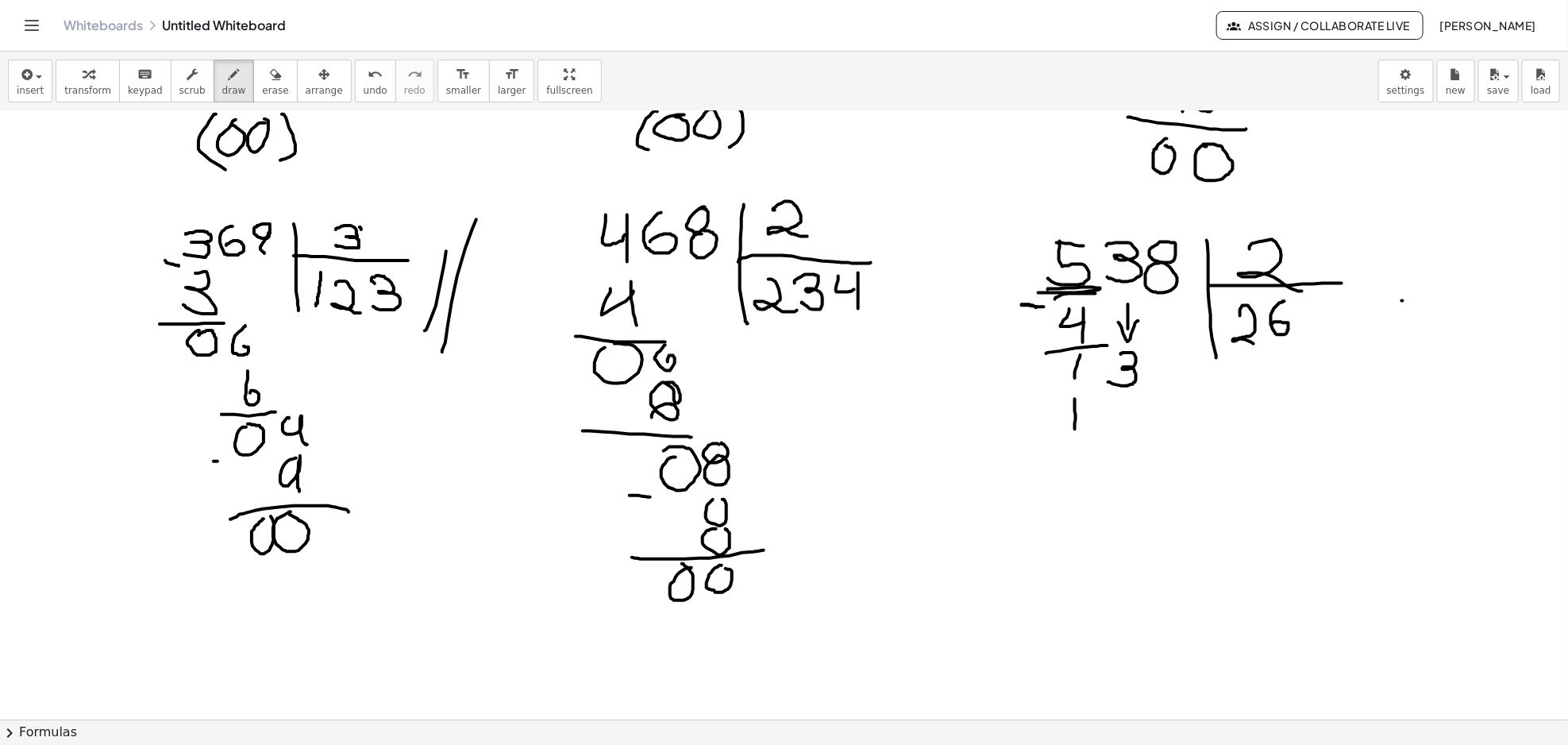
drag, startPoint x: 1075, startPoint y: 399, endPoint x: 1093, endPoint y: 424, distance: 30.8
click at [1075, 430] on div at bounding box center [784, 18] width 1568 height 2434
drag, startPoint x: 1118, startPoint y: 398, endPoint x: 1097, endPoint y: 416, distance: 27.7
click at [1127, 434] on div at bounding box center [784, 18] width 1568 height 2434
drag, startPoint x: 1055, startPoint y: 452, endPoint x: 1162, endPoint y: 442, distance: 107.5
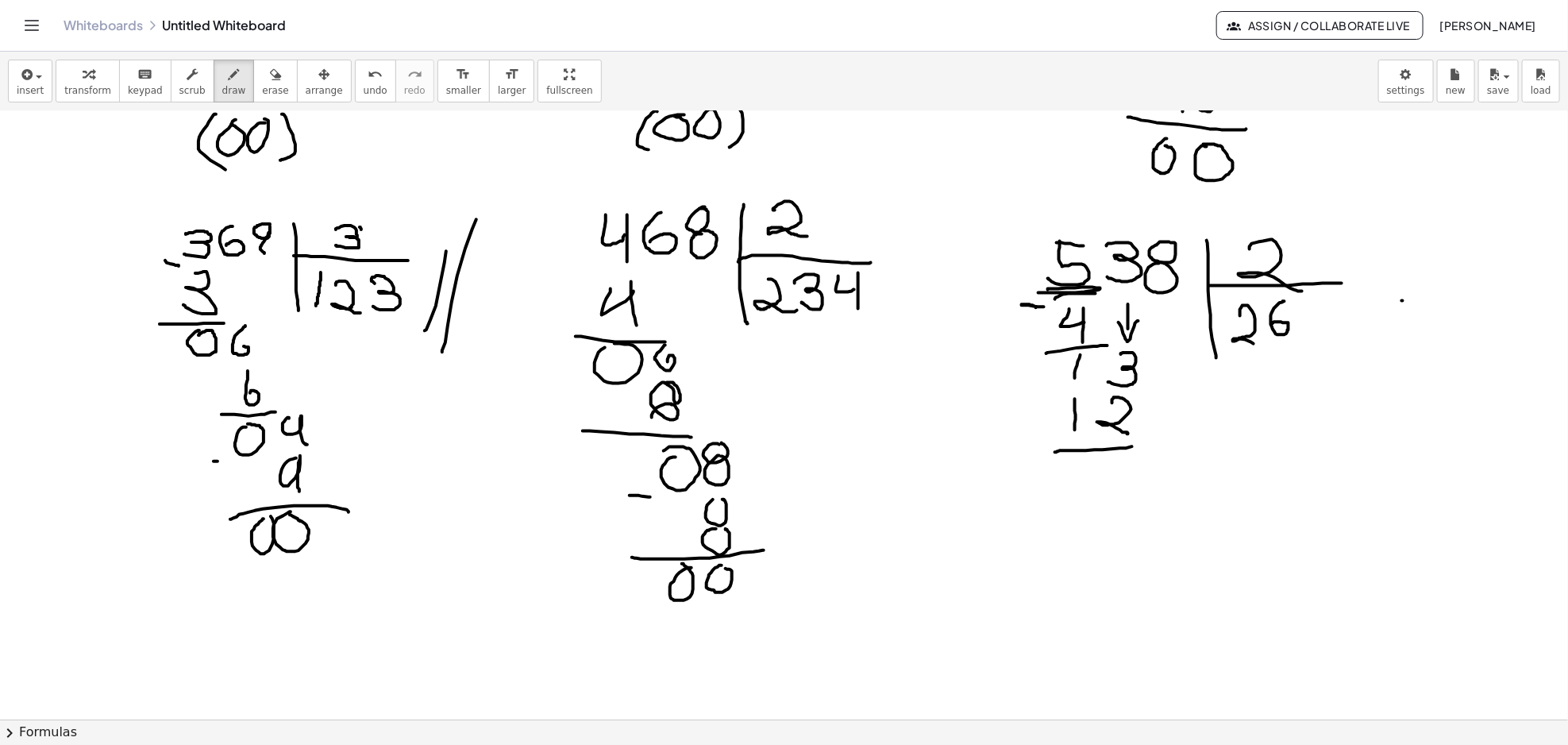
click at [1162, 442] on div at bounding box center [784, 18] width 1568 height 2434
drag, startPoint x: 1110, startPoint y: 475, endPoint x: 1128, endPoint y: 492, distance: 24.8
click at [1134, 491] on div at bounding box center [784, 18] width 1568 height 2434
drag, startPoint x: 1125, startPoint y: 492, endPoint x: 1134, endPoint y: 485, distance: 11.4
click at [1142, 491] on div at bounding box center [784, 18] width 1568 height 2434
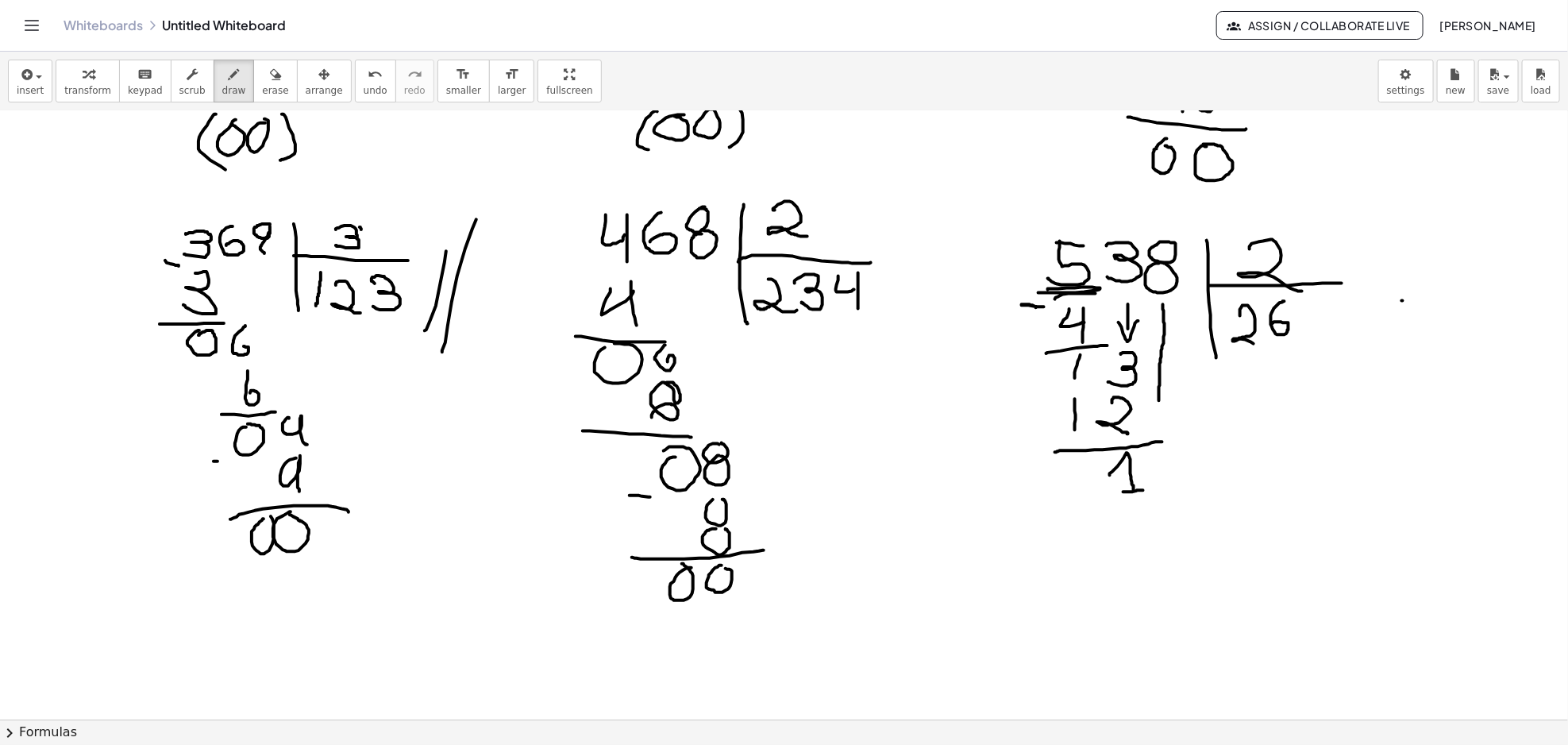
drag, startPoint x: 1163, startPoint y: 304, endPoint x: 1159, endPoint y: 408, distance: 104.1
click at [1159, 408] on div at bounding box center [784, 18] width 1568 height 2434
drag, startPoint x: 1152, startPoint y: 402, endPoint x: 1170, endPoint y: 402, distance: 18.0
click at [1170, 402] on div at bounding box center [784, 18] width 1568 height 2434
drag, startPoint x: 1164, startPoint y: 448, endPoint x: 1159, endPoint y: 458, distance: 11.2
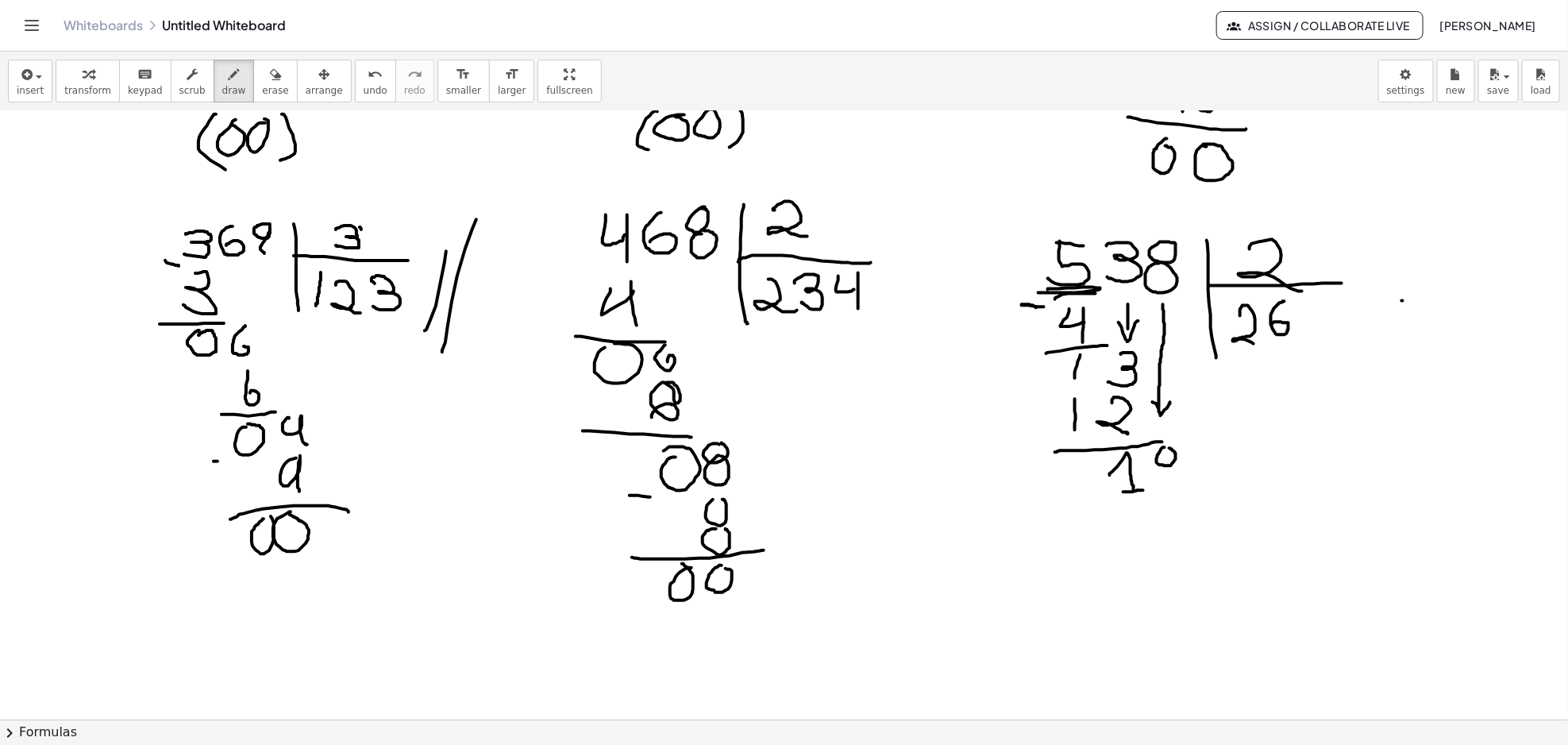
click at [1161, 450] on div at bounding box center [784, 18] width 1568 height 2434
click at [1169, 470] on div at bounding box center [784, 18] width 1568 height 2434
drag, startPoint x: 1317, startPoint y: 303, endPoint x: 1311, endPoint y: 348, distance: 45.4
click at [1321, 333] on div at bounding box center [784, 18] width 1568 height 2434
drag, startPoint x: 1122, startPoint y: 528, endPoint x: 1179, endPoint y: 506, distance: 61.1
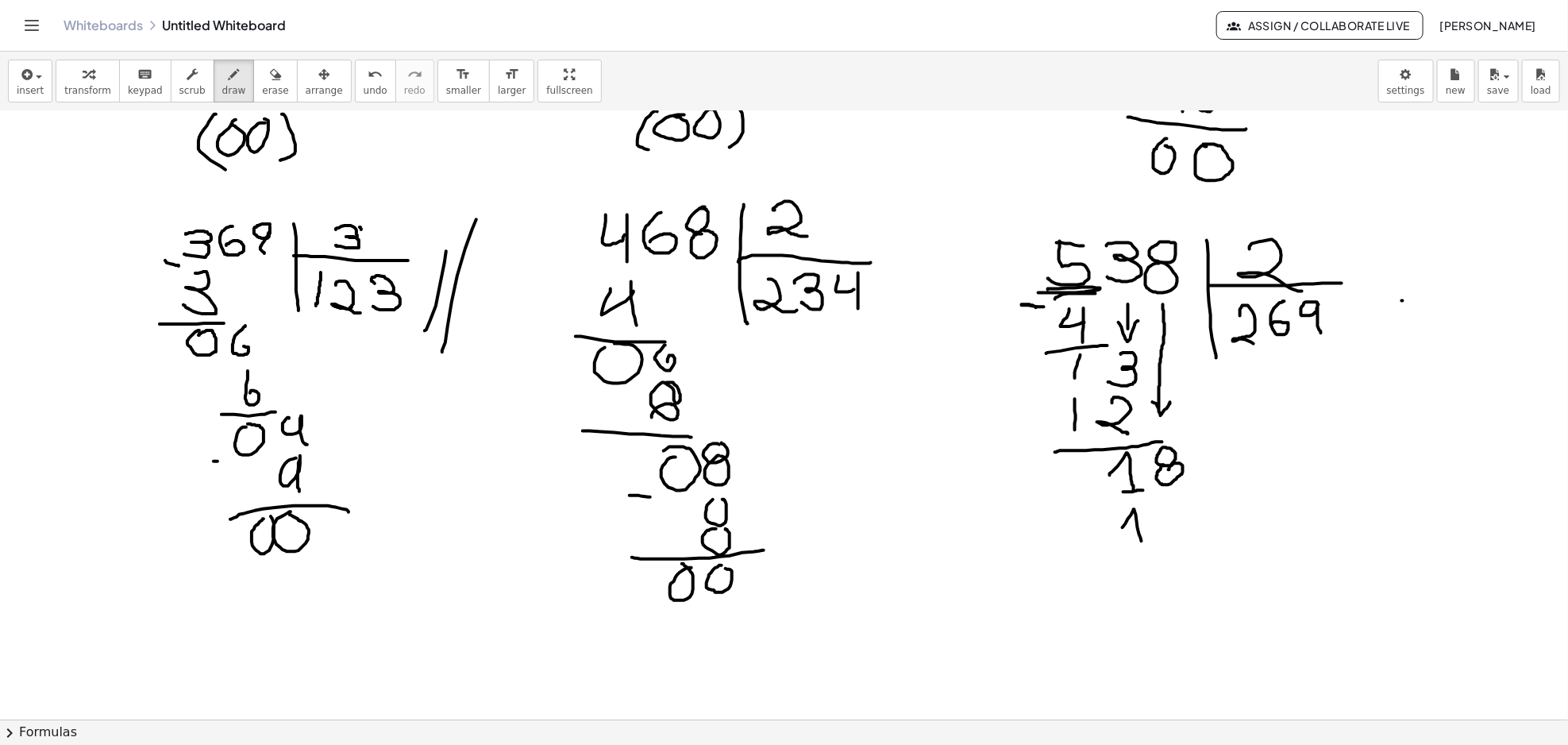
click at [1148, 542] on div at bounding box center [784, 18] width 1568 height 2434
click at [1172, 499] on div at bounding box center [784, 18] width 1568 height 2434
click at [1174, 517] on div at bounding box center [784, 18] width 1568 height 2434
click at [1101, 504] on div at bounding box center [784, 18] width 1568 height 2434
drag, startPoint x: 1083, startPoint y: 552, endPoint x: 1204, endPoint y: 550, distance: 121.0
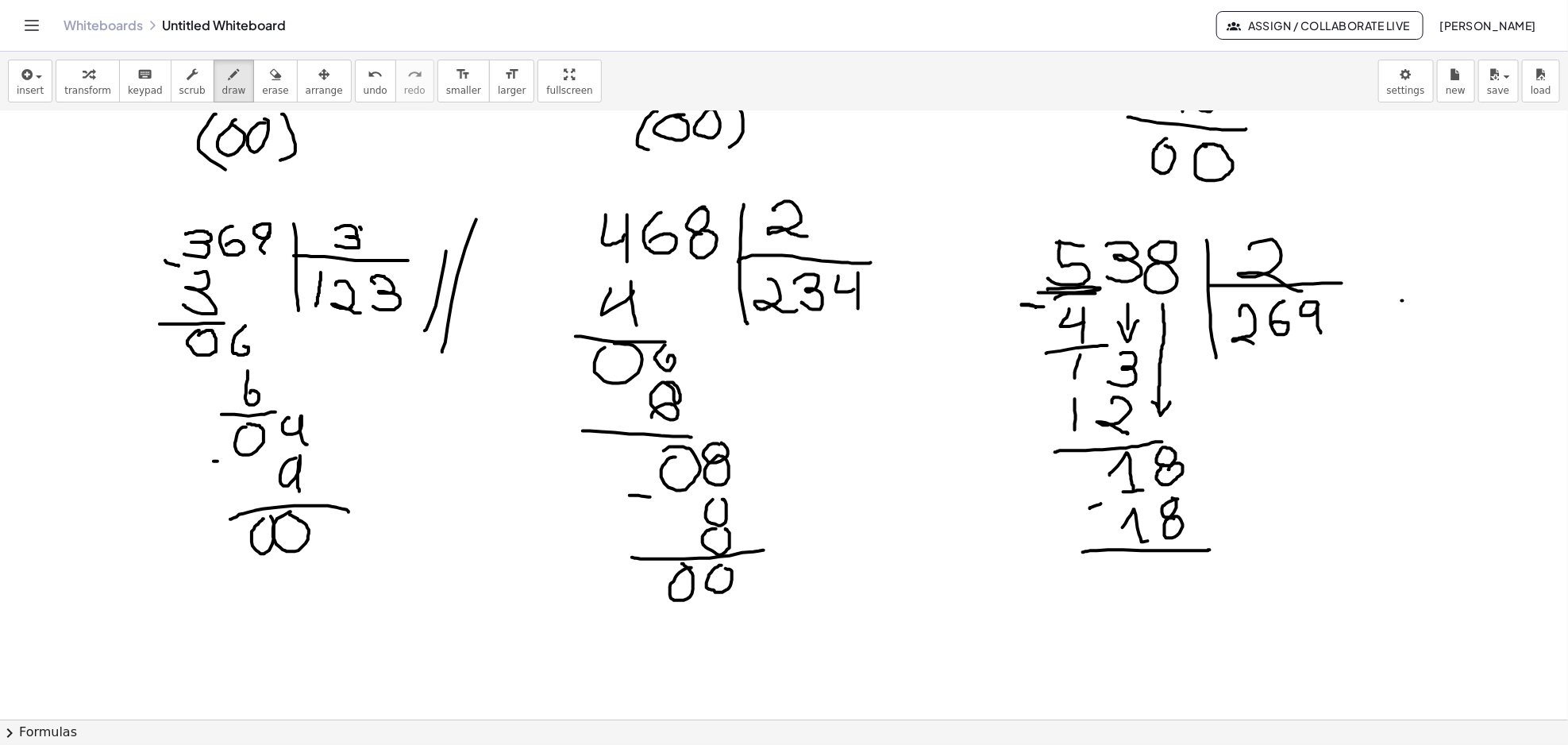
click at [1209, 550] on div at bounding box center [784, 18] width 1568 height 2434
click at [1136, 565] on div at bounding box center [784, 18] width 1568 height 2434
click at [1195, 564] on div at bounding box center [784, 18] width 1568 height 2434
drag, startPoint x: 1308, startPoint y: 387, endPoint x: 1327, endPoint y: 414, distance: 33.0
click at [1325, 414] on div at bounding box center [784, 18] width 1568 height 2434
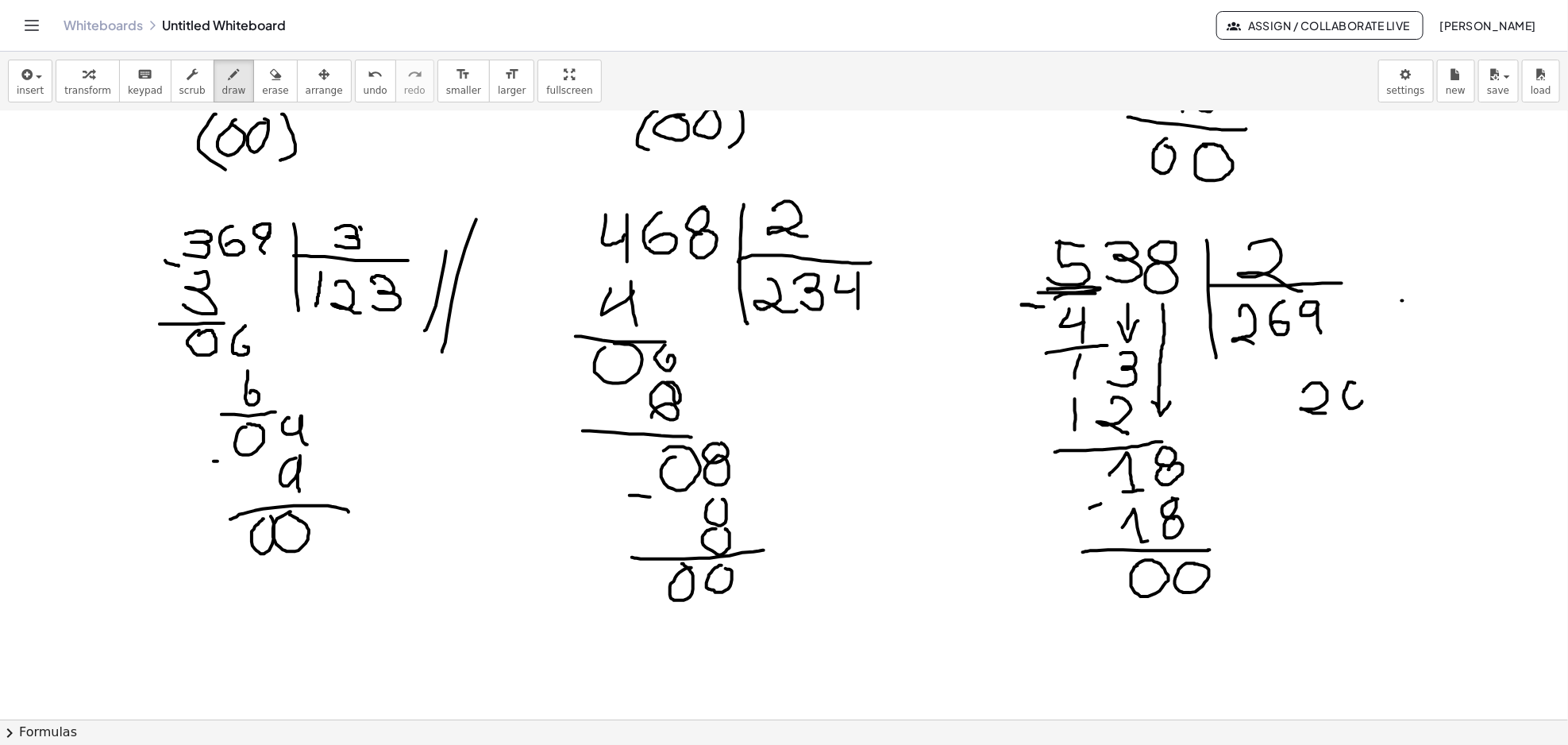
drag, startPoint x: 1355, startPoint y: 383, endPoint x: 1353, endPoint y: 409, distance: 26.1
click at [1350, 407] on div at bounding box center [784, 18] width 1568 height 2434
drag, startPoint x: 1378, startPoint y: 381, endPoint x: 1381, endPoint y: 405, distance: 24.2
click at [1381, 405] on div at bounding box center [784, 18] width 1568 height 2434
drag, startPoint x: 1298, startPoint y: 441, endPoint x: 1323, endPoint y: 461, distance: 32.0
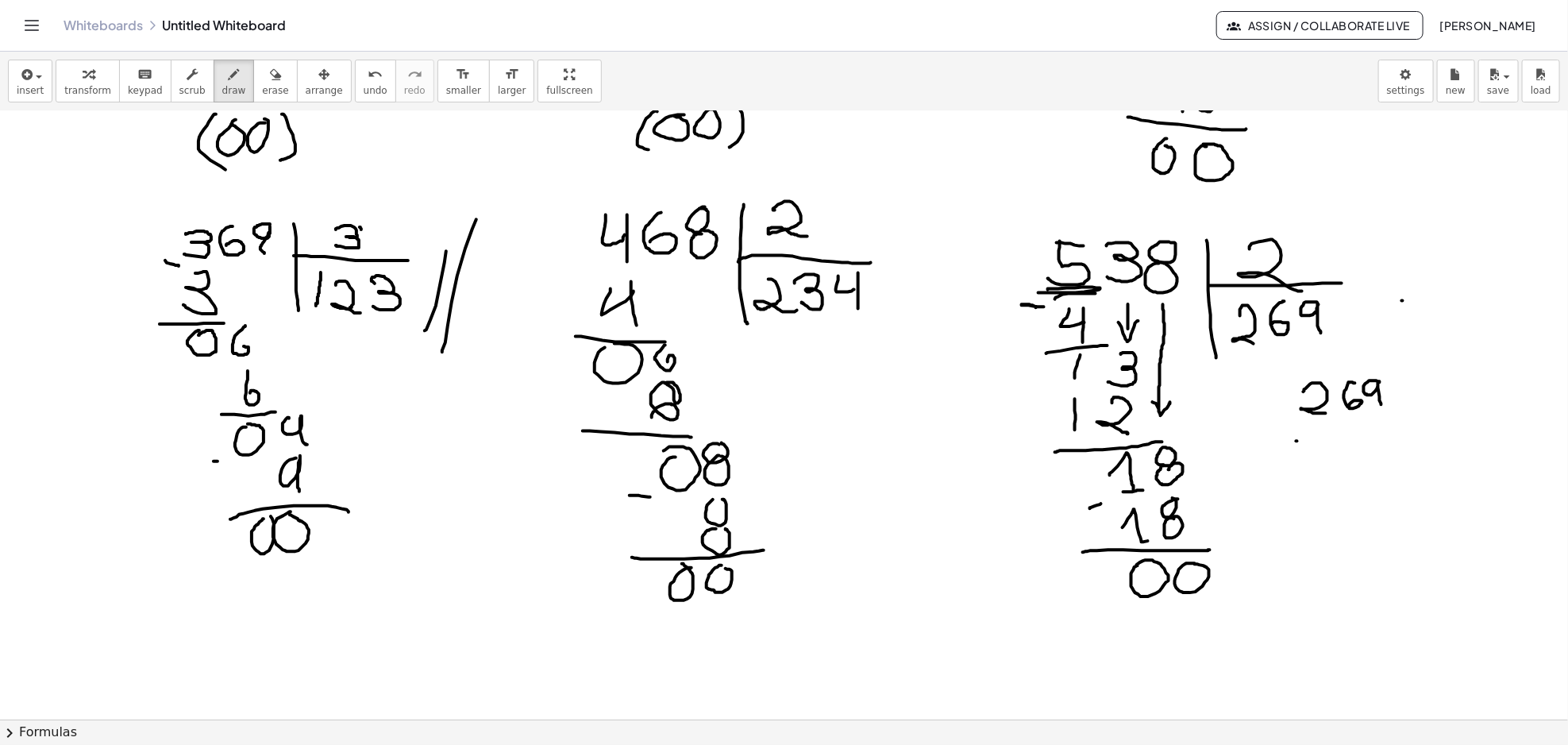
click at [1323, 461] on div at bounding box center [784, 18] width 1568 height 2434
drag, startPoint x: 1303, startPoint y: 458, endPoint x: 1324, endPoint y: 438, distance: 29.0
click at [1323, 438] on div at bounding box center [784, 18] width 1568 height 2434
drag, startPoint x: 1389, startPoint y: 437, endPoint x: 1374, endPoint y: 467, distance: 33.5
click at [1383, 458] on div at bounding box center [784, 18] width 1568 height 2434
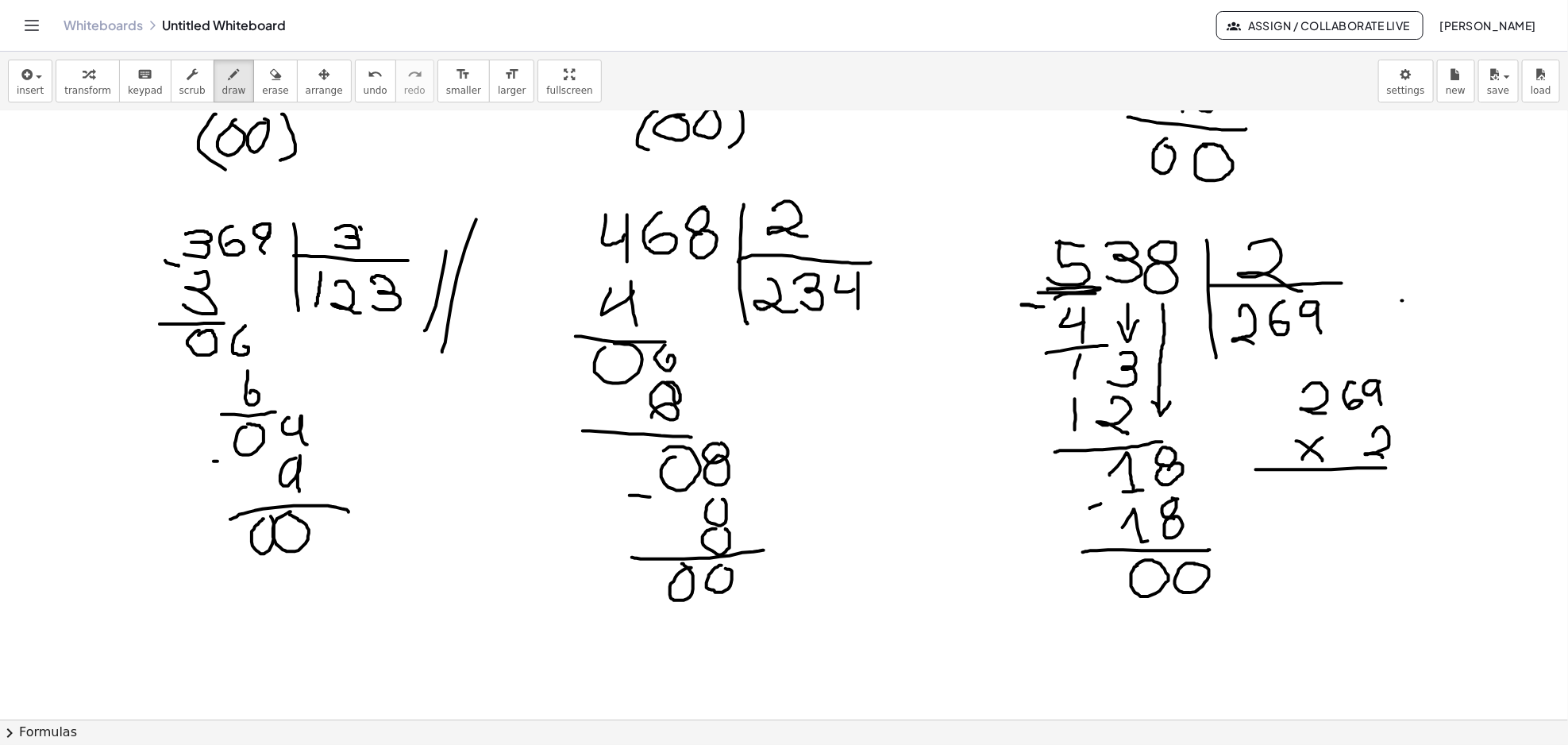
drag, startPoint x: 1260, startPoint y: 470, endPoint x: 1469, endPoint y: 467, distance: 209.0
click at [1470, 468] on div at bounding box center [784, 18] width 1568 height 2434
drag, startPoint x: 1383, startPoint y: 481, endPoint x: 1379, endPoint y: 508, distance: 27.3
click at [1383, 485] on div at bounding box center [784, 18] width 1568 height 2434
drag, startPoint x: 1391, startPoint y: 493, endPoint x: 1379, endPoint y: 441, distance: 53.4
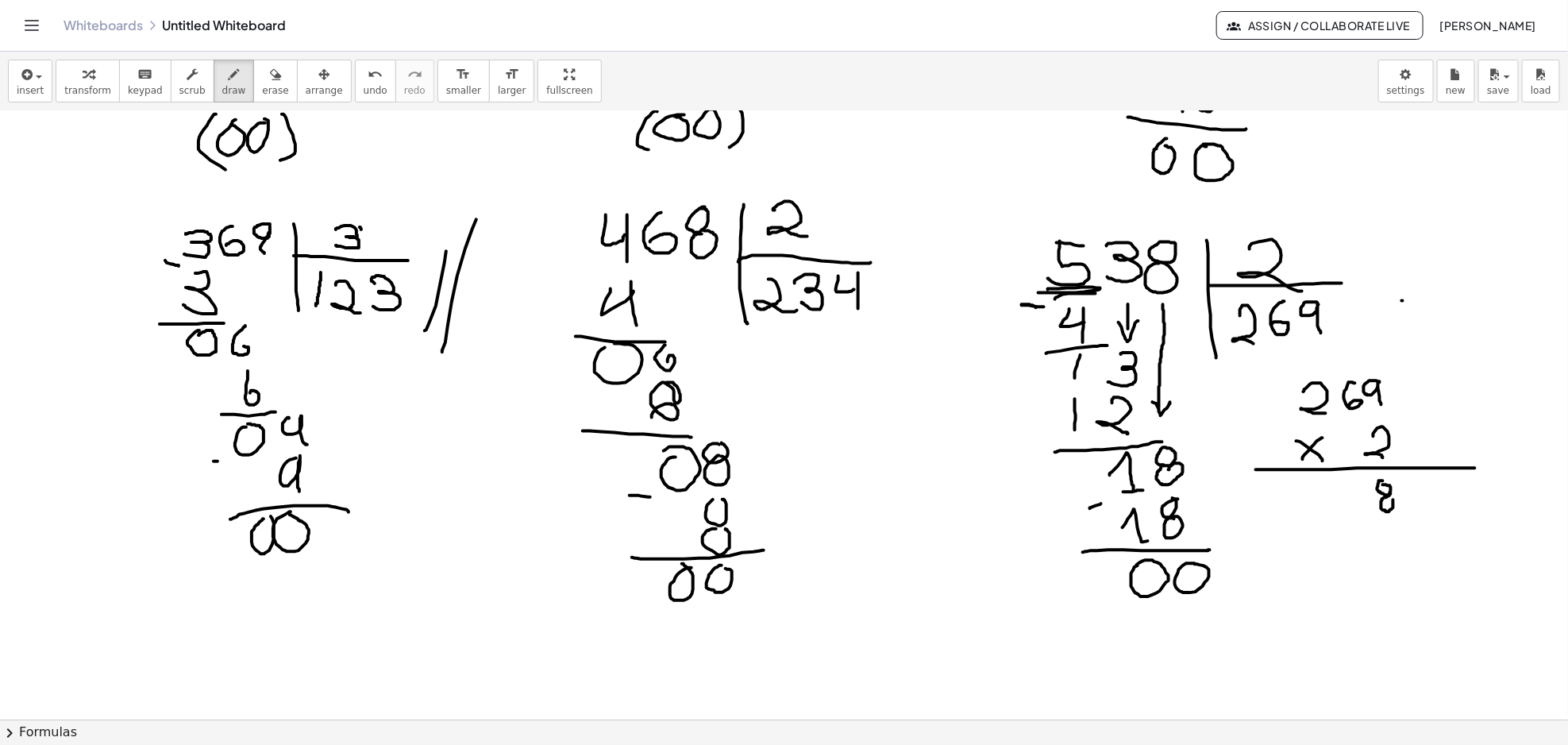
click at [1392, 498] on div at bounding box center [784, 18] width 1568 height 2434
drag, startPoint x: 1353, startPoint y: 359, endPoint x: 1353, endPoint y: 375, distance: 16.0
click at [1353, 375] on div at bounding box center [784, 18] width 1568 height 2434
drag, startPoint x: 1351, startPoint y: 486, endPoint x: 1346, endPoint y: 510, distance: 24.5
click at [1346, 510] on div at bounding box center [784, 18] width 1568 height 2434
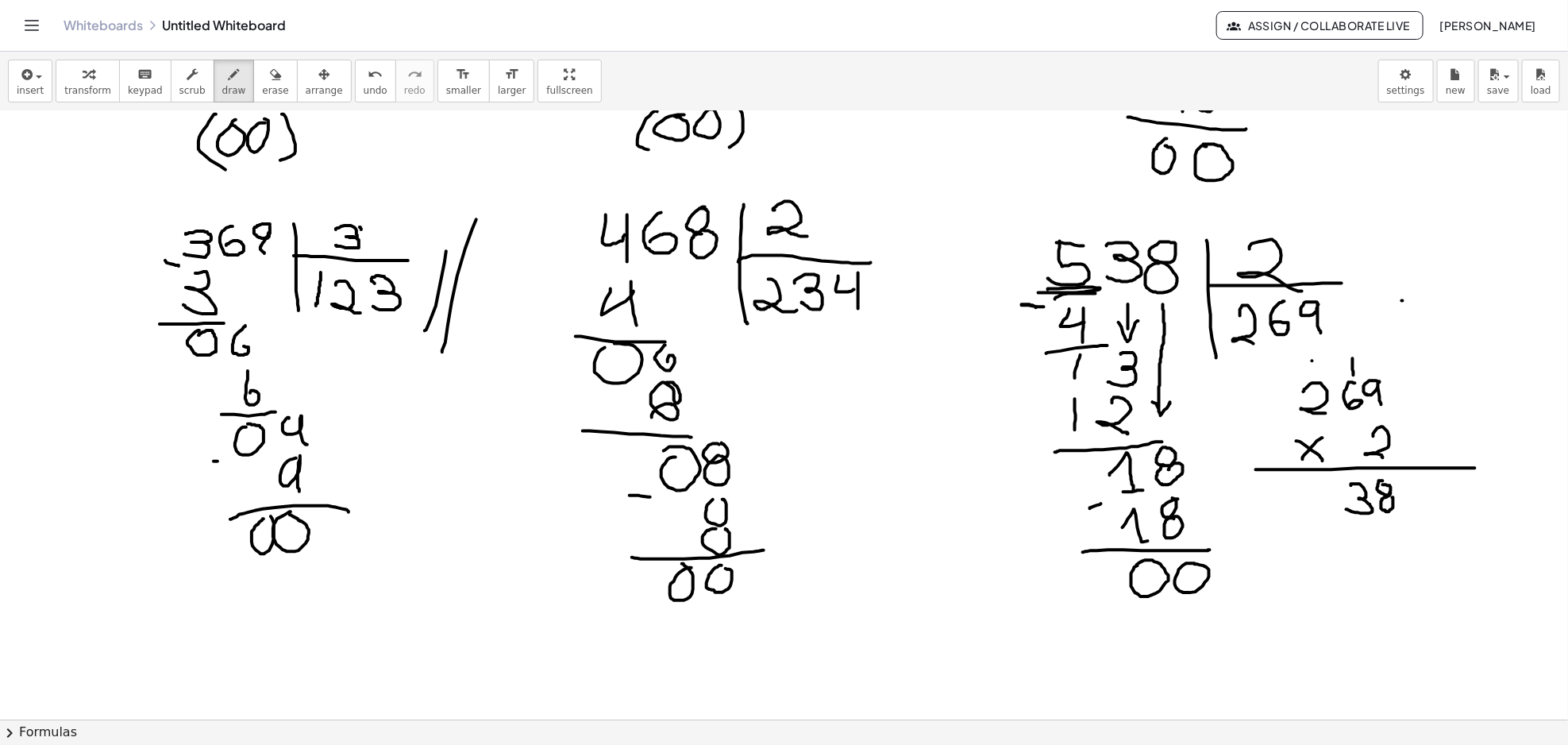
drag, startPoint x: 1312, startPoint y: 361, endPoint x: 1314, endPoint y: 376, distance: 15.1
click at [1314, 368] on div at bounding box center [784, 18] width 1568 height 2434
drag, startPoint x: 1312, startPoint y: 364, endPoint x: 1313, endPoint y: 372, distance: 8.1
click at [1313, 372] on div at bounding box center [784, 18] width 1568 height 2434
drag, startPoint x: 1312, startPoint y: 485, endPoint x: 1327, endPoint y: 485, distance: 15.0
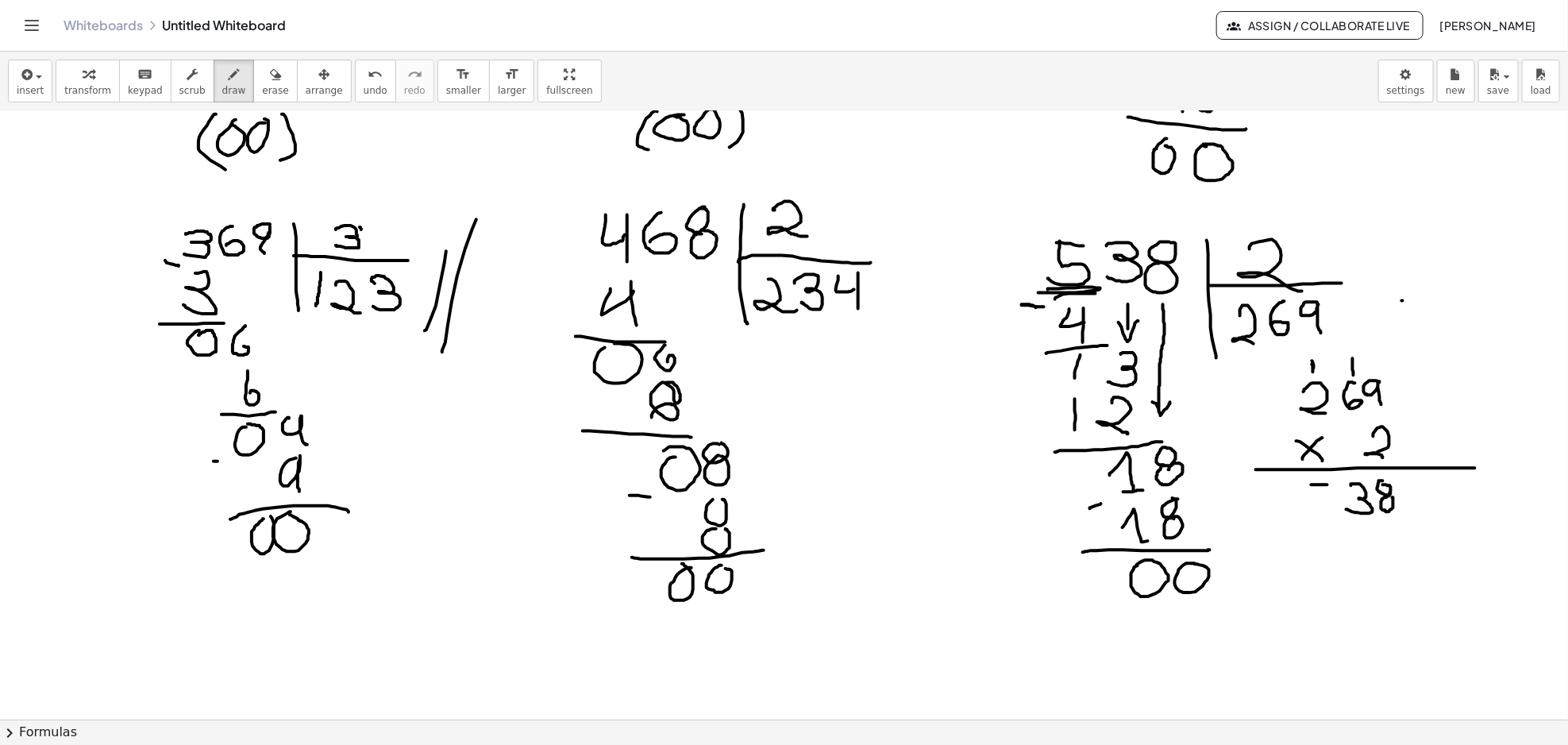
click at [1327, 485] on div at bounding box center [784, 18] width 1568 height 2434
drag, startPoint x: 1310, startPoint y: 484, endPoint x: 1304, endPoint y: 513, distance: 29.6
click at [1304, 513] on div at bounding box center [784, 18] width 1568 height 2434
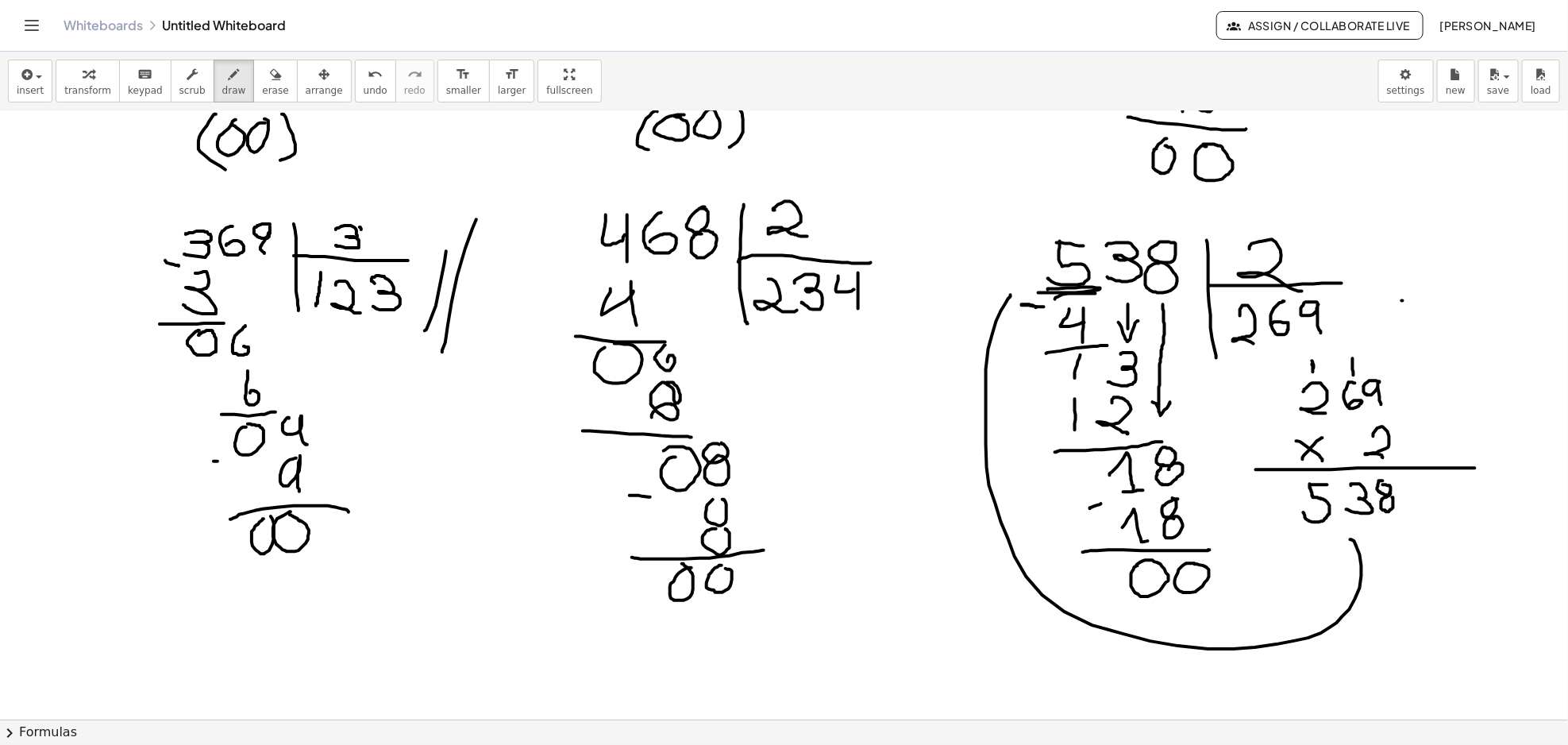
drag, startPoint x: 1350, startPoint y: 540, endPoint x: 1010, endPoint y: 295, distance: 419.1
click at [1010, 295] on div at bounding box center [784, 18] width 1568 height 2434
drag, startPoint x: 999, startPoint y: 286, endPoint x: 1019, endPoint y: 296, distance: 22.4
click at [1019, 296] on div at bounding box center [784, 18] width 1568 height 2434
drag, startPoint x: 1007, startPoint y: 283, endPoint x: 1010, endPoint y: 311, distance: 28.2
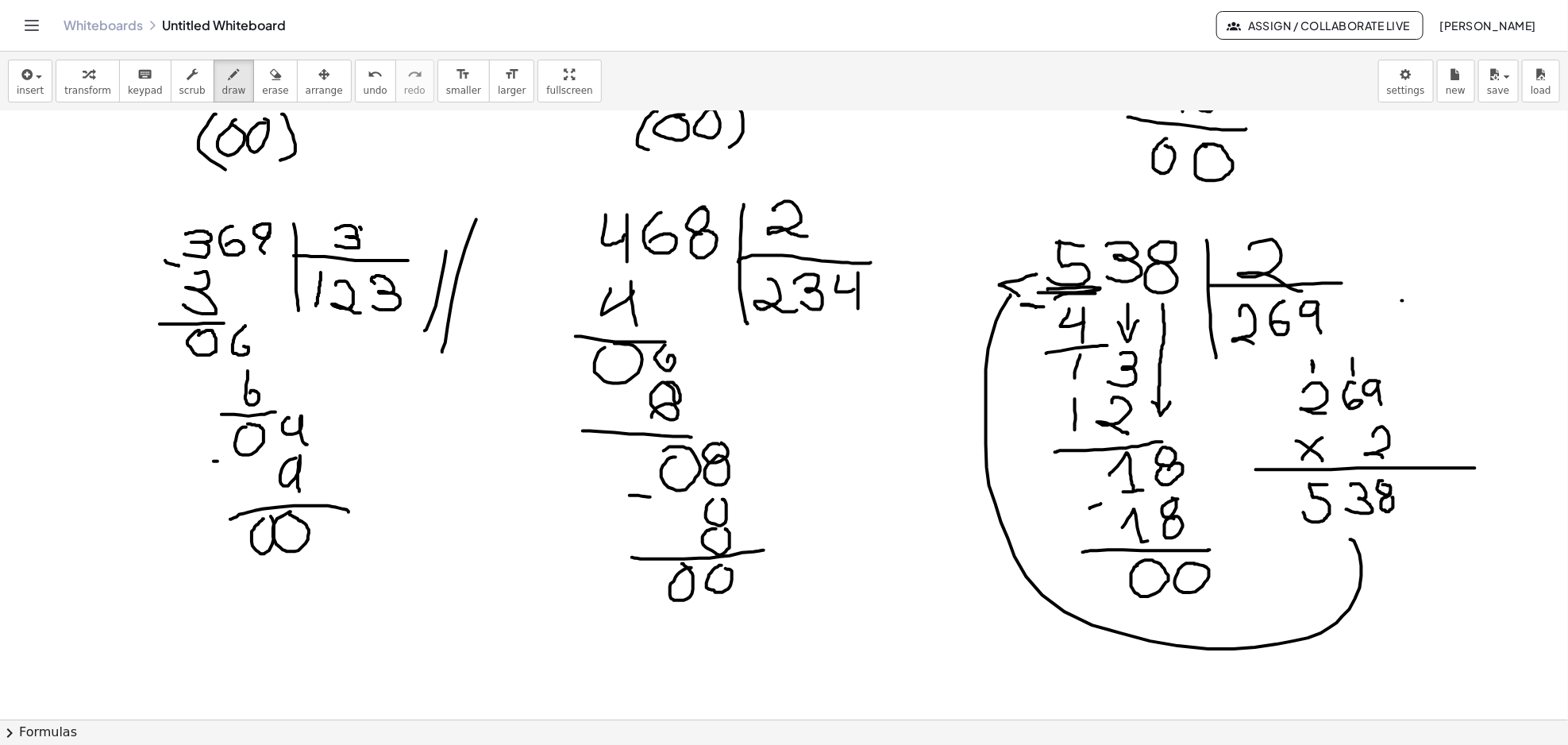
click at [1010, 306] on div at bounding box center [784, 18] width 1568 height 2434
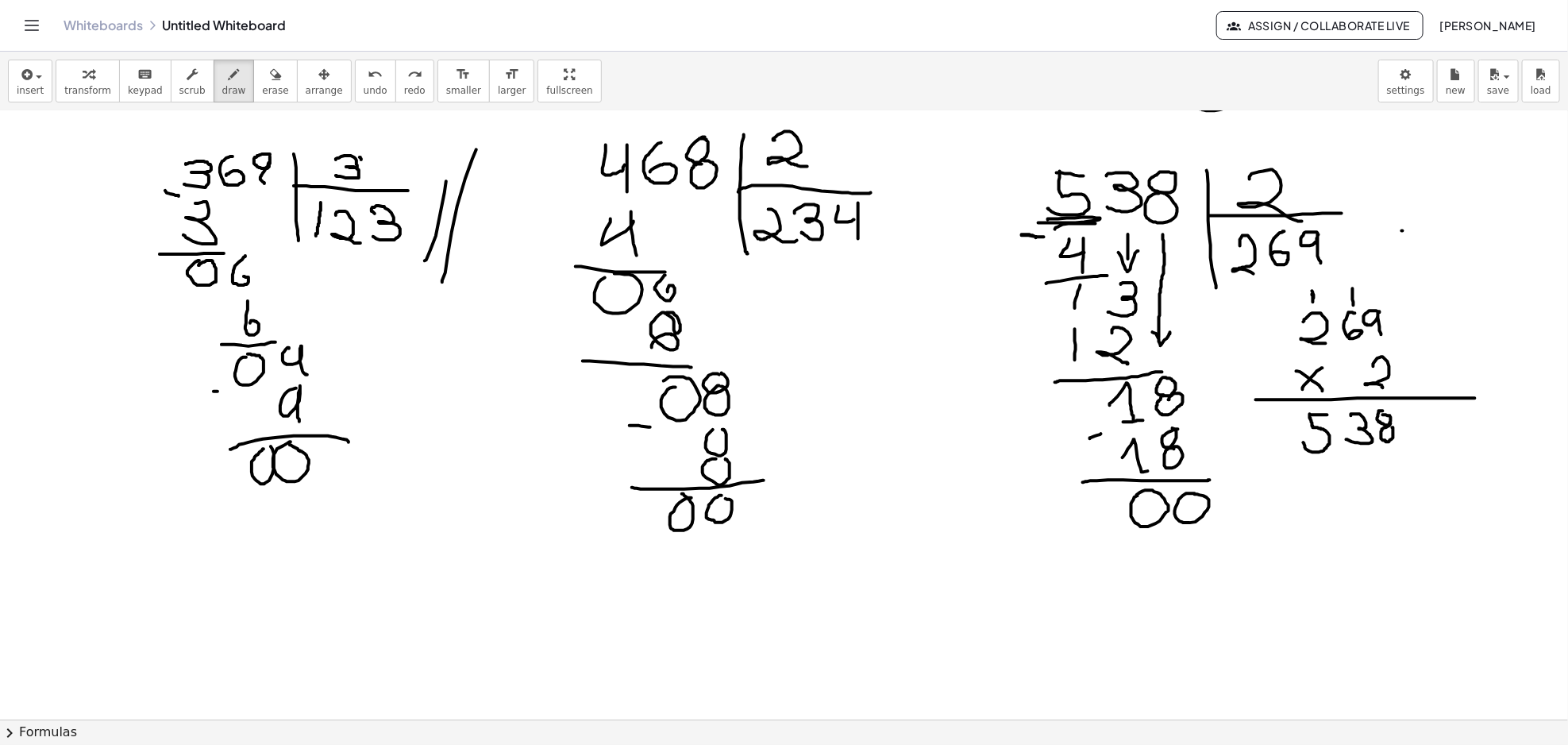
scroll to position [1416, 0]
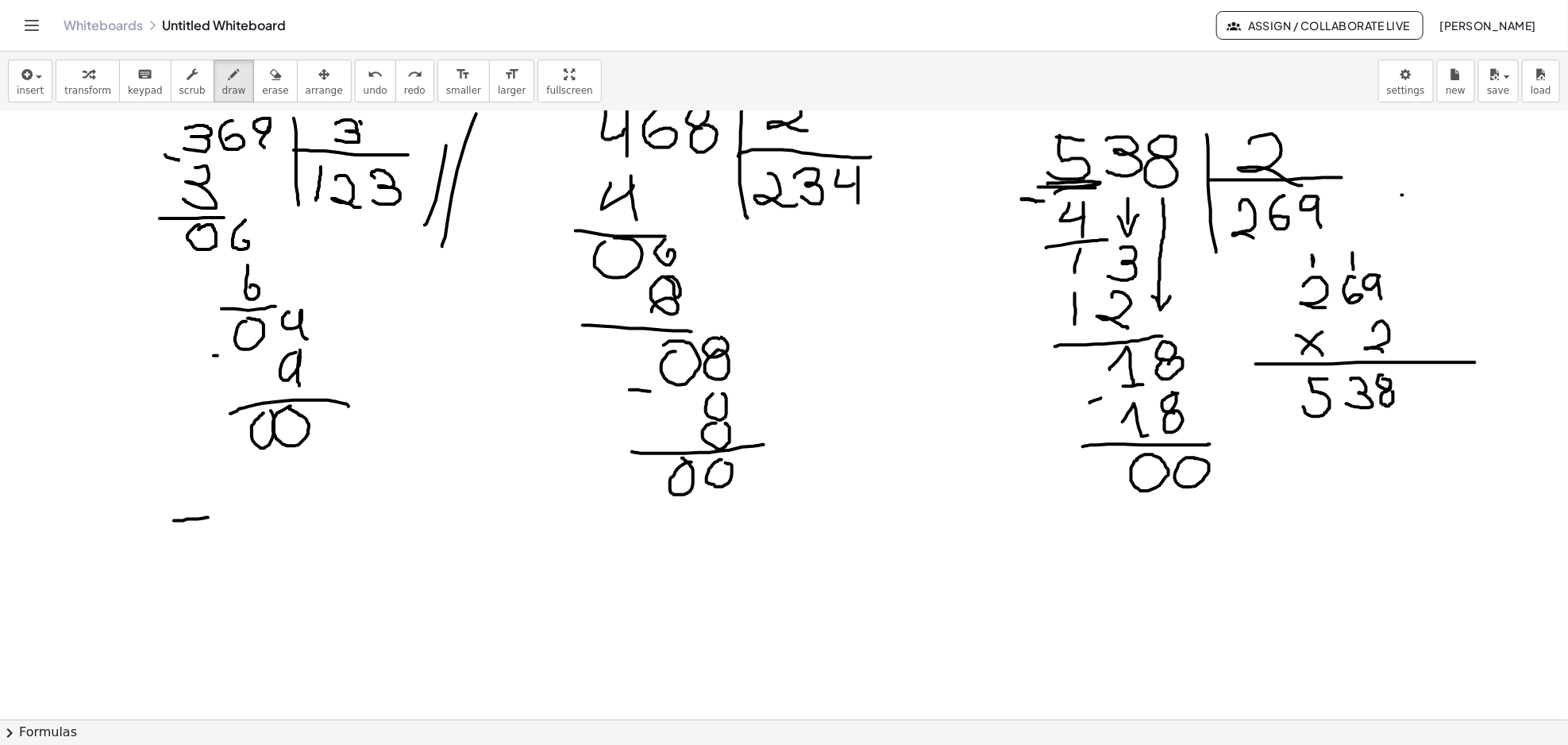
drag, startPoint x: 174, startPoint y: 521, endPoint x: 209, endPoint y: 518, distance: 35.1
drag, startPoint x: 174, startPoint y: 514, endPoint x: 220, endPoint y: 555, distance: 61.6
drag, startPoint x: 240, startPoint y: 513, endPoint x: 253, endPoint y: 532, distance: 23.0
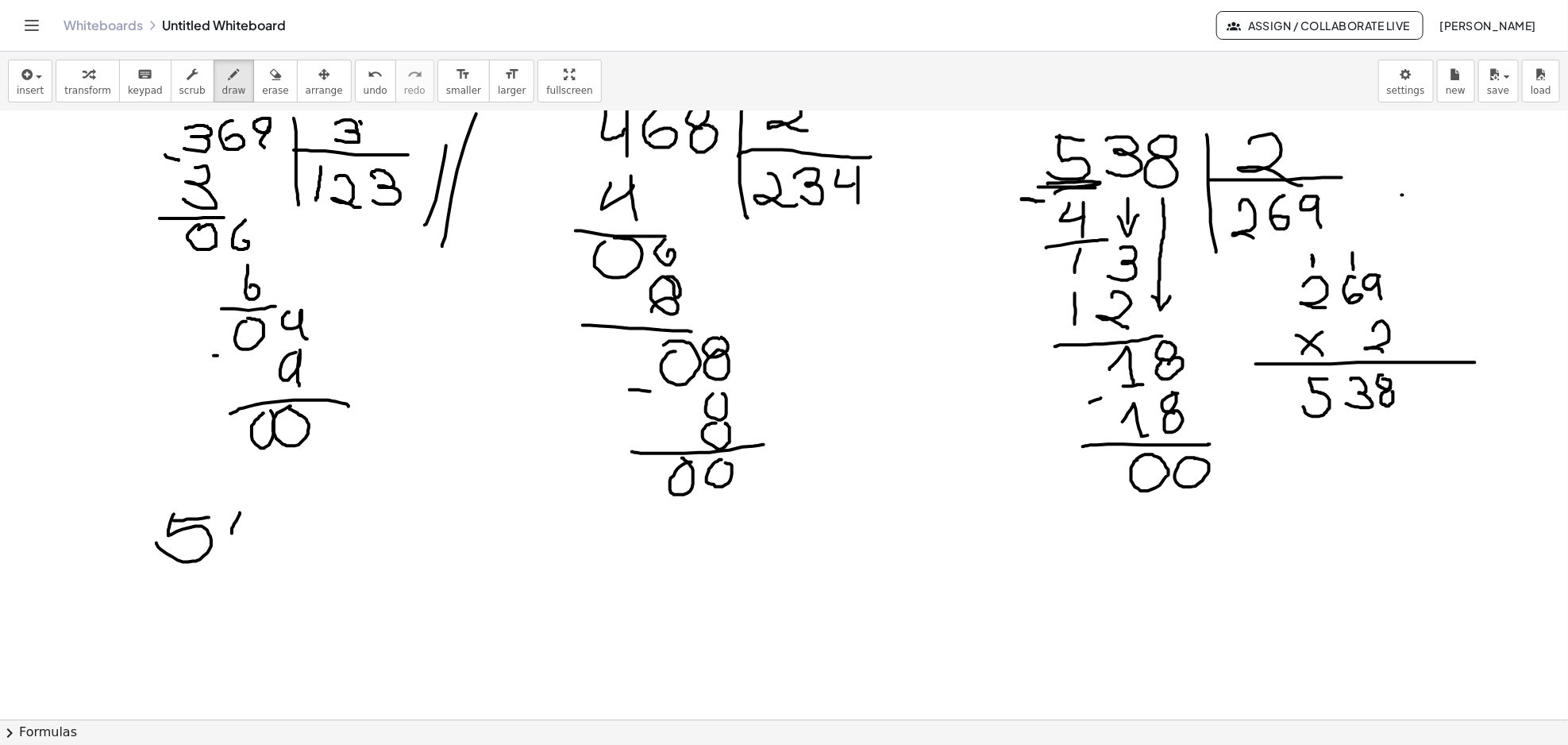
drag, startPoint x: 258, startPoint y: 514, endPoint x: 250, endPoint y: 556, distance: 42.8
drag, startPoint x: 289, startPoint y: 510, endPoint x: 270, endPoint y: 540, distance: 35.5
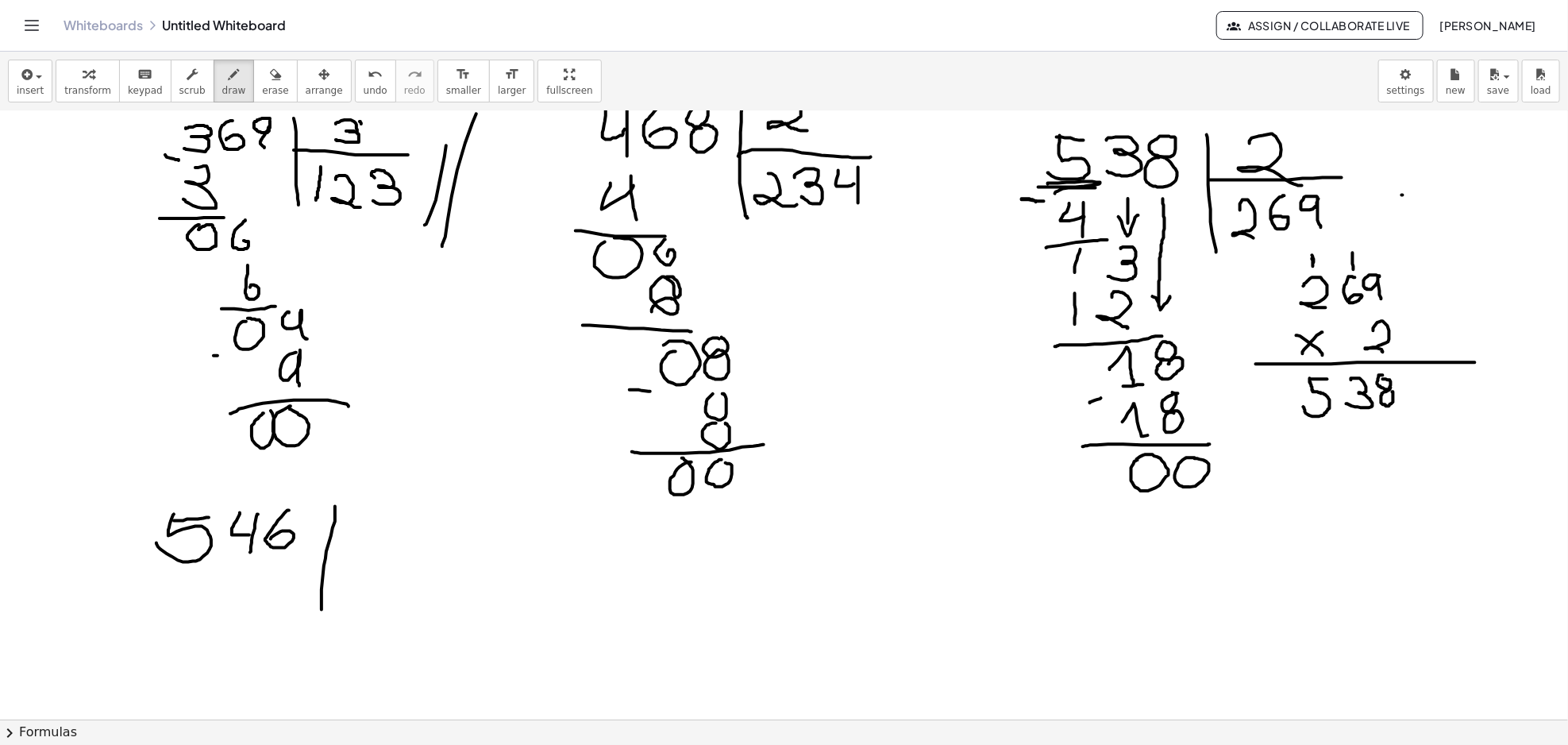
drag, startPoint x: 335, startPoint y: 507, endPoint x: 321, endPoint y: 610, distance: 103.9
drag, startPoint x: 325, startPoint y: 549, endPoint x: 456, endPoint y: 553, distance: 131.1
drag, startPoint x: 381, startPoint y: 502, endPoint x: 408, endPoint y: 544, distance: 49.9
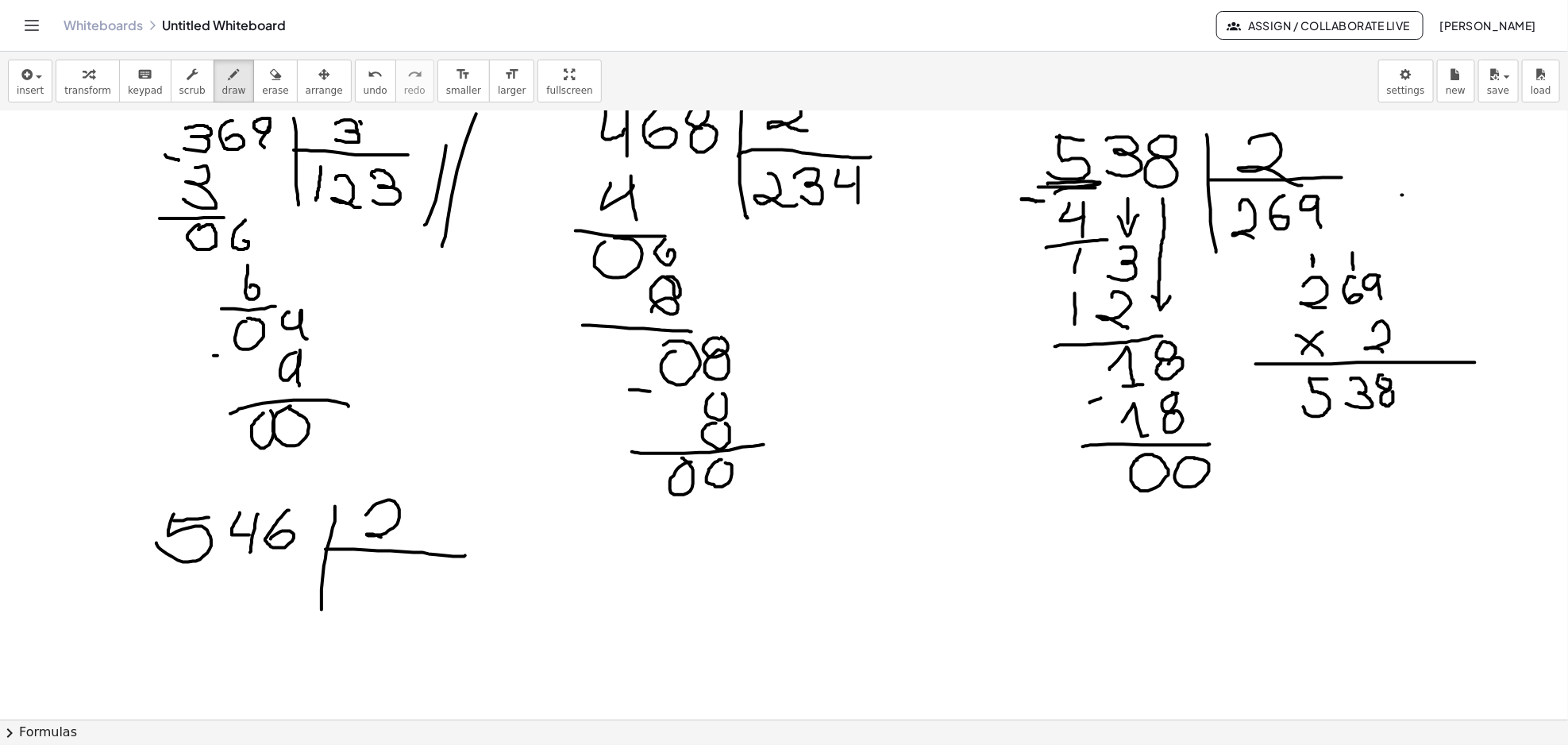
drag, startPoint x: 352, startPoint y: 577, endPoint x: 373, endPoint y: 611, distance: 40.0
drag, startPoint x: 387, startPoint y: 585, endPoint x: 416, endPoint y: 608, distance: 37.0
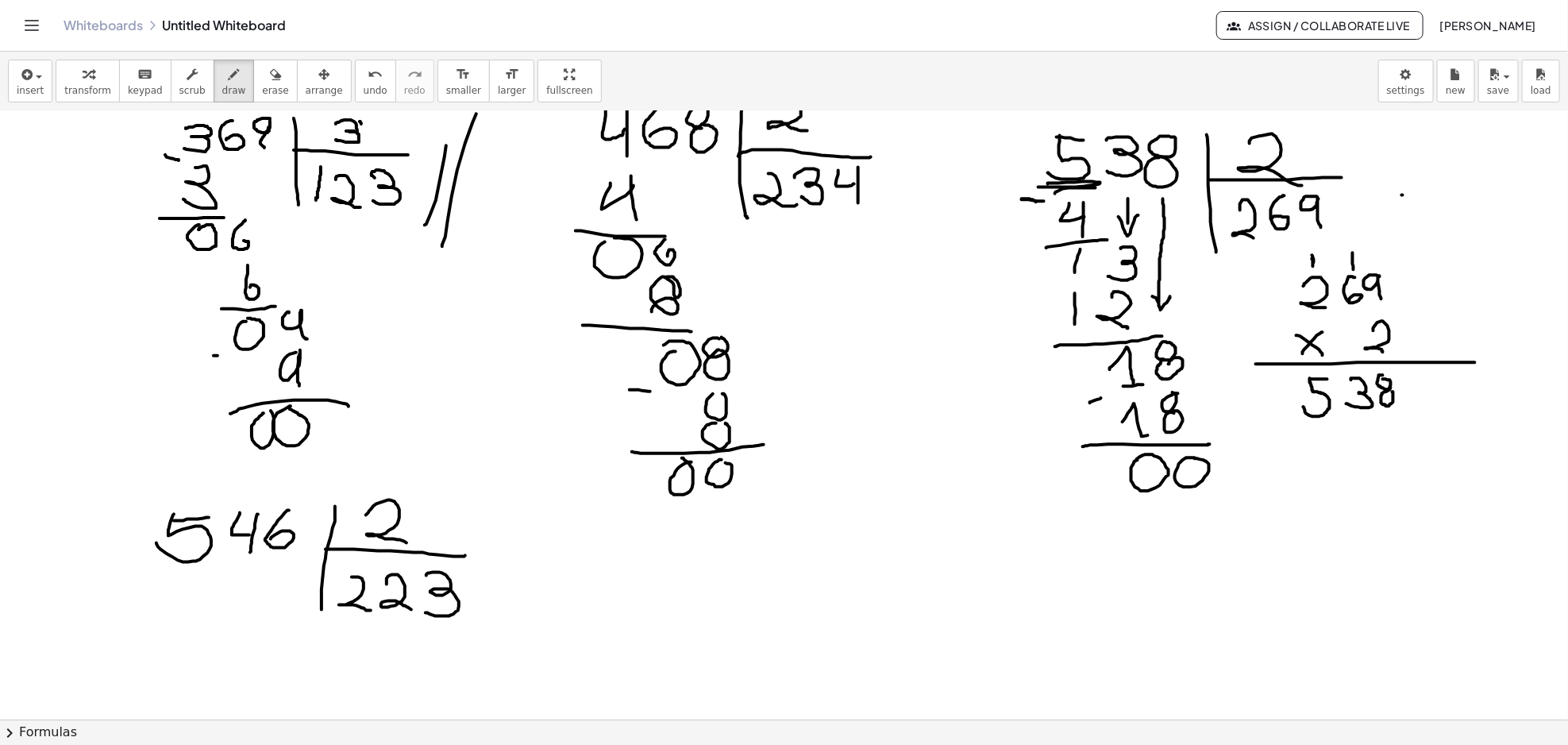
drag, startPoint x: 426, startPoint y: 577, endPoint x: 424, endPoint y: 612, distance: 35.1
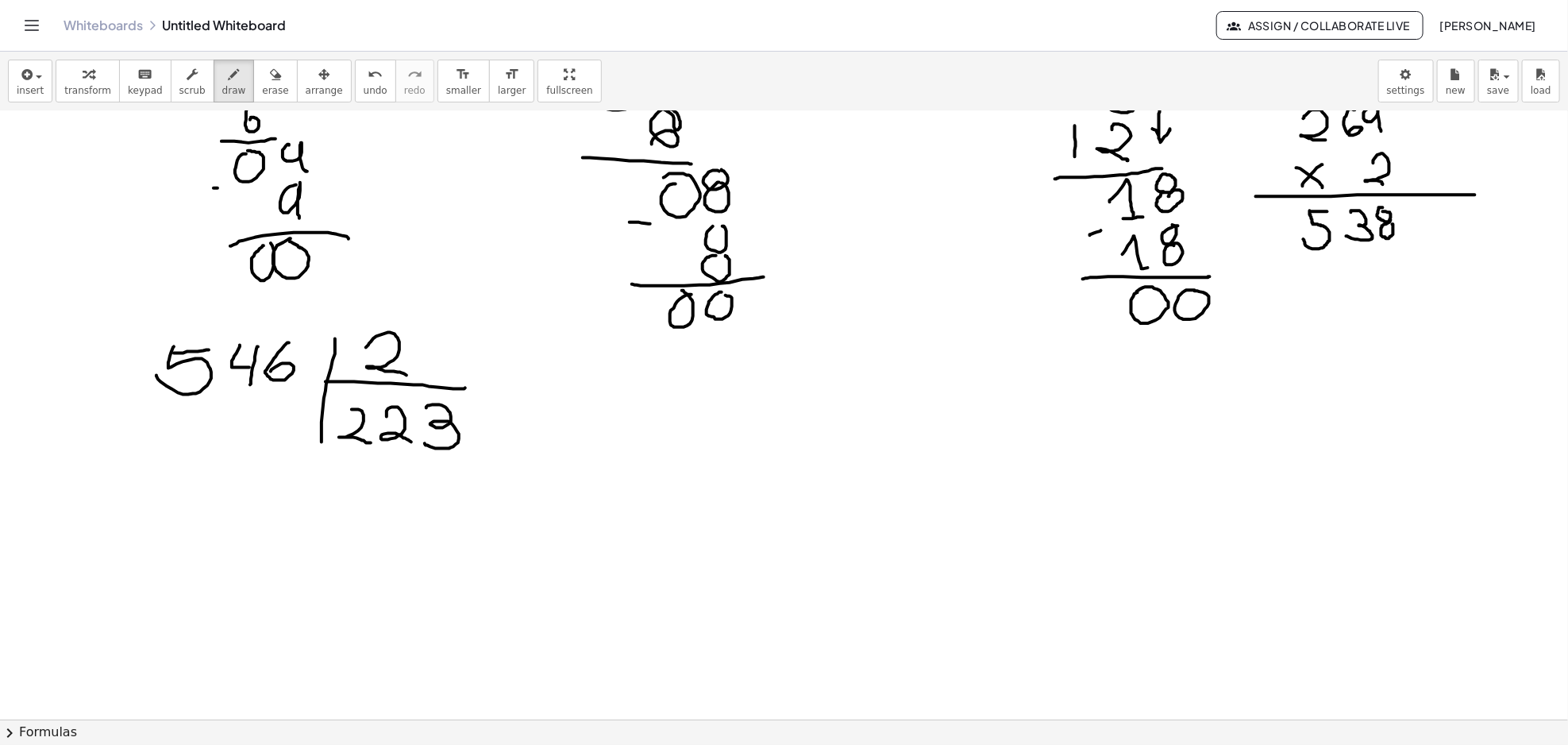
scroll to position [1627, 0]
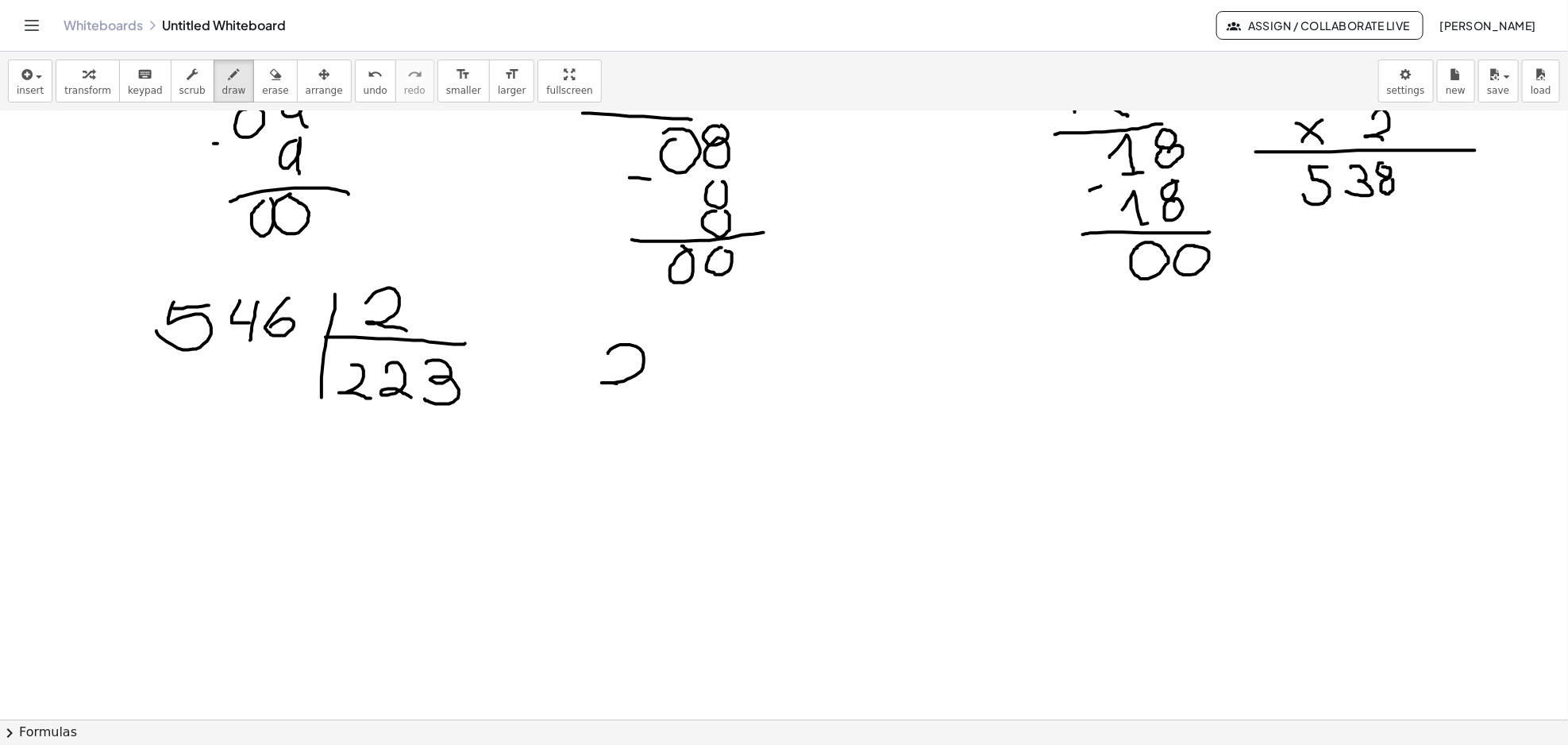
drag, startPoint x: 614, startPoint y: 347, endPoint x: 635, endPoint y: 392, distance: 49.7
drag, startPoint x: 661, startPoint y: 346, endPoint x: 673, endPoint y: 388, distance: 43.7
drag, startPoint x: 716, startPoint y: 332, endPoint x: 697, endPoint y: 380, distance: 51.6
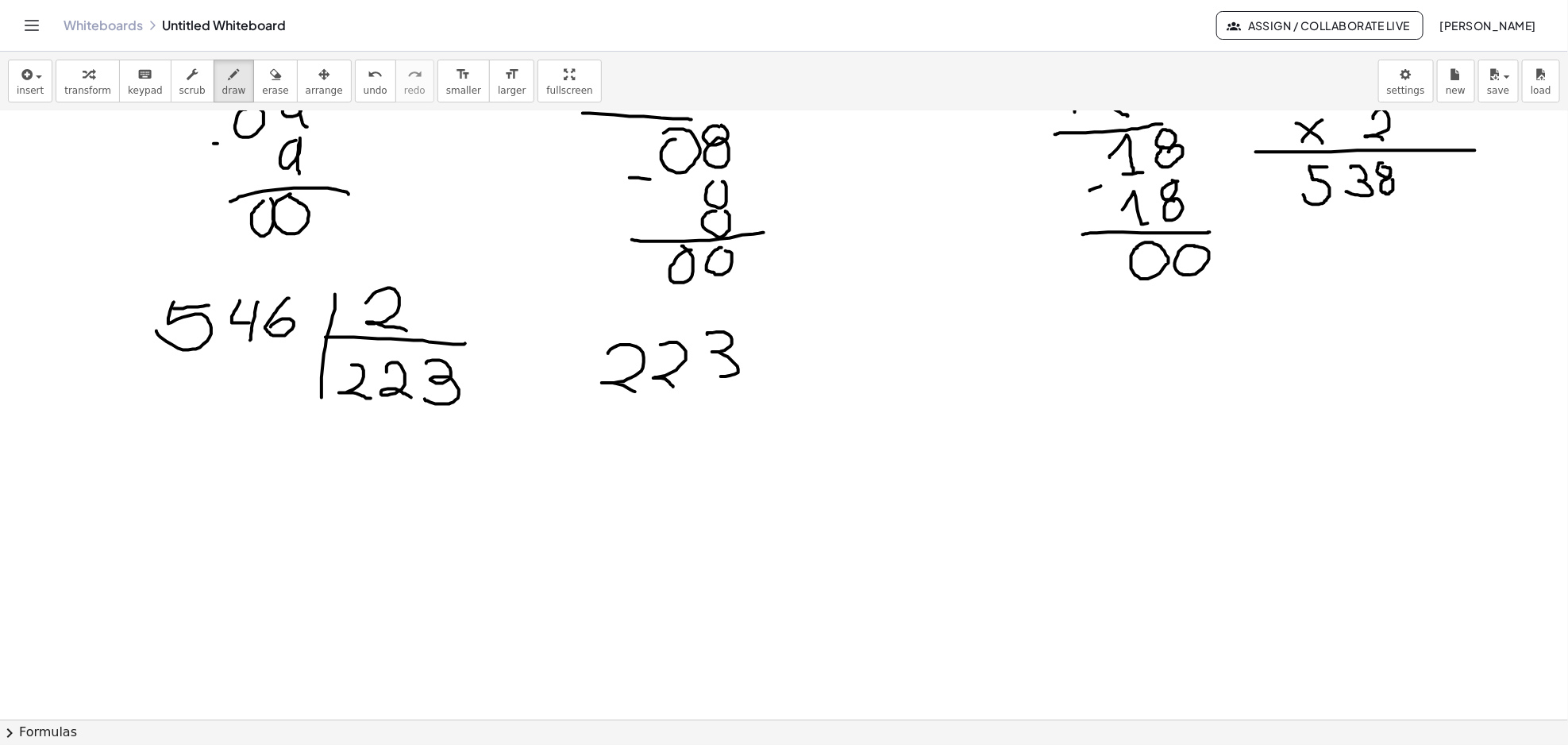
drag, startPoint x: 615, startPoint y: 428, endPoint x: 638, endPoint y: 458, distance: 37.8
drag, startPoint x: 622, startPoint y: 454, endPoint x: 643, endPoint y: 427, distance: 34.2
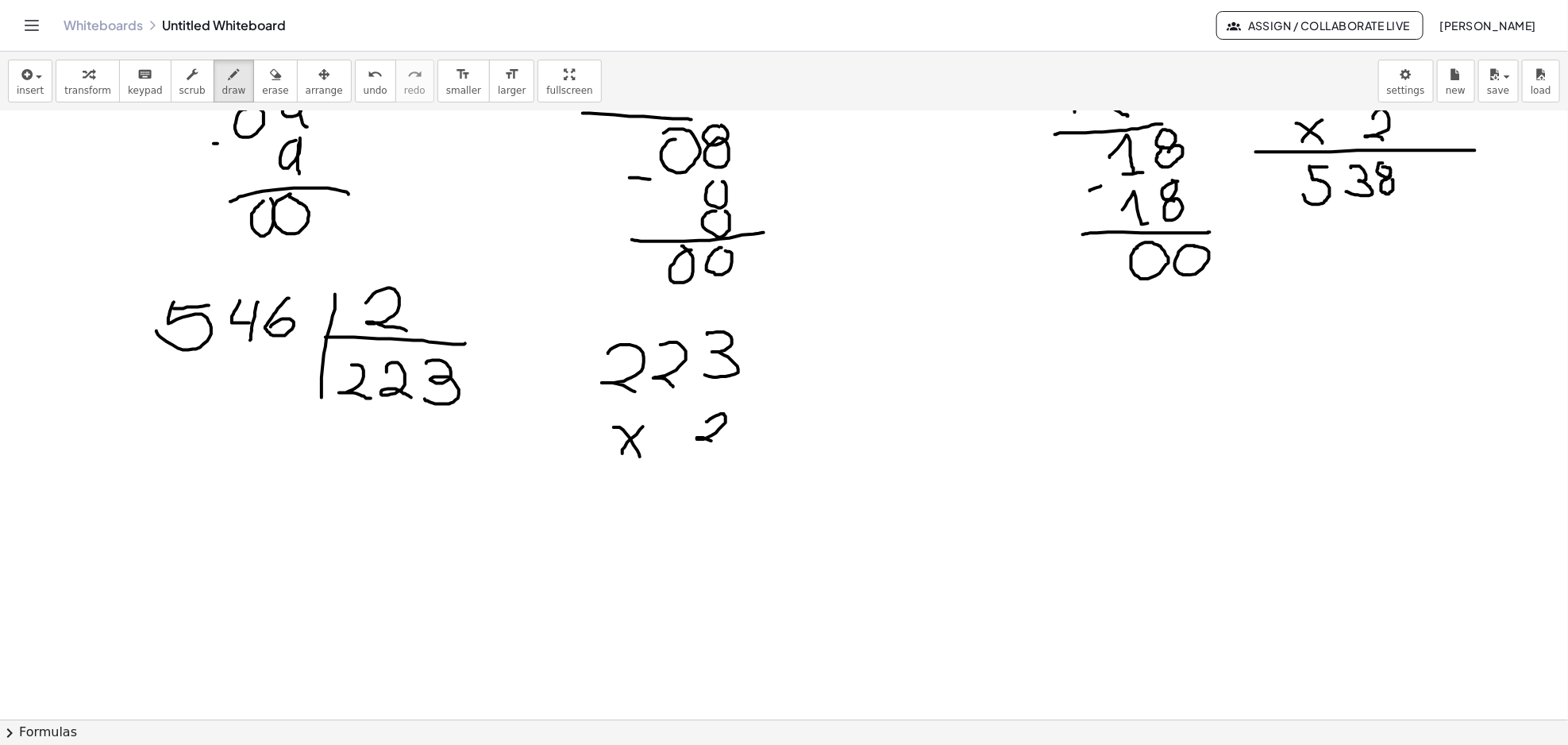
drag, startPoint x: 707, startPoint y: 423, endPoint x: 735, endPoint y: 451, distance: 39.6
drag, startPoint x: 667, startPoint y: 479, endPoint x: 741, endPoint y: 467, distance: 75.0
drag, startPoint x: 733, startPoint y: 492, endPoint x: 728, endPoint y: 553, distance: 61.2
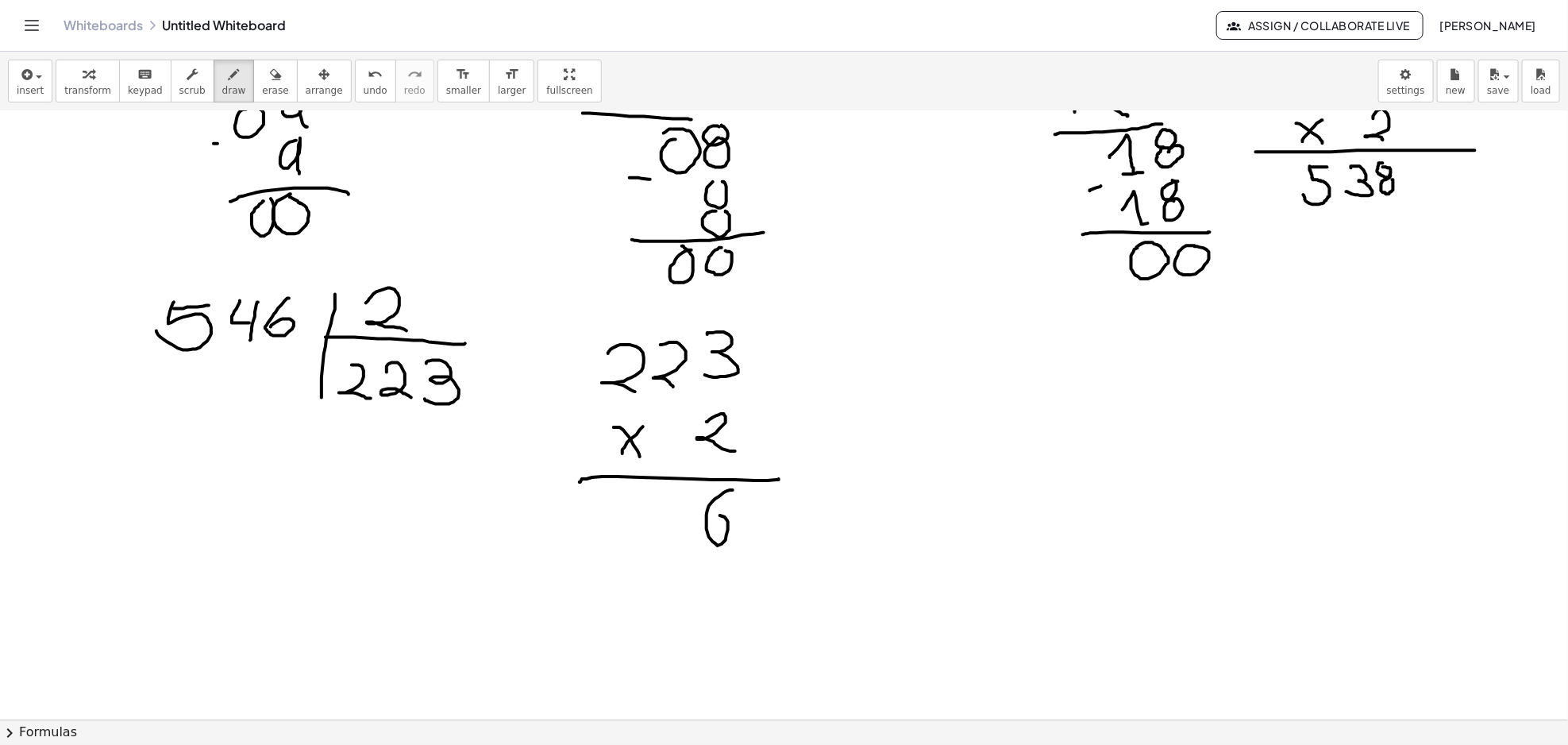
drag, startPoint x: 666, startPoint y: 492, endPoint x: 682, endPoint y: 517, distance: 29.7
drag, startPoint x: 684, startPoint y: 487, endPoint x: 682, endPoint y: 537, distance: 50.0
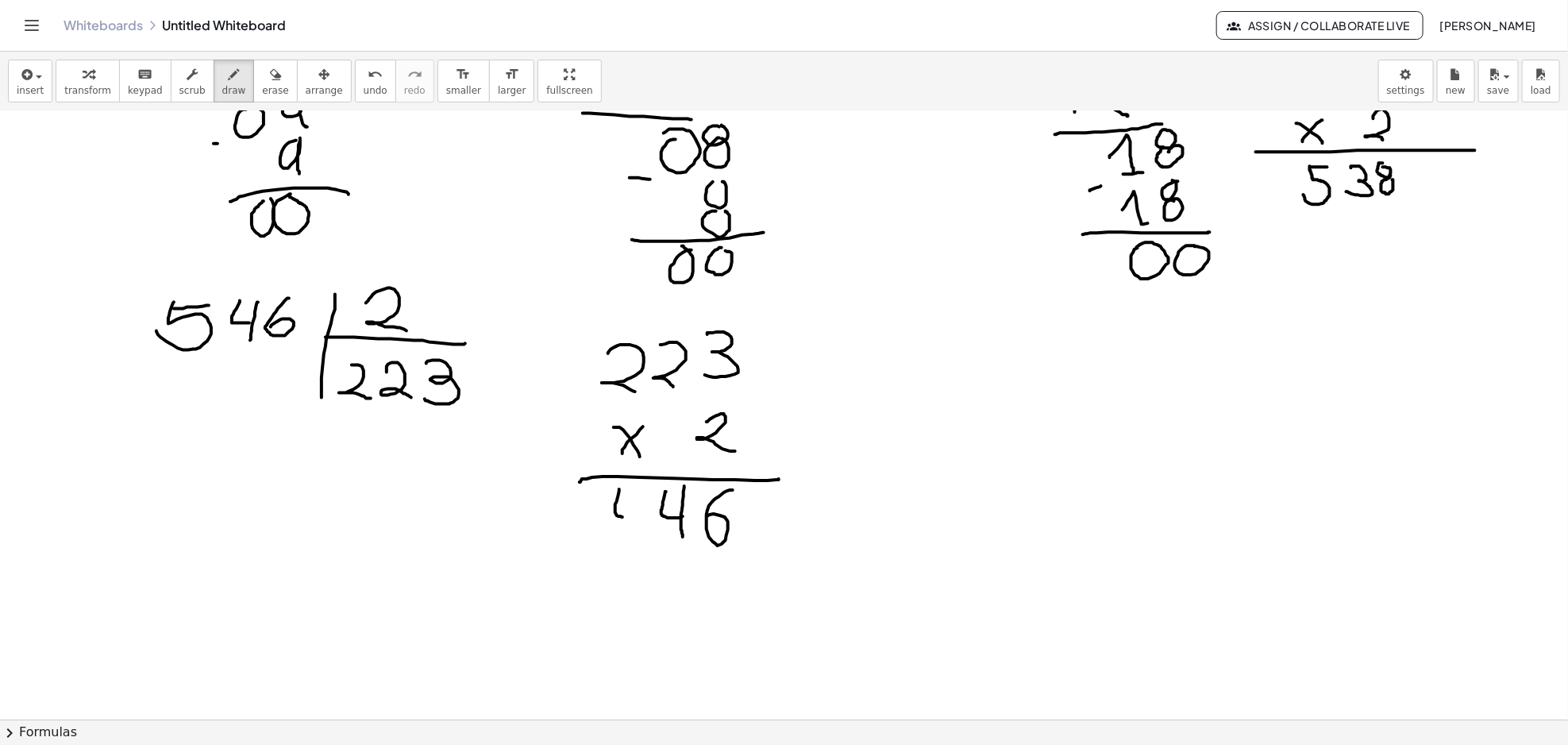
drag, startPoint x: 619, startPoint y: 490, endPoint x: 638, endPoint y: 510, distance: 27.6
drag, startPoint x: 636, startPoint y: 491, endPoint x: 633, endPoint y: 546, distance: 55.1
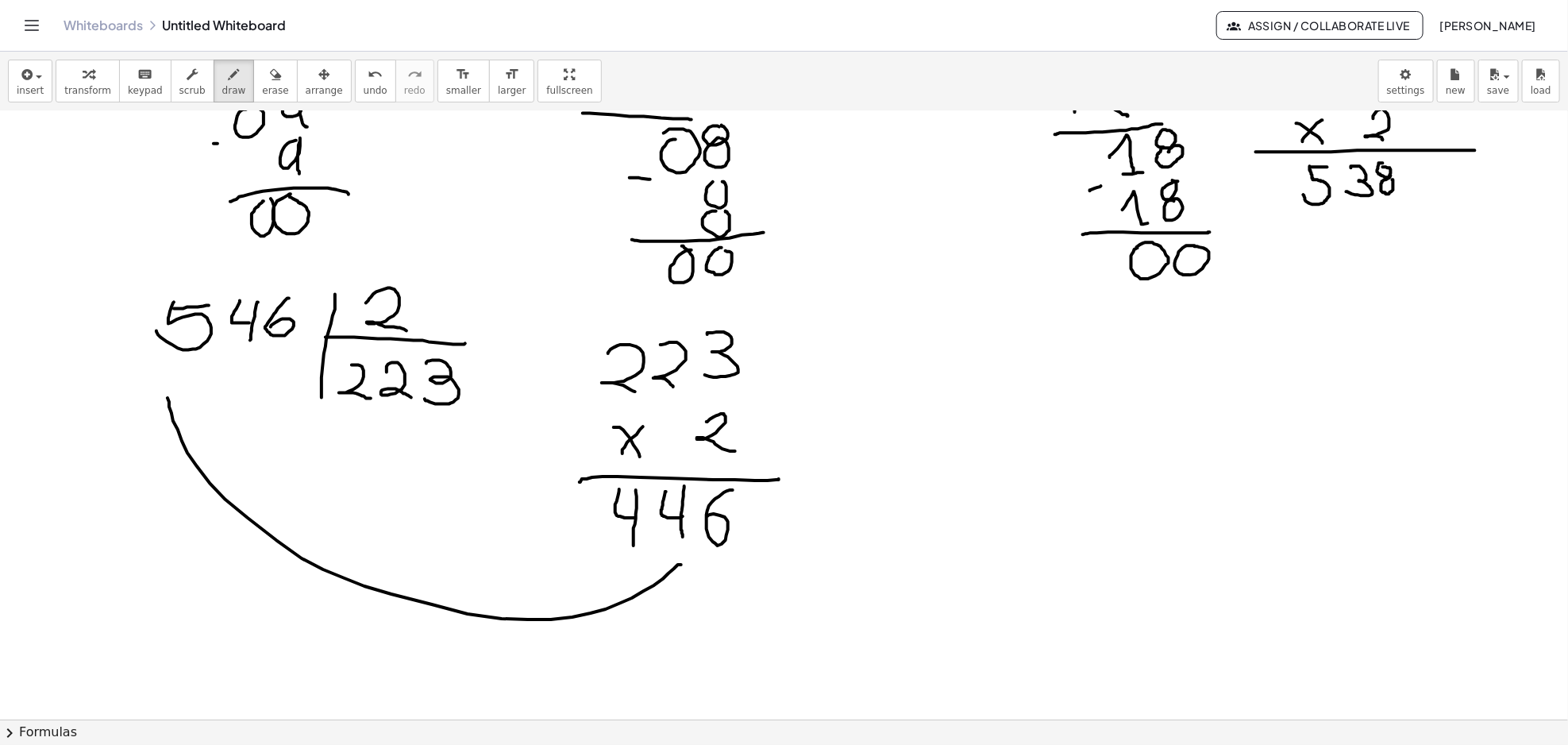
drag, startPoint x: 663, startPoint y: 579, endPoint x: 167, endPoint y: 390, distance: 530.8
drag, startPoint x: 163, startPoint y: 385, endPoint x: 192, endPoint y: 424, distance: 48.6
click at [262, 92] on span "erase" at bounding box center [275, 90] width 26 height 11
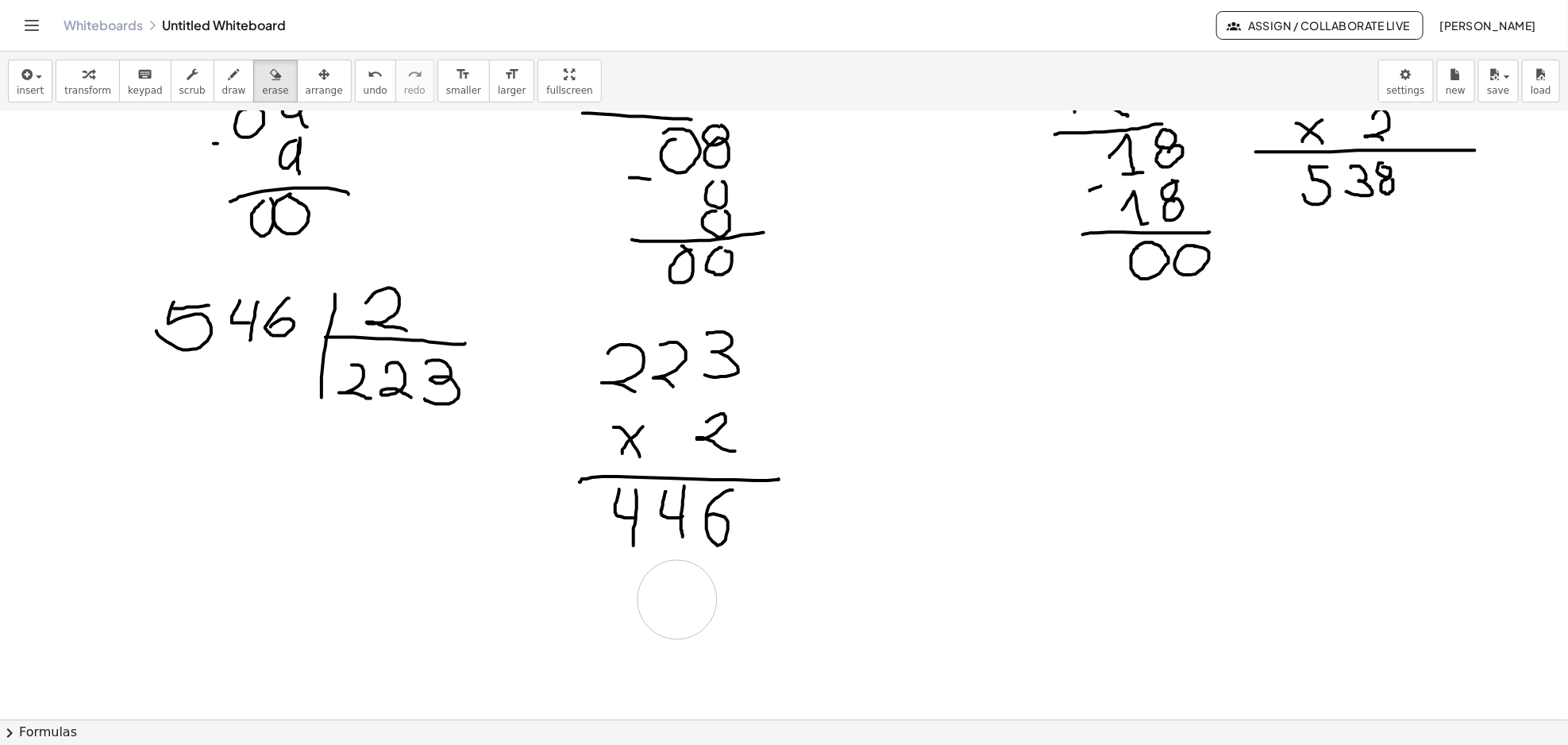
drag, startPoint x: 164, startPoint y: 399, endPoint x: 677, endPoint y: 600, distance: 551.0
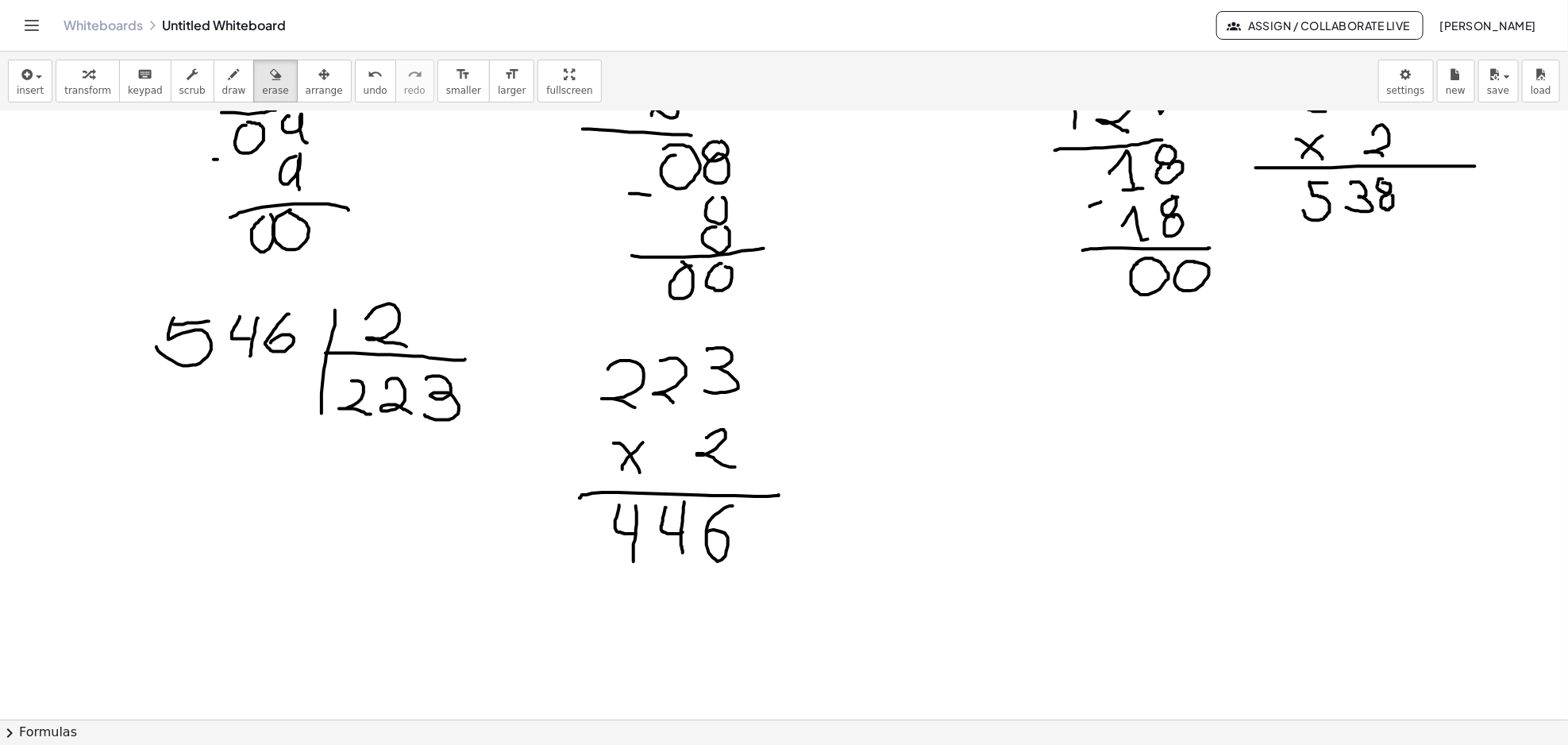
scroll to position [1521, 0]
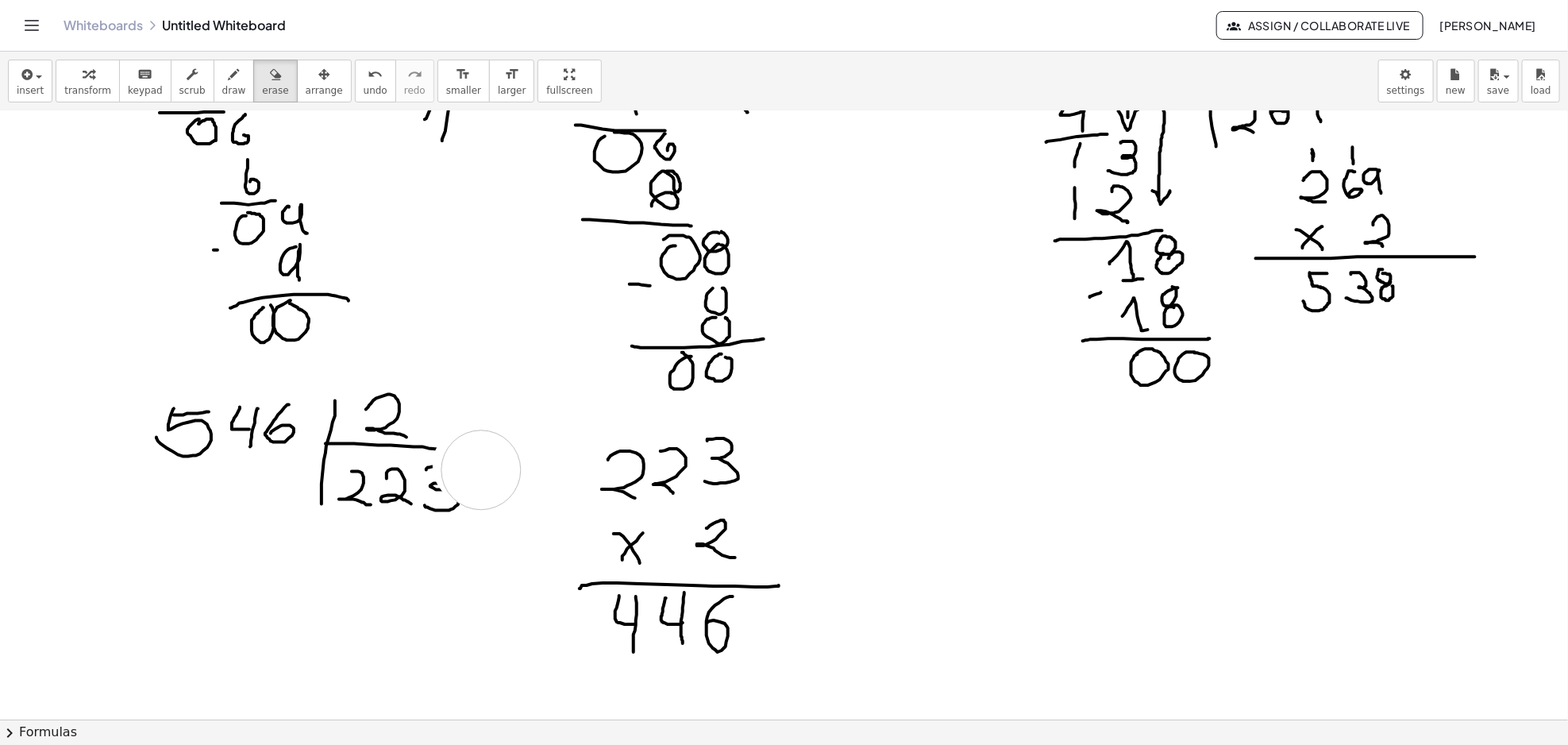
drag, startPoint x: 472, startPoint y: 466, endPoint x: 510, endPoint y: 495, distance: 47.8
click at [228, 72] on icon "button" at bounding box center [234, 74] width 11 height 19
drag, startPoint x: 476, startPoint y: 464, endPoint x: 506, endPoint y: 511, distance: 55.8
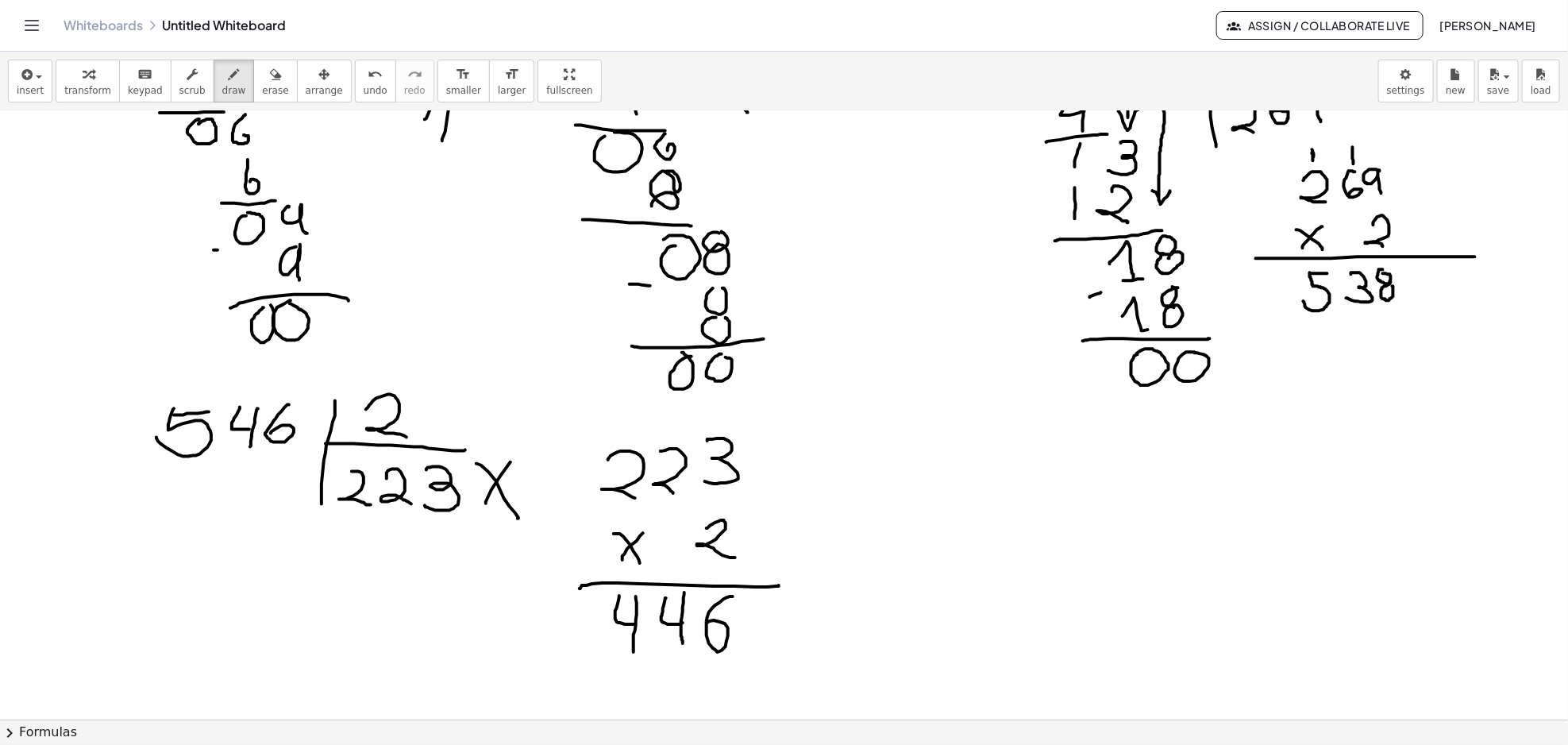
drag, startPoint x: 486, startPoint y: 502, endPoint x: 528, endPoint y: 447, distance: 69.2
drag, startPoint x: 385, startPoint y: 513, endPoint x: 401, endPoint y: 528, distance: 21.9
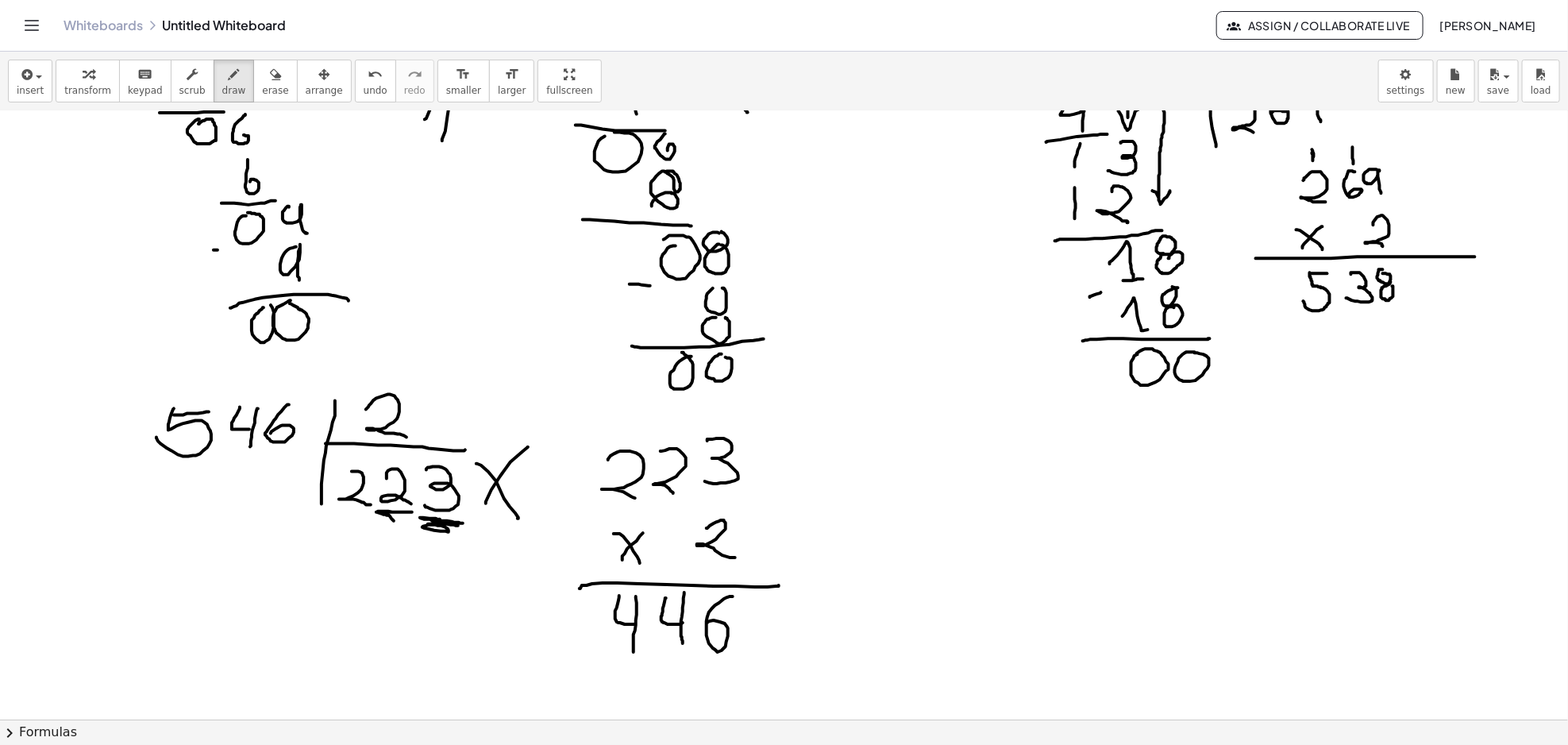
drag, startPoint x: 390, startPoint y: 528, endPoint x: 390, endPoint y: 515, distance: 13.0
drag, startPoint x: 337, startPoint y: 507, endPoint x: 363, endPoint y: 512, distance: 26.5
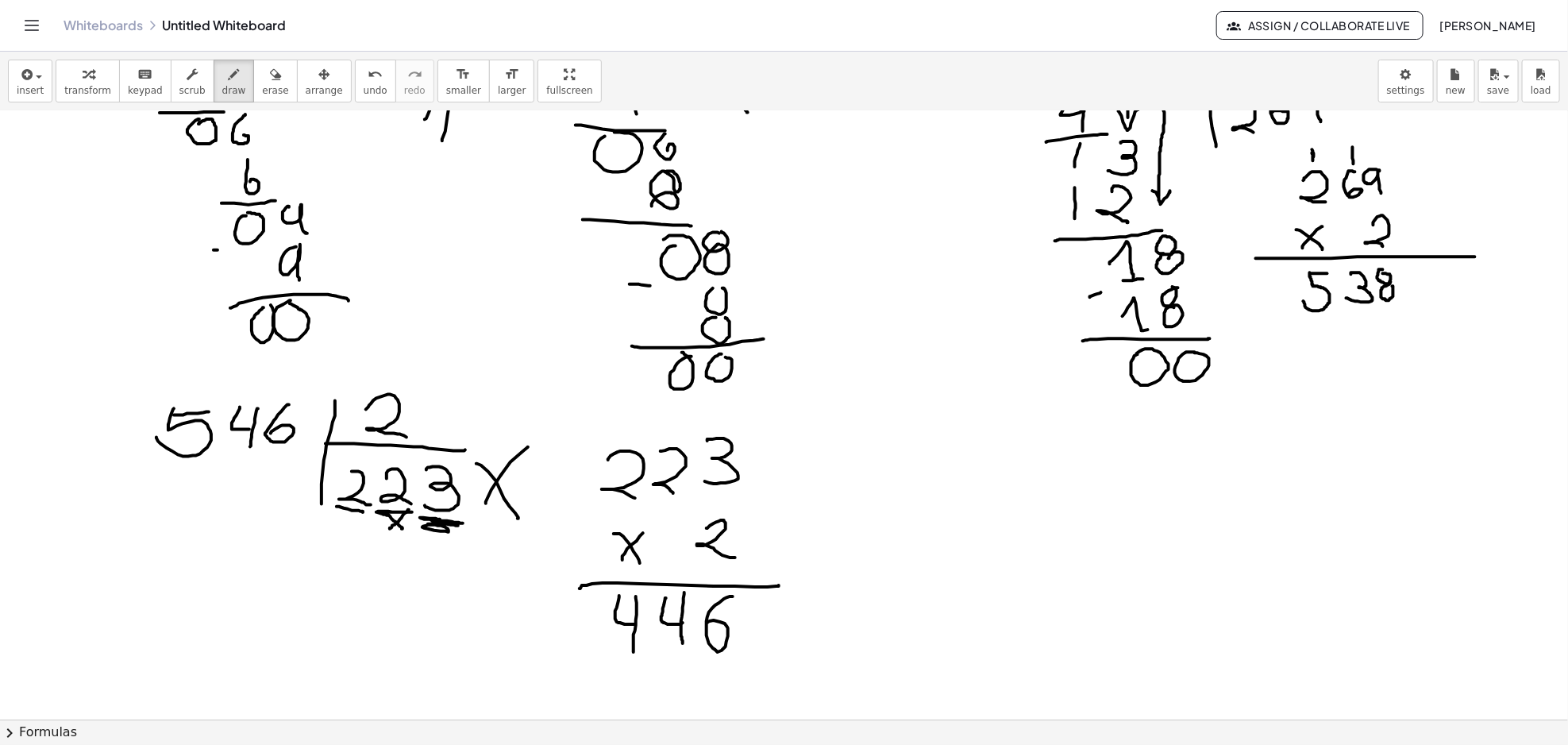
drag, startPoint x: 341, startPoint y: 519, endPoint x: 359, endPoint y: 519, distance: 18.0
drag, startPoint x: 437, startPoint y: 539, endPoint x: 456, endPoint y: 540, distance: 19.0
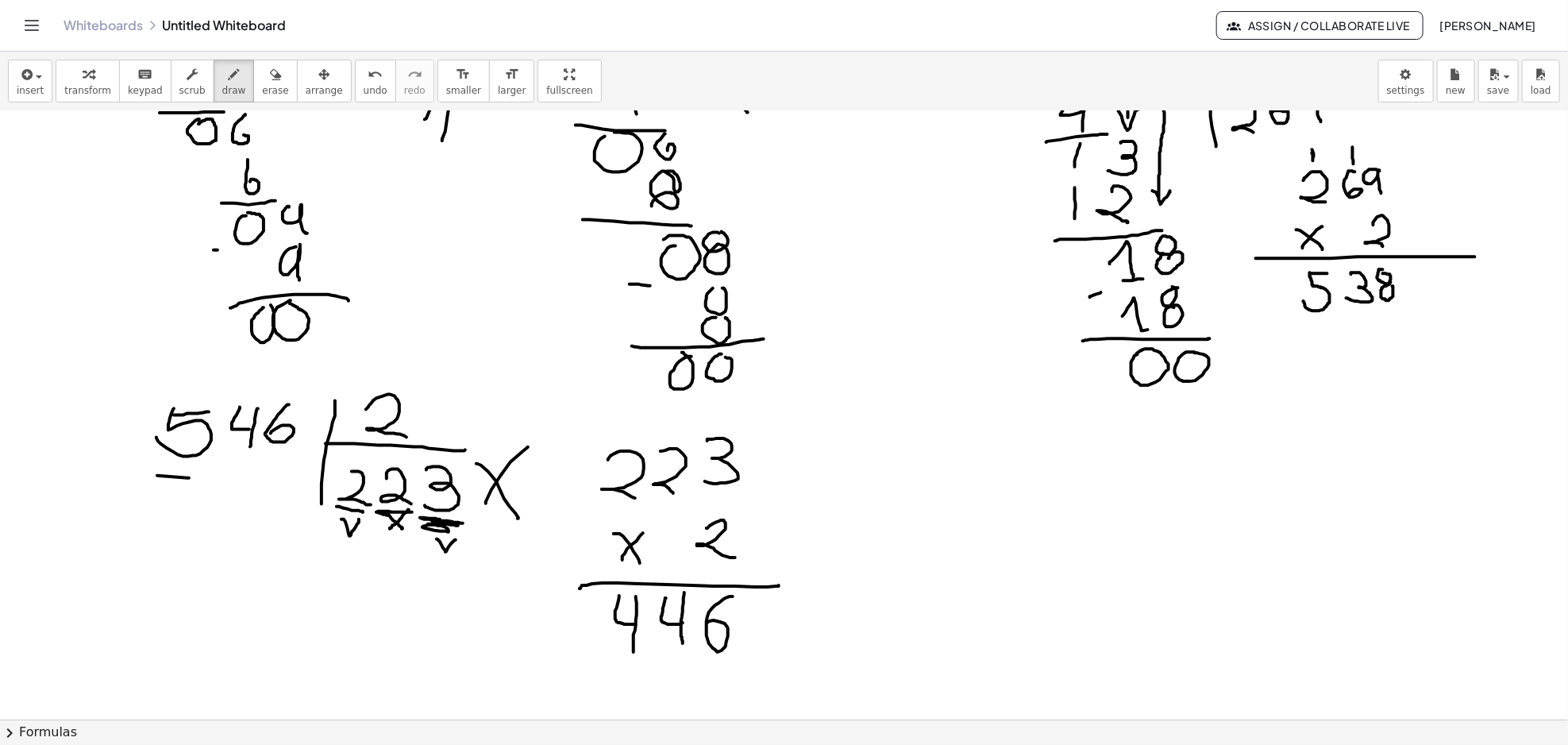
drag, startPoint x: 189, startPoint y: 478, endPoint x: 211, endPoint y: 480, distance: 22.1
drag, startPoint x: 158, startPoint y: 487, endPoint x: 188, endPoint y: 521, distance: 45.3
drag, startPoint x: 171, startPoint y: 552, endPoint x: 165, endPoint y: 535, distance: 18.0
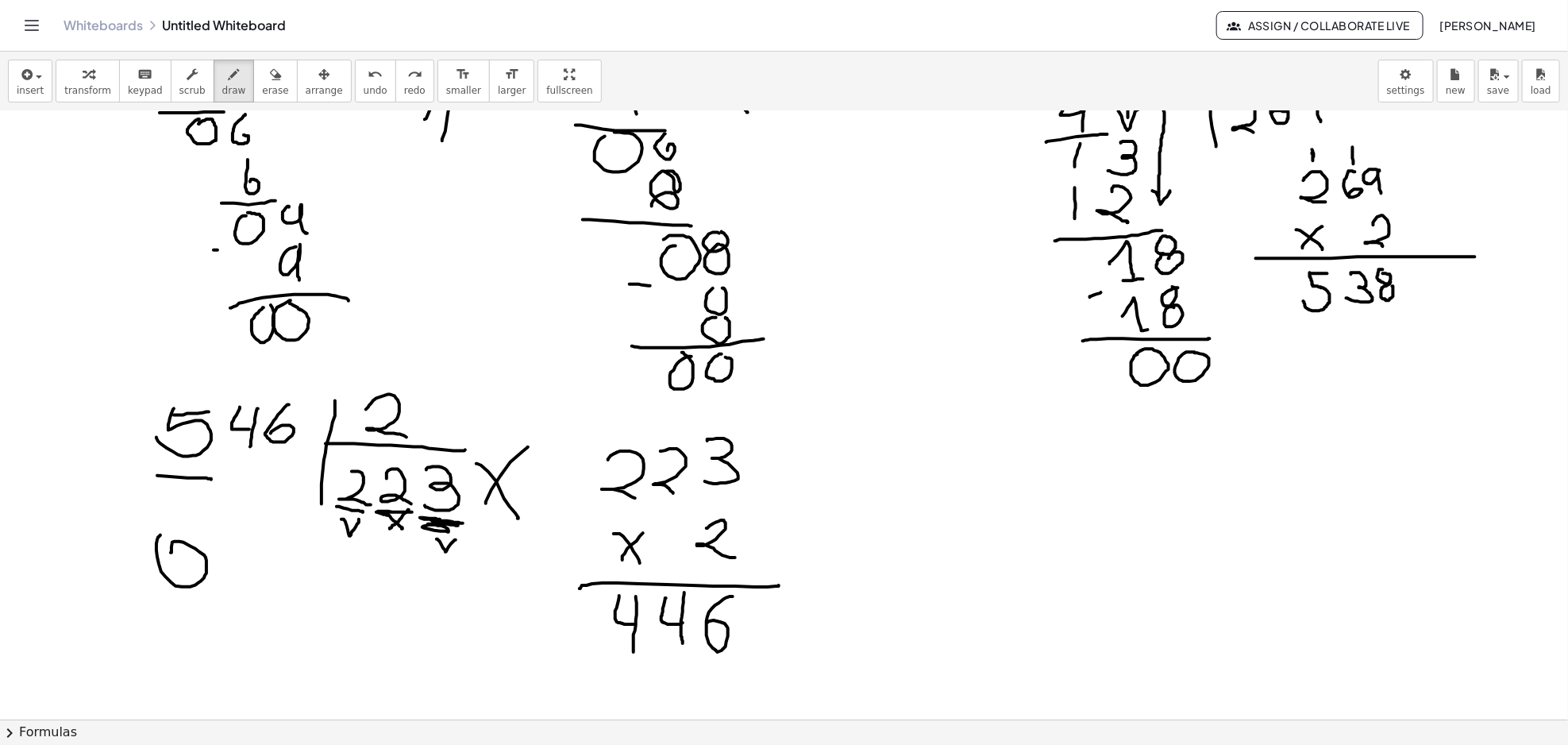
drag, startPoint x: 227, startPoint y: 546, endPoint x: 235, endPoint y: 569, distance: 24.4
drag, startPoint x: 236, startPoint y: 573, endPoint x: 261, endPoint y: 557, distance: 29.7
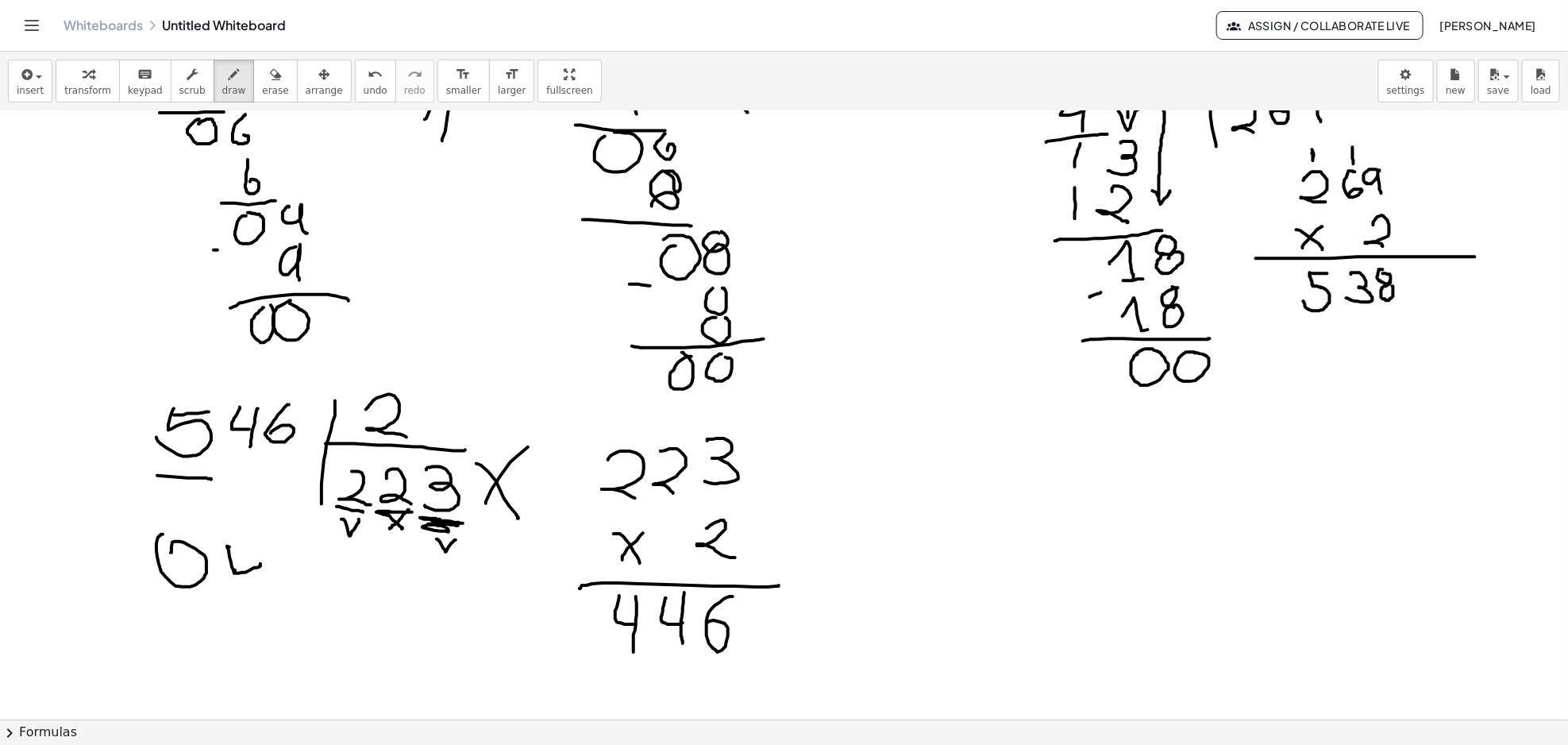
drag, startPoint x: 258, startPoint y: 561, endPoint x: 260, endPoint y: 580, distance: 19.1
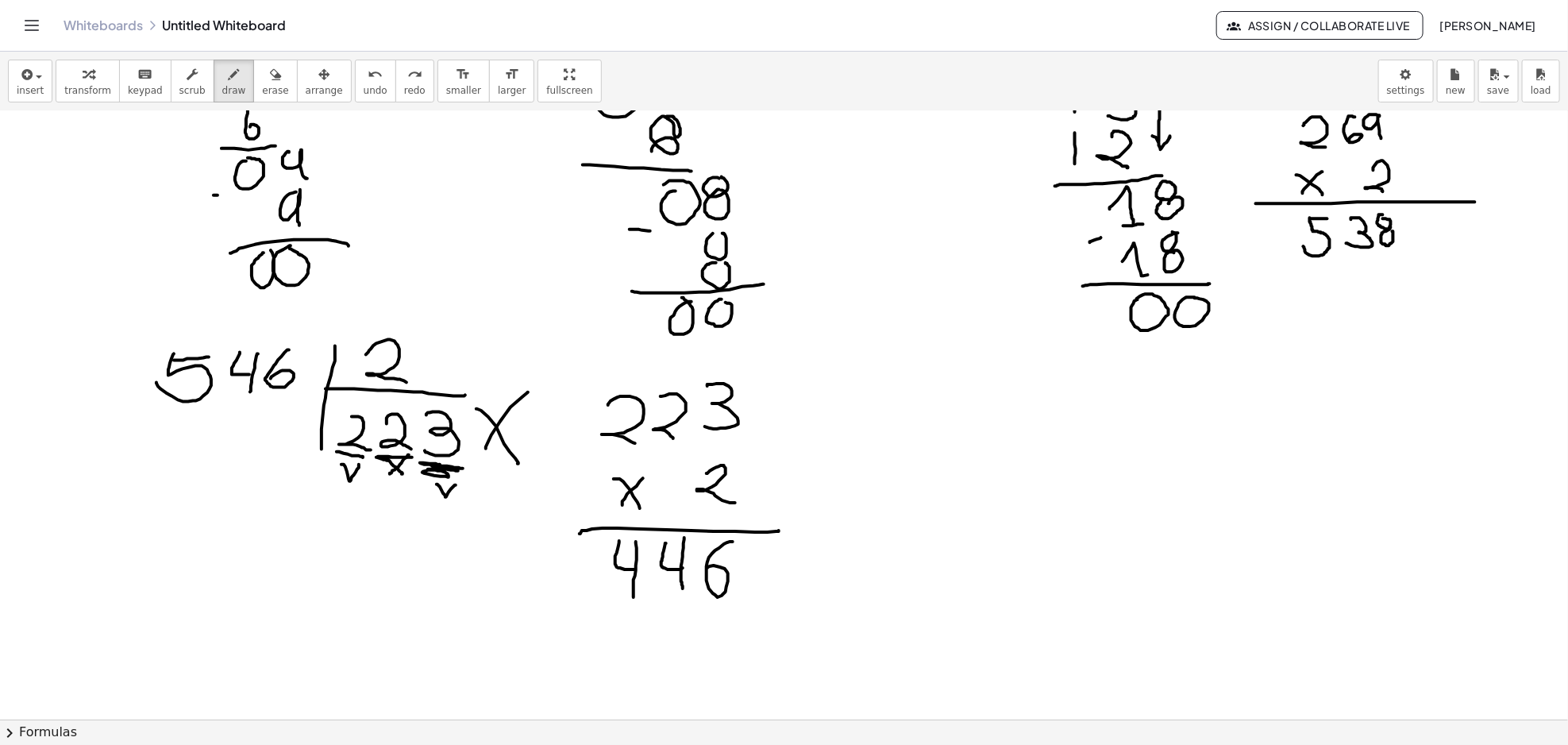
scroll to position [1627, 0]
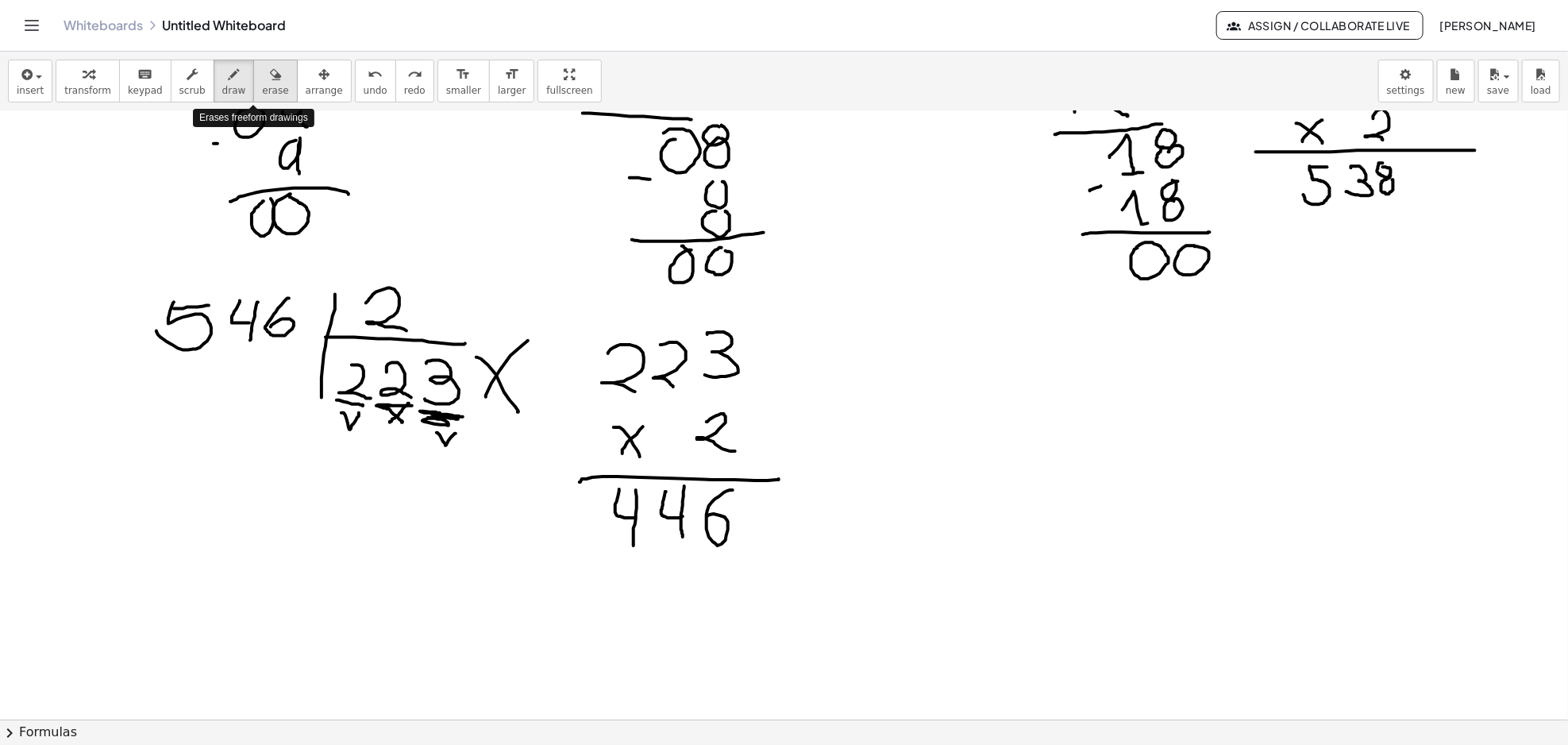
click at [270, 81] on icon "button" at bounding box center [275, 74] width 11 height 19
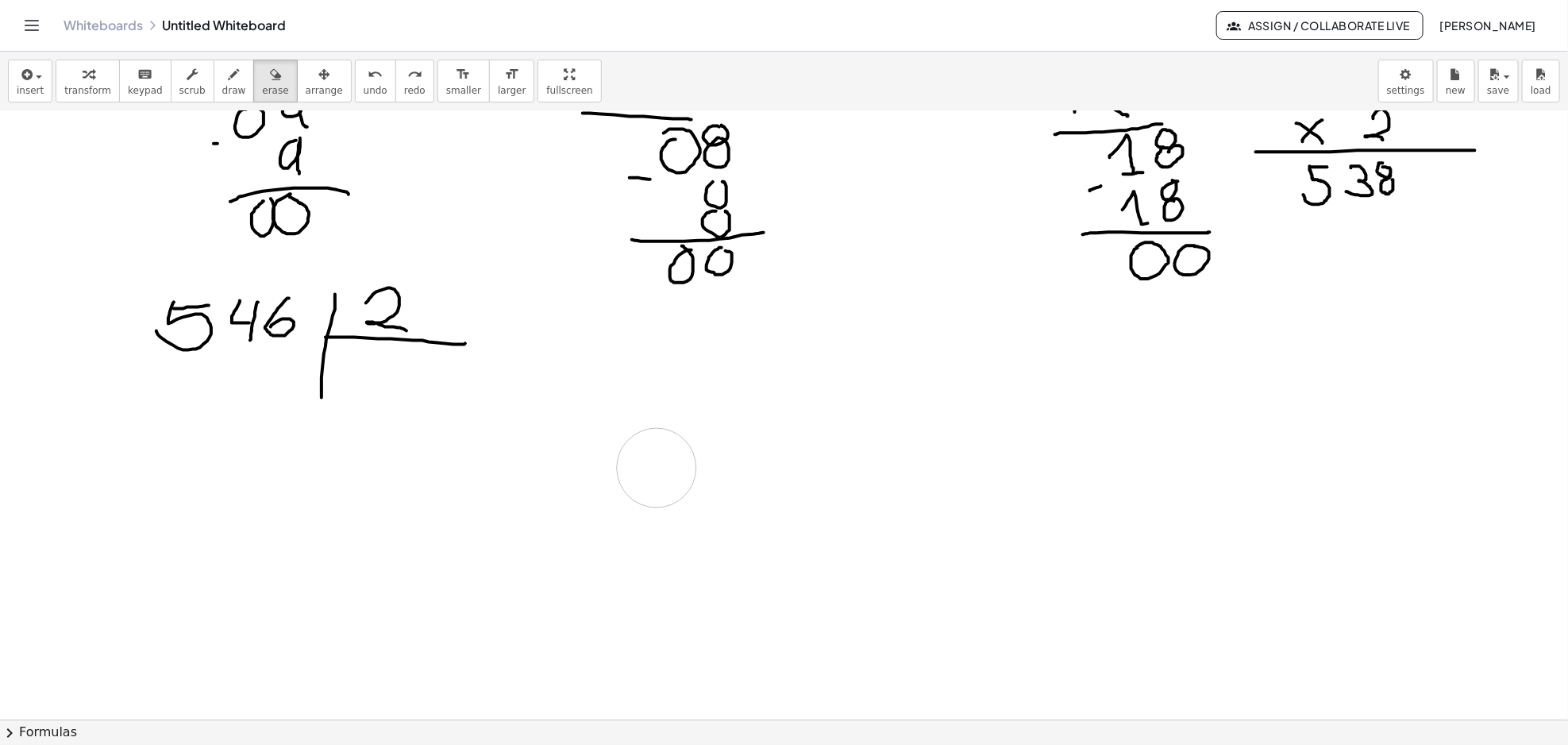
drag, startPoint x: 512, startPoint y: 408, endPoint x: 220, endPoint y: 141, distance: 395.7
click at [222, 73] on div "button" at bounding box center [234, 73] width 24 height 19
drag, startPoint x: 347, startPoint y: 364, endPoint x: 373, endPoint y: 399, distance: 43.6
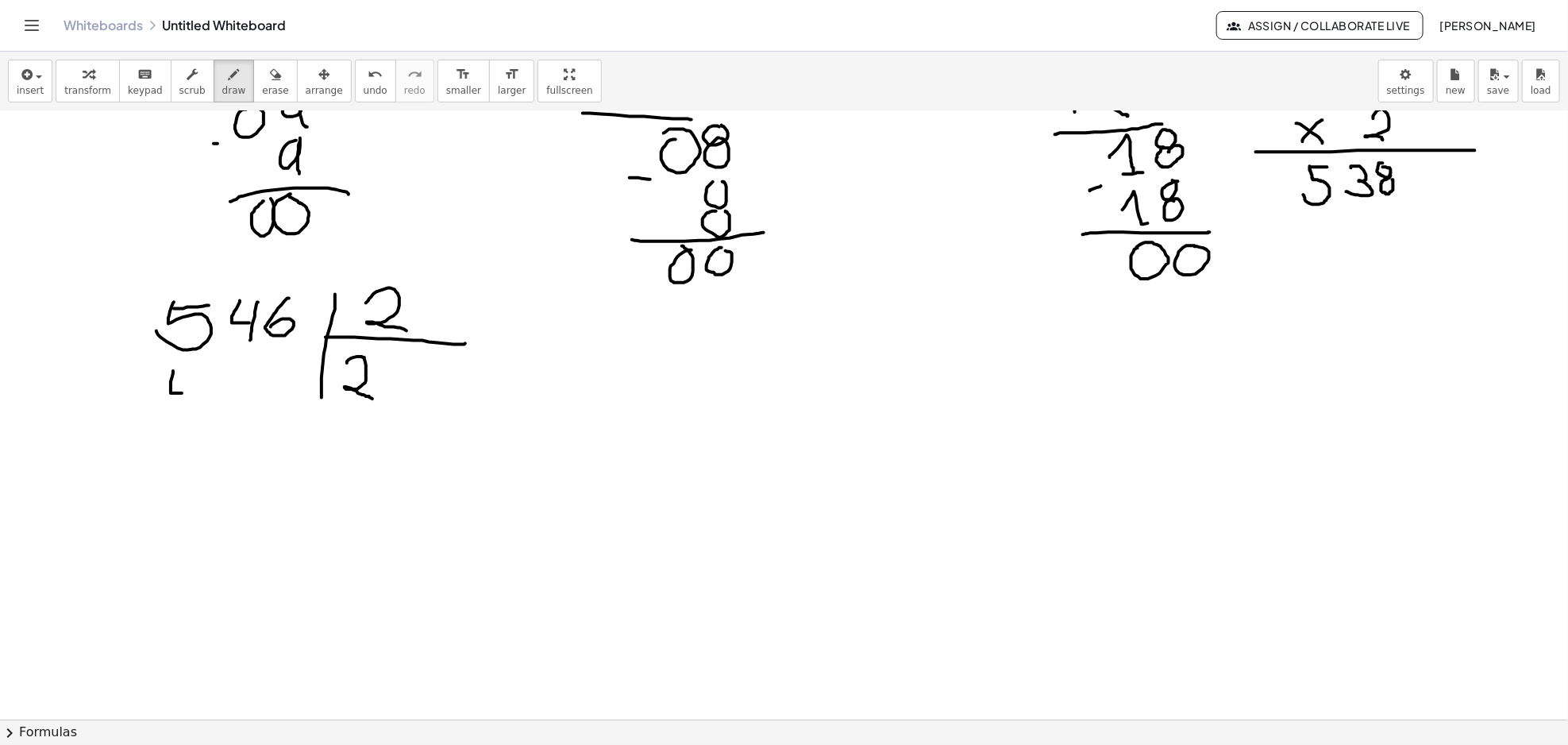
drag, startPoint x: 173, startPoint y: 372, endPoint x: 187, endPoint y: 392, distance: 24.4
drag, startPoint x: 196, startPoint y: 384, endPoint x: 192, endPoint y: 407, distance: 23.3
drag, startPoint x: 149, startPoint y: 415, endPoint x: 216, endPoint y: 416, distance: 67.0
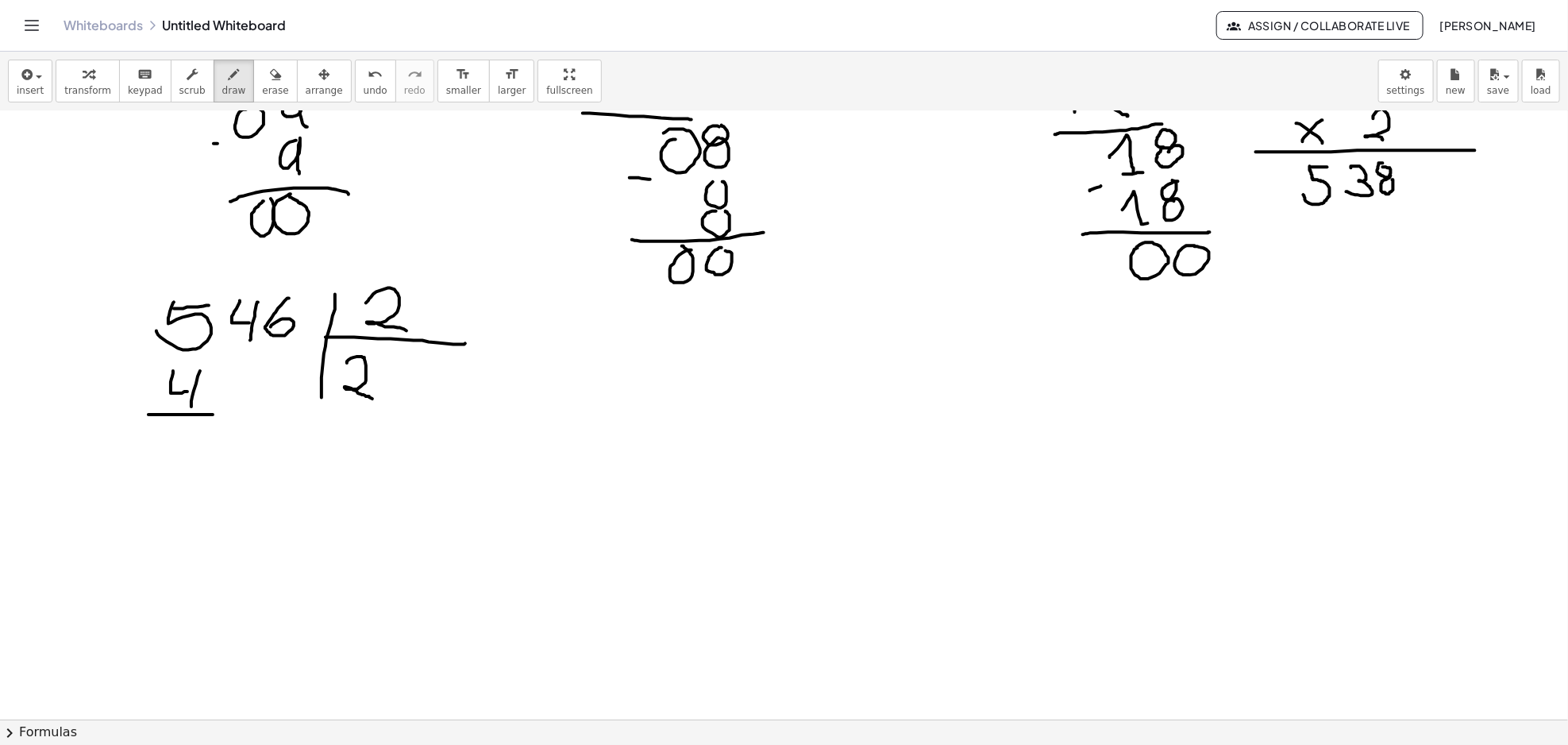
drag, startPoint x: 136, startPoint y: 354, endPoint x: 150, endPoint y: 354, distance: 14.0
drag, startPoint x: 183, startPoint y: 426, endPoint x: 181, endPoint y: 463, distance: 37.1
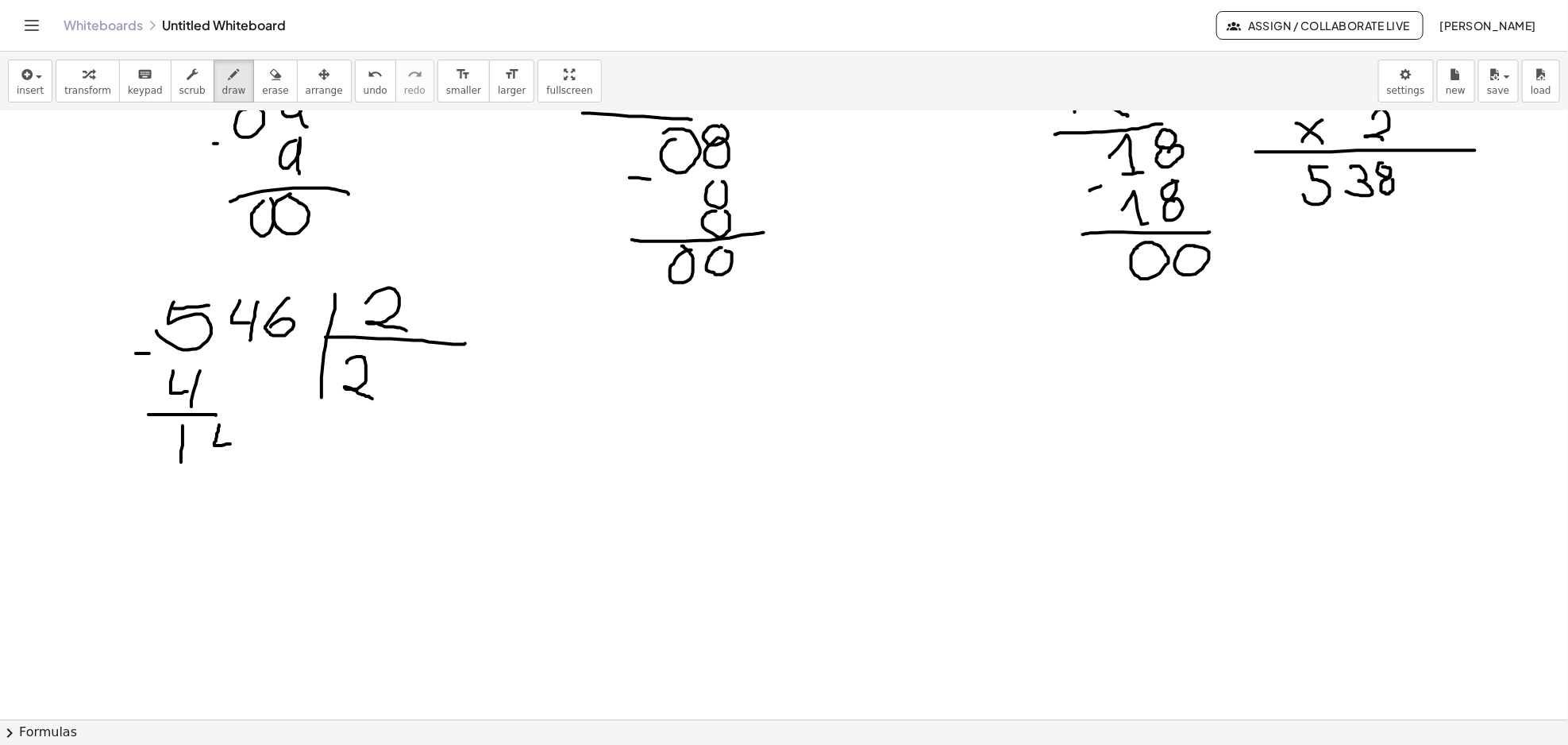
drag, startPoint x: 219, startPoint y: 425, endPoint x: 233, endPoint y: 442, distance: 22.0
drag, startPoint x: 233, startPoint y: 437, endPoint x: 229, endPoint y: 460, distance: 23.3
drag, startPoint x: 163, startPoint y: 471, endPoint x: 241, endPoint y: 471, distance: 78.0
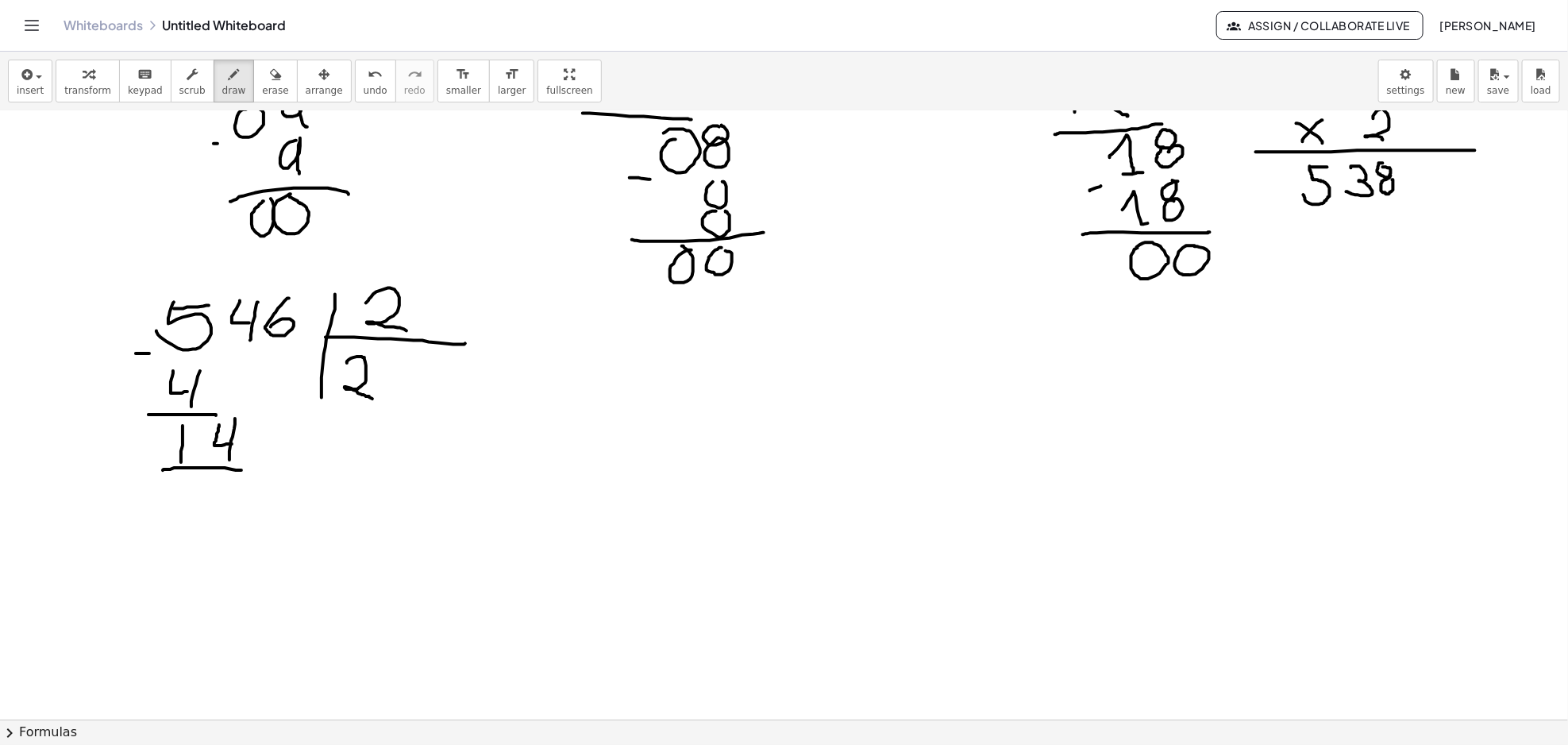
drag, startPoint x: 384, startPoint y: 354, endPoint x: 395, endPoint y: 407, distance: 54.1
drag, startPoint x: 388, startPoint y: 388, endPoint x: 407, endPoint y: 387, distance: 19.0
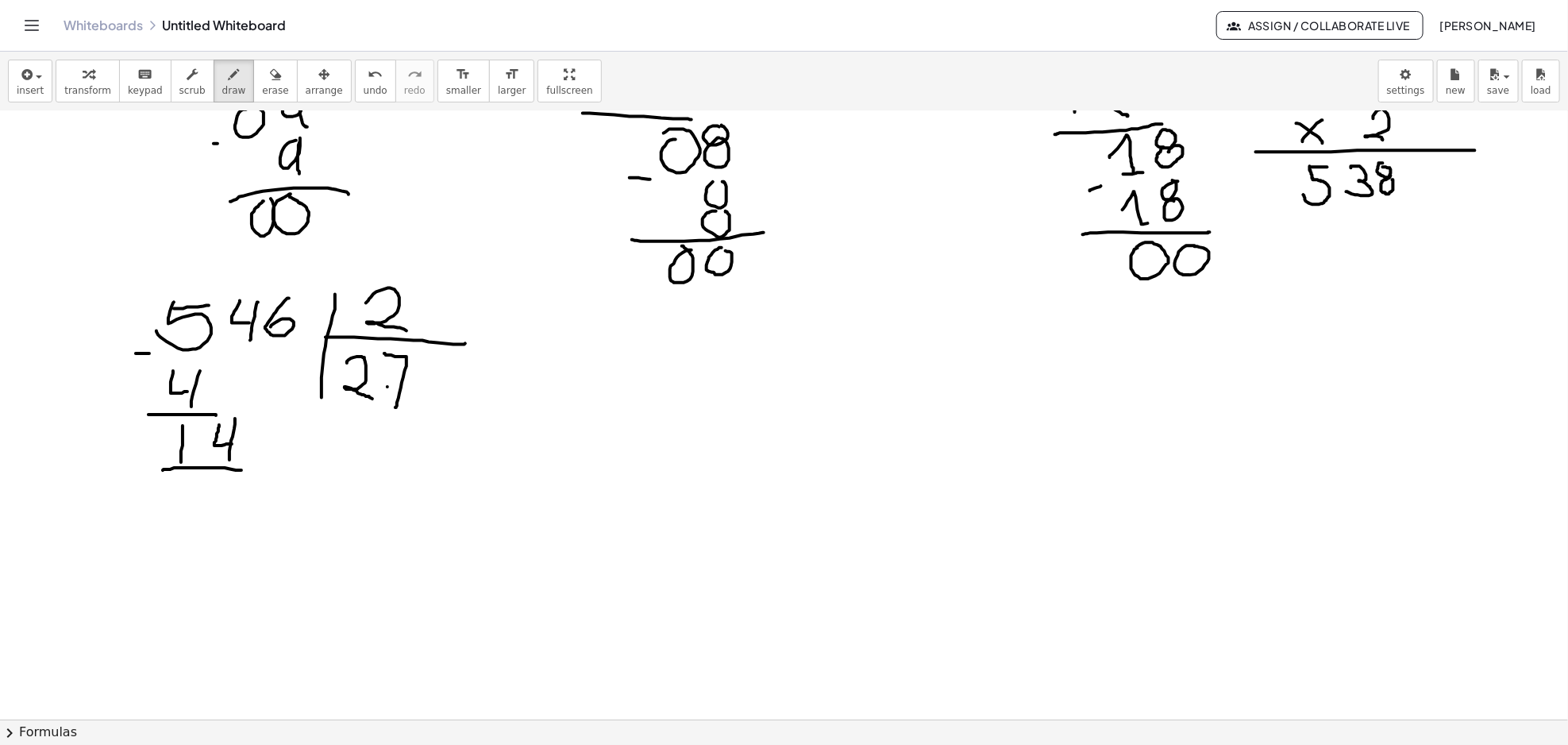
drag, startPoint x: 175, startPoint y: 493, endPoint x: 179, endPoint y: 515, distance: 22.4
drag, startPoint x: 206, startPoint y: 492, endPoint x: 221, endPoint y: 501, distance: 17.5
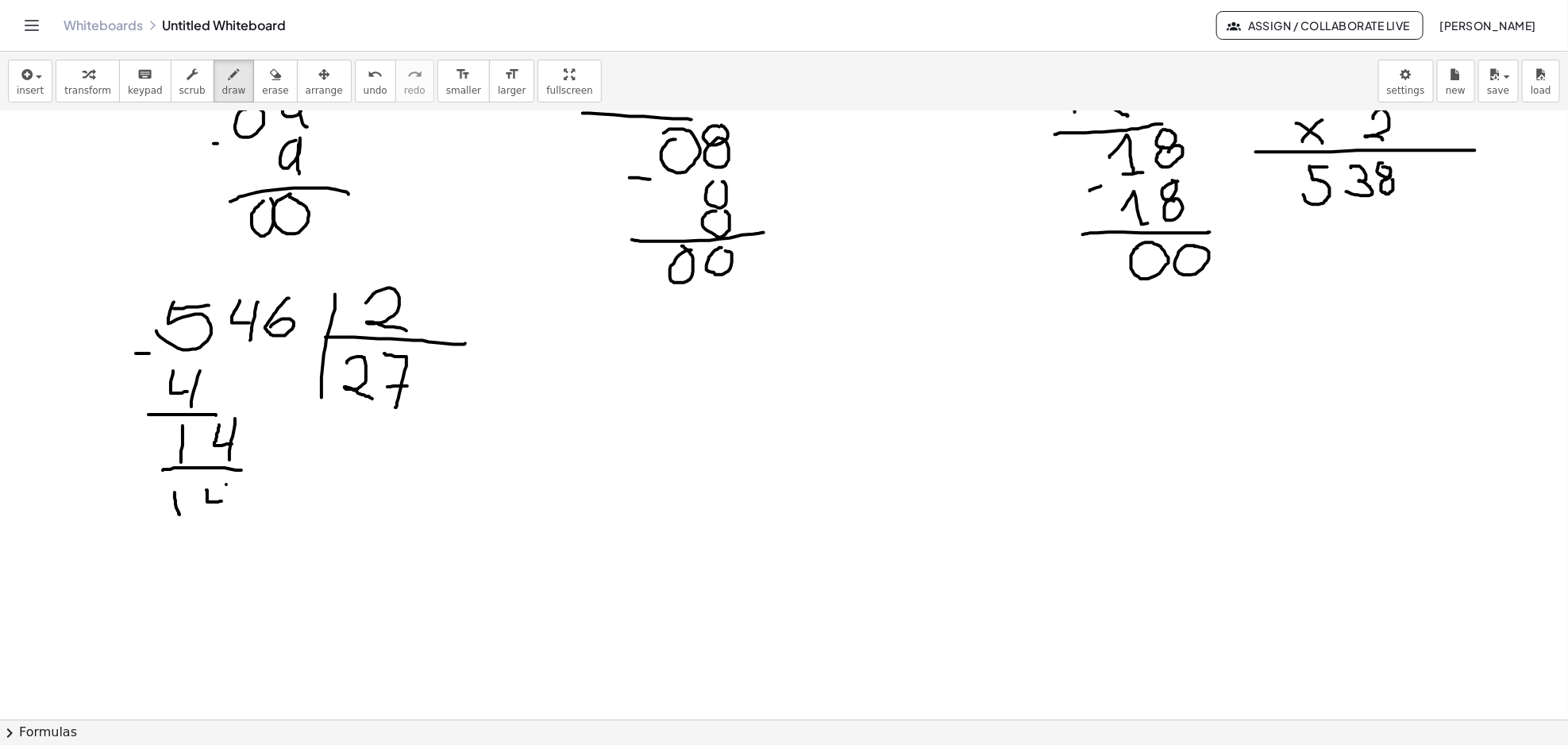
drag, startPoint x: 227, startPoint y: 485, endPoint x: 225, endPoint y: 523, distance: 38.1
drag, startPoint x: 136, startPoint y: 479, endPoint x: 150, endPoint y: 481, distance: 14.1
drag, startPoint x: 137, startPoint y: 532, endPoint x: 236, endPoint y: 536, distance: 99.1
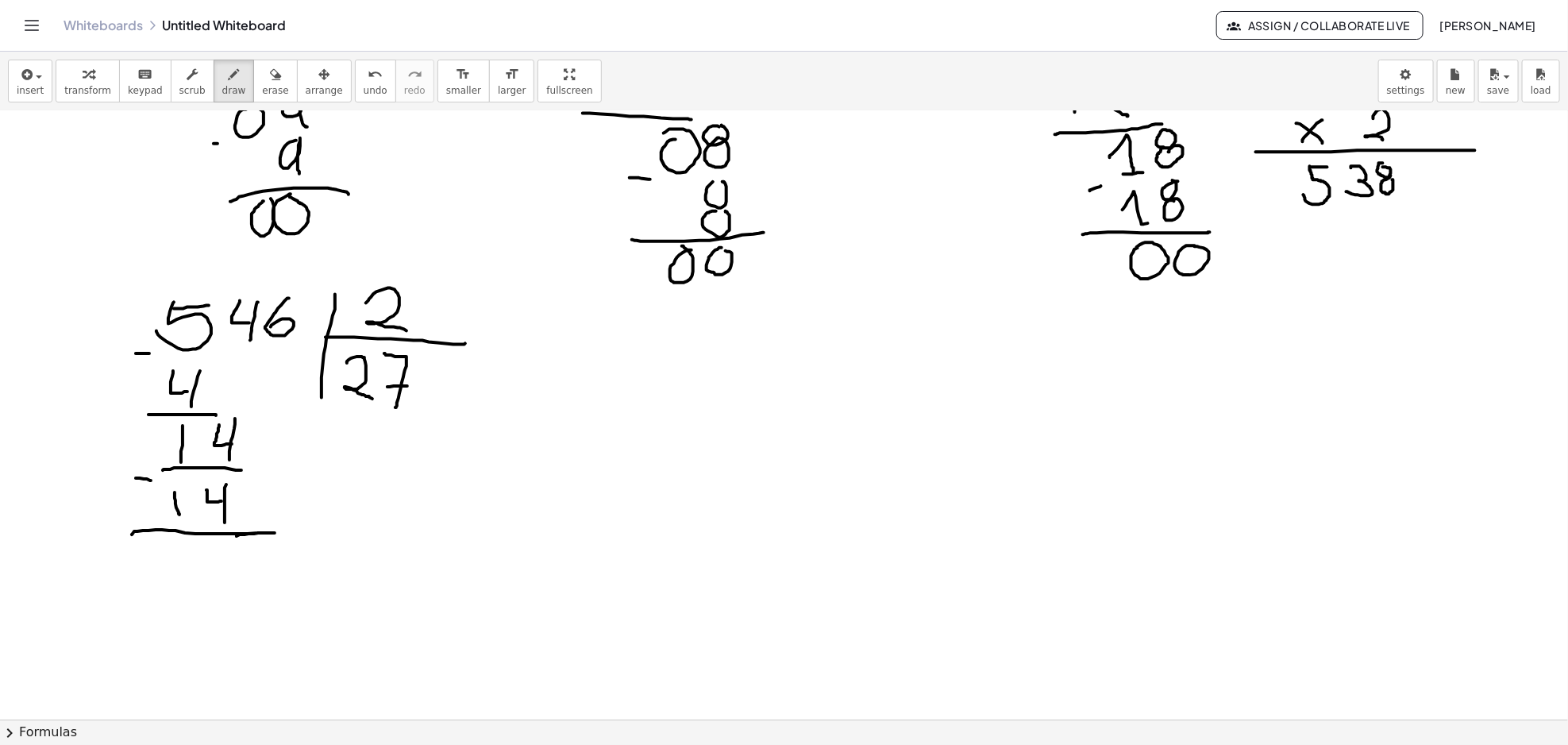
drag, startPoint x: 220, startPoint y: 544, endPoint x: 213, endPoint y: 549, distance: 8.6
drag, startPoint x: 257, startPoint y: 542, endPoint x: 253, endPoint y: 564, distance: 22.4
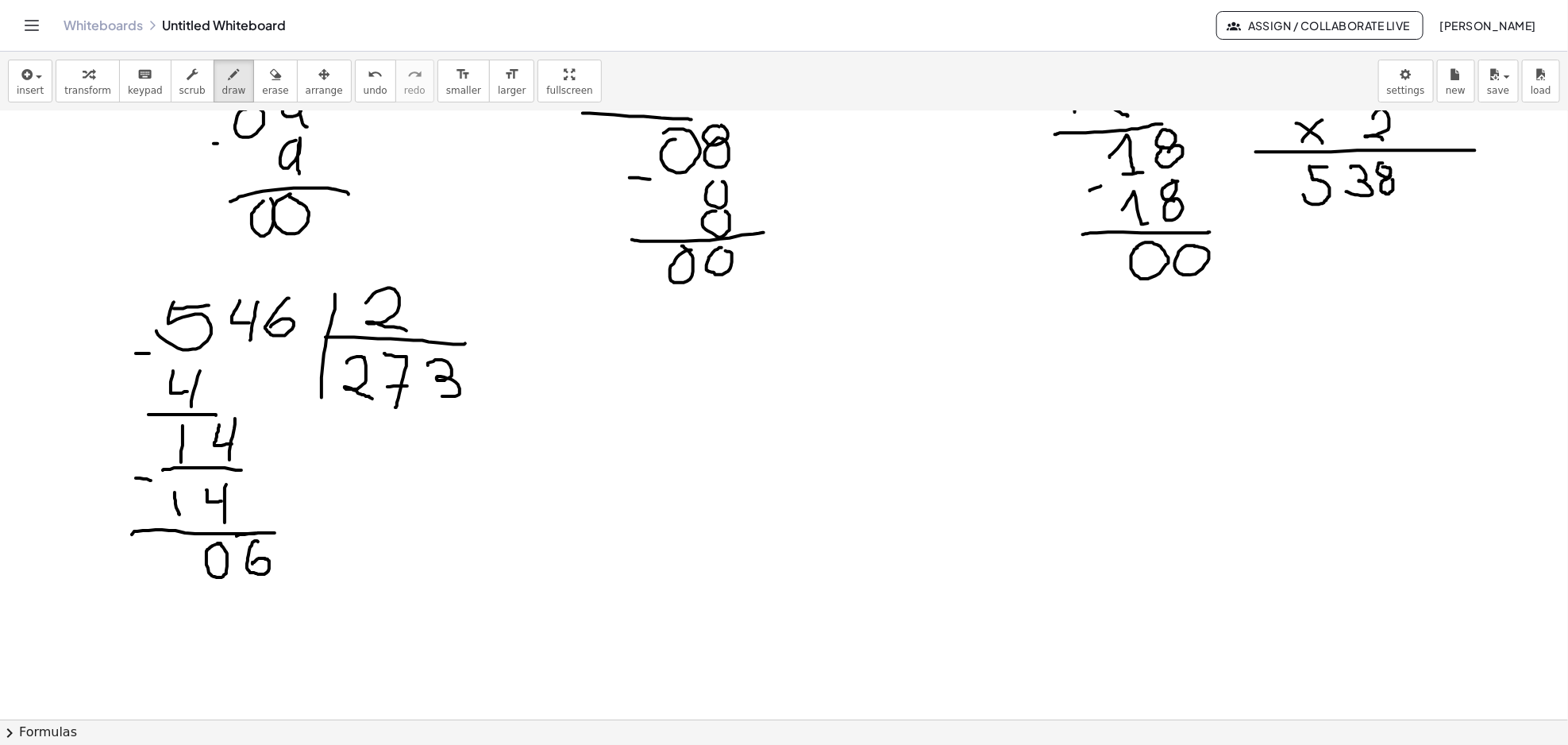
drag, startPoint x: 428, startPoint y: 366, endPoint x: 438, endPoint y: 396, distance: 31.6
drag, startPoint x: 263, startPoint y: 590, endPoint x: 220, endPoint y: 628, distance: 57.4
drag, startPoint x: 193, startPoint y: 633, endPoint x: 287, endPoint y: 646, distance: 94.9
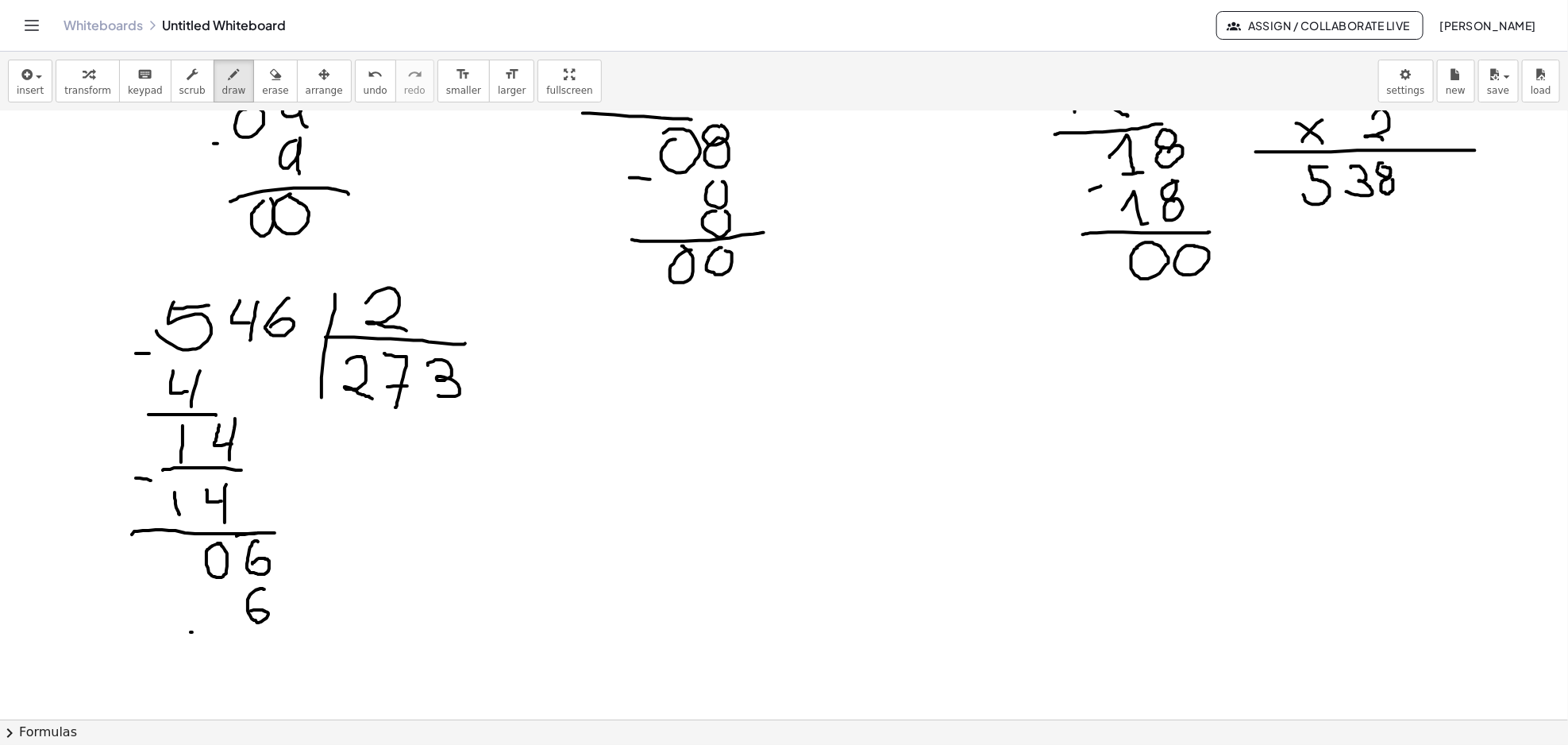
drag, startPoint x: 222, startPoint y: 656, endPoint x: 211, endPoint y: 661, distance: 12.1
drag, startPoint x: 256, startPoint y: 656, endPoint x: 238, endPoint y: 658, distance: 18.1
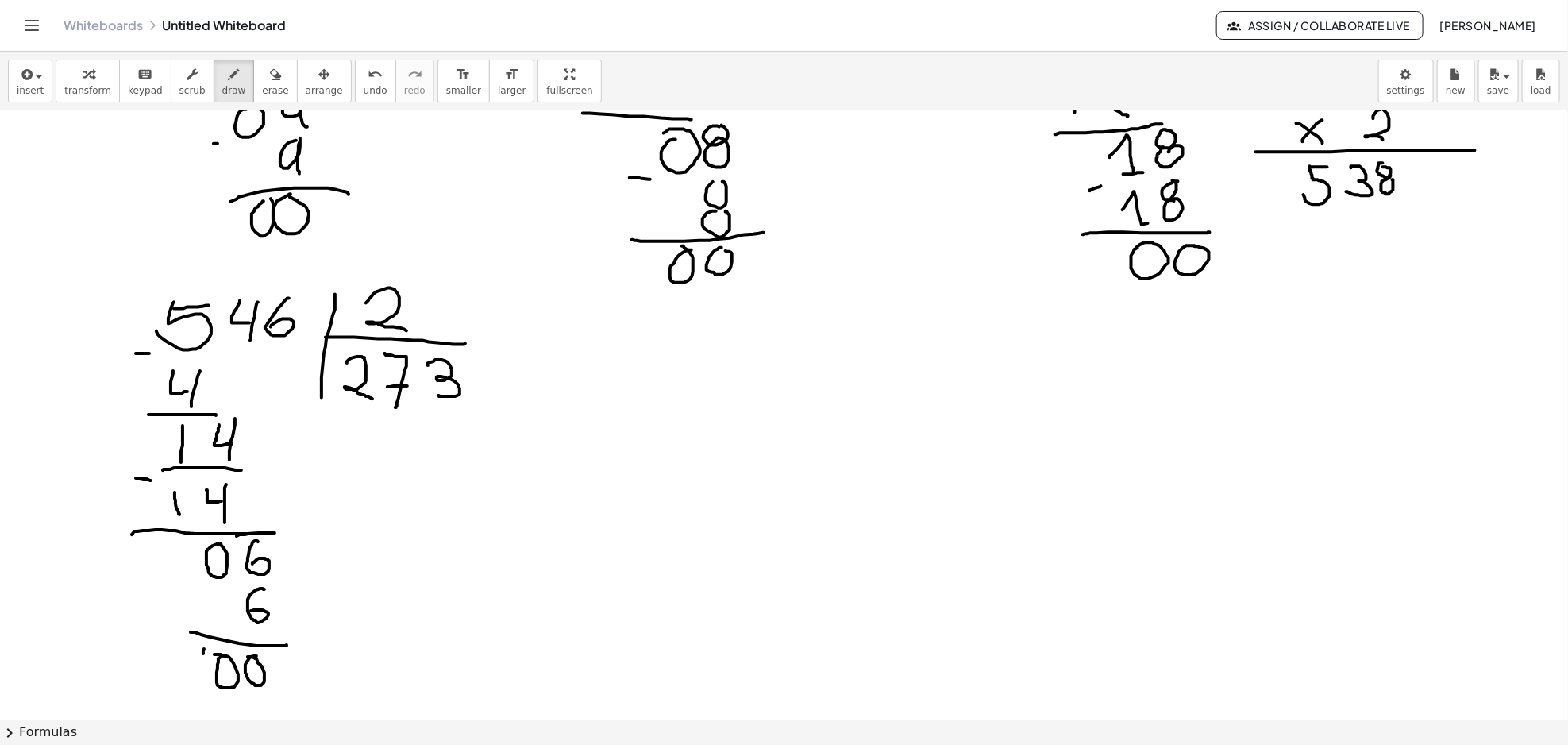
drag, startPoint x: 203, startPoint y: 652, endPoint x: 220, endPoint y: 699, distance: 50.0
drag, startPoint x: 285, startPoint y: 681, endPoint x: 277, endPoint y: 697, distance: 17.9
drag, startPoint x: 557, startPoint y: 398, endPoint x: 593, endPoint y: 430, distance: 48.2
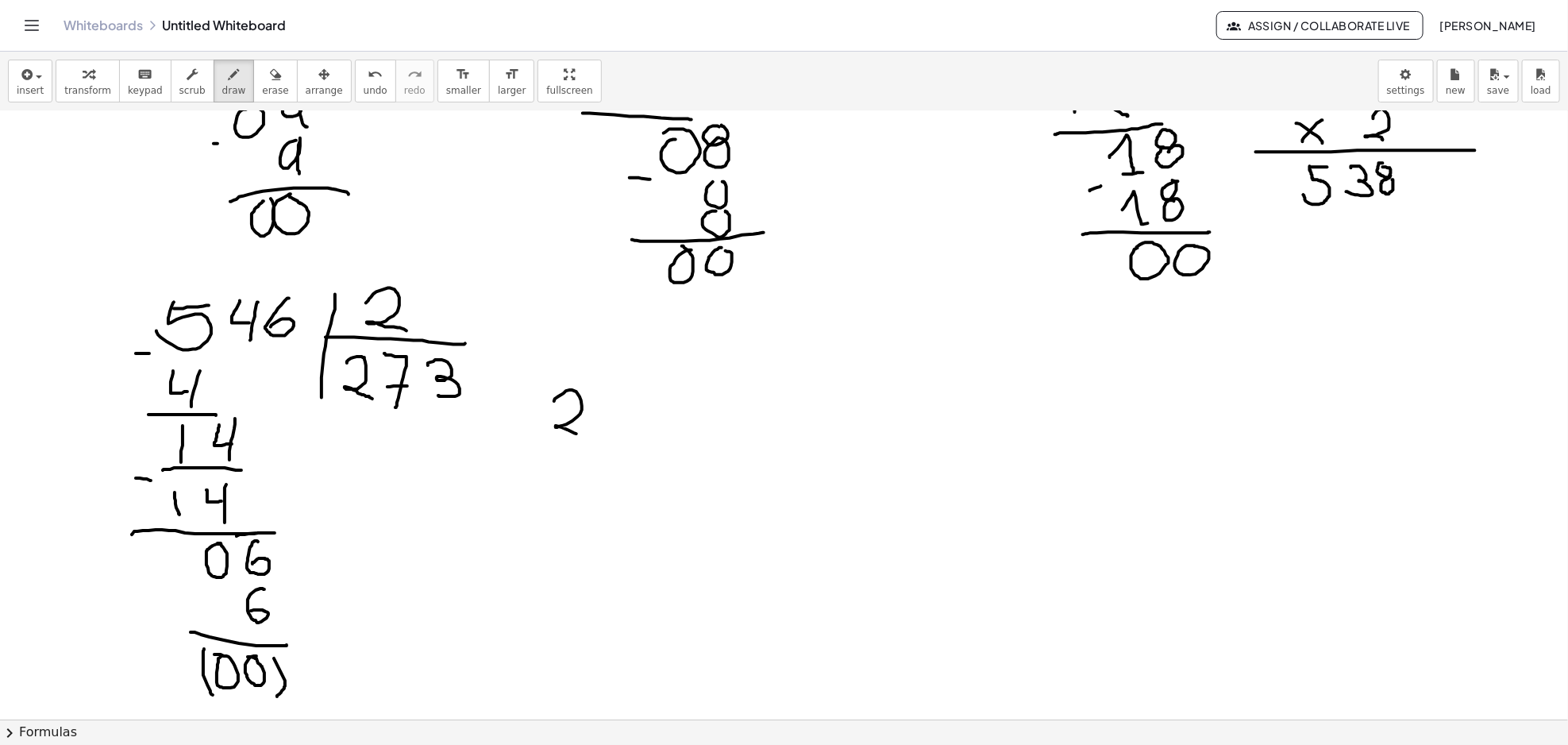
drag, startPoint x: 617, startPoint y: 390, endPoint x: 615, endPoint y: 428, distance: 38.1
drag, startPoint x: 612, startPoint y: 412, endPoint x: 633, endPoint y: 408, distance: 21.4
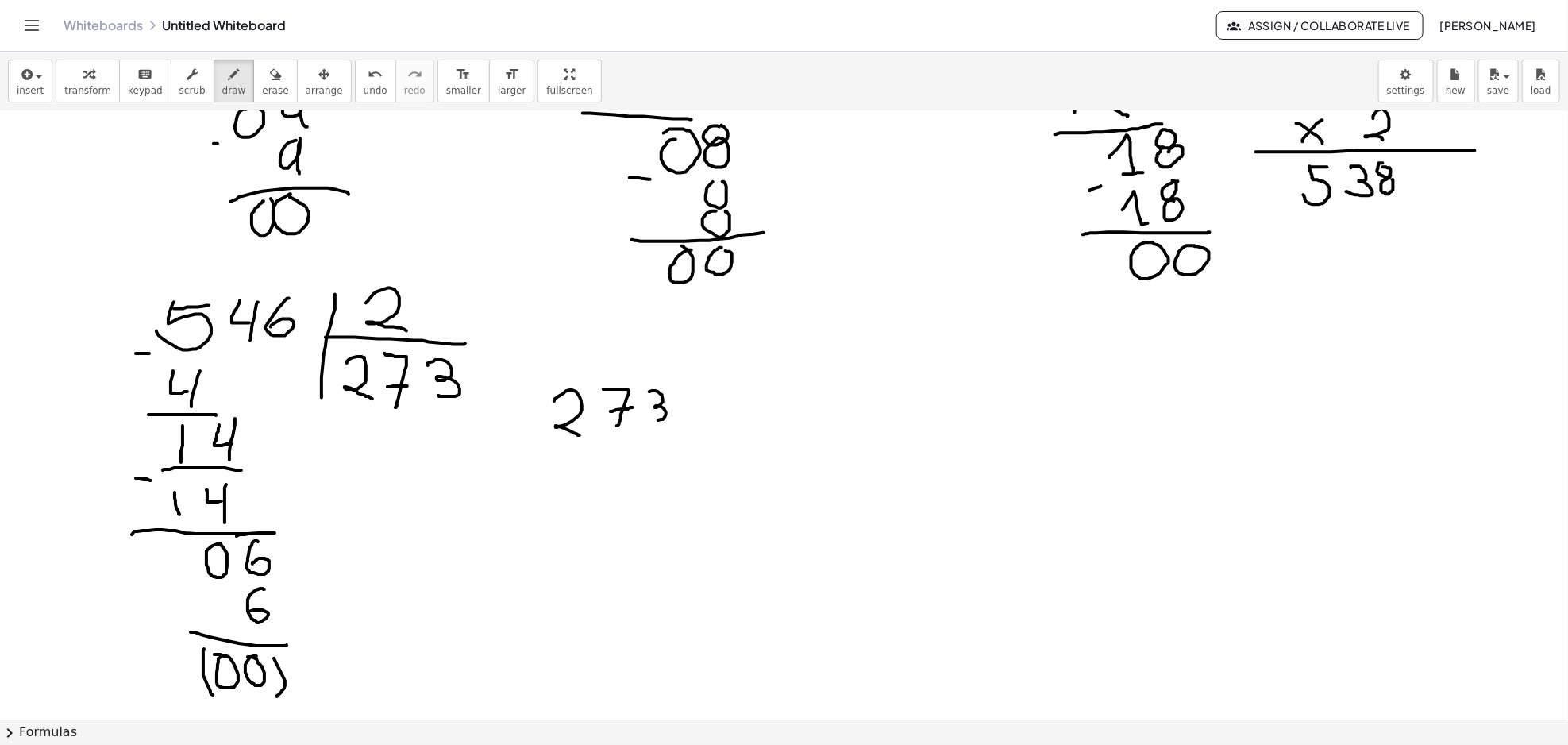
drag, startPoint x: 662, startPoint y: 395, endPoint x: 645, endPoint y: 422, distance: 31.9
drag, startPoint x: 553, startPoint y: 473, endPoint x: 564, endPoint y: 500, distance: 29.2
drag, startPoint x: 572, startPoint y: 479, endPoint x: 595, endPoint y: 473, distance: 23.8
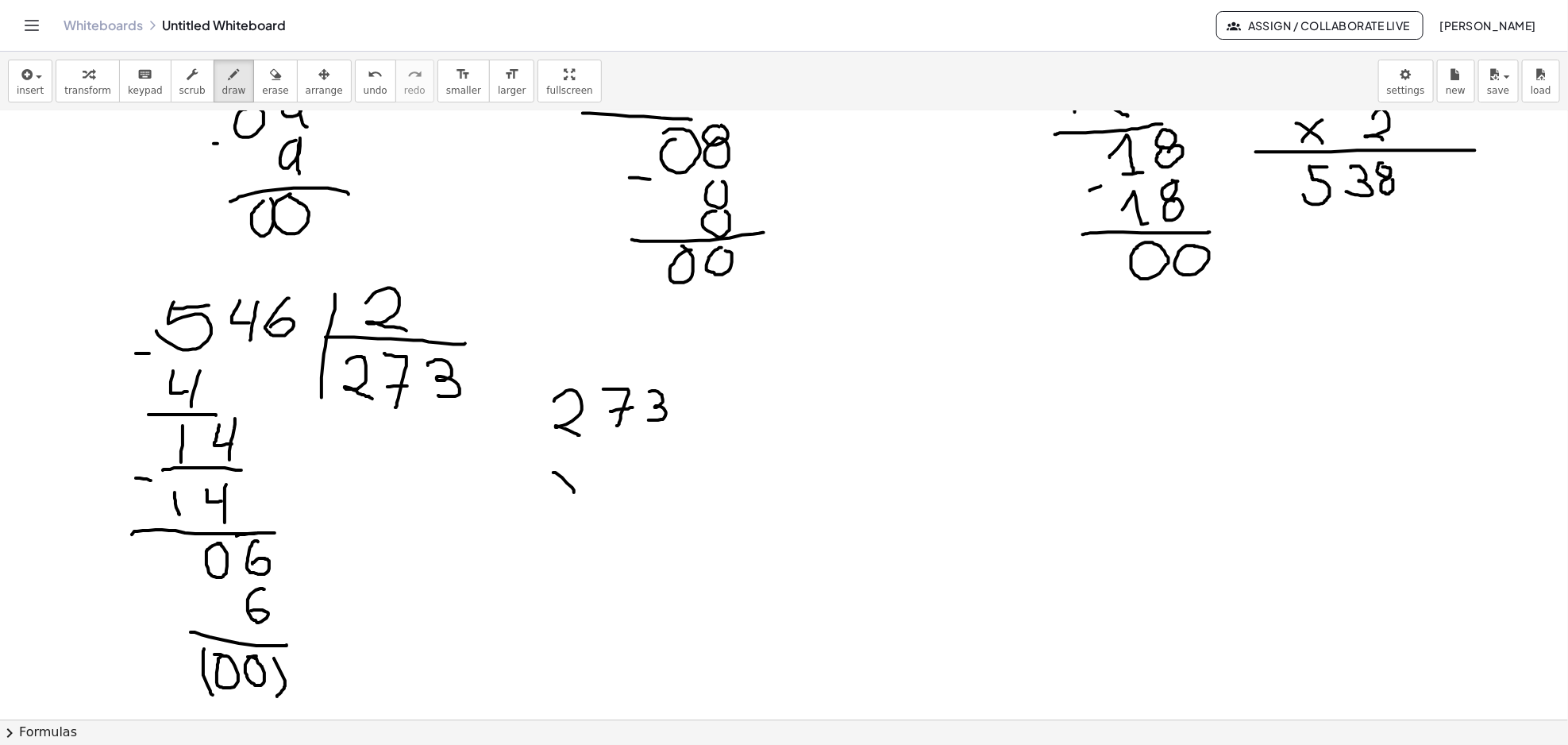
drag, startPoint x: 664, startPoint y: 456, endPoint x: 598, endPoint y: 514, distance: 87.9
drag, startPoint x: 581, startPoint y: 509, endPoint x: 665, endPoint y: 502, distance: 84.3
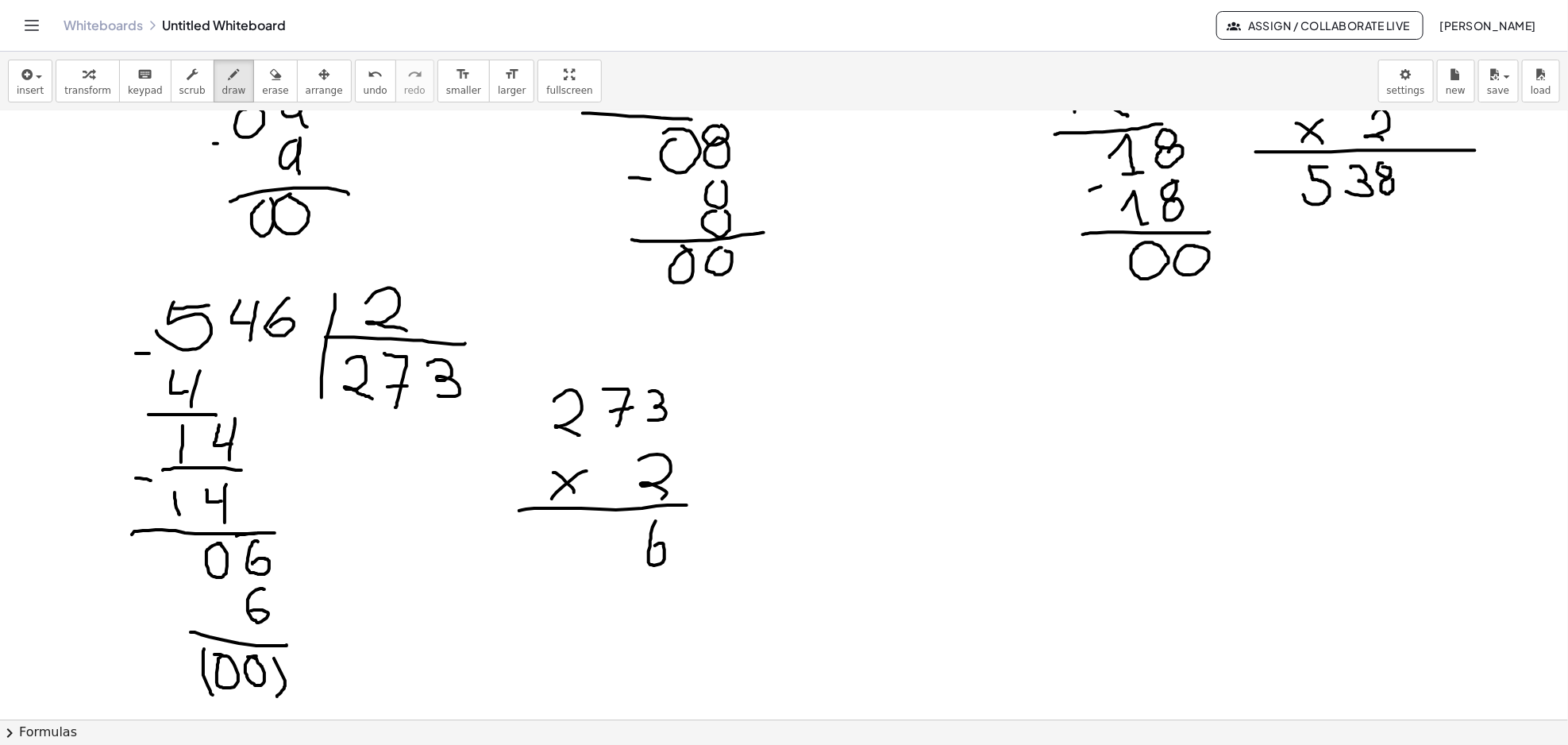
drag, startPoint x: 648, startPoint y: 563, endPoint x: 667, endPoint y: 509, distance: 57.2
drag, startPoint x: 620, startPoint y: 521, endPoint x: 630, endPoint y: 535, distance: 17.2
drag, startPoint x: 630, startPoint y: 528, endPoint x: 629, endPoint y: 551, distance: 23.0
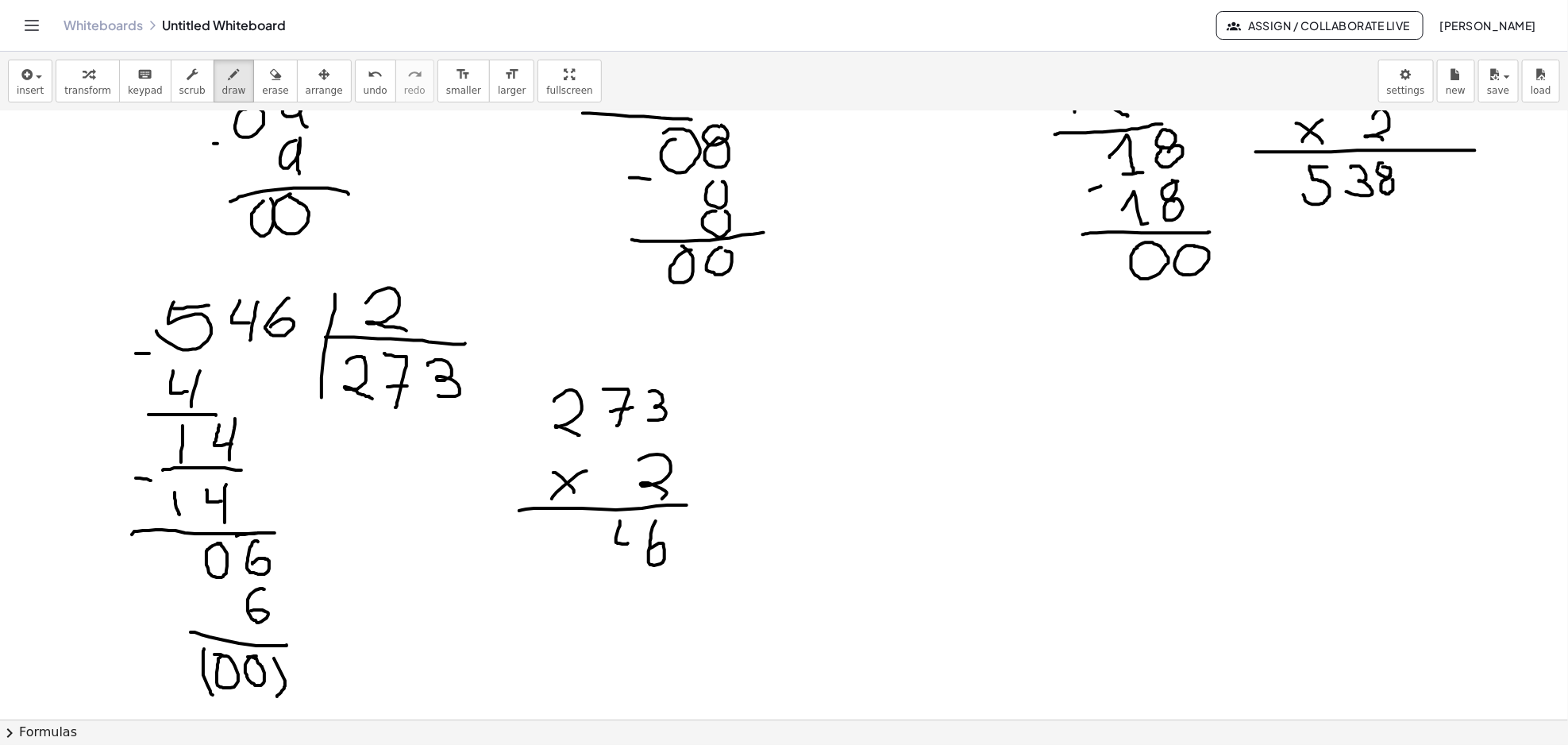
drag, startPoint x: 565, startPoint y: 354, endPoint x: 570, endPoint y: 374, distance: 20.6
drag, startPoint x: 569, startPoint y: 522, endPoint x: 586, endPoint y: 526, distance: 17.5
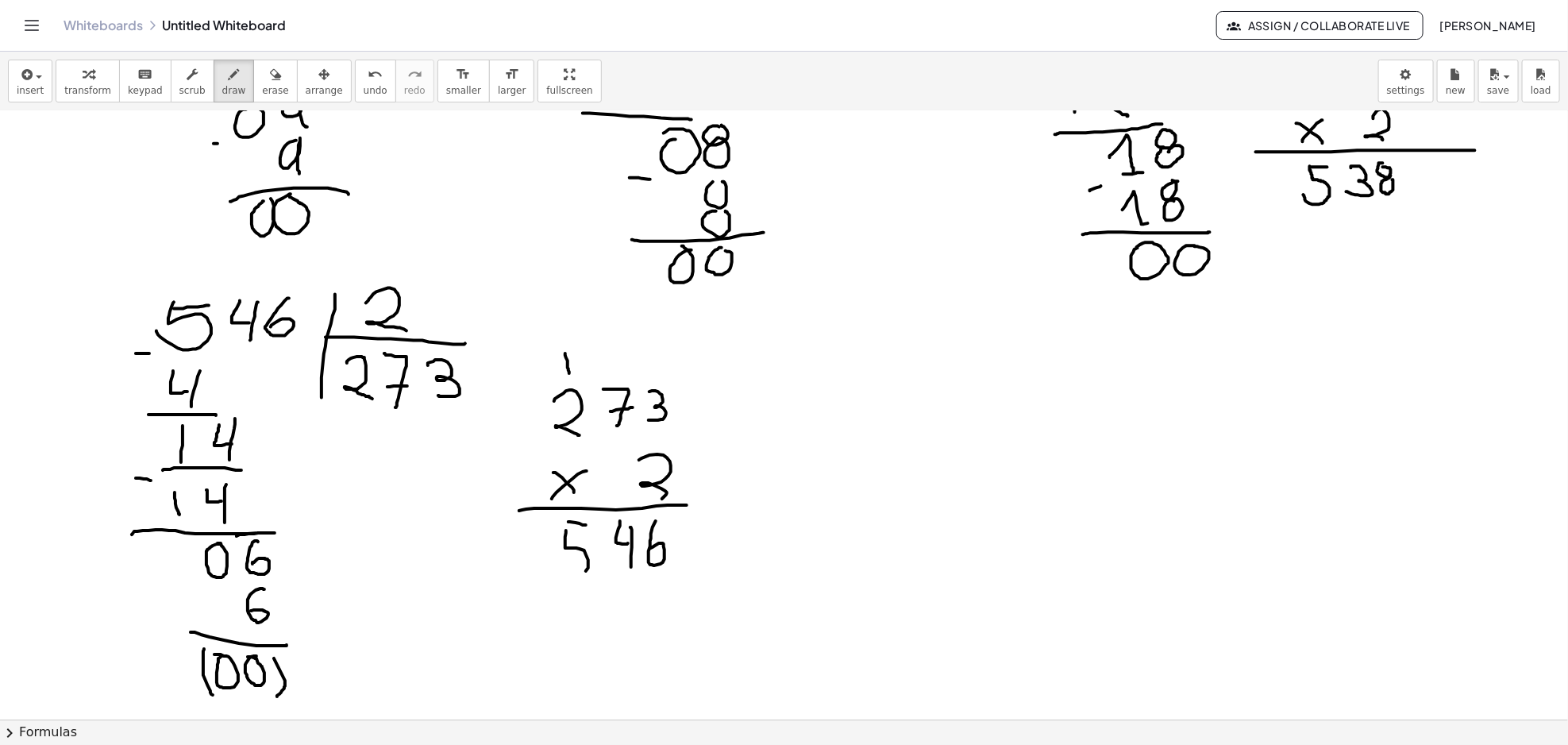
drag, startPoint x: 566, startPoint y: 534, endPoint x: 556, endPoint y: 567, distance: 34.5
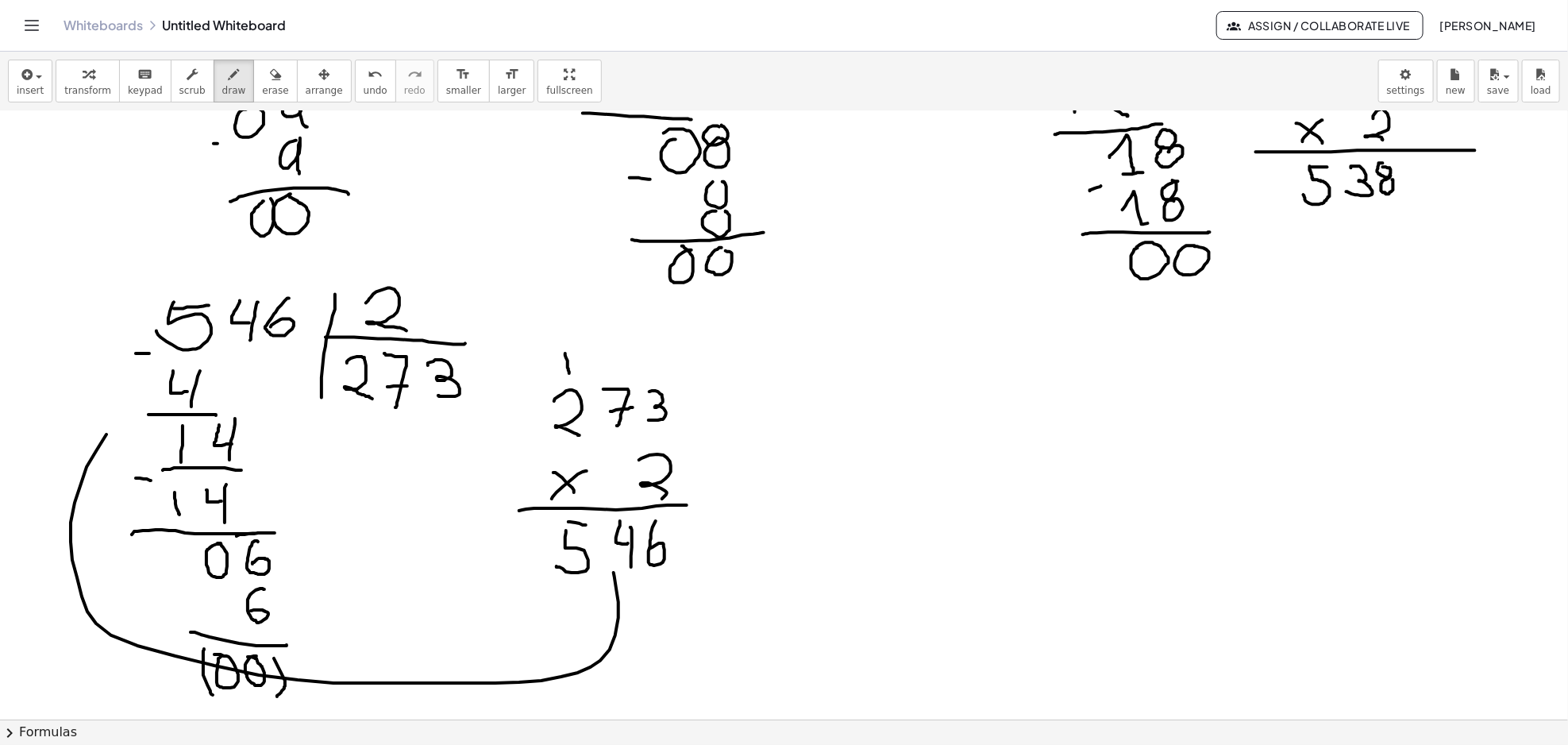
drag
drag, startPoint x: 136, startPoint y: 385, endPoint x: 141, endPoint y: 432, distance: 47.3
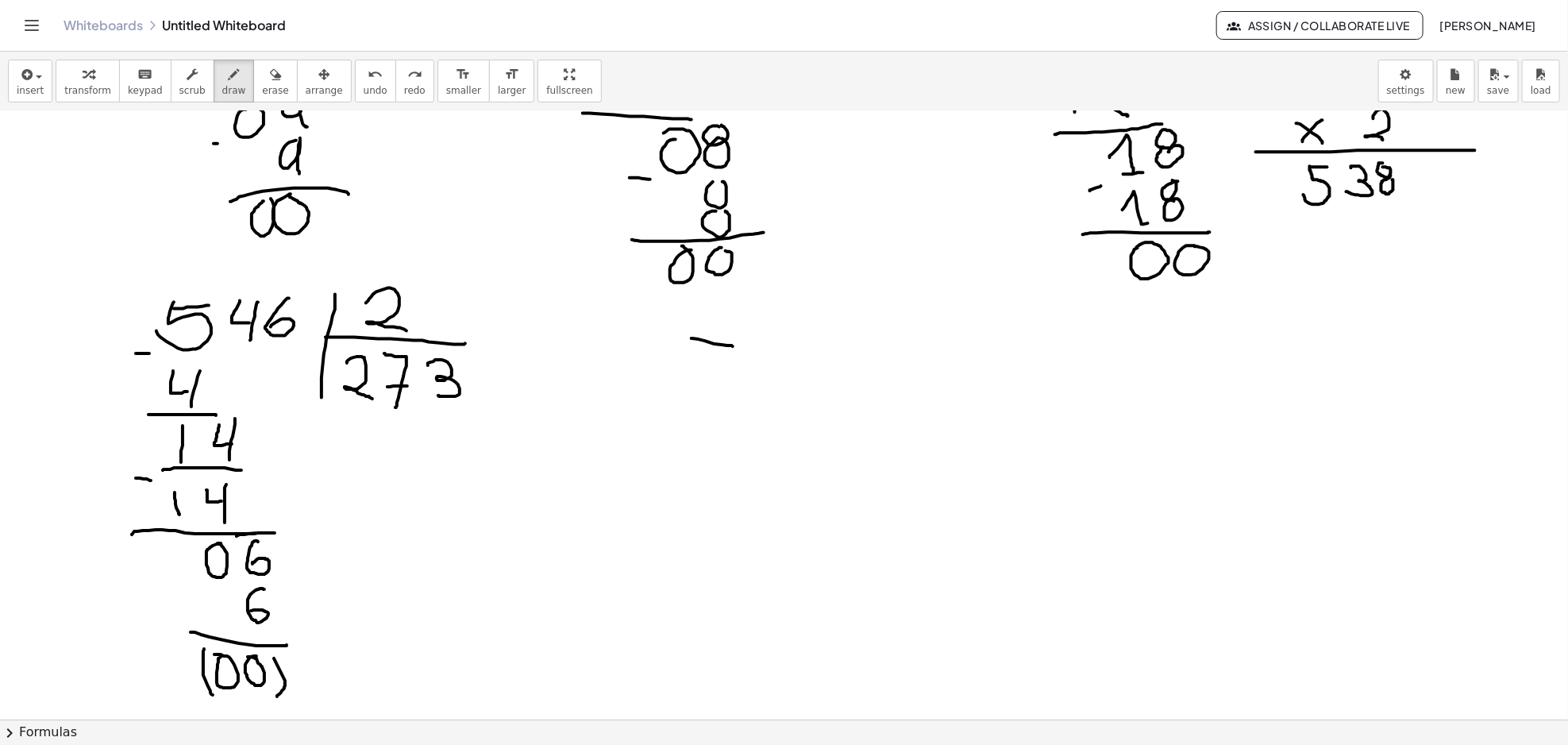
drag, startPoint x: 691, startPoint y: 338, endPoint x: 707, endPoint y: 346, distance: 17.9
drag, startPoint x: 688, startPoint y: 338, endPoint x: 693, endPoint y: 375, distance: 37.3
drag, startPoint x: 793, startPoint y: 338, endPoint x: 770, endPoint y: 382, distance: 49.6
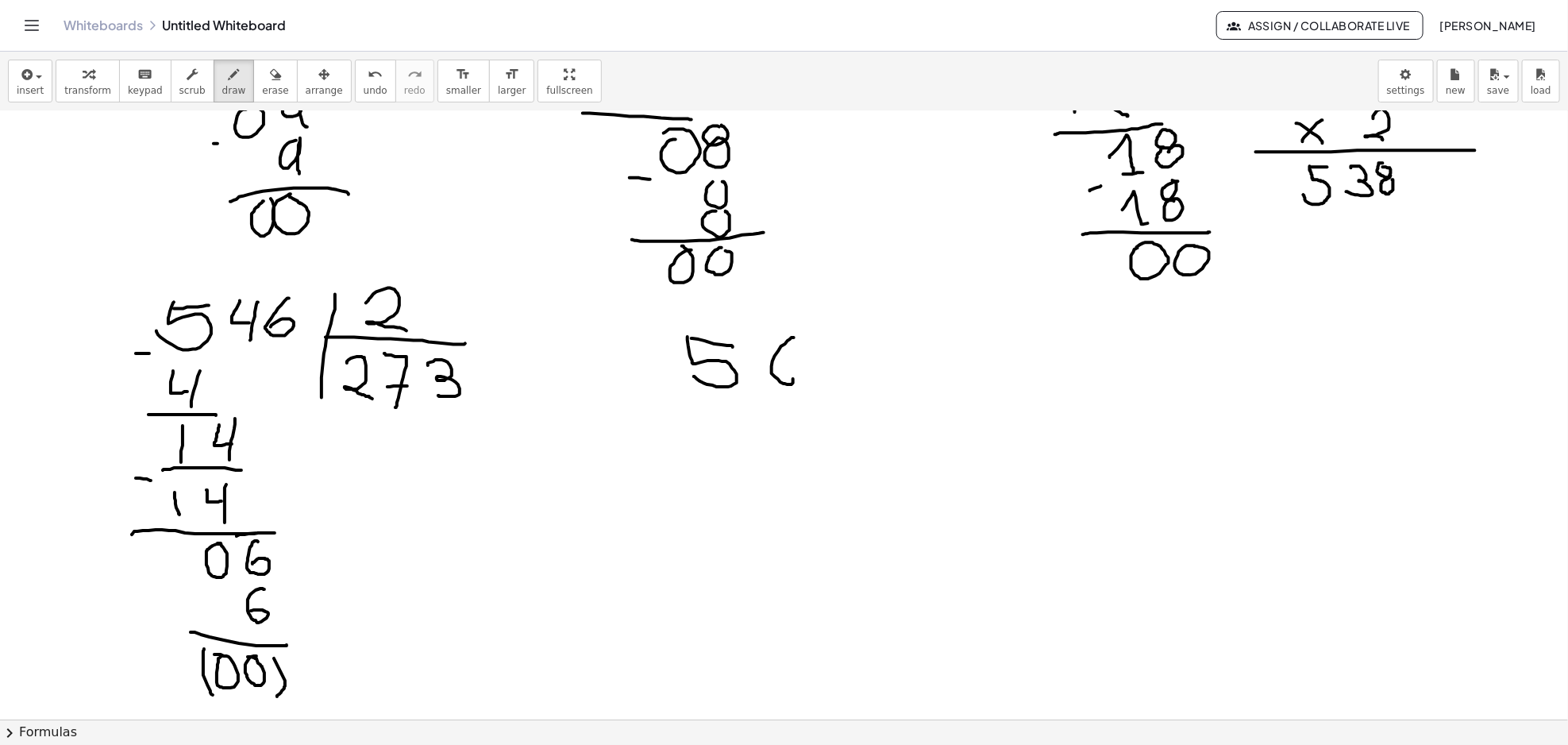
drag, startPoint x: 823, startPoint y: 339, endPoint x: 884, endPoint y: 360, distance: 64.5
drag, startPoint x: 881, startPoint y: 347, endPoint x: 887, endPoint y: 411, distance: 64.3
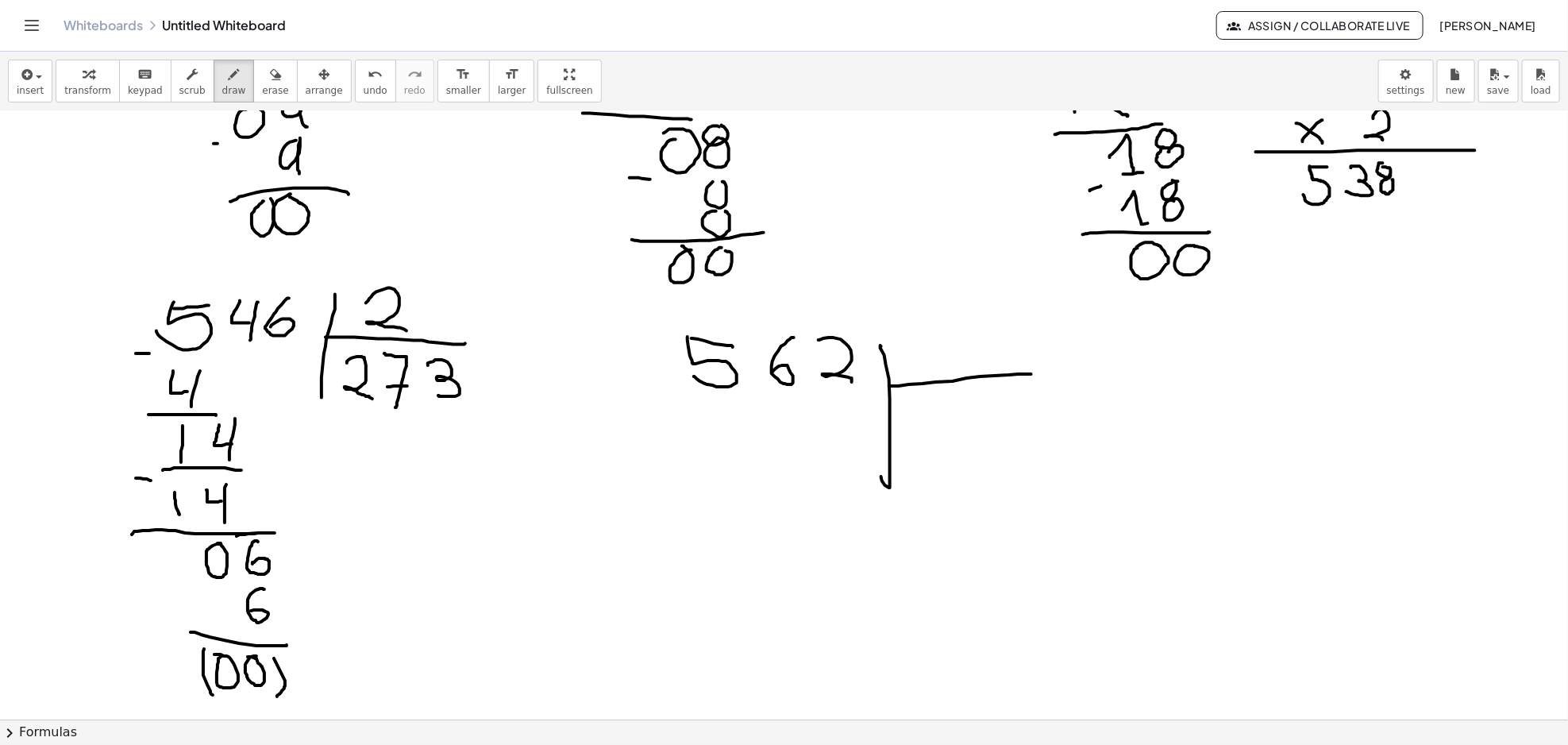
drag, startPoint x: 890, startPoint y: 387, endPoint x: 1046, endPoint y: 374, distance: 156.5
drag, startPoint x: 938, startPoint y: 333, endPoint x: 971, endPoint y: 369, distance: 48.8
drag, startPoint x: 920, startPoint y: 425, endPoint x: 954, endPoint y: 456, distance: 46.0
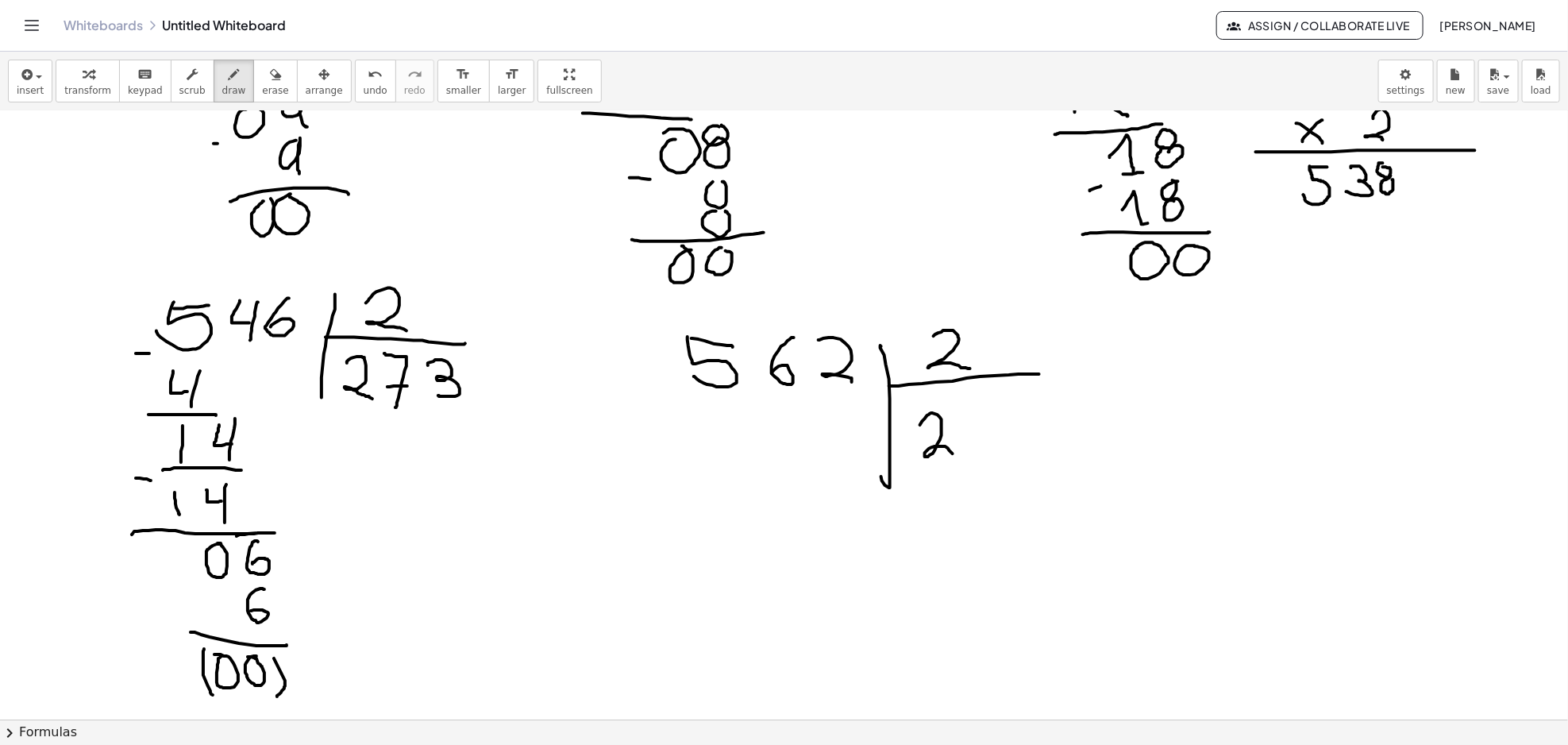
drag, startPoint x: 968, startPoint y: 415, endPoint x: 983, endPoint y: 443, distance: 31.8
drag, startPoint x: 1013, startPoint y: 415, endPoint x: 1043, endPoint y: 615, distance: 202.2
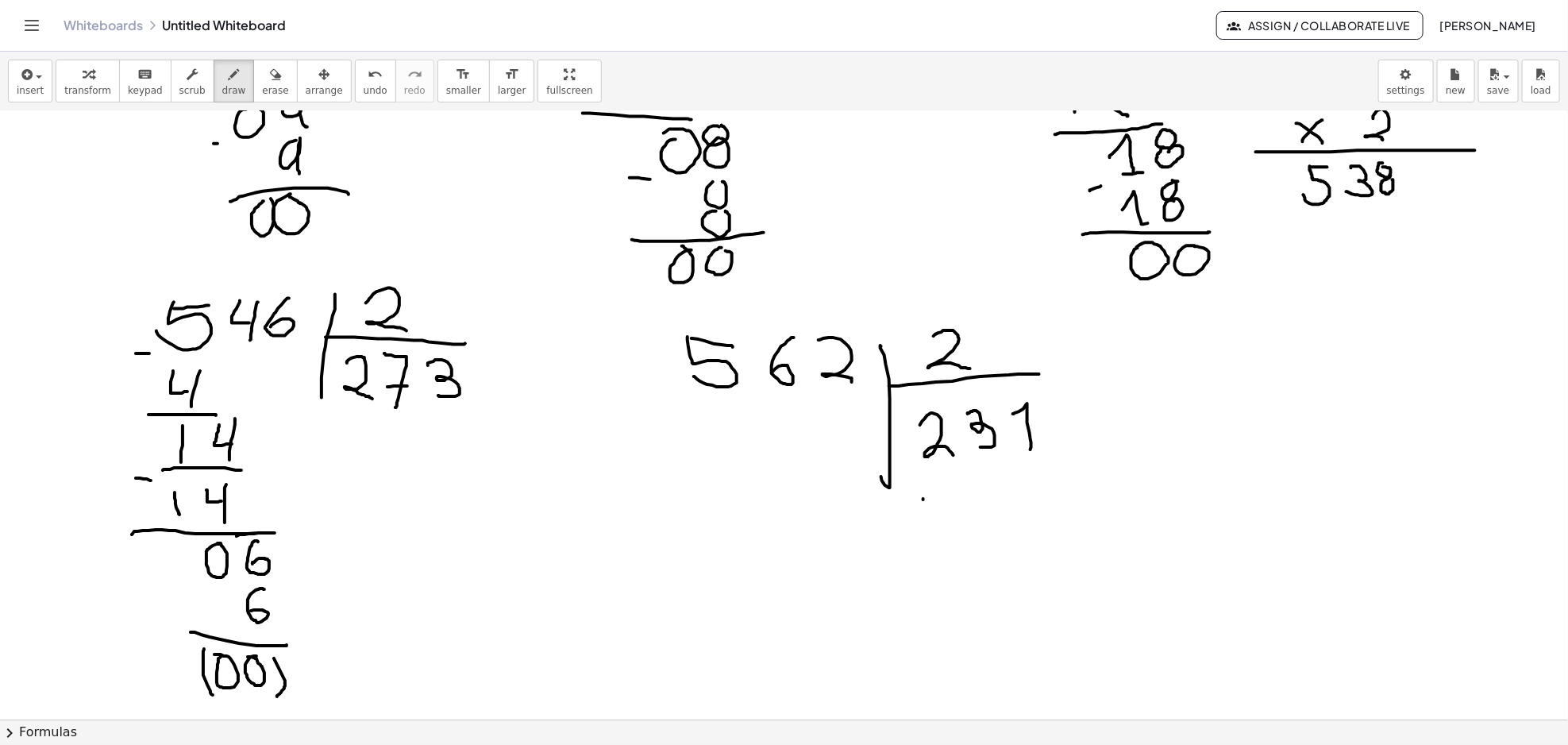
drag, startPoint x: 923, startPoint y: 500, endPoint x: 909, endPoint y: 532, distance: 34.9
drag, startPoint x: 932, startPoint y: 505, endPoint x: 985, endPoint y: 499, distance: 53.3
drag, startPoint x: 1043, startPoint y: 504, endPoint x: 1006, endPoint y: 535, distance: 48.3
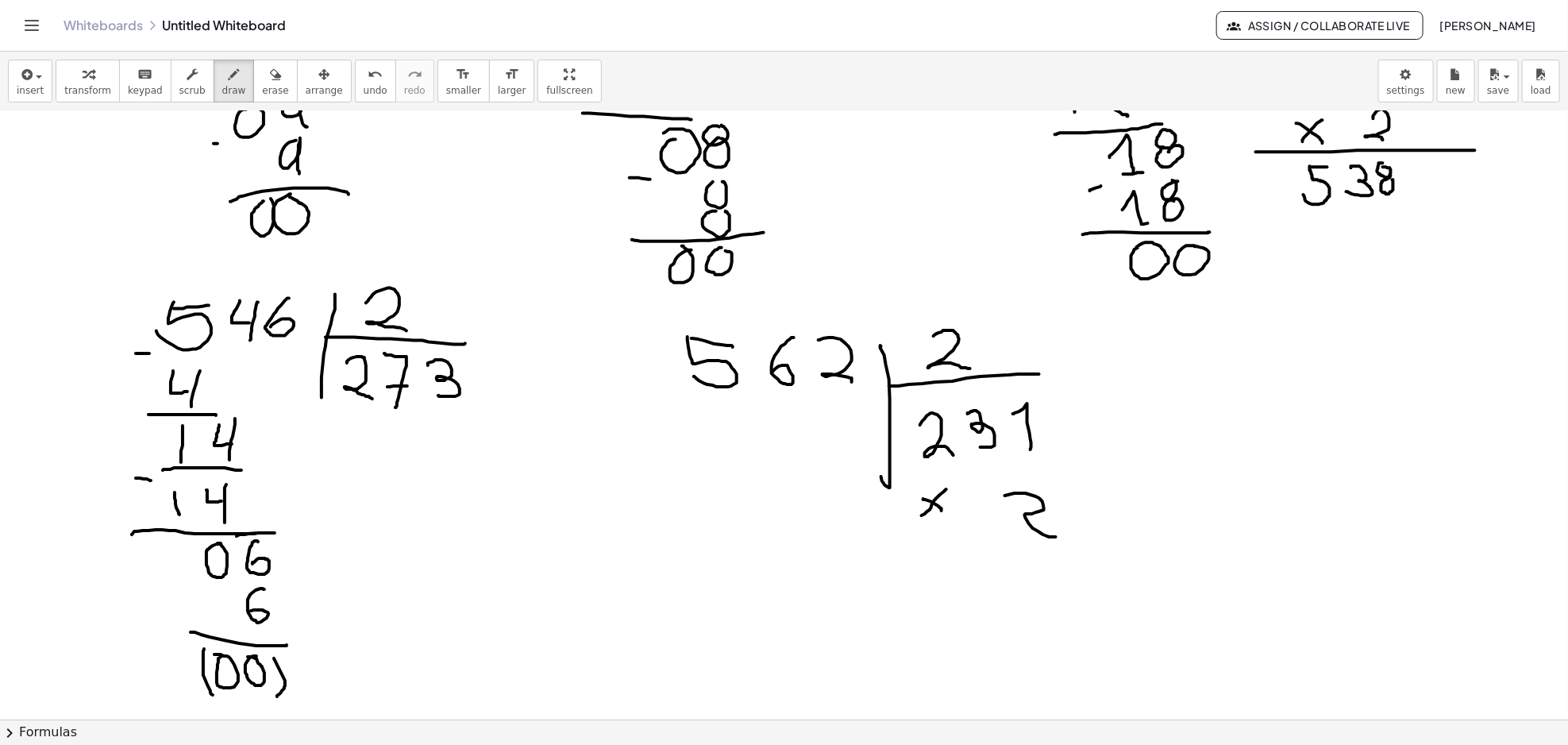
drag, startPoint x: 938, startPoint y: 535, endPoint x: 1039, endPoint y: 451, distance: 131.4
drag, startPoint x: 1030, startPoint y: 572, endPoint x: 1065, endPoint y: 605, distance: 48.1
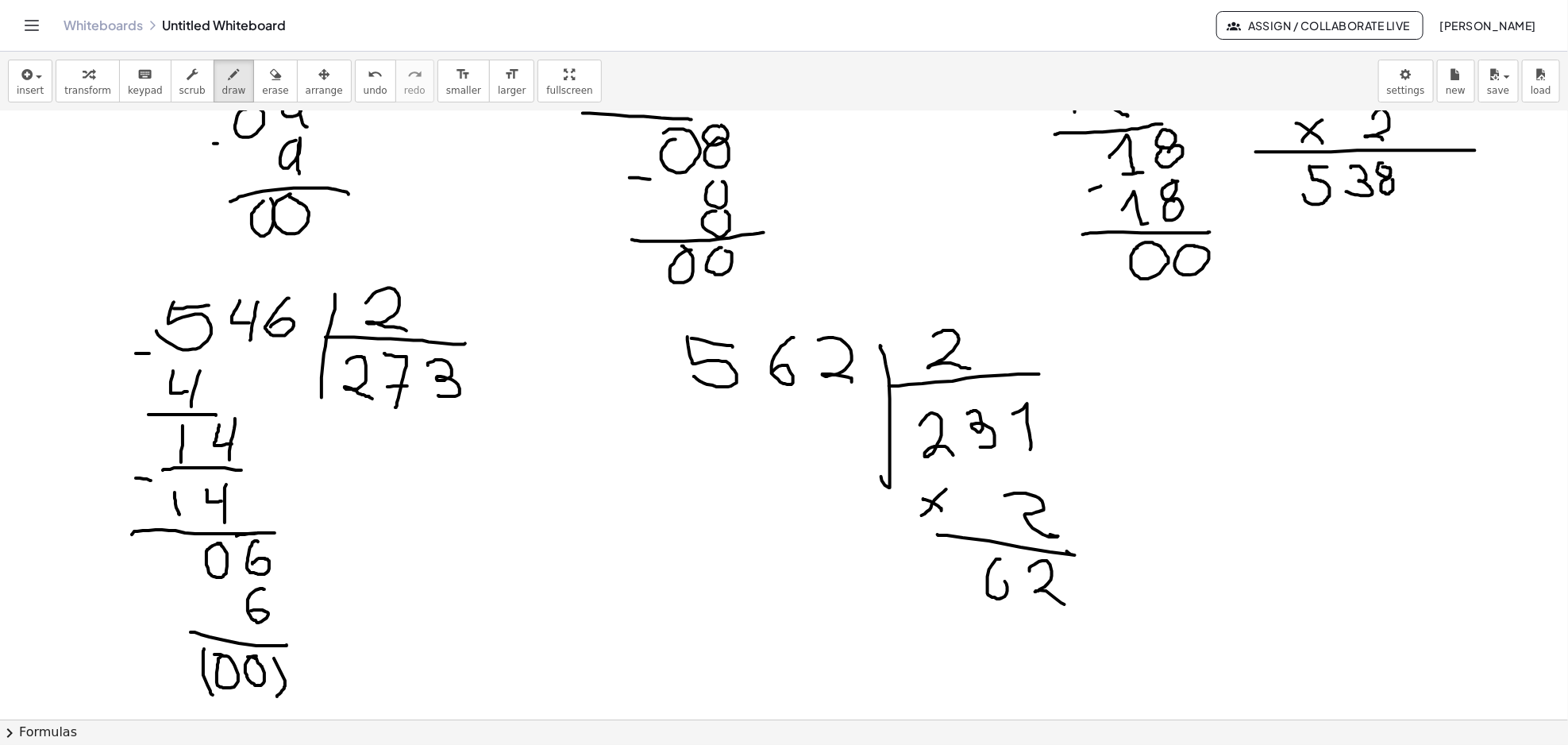
drag, startPoint x: 995, startPoint y: 562, endPoint x: 1001, endPoint y: 573, distance: 12.5
drag, startPoint x: 937, startPoint y: 557, endPoint x: 957, endPoint y: 555, distance: 20.1
drag, startPoint x: 955, startPoint y: 580, endPoint x: 986, endPoint y: 633, distance: 61.4
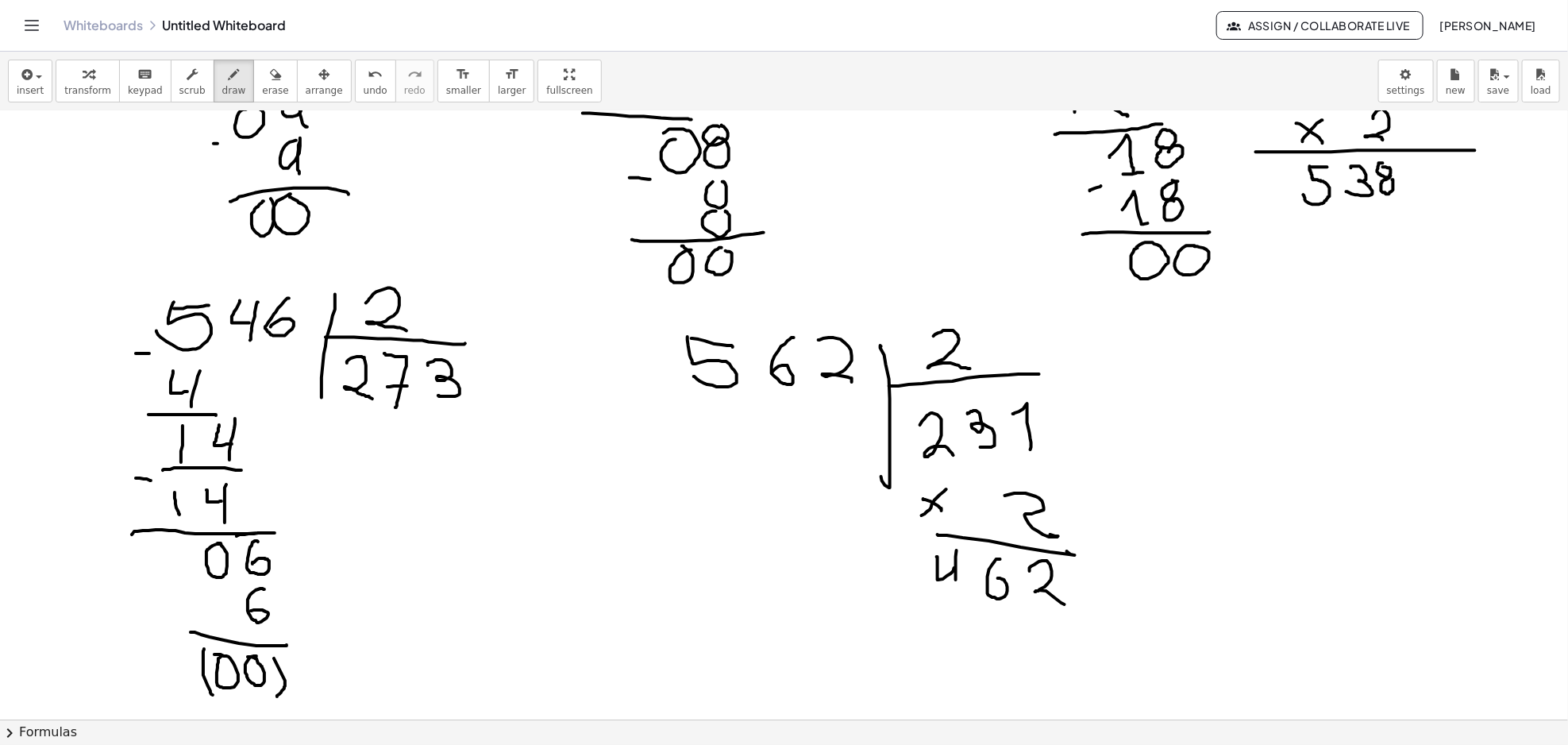
click at [253, 91] on button "erase" at bounding box center [275, 81] width 44 height 43
drag, startPoint x: 1101, startPoint y: 540, endPoint x: 1061, endPoint y: 441, distance: 106.8
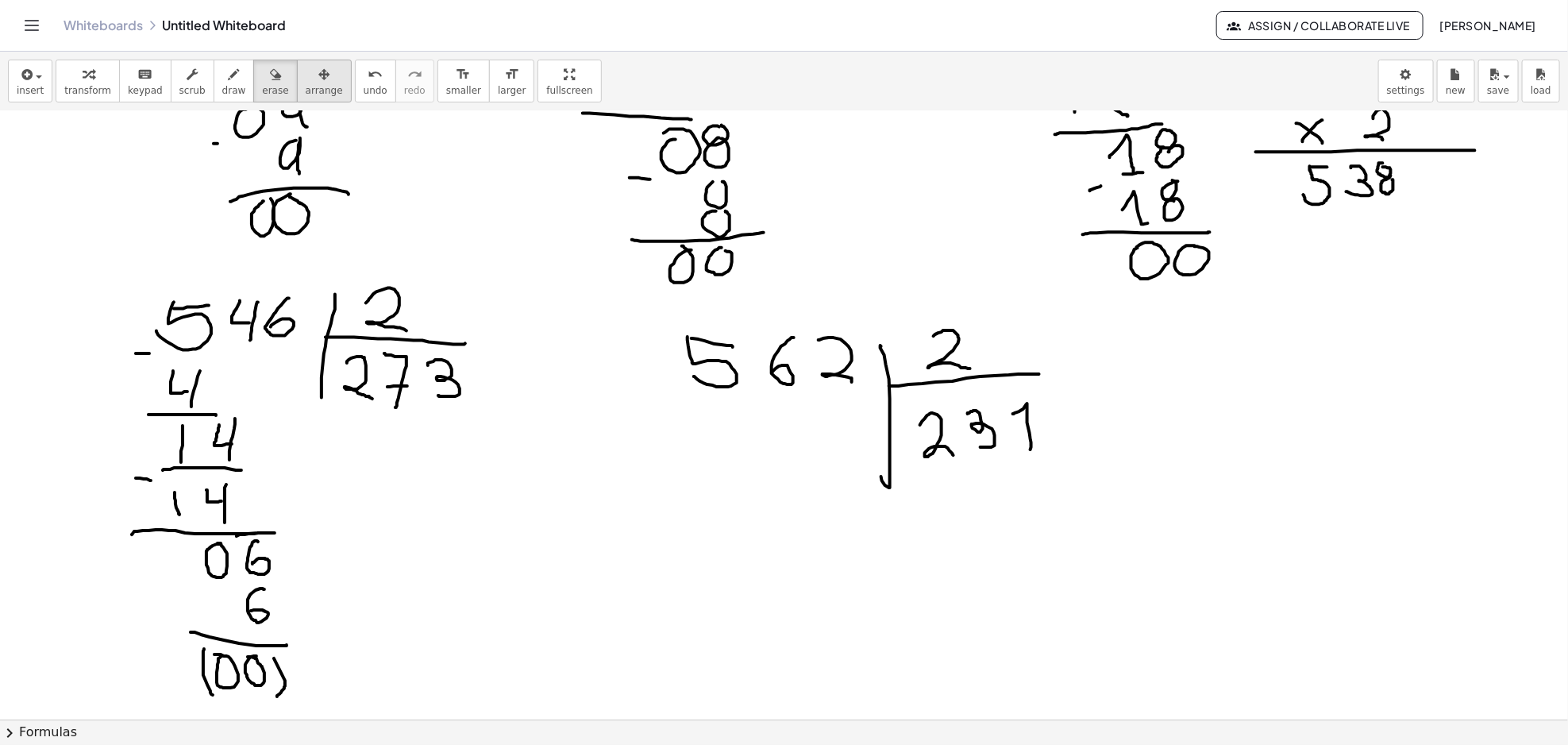
click at [310, 89] on span "arrange" at bounding box center [324, 90] width 38 height 11
click at [228, 83] on icon "button" at bounding box center [234, 74] width 11 height 19
drag, startPoint x: 1062, startPoint y: 424, endPoint x: 1090, endPoint y: 459, distance: 44.8
drag, startPoint x: 1081, startPoint y: 458, endPoint x: 1136, endPoint y: 408, distance: 74.3
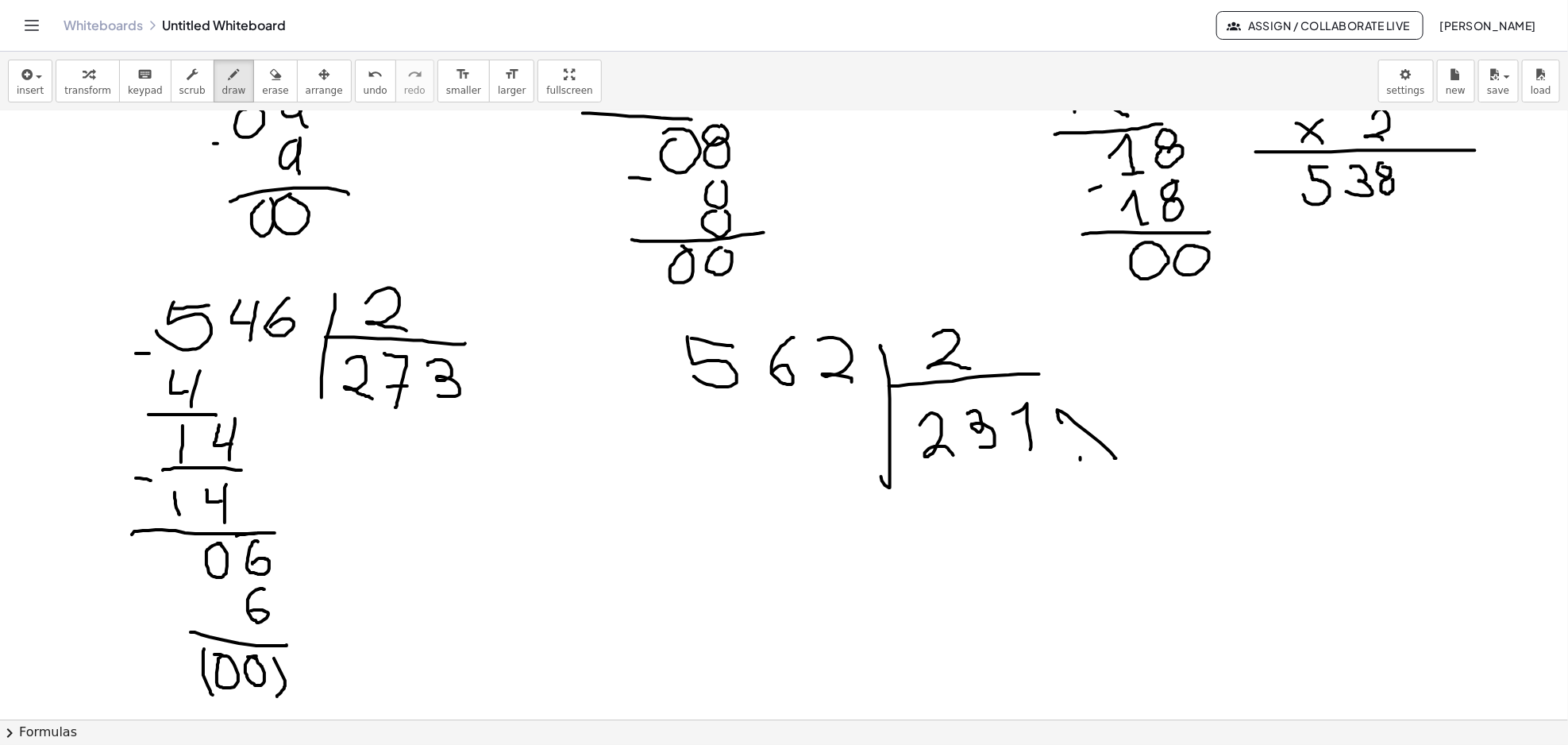
drag, startPoint x: 915, startPoint y: 467, endPoint x: 951, endPoint y: 467, distance: 36.0
drag, startPoint x: 1013, startPoint y: 467, endPoint x: 1046, endPoint y: 458, distance: 34.2
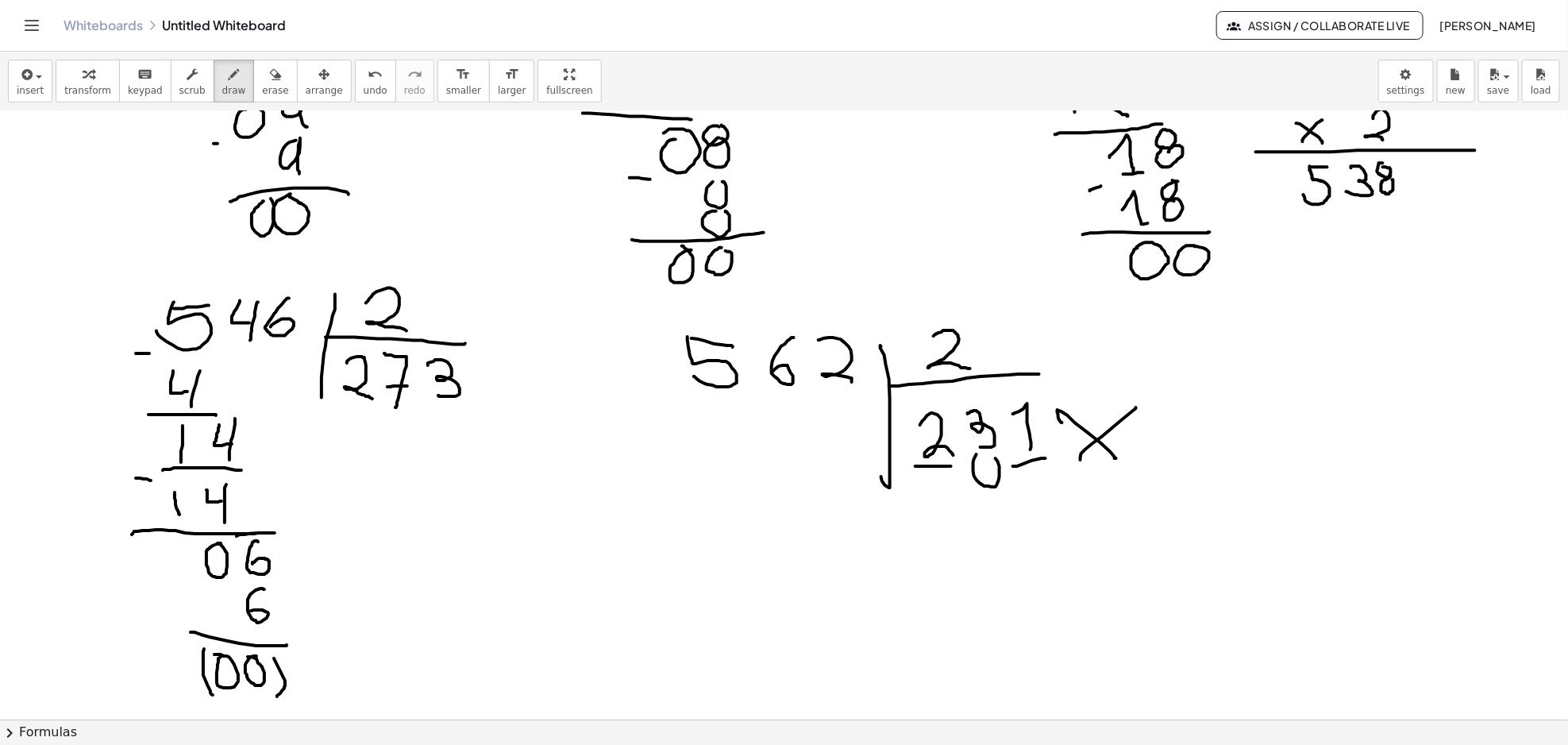
drag, startPoint x: 974, startPoint y: 476, endPoint x: 938, endPoint y: 518, distance: 55.3
drag, startPoint x: 911, startPoint y: 526, endPoint x: 947, endPoint y: 550, distance: 43.3
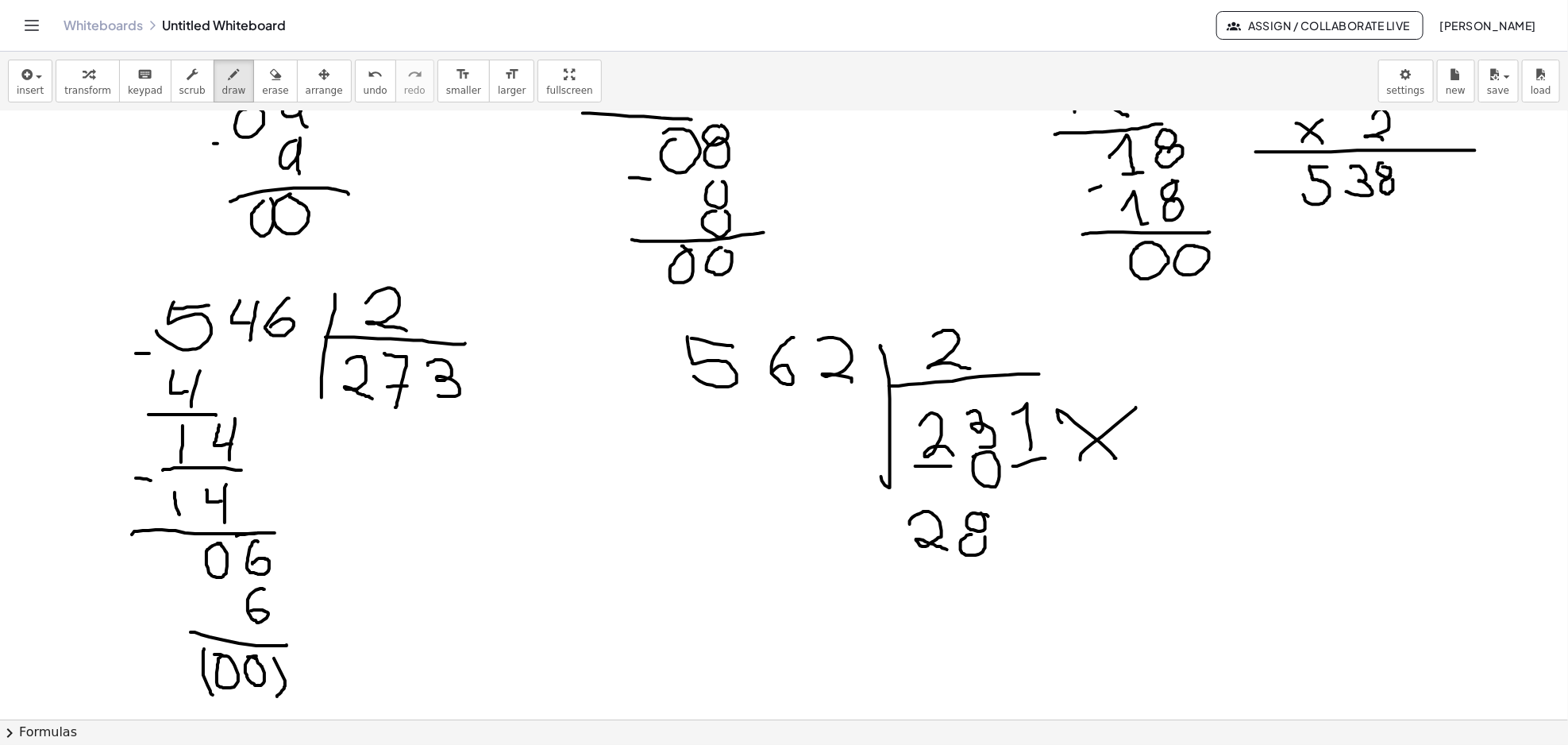
drag, startPoint x: 961, startPoint y: 543, endPoint x: 978, endPoint y: 535, distance: 18.8
drag, startPoint x: 1009, startPoint y: 526, endPoint x: 1024, endPoint y: 549, distance: 27.5
drag, startPoint x: 1014, startPoint y: 544, endPoint x: 1044, endPoint y: 546, distance: 30.1
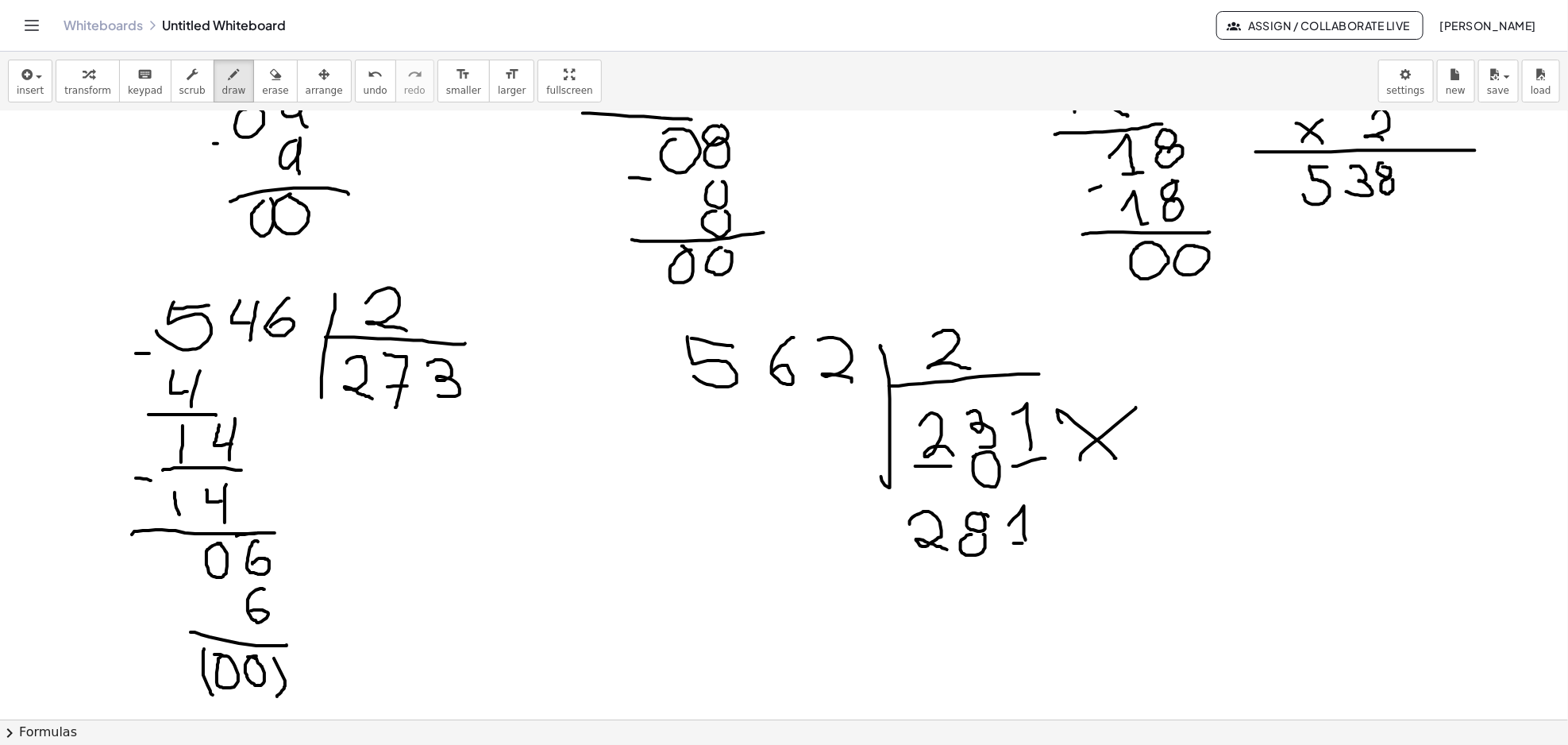
drag, startPoint x: 921, startPoint y: 607, endPoint x: 916, endPoint y: 616, distance: 10.3
drag, startPoint x: 910, startPoint y: 615, endPoint x: 930, endPoint y: 593, distance: 29.7
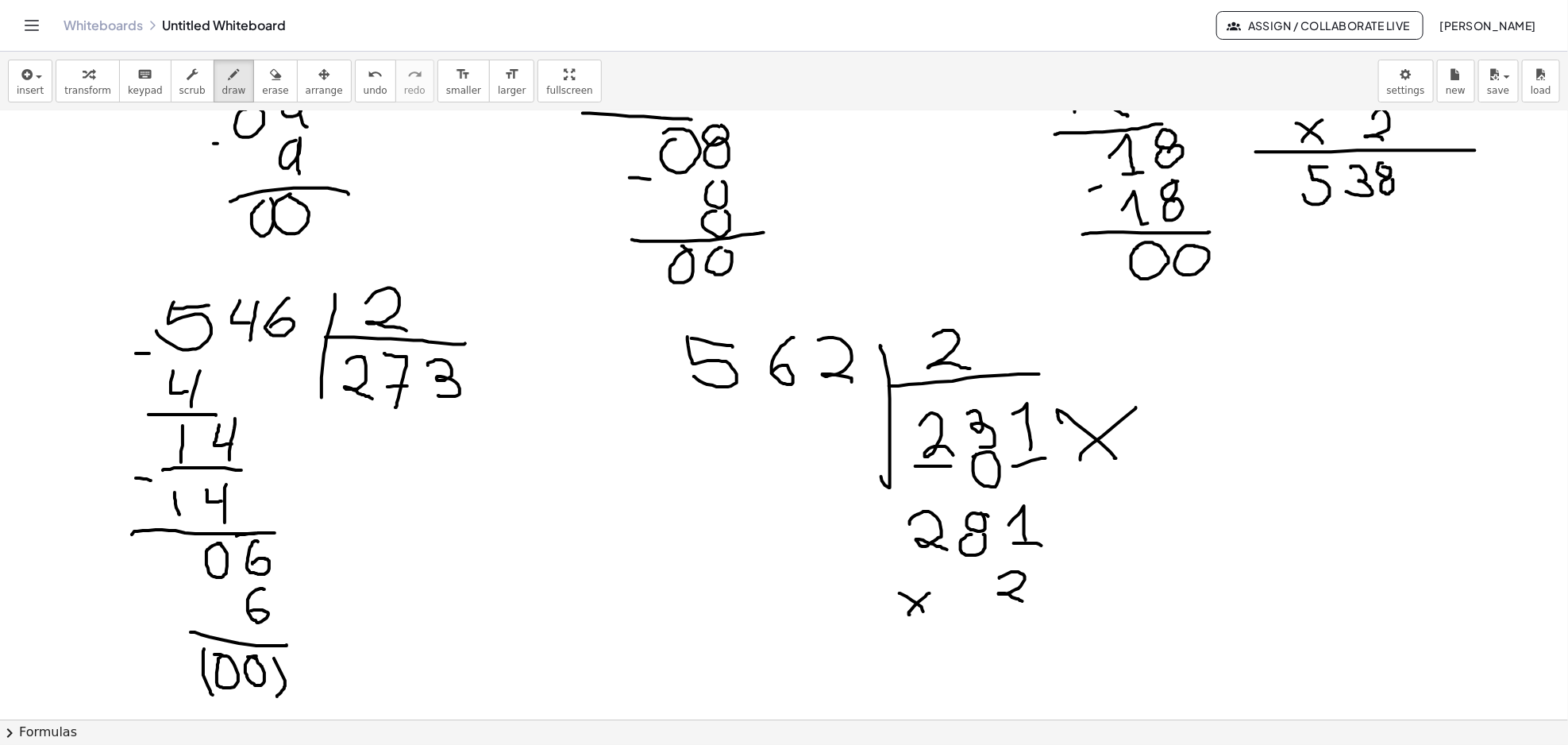
drag, startPoint x: 1008, startPoint y: 574, endPoint x: 1024, endPoint y: 602, distance: 32.2
drag, startPoint x: 860, startPoint y: 625, endPoint x: 1136, endPoint y: 626, distance: 276.0
drag, startPoint x: 1030, startPoint y: 647, endPoint x: 1041, endPoint y: 689, distance: 43.4
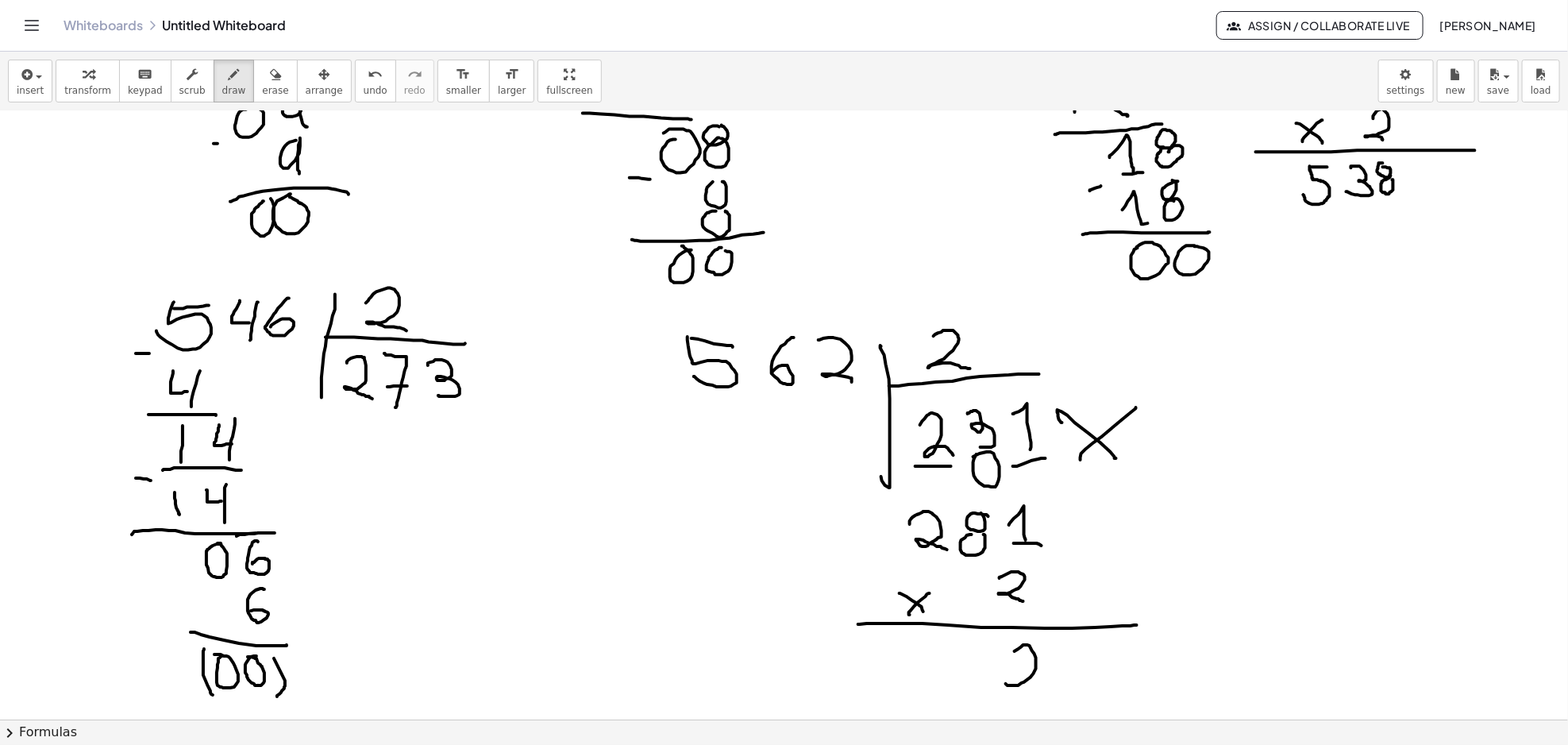
drag, startPoint x: 976, startPoint y: 642, endPoint x: 963, endPoint y: 666, distance: 27.3
drag, startPoint x: 913, startPoint y: 646, endPoint x: 931, endPoint y: 647, distance: 18.0
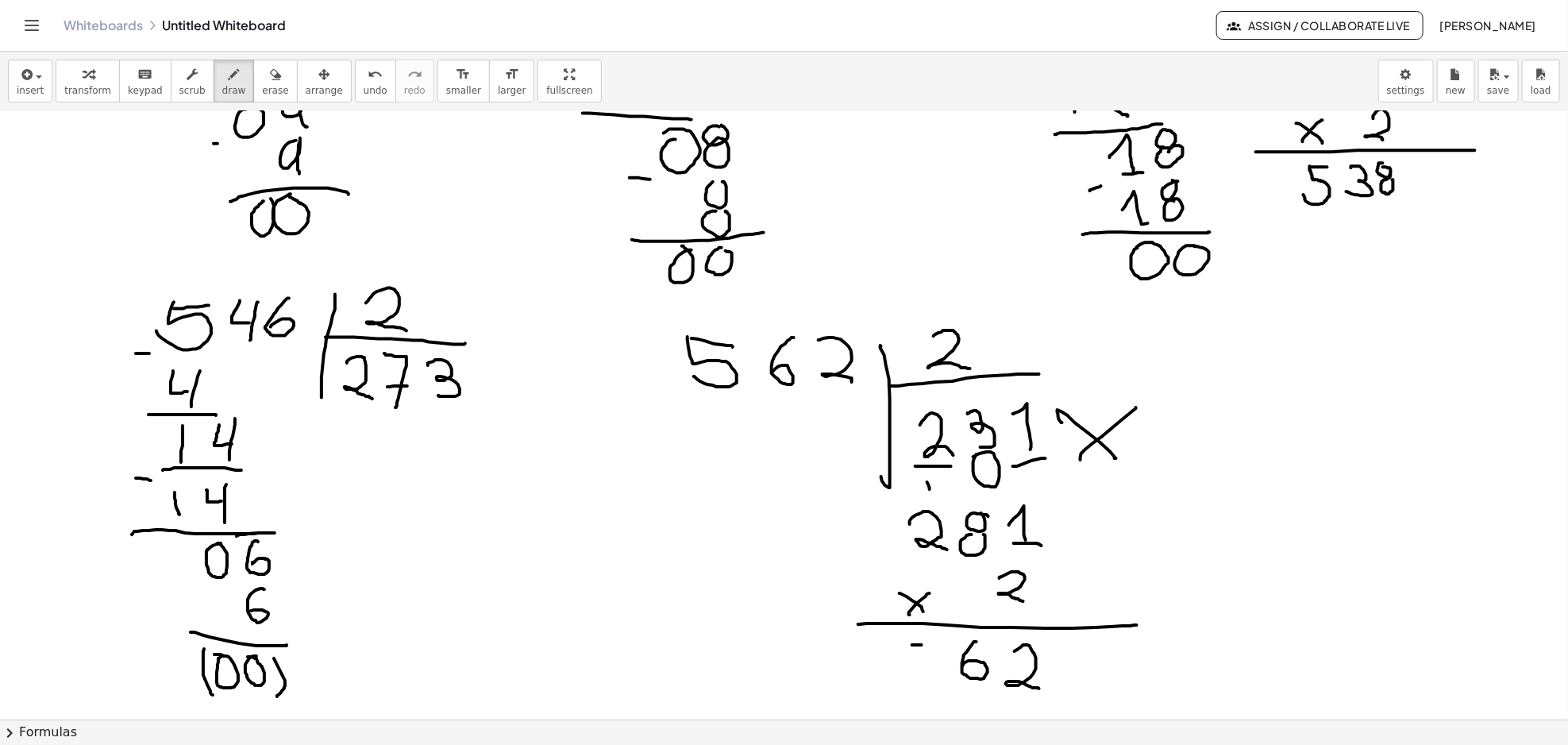
drag, startPoint x: 914, startPoint y: 654, endPoint x: 899, endPoint y: 681, distance: 30.9
drag, startPoint x: 897, startPoint y: 666, endPoint x: 687, endPoint y: 408, distance: 332.7
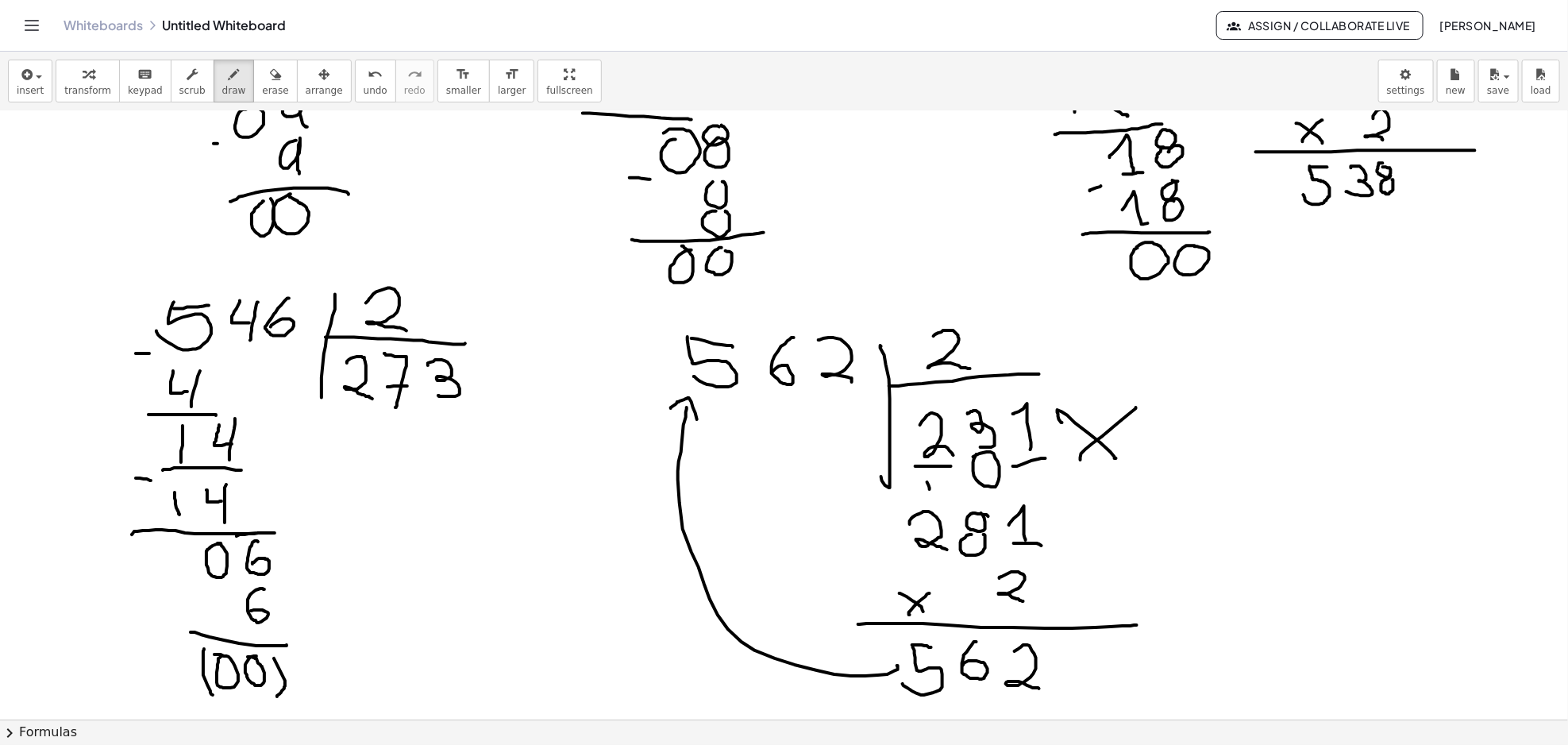
drag, startPoint x: 671, startPoint y: 409, endPoint x: 702, endPoint y: 428, distance: 36.4
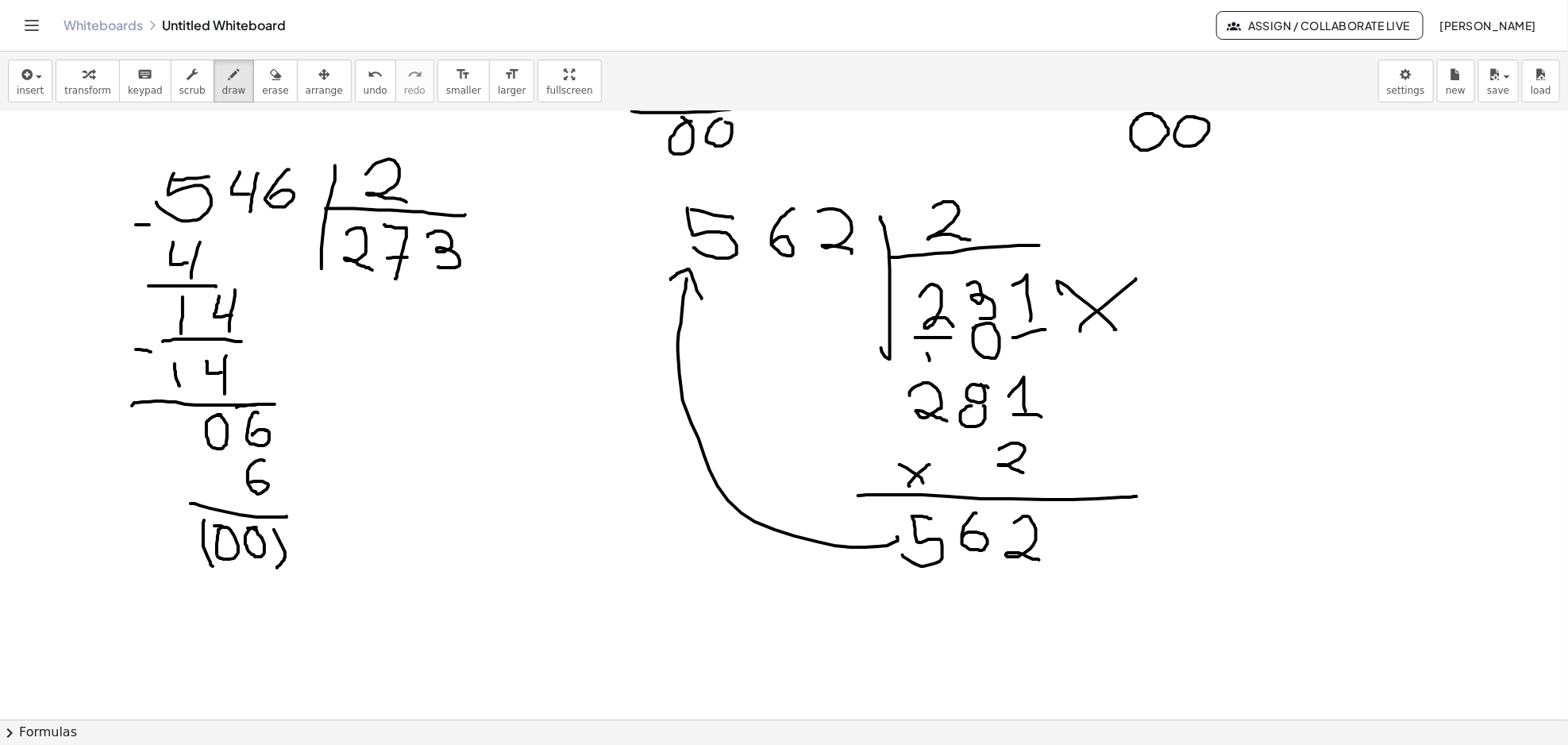
scroll to position [1719, 0]
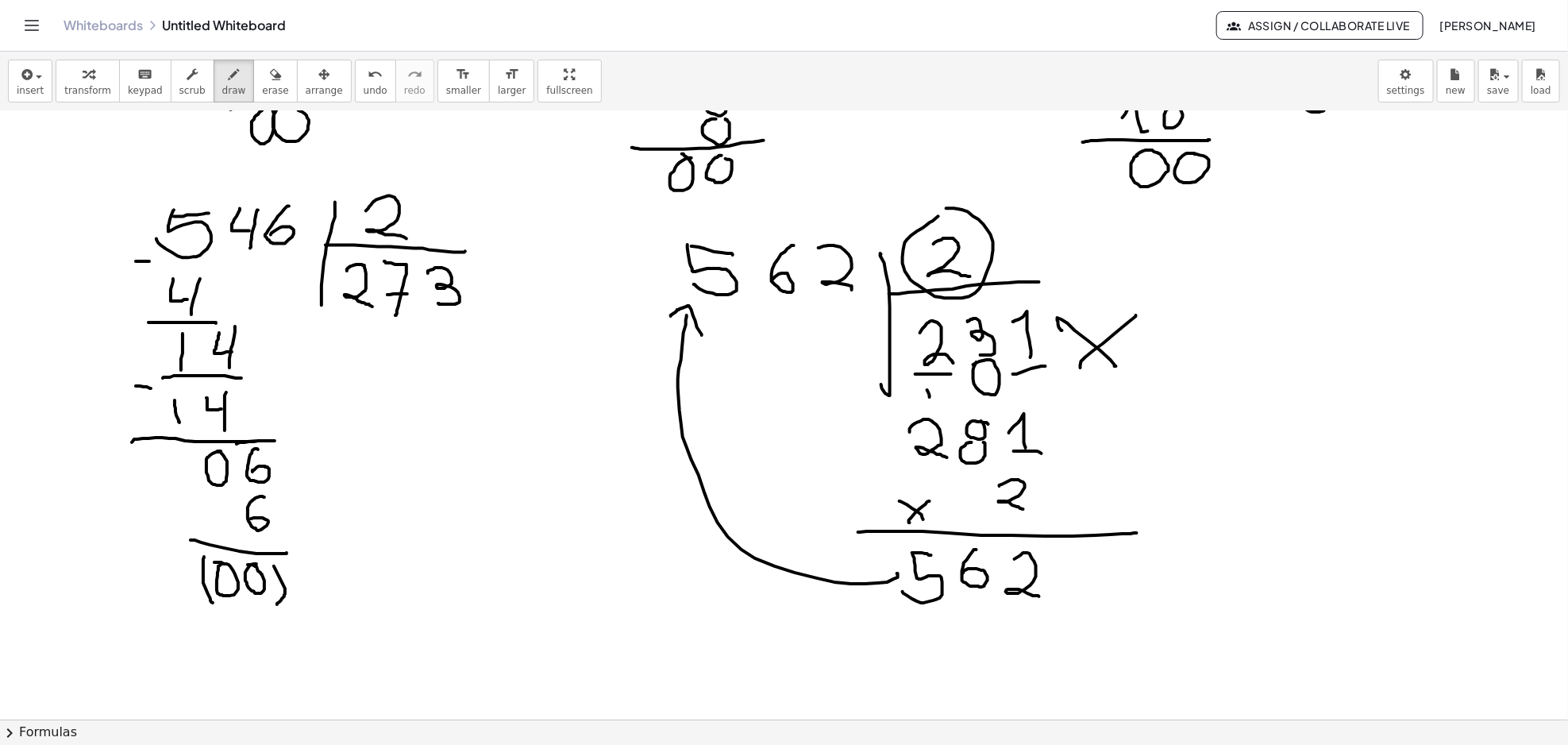
drag, startPoint x: 938, startPoint y: 217, endPoint x: 927, endPoint y: 228, distance: 15.6
drag, startPoint x: 710, startPoint y: 293, endPoint x: 860, endPoint y: 321, distance: 152.6
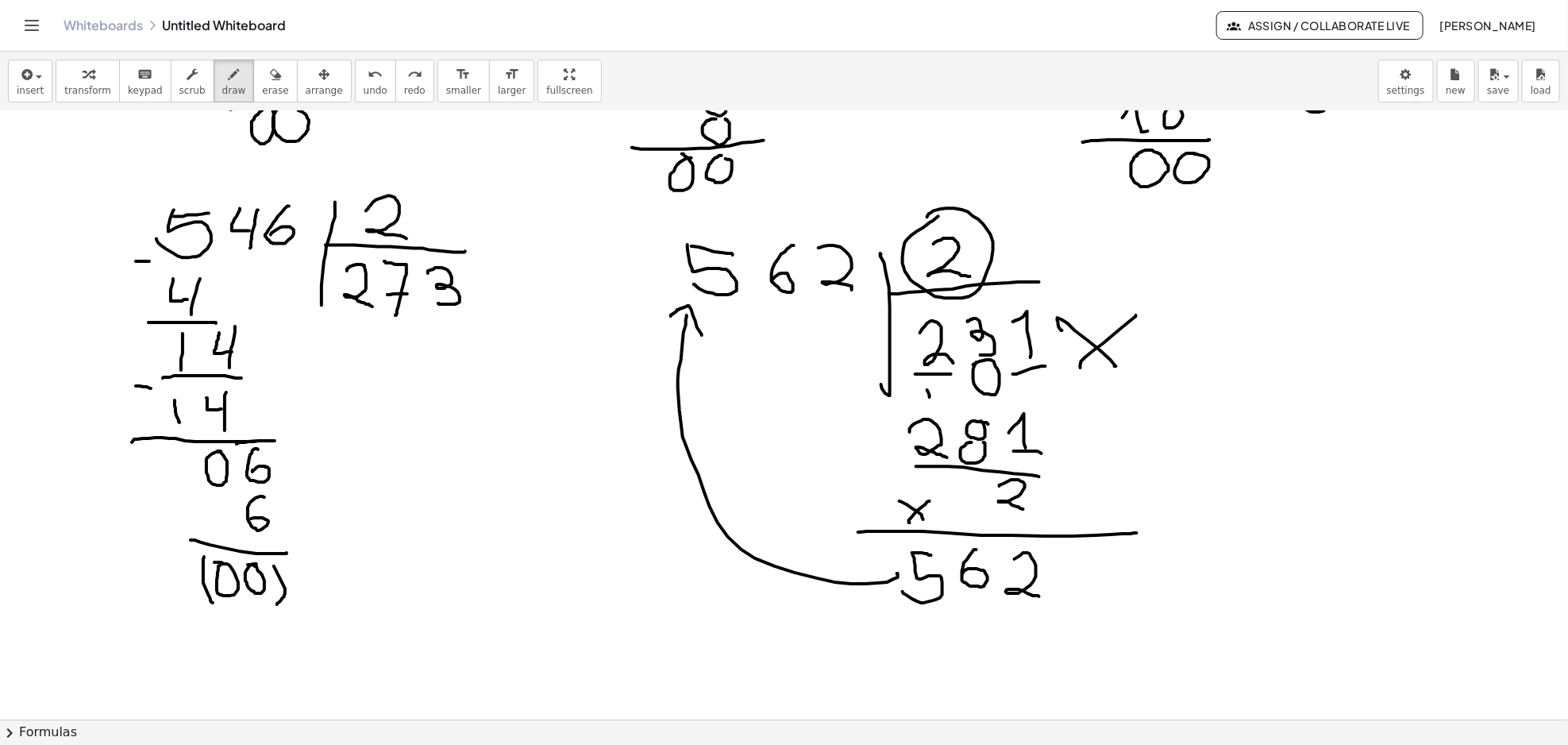
drag, startPoint x: 916, startPoint y: 467, endPoint x: 1039, endPoint y: 477, distance: 123.4
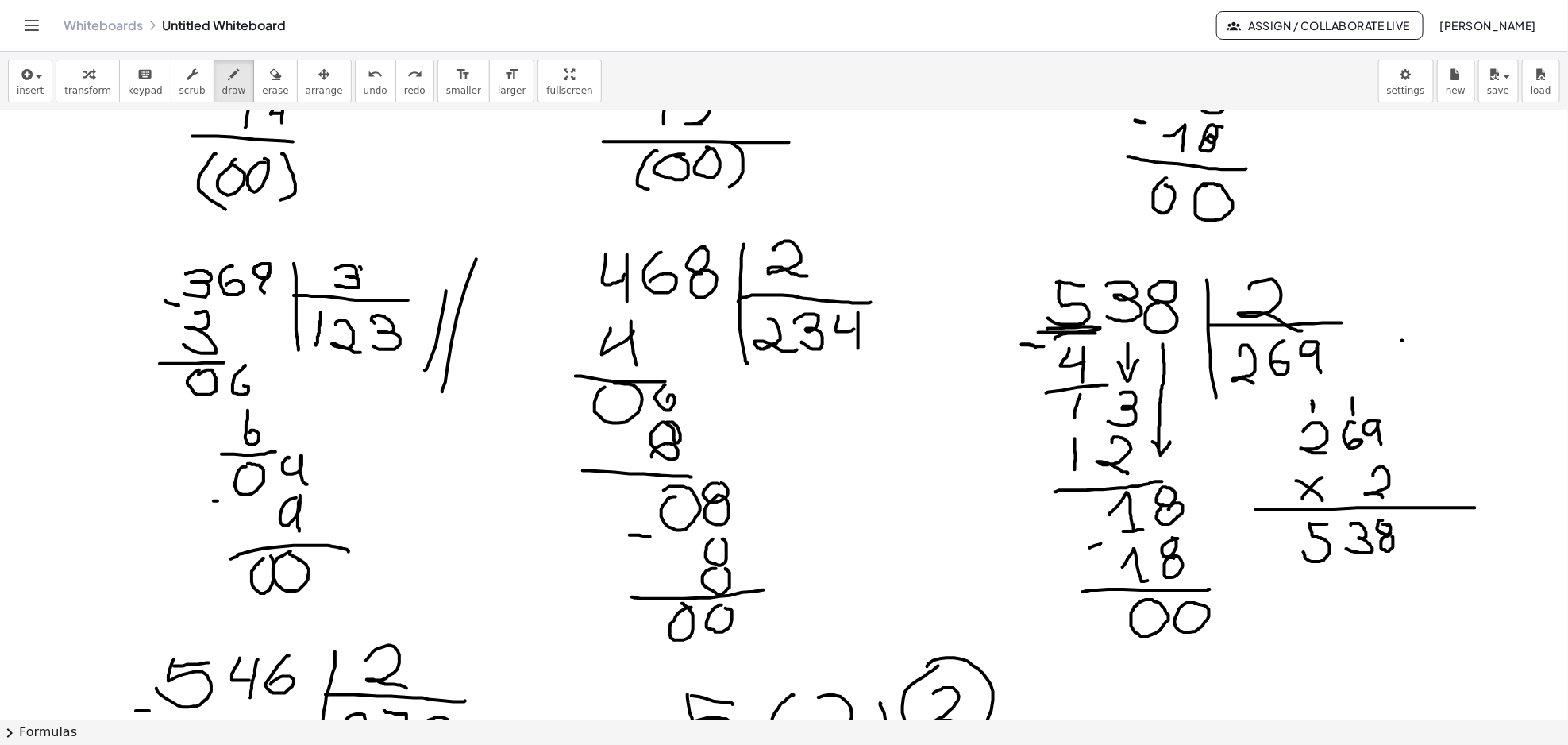
scroll to position [1375, 0]
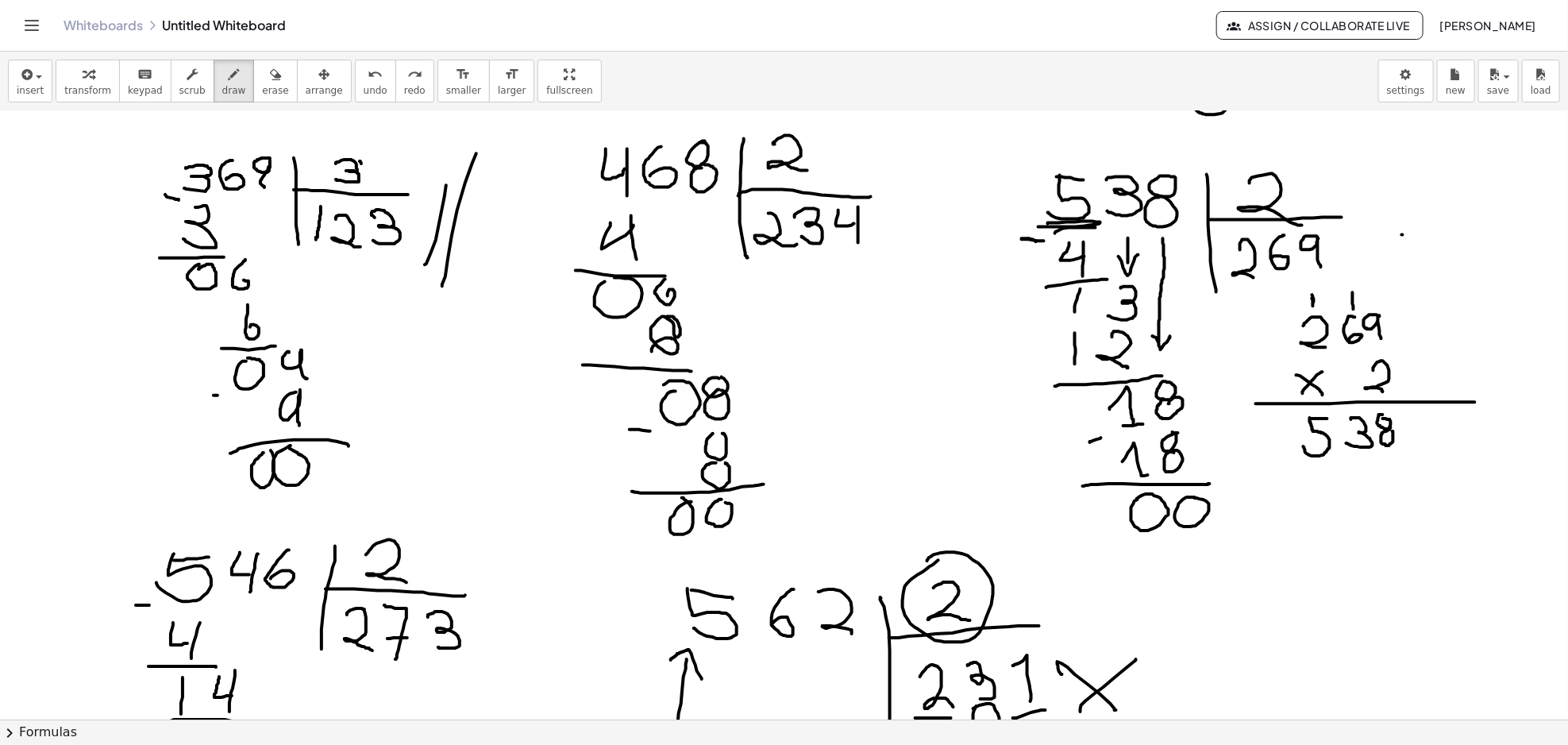
click at [1116, 573] on div at bounding box center [784, 256] width 1568 height 3042
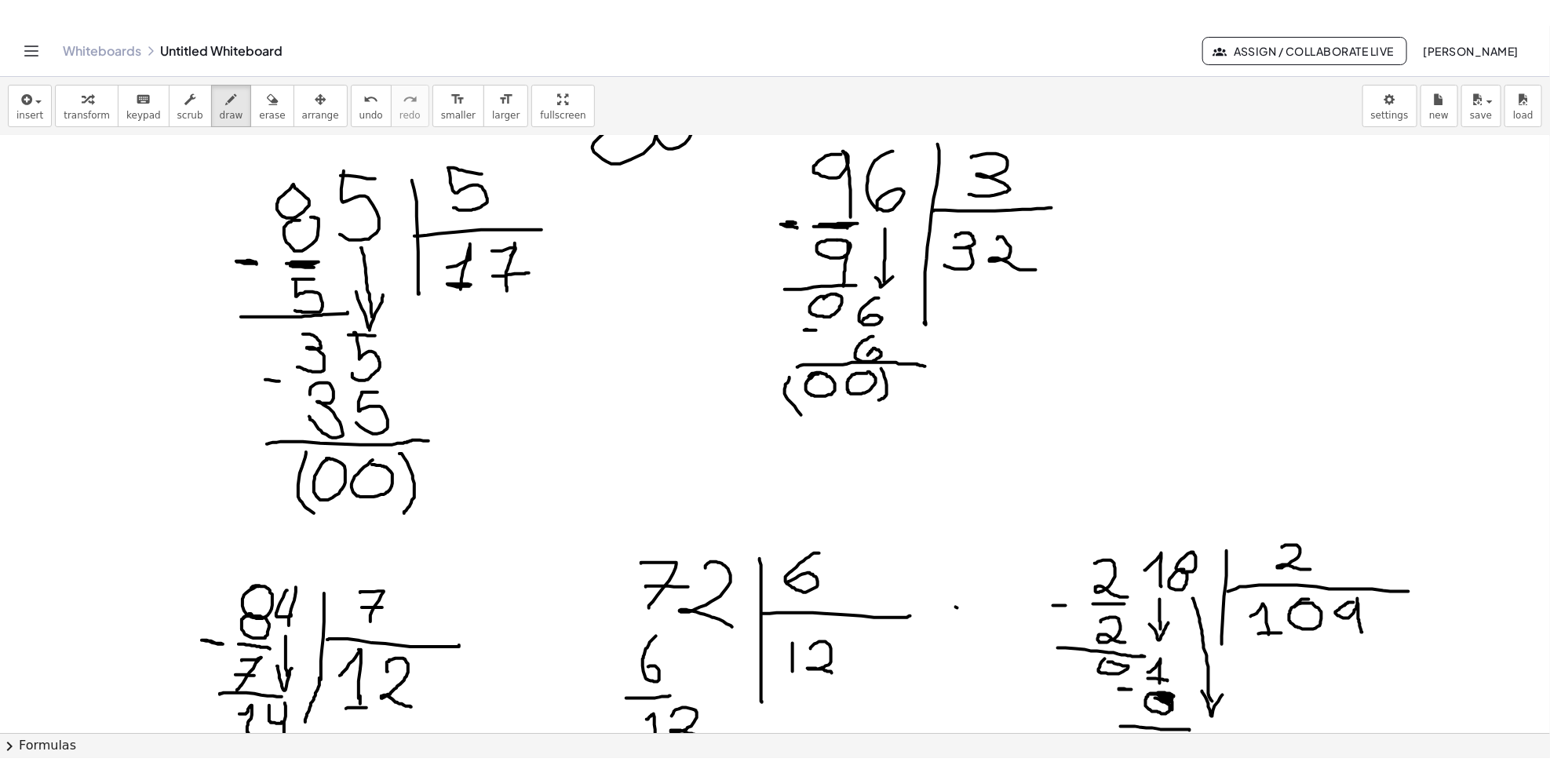
scroll to position [836, 0]
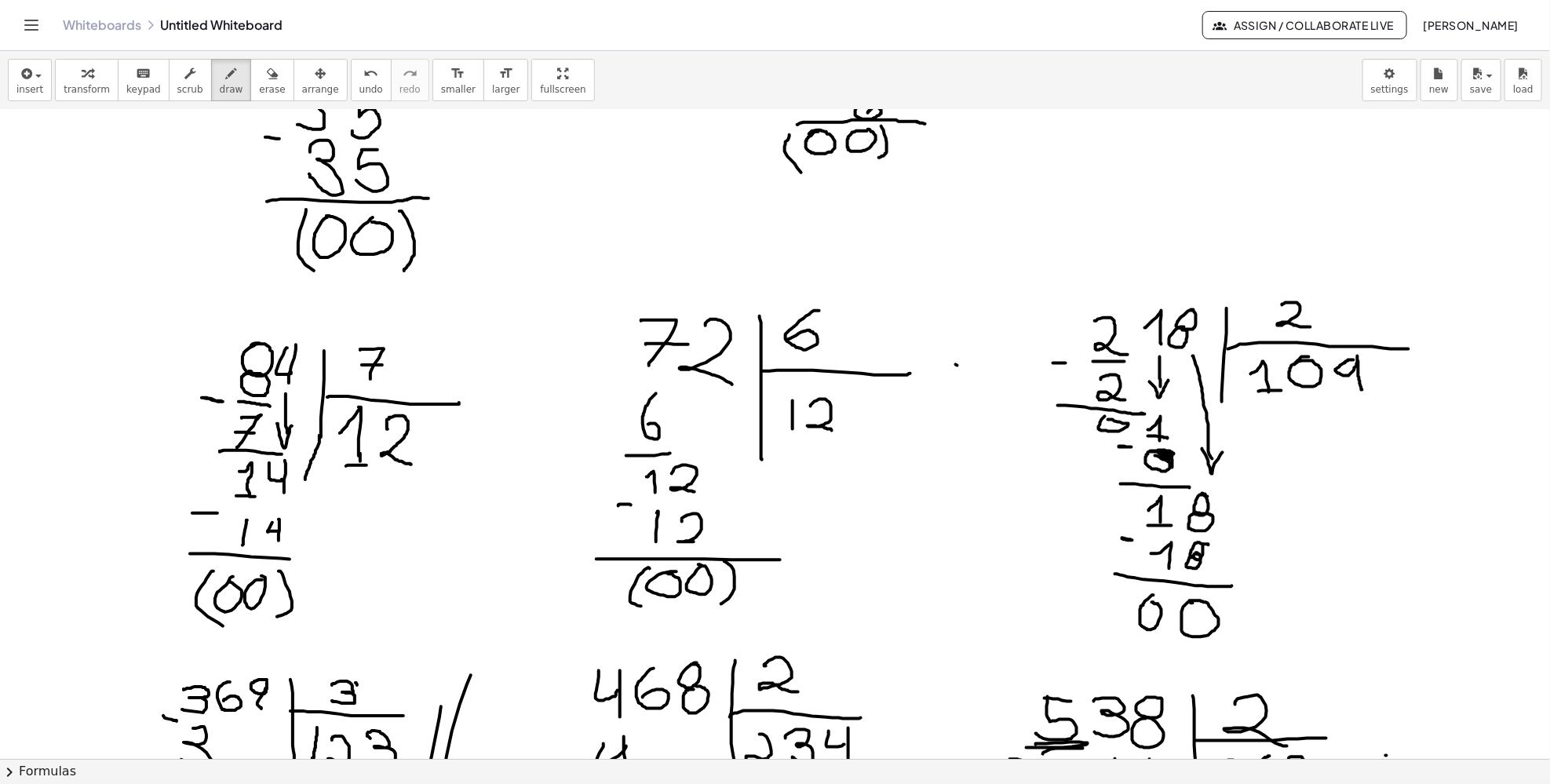
click at [41, 257] on div at bounding box center [775, 776] width 1550 height 3006
